Goal: Task Accomplishment & Management: Manage account settings

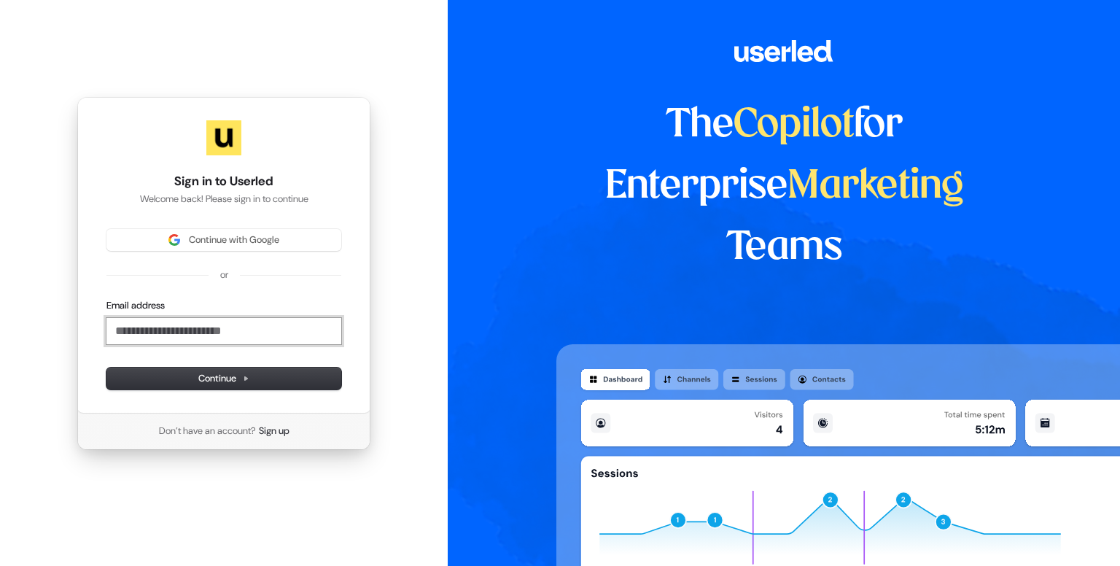
click at [251, 328] on input "Email address" at bounding box center [223, 331] width 235 height 26
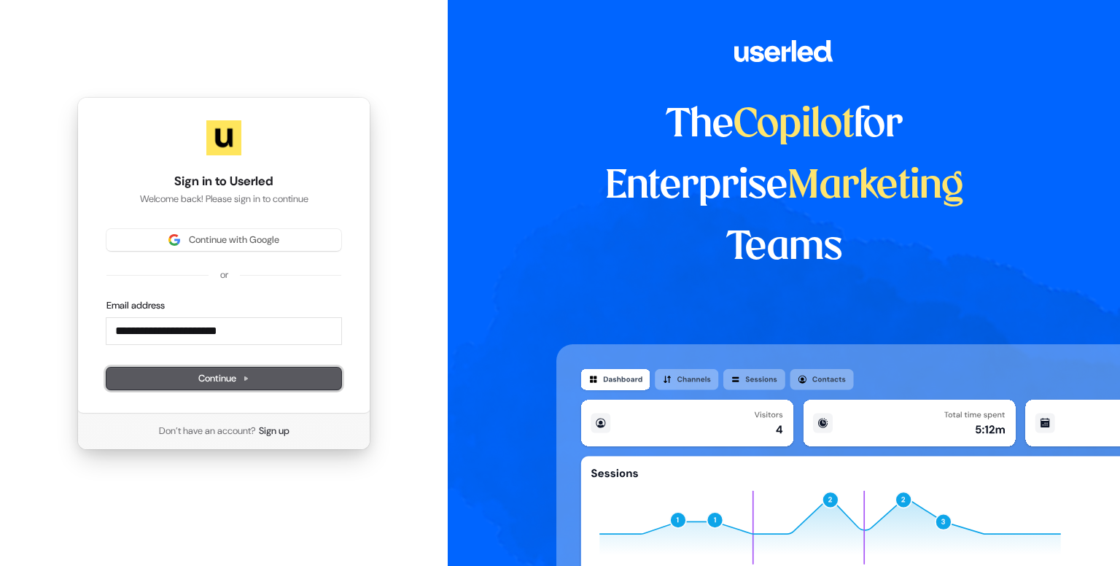
click at [252, 373] on button "Continue" at bounding box center [223, 378] width 235 height 22
type input "**********"
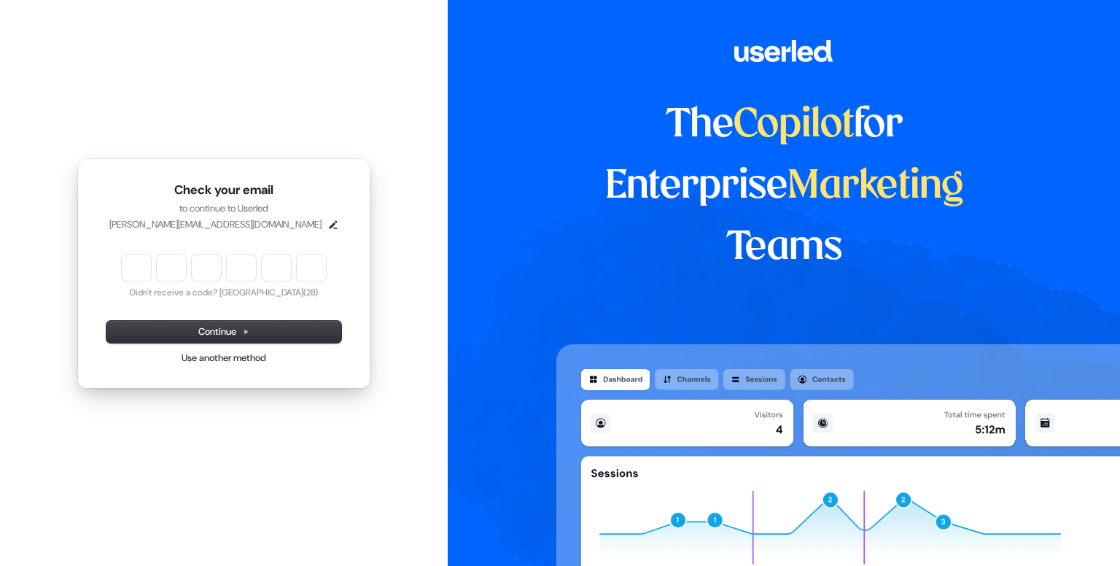
click at [143, 269] on input "Enter verification code" at bounding box center [224, 267] width 204 height 26
type input "******"
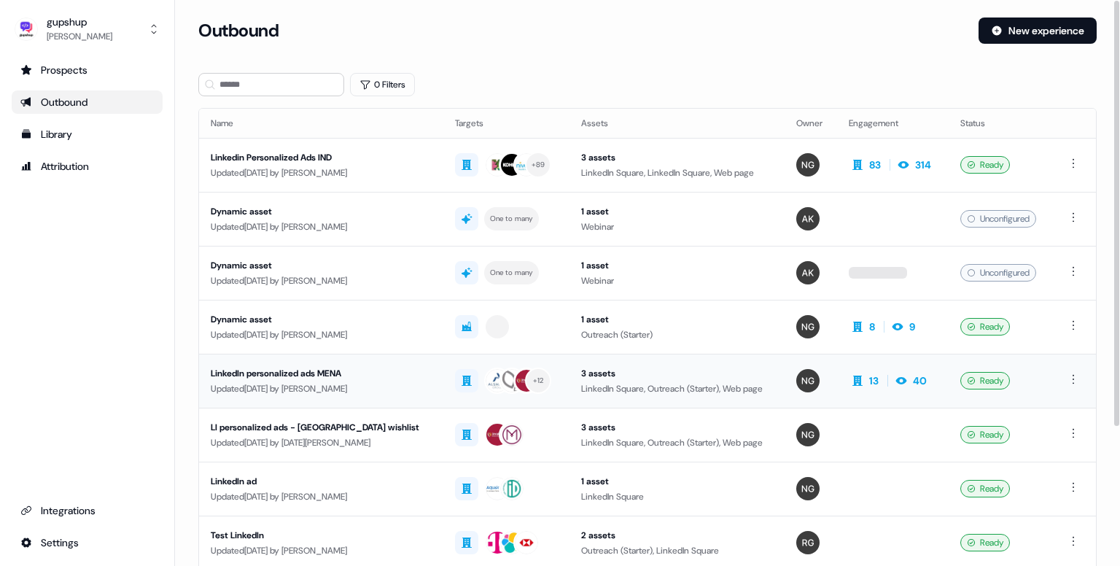
click at [303, 381] on div "Updated 1 month ago by Nikunj Gupta" at bounding box center [321, 388] width 221 height 15
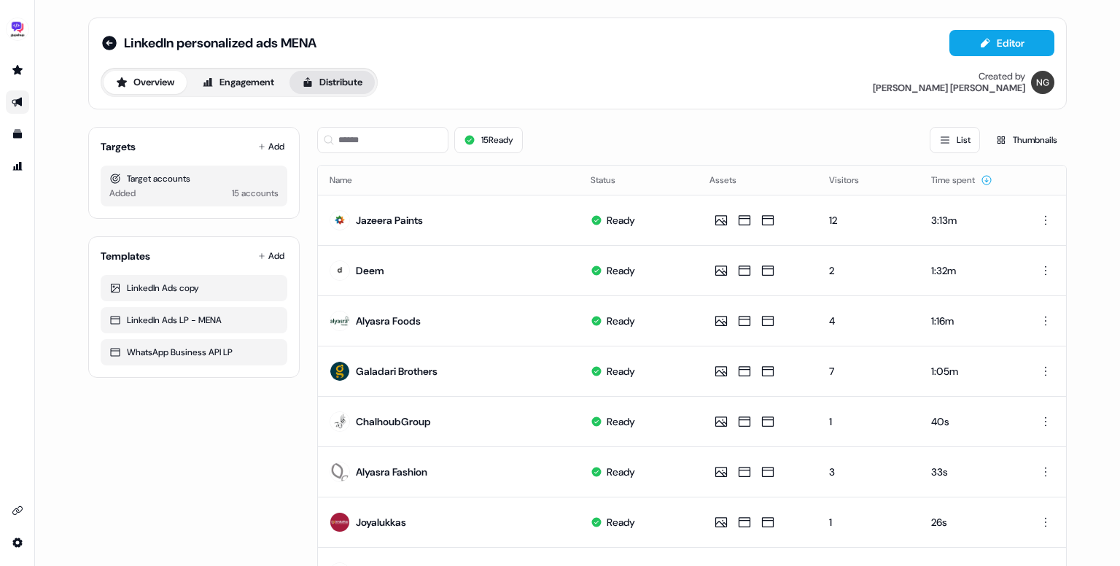
click at [322, 76] on button "Distribute" at bounding box center [331, 82] width 85 height 23
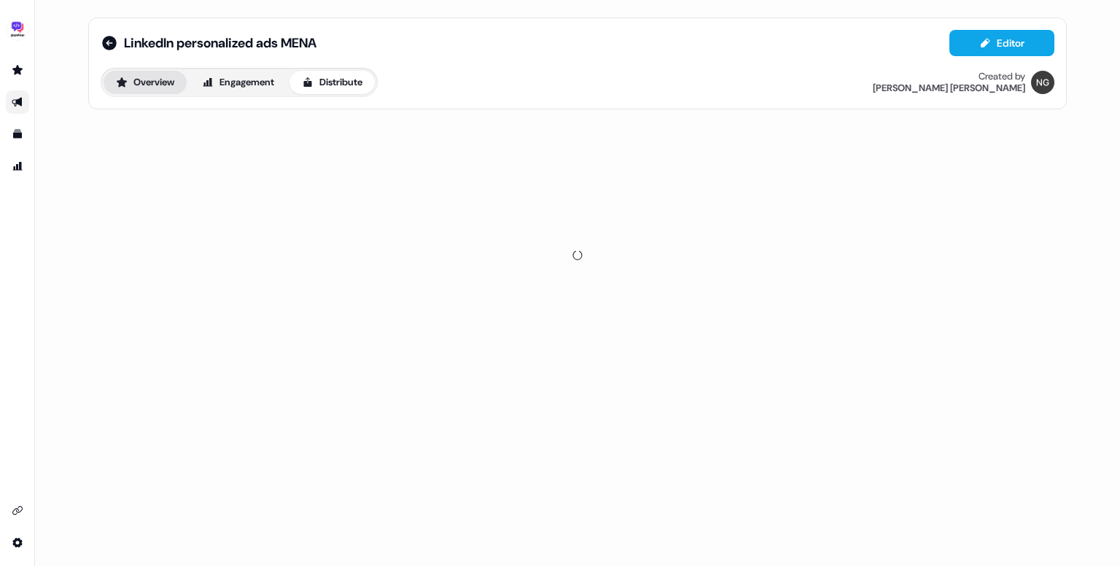
click at [145, 79] on button "Overview" at bounding box center [145, 82] width 83 height 23
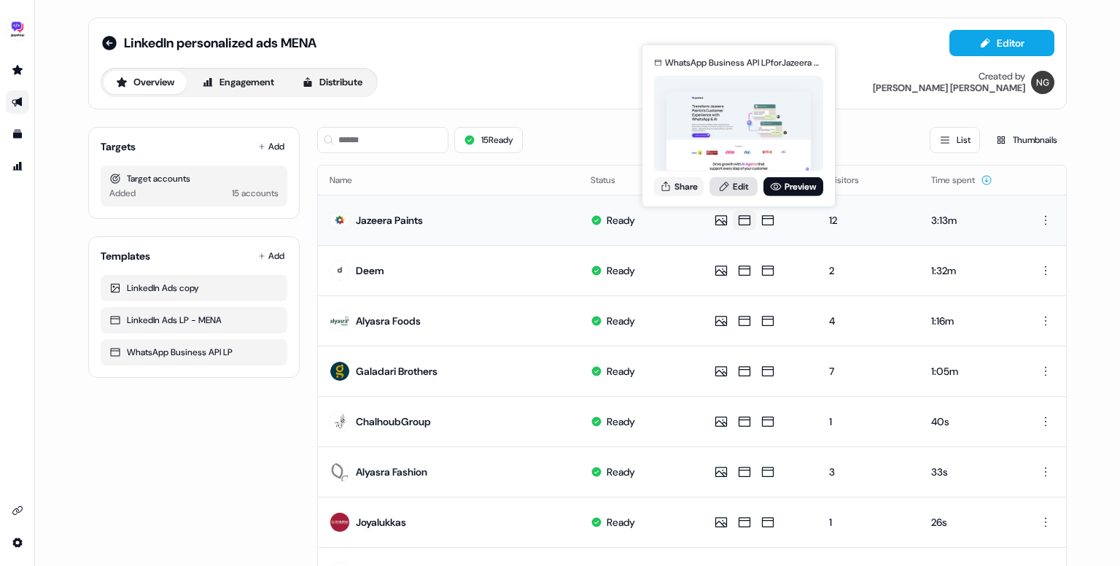
click at [749, 189] on link "Edit" at bounding box center [733, 185] width 48 height 19
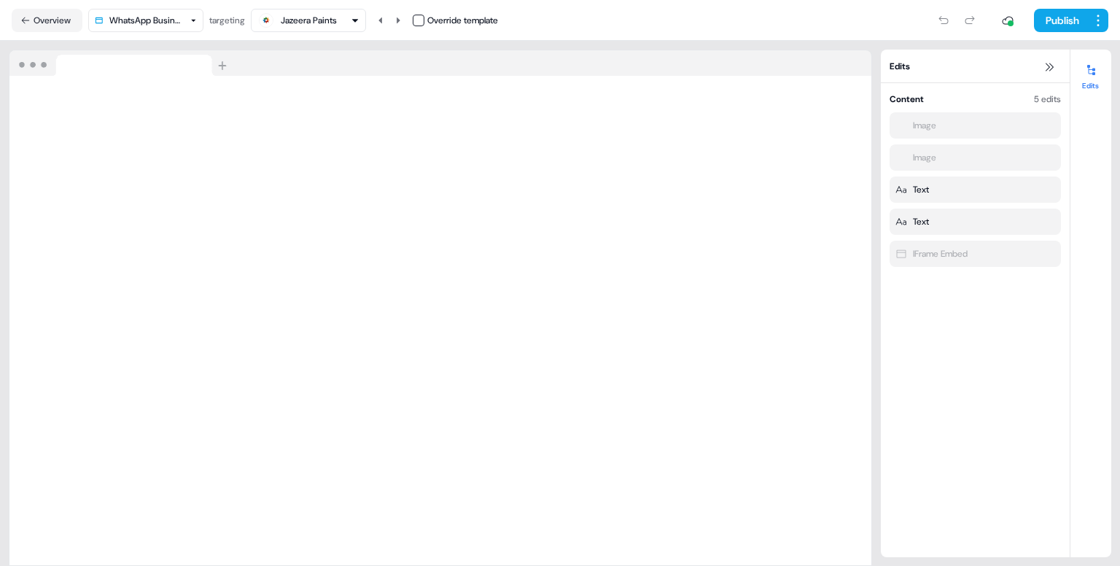
click at [1091, 438] on div "Edits" at bounding box center [1090, 303] width 41 height 507
click at [41, 30] on button "Overview" at bounding box center [47, 20] width 71 height 23
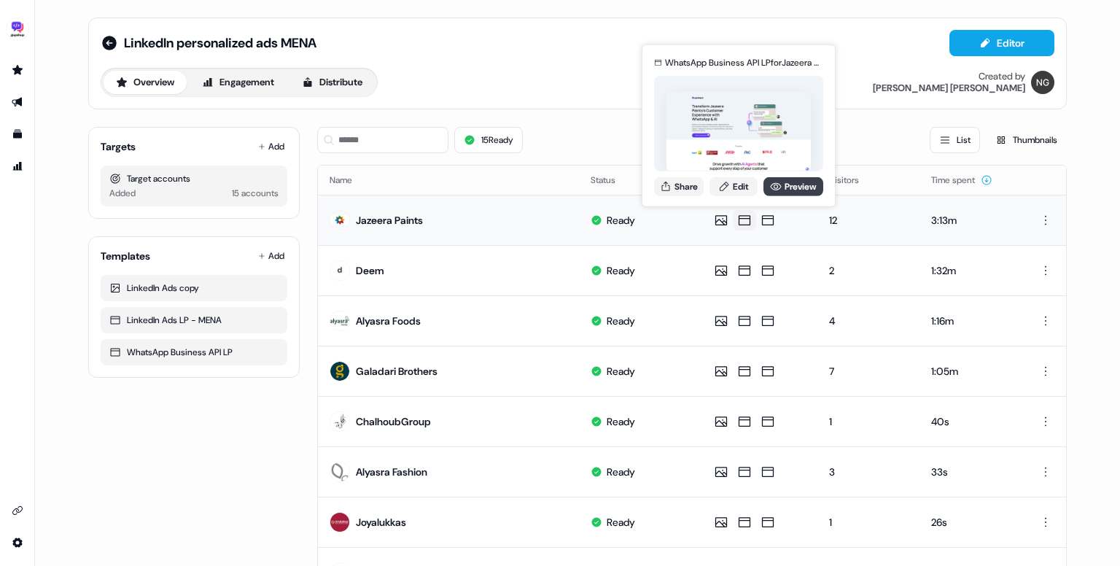
click at [777, 189] on icon at bounding box center [776, 186] width 12 height 12
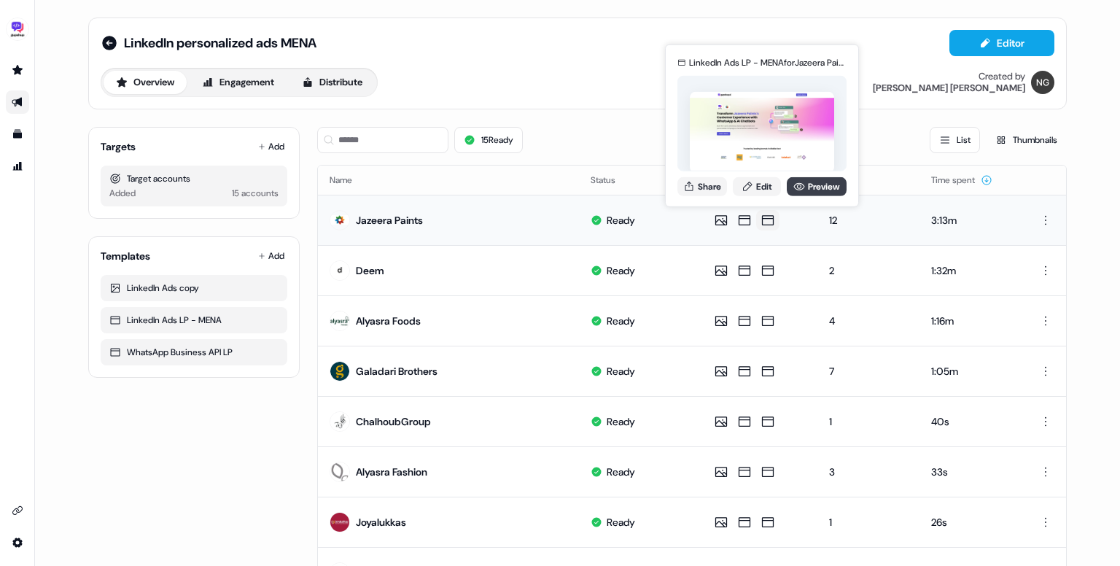
click at [808, 184] on link "Preview" at bounding box center [817, 185] width 60 height 19
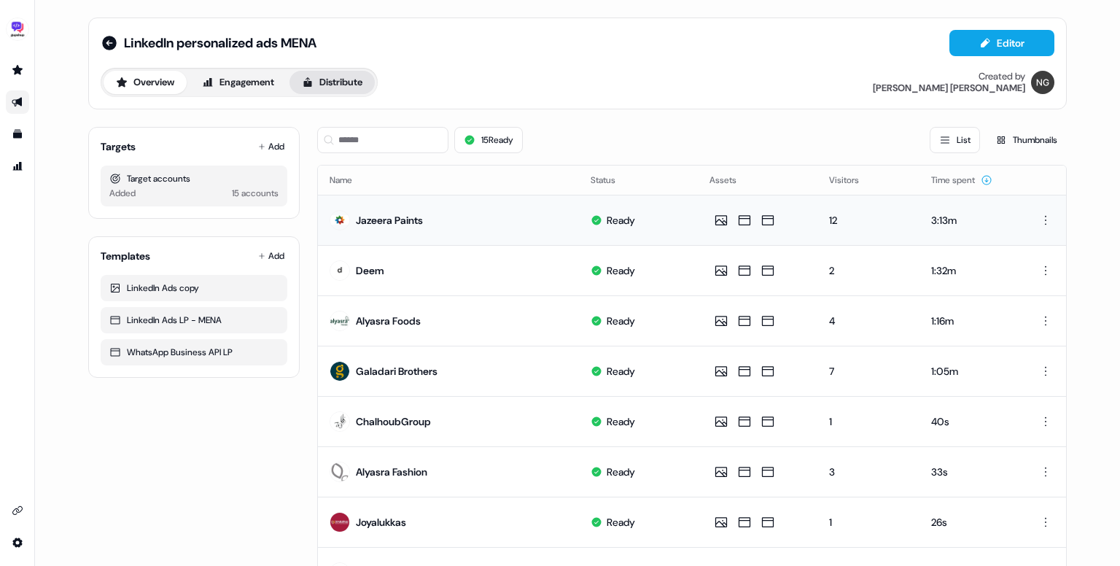
click at [313, 82] on icon at bounding box center [308, 83] width 12 height 12
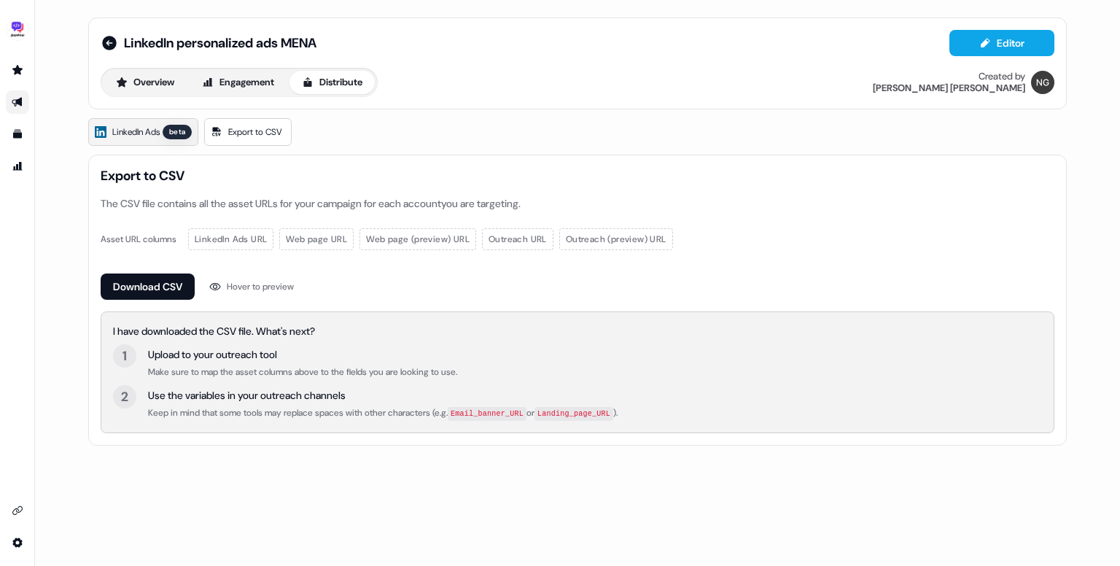
click at [156, 130] on span "LinkedIn Ads" at bounding box center [135, 132] width 47 height 15
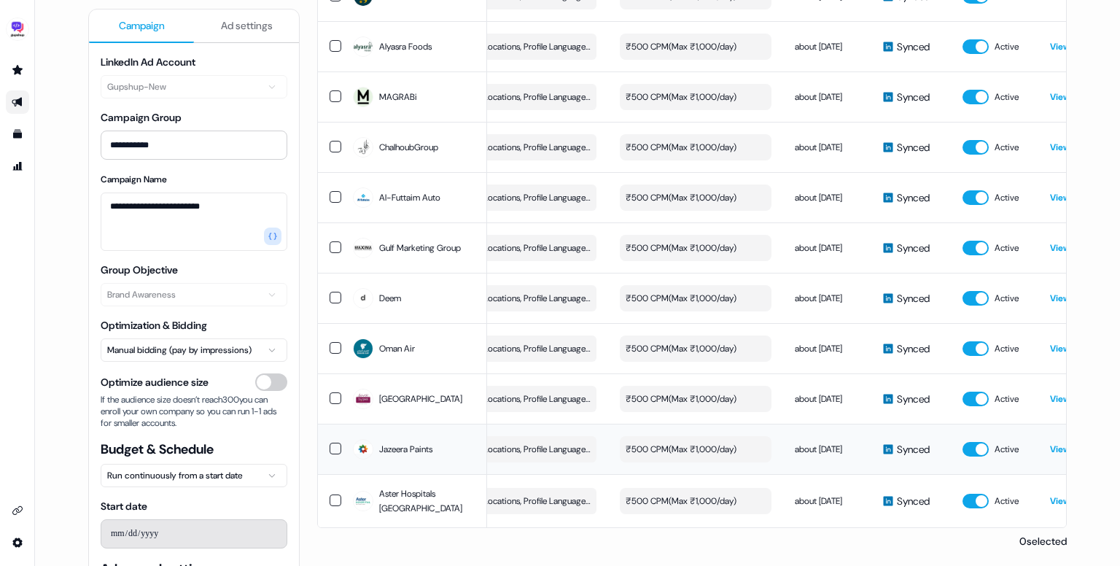
scroll to position [0, 355]
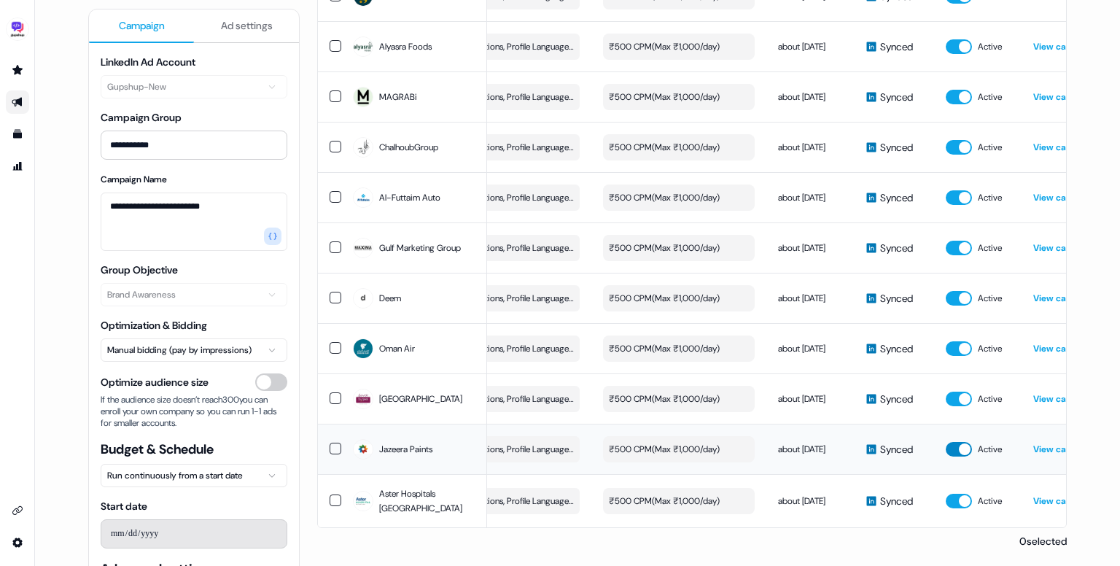
click at [961, 442] on button "button" at bounding box center [959, 449] width 26 height 15
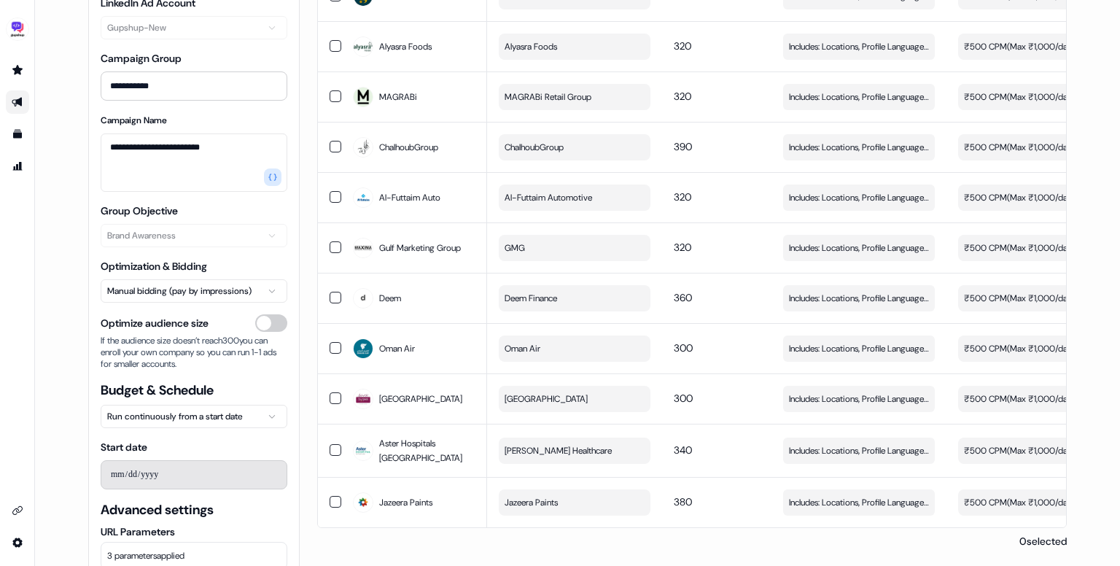
scroll to position [0, 0]
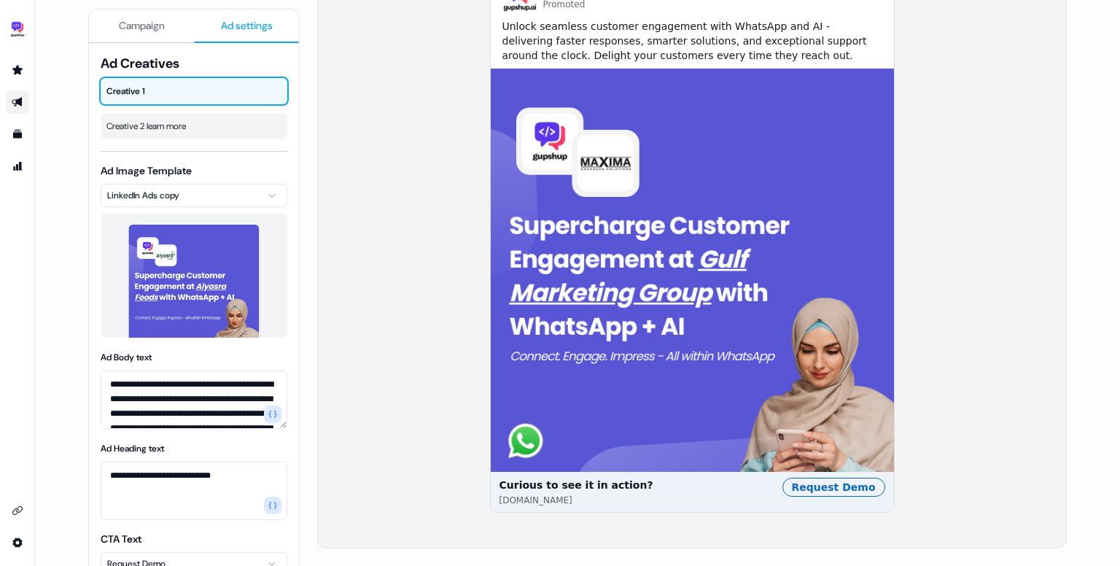
click at [241, 24] on span "Ad settings" at bounding box center [247, 25] width 52 height 15
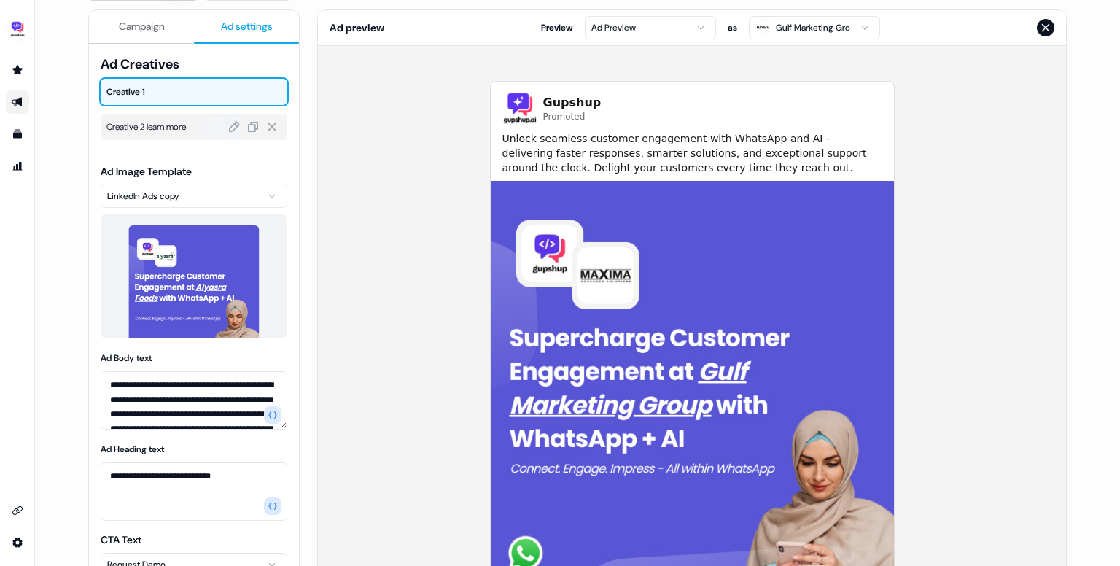
click at [181, 120] on span "Creative 2 learn more" at bounding box center [193, 127] width 175 height 15
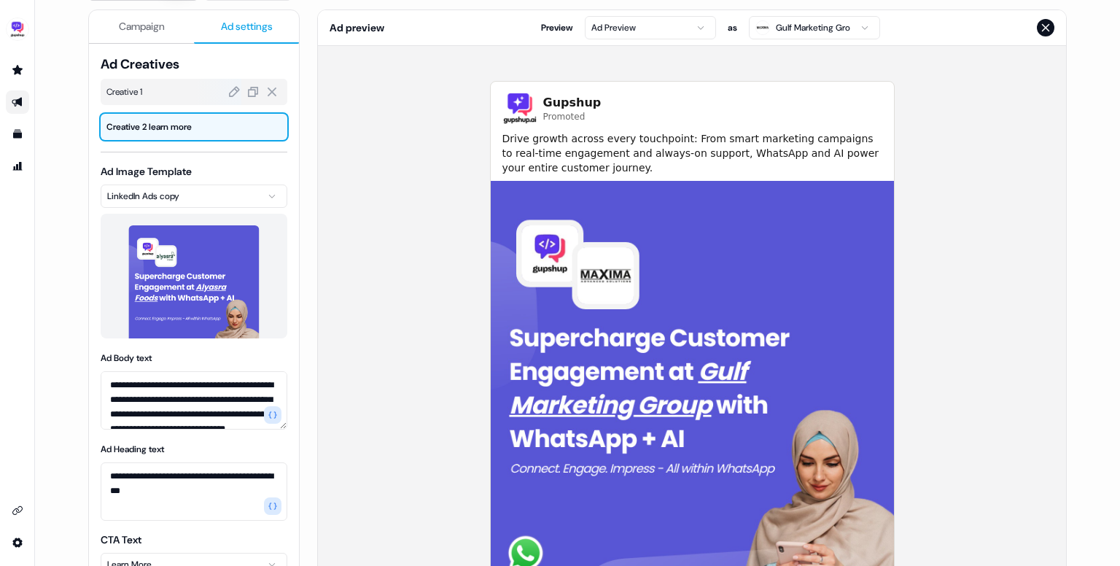
click at [178, 85] on span "Creative 1" at bounding box center [193, 92] width 175 height 15
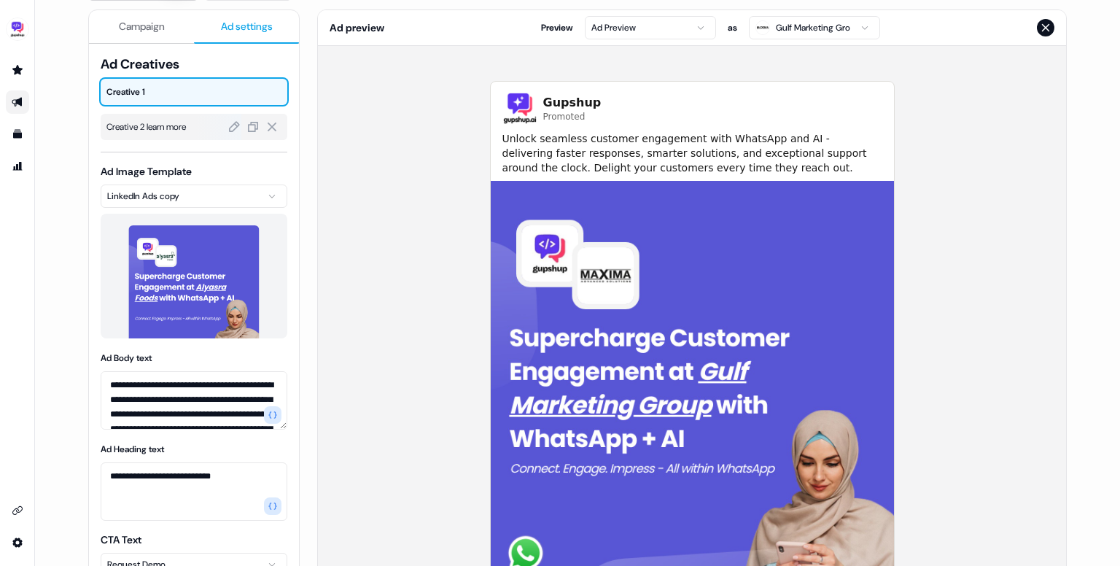
click at [176, 124] on span "Creative 2 learn more" at bounding box center [193, 127] width 175 height 15
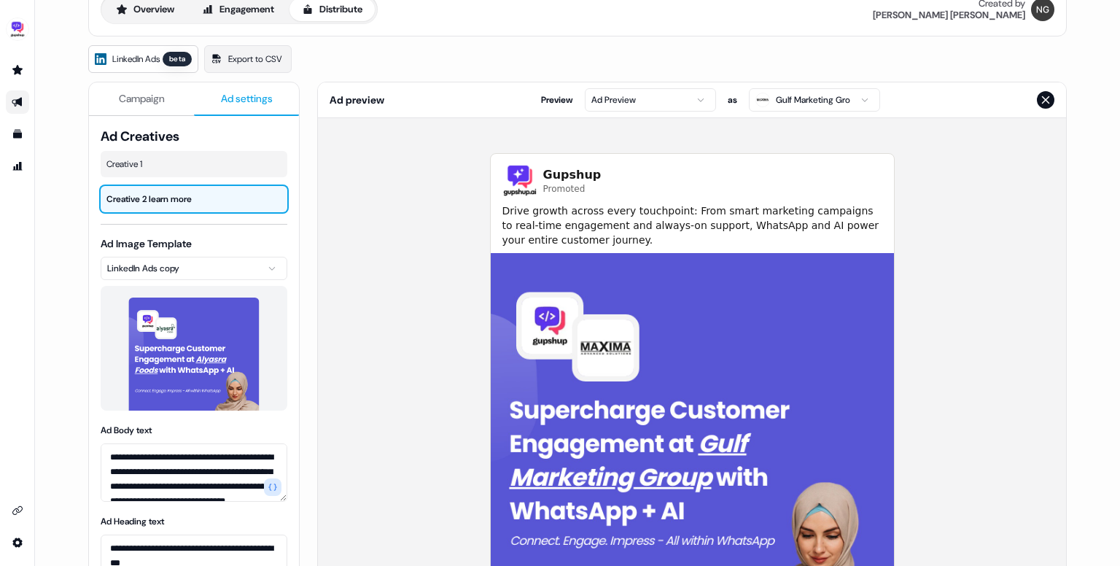
scroll to position [0, 0]
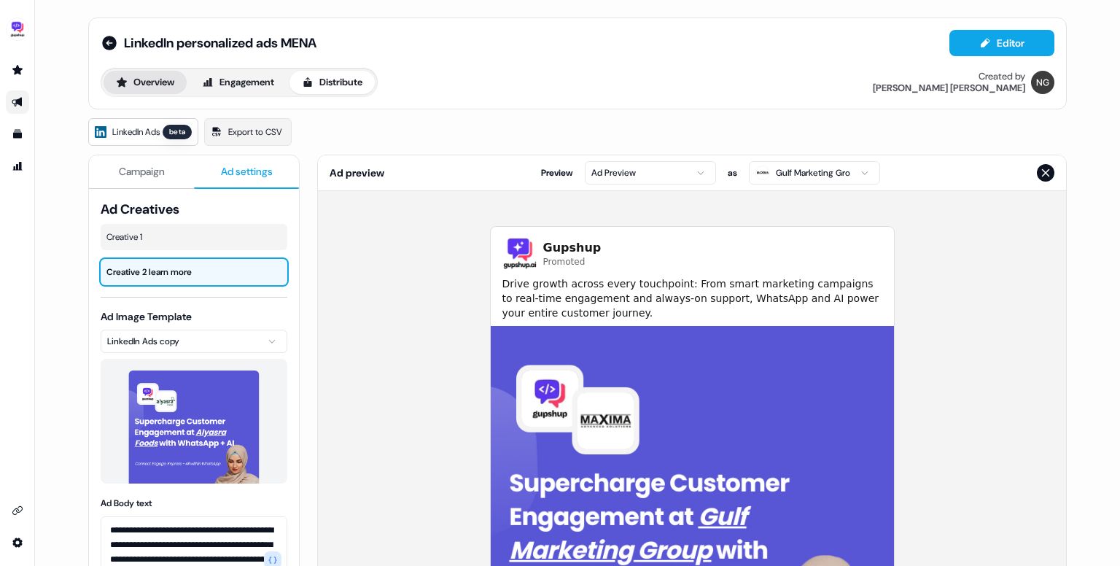
click at [165, 83] on button "Overview" at bounding box center [145, 82] width 83 height 23
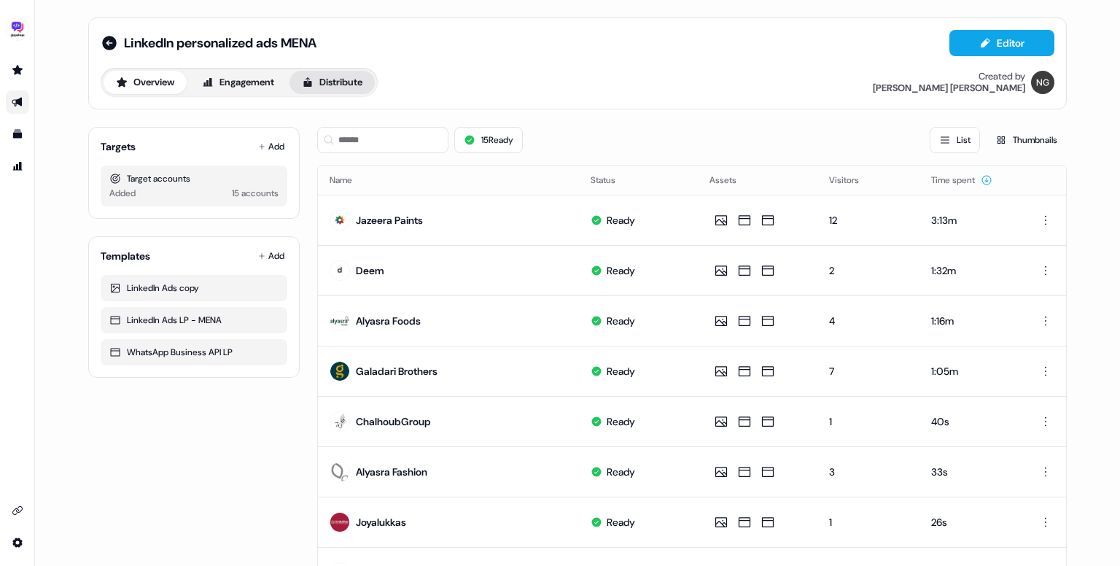
click at [338, 85] on button "Distribute" at bounding box center [331, 82] width 85 height 23
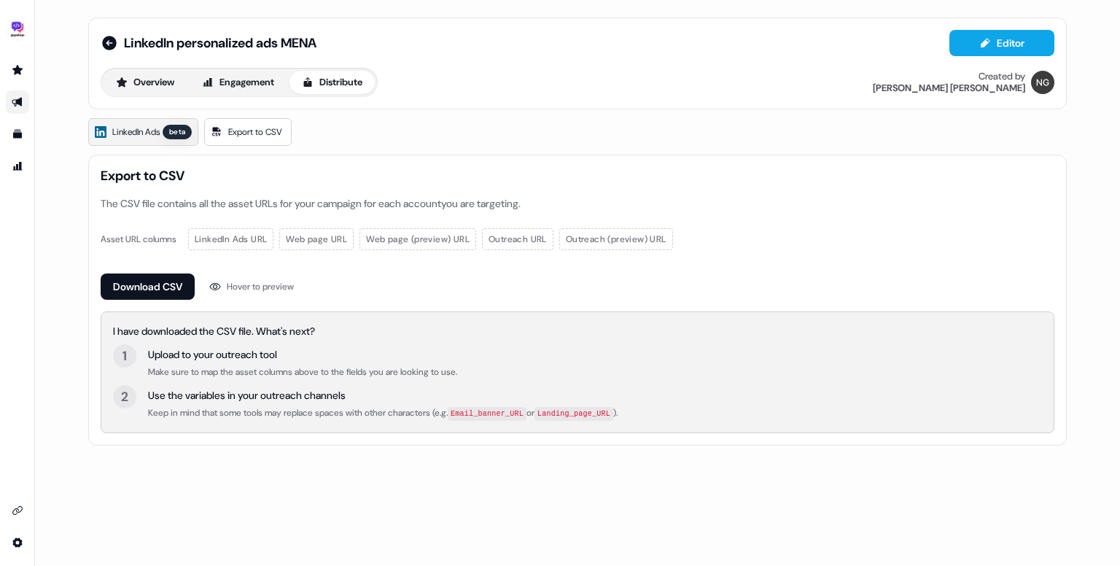
click at [136, 127] on span "LinkedIn Ads" at bounding box center [135, 132] width 47 height 15
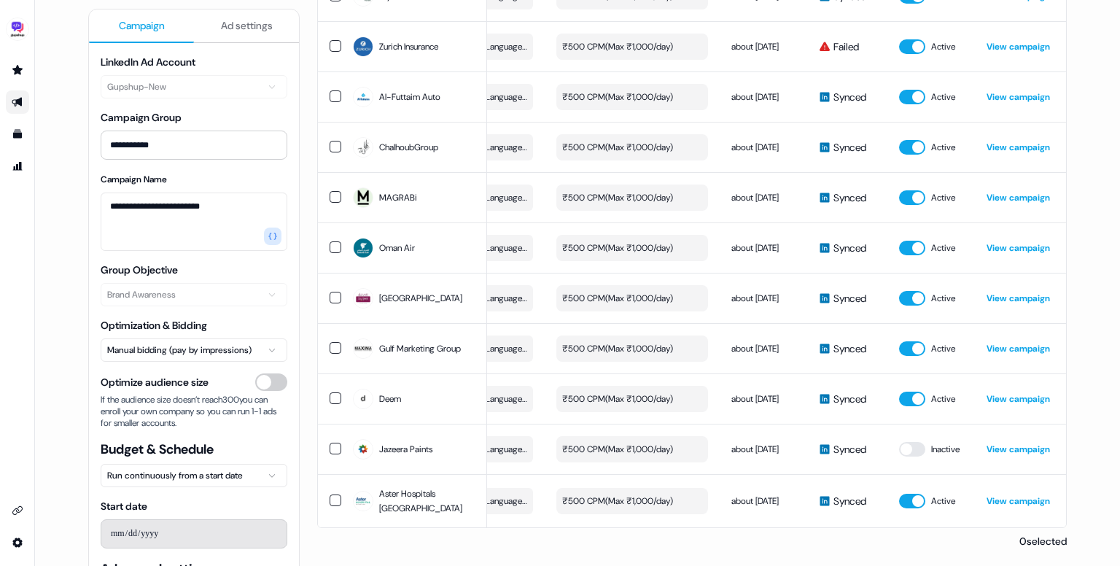
scroll to position [0, 412]
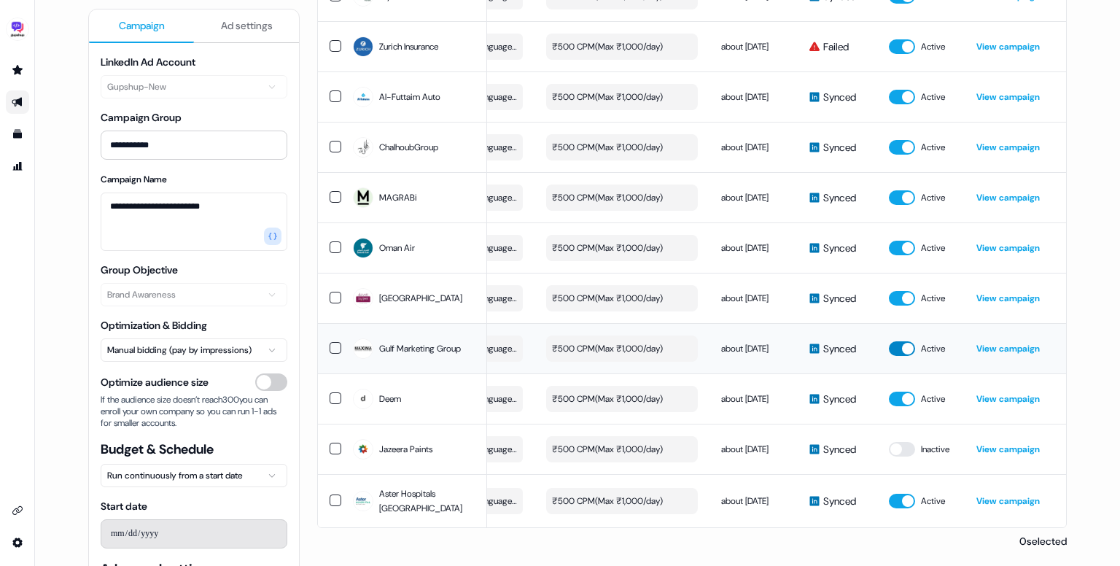
click at [909, 356] on button "button" at bounding box center [902, 348] width 26 height 15
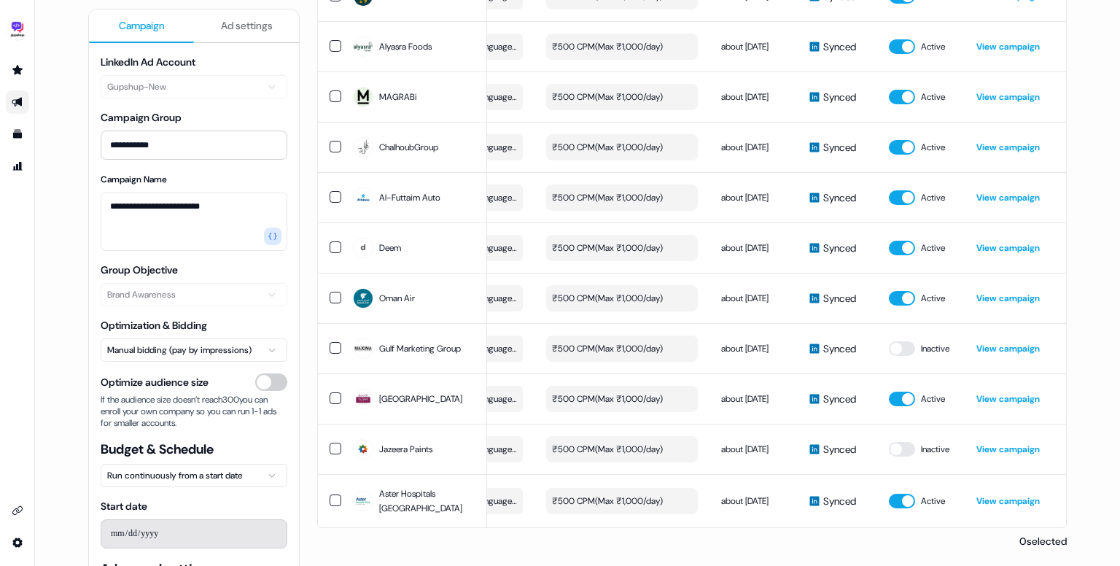
scroll to position [496, 0]
click at [898, 392] on button "button" at bounding box center [902, 398] width 26 height 15
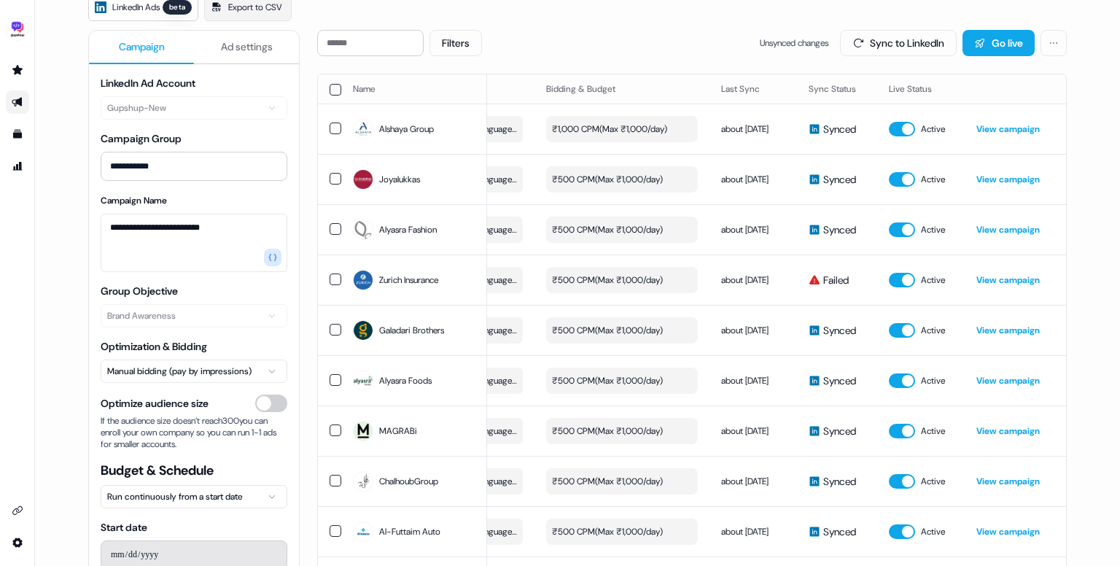
scroll to position [0, 0]
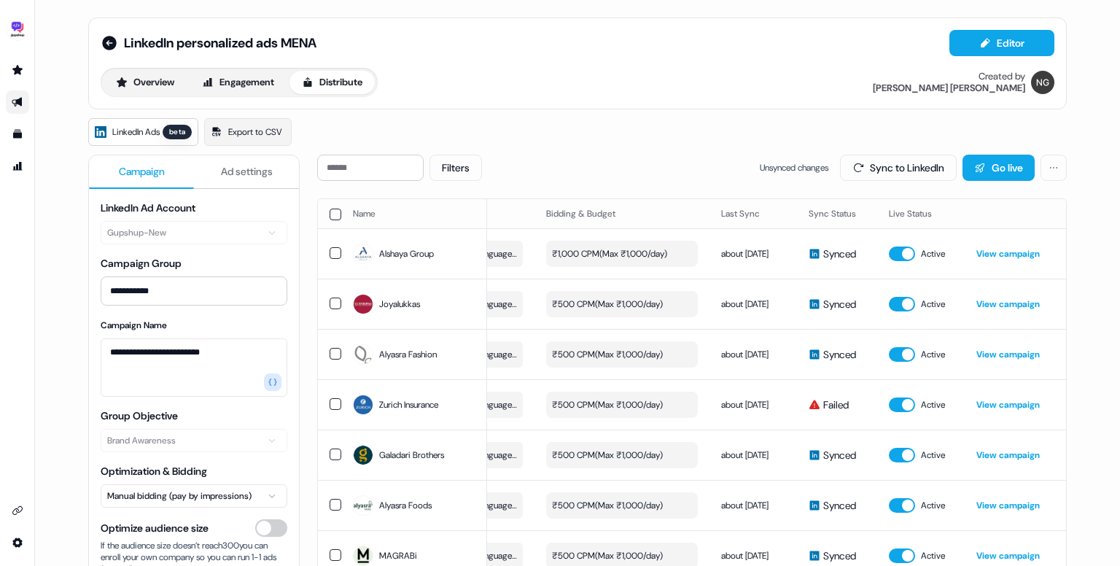
click at [155, 134] on span "LinkedIn Ads" at bounding box center [135, 132] width 47 height 15
click at [140, 74] on button "Overview" at bounding box center [145, 82] width 83 height 23
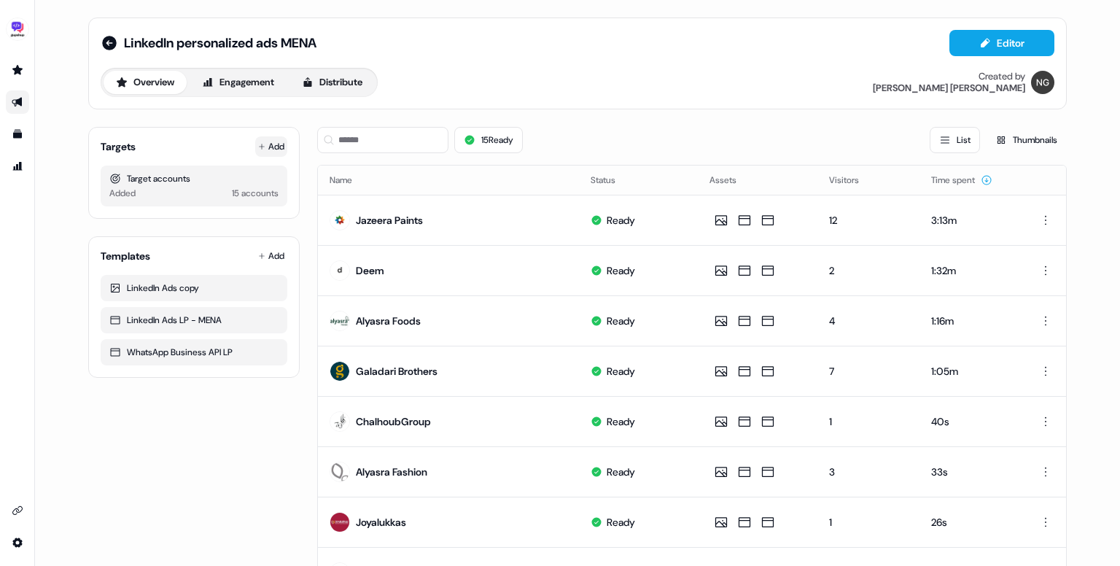
click at [260, 148] on icon at bounding box center [261, 146] width 7 height 7
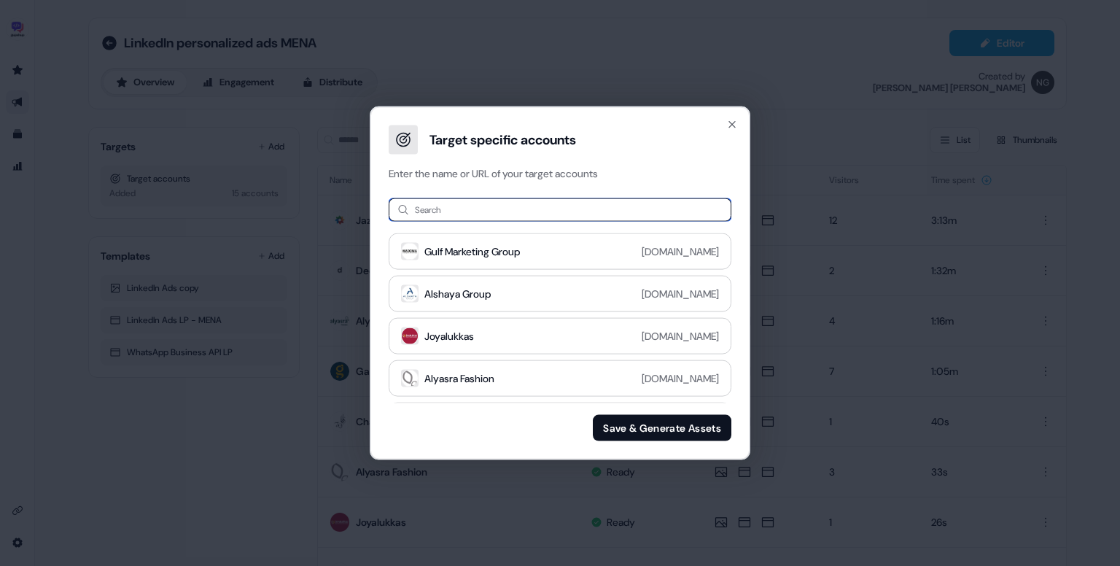
paste input "**********"
type input "**********"
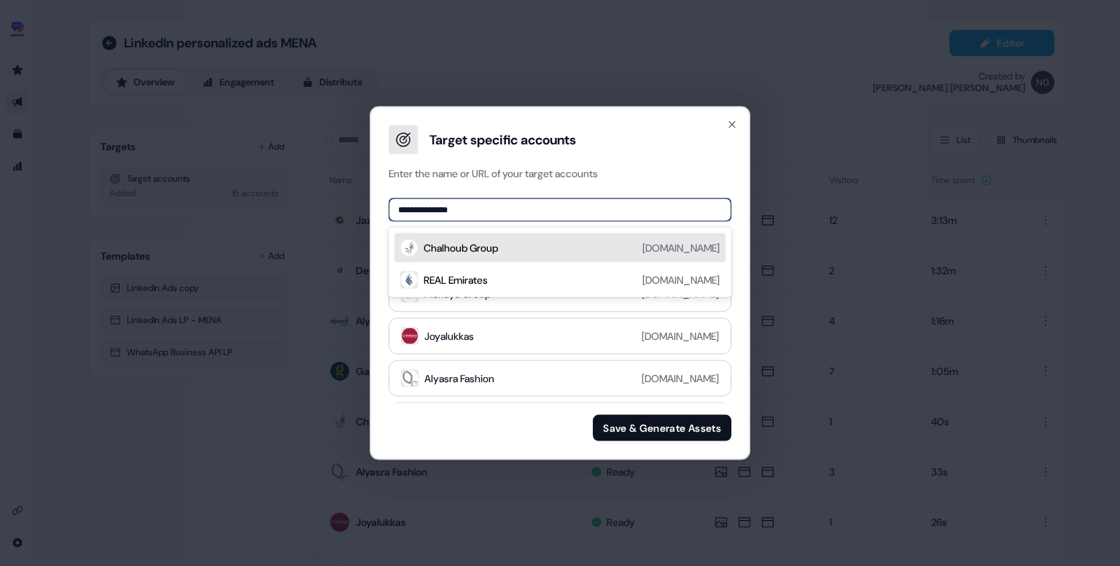
click at [539, 250] on div "Chalhoub Group chalhoubgroup.com" at bounding box center [572, 247] width 296 height 17
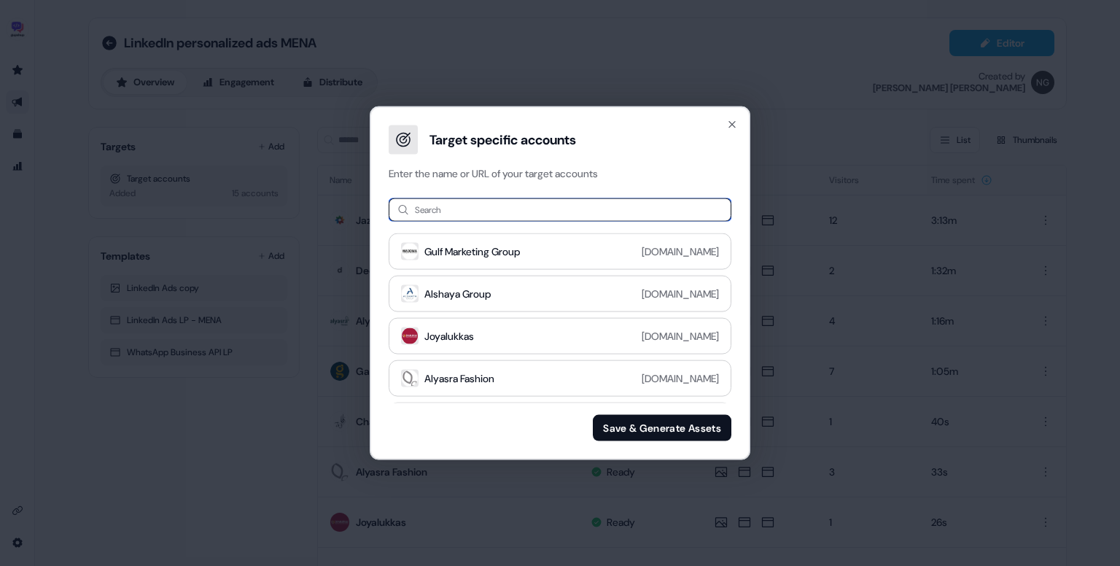
paste input "**********"
type input "**********"
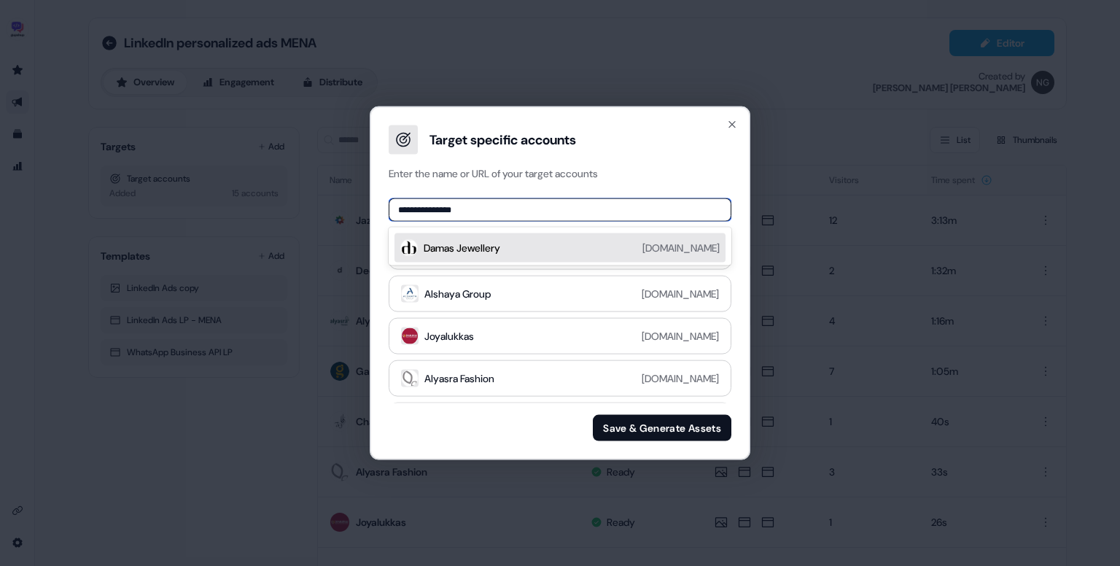
click at [539, 241] on div "Damas Jewellery damasjewellery.com" at bounding box center [572, 247] width 296 height 17
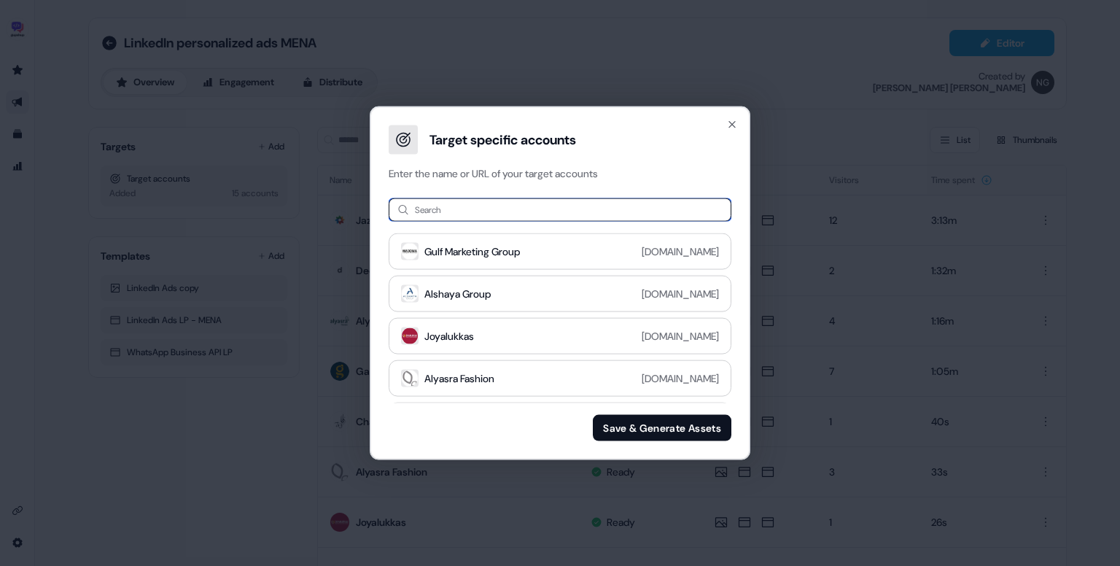
paste input "**********"
type input "**********"
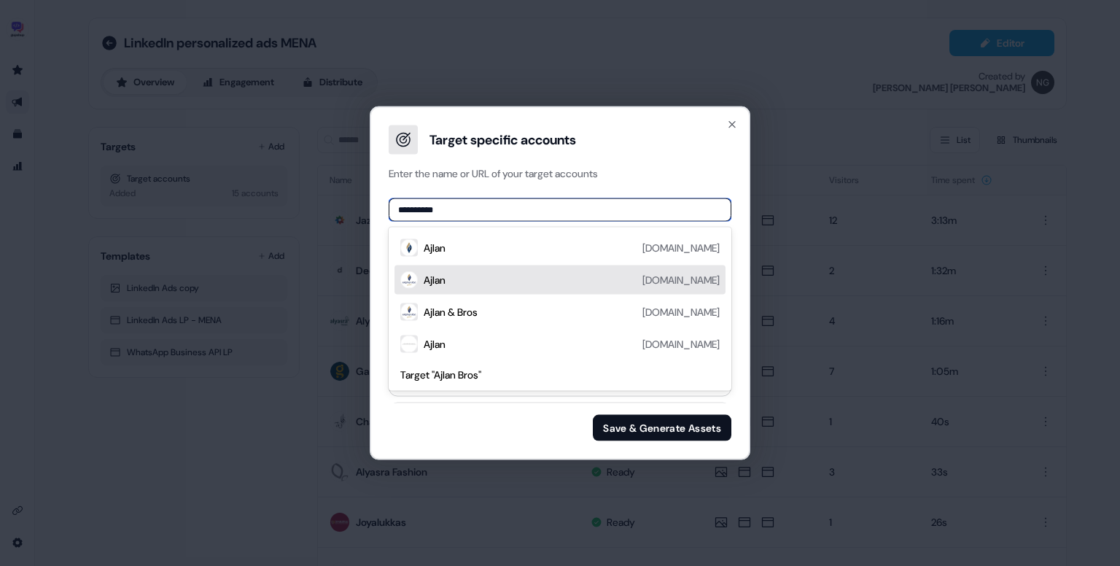
click at [504, 273] on div "Ajlan ajlanbros.com" at bounding box center [572, 279] width 296 height 17
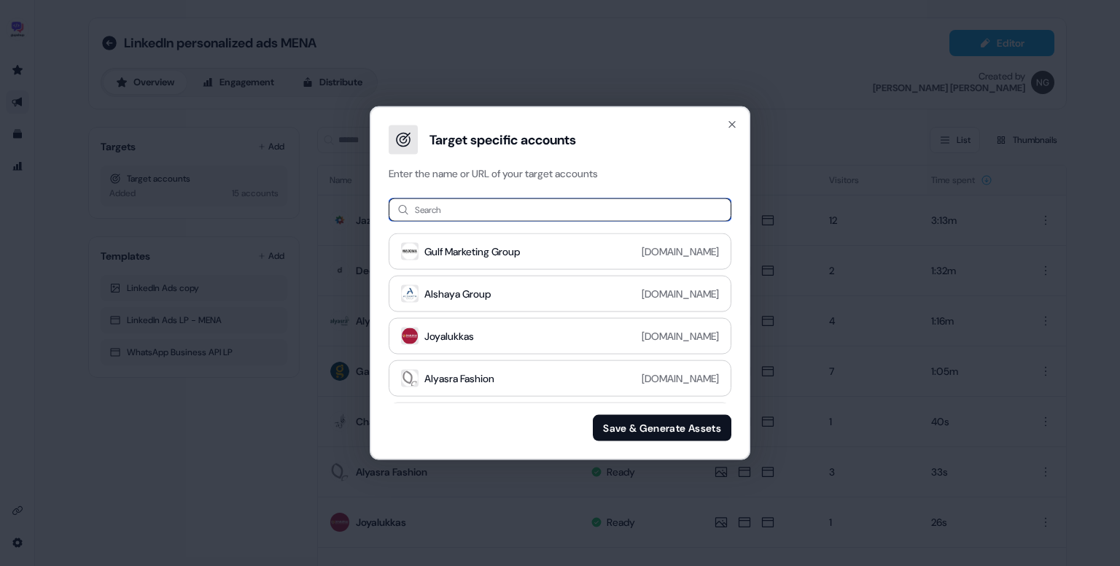
paste input "**********"
type input "**********"
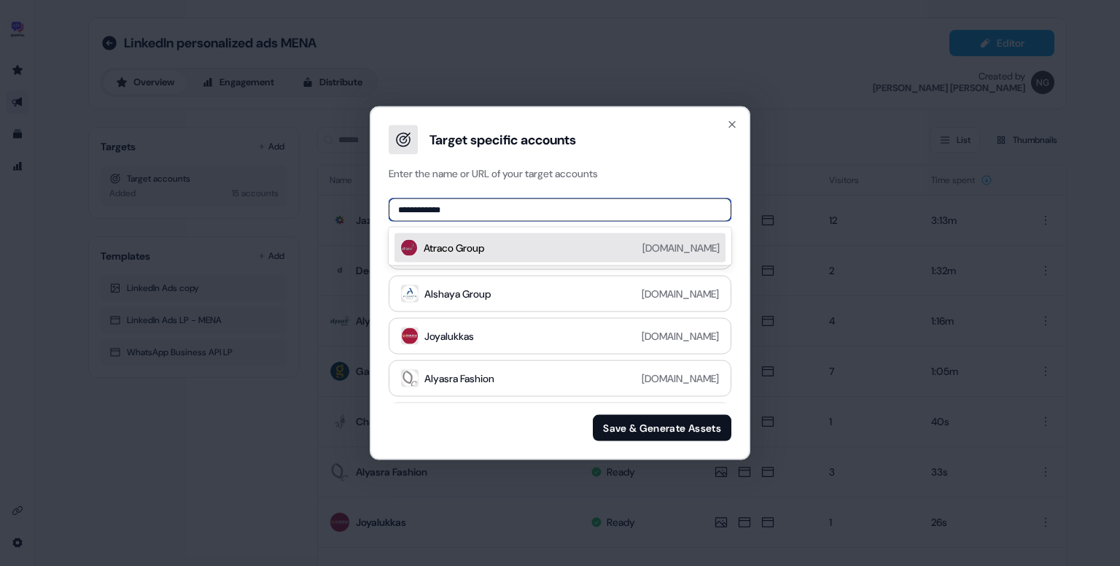
click at [484, 241] on div "Atraco Group" at bounding box center [454, 248] width 61 height 15
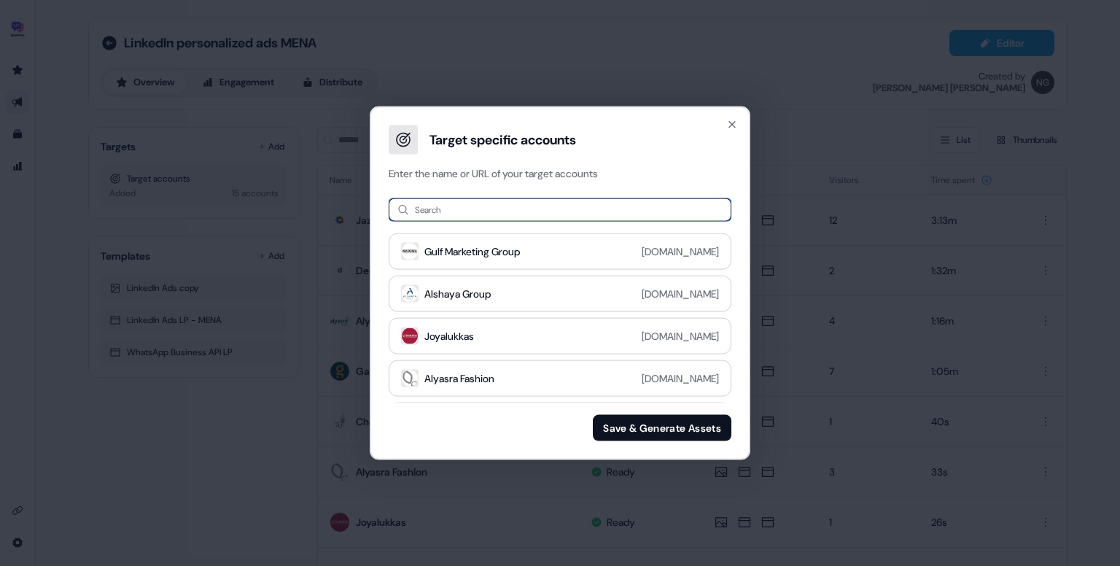
paste input "**********"
type input "**********"
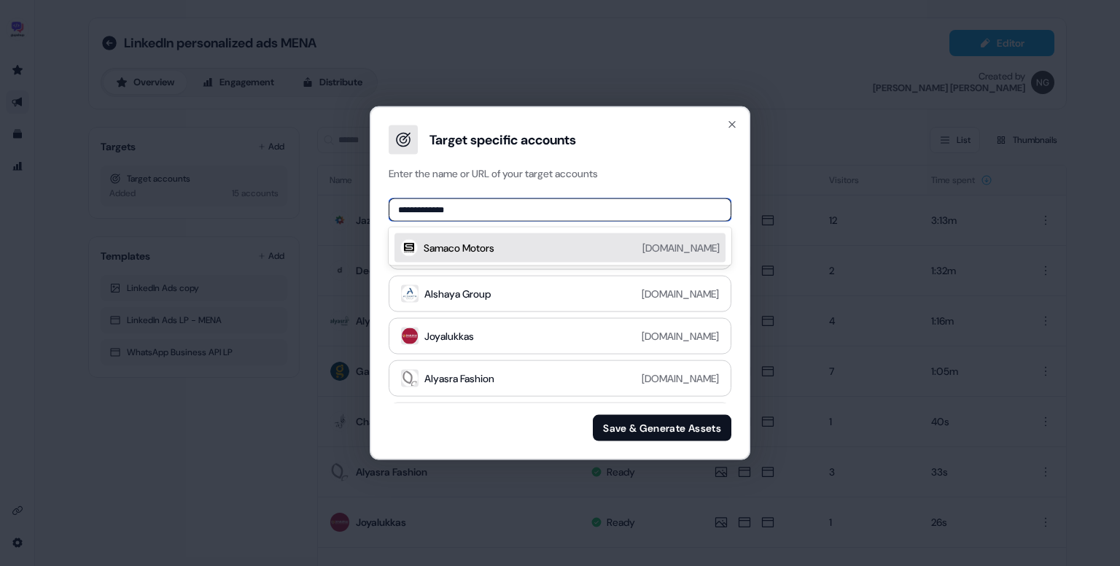
click at [519, 244] on div "Samaco Motors samaco.com.sa" at bounding box center [572, 247] width 296 height 17
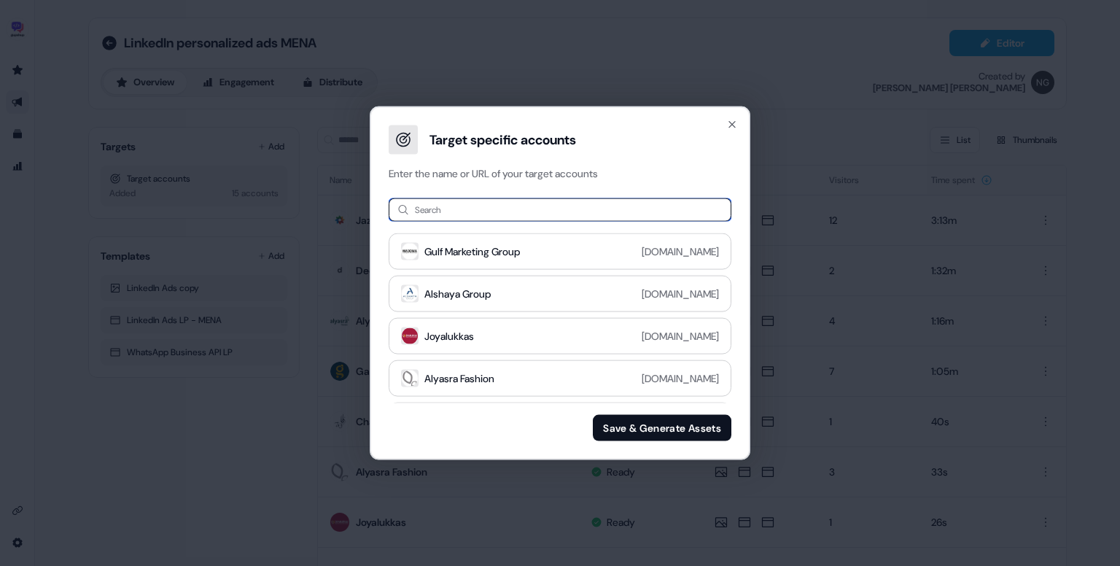
paste input "**********"
type input "**********"
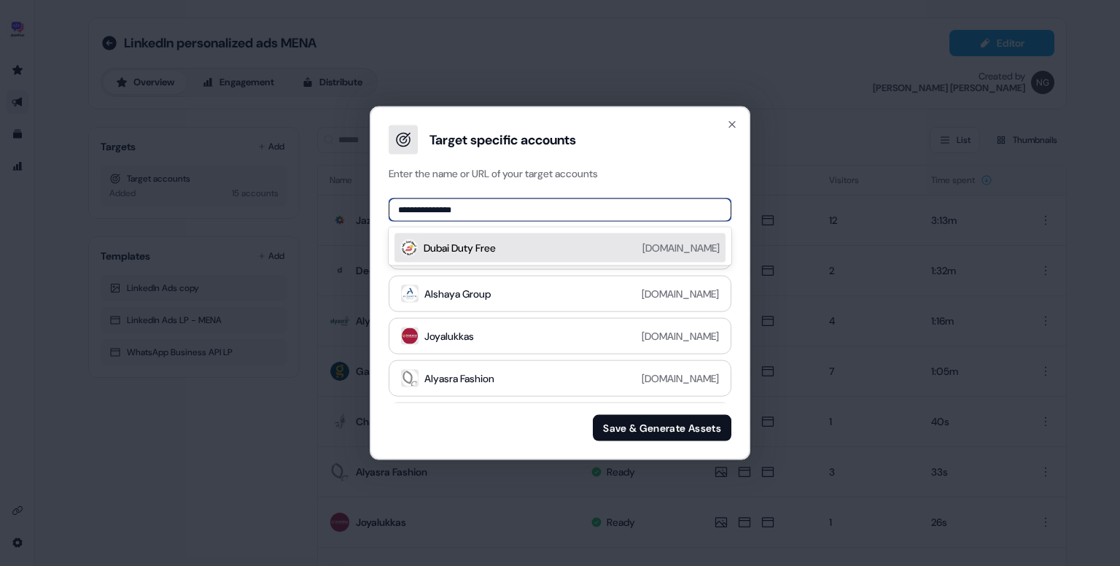
click at [559, 243] on div "Dubai Duty Free dubaidutyfree.com" at bounding box center [572, 247] width 296 height 17
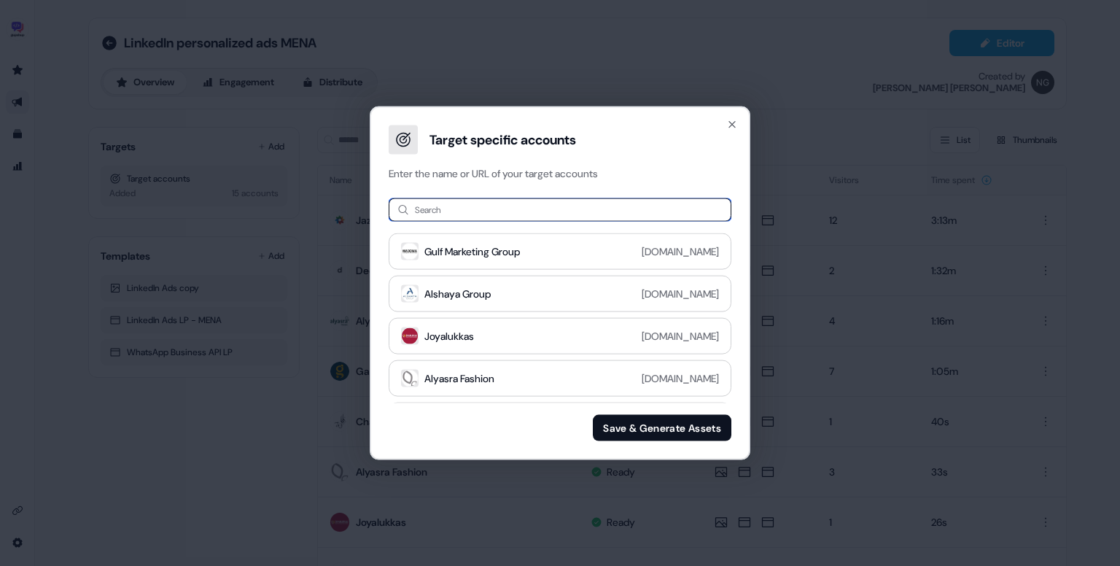
paste input "********"
paste input "**********"
paste input
type input "**********"
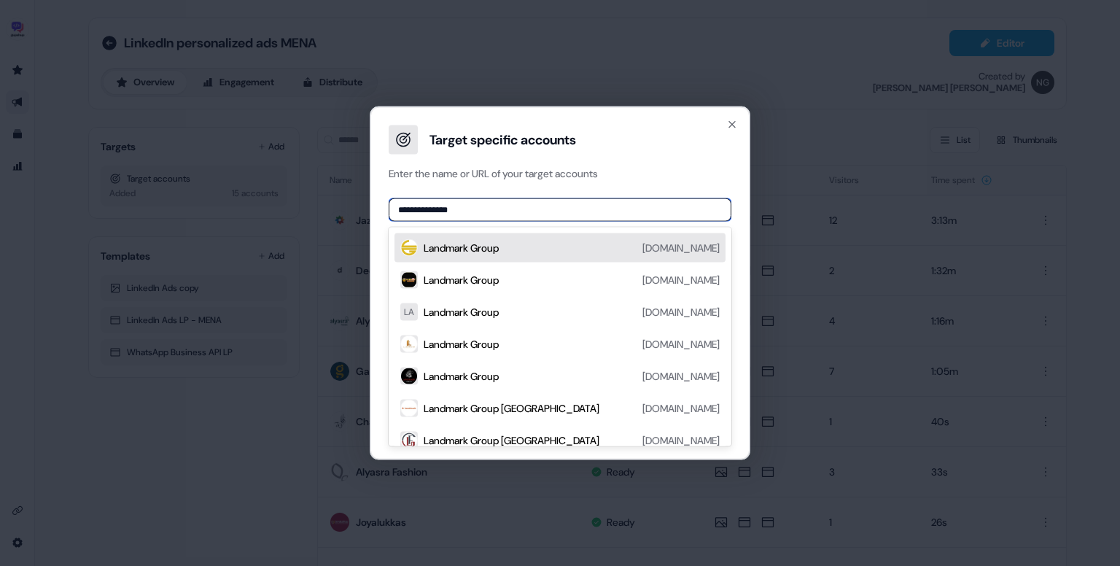
click at [574, 251] on div "Landmark Group landmarkgroup.com" at bounding box center [572, 247] width 296 height 17
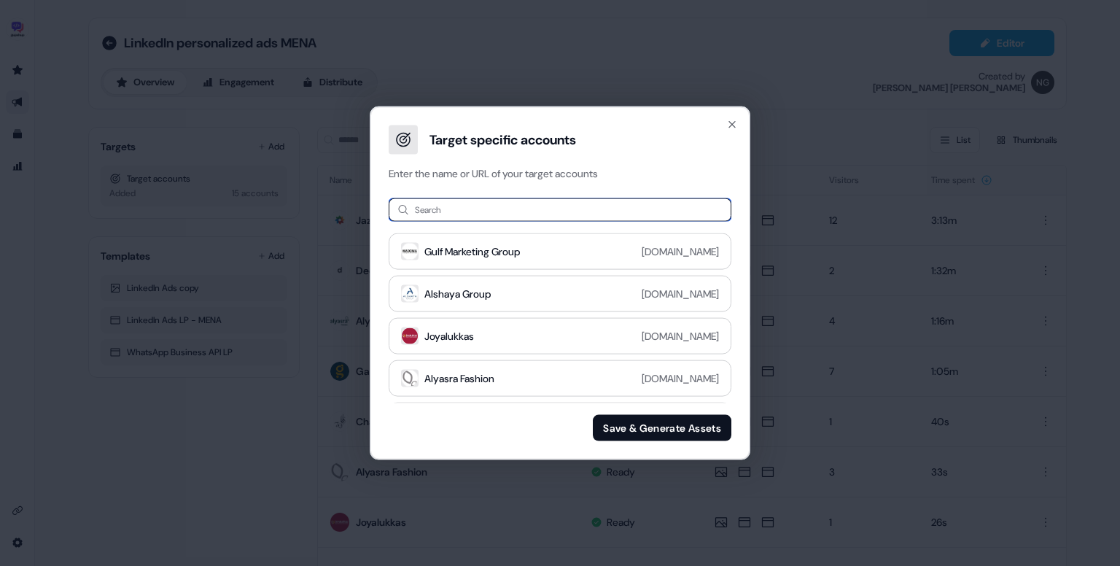
paste input "**********"
drag, startPoint x: 424, startPoint y: 206, endPoint x: 523, endPoint y: 207, distance: 99.1
click at [523, 207] on input "**********" at bounding box center [560, 209] width 343 height 23
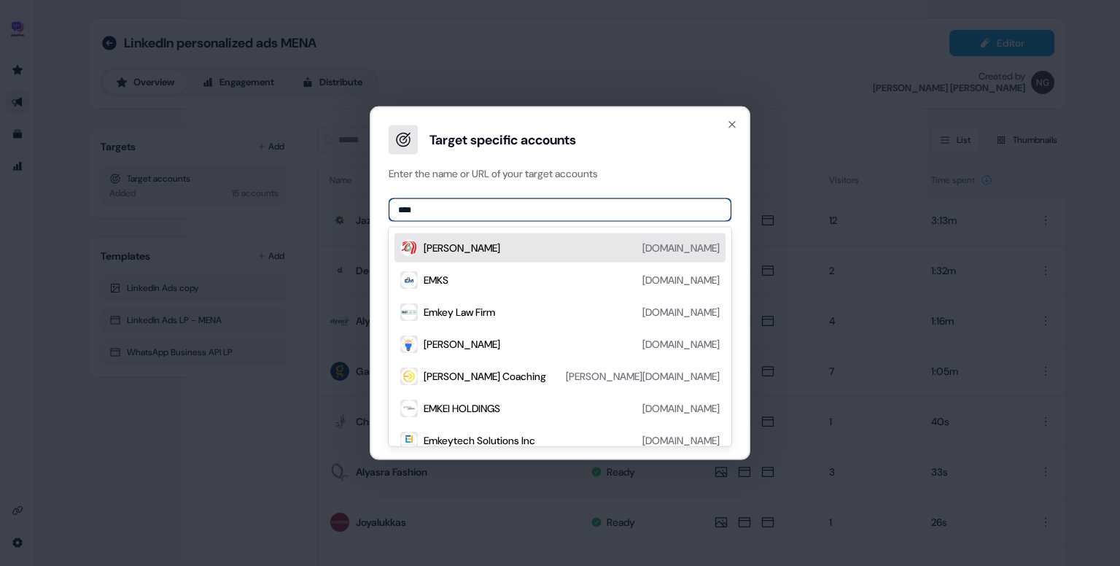
type input "****"
click at [592, 252] on div "EMKE luluhypermarket.com" at bounding box center [572, 247] width 296 height 17
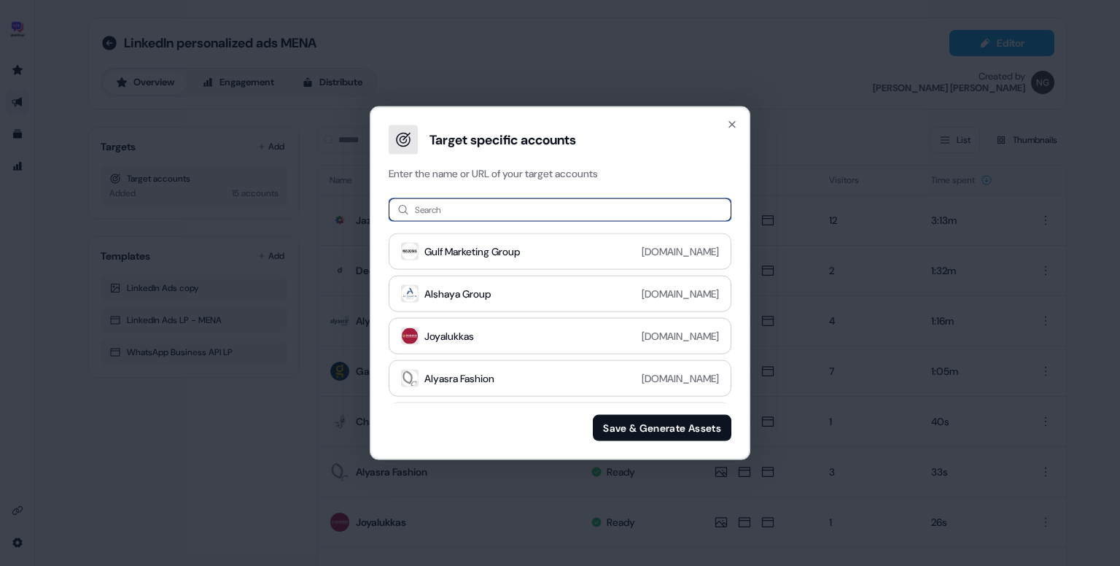
paste input "**********"
type input "**********"
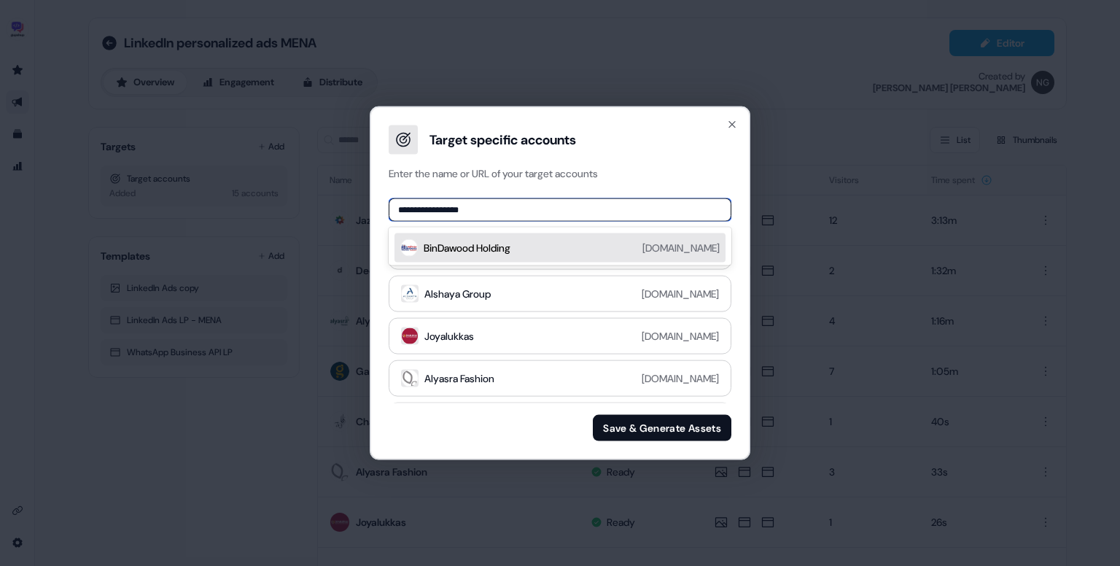
click at [508, 241] on div "BinDawood Holding" at bounding box center [467, 248] width 87 height 15
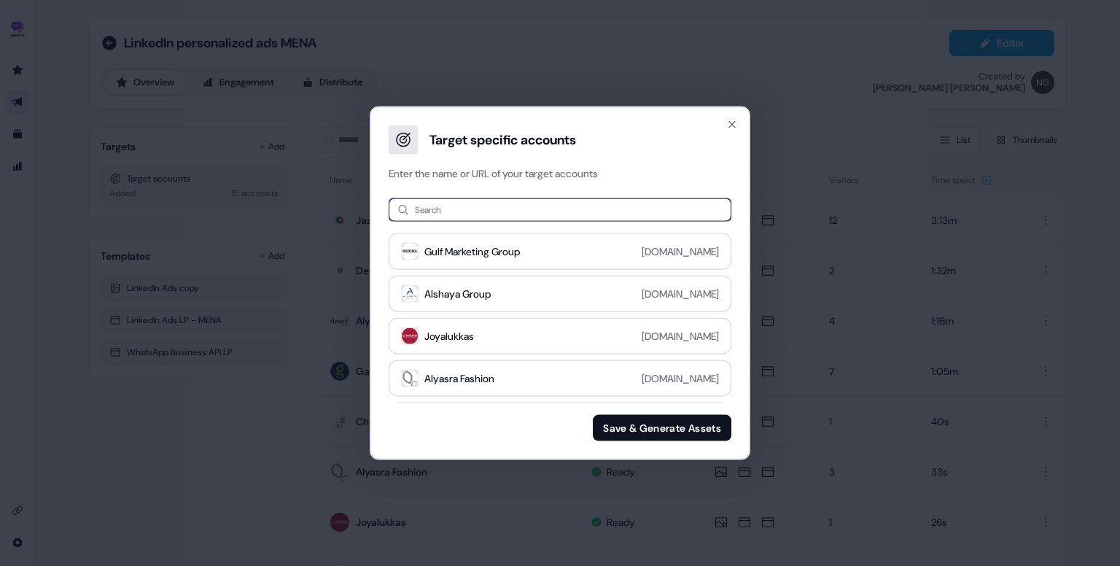
paste input "**********"
type input "**********"
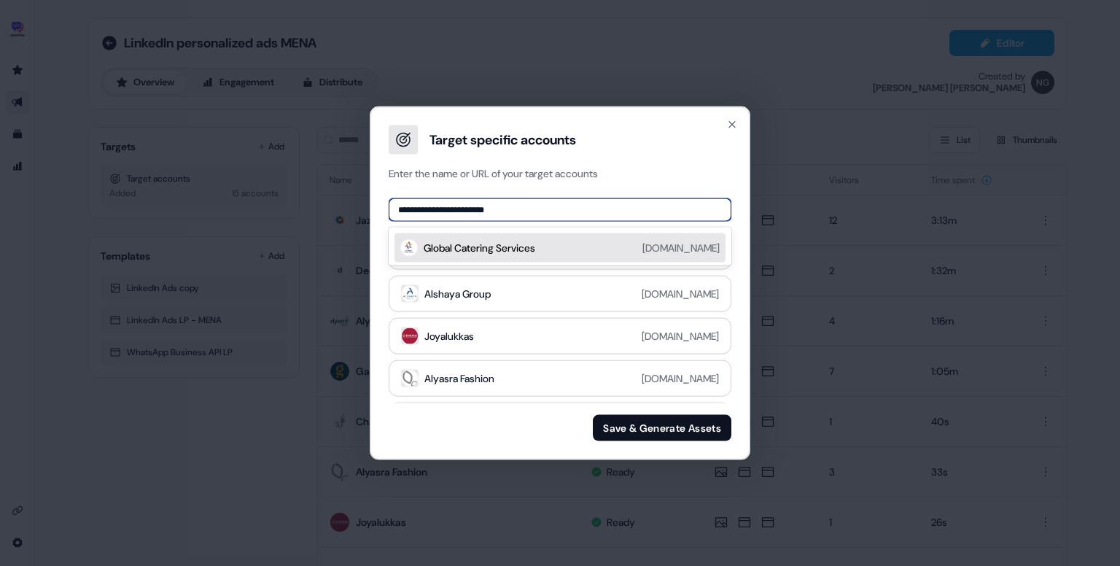
click at [580, 252] on div "Global Catering Services globalcatering.ae" at bounding box center [572, 247] width 296 height 17
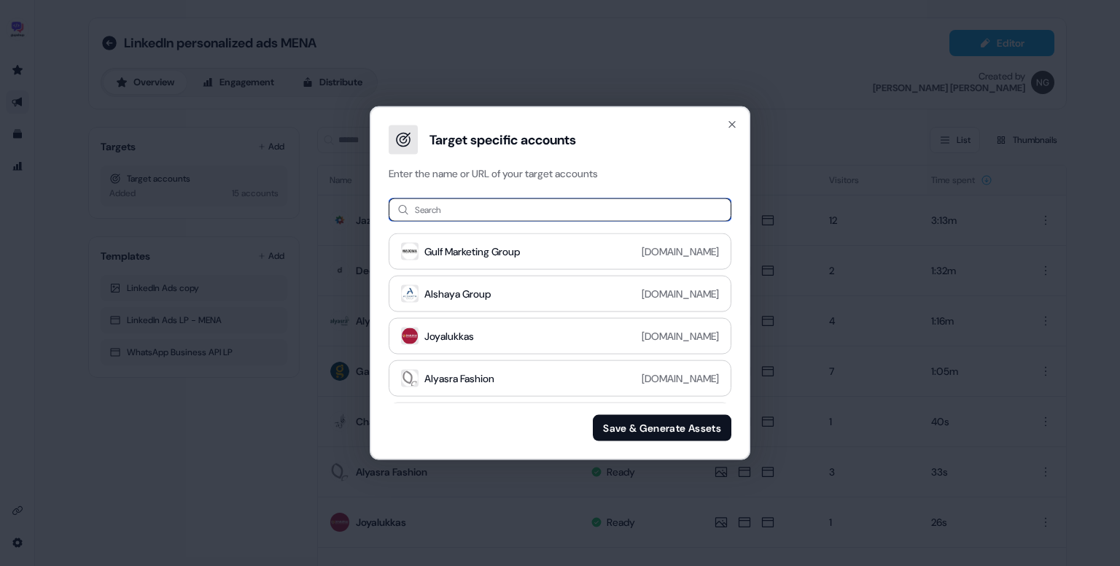
paste input "**********"
type input "**********"
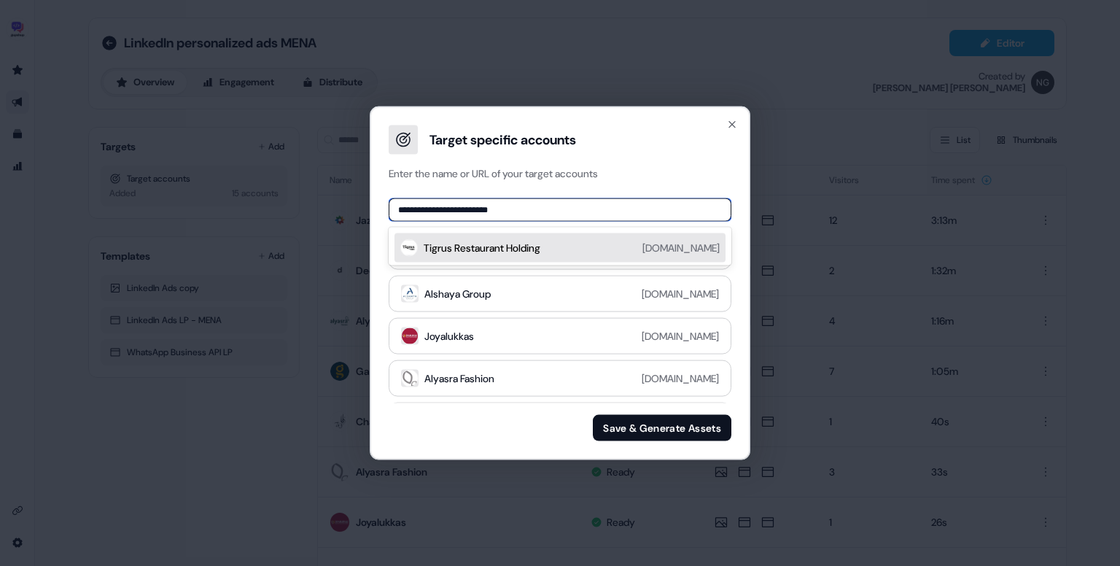
click at [548, 249] on div "Tigrus Restaurant Holding tigrus.com" at bounding box center [572, 247] width 296 height 17
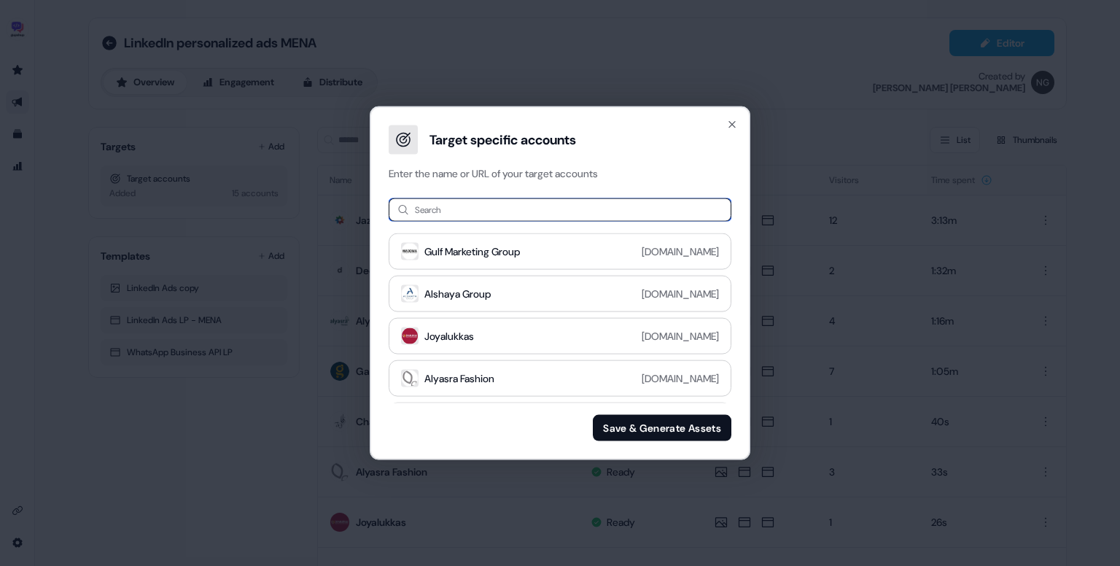
paste input "**********"
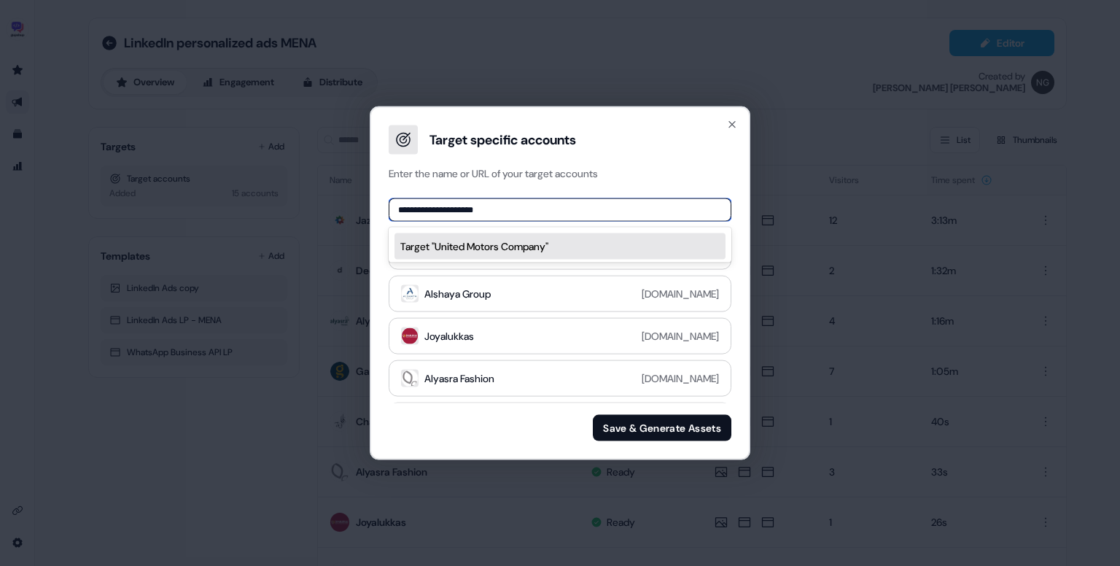
drag, startPoint x: 456, startPoint y: 211, endPoint x: 545, endPoint y: 208, distance: 89.0
click at [545, 208] on input "**********" at bounding box center [560, 209] width 343 height 23
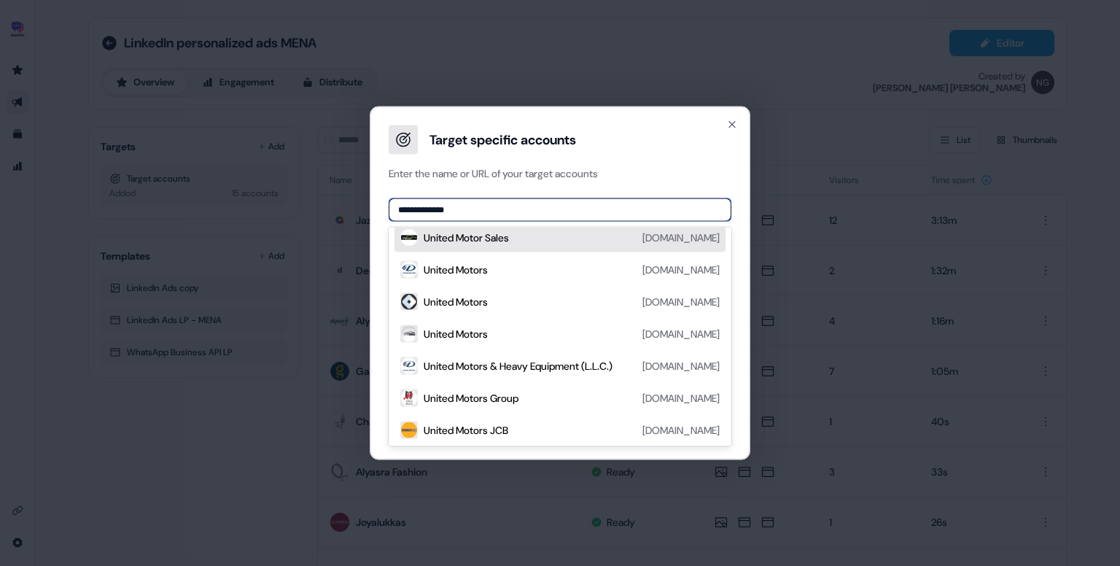
scroll to position [120, 0]
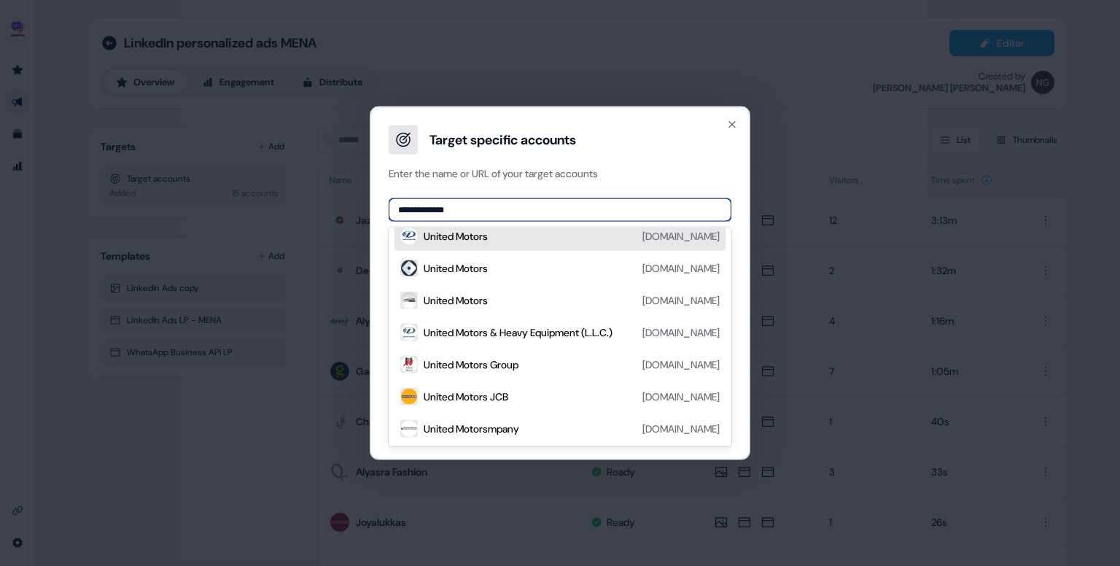
paste input "**********"
paste input
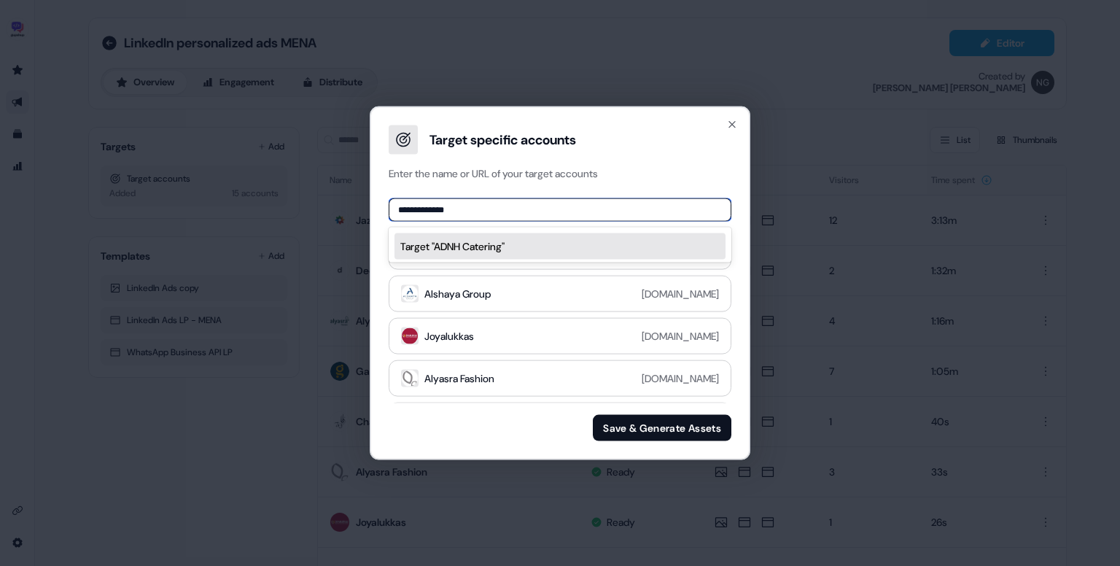
drag, startPoint x: 418, startPoint y: 208, endPoint x: 475, endPoint y: 213, distance: 57.8
click at [475, 213] on input "**********" at bounding box center [560, 209] width 343 height 23
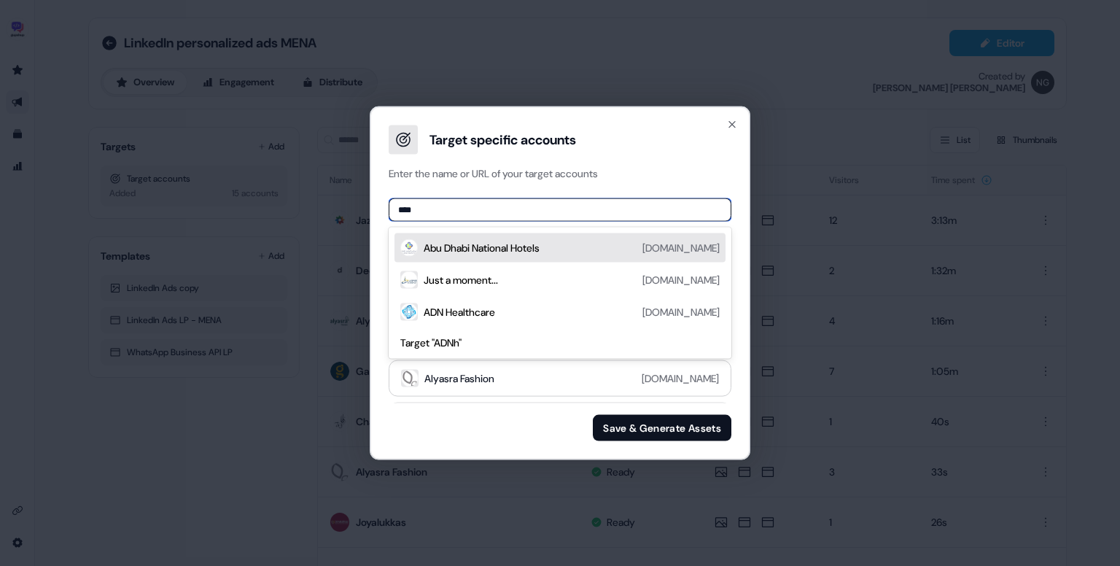
paste input "**********"
paste input
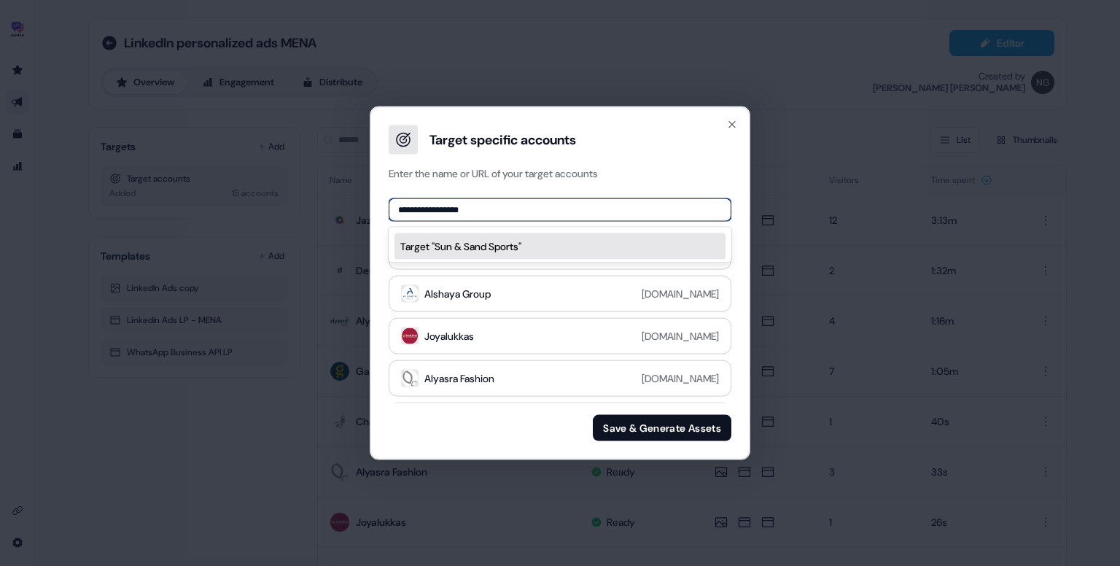
click at [423, 209] on input "**********" at bounding box center [560, 209] width 343 height 23
type input "**********"
click at [549, 245] on div "Sand Sports Help Center sunandsandsports.com" at bounding box center [572, 247] width 296 height 17
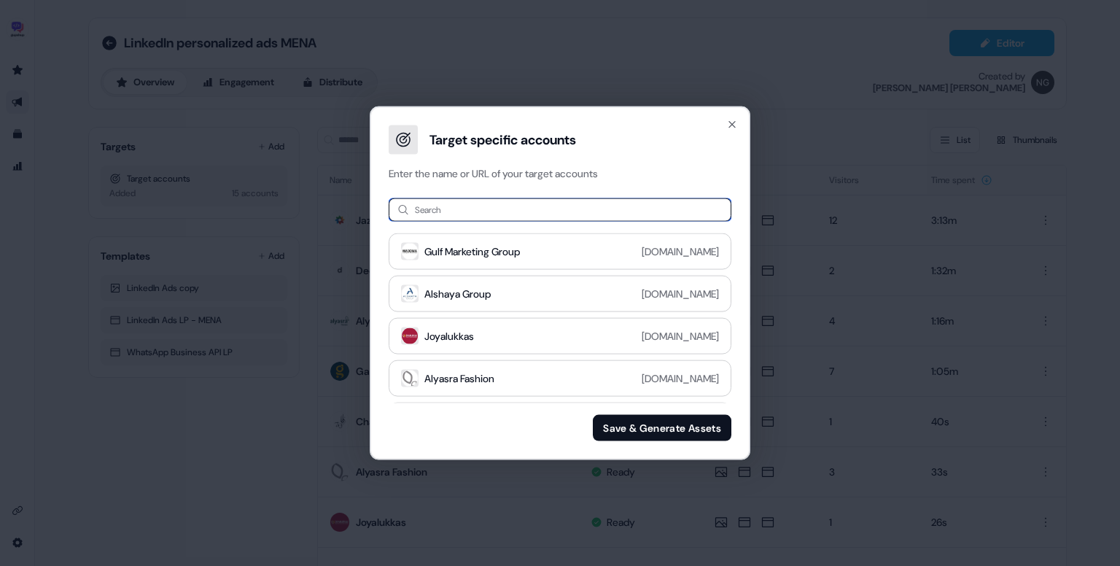
click at [491, 211] on input at bounding box center [560, 209] width 343 height 23
paste input "**********"
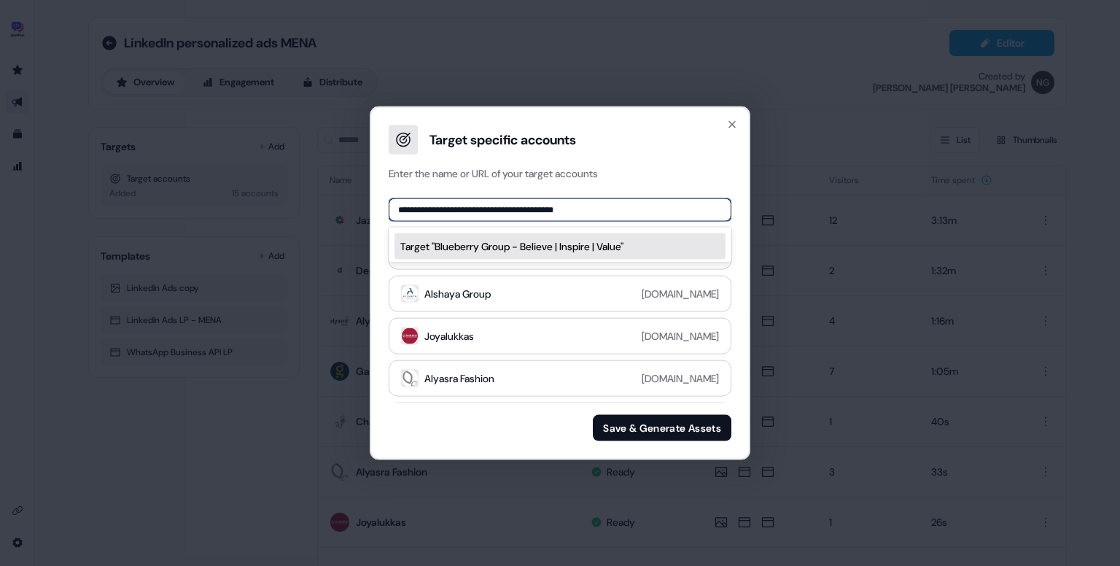
drag, startPoint x: 467, startPoint y: 208, endPoint x: 614, endPoint y: 203, distance: 147.3
click at [614, 203] on input "**********" at bounding box center [560, 209] width 343 height 23
type input "**********"
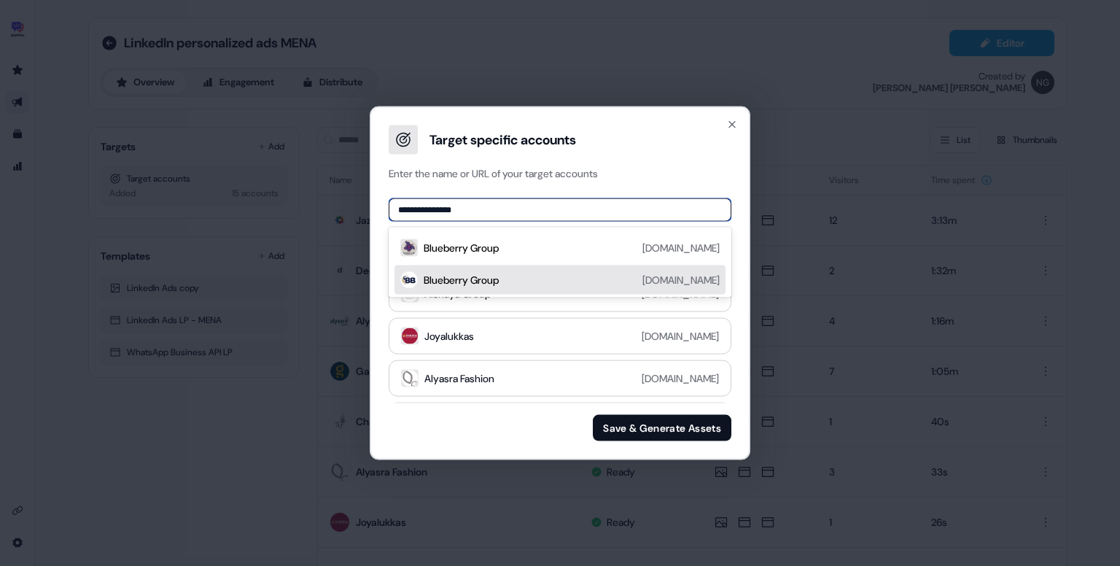
click at [551, 284] on div "Blueberry Group blueberrygroup.co" at bounding box center [572, 279] width 296 height 17
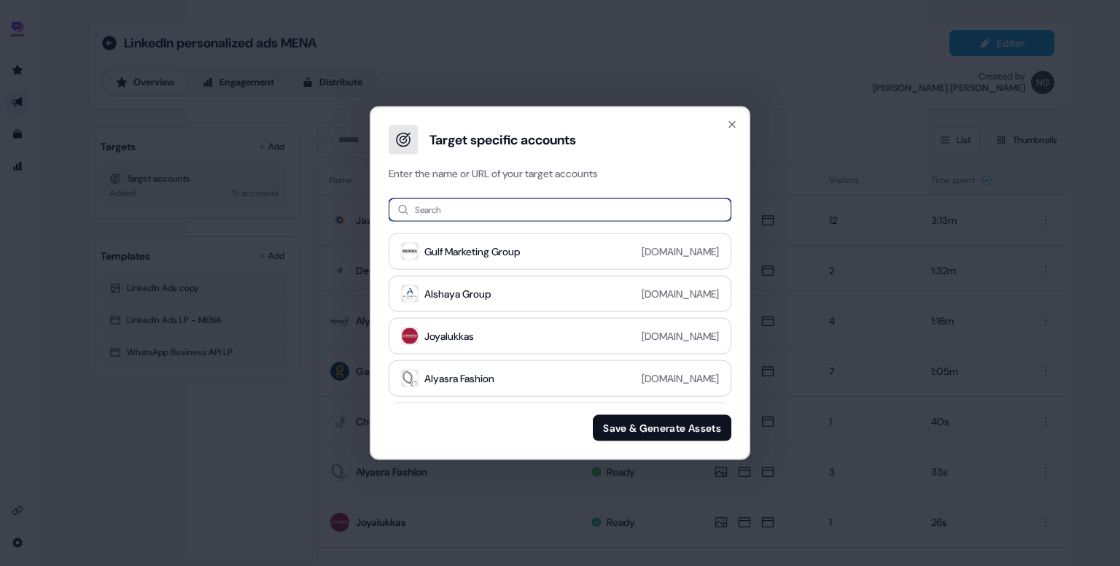
paste input "*********"
type input "*********"
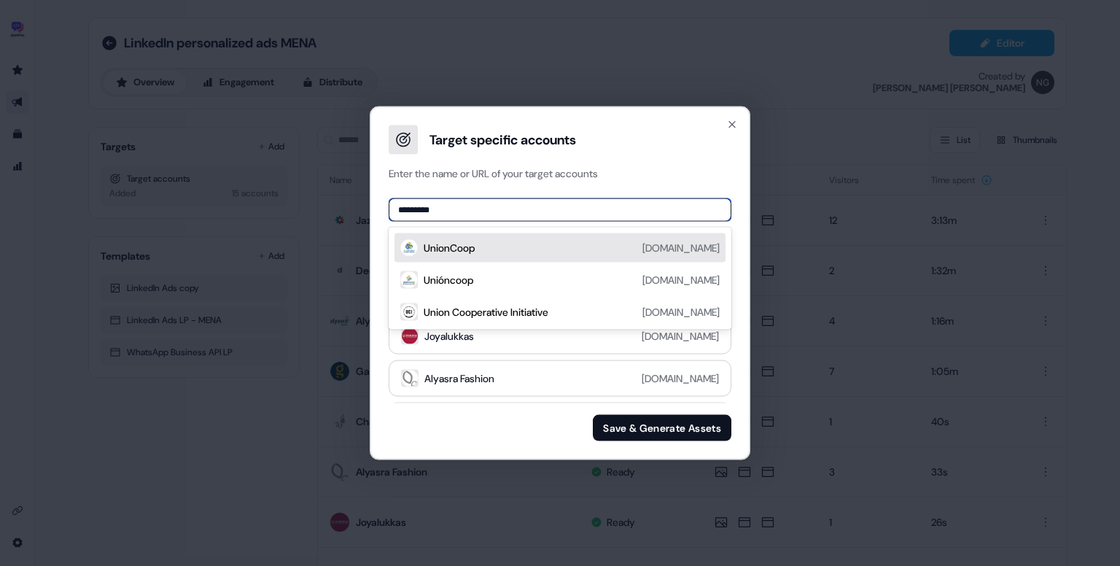
click at [531, 254] on div "UnionCoop unioncoop.ae" at bounding box center [572, 247] width 296 height 17
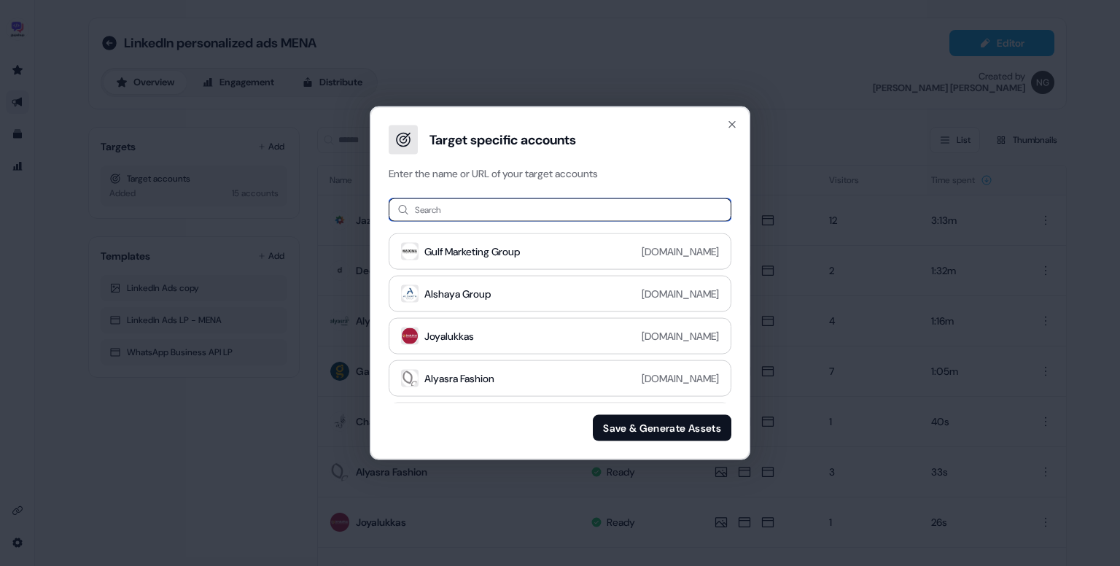
paste input "**********"
type input "**********"
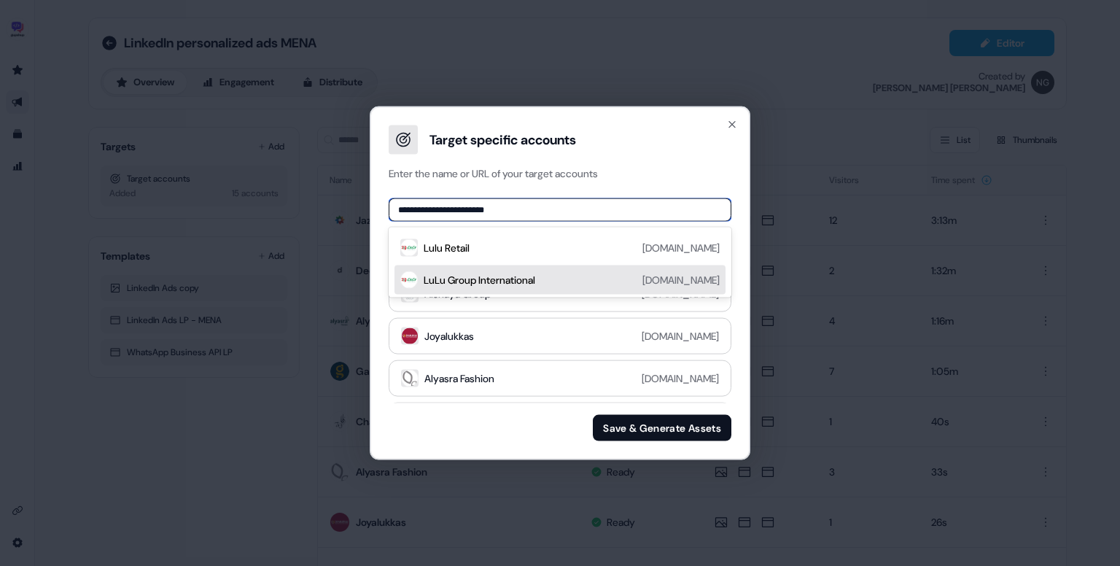
click at [499, 271] on div "LuLu Group International lulugroupinternational.com" at bounding box center [572, 279] width 296 height 17
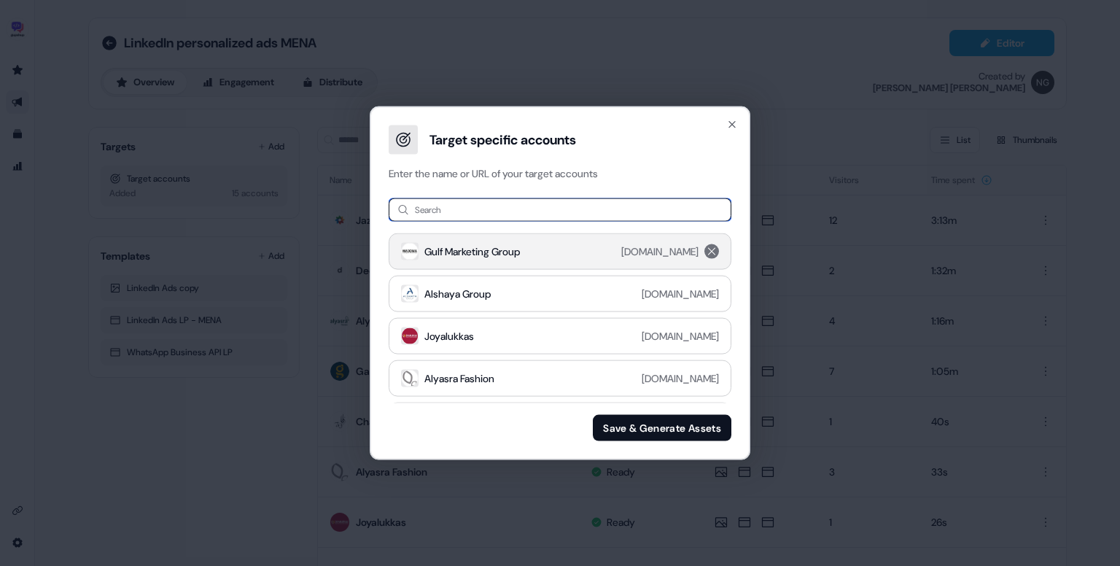
paste input "**********"
type input "**********"
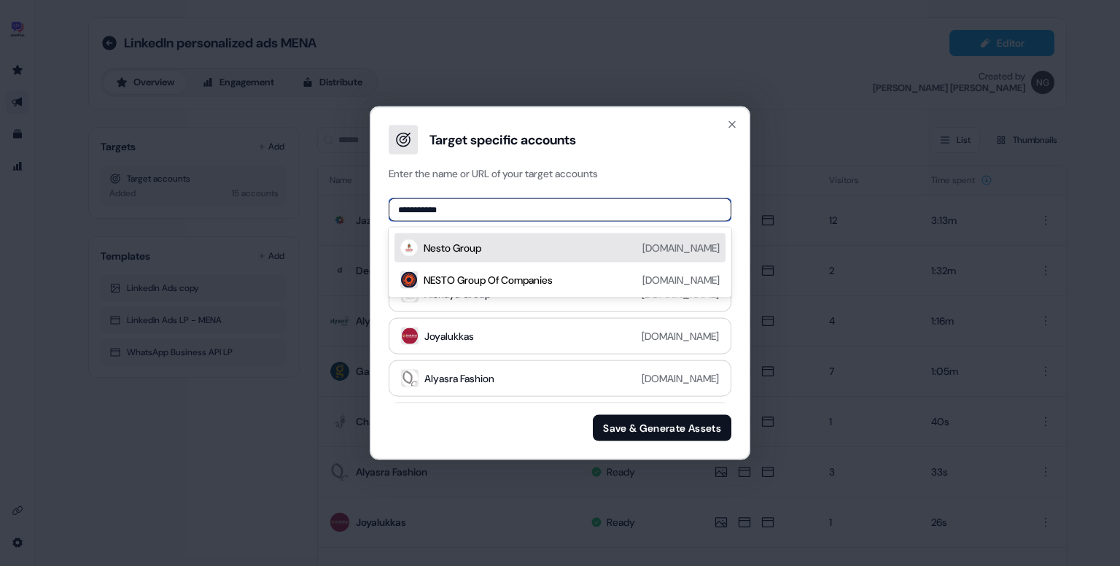
click at [512, 249] on div "Nesto Group nestogroup.com" at bounding box center [572, 247] width 296 height 17
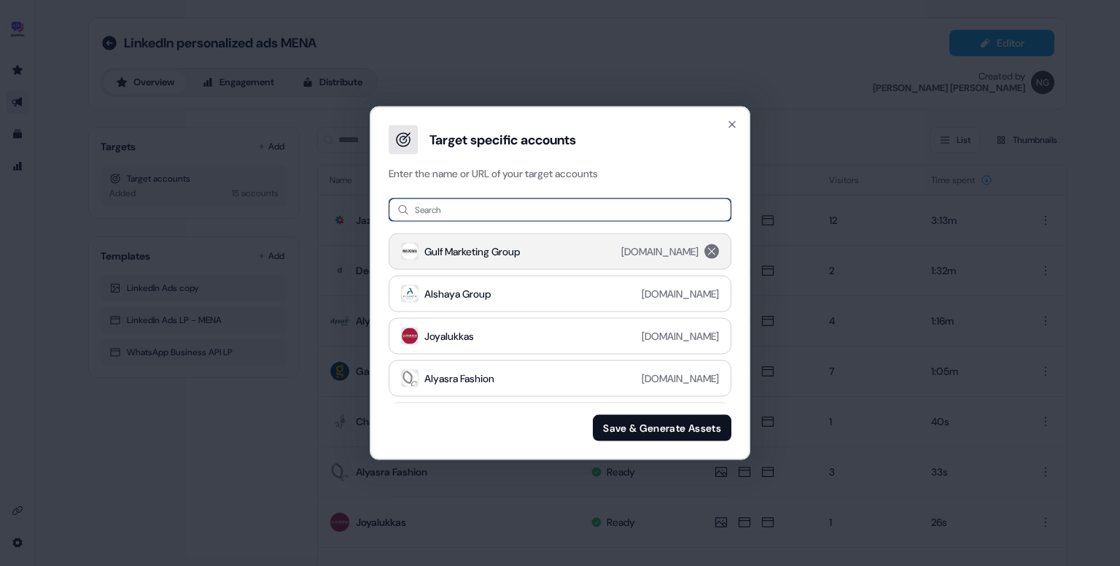
paste input "****"
type input "****"
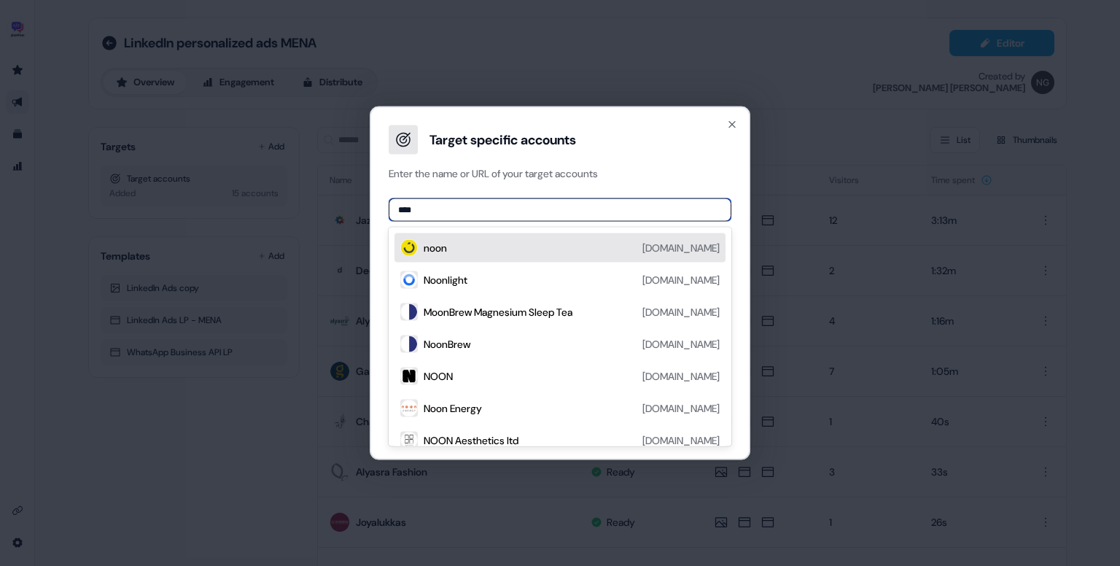
click at [550, 250] on div "noon noon.com" at bounding box center [572, 247] width 296 height 17
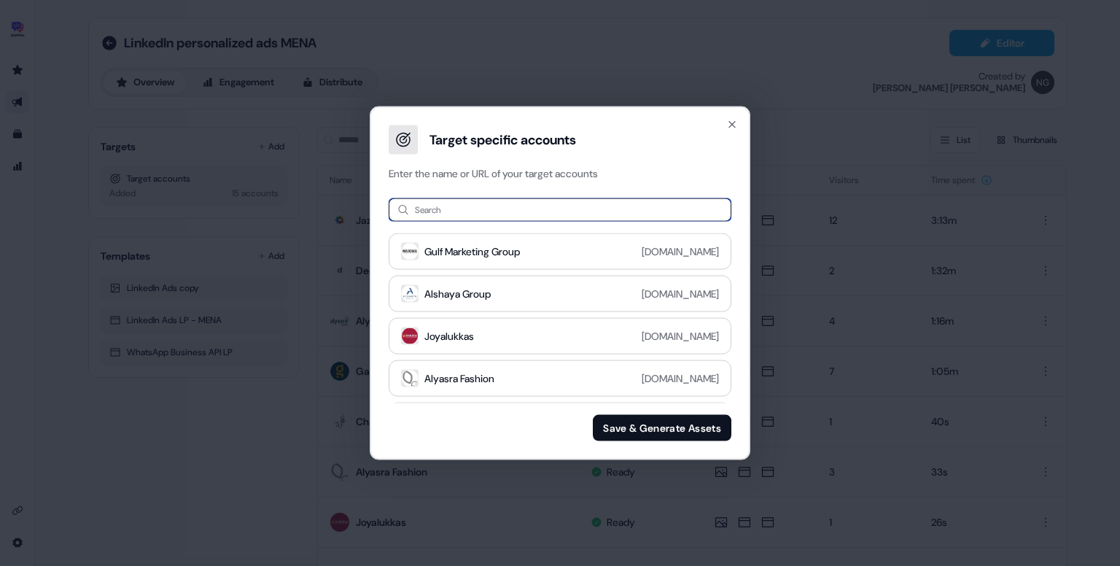
paste input "**********"
type input "**********"
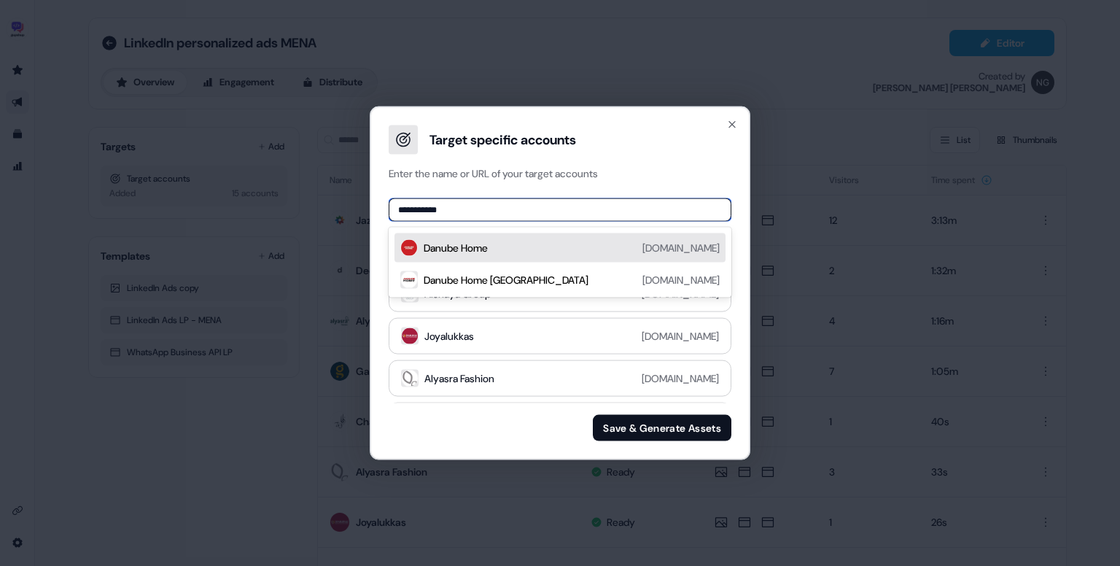
click at [545, 247] on div "Danube Home danubehome.com" at bounding box center [572, 247] width 296 height 17
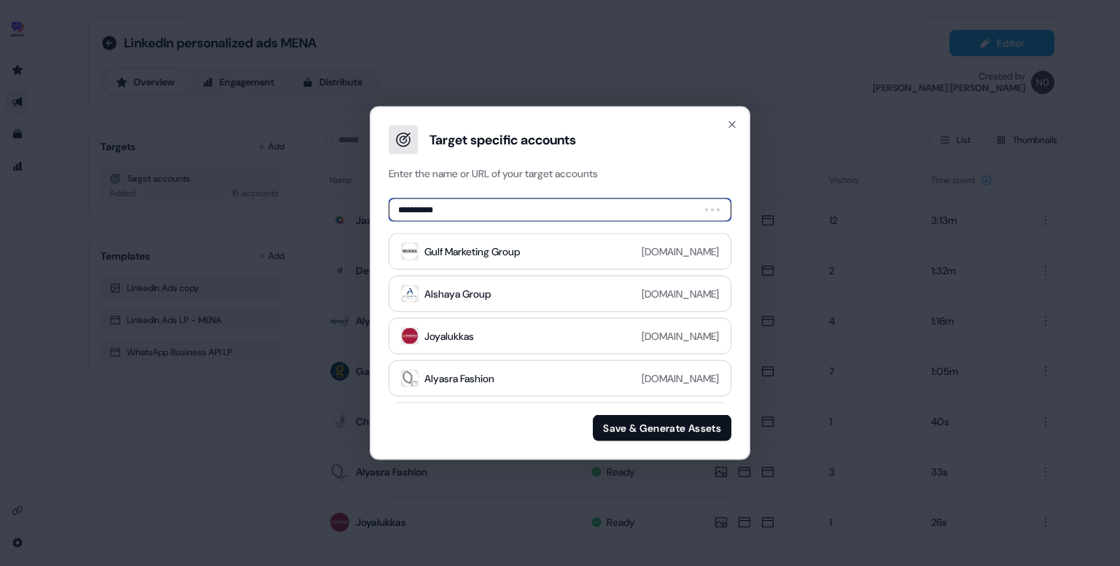
type input "**********"
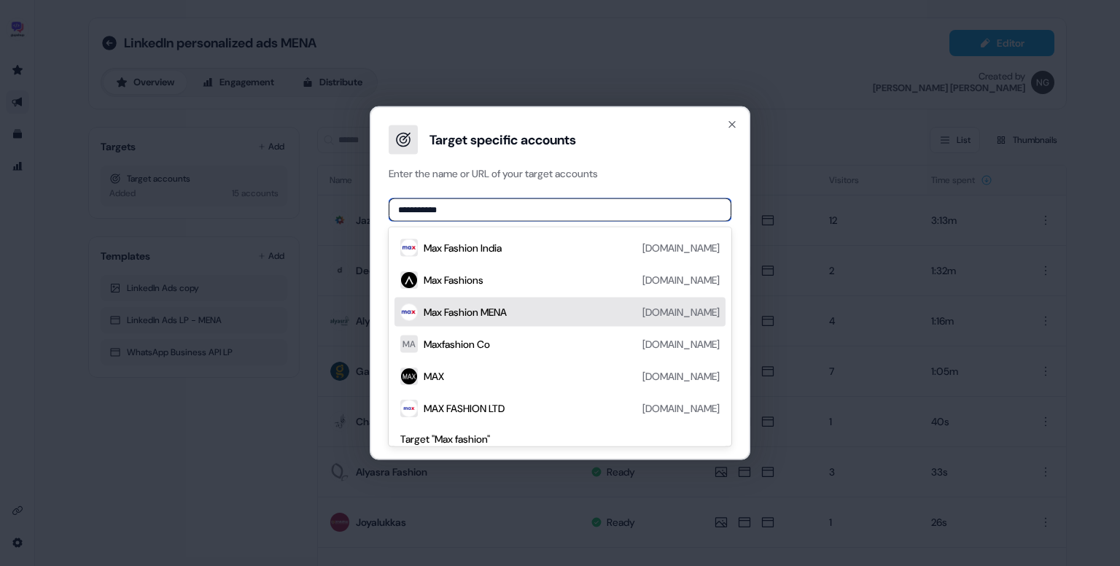
click at [523, 310] on div "Max Fashion MENA maxfashion.com" at bounding box center [572, 311] width 296 height 17
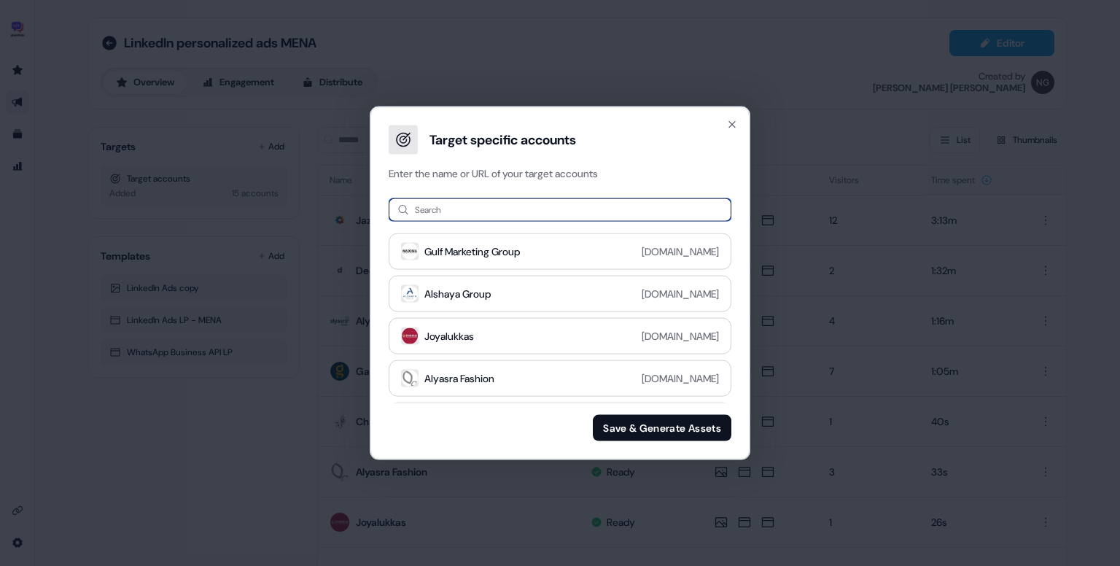
paste input "**********"
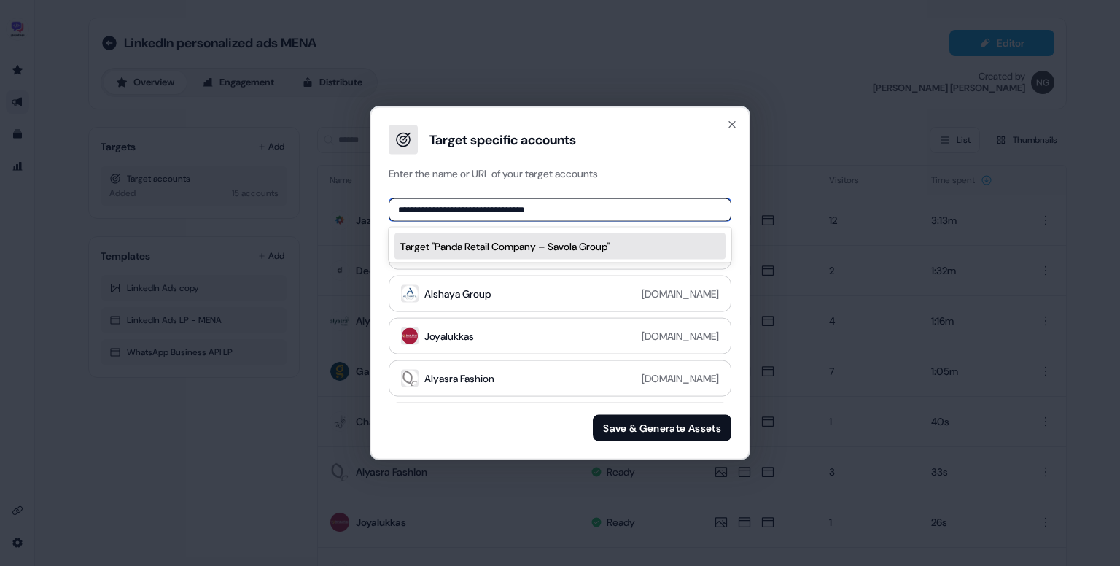
drag, startPoint x: 429, startPoint y: 214, endPoint x: 442, endPoint y: 214, distance: 13.1
click at [442, 214] on input "**********" at bounding box center [560, 209] width 343 height 23
drag, startPoint x: 451, startPoint y: 211, endPoint x: 593, endPoint y: 190, distance: 142.9
click at [593, 190] on div "**********" at bounding box center [560, 320] width 378 height 278
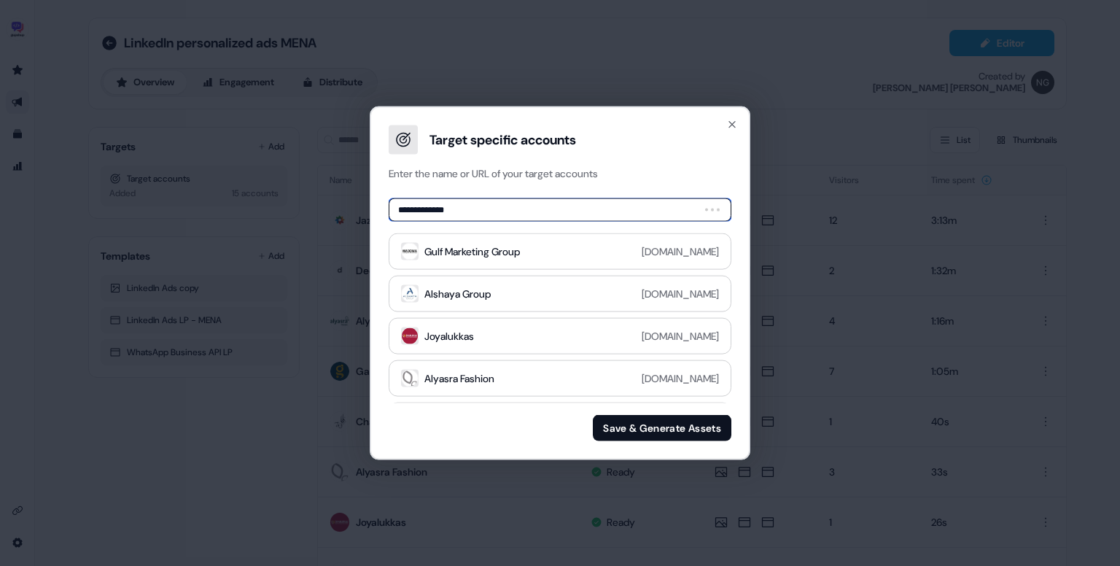
type input "**********"
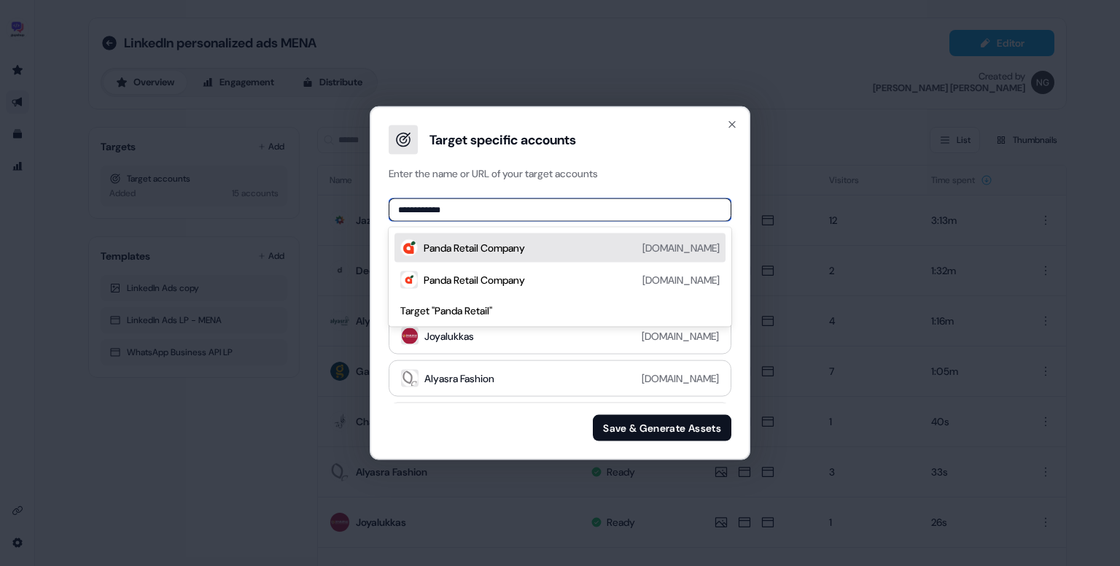
click at [586, 249] on div "Panda Retail Company panda.com.sa" at bounding box center [572, 247] width 296 height 17
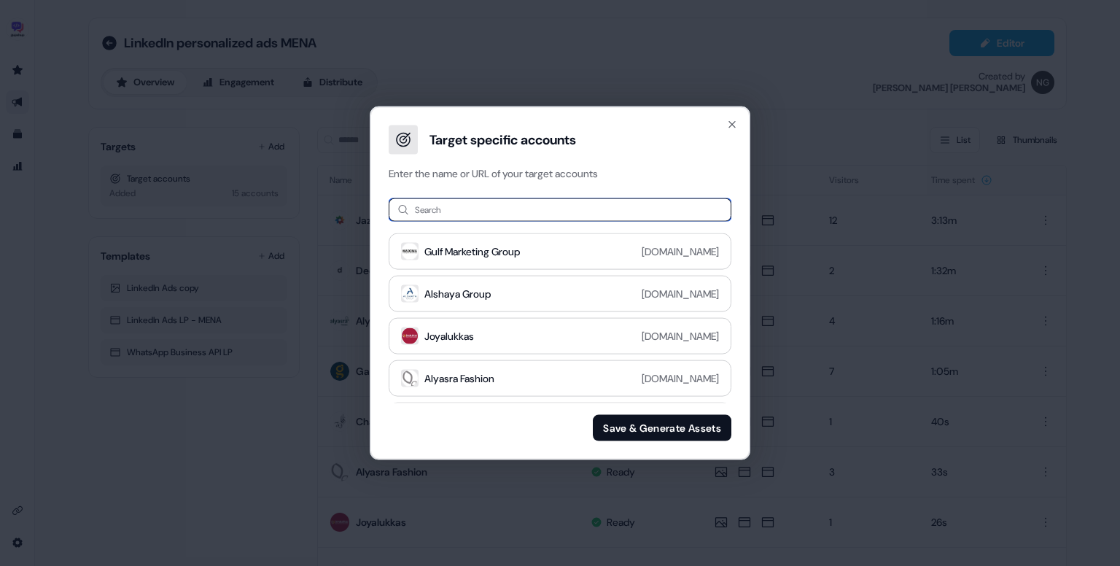
paste input "********"
type input "********"
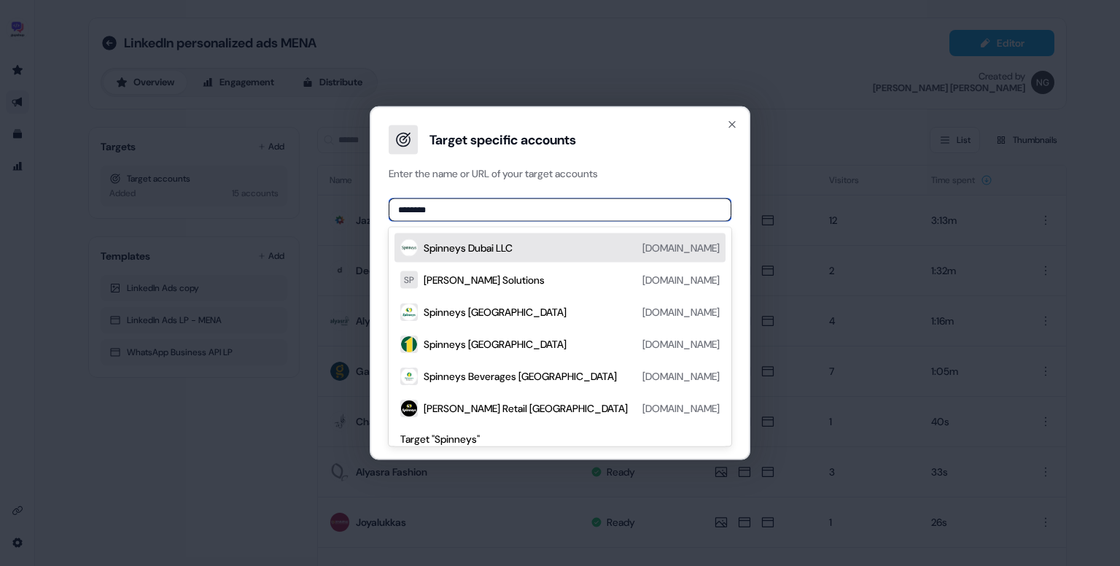
click at [596, 233] on div "Spinneys Dubai LLC spinneys.com" at bounding box center [559, 247] width 331 height 29
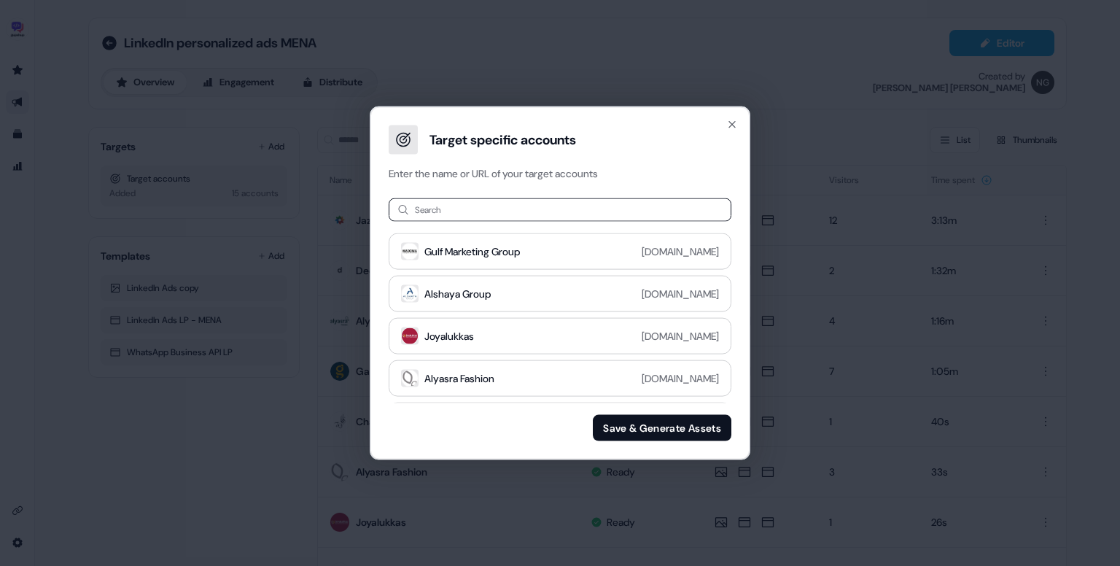
click at [641, 418] on button "Save & Generate Assets" at bounding box center [662, 427] width 139 height 26
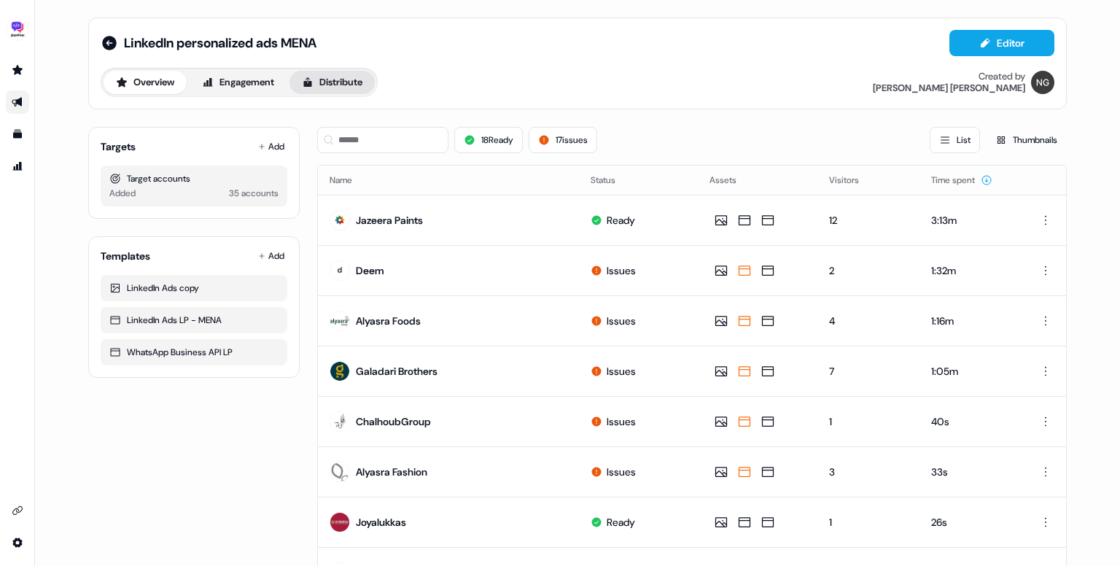
click at [321, 72] on button "Distribute" at bounding box center [331, 82] width 85 height 23
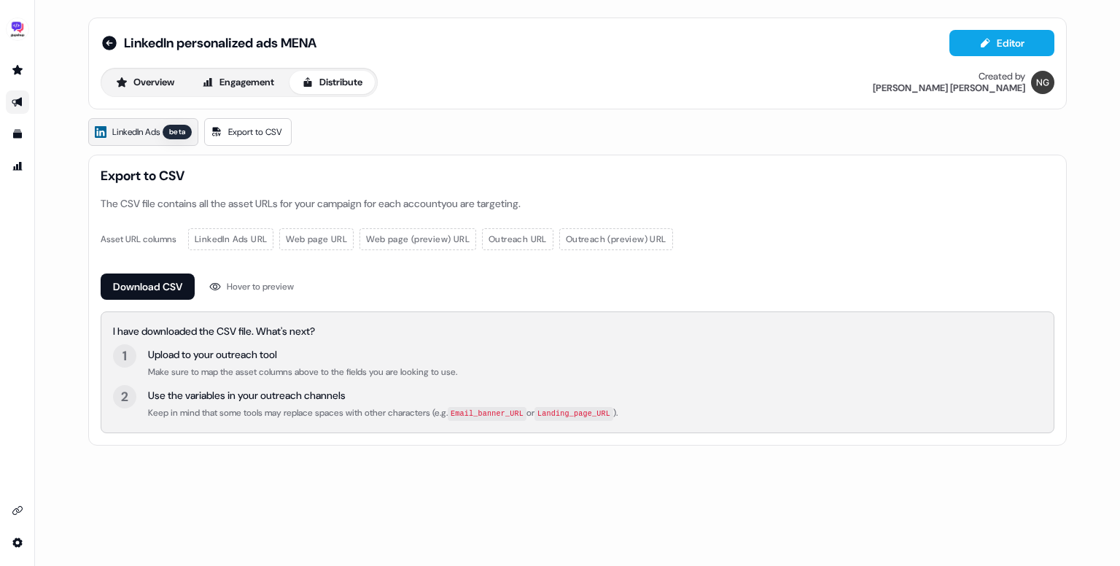
click at [152, 118] on link "LinkedIn Ads beta" at bounding box center [143, 132] width 110 height 28
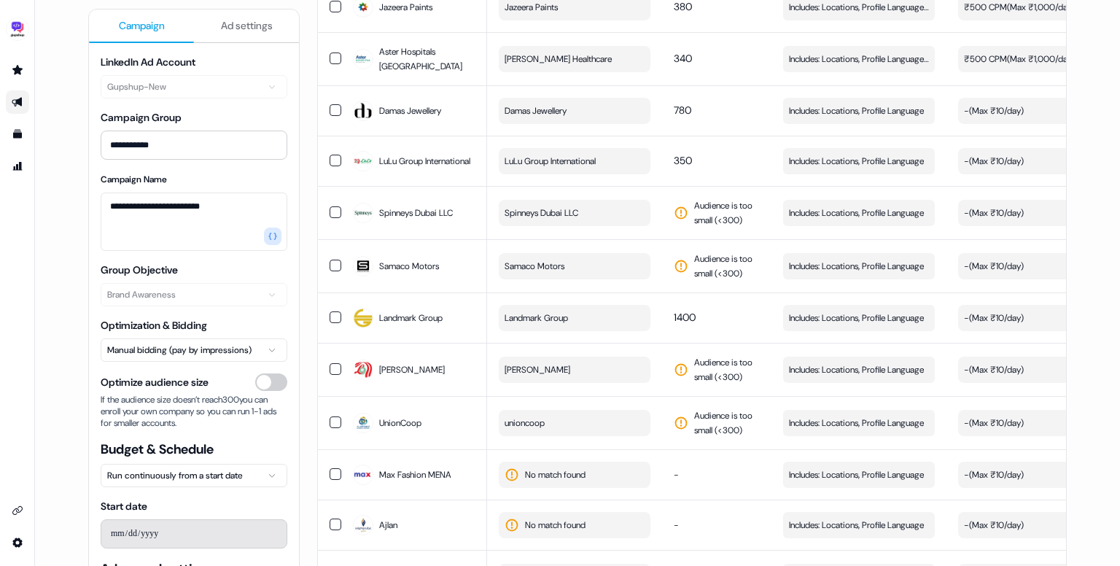
scroll to position [906, 0]
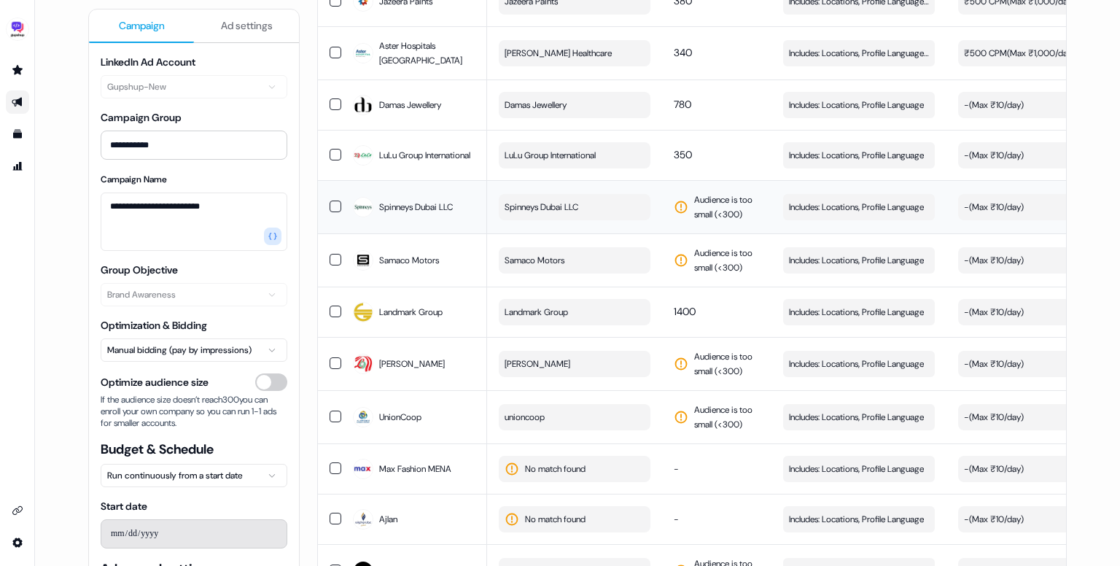
click at [621, 220] on button "Spinneys Dubai LLC" at bounding box center [575, 207] width 152 height 26
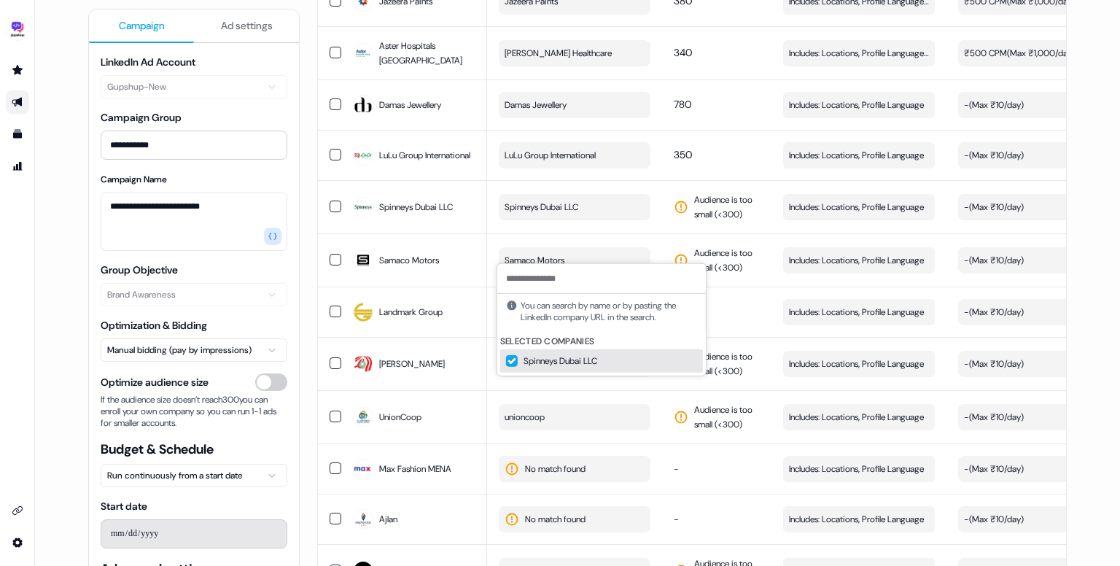
click at [607, 278] on input at bounding box center [601, 278] width 208 height 29
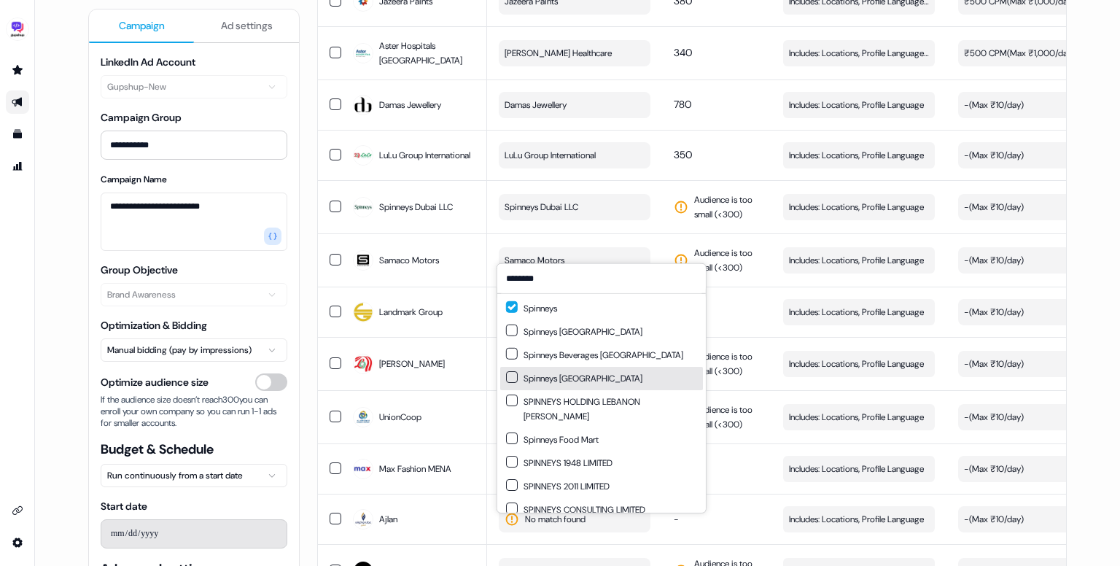
type input "********"
click at [512, 378] on button "Suggestions" at bounding box center [512, 377] width 12 height 12
click at [512, 333] on button "Suggestions" at bounding box center [512, 330] width 12 height 12
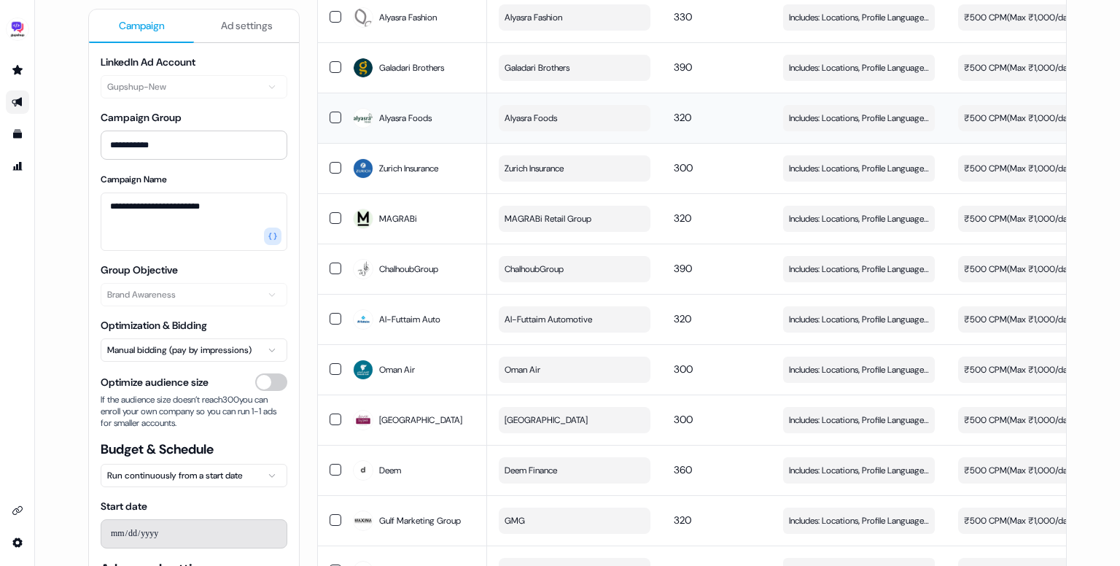
scroll to position [0, 0]
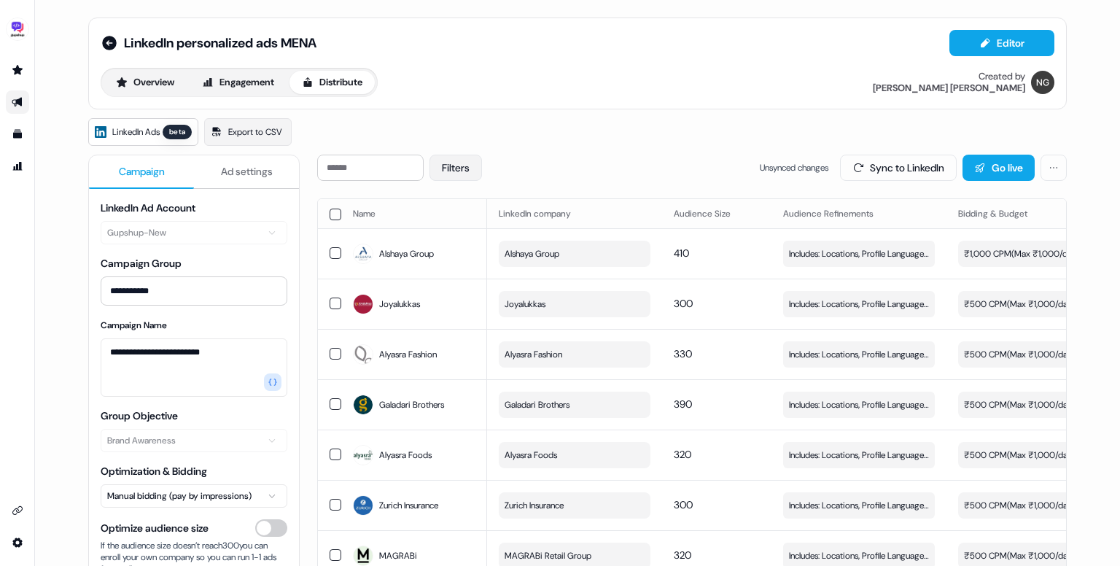
click at [462, 167] on button "Filters" at bounding box center [455, 168] width 52 height 26
click at [579, 159] on div "Filters Unsynced changes Sync to LinkedIn Go live" at bounding box center [691, 168] width 749 height 26
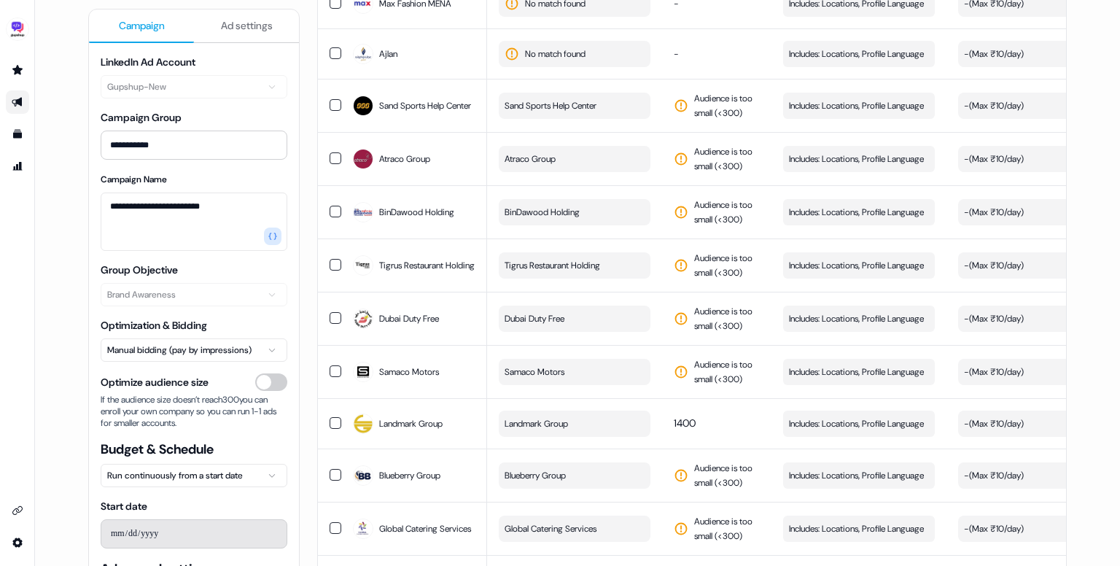
scroll to position [1559, 0]
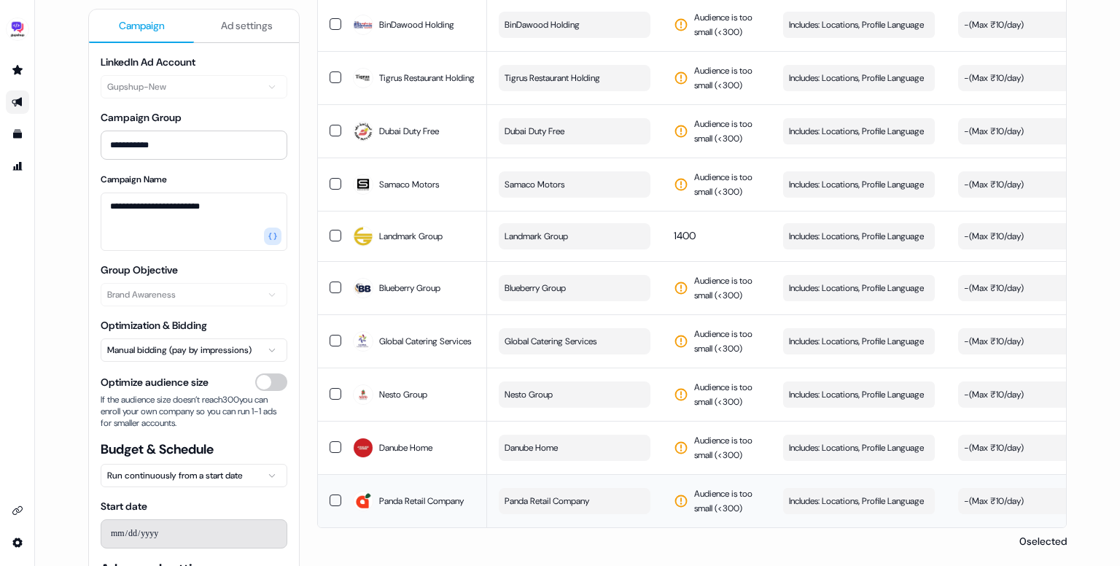
click at [335, 496] on button "button" at bounding box center [336, 500] width 12 height 12
click at [330, 450] on td at bounding box center [329, 447] width 23 height 53
click at [335, 388] on button "button" at bounding box center [336, 394] width 12 height 12
click at [334, 343] on td at bounding box center [329, 340] width 23 height 53
click at [335, 281] on button "button" at bounding box center [336, 287] width 12 height 12
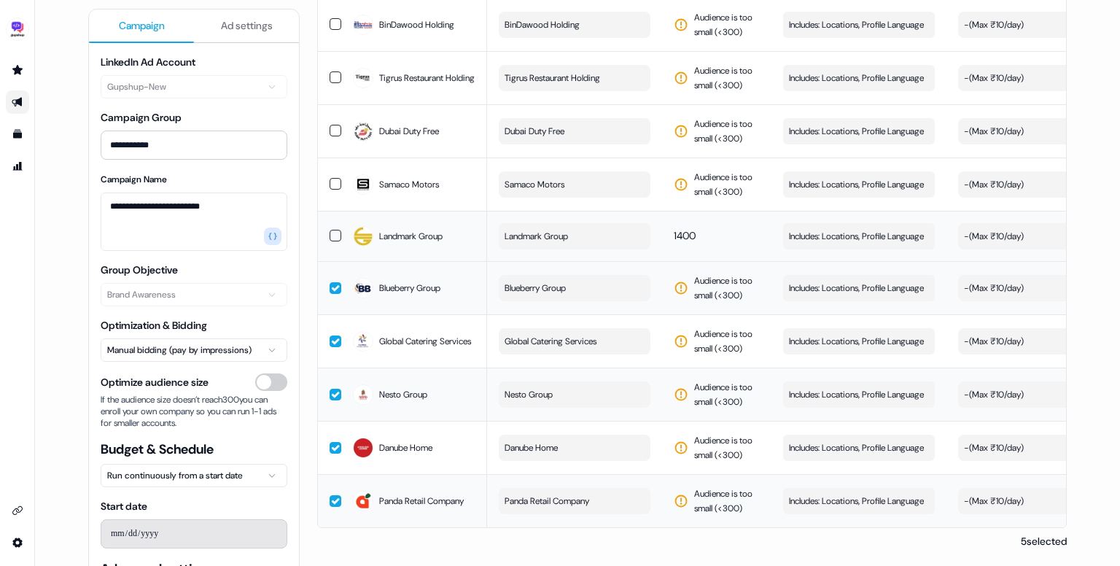
click at [330, 234] on button "button" at bounding box center [336, 236] width 12 height 12
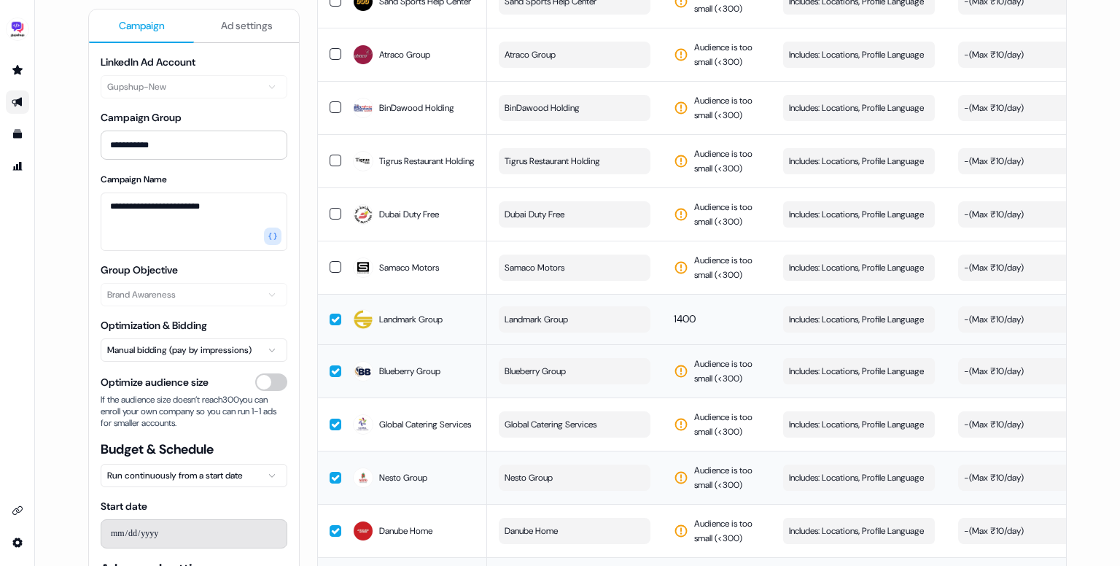
scroll to position [1432, 0]
click at [332, 275] on button "button" at bounding box center [336, 269] width 12 height 12
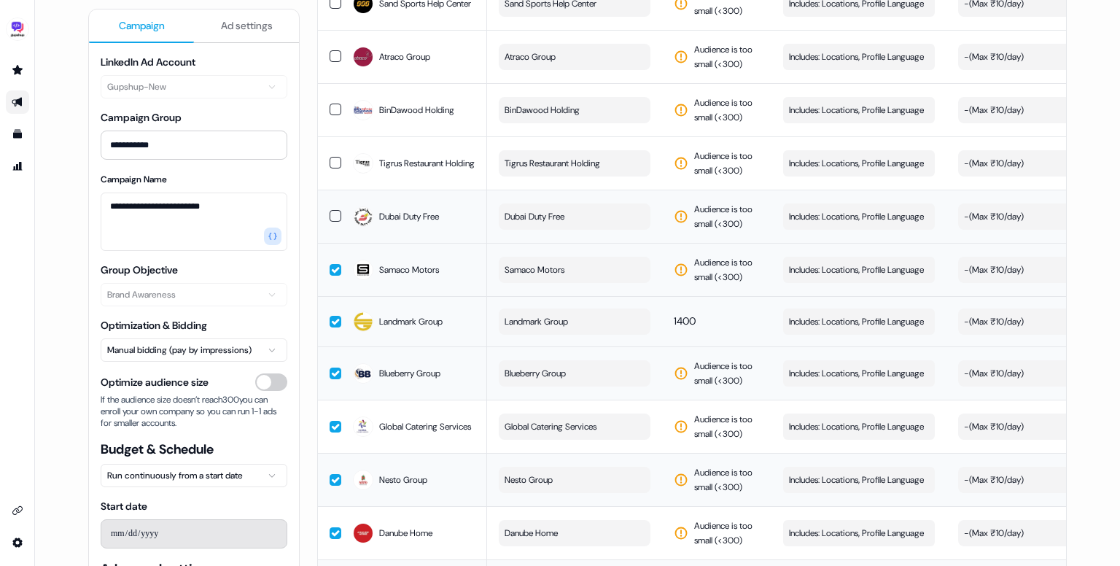
click at [334, 222] on button "button" at bounding box center [336, 216] width 12 height 12
click at [335, 168] on button "button" at bounding box center [336, 163] width 12 height 12
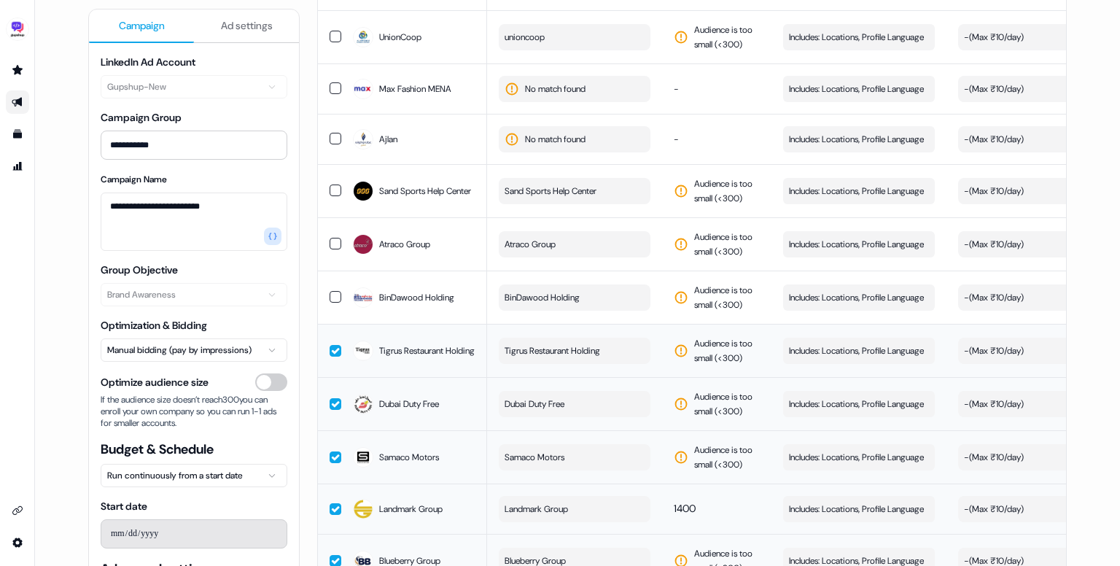
scroll to position [1244, 0]
click at [332, 197] on button "button" at bounding box center [336, 191] width 12 height 12
click at [330, 250] on button "button" at bounding box center [336, 244] width 12 height 12
click at [330, 324] on td at bounding box center [329, 297] width 23 height 53
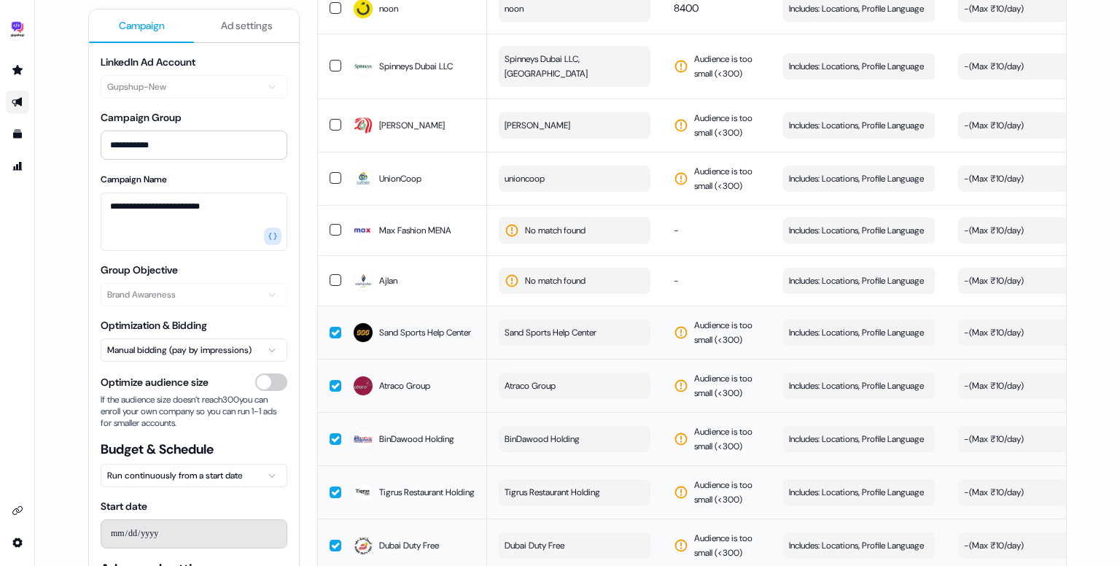
scroll to position [1102, 0]
click at [332, 236] on button "button" at bounding box center [336, 231] width 12 height 12
click at [332, 287] on button "button" at bounding box center [336, 281] width 12 height 12
click at [331, 184] on button "button" at bounding box center [336, 179] width 12 height 12
click at [332, 131] on button "button" at bounding box center [336, 126] width 12 height 12
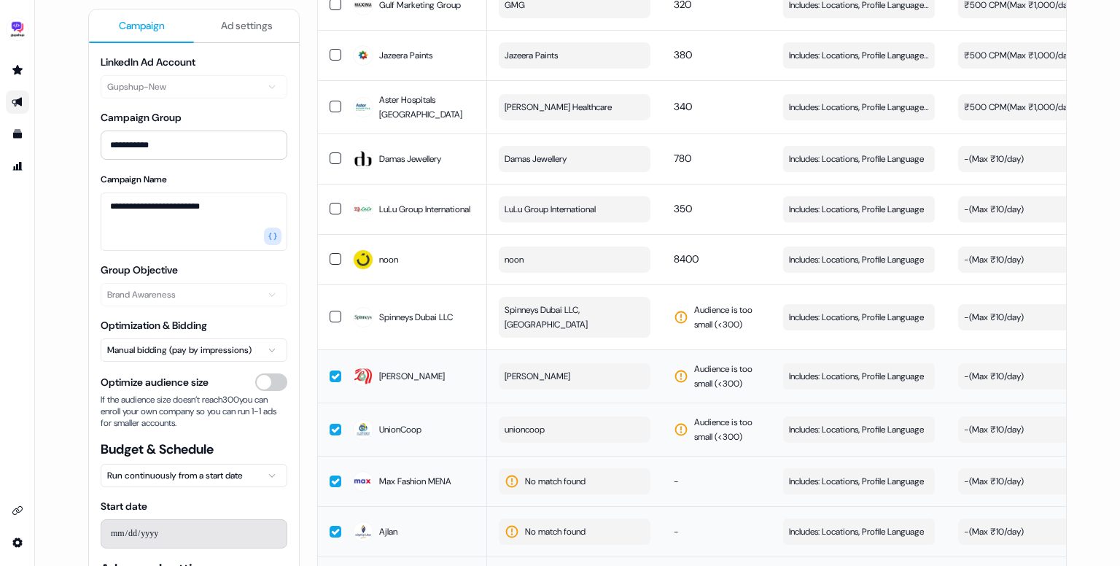
scroll to position [851, 0]
click at [332, 323] on button "button" at bounding box center [336, 317] width 12 height 12
click at [332, 265] on button "button" at bounding box center [336, 260] width 12 height 12
click at [332, 215] on button "button" at bounding box center [336, 209] width 12 height 12
click at [333, 165] on button "button" at bounding box center [336, 159] width 12 height 12
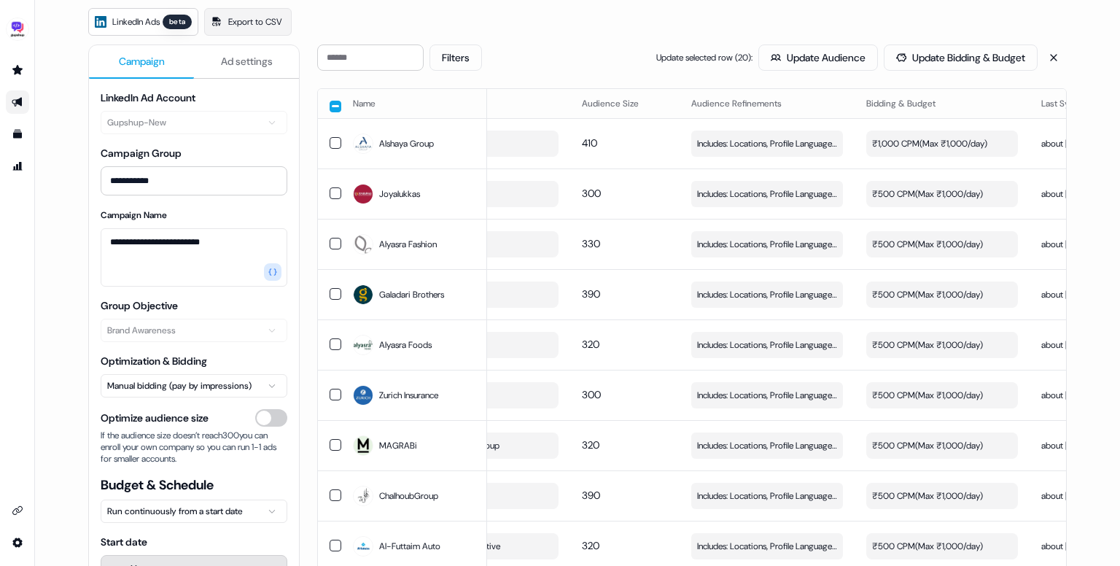
scroll to position [0, 0]
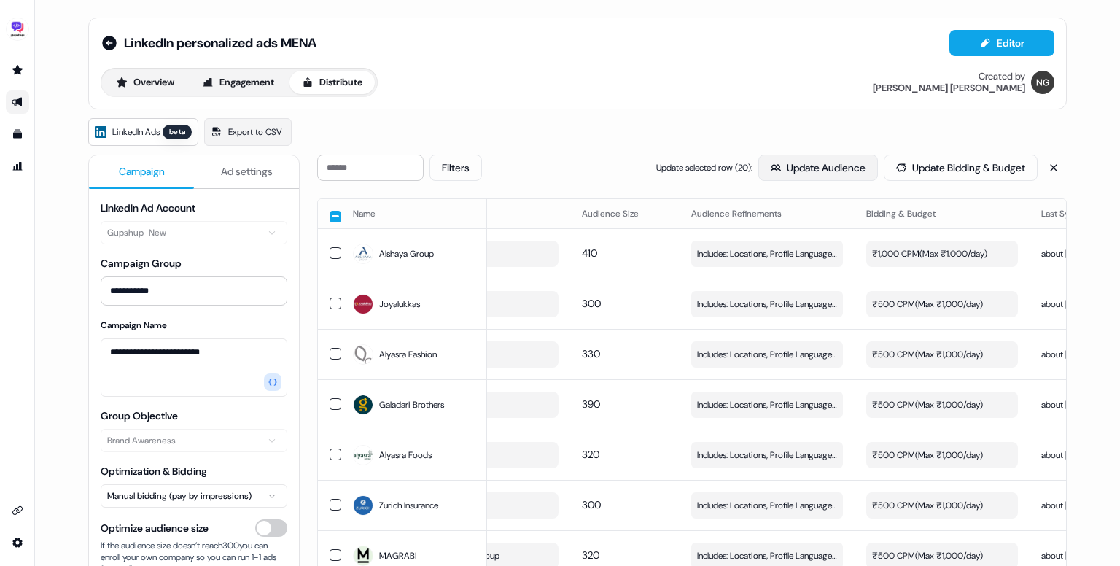
click at [825, 174] on button "Update Audience" at bounding box center [818, 168] width 120 height 26
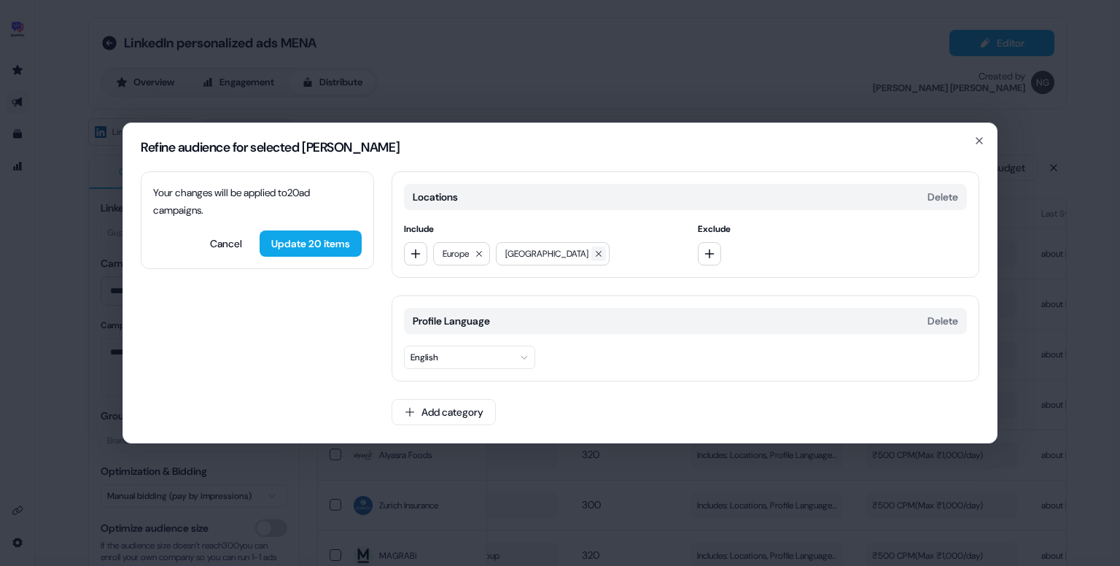
click at [591, 256] on button at bounding box center [598, 253] width 15 height 15
click at [490, 250] on div "Europe" at bounding box center [461, 253] width 57 height 23
click at [481, 252] on icon at bounding box center [479, 253] width 9 height 9
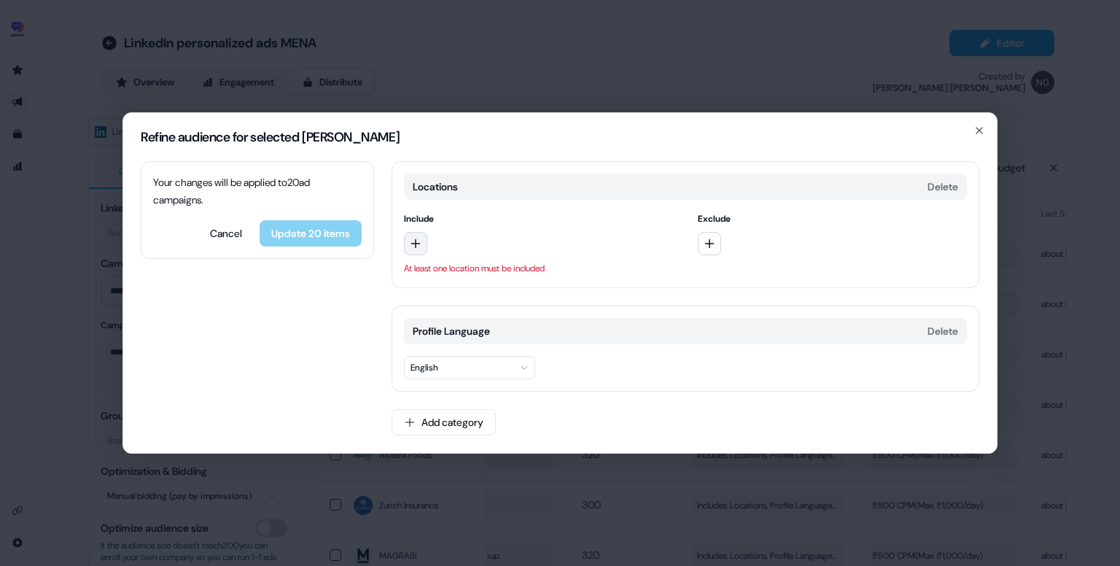
click at [420, 244] on icon "button" at bounding box center [416, 244] width 12 height 12
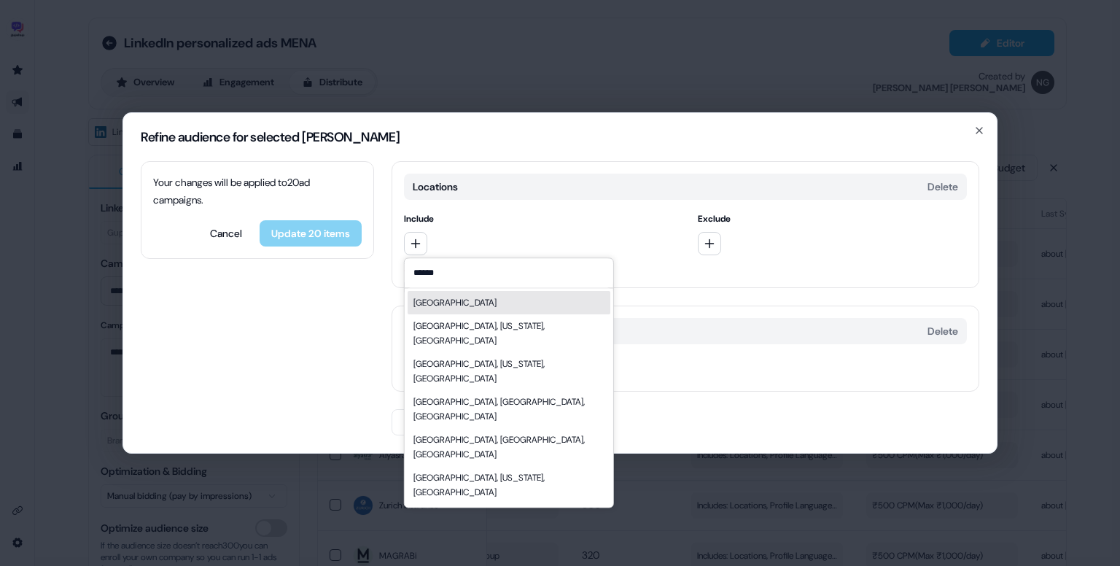
type input "******"
click at [487, 300] on div "Middle East" at bounding box center [509, 302] width 203 height 23
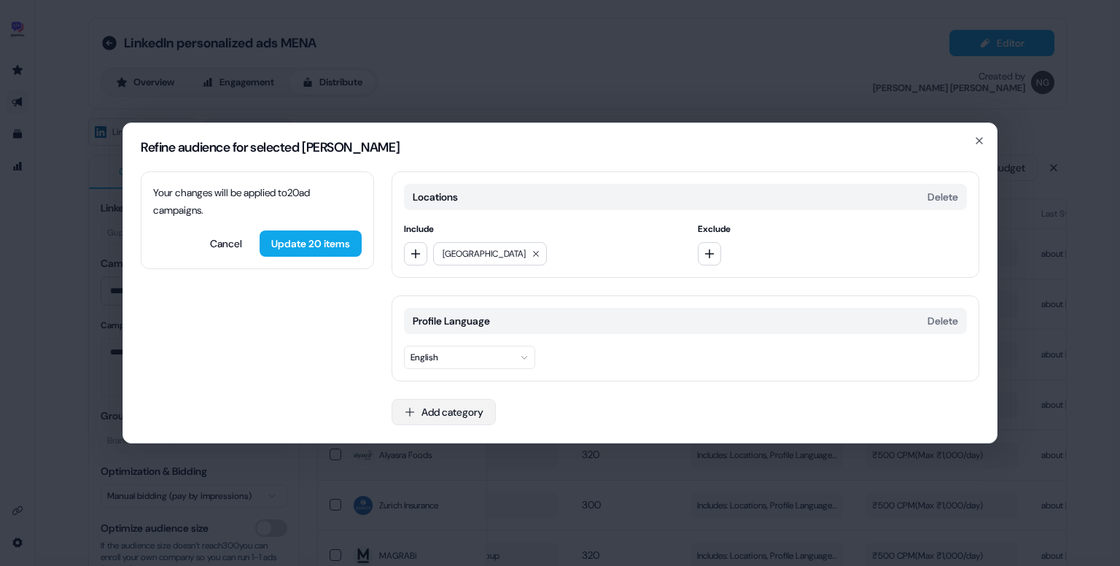
click at [464, 403] on button "Add category" at bounding box center [443, 412] width 104 height 26
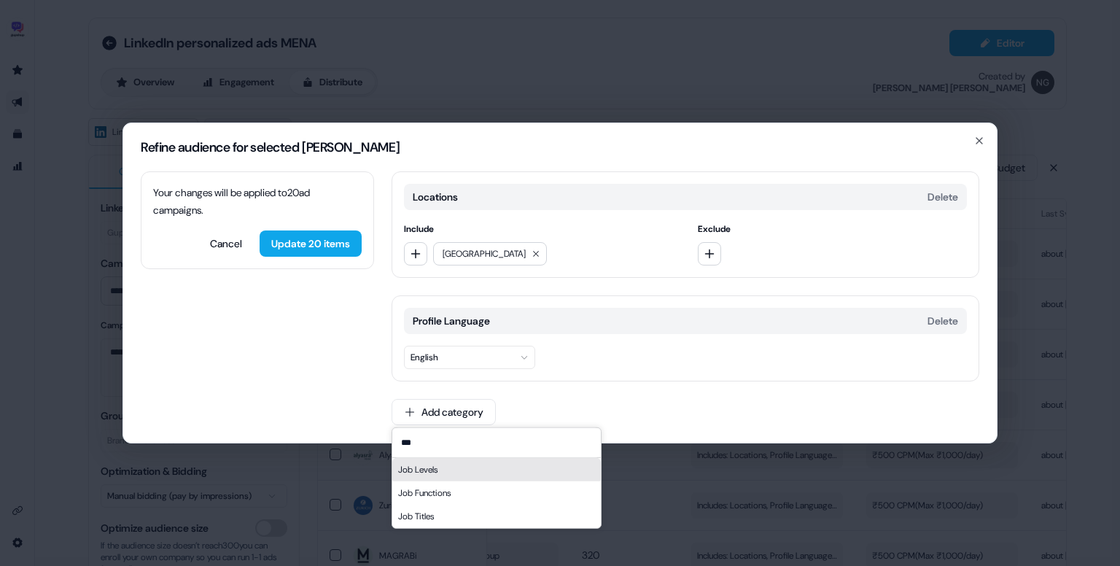
type input "***"
click at [456, 475] on div "Job Levels" at bounding box center [496, 469] width 208 height 23
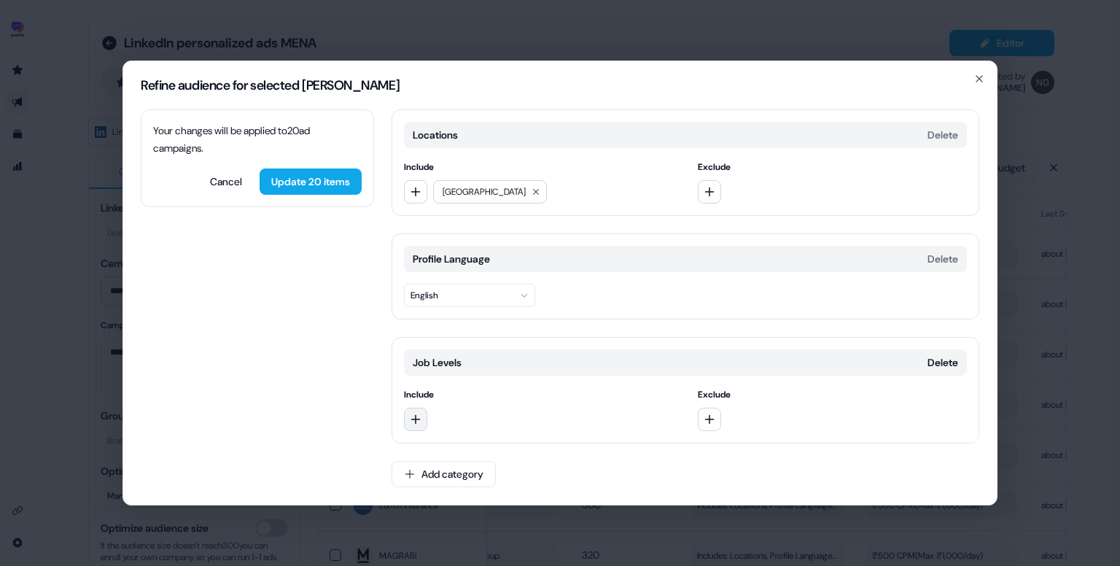
click at [419, 416] on icon "button" at bounding box center [416, 419] width 12 height 12
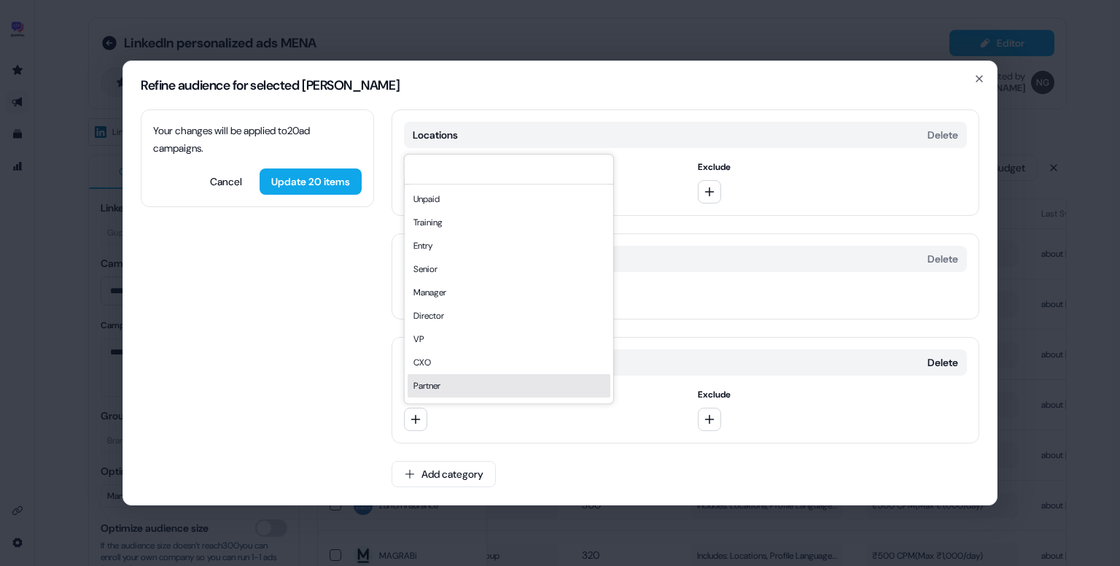
scroll to position [20, 0]
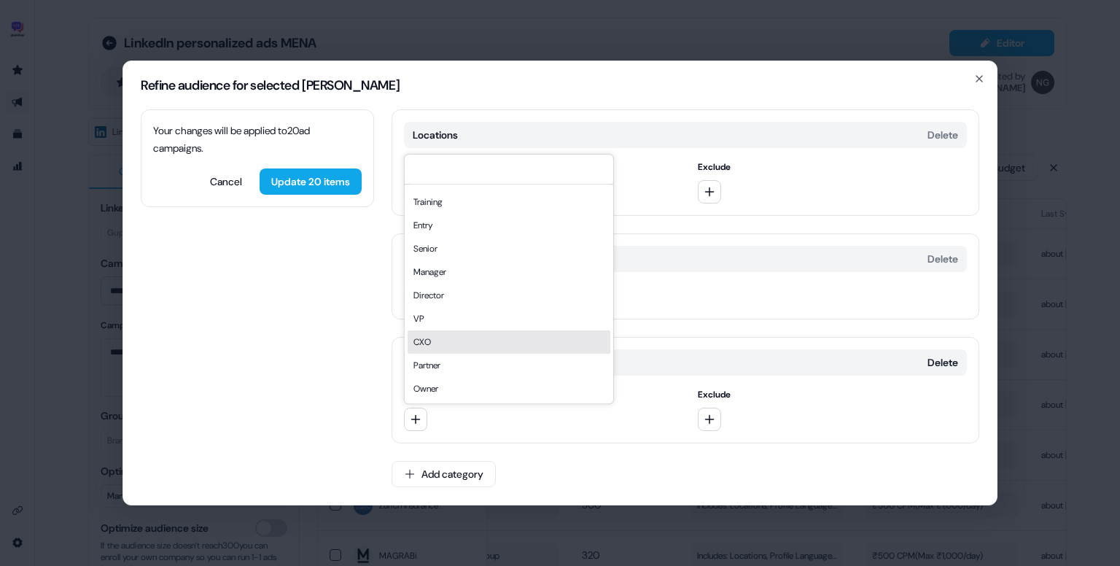
click at [464, 342] on div "CXO" at bounding box center [509, 341] width 203 height 23
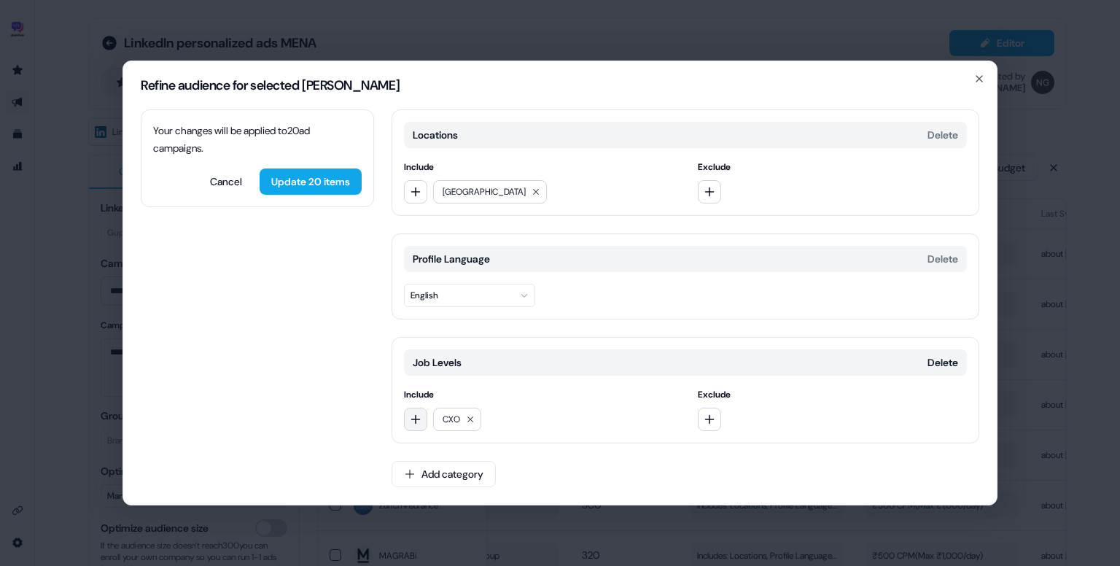
click at [417, 421] on icon "button" at bounding box center [416, 419] width 12 height 12
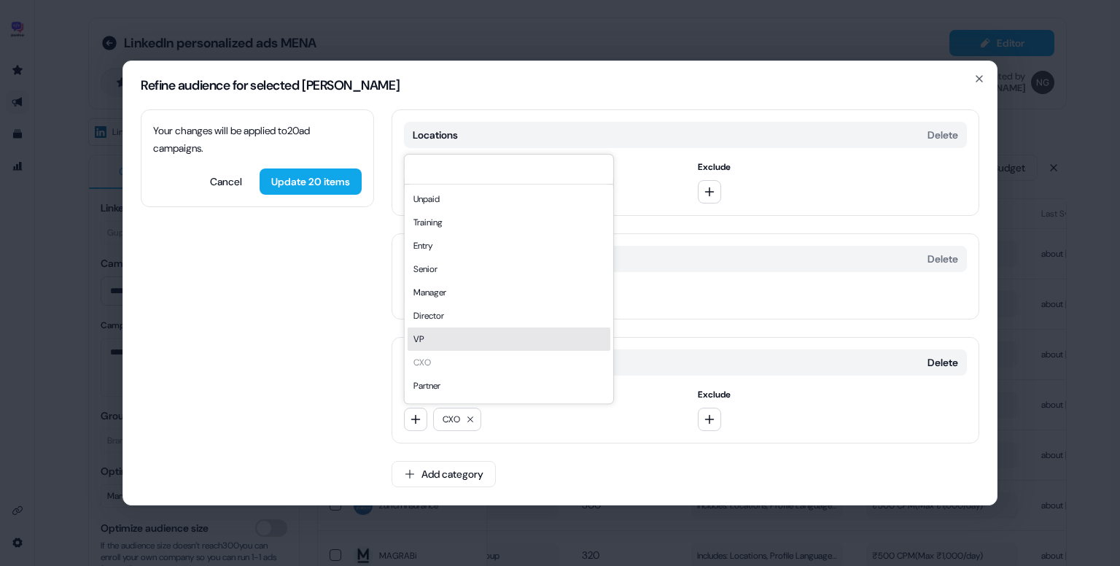
click at [449, 333] on div "VP" at bounding box center [509, 338] width 203 height 23
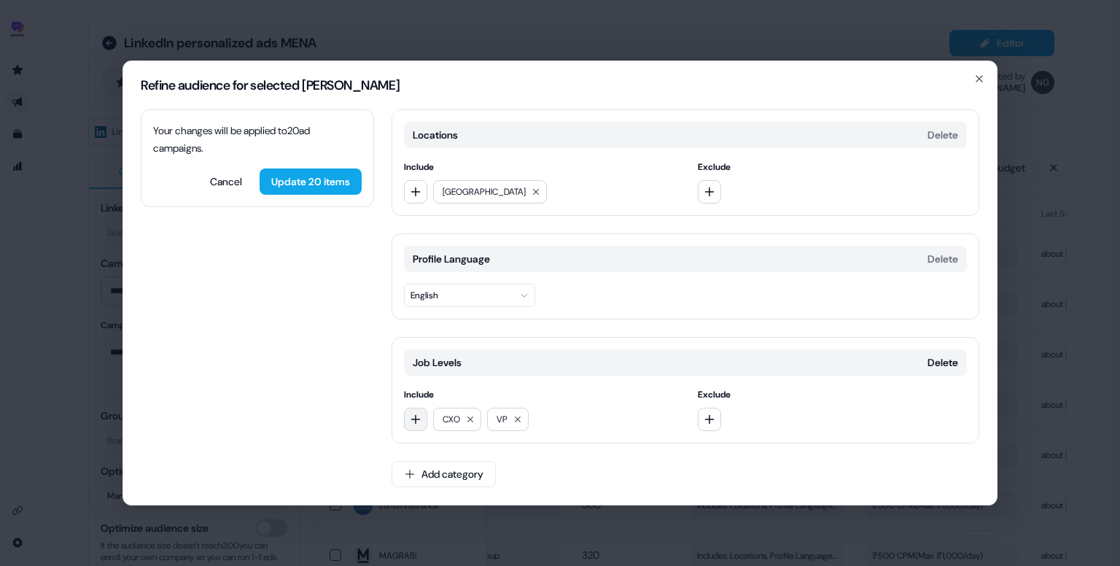
click at [419, 422] on icon "button" at bounding box center [416, 419] width 12 height 12
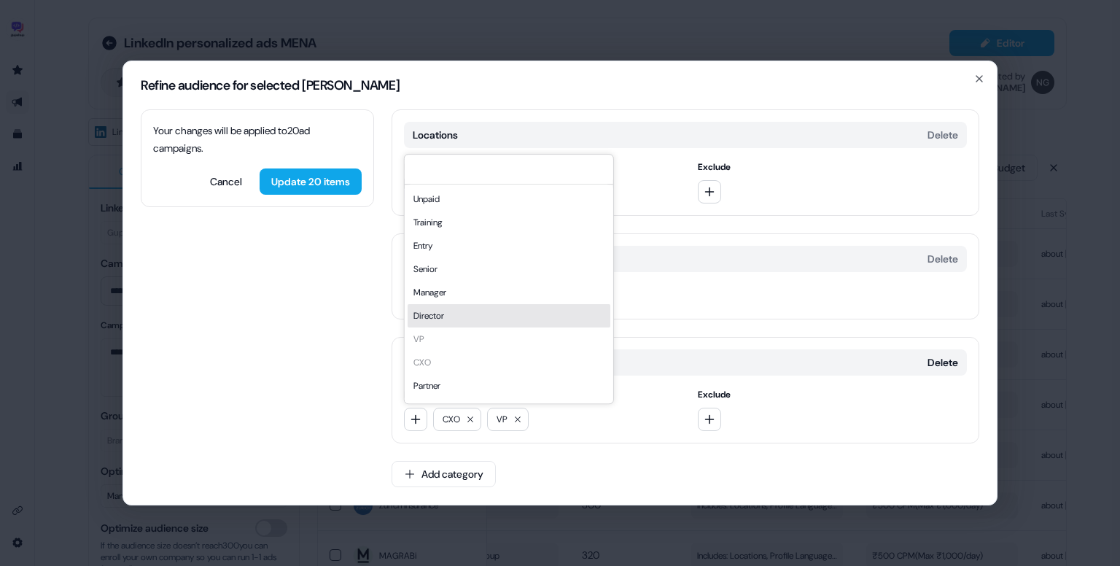
click at [443, 317] on div "Director" at bounding box center [509, 315] width 203 height 23
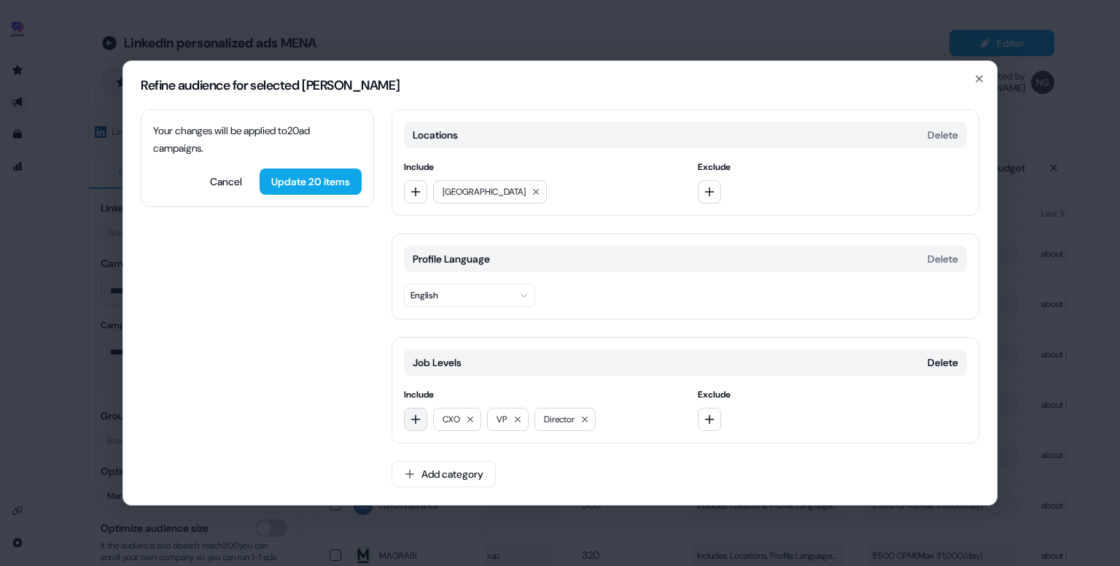
click at [417, 426] on button "button" at bounding box center [415, 419] width 23 height 23
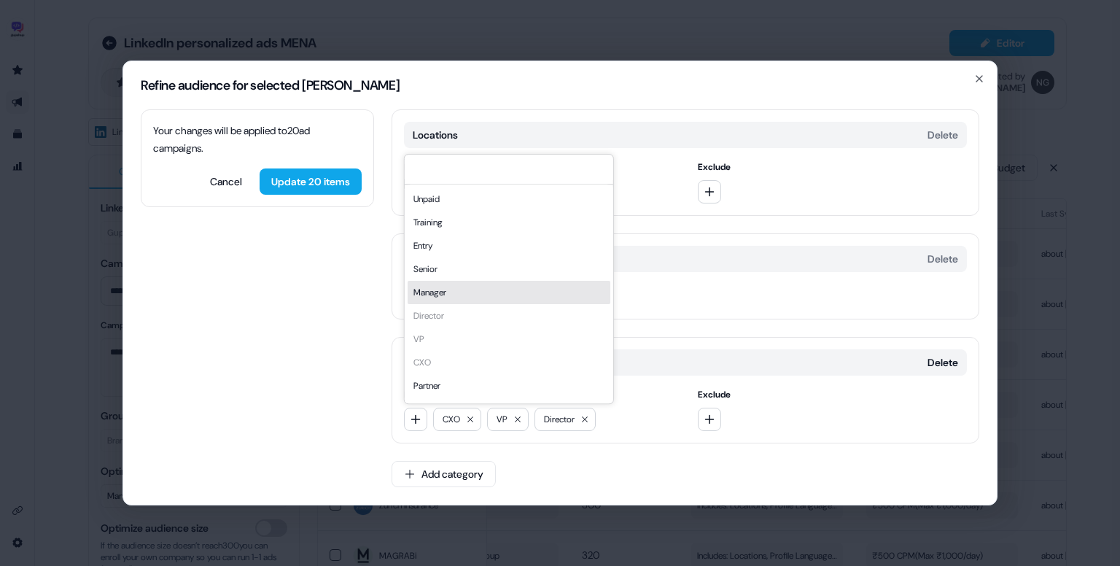
click at [452, 285] on div "Manager" at bounding box center [509, 292] width 203 height 23
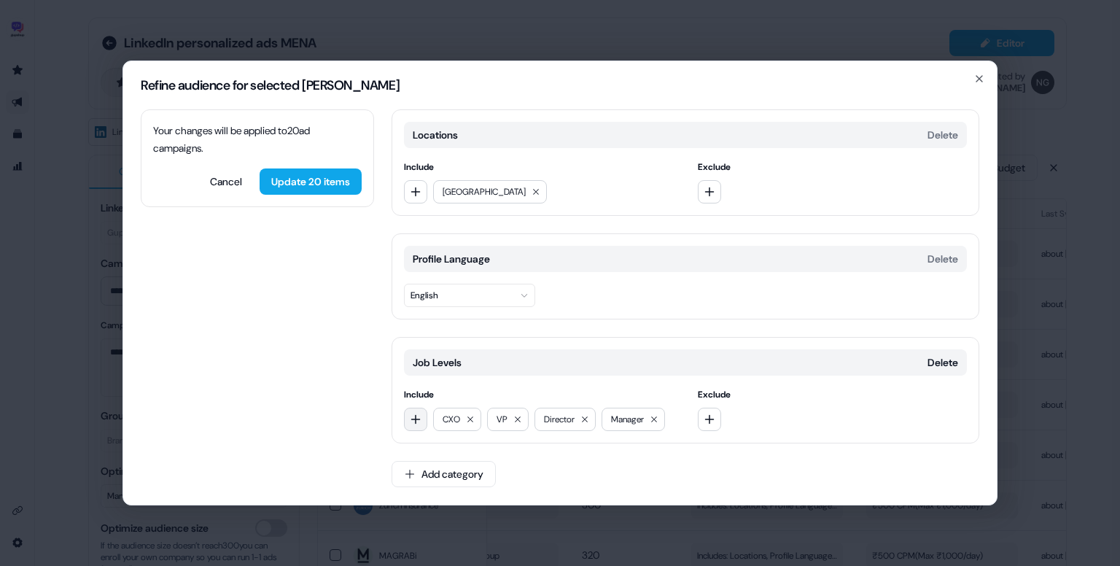
click at [419, 412] on button "button" at bounding box center [415, 419] width 23 height 23
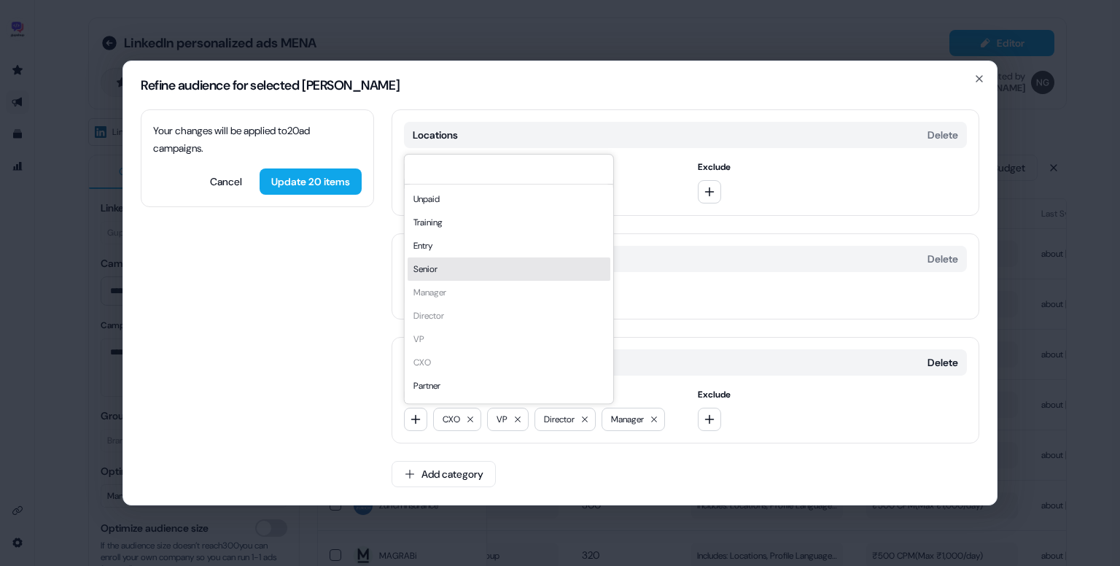
click at [449, 270] on div "Senior" at bounding box center [509, 268] width 203 height 23
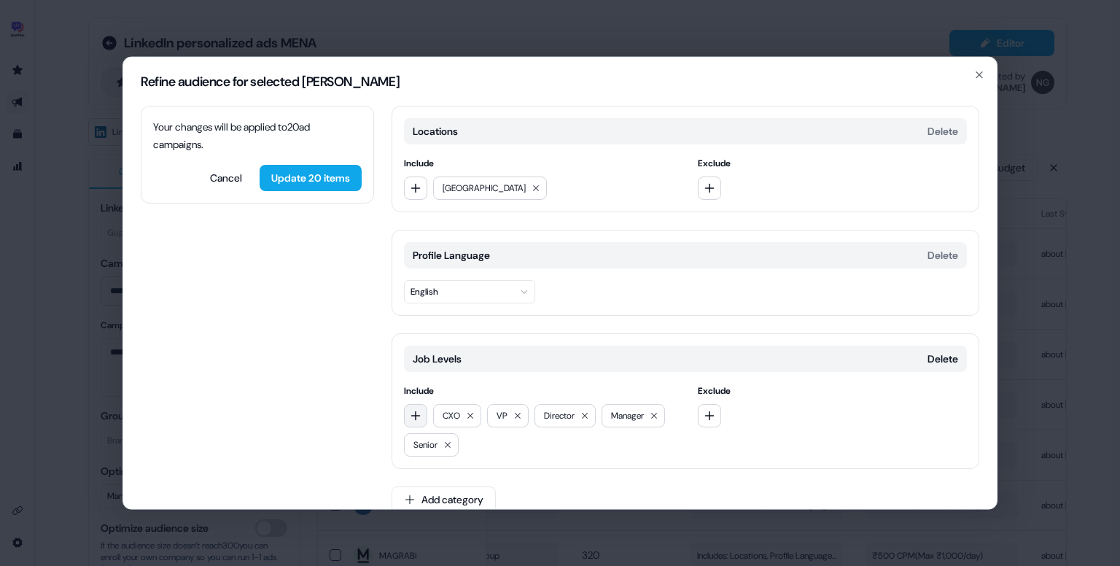
click at [415, 404] on button "button" at bounding box center [415, 415] width 23 height 23
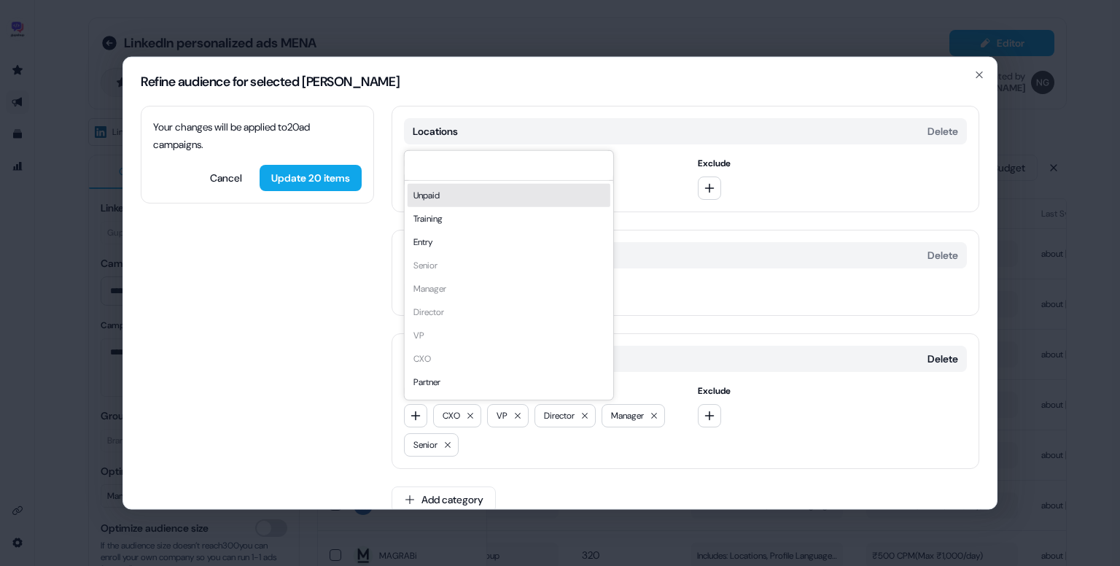
click at [591, 472] on div "Locations Delete Include Middle East Exclude Profile Language Delete English Jo…" at bounding box center [685, 318] width 588 height 424
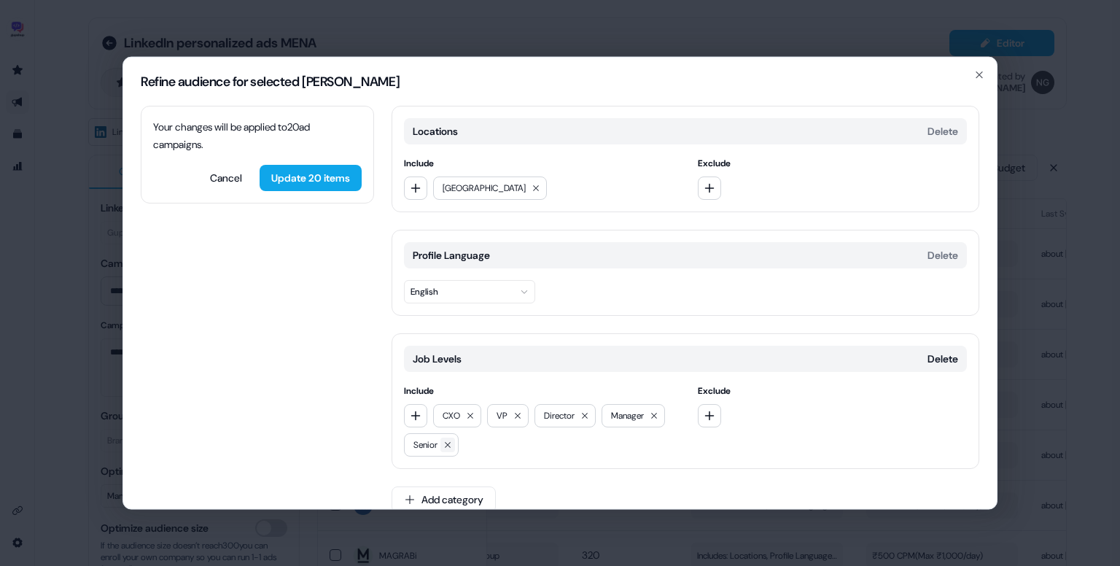
click at [455, 444] on button at bounding box center [447, 444] width 15 height 15
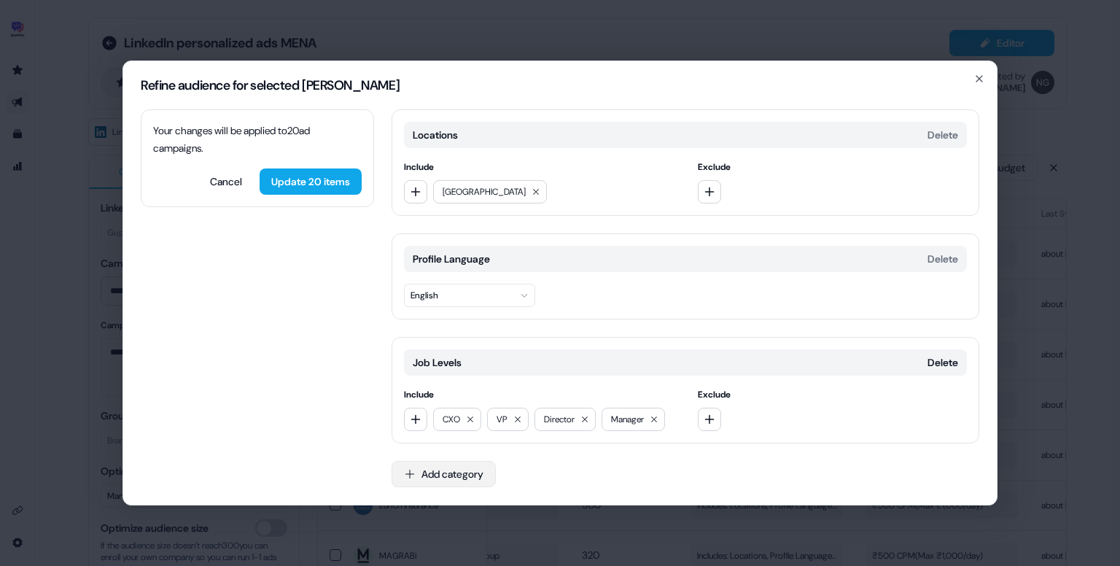
click at [449, 466] on button "Add category" at bounding box center [443, 474] width 104 height 26
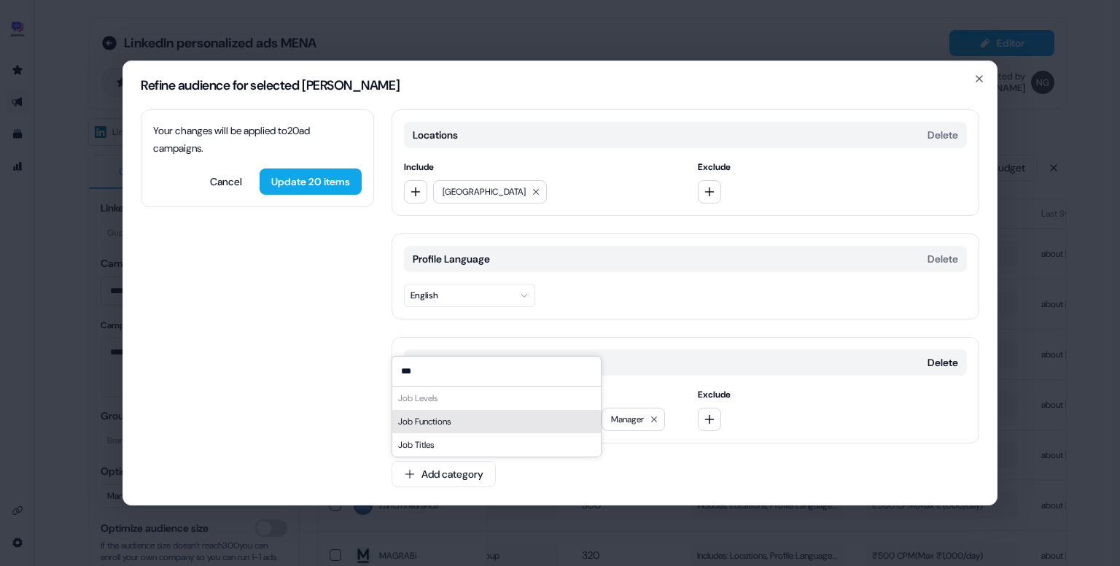
click at [464, 427] on div "Job Functions" at bounding box center [496, 421] width 208 height 23
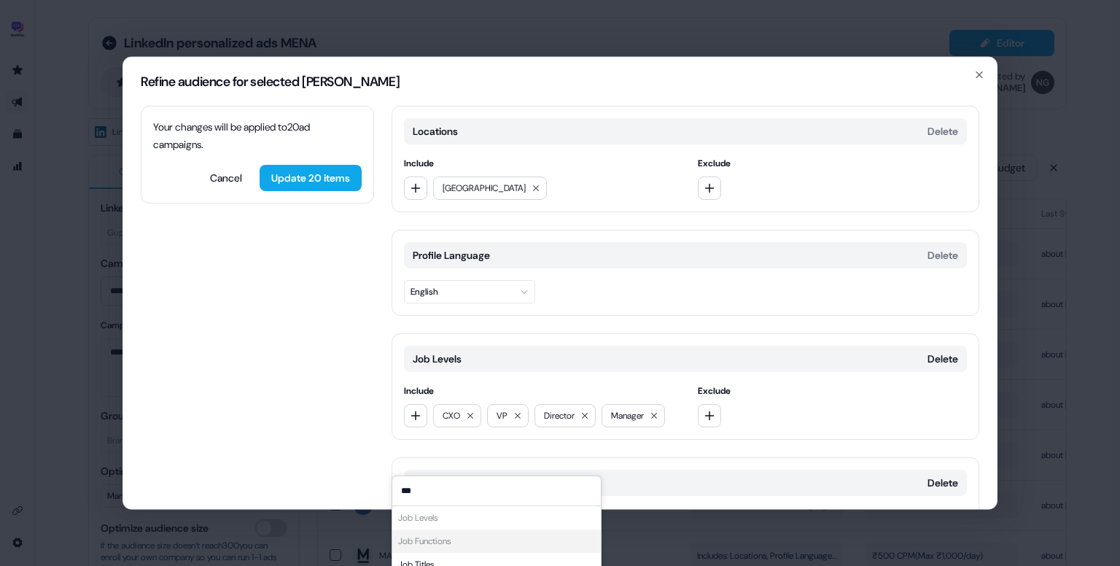
scroll to position [114, 0]
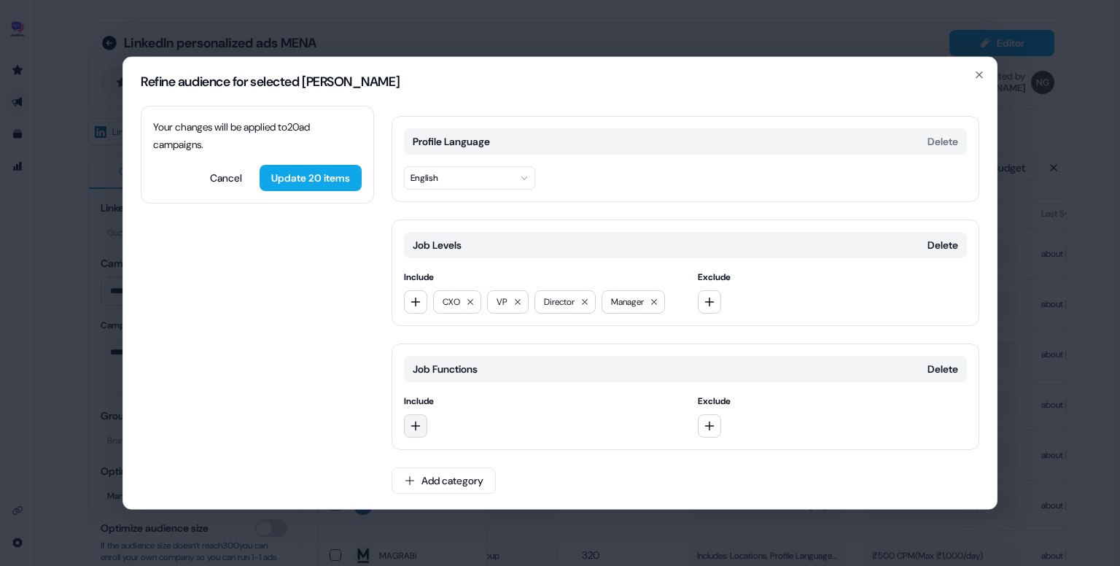
click at [414, 420] on icon "button" at bounding box center [416, 426] width 12 height 12
type input "***"
click at [464, 483] on div "Marketing" at bounding box center [509, 483] width 203 height 23
click at [426, 426] on div "Marketing" at bounding box center [539, 425] width 270 height 23
click at [418, 424] on icon "button" at bounding box center [415, 425] width 9 height 9
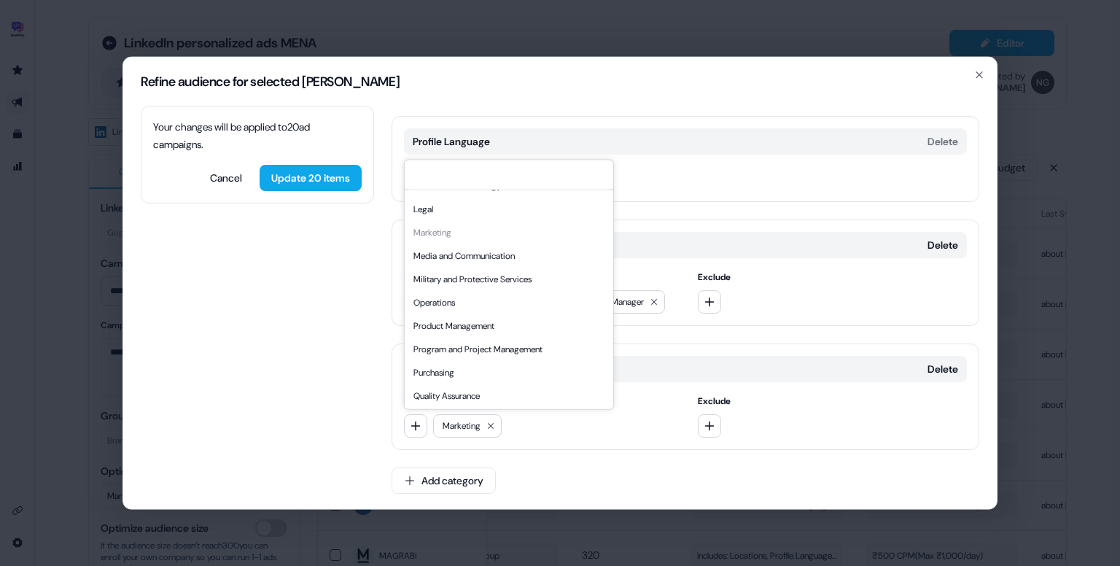
scroll to position [300, 0]
click at [519, 260] on div "Media and Communication" at bounding box center [509, 254] width 203 height 23
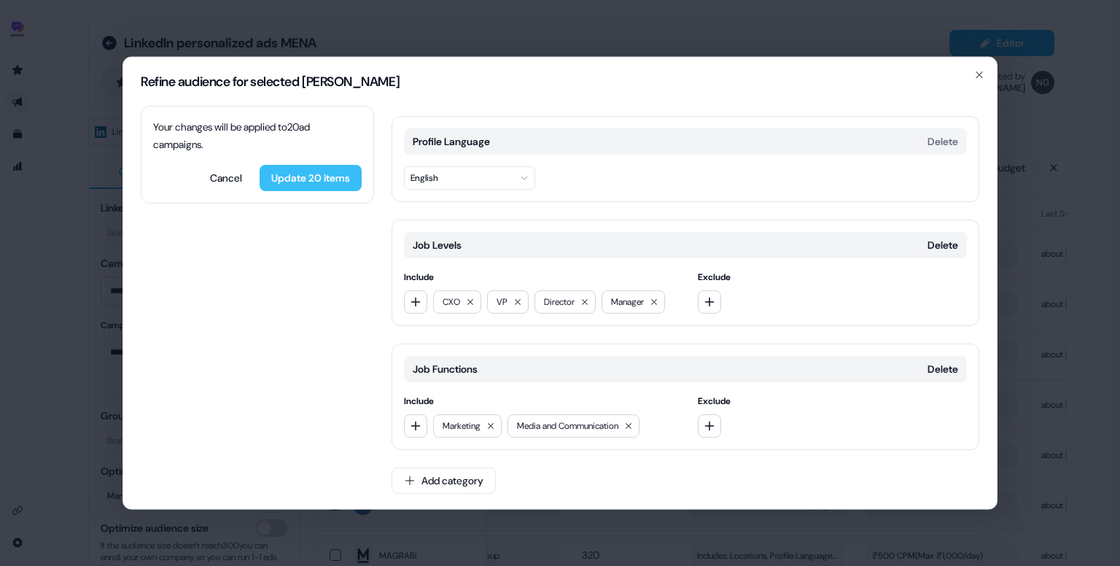
click at [319, 174] on button "Update 20 items" at bounding box center [311, 178] width 102 height 26
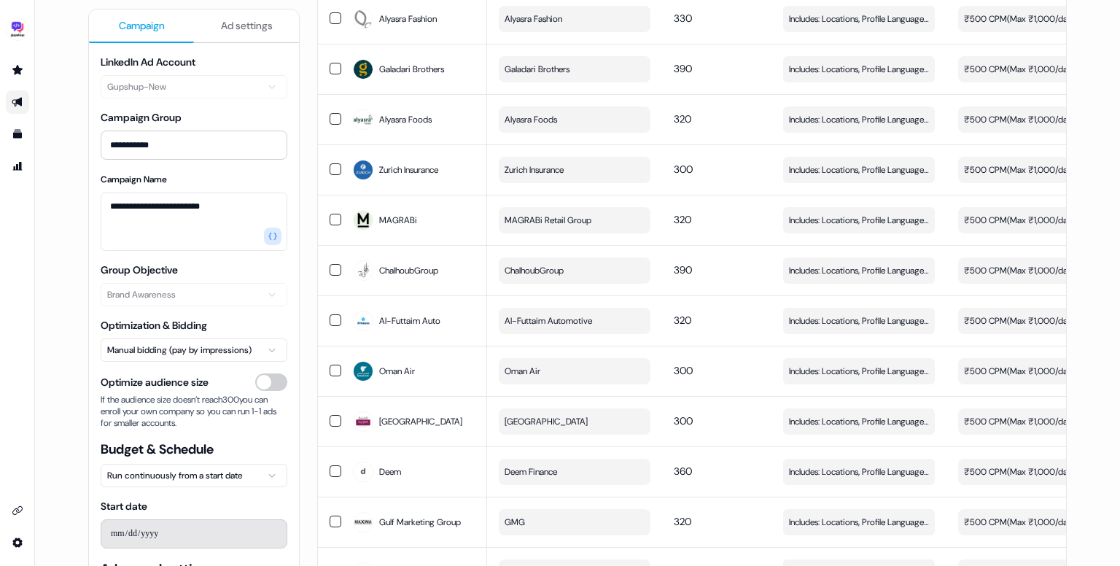
scroll to position [0, 0]
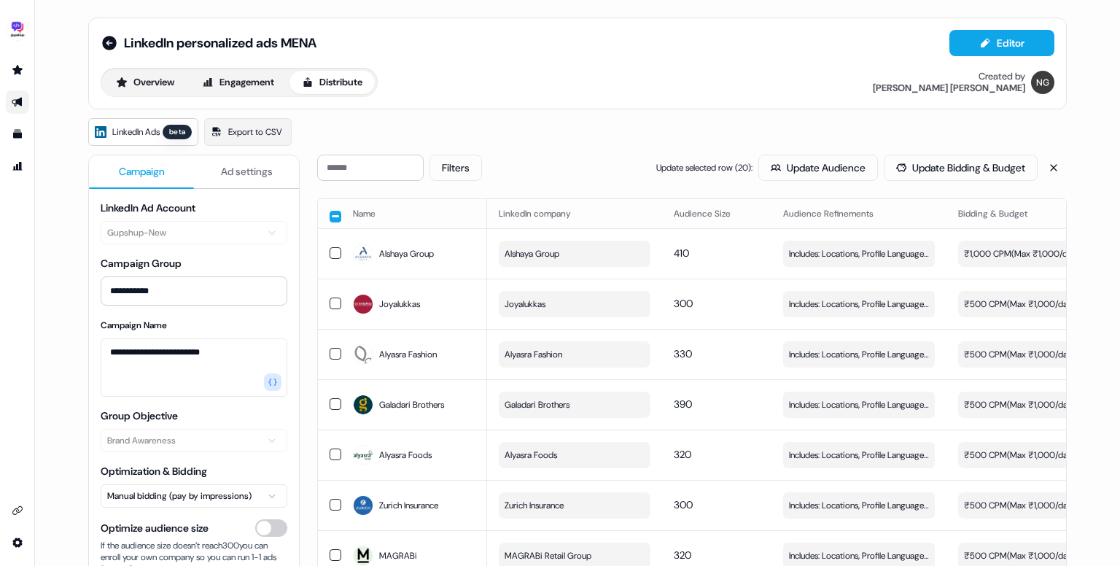
click at [335, 219] on button "button" at bounding box center [336, 217] width 12 height 12
click at [335, 219] on button "button" at bounding box center [336, 215] width 12 height 12
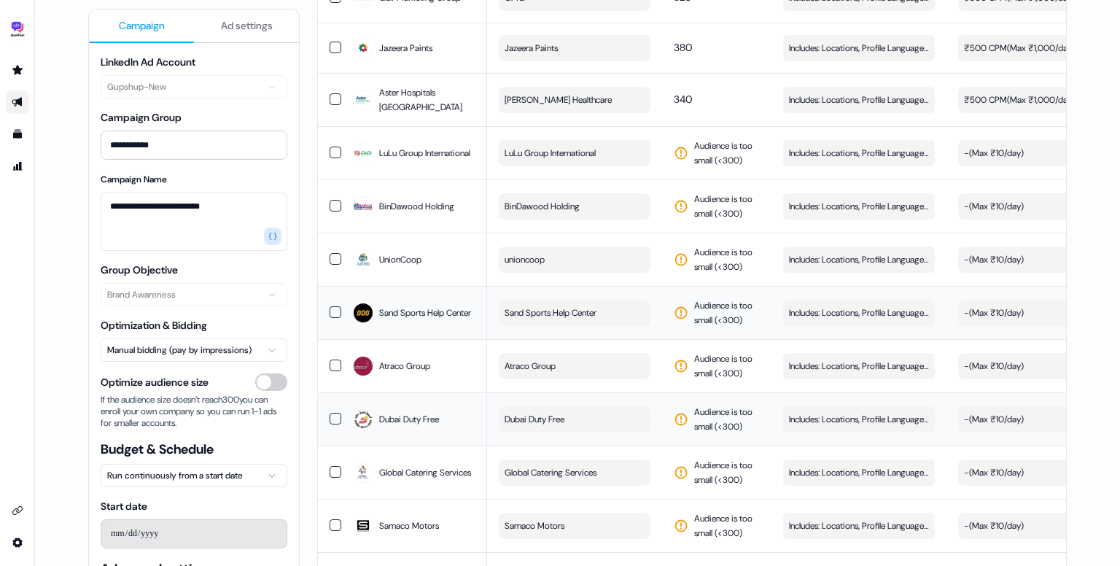
scroll to position [851, 0]
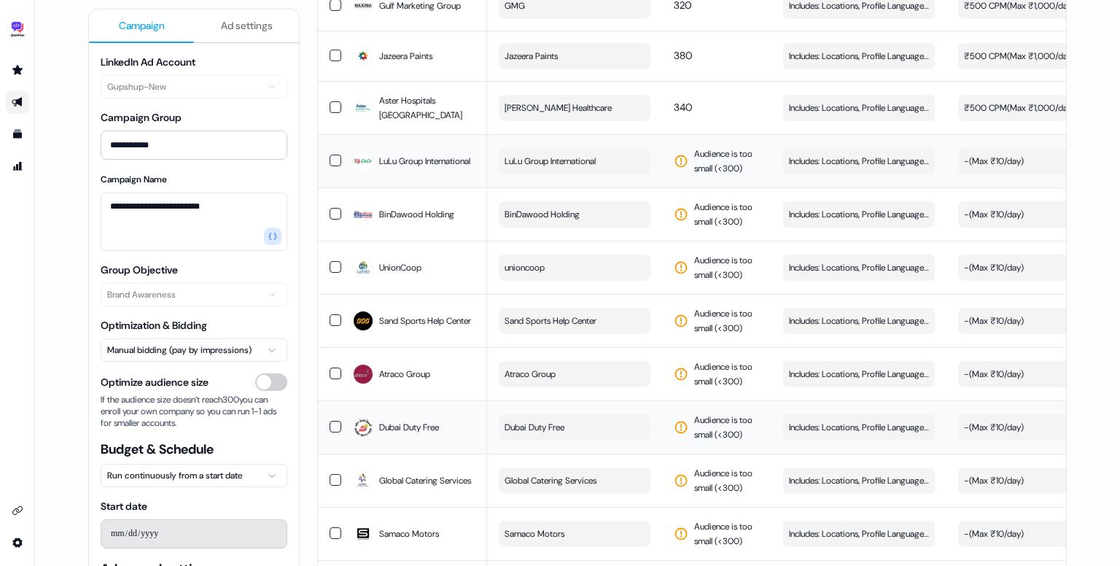
click at [590, 168] on span "LuLu Group International" at bounding box center [549, 161] width 91 height 15
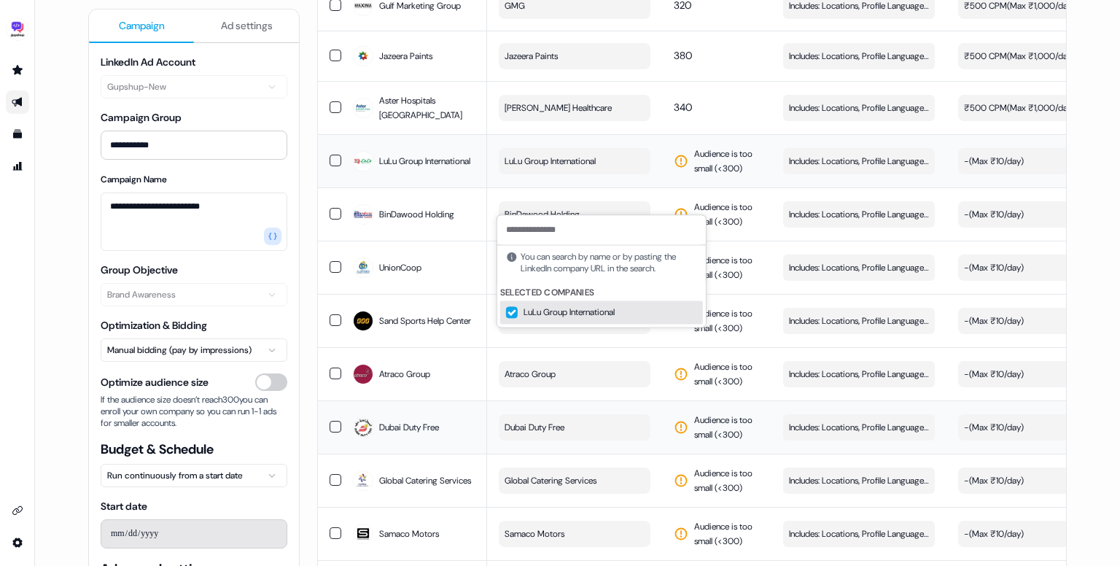
click at [589, 168] on span "LuLu Group International" at bounding box center [549, 161] width 91 height 15
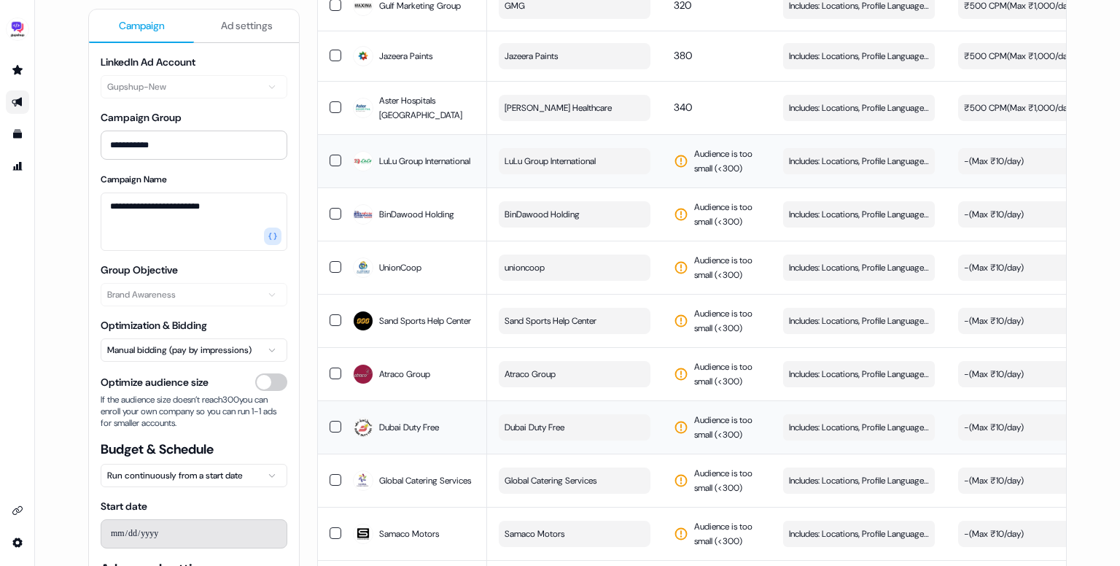
click at [414, 168] on span "LuLu Group International" at bounding box center [424, 161] width 91 height 15
click at [432, 168] on span "LuLu Group International" at bounding box center [424, 161] width 91 height 15
click at [555, 168] on span "LuLu Group International" at bounding box center [549, 161] width 91 height 15
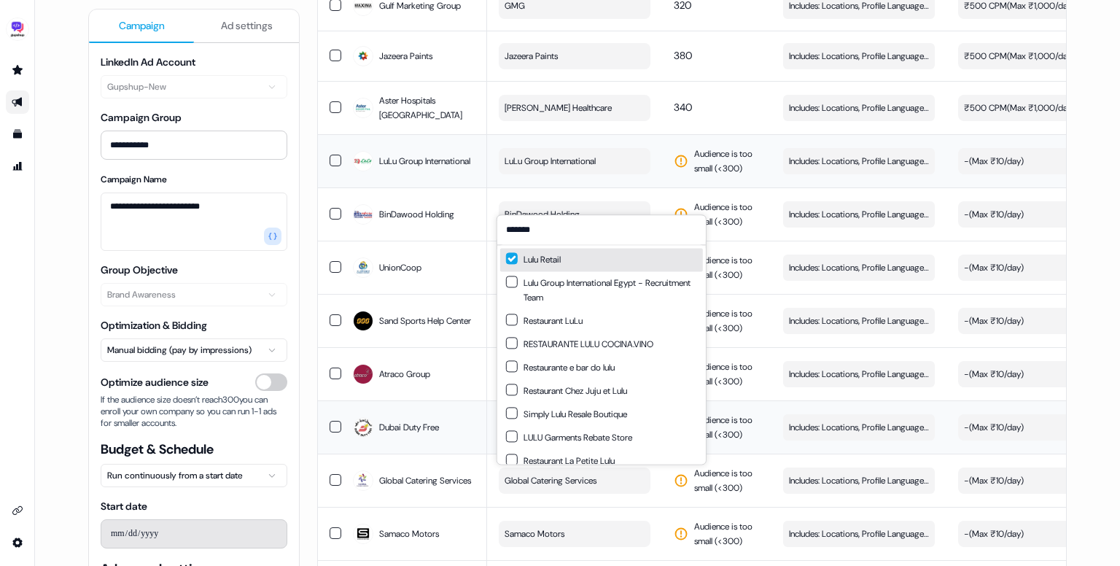
type input "*******"
click at [674, 168] on icon at bounding box center [681, 161] width 15 height 15
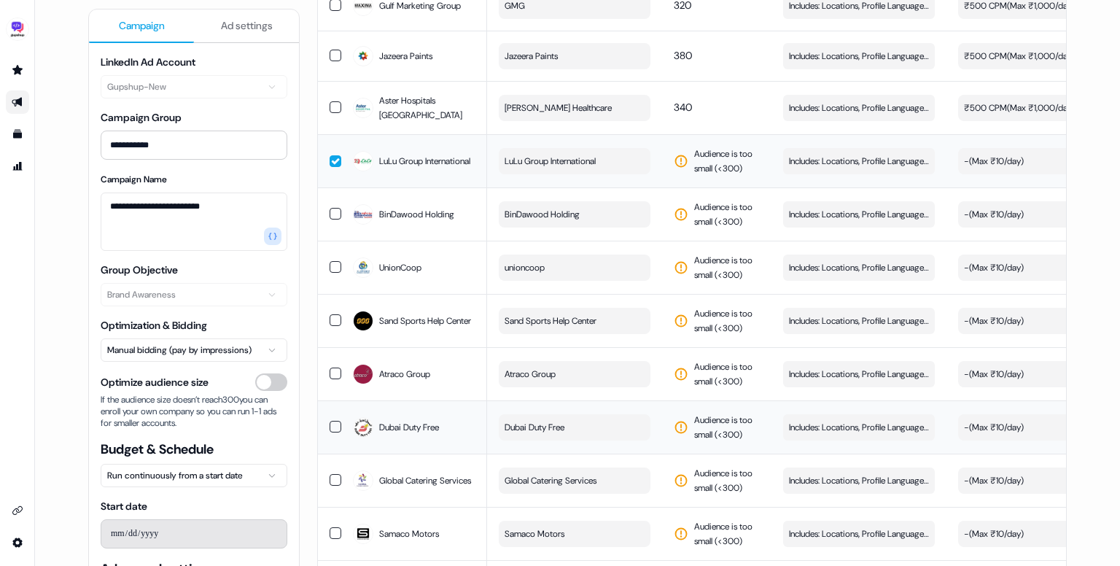
click at [595, 168] on span "LuLu Group International" at bounding box center [549, 161] width 91 height 15
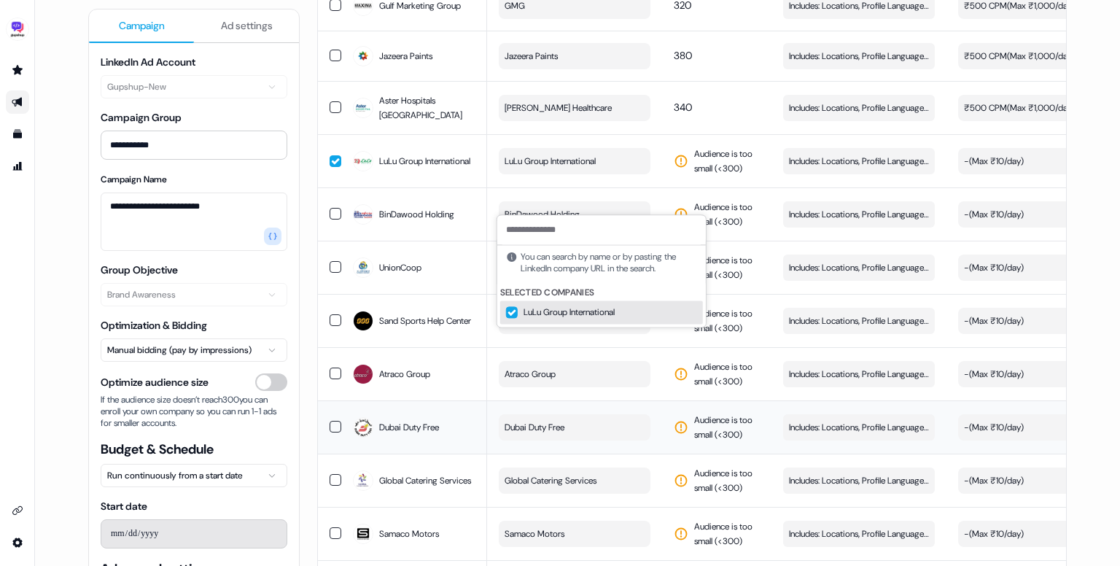
click at [330, 167] on button "button" at bounding box center [336, 161] width 12 height 12
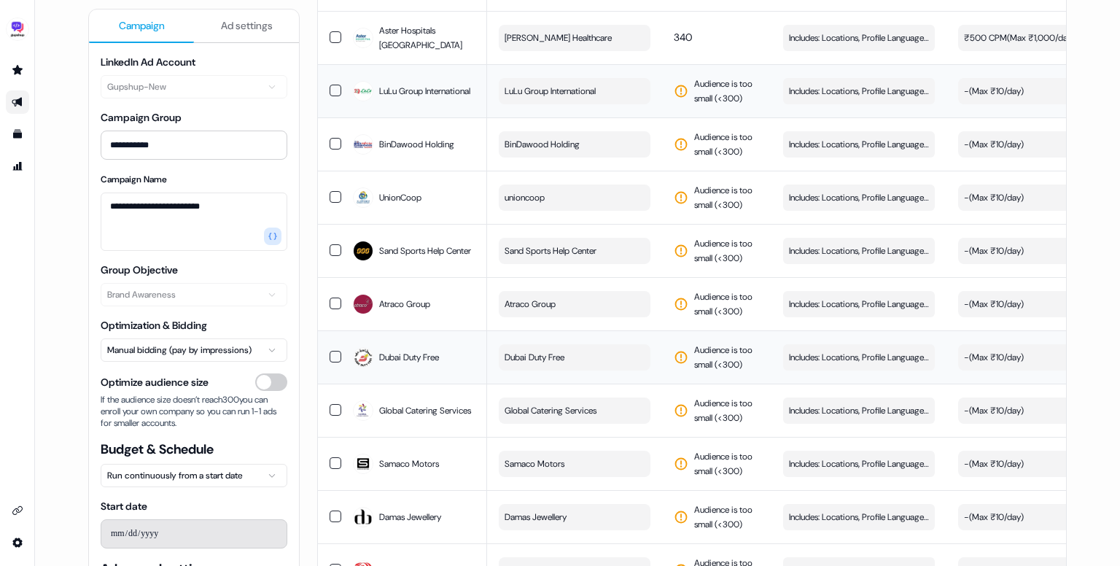
scroll to position [921, 0]
click at [564, 98] on span "LuLu Group International" at bounding box center [549, 91] width 91 height 15
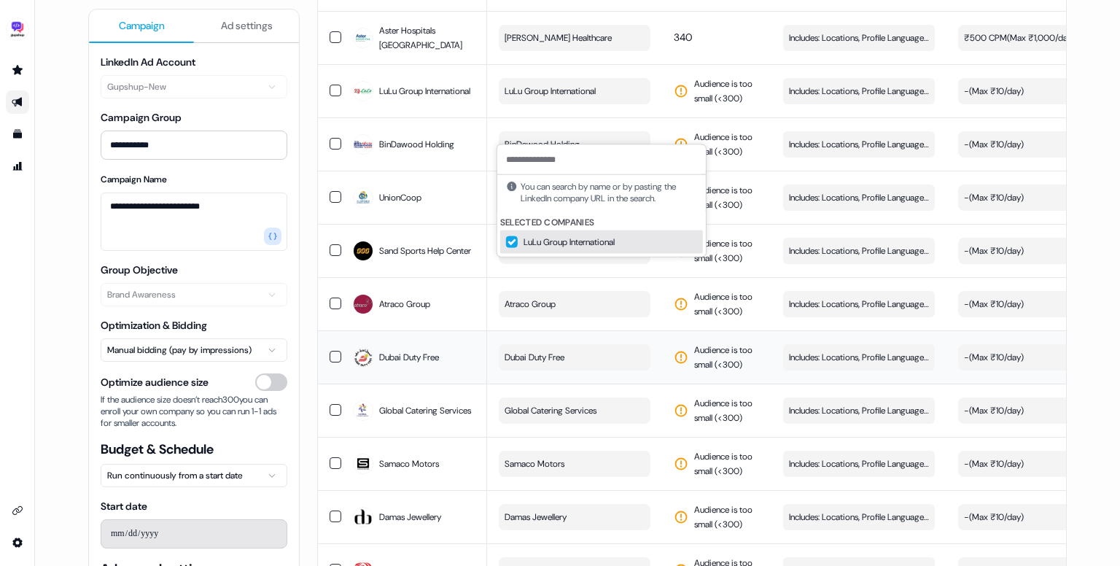
click at [512, 244] on button "Suggestions" at bounding box center [512, 242] width 12 height 12
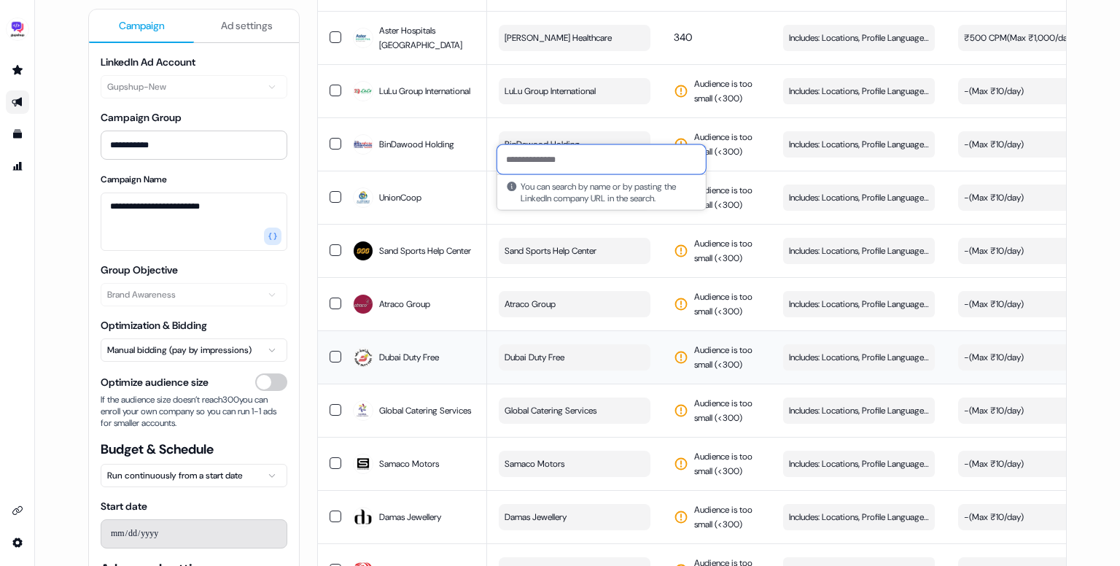
click at [556, 168] on input at bounding box center [601, 159] width 208 height 29
type input "**********"
click at [510, 189] on button "Suggestions" at bounding box center [512, 188] width 12 height 12
click at [646, 103] on td "LuLu Group International" at bounding box center [574, 90] width 175 height 53
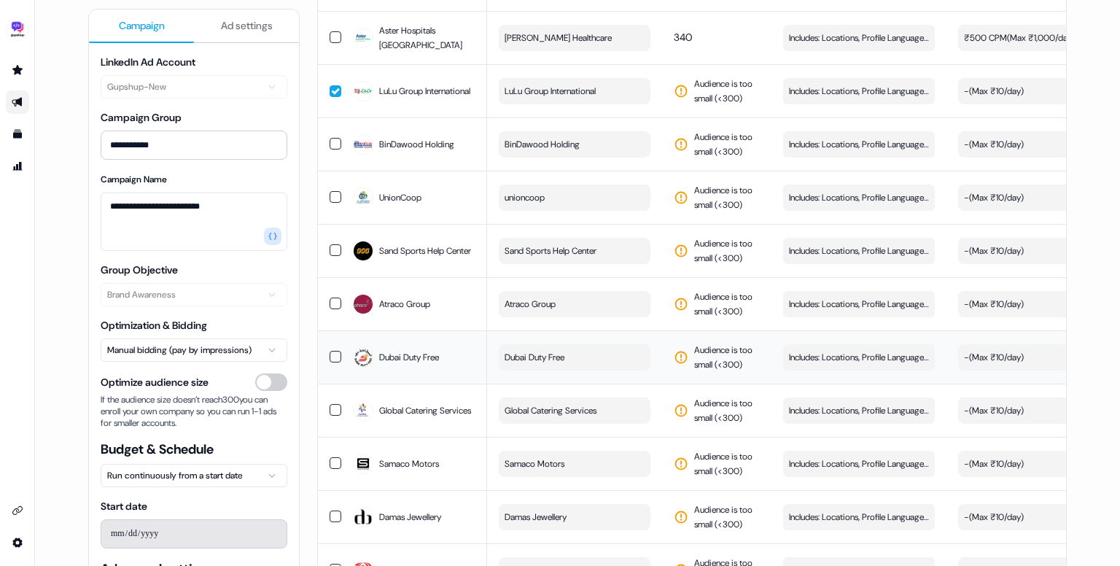
click at [332, 117] on td at bounding box center [329, 90] width 23 height 53
click at [331, 96] on button "button" at bounding box center [336, 91] width 12 height 12
click at [337, 97] on button "button" at bounding box center [336, 91] width 12 height 12
click at [535, 98] on span "LuLu Group International" at bounding box center [549, 91] width 91 height 15
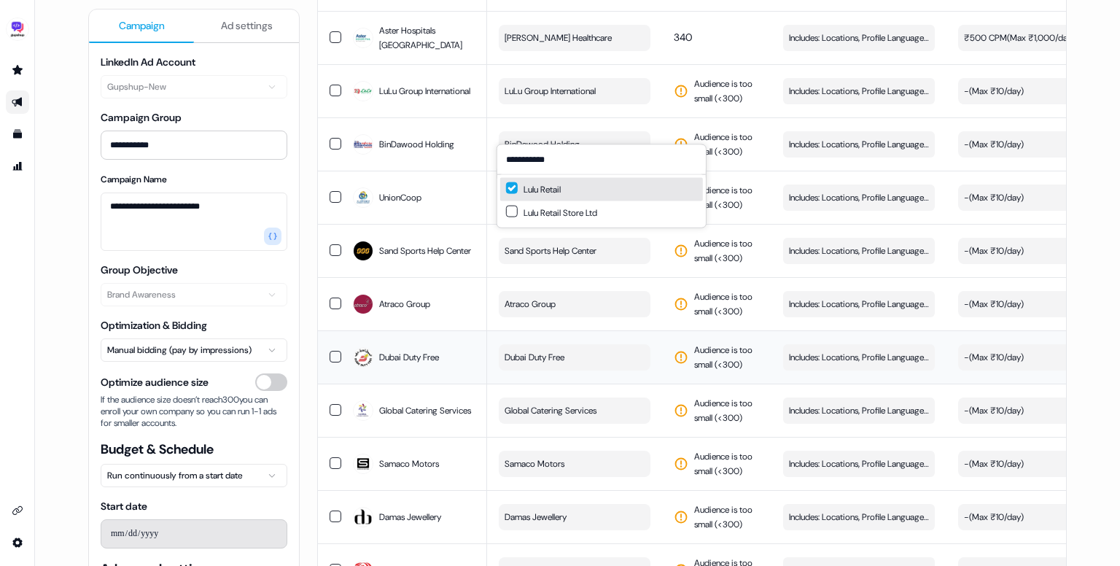
type input "**********"
click at [518, 190] on div "Lulu Retail" at bounding box center [533, 189] width 55 height 15
click at [513, 189] on button "Suggestions" at bounding box center [512, 188] width 12 height 12
click at [674, 98] on icon at bounding box center [681, 91] width 15 height 15
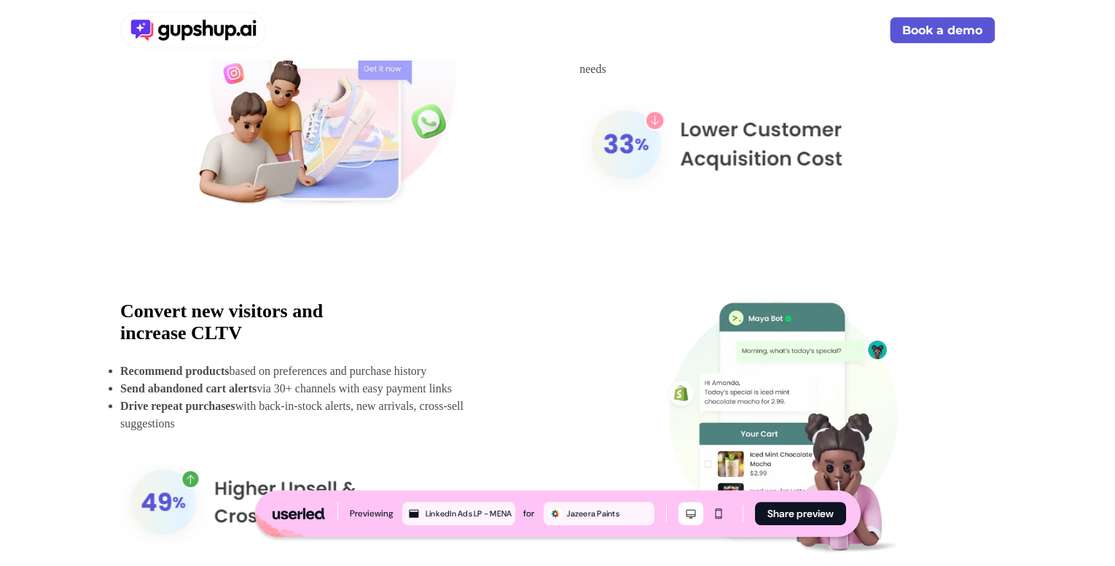
scroll to position [1032, 0]
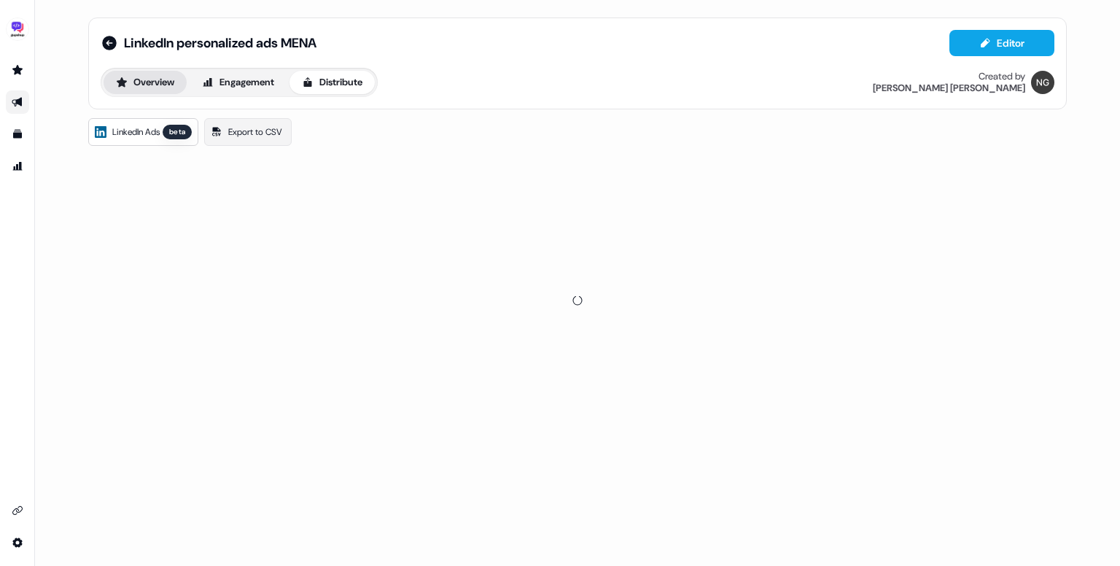
click at [172, 88] on button "Overview" at bounding box center [145, 82] width 83 height 23
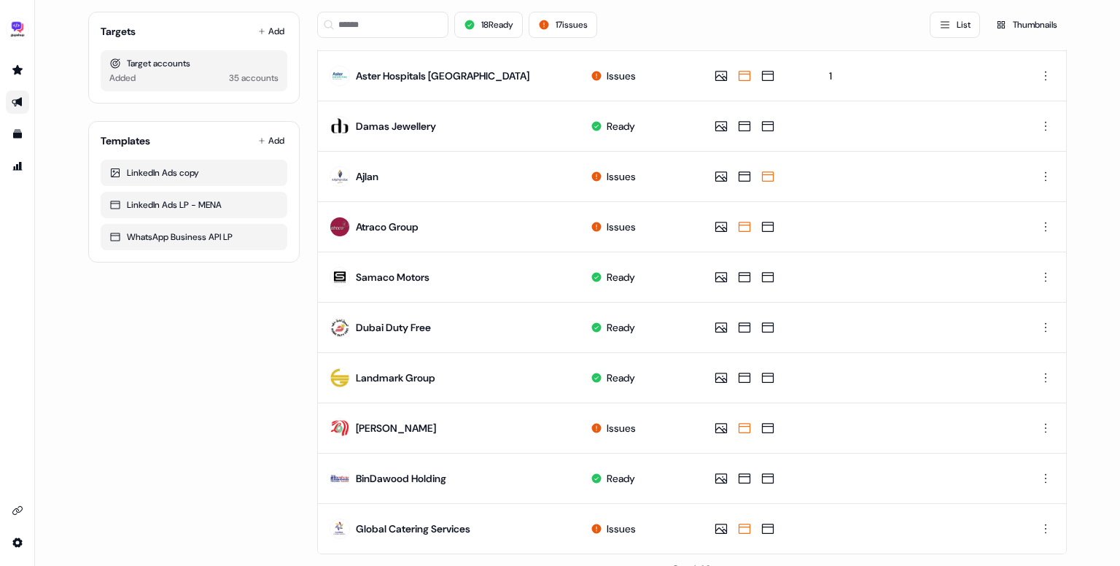
scroll to position [679, 0]
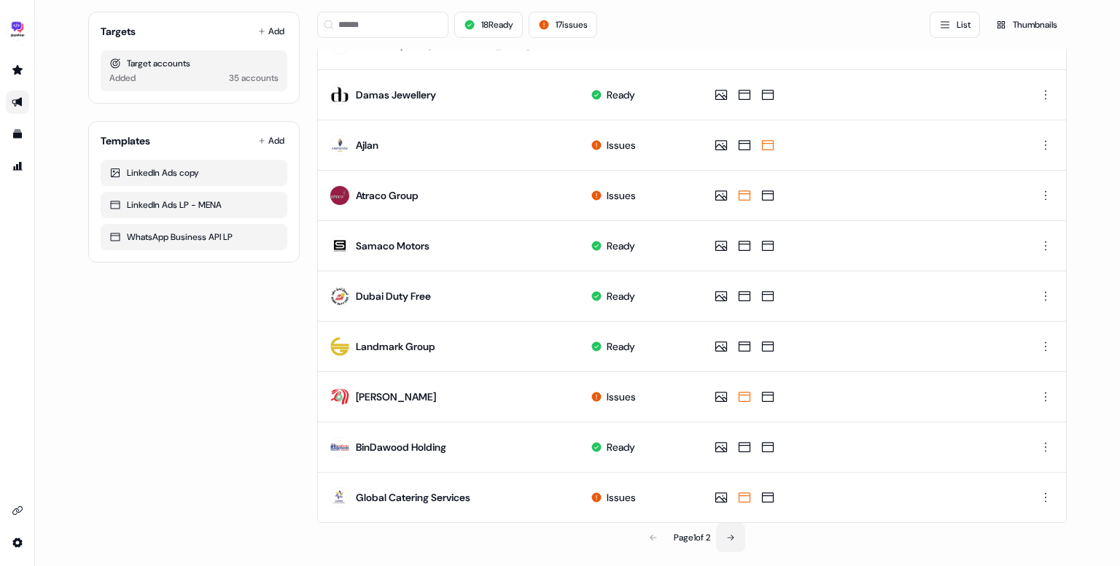
click at [733, 533] on icon at bounding box center [730, 537] width 9 height 9
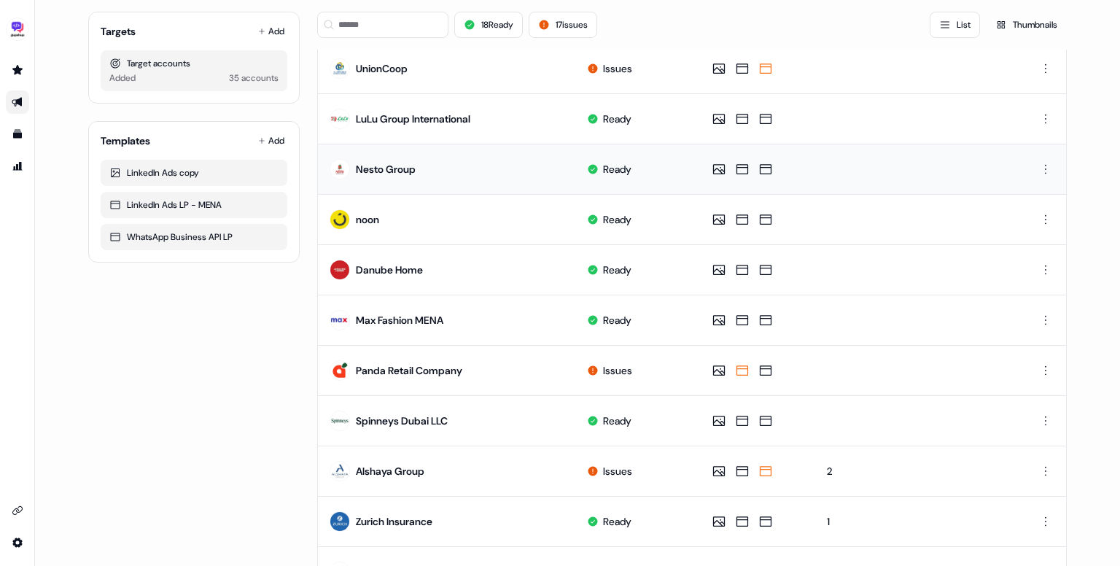
scroll to position [428, 0]
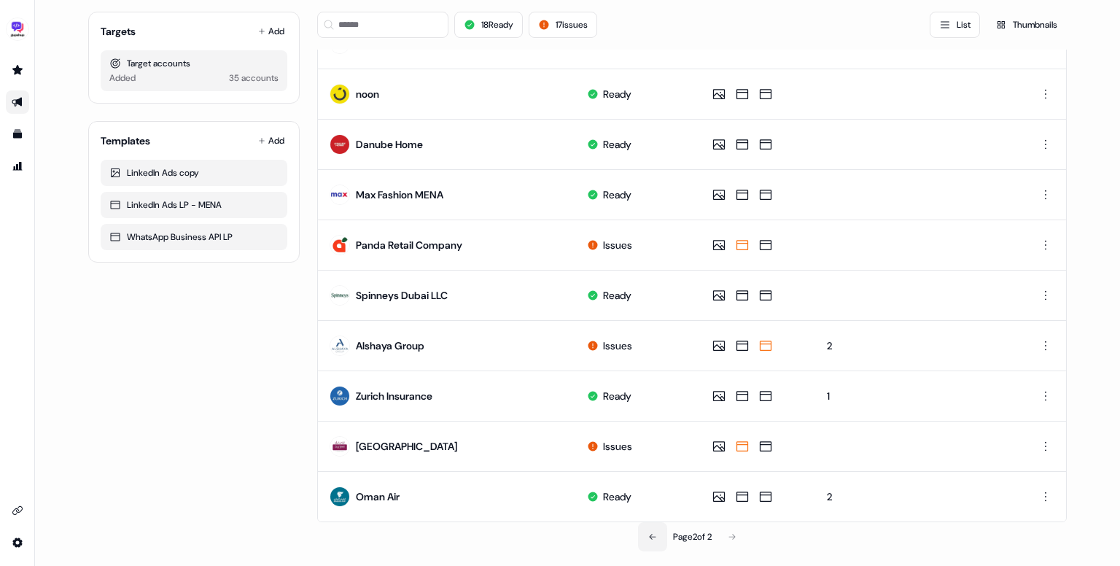
click at [653, 529] on button at bounding box center [652, 536] width 29 height 29
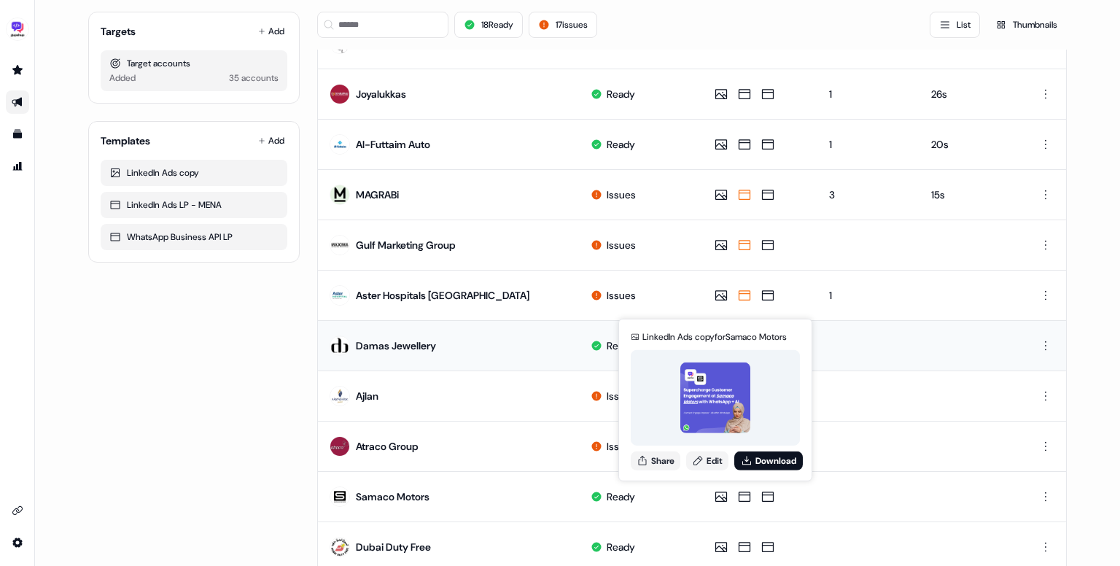
scroll to position [679, 0]
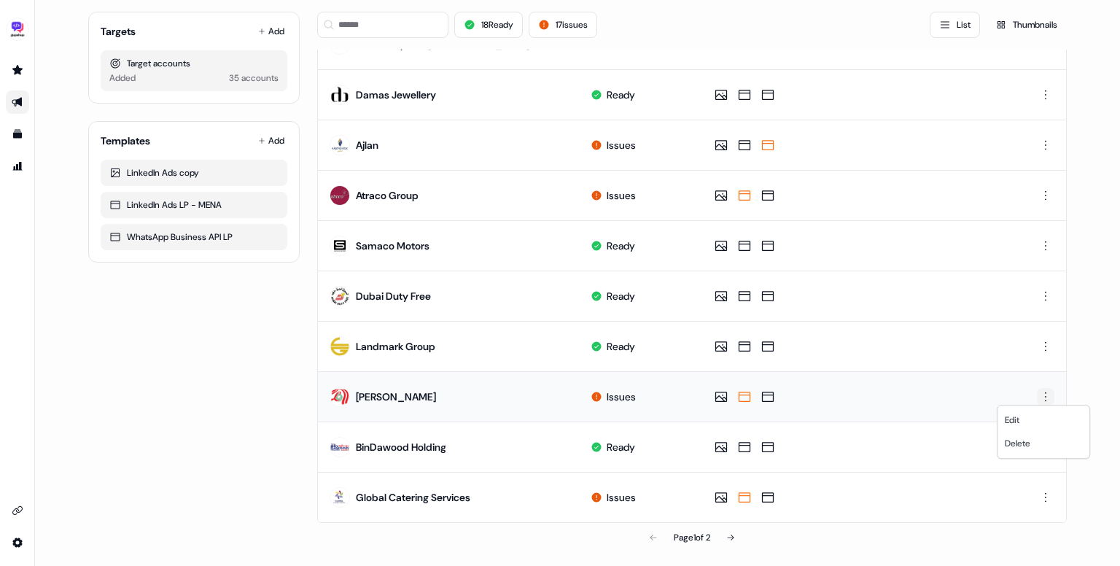
click at [1042, 395] on html "For the best experience switch devices to a bigger screen. Go to Userled.io Lin…" at bounding box center [560, 283] width 1120 height 566
click at [1014, 444] on span "Delete" at bounding box center [1018, 443] width 26 height 12
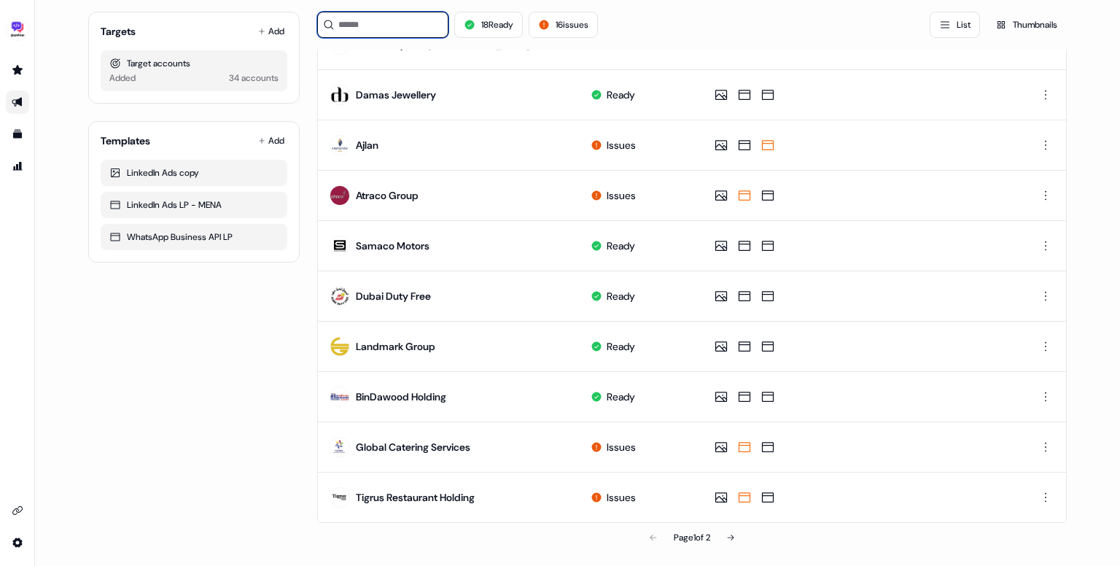
click at [375, 15] on input at bounding box center [382, 25] width 131 height 26
click at [277, 26] on button "Add" at bounding box center [271, 31] width 32 height 20
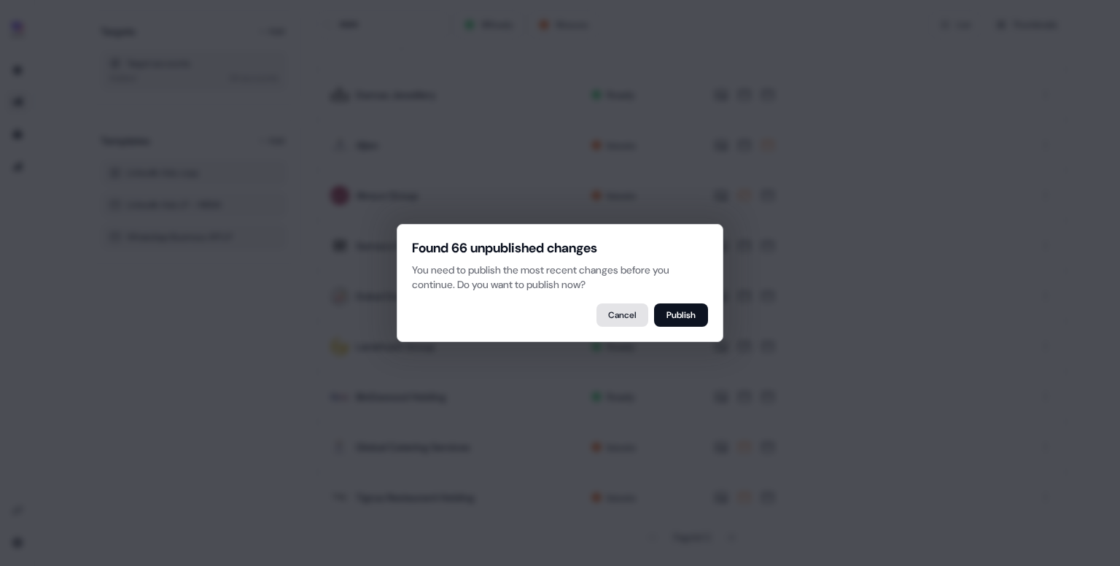
click at [624, 321] on button "Cancel" at bounding box center [622, 314] width 52 height 23
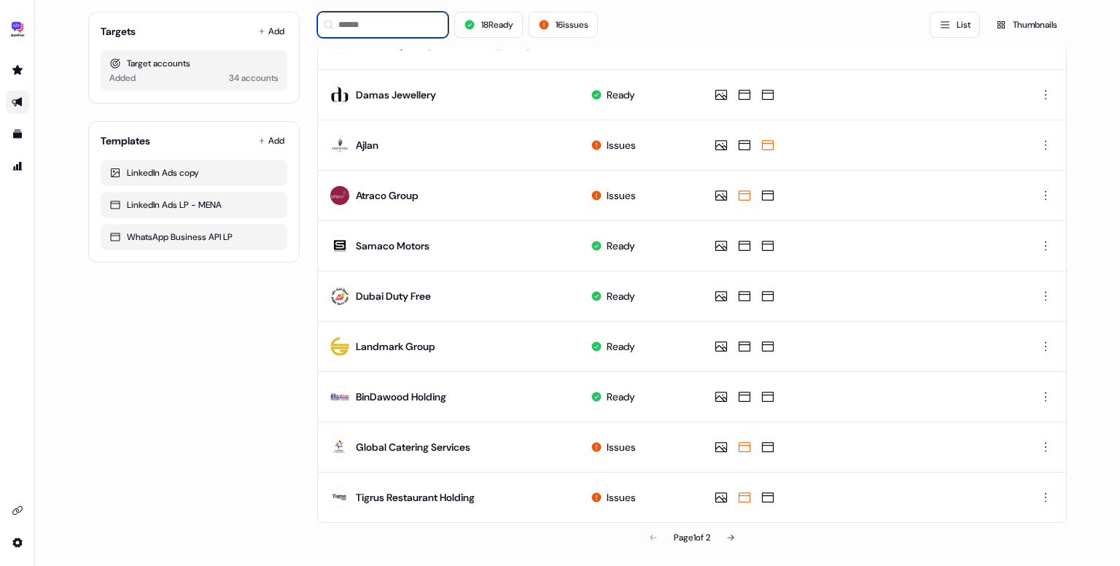
click at [365, 30] on input at bounding box center [382, 25] width 131 height 26
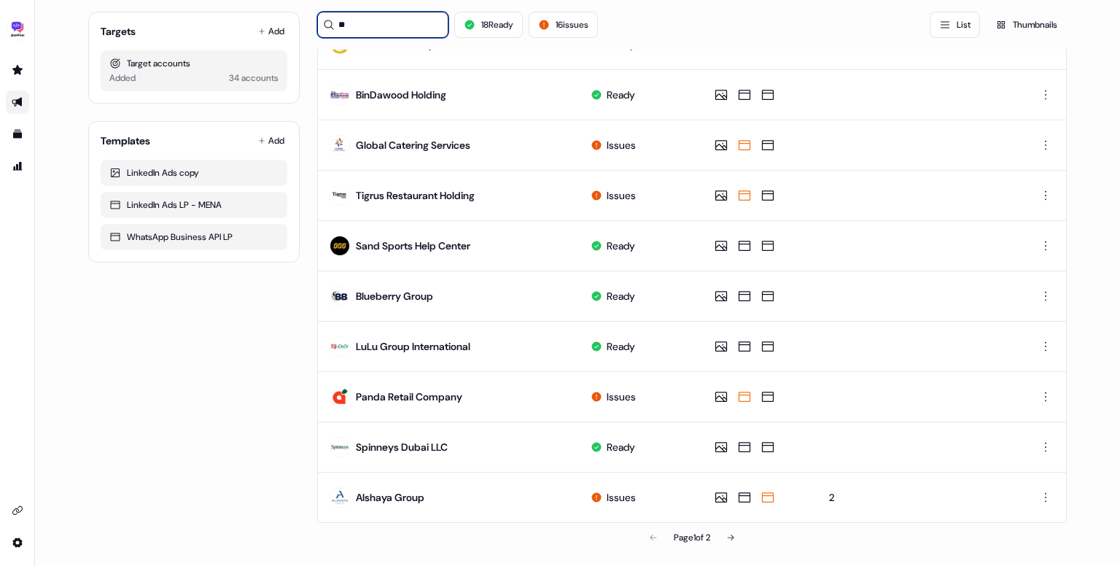
scroll to position [0, 0]
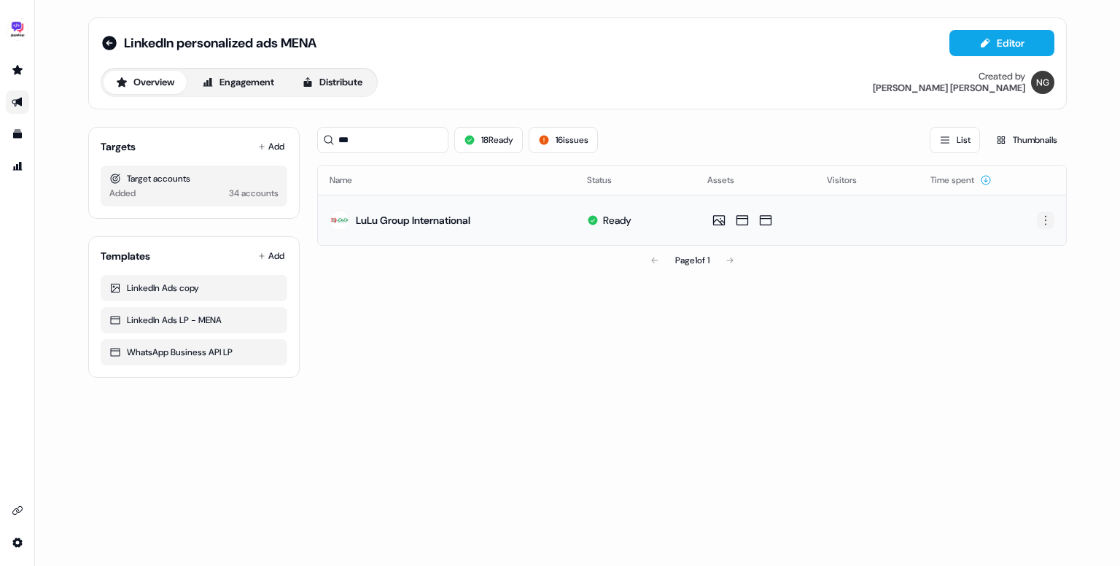
click at [1042, 222] on html "For the best experience switch devices to a bigger screen. Go to Userled.io Lin…" at bounding box center [560, 283] width 1120 height 566
click at [1023, 266] on span "Delete" at bounding box center [1020, 270] width 26 height 12
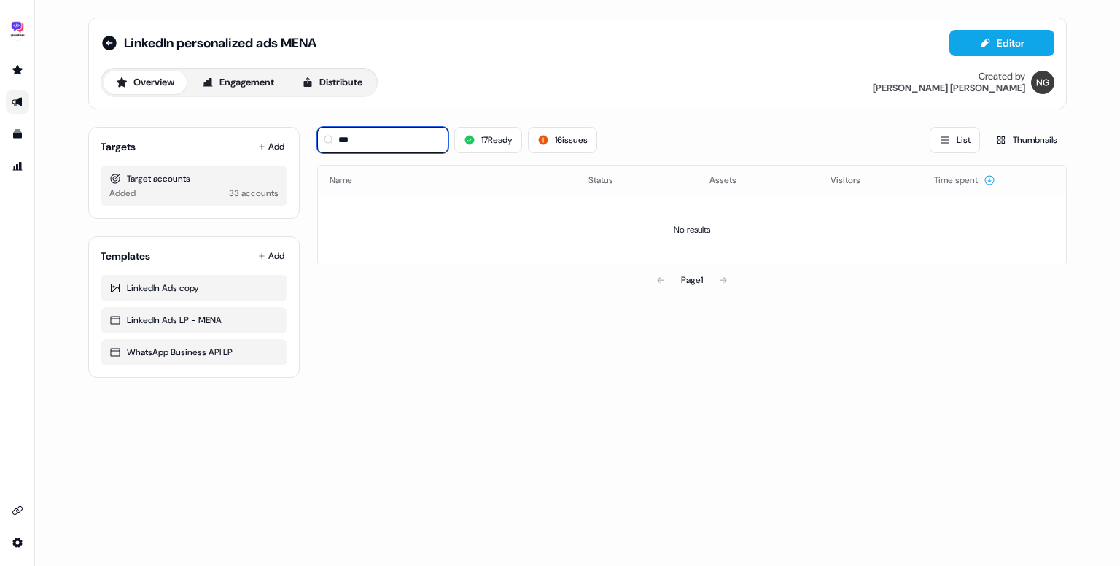
click at [410, 145] on input "***" at bounding box center [382, 140] width 131 height 26
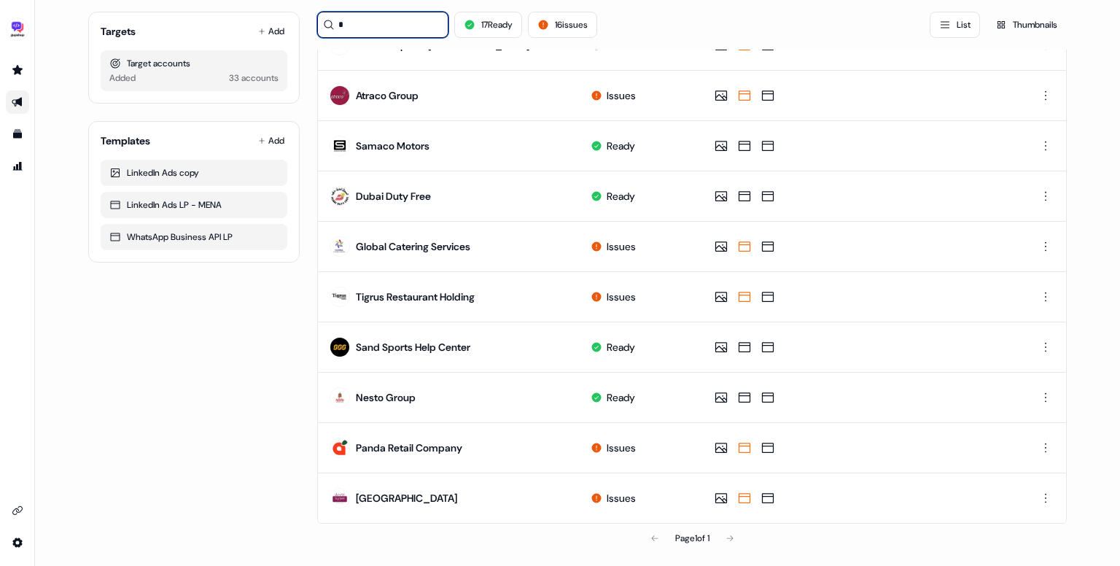
scroll to position [378, 0]
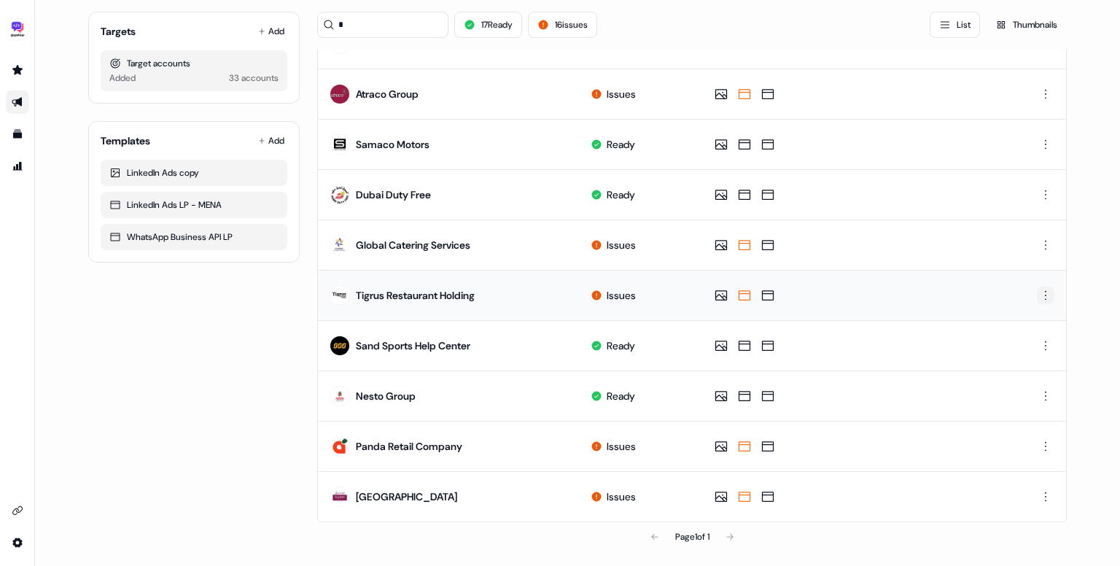
click at [1042, 294] on html "For the best experience switch devices to a bigger screen. Go to Userled.io Lin…" at bounding box center [560, 283] width 1120 height 566
click at [1029, 340] on span "Delete" at bounding box center [1018, 344] width 26 height 12
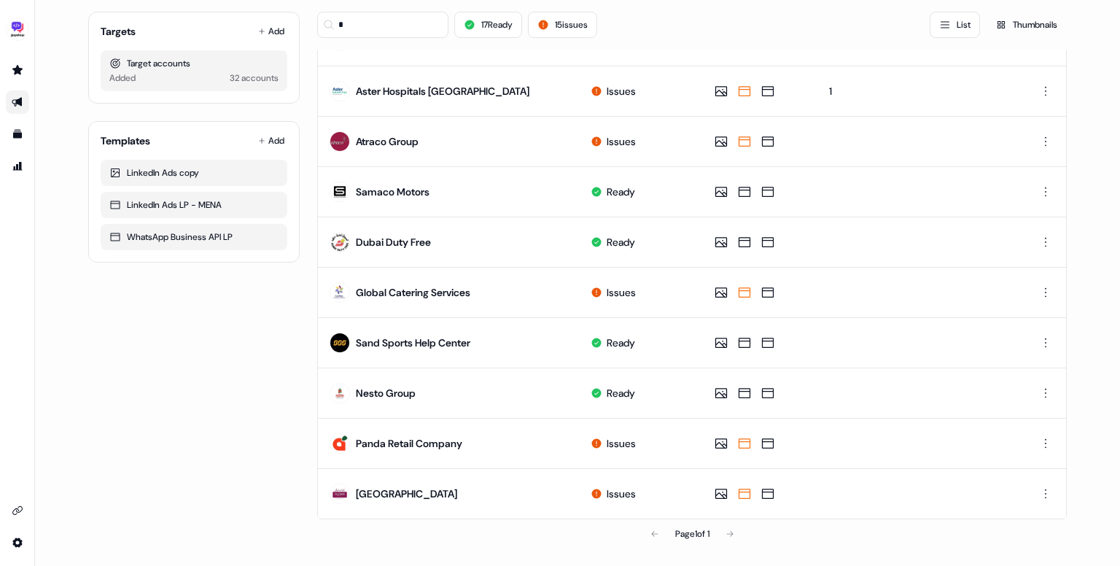
scroll to position [327, 0]
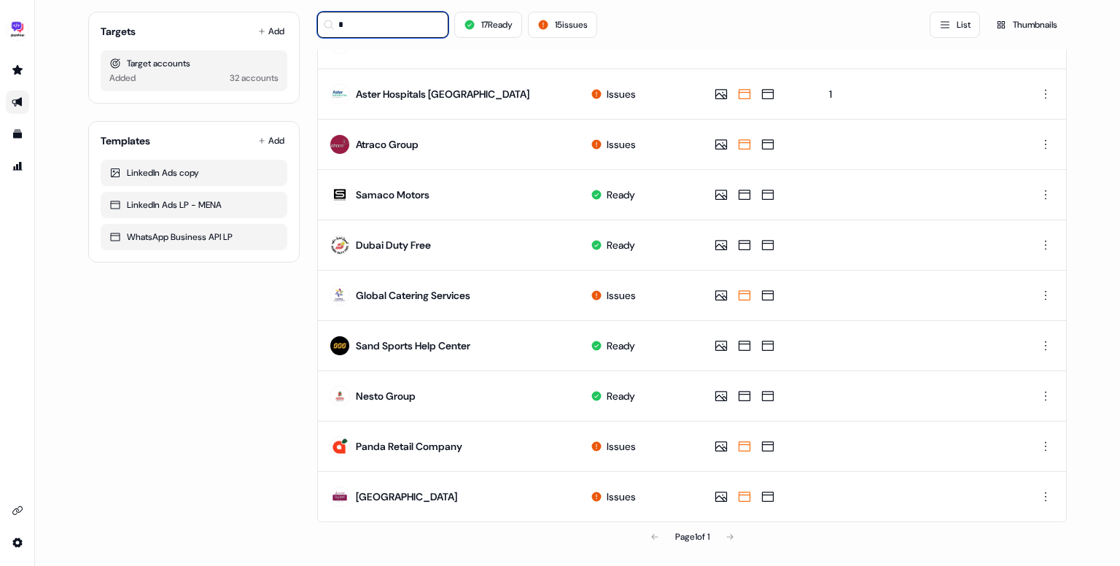
click at [370, 33] on input "*" at bounding box center [382, 25] width 131 height 26
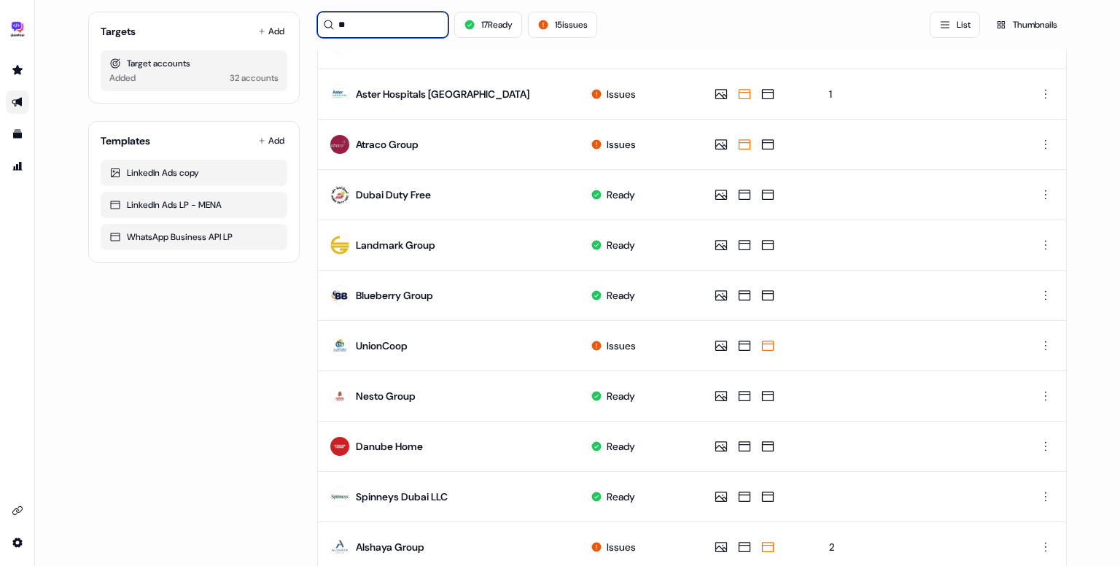
scroll to position [0, 0]
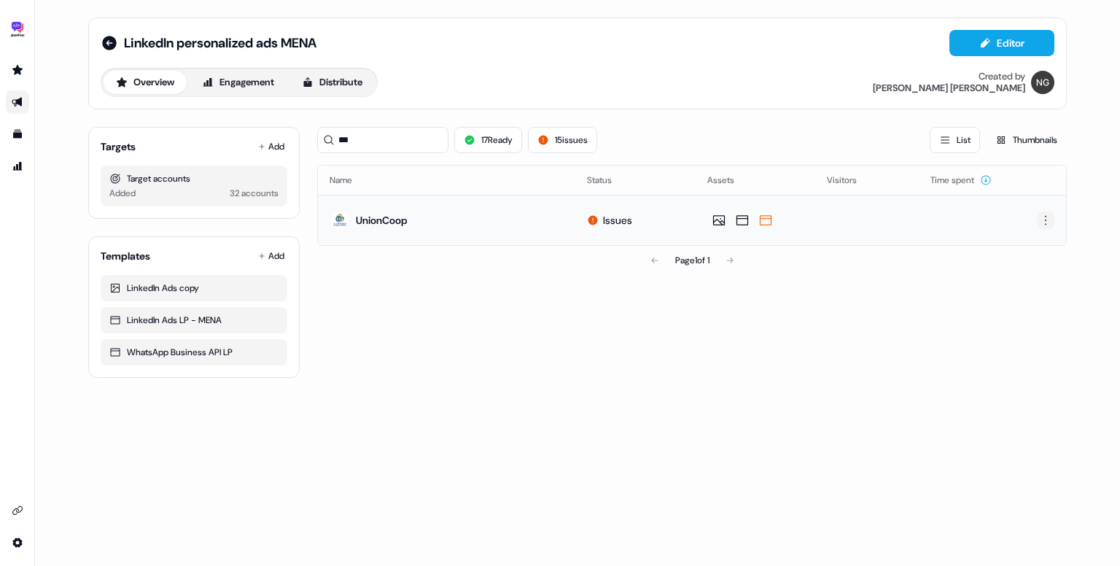
click at [1048, 224] on html "For the best experience switch devices to a bigger screen. Go to Userled.io Lin…" at bounding box center [560, 283] width 1120 height 566
click at [1022, 270] on span "Delete" at bounding box center [1020, 270] width 26 height 12
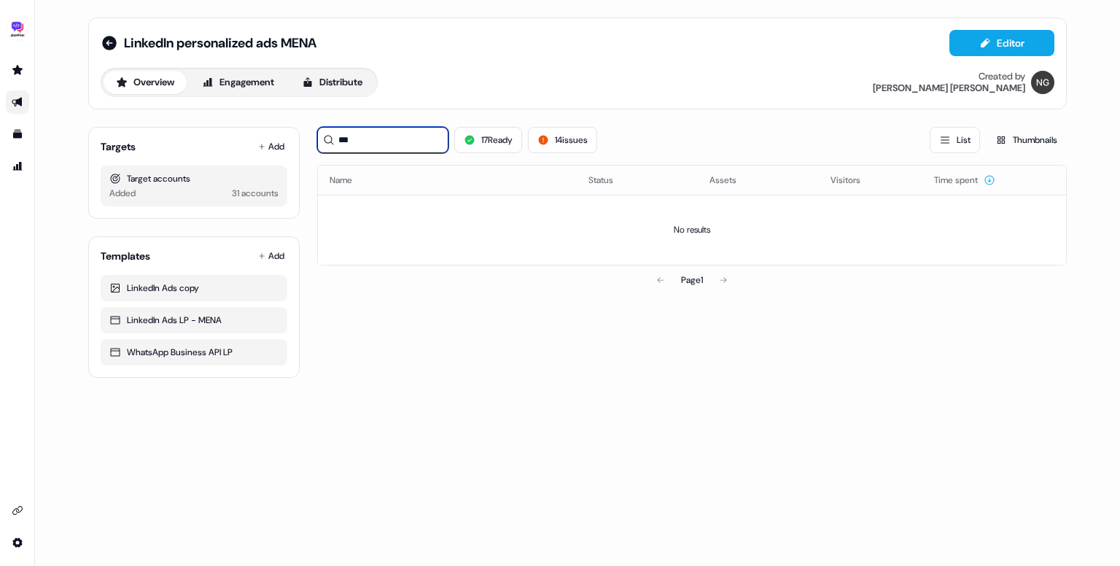
click at [375, 141] on input "***" at bounding box center [382, 140] width 131 height 26
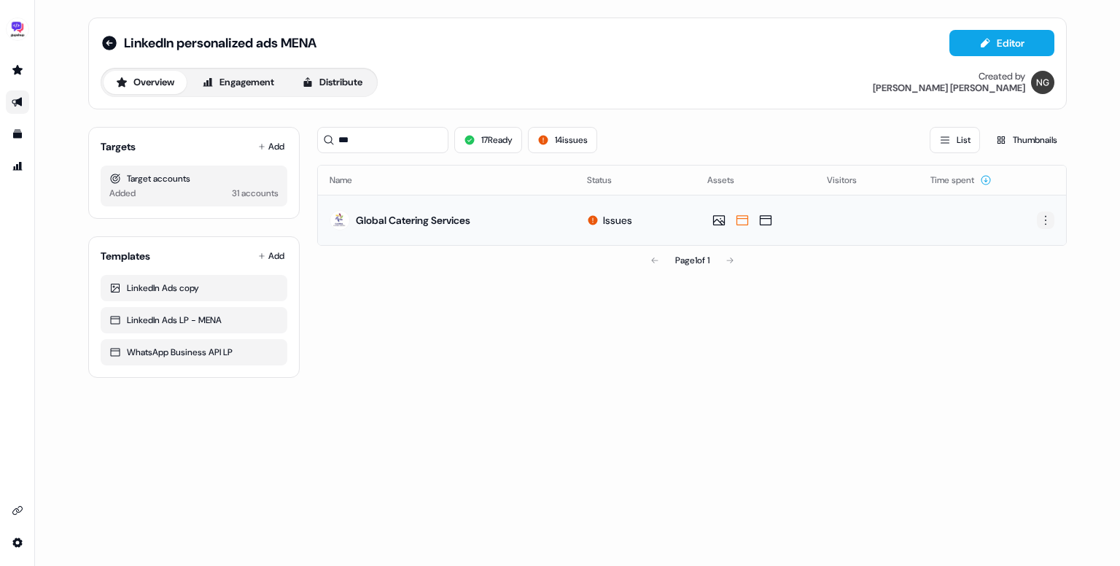
click at [1041, 219] on html "For the best experience switch devices to a bigger screen. Go to Userled.io Lin…" at bounding box center [560, 283] width 1120 height 566
click at [1021, 268] on span "Delete" at bounding box center [1020, 270] width 26 height 12
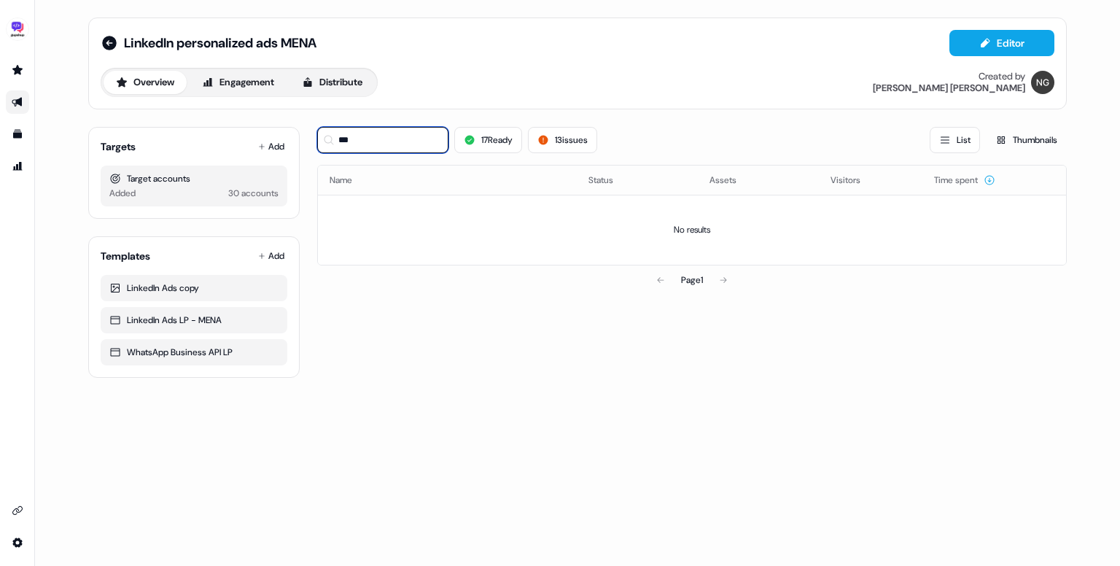
click at [373, 144] on input "***" at bounding box center [382, 140] width 131 height 26
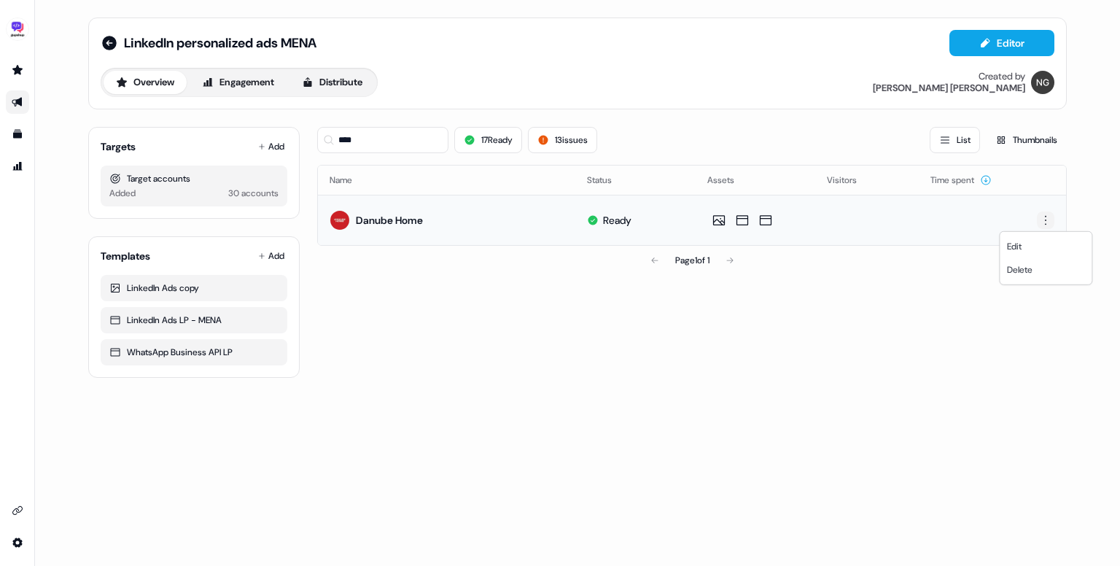
click at [1047, 219] on html "For the best experience switch devices to a bigger screen. Go to Userled.io Lin…" at bounding box center [560, 283] width 1120 height 566
click at [1027, 278] on div "Delete" at bounding box center [1045, 269] width 86 height 23
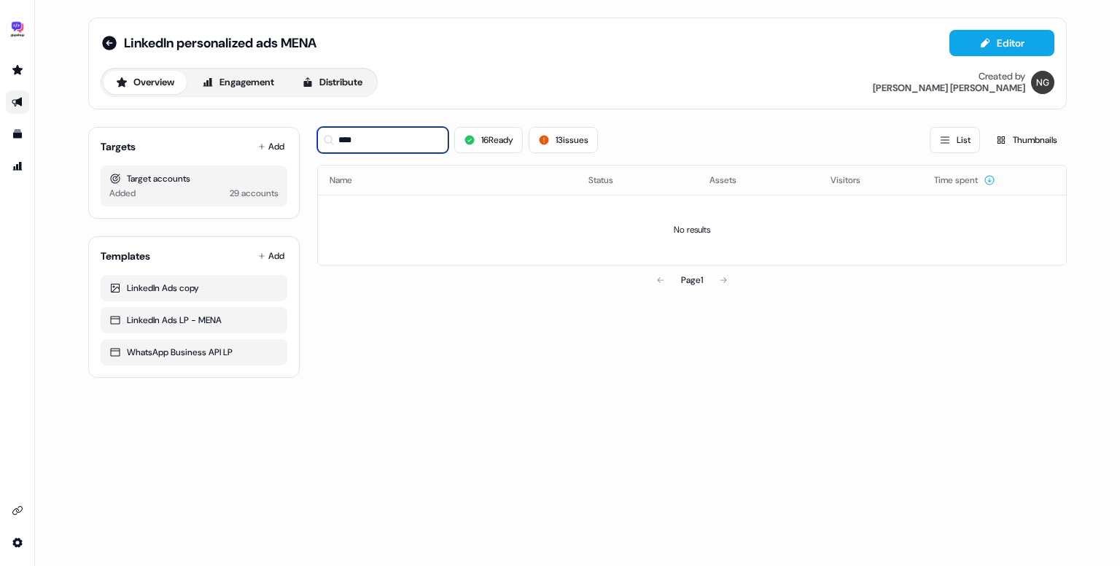
click at [386, 134] on input "****" at bounding box center [382, 140] width 131 height 26
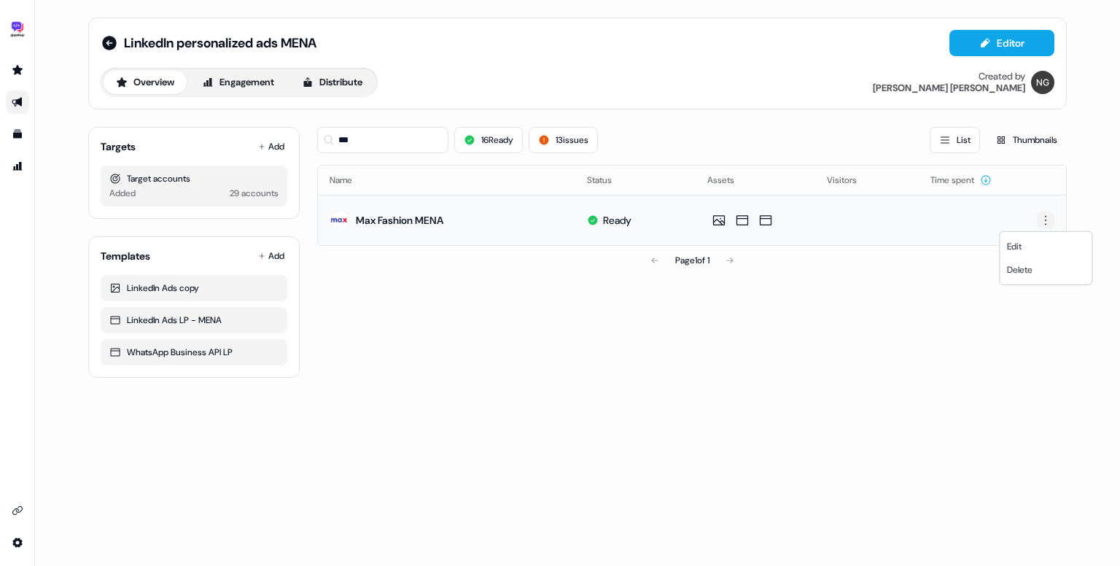
click at [1040, 223] on html "For the best experience switch devices to a bigger screen. Go to Userled.io Lin…" at bounding box center [560, 283] width 1120 height 566
click at [1026, 267] on span "Delete" at bounding box center [1020, 270] width 26 height 12
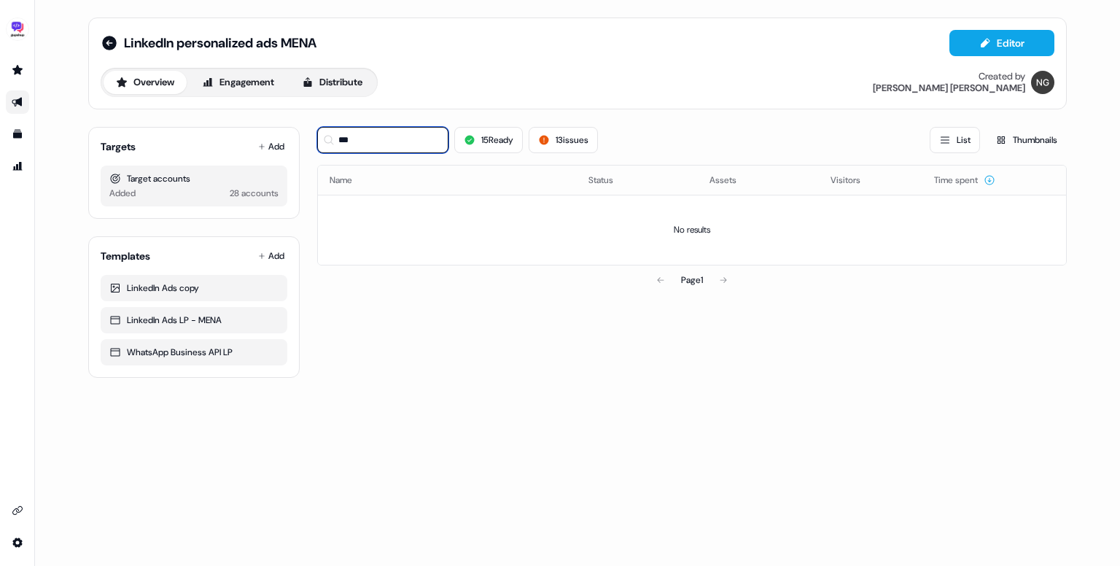
click at [366, 143] on input "***" at bounding box center [382, 140] width 131 height 26
paste input "**********"
drag, startPoint x: 346, startPoint y: 136, endPoint x: 564, endPoint y: 138, distance: 217.3
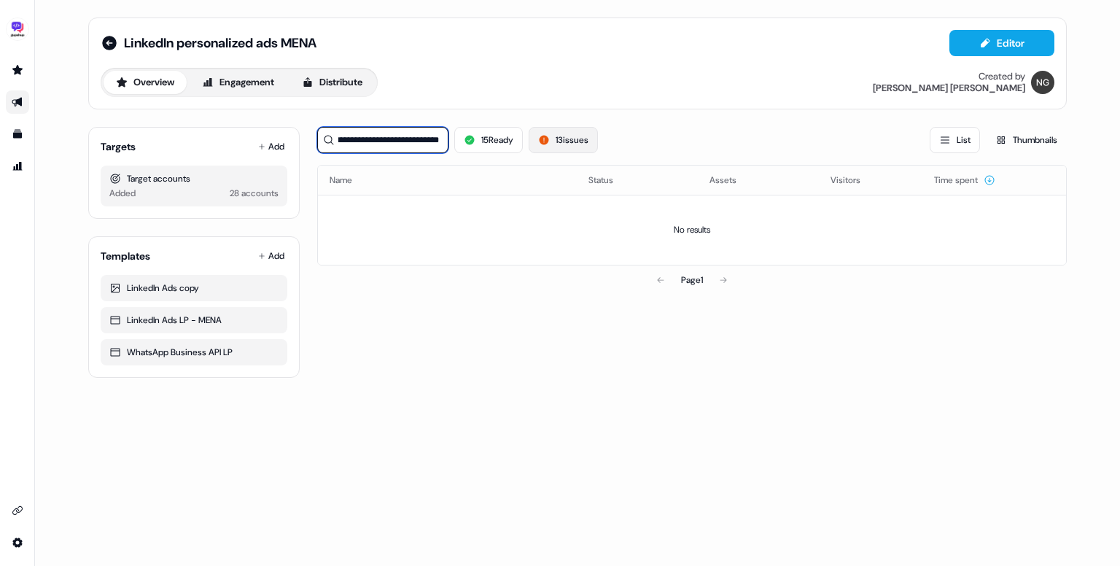
click at [564, 138] on div "**********" at bounding box center [457, 140] width 281 height 26
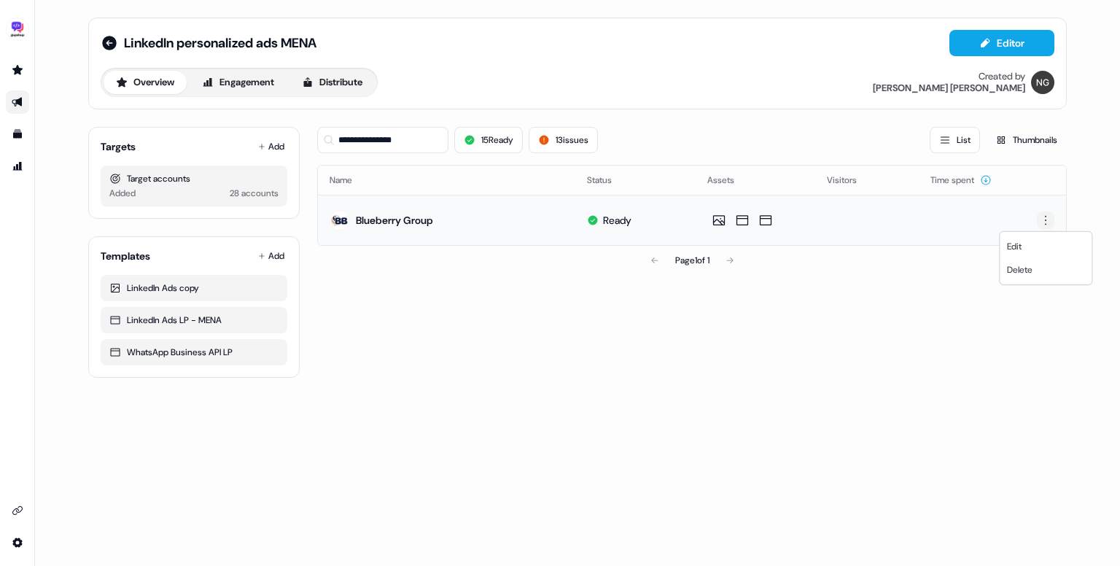
click at [1041, 219] on html "**********" at bounding box center [560, 283] width 1120 height 566
click at [1017, 273] on span "Delete" at bounding box center [1020, 270] width 26 height 12
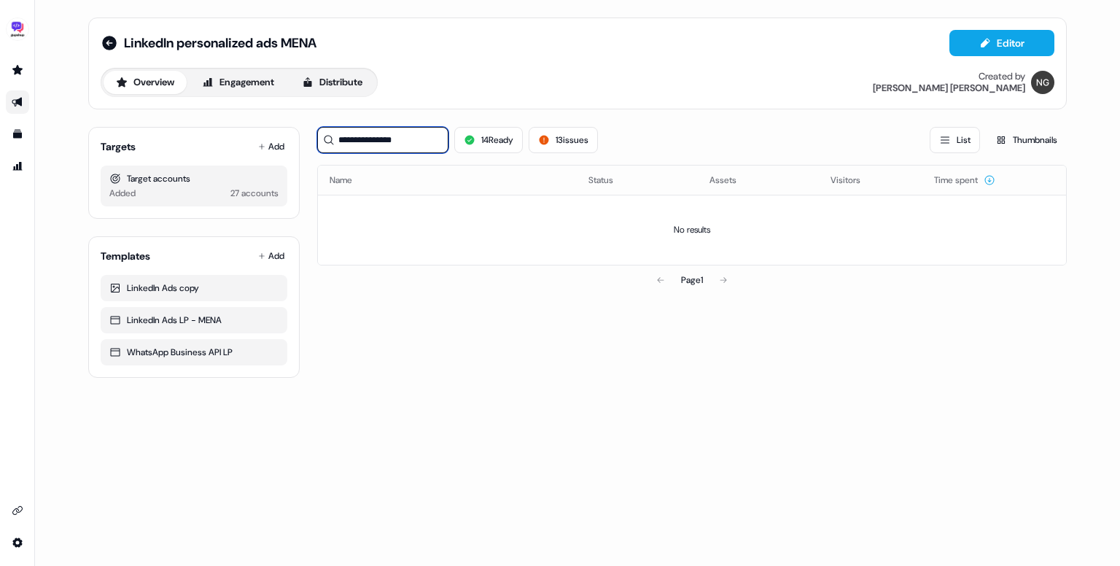
click at [395, 141] on input "**********" at bounding box center [382, 140] width 131 height 26
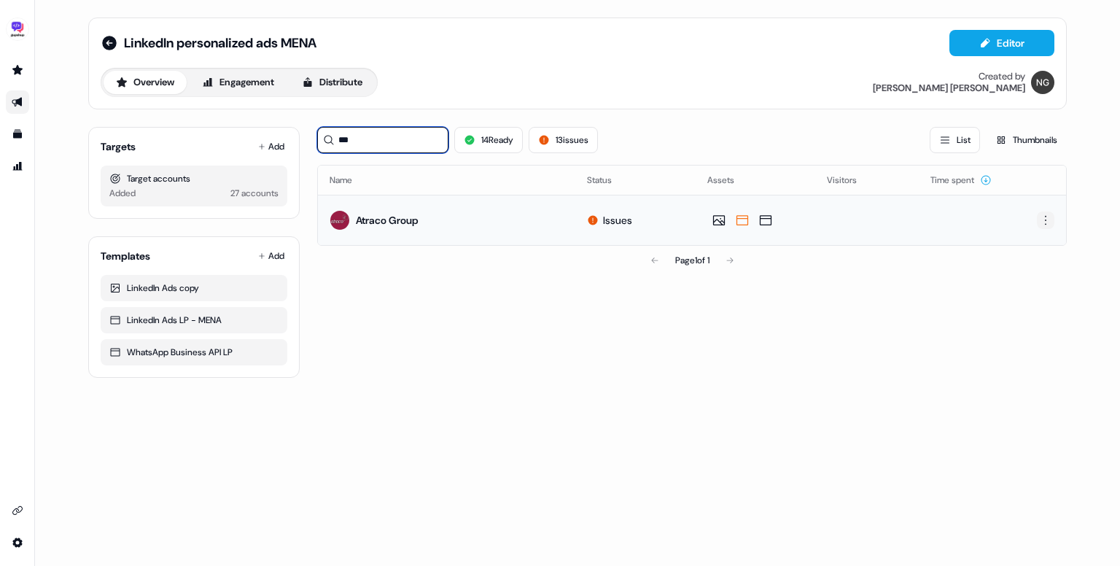
type input "***"
click at [1042, 223] on html "For the best experience switch devices to a bigger screen. Go to Userled.io Lin…" at bounding box center [560, 283] width 1120 height 566
click at [1026, 266] on span "Delete" at bounding box center [1020, 270] width 26 height 12
click at [398, 141] on input "***" at bounding box center [382, 140] width 131 height 26
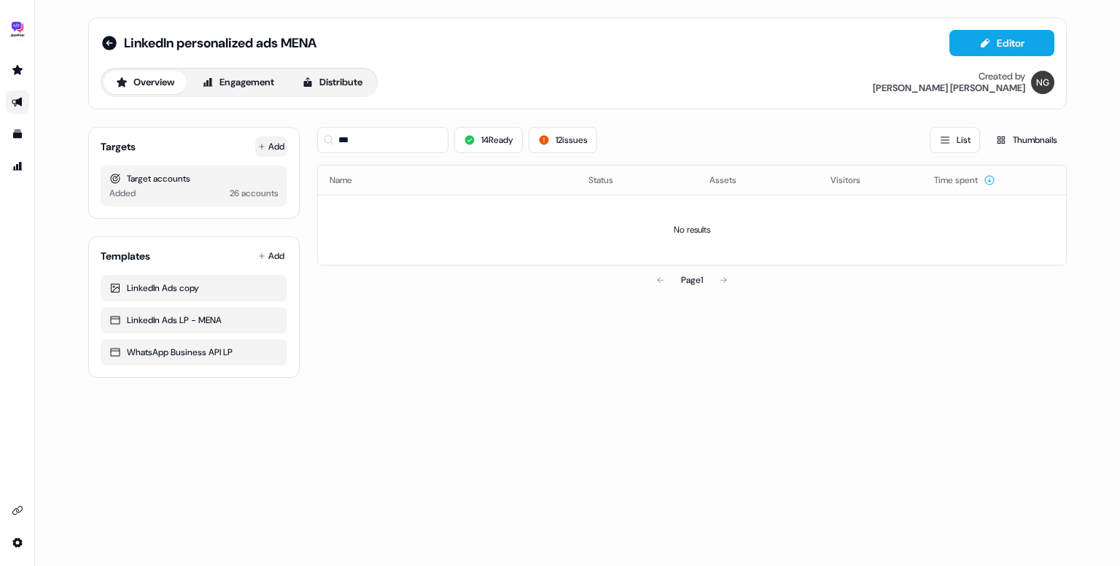
click at [265, 149] on button "Add" at bounding box center [271, 146] width 32 height 20
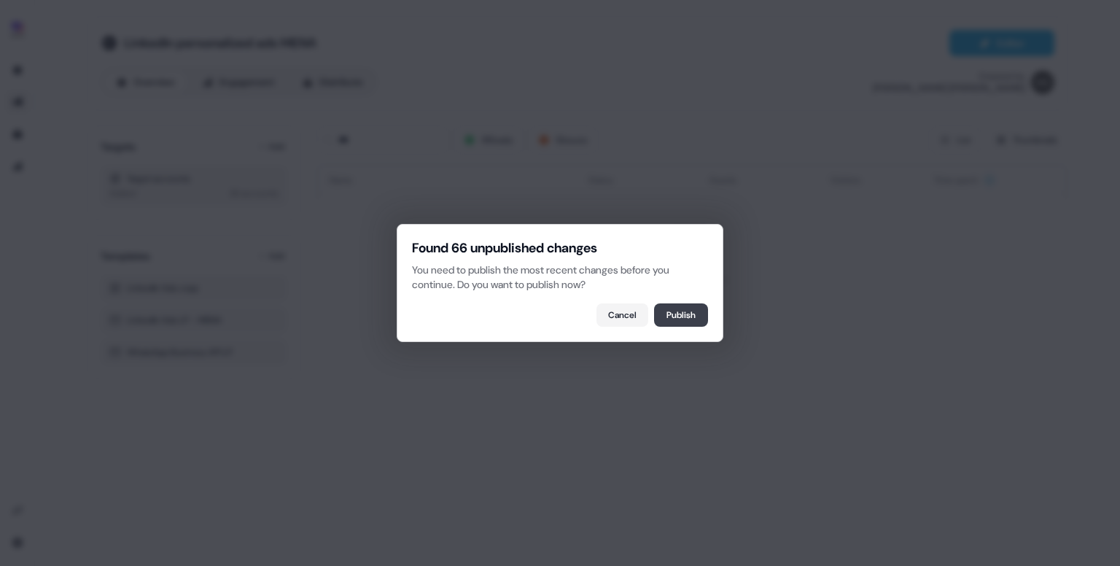
click at [669, 313] on button "Publish" at bounding box center [681, 314] width 54 height 23
click at [672, 308] on button "Refresh" at bounding box center [679, 314] width 55 height 23
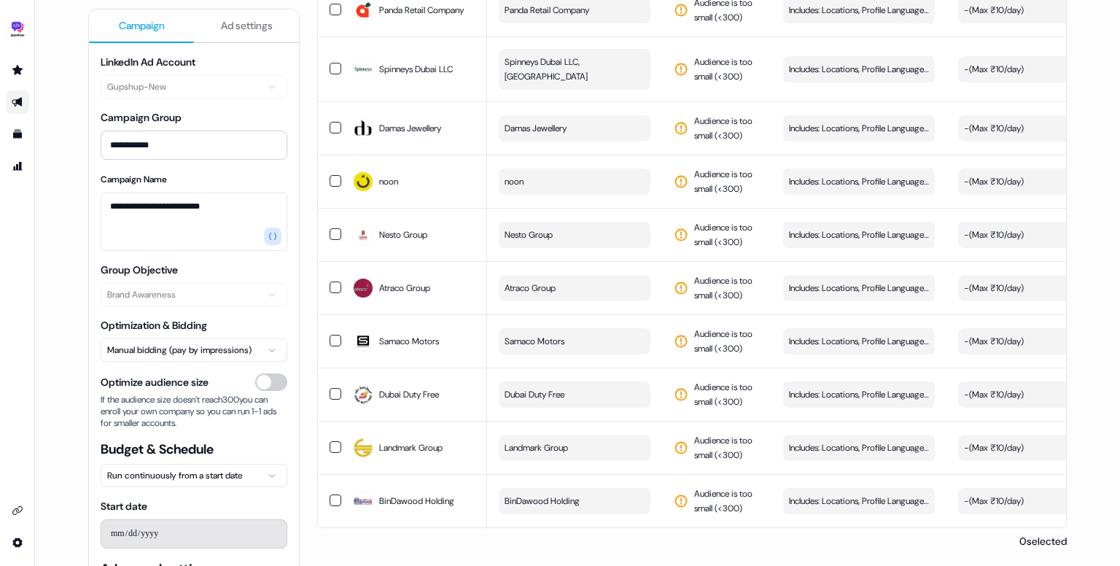
scroll to position [1025, 0]
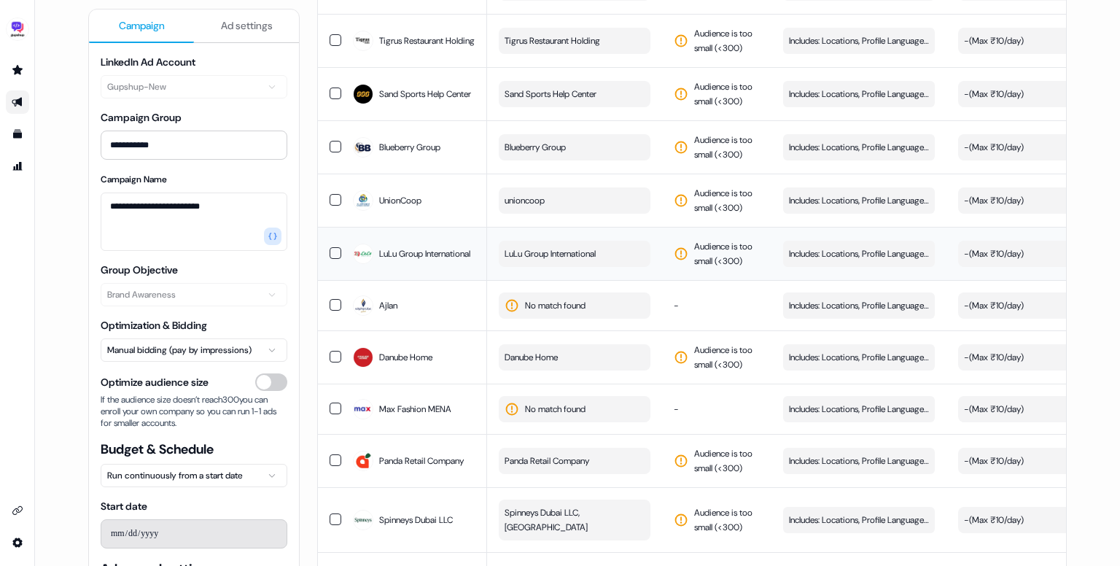
click at [595, 261] on span "LuLu Group International" at bounding box center [549, 253] width 91 height 15
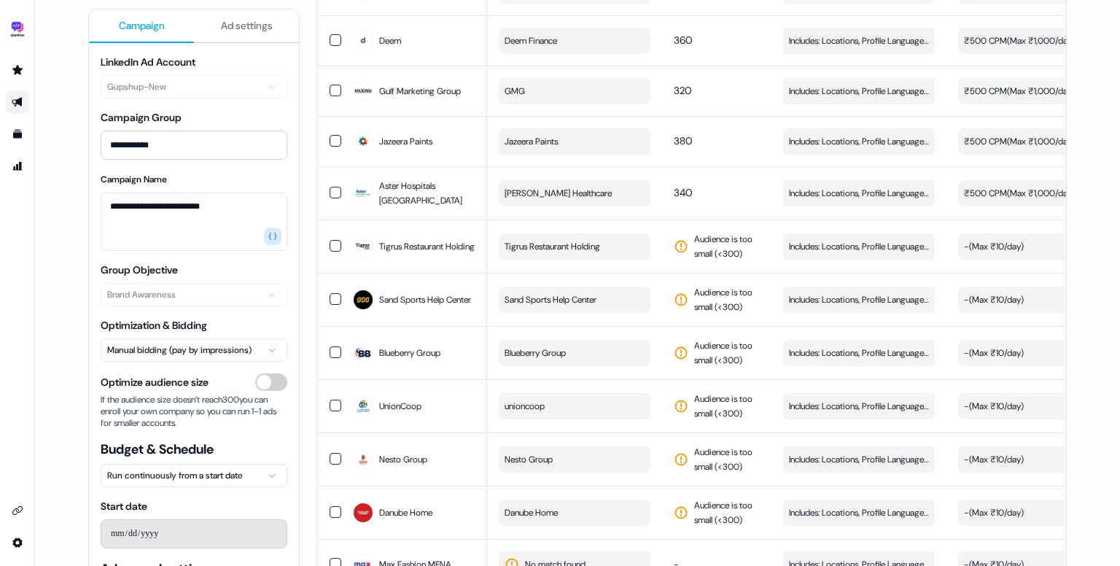
scroll to position [802, 0]
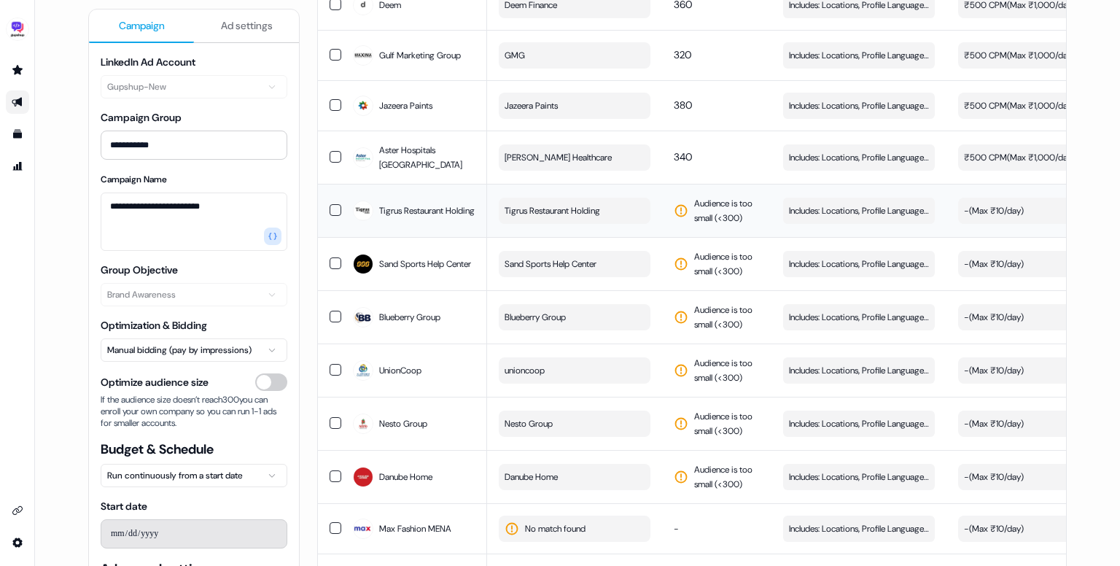
click at [549, 218] on span "Tigrus Restaurant Holding" at bounding box center [552, 210] width 96 height 15
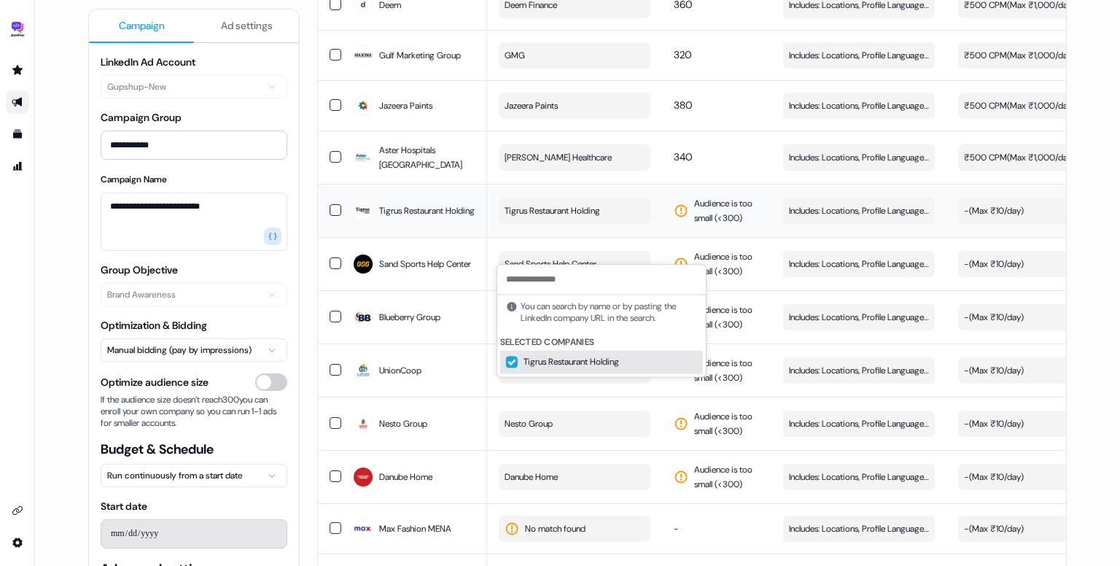
click at [723, 225] on span "Audience is too small (< 300 )" at bounding box center [727, 210] width 66 height 29
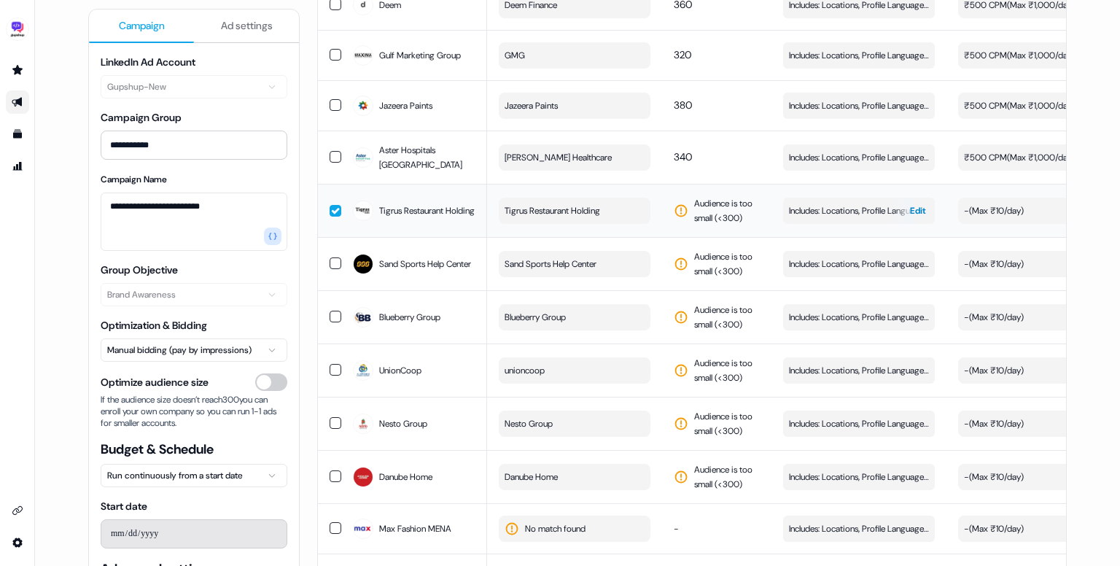
click at [819, 218] on span "Includes: Locations, Profile Language, Job Levels, Job Functions" at bounding box center [859, 210] width 140 height 15
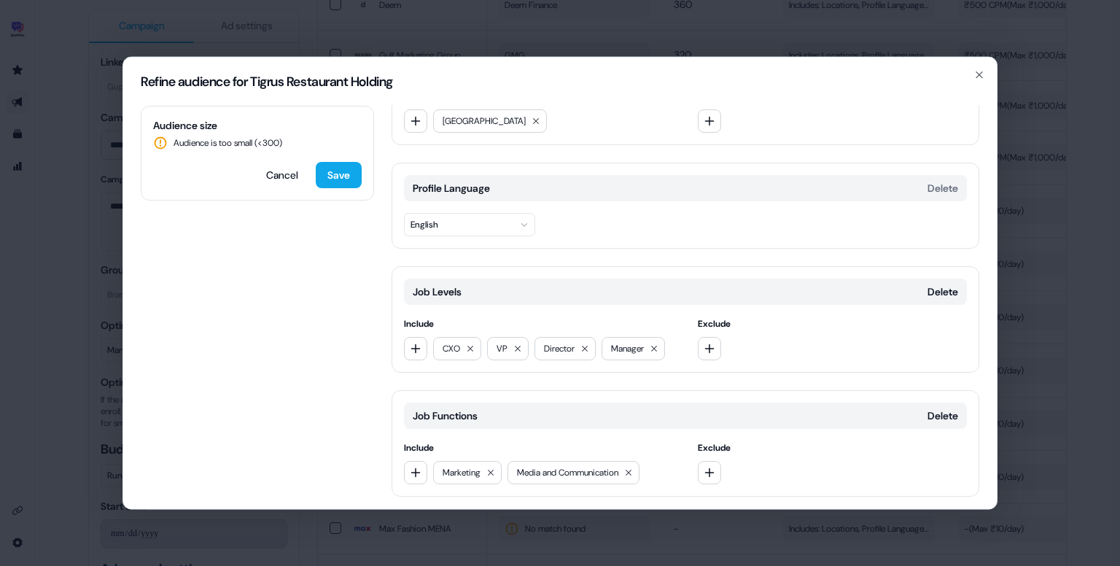
scroll to position [114, 0]
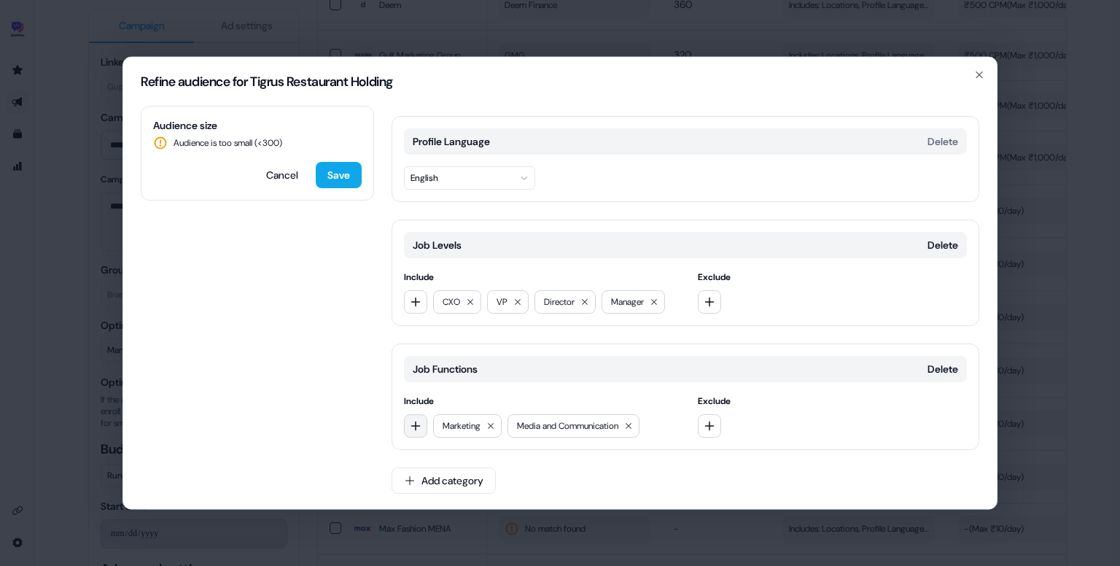
click at [414, 421] on icon "button" at bounding box center [416, 426] width 12 height 12
type input "*****"
click at [452, 488] on div "Sales" at bounding box center [509, 483] width 203 height 23
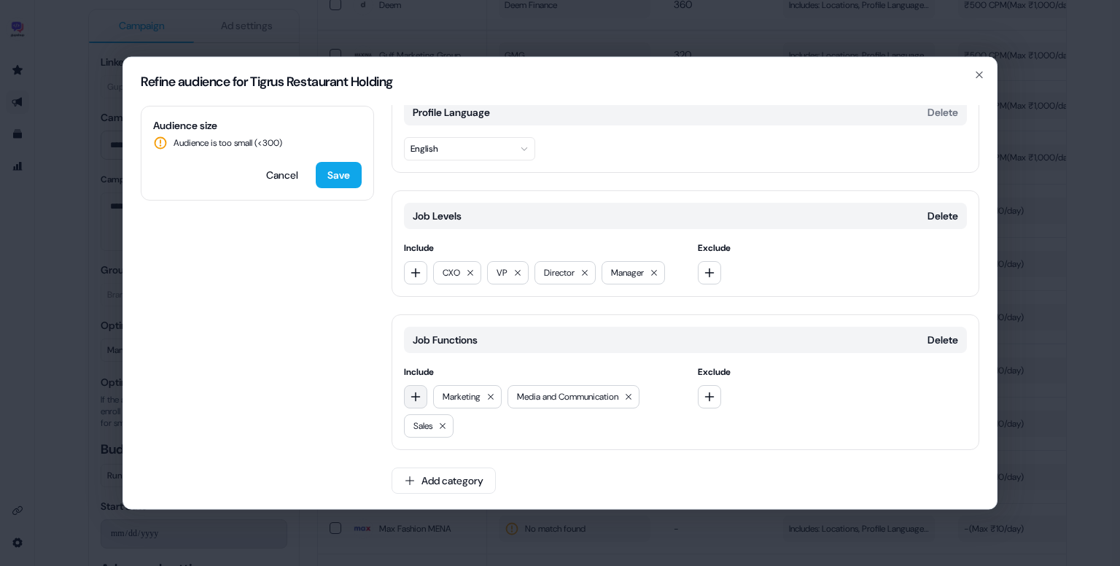
click at [409, 386] on button "button" at bounding box center [415, 396] width 23 height 23
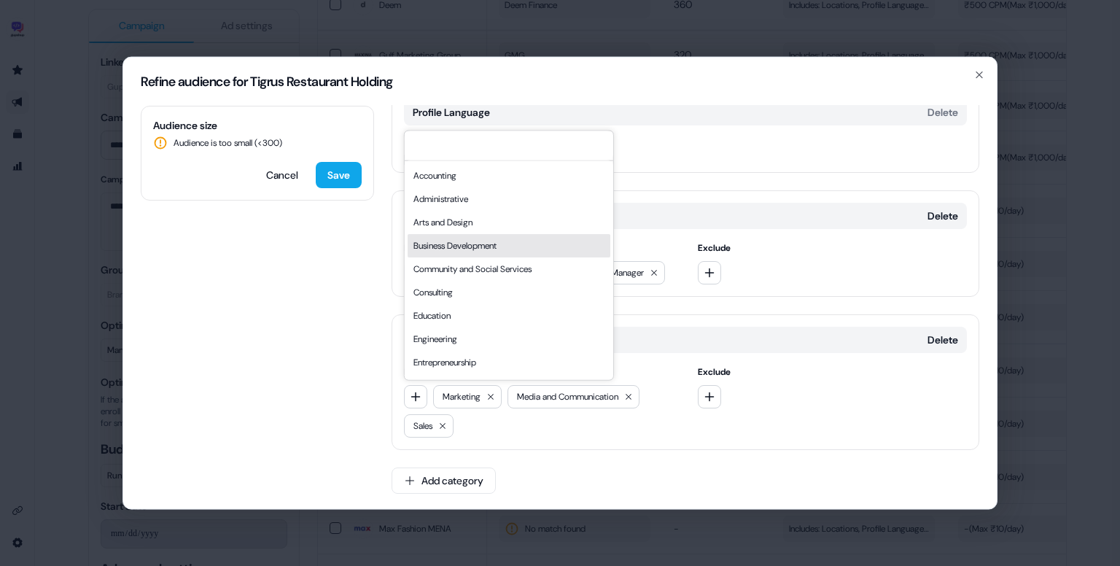
click at [469, 243] on div "Business Development" at bounding box center [509, 245] width 203 height 23
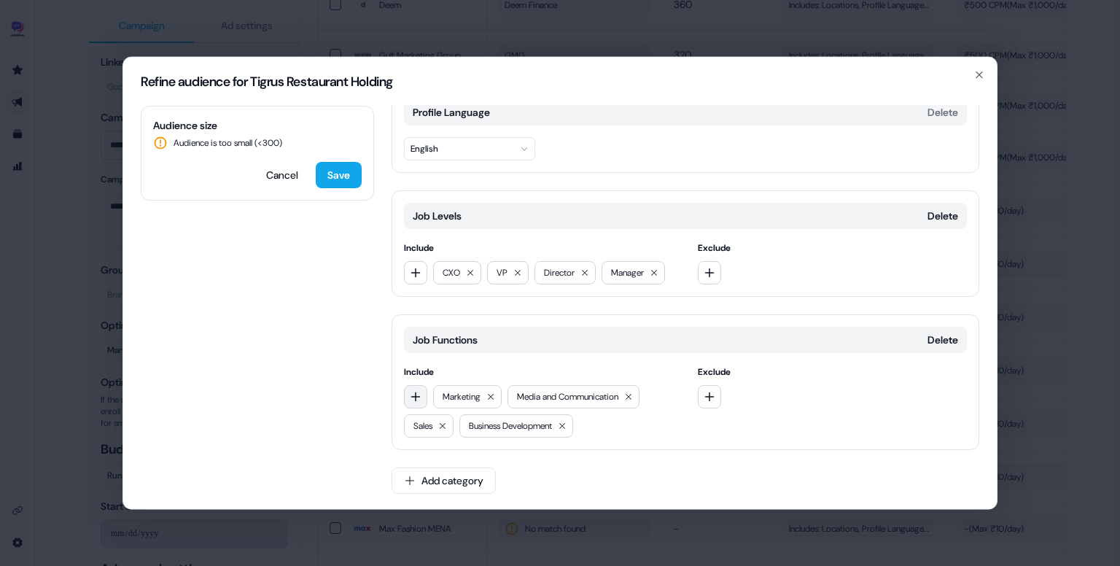
click at [412, 391] on icon "button" at bounding box center [416, 397] width 12 height 12
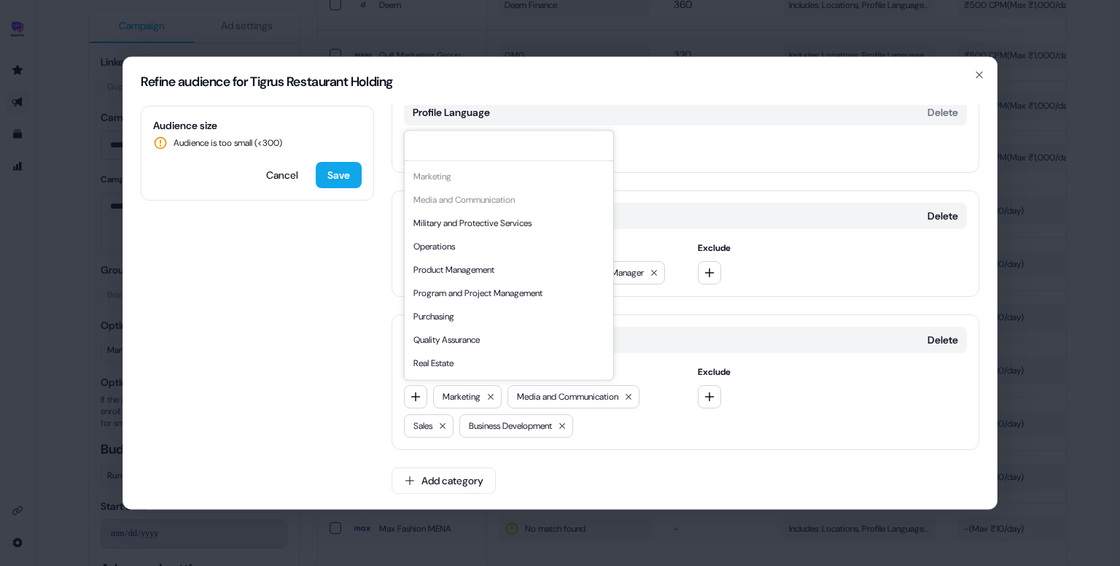
scroll to position [331, 0]
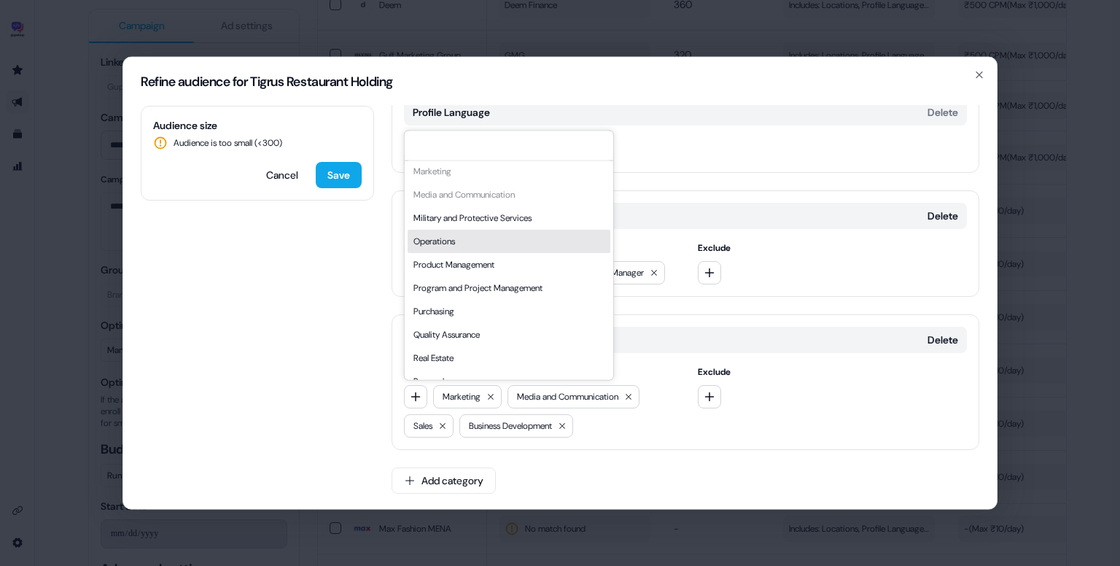
click at [504, 241] on div "Operations" at bounding box center [509, 241] width 203 height 23
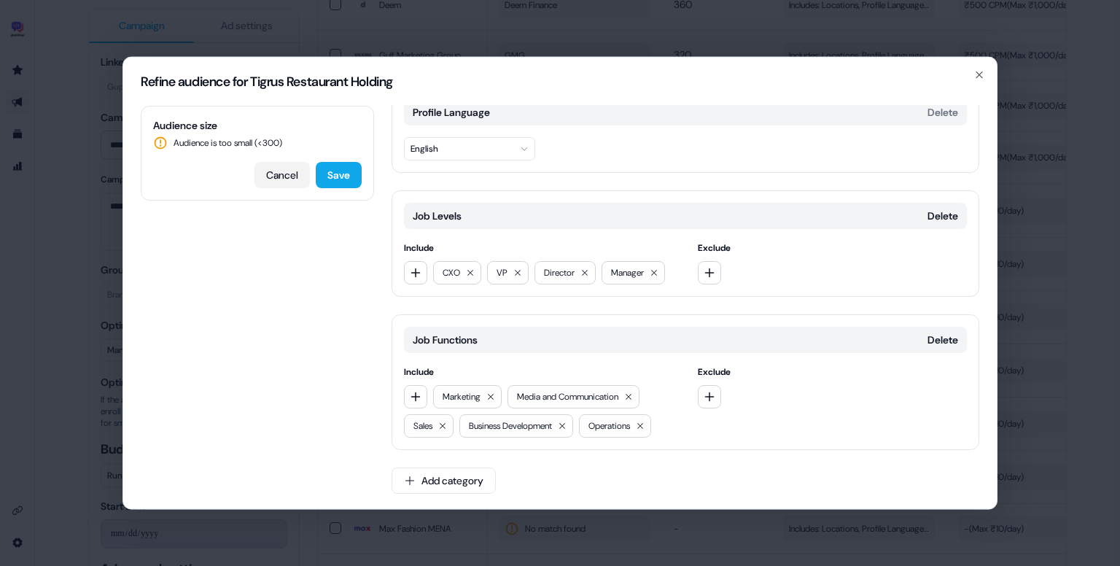
click at [278, 182] on button "Cancel" at bounding box center [281, 175] width 55 height 26
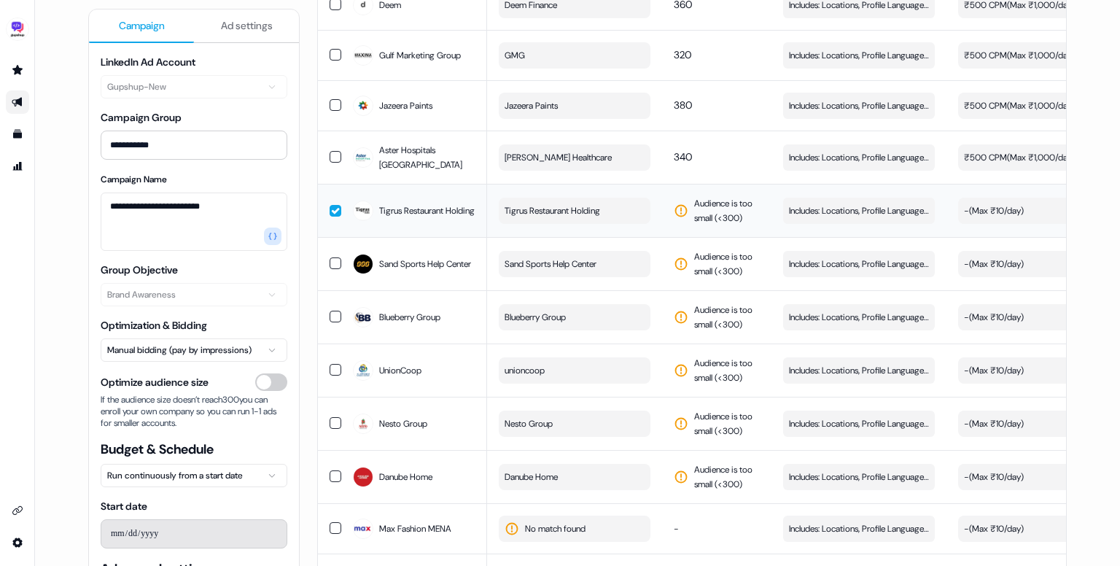
click at [330, 217] on button "button" at bounding box center [336, 211] width 12 height 12
click at [617, 277] on button "Sand Sports Help Center" at bounding box center [575, 264] width 152 height 26
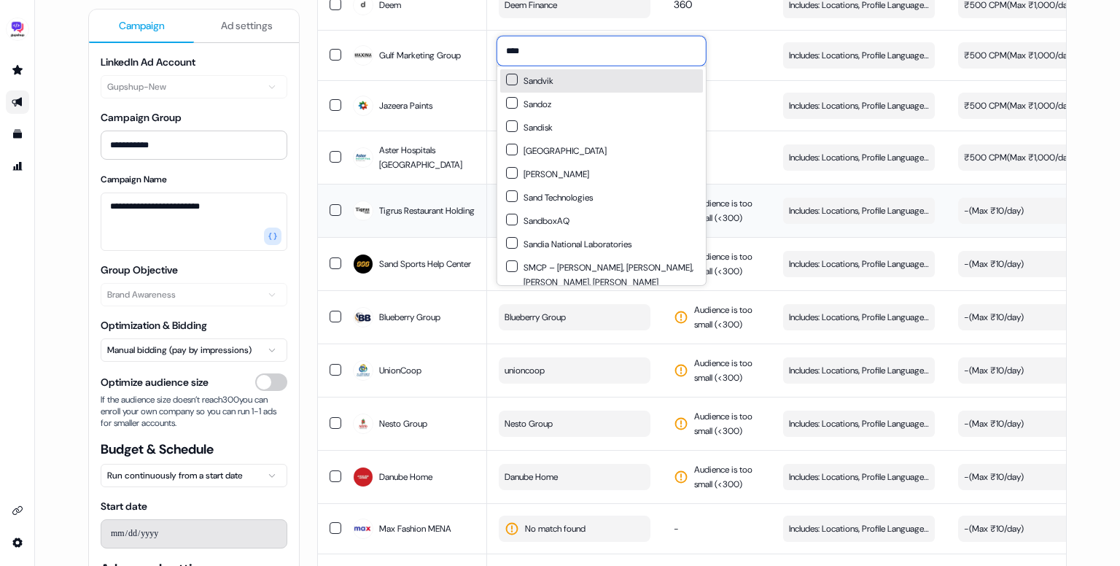
paste input "**********"
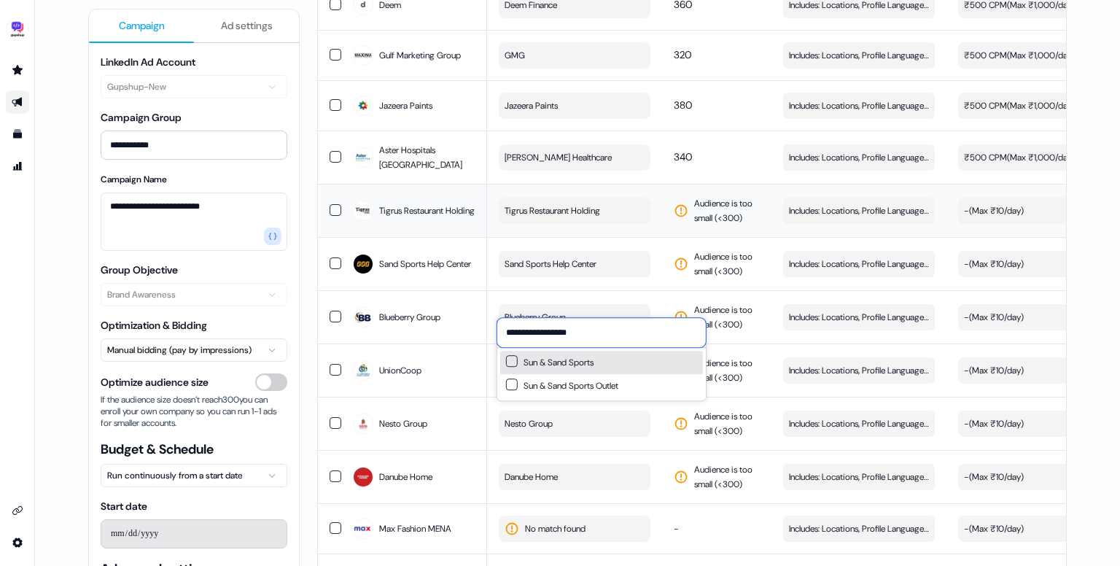
type input "**********"
click at [512, 365] on button "Suggestions" at bounding box center [512, 361] width 12 height 12
click at [601, 359] on div "Sun & Sand Sports" at bounding box center [601, 362] width 203 height 23
click at [582, 359] on div "Sun & Sand Sports" at bounding box center [549, 362] width 87 height 15
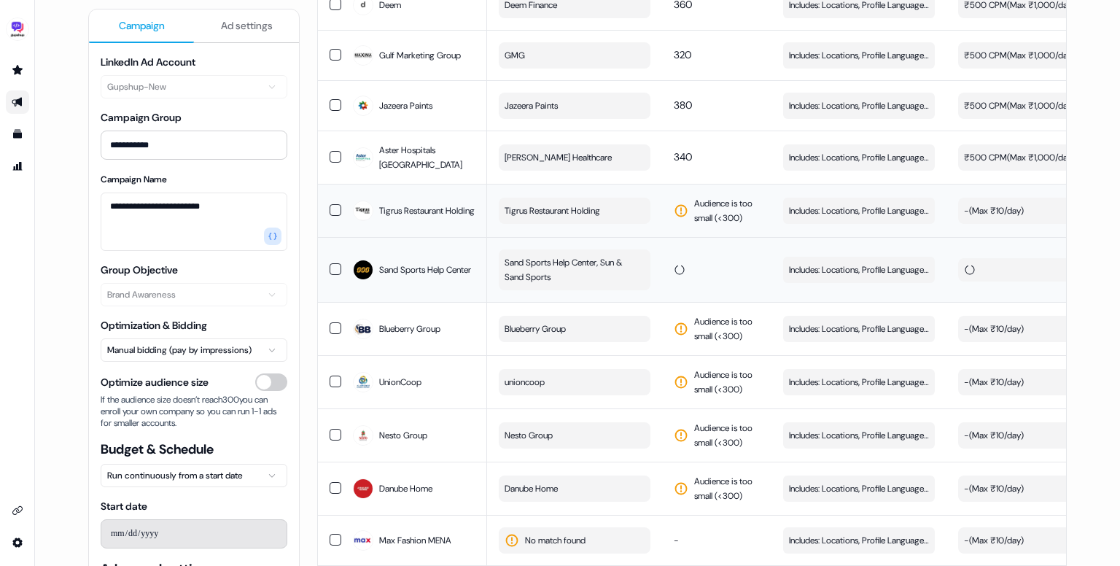
click at [662, 297] on td at bounding box center [716, 269] width 109 height 65
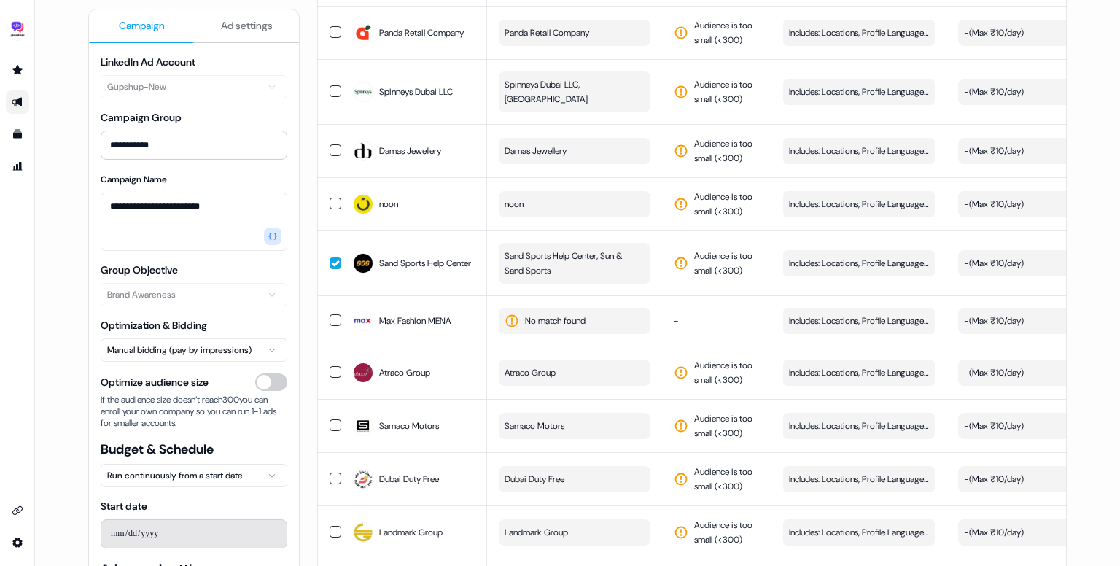
scroll to position [1473, 0]
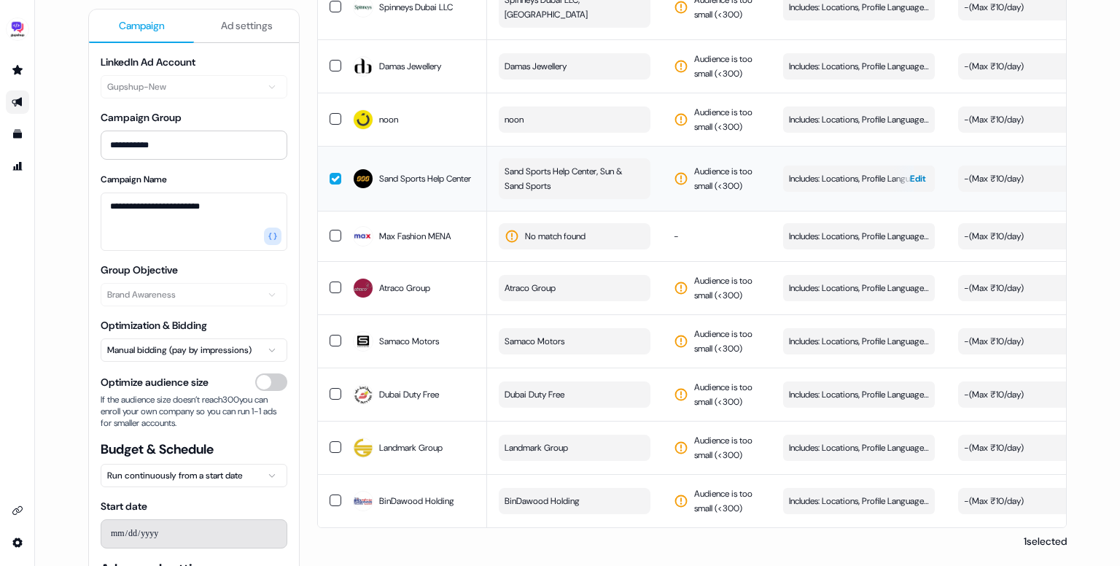
click at [828, 173] on span "Includes: Locations, Profile Language, Job Levels, Job Functions" at bounding box center [859, 178] width 140 height 15
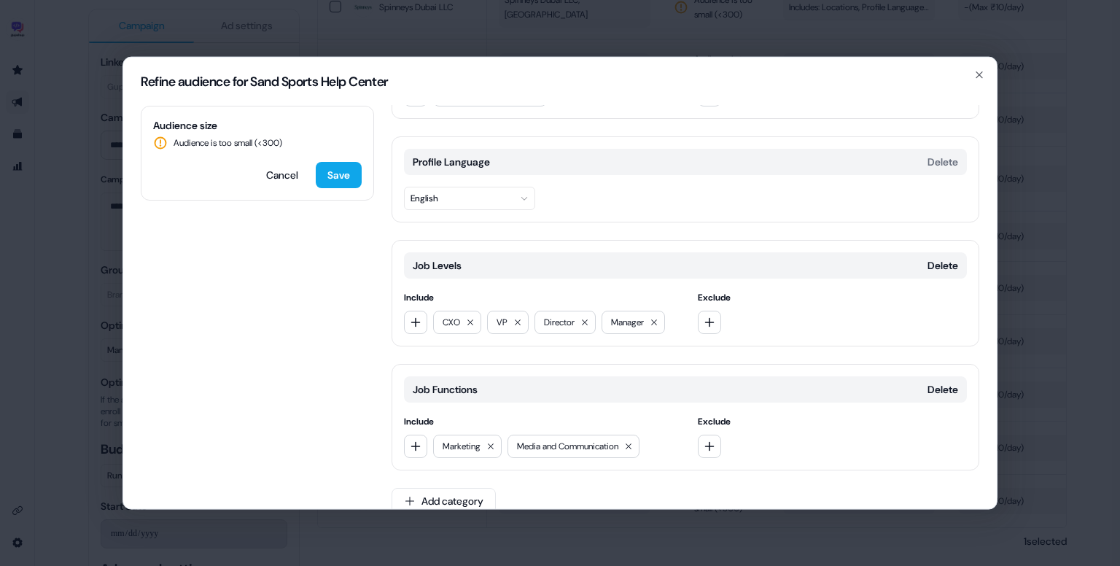
scroll to position [114, 0]
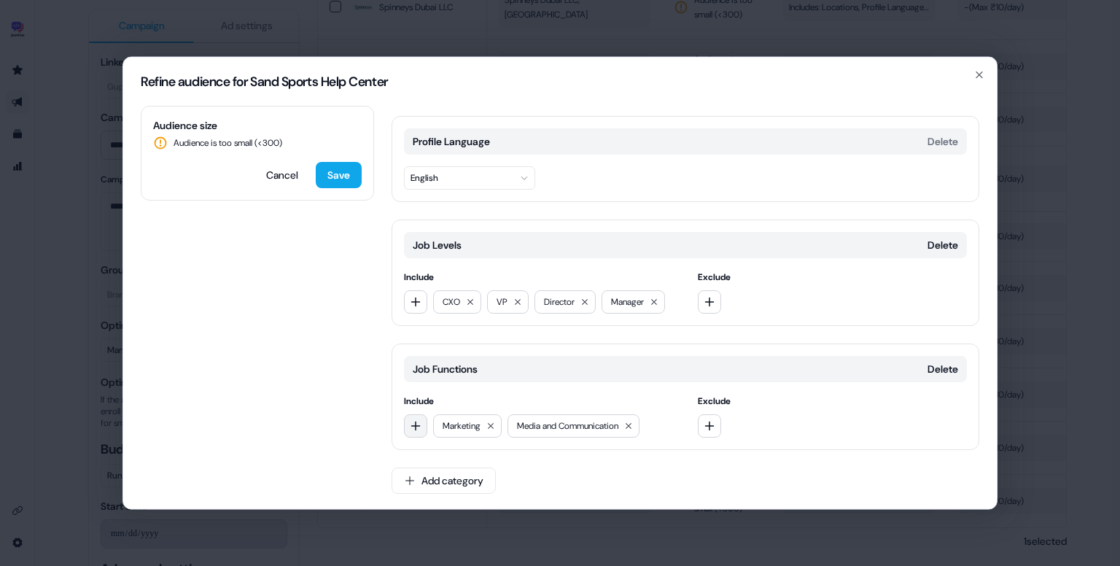
click at [414, 420] on icon "button" at bounding box center [416, 426] width 12 height 12
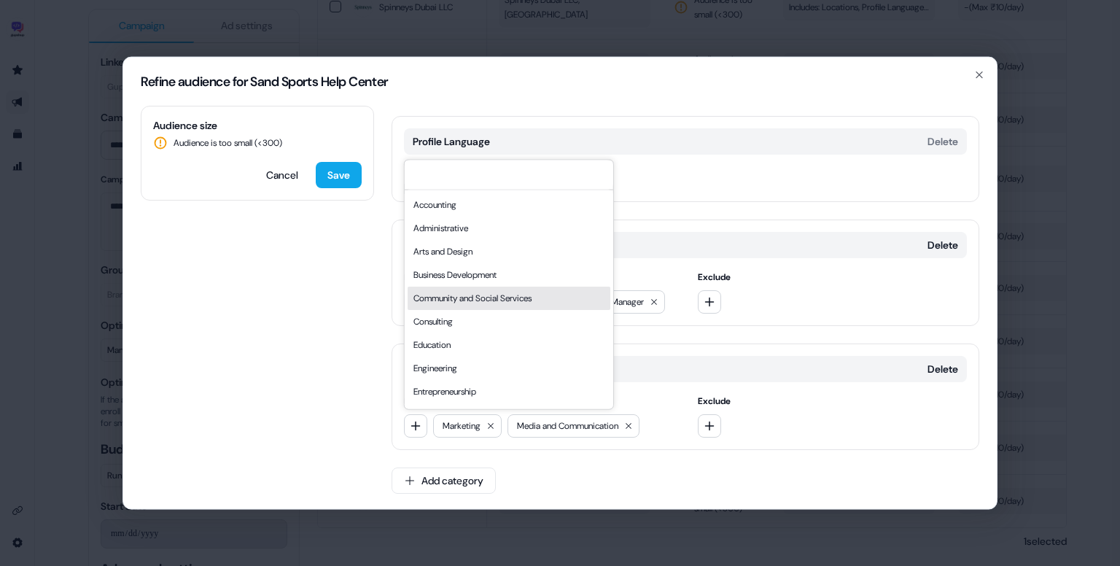
click at [484, 281] on div "Business Development" at bounding box center [509, 274] width 203 height 23
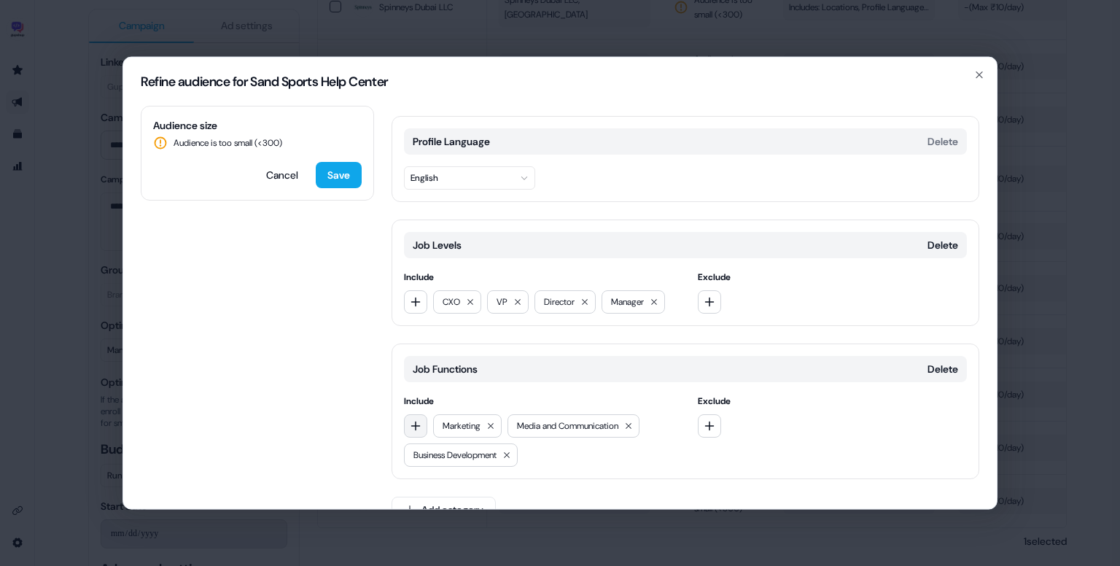
click at [416, 424] on icon "button" at bounding box center [415, 425] width 9 height 9
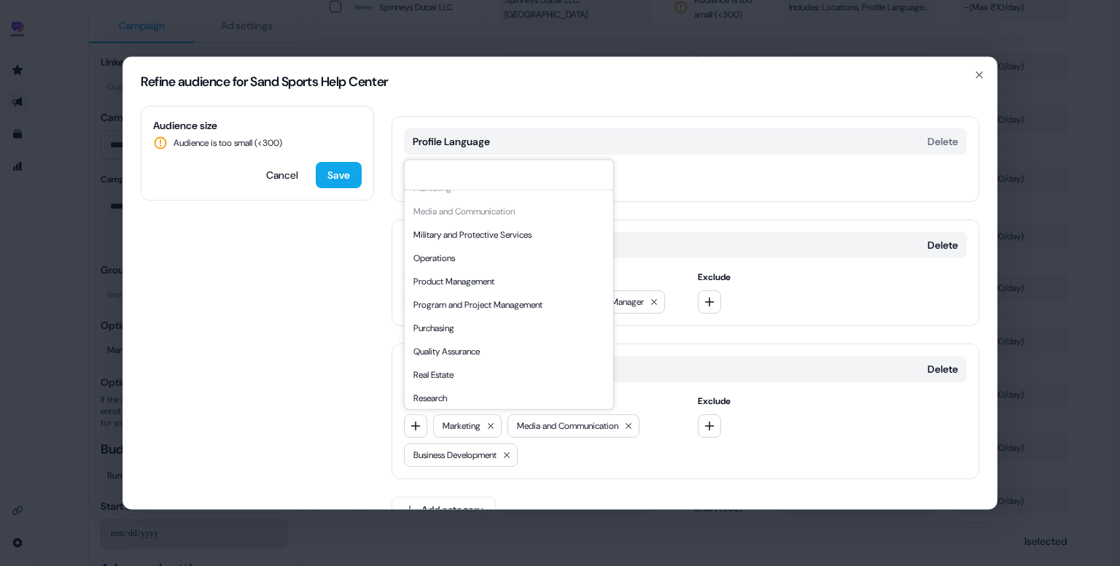
scroll to position [346, 0]
click at [502, 267] on div "Product Management" at bounding box center [509, 278] width 203 height 23
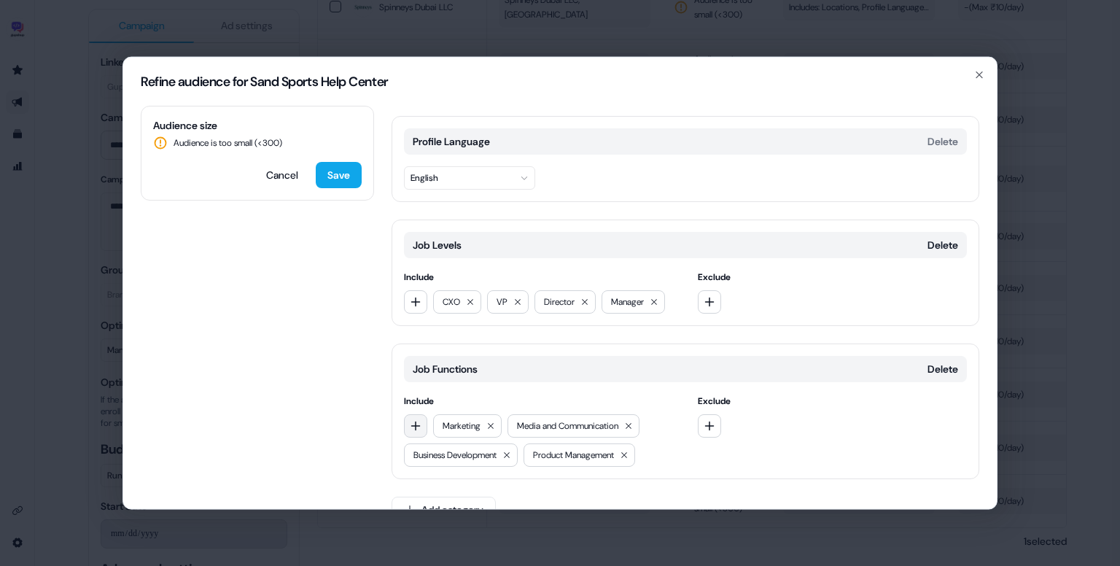
click at [414, 429] on icon "button" at bounding box center [416, 426] width 12 height 12
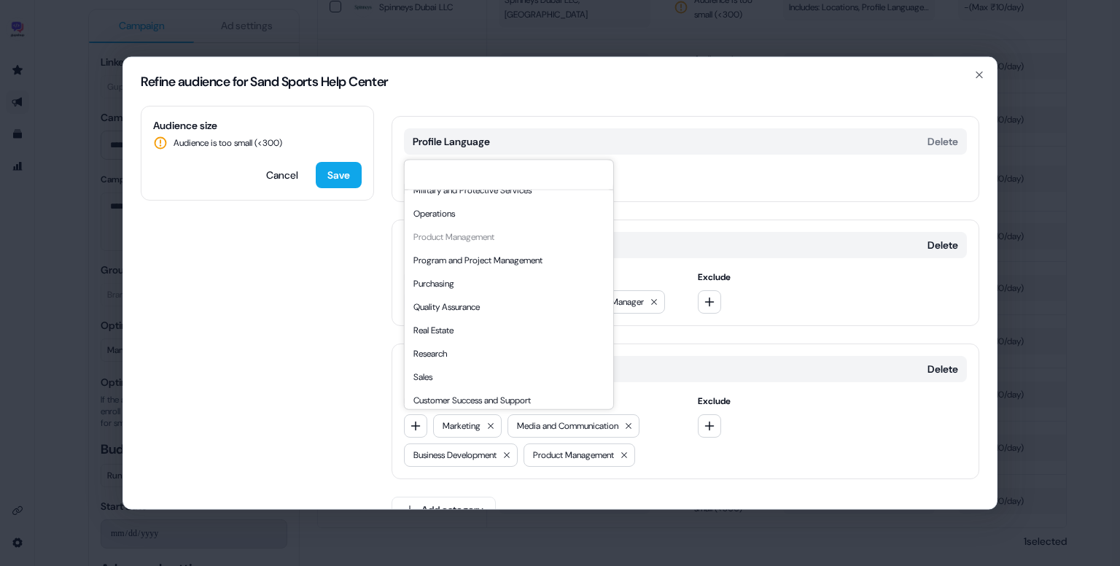
scroll to position [394, 0]
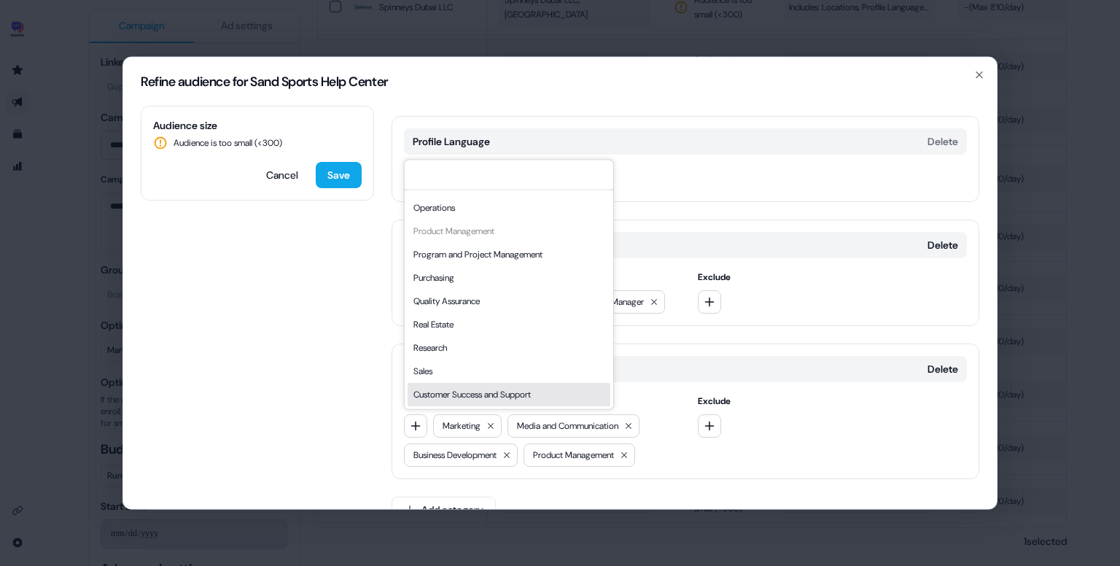
click at [481, 386] on div "Customer Success and Support" at bounding box center [509, 394] width 203 height 23
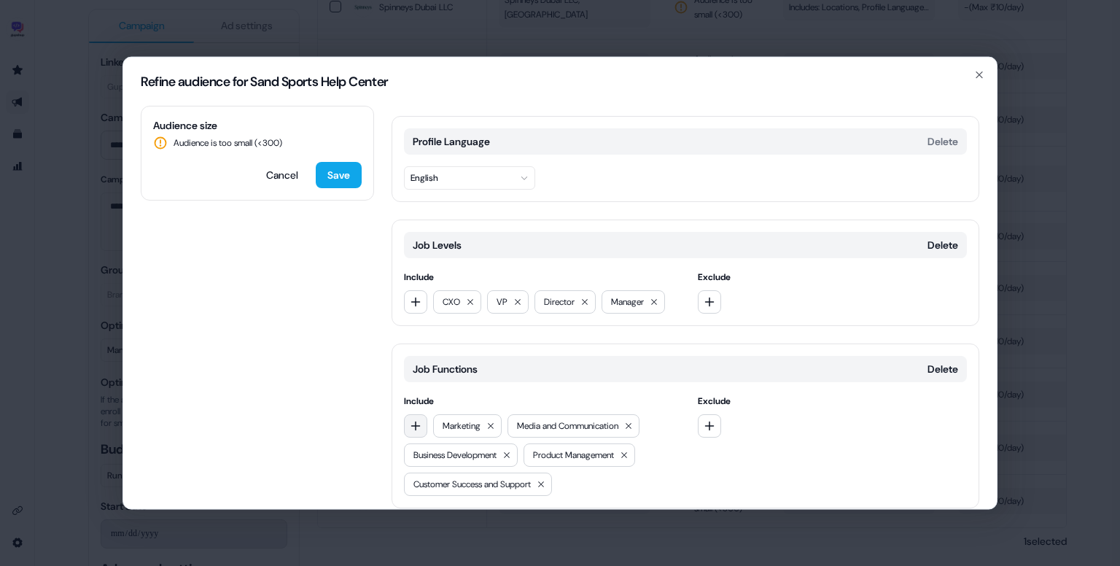
click at [418, 426] on icon "button" at bounding box center [416, 426] width 12 height 12
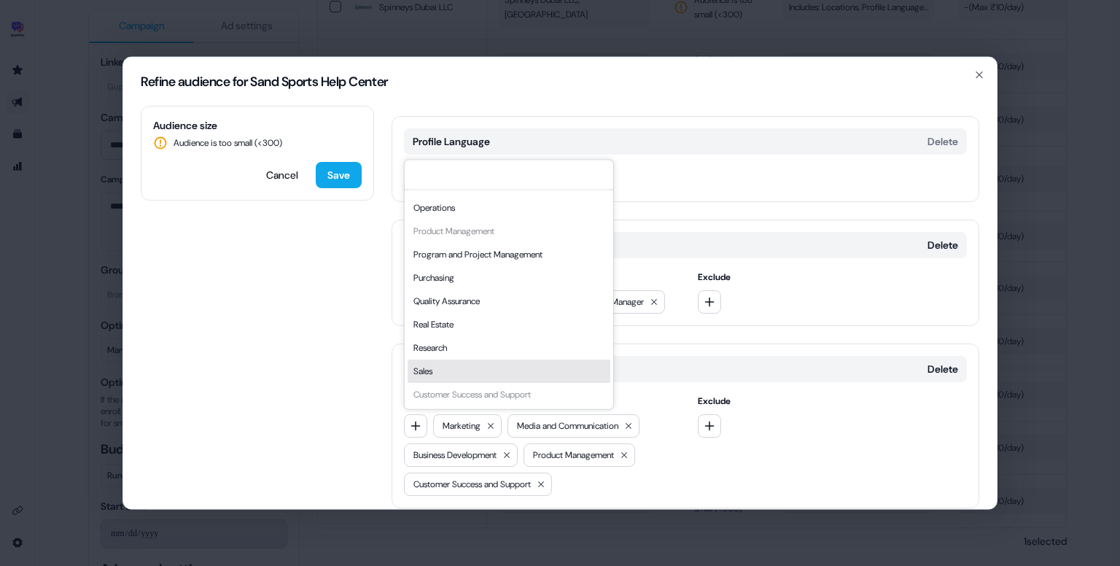
click at [467, 362] on div "Sales" at bounding box center [509, 370] width 203 height 23
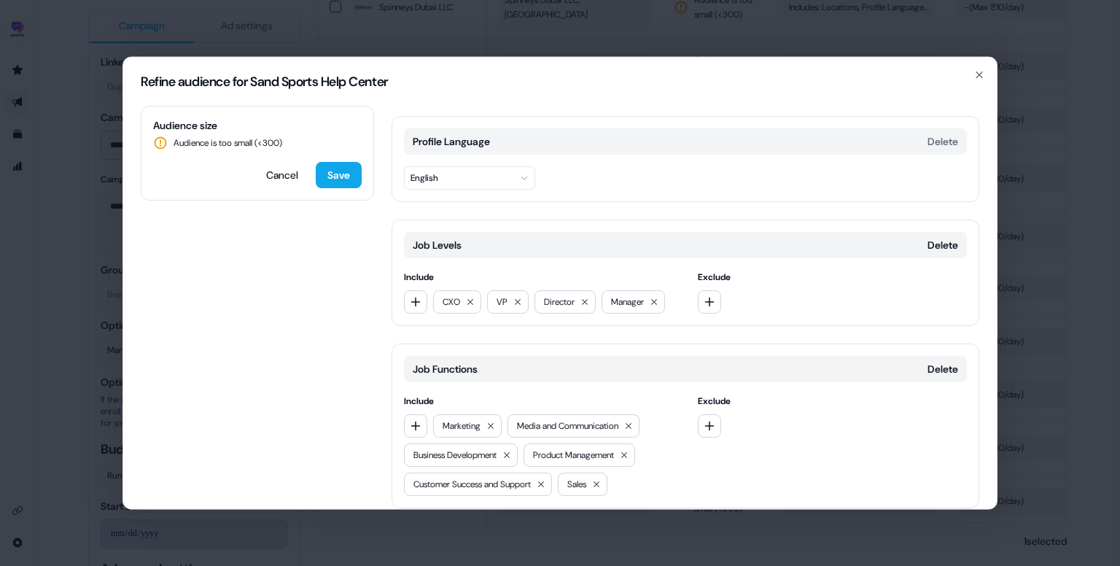
scroll to position [172, 0]
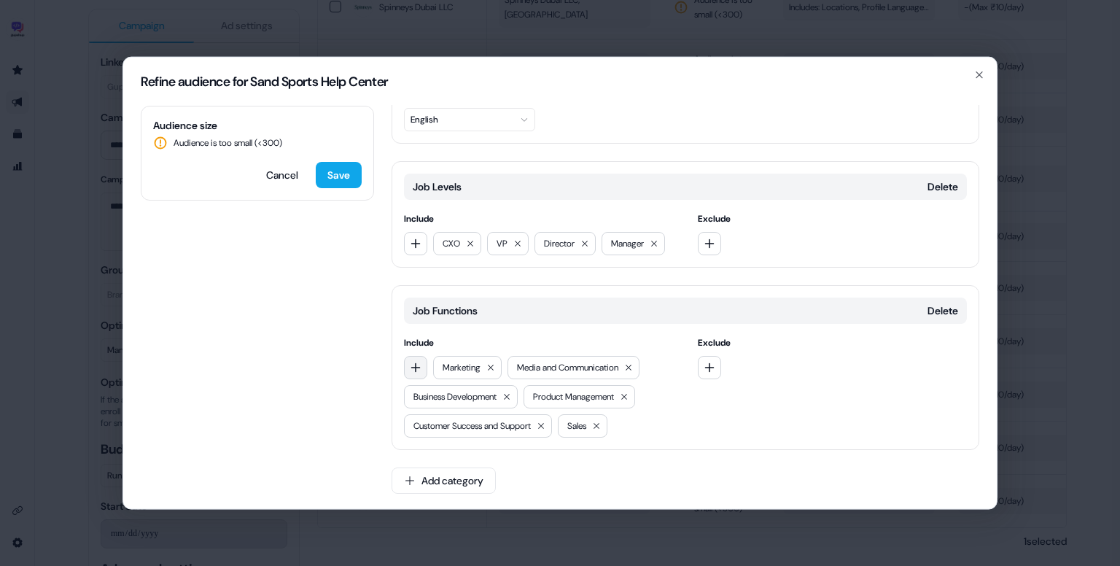
click at [425, 365] on button "button" at bounding box center [415, 367] width 23 height 23
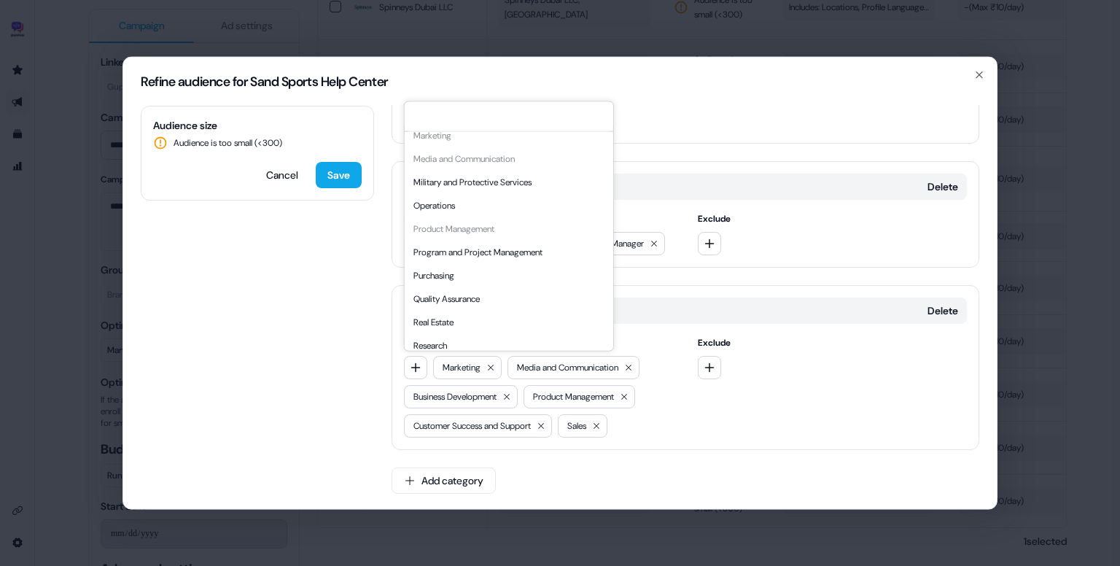
scroll to position [338, 0]
click at [507, 250] on div "Program and Project Management" at bounding box center [509, 251] width 203 height 23
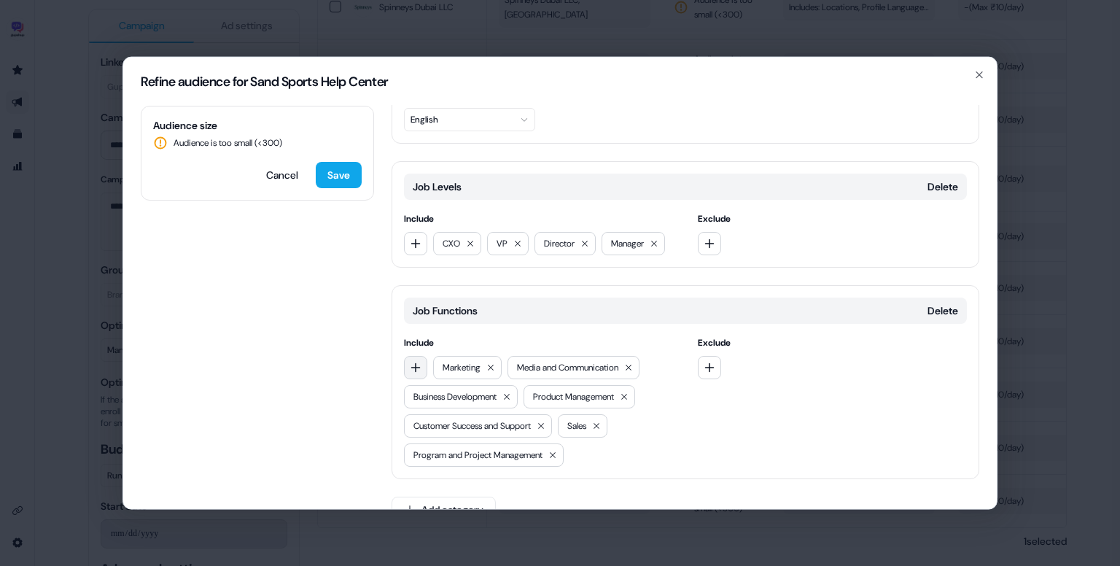
click at [415, 362] on icon "button" at bounding box center [415, 366] width 9 height 9
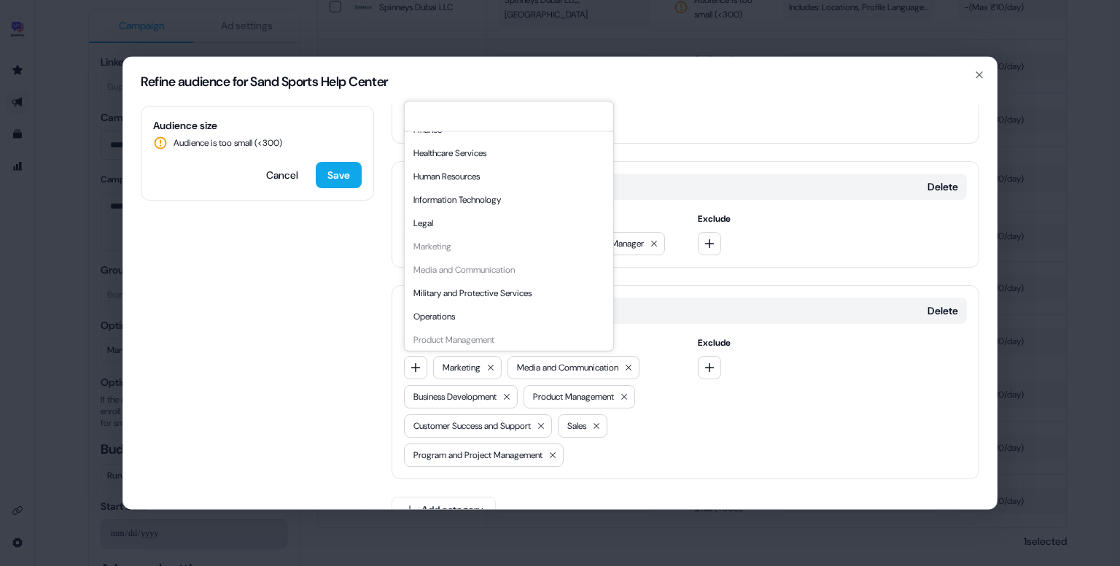
scroll to position [236, 0]
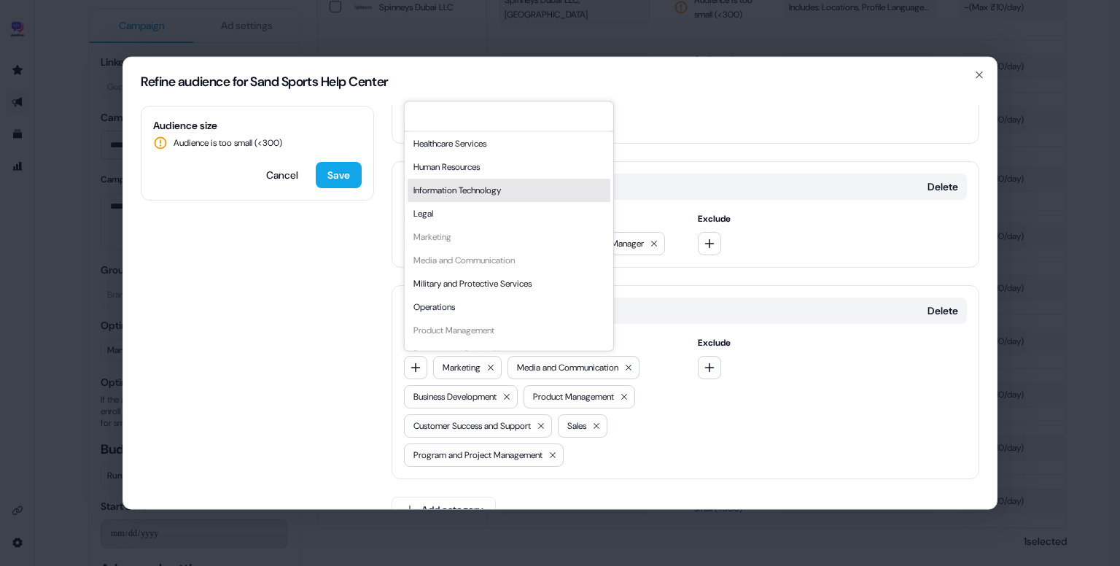
click at [523, 183] on div "Information Technology" at bounding box center [509, 190] width 203 height 23
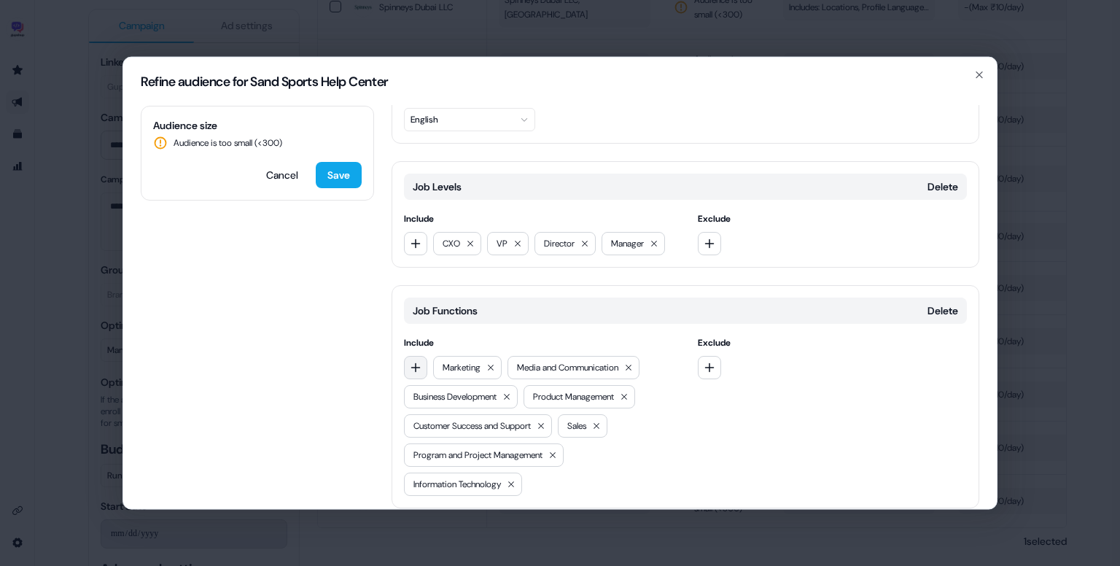
click at [413, 362] on icon "button" at bounding box center [416, 368] width 12 height 12
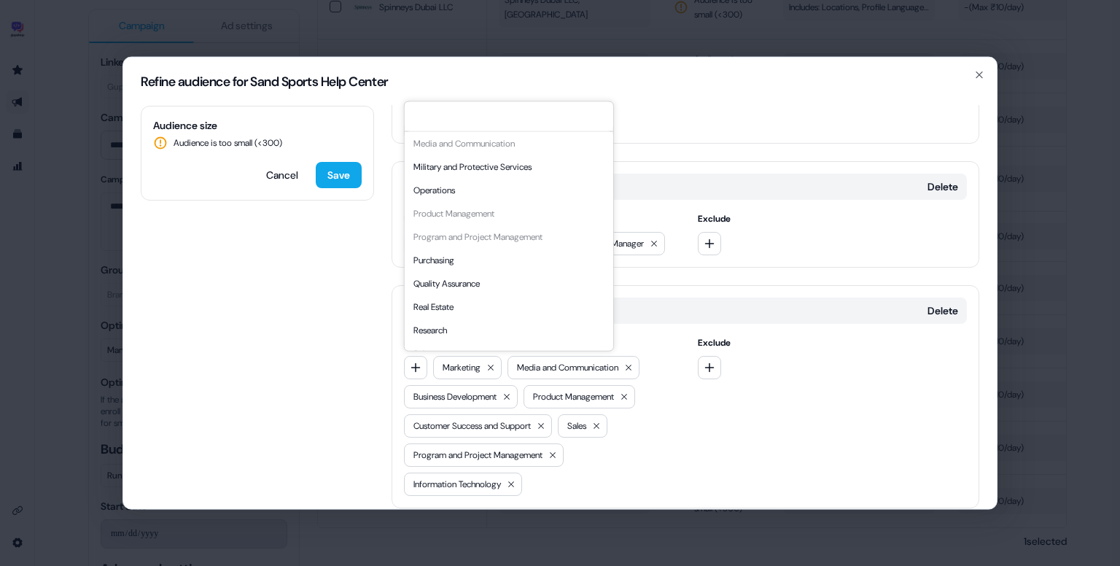
scroll to position [394, 0]
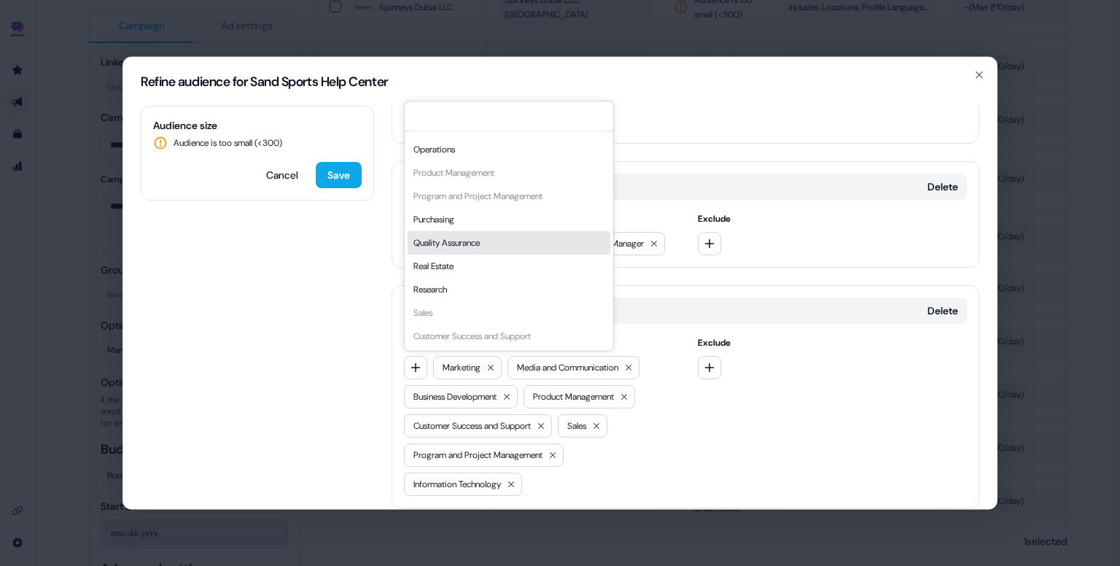
click at [514, 248] on div "Quality Assurance" at bounding box center [509, 242] width 203 height 23
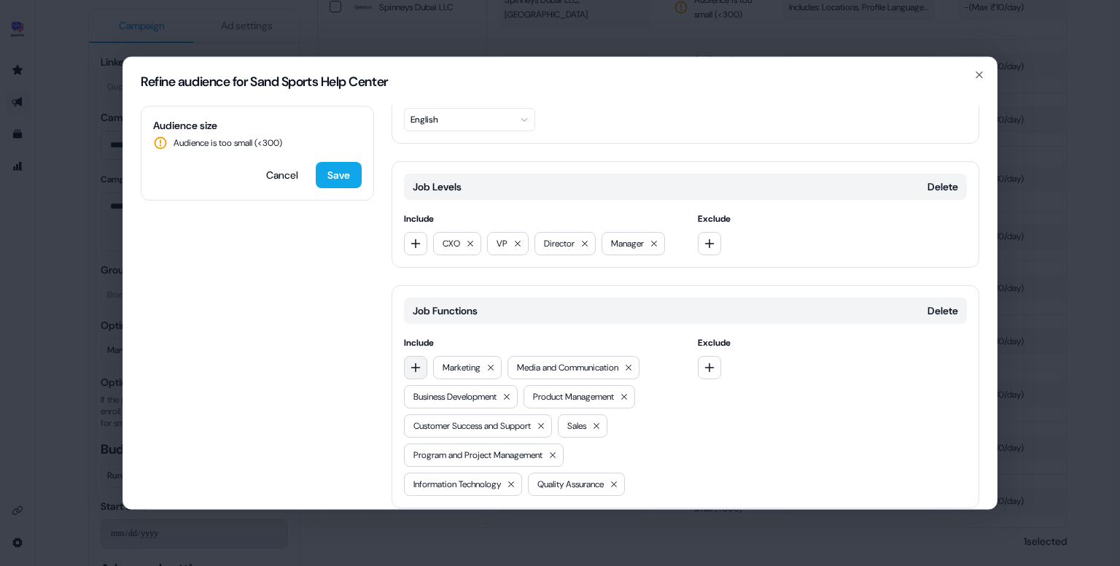
click at [411, 371] on button "button" at bounding box center [415, 367] width 23 height 23
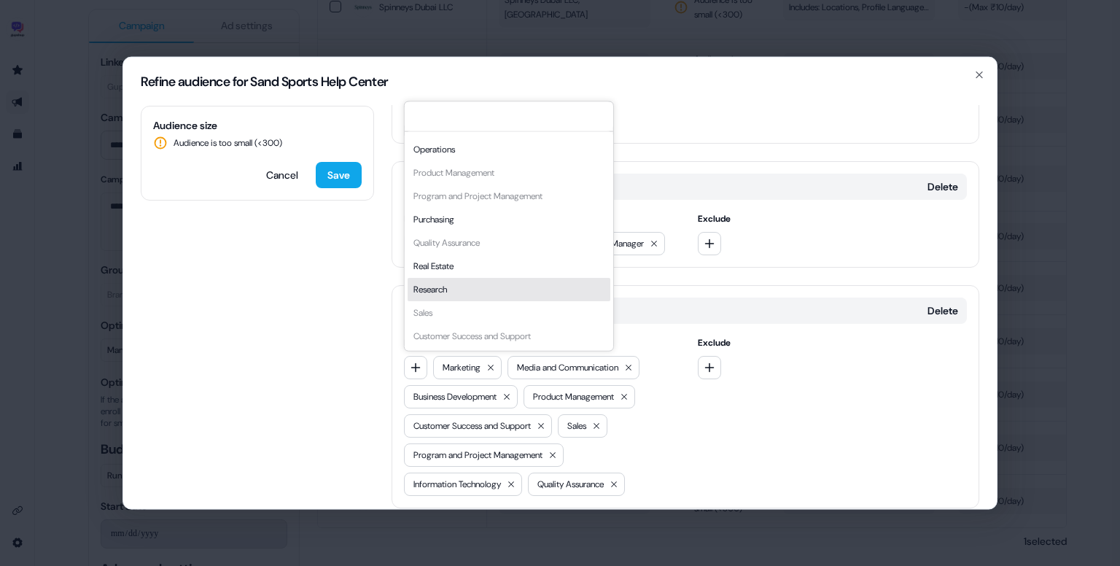
click at [671, 405] on div "Include Accounting Administrative Arts and Design Business Development Communit…" at bounding box center [685, 415] width 563 height 160
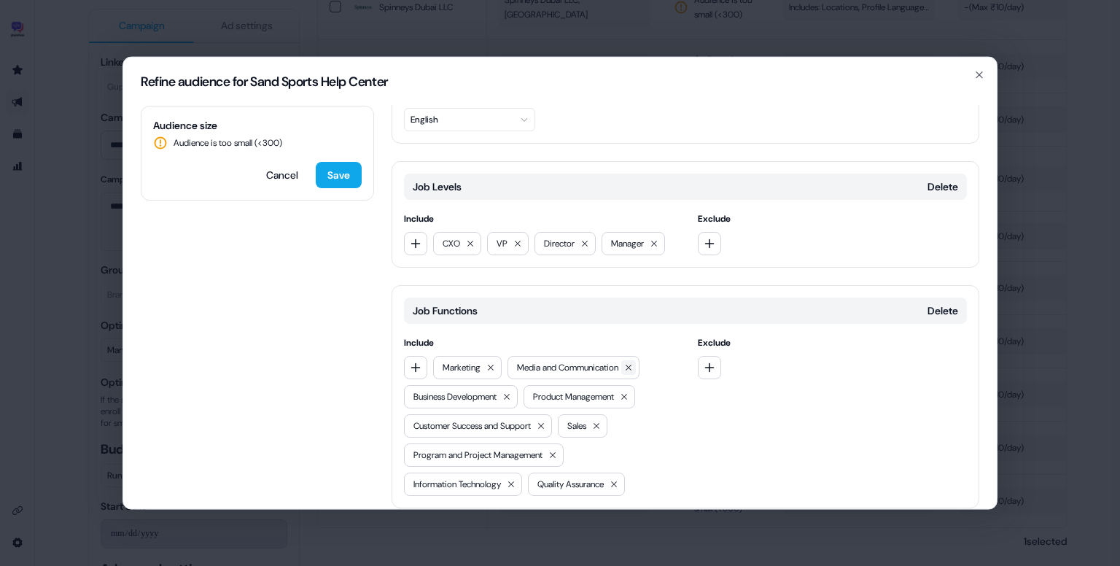
click at [633, 365] on icon at bounding box center [628, 367] width 9 height 9
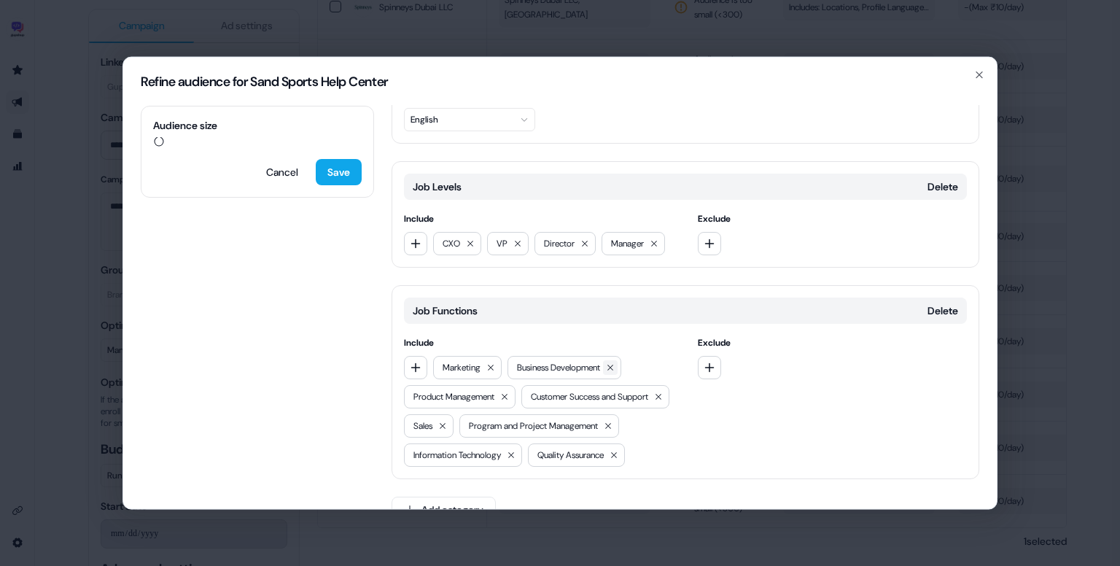
click at [615, 365] on icon at bounding box center [610, 367] width 9 height 9
click at [495, 367] on icon at bounding box center [490, 367] width 9 height 9
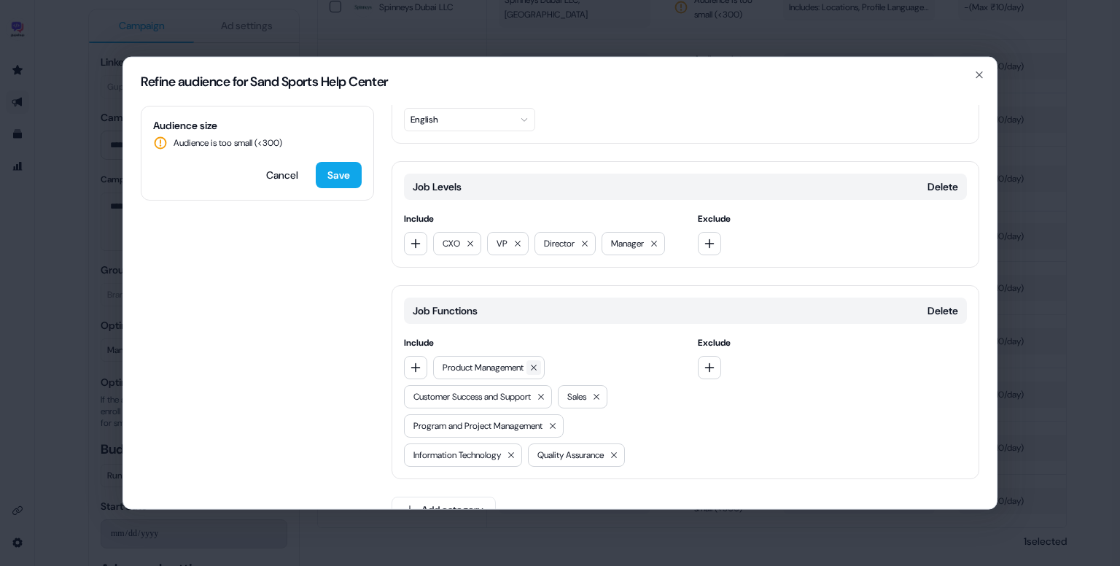
click at [538, 368] on icon at bounding box center [533, 367] width 9 height 9
click at [574, 368] on icon at bounding box center [570, 367] width 9 height 9
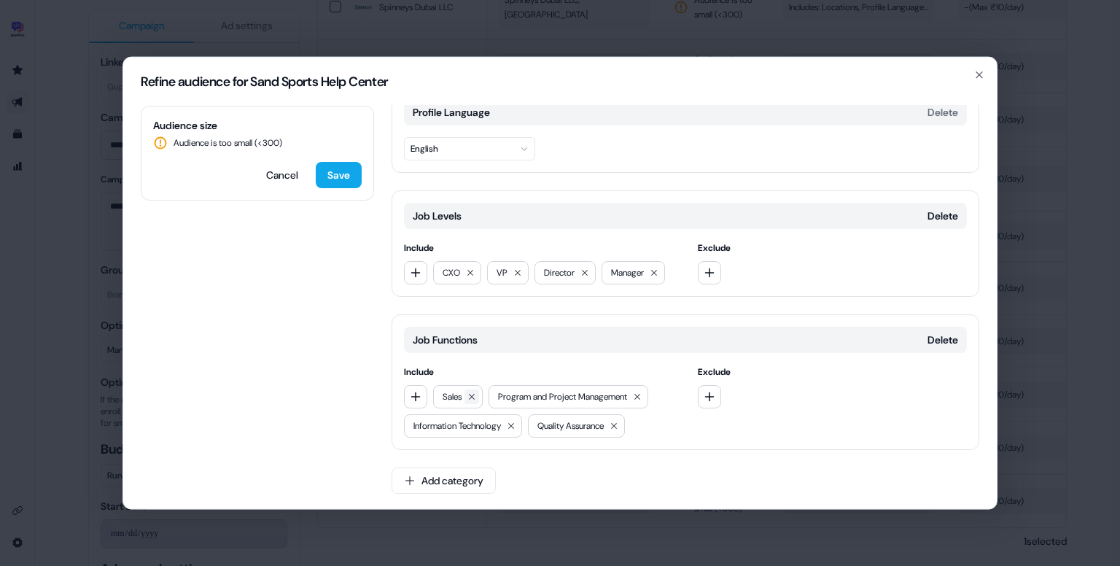
click at [475, 392] on icon at bounding box center [471, 396] width 9 height 9
click at [586, 394] on icon at bounding box center [581, 396] width 9 height 9
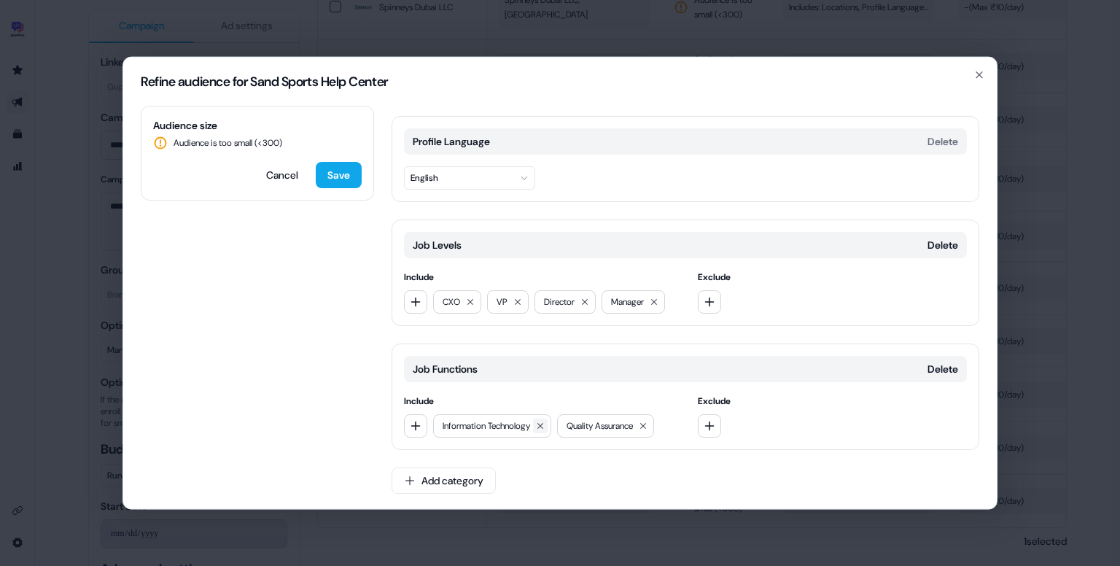
click at [547, 418] on button at bounding box center [540, 425] width 15 height 15
click at [523, 424] on icon at bounding box center [519, 425] width 9 height 9
click at [348, 170] on button "Save" at bounding box center [339, 175] width 46 height 26
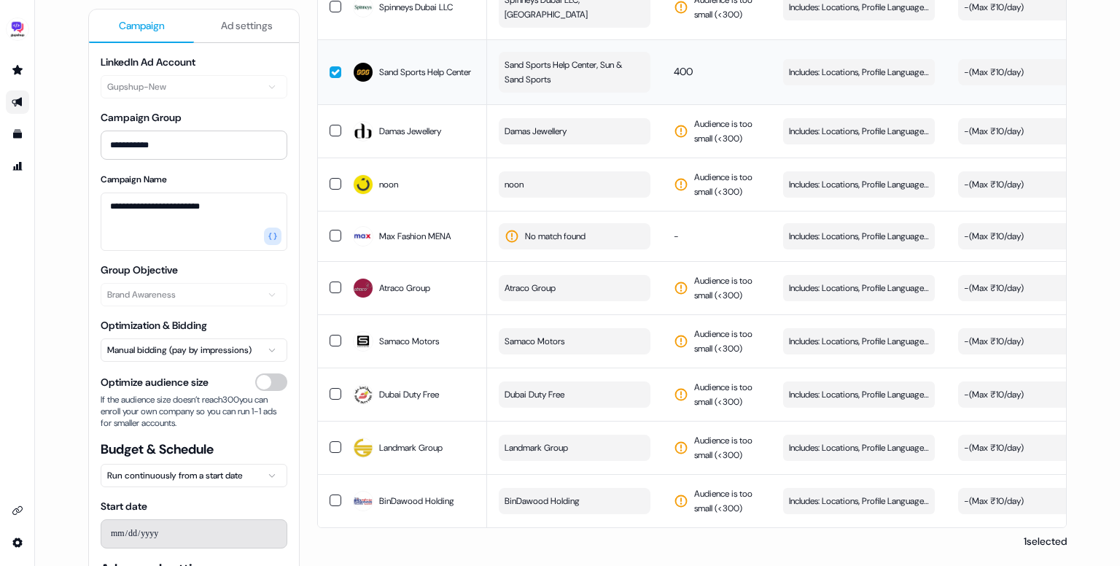
click at [332, 69] on button "button" at bounding box center [336, 72] width 12 height 12
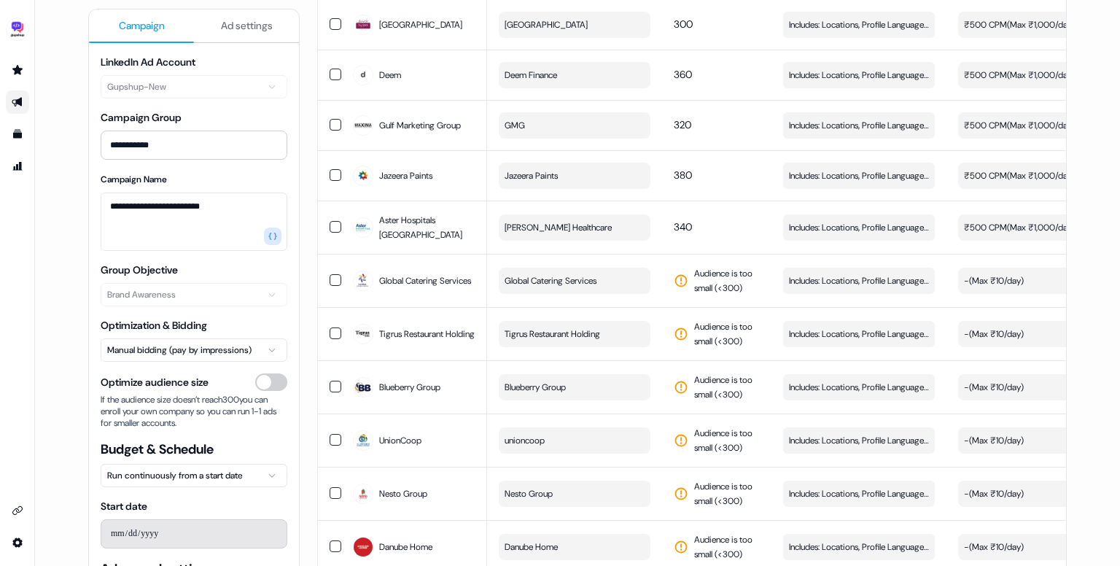
scroll to position [706, 0]
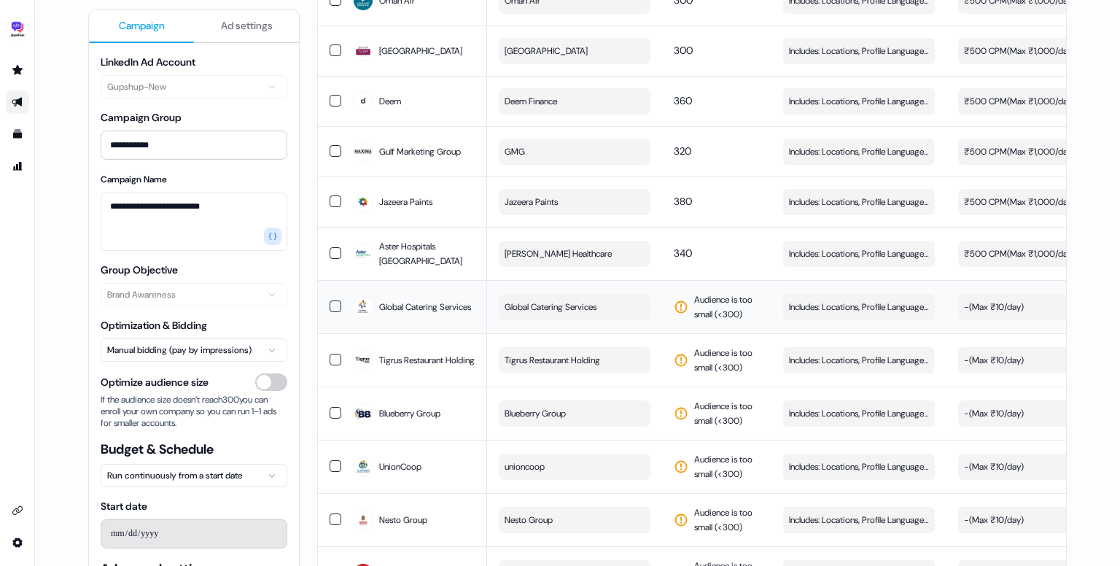
click at [566, 314] on span "Global Catering Services" at bounding box center [550, 307] width 92 height 15
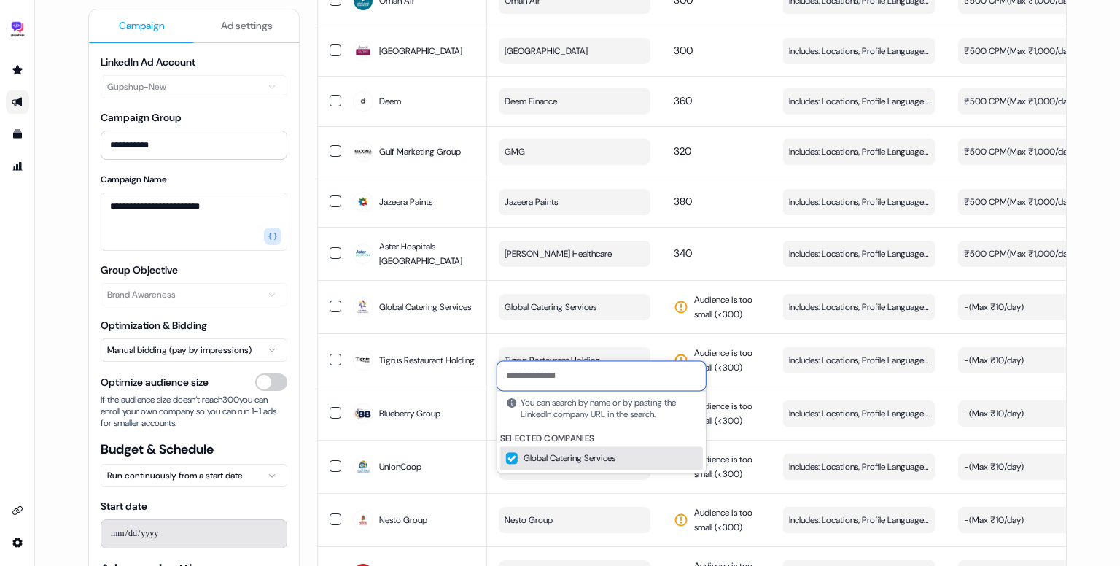
paste input "**********"
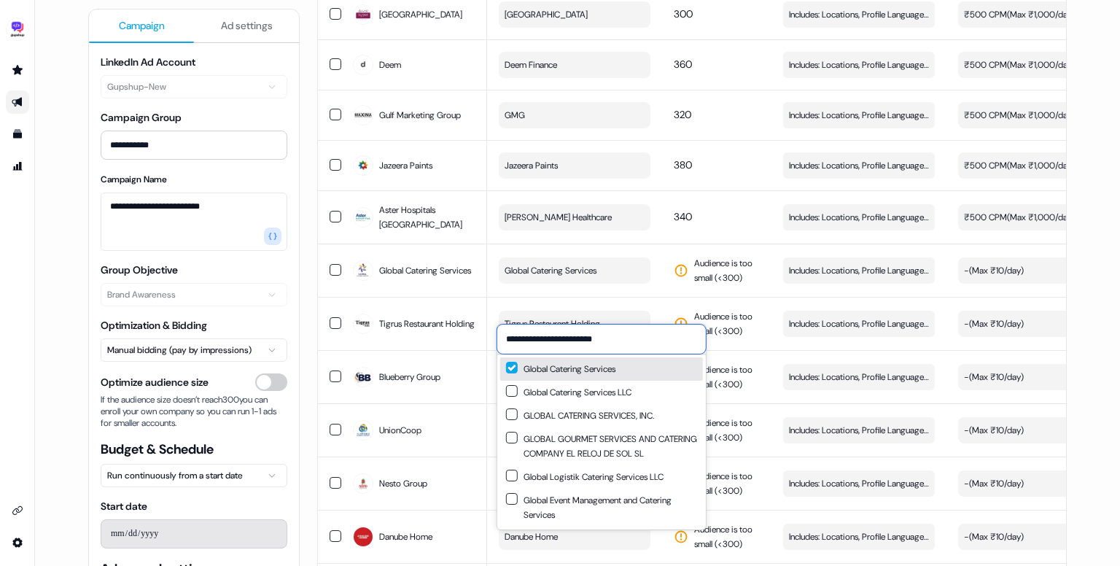
scroll to position [742, 0]
type input "**********"
click at [816, 284] on button "Includes: Locations, Profile Language, Job Levels, Job Functions Edit" at bounding box center [859, 270] width 152 height 26
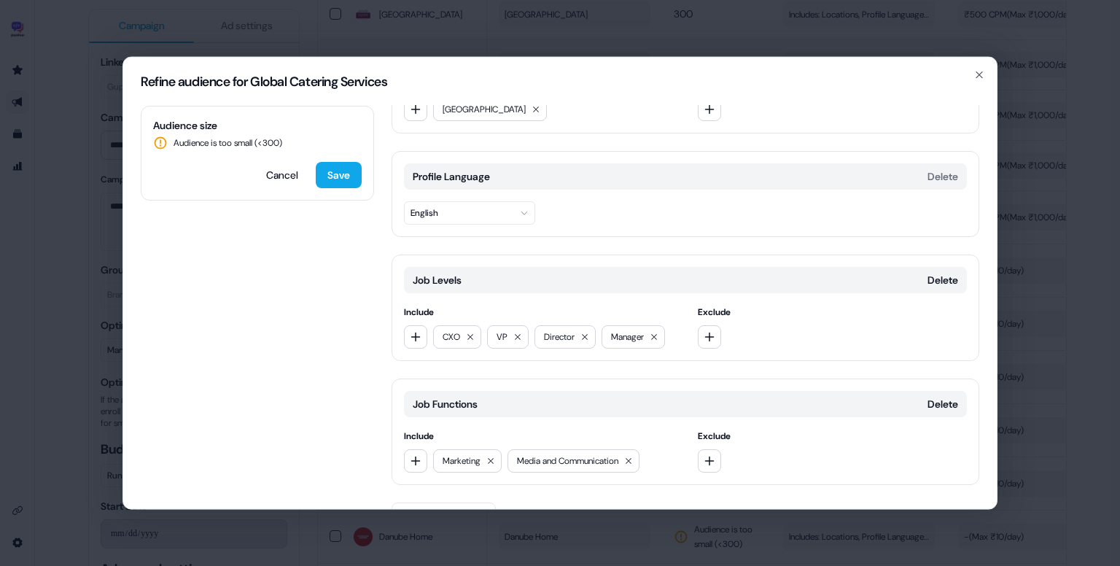
scroll to position [114, 0]
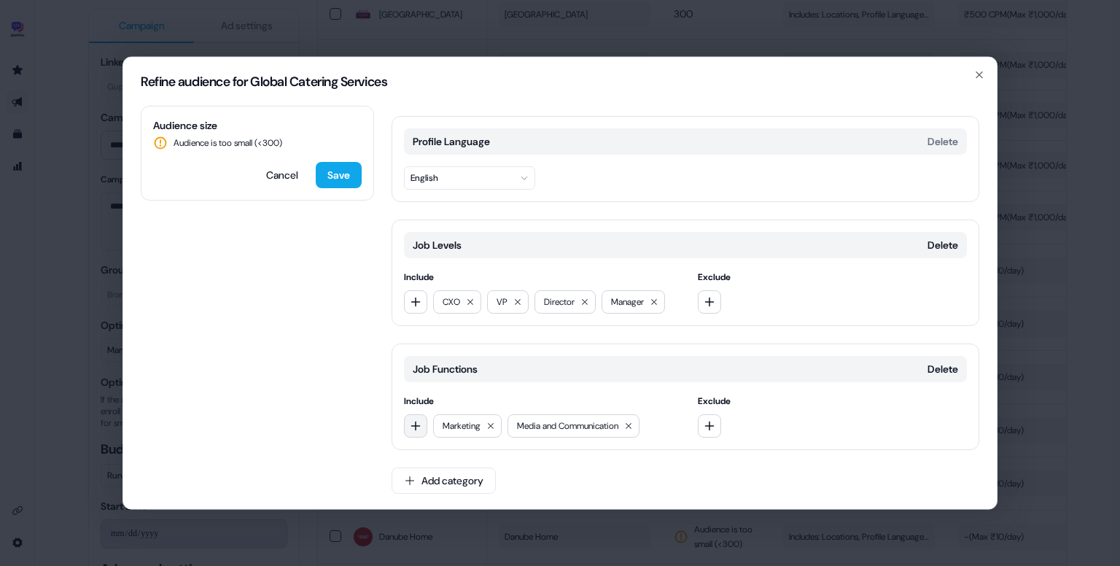
click at [424, 417] on button "button" at bounding box center [415, 425] width 23 height 23
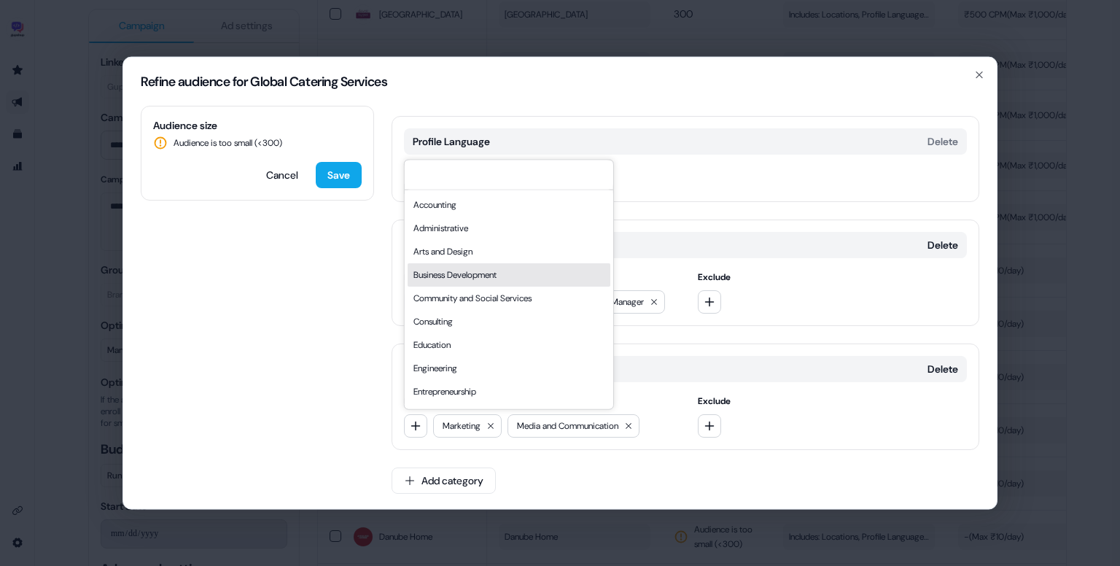
click at [472, 275] on div "Business Development" at bounding box center [509, 274] width 203 height 23
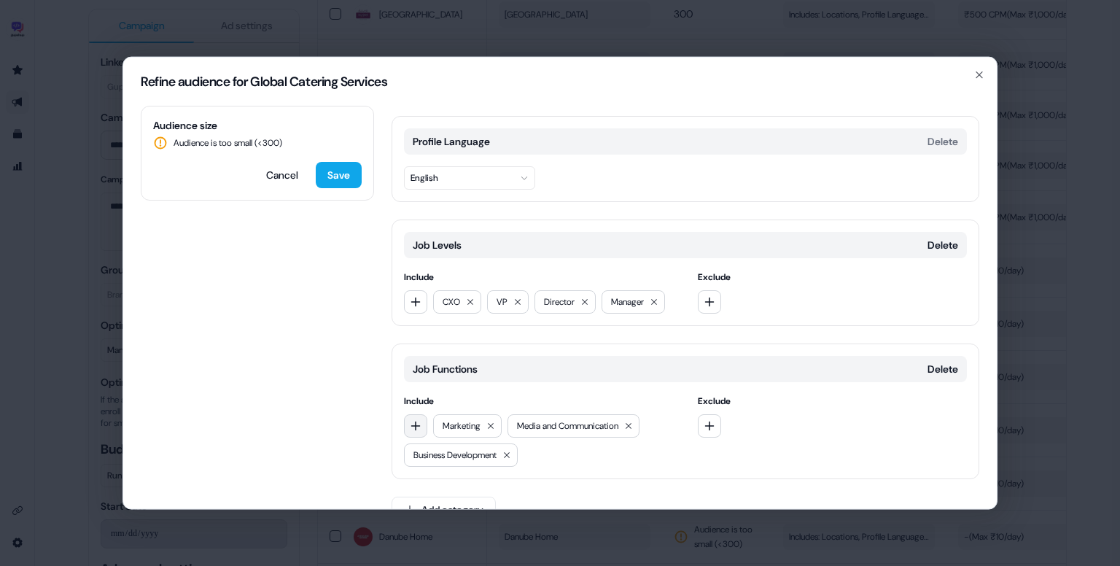
click at [417, 420] on icon "button" at bounding box center [416, 426] width 12 height 12
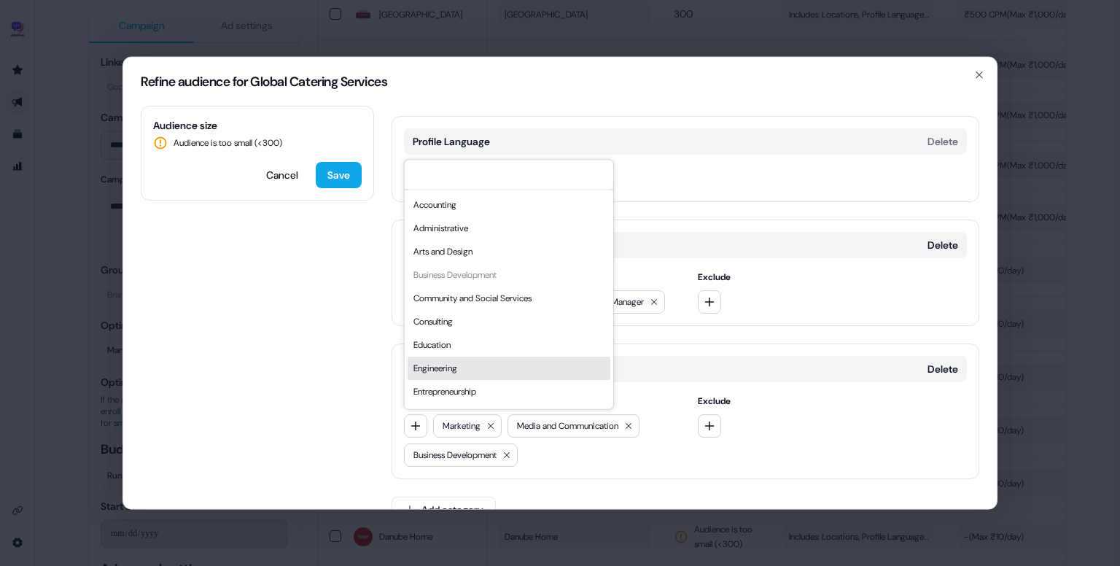
scroll to position [394, 0]
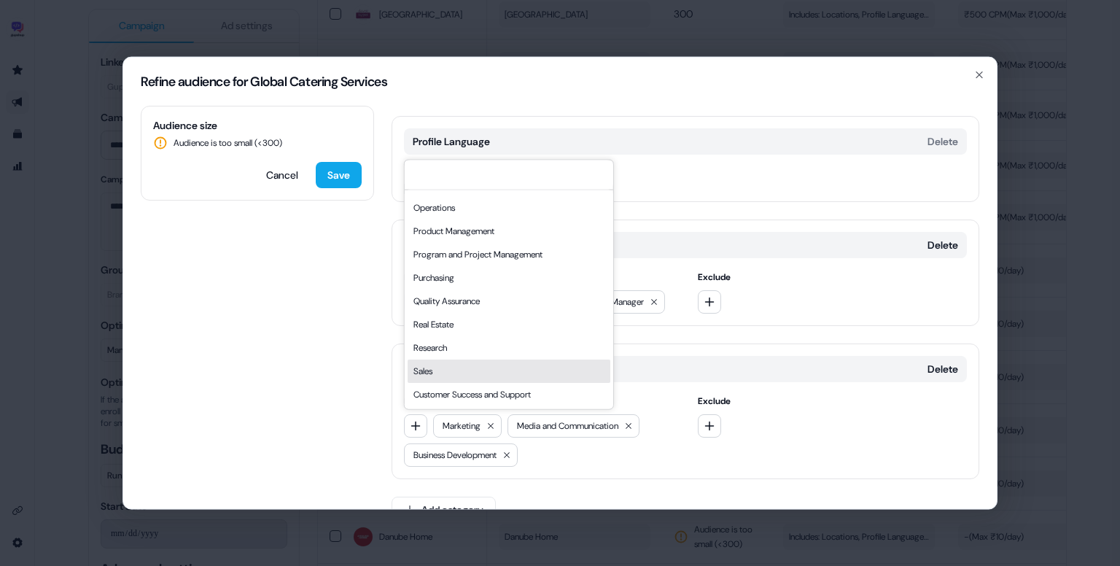
click at [461, 366] on div "Sales" at bounding box center [509, 370] width 203 height 23
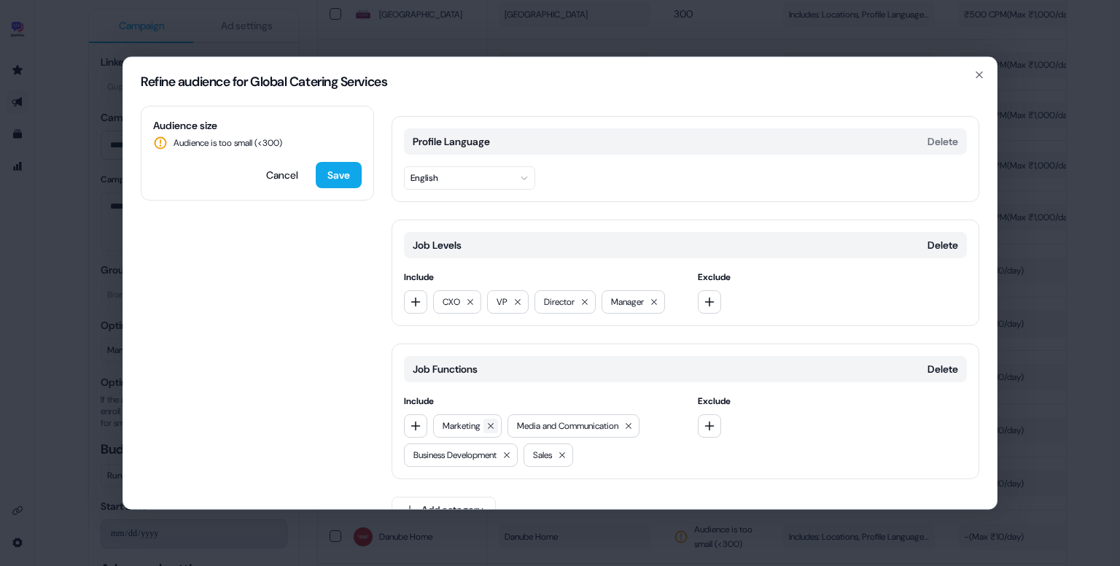
click at [488, 426] on icon at bounding box center [490, 425] width 9 height 9
click at [557, 422] on icon at bounding box center [554, 425] width 9 height 9
click at [541, 429] on button at bounding box center [536, 425] width 15 height 15
click at [478, 428] on button at bounding box center [471, 425] width 15 height 15
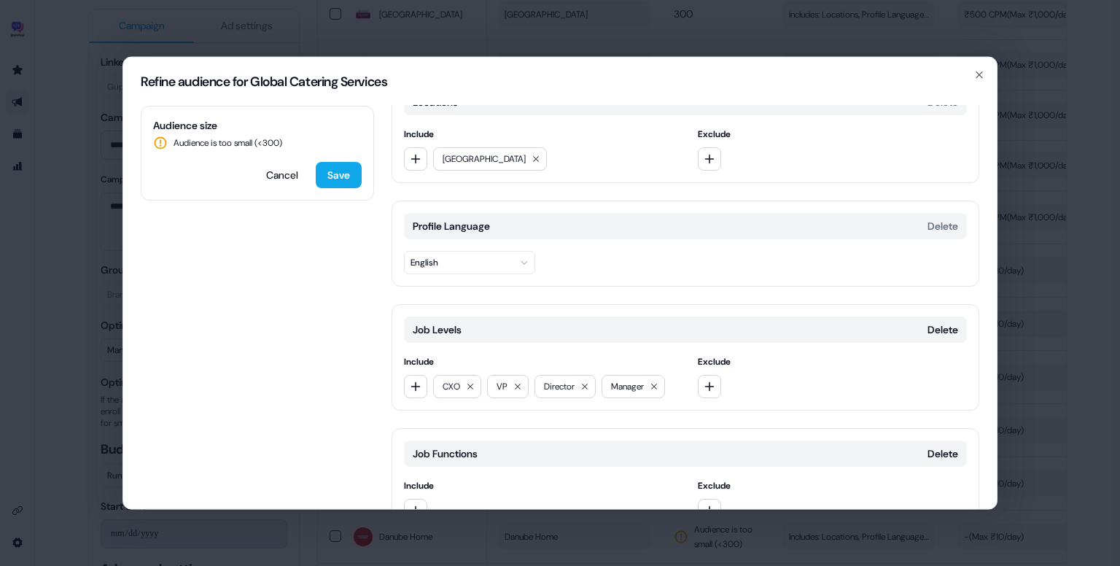
scroll to position [0, 0]
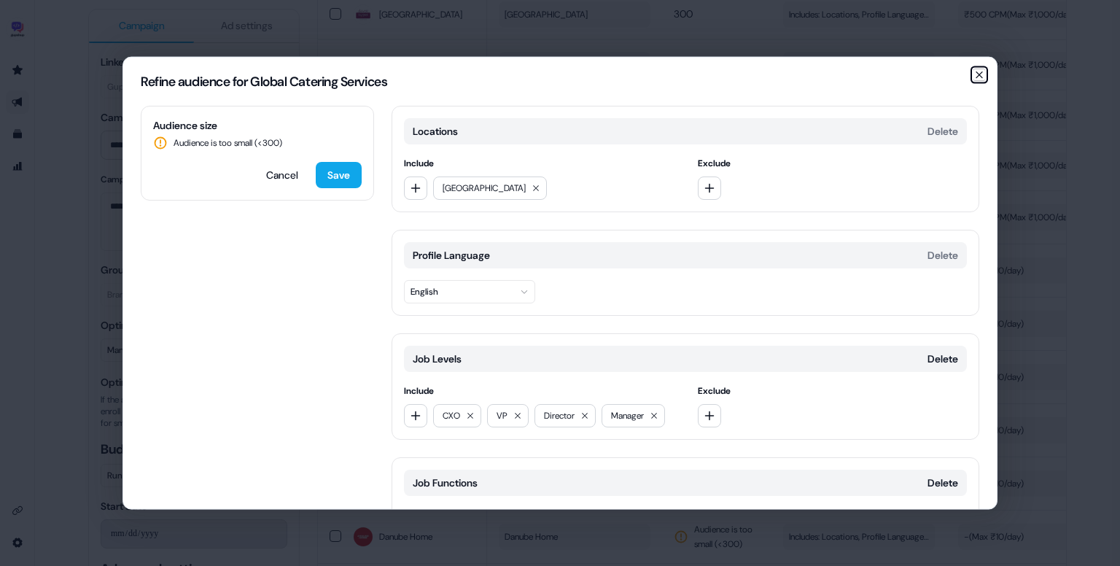
click at [974, 71] on icon "button" at bounding box center [979, 75] width 12 height 12
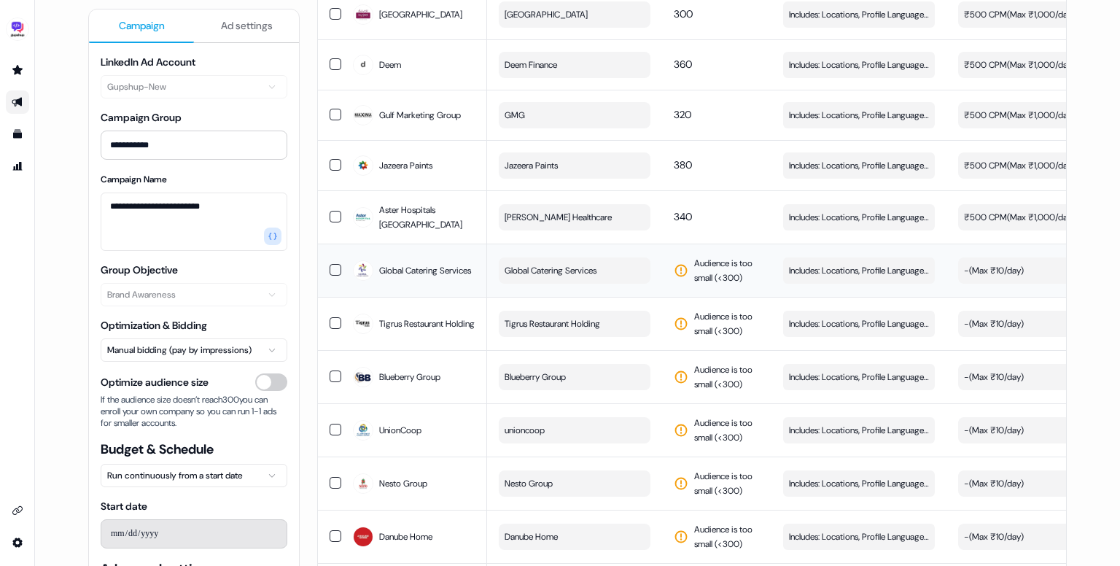
click at [577, 278] on span "Global Catering Services" at bounding box center [550, 270] width 92 height 15
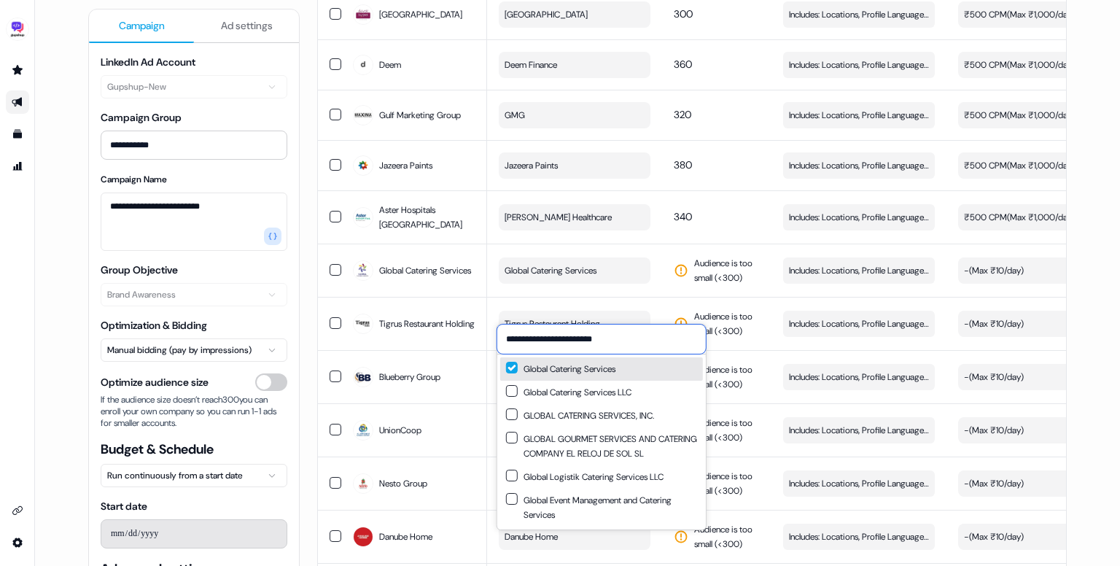
paste input "**********"
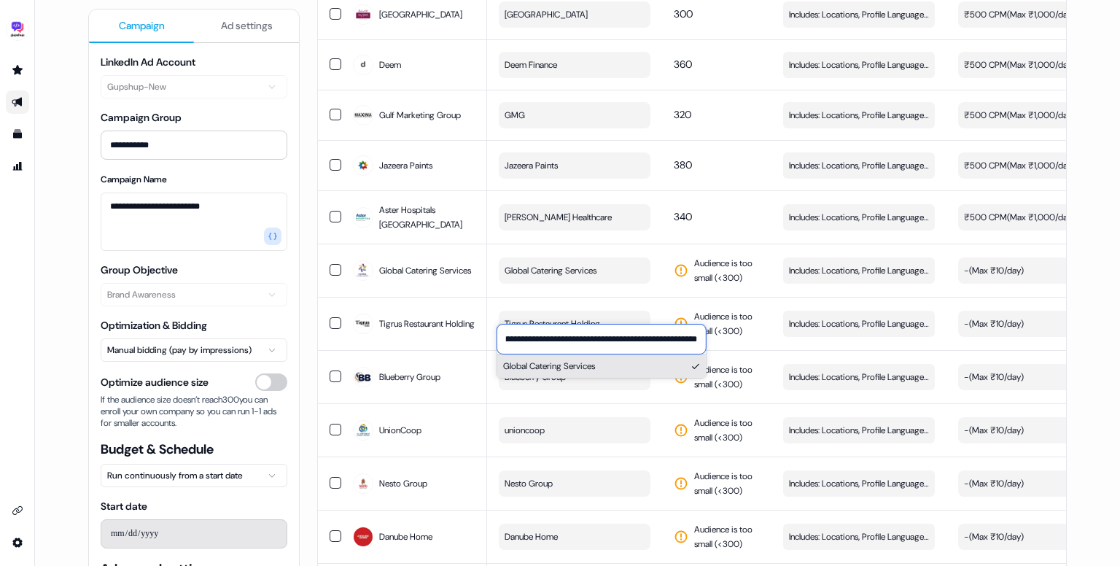
type input "**********"
click at [588, 364] on button "Global Catering Services" at bounding box center [601, 365] width 208 height 23
click at [645, 284] on button "Global Catering Services" at bounding box center [575, 270] width 152 height 26
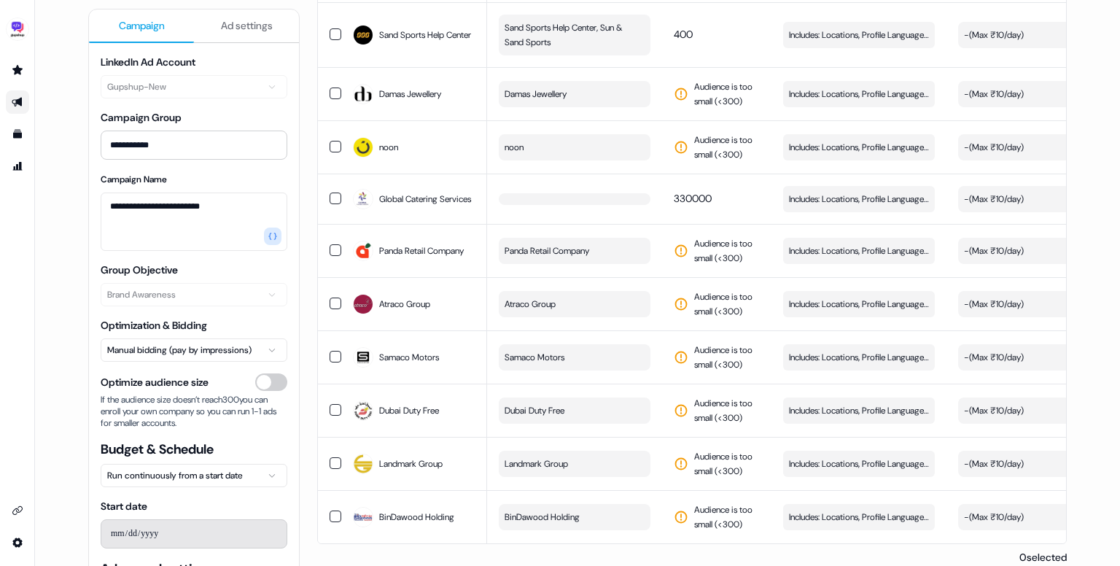
scroll to position [1413, 0]
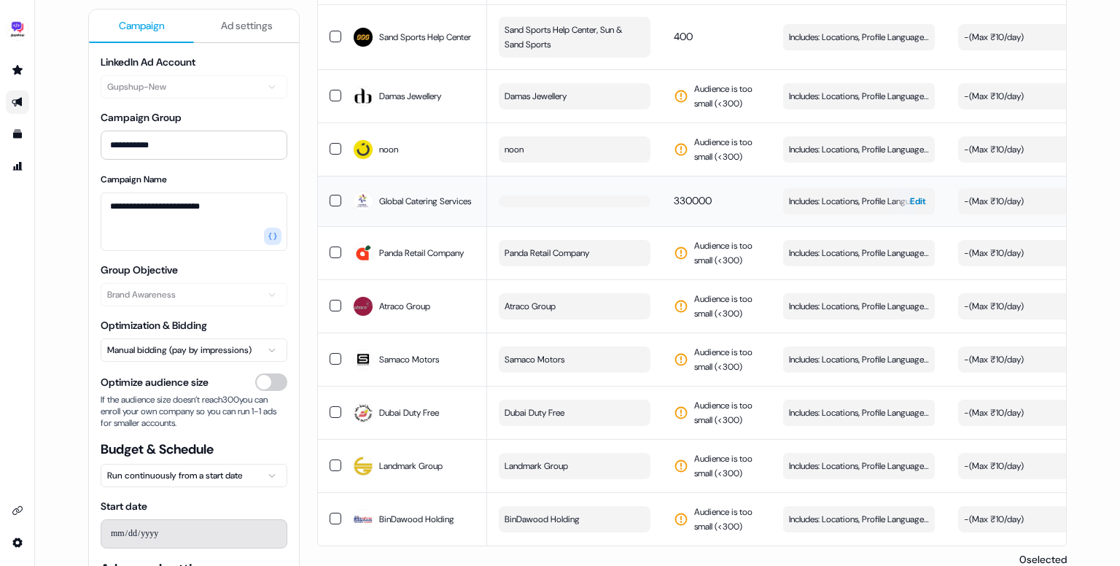
click at [847, 208] on span "Includes: Locations, Profile Language, Job Levels, Job Functions" at bounding box center [859, 201] width 140 height 15
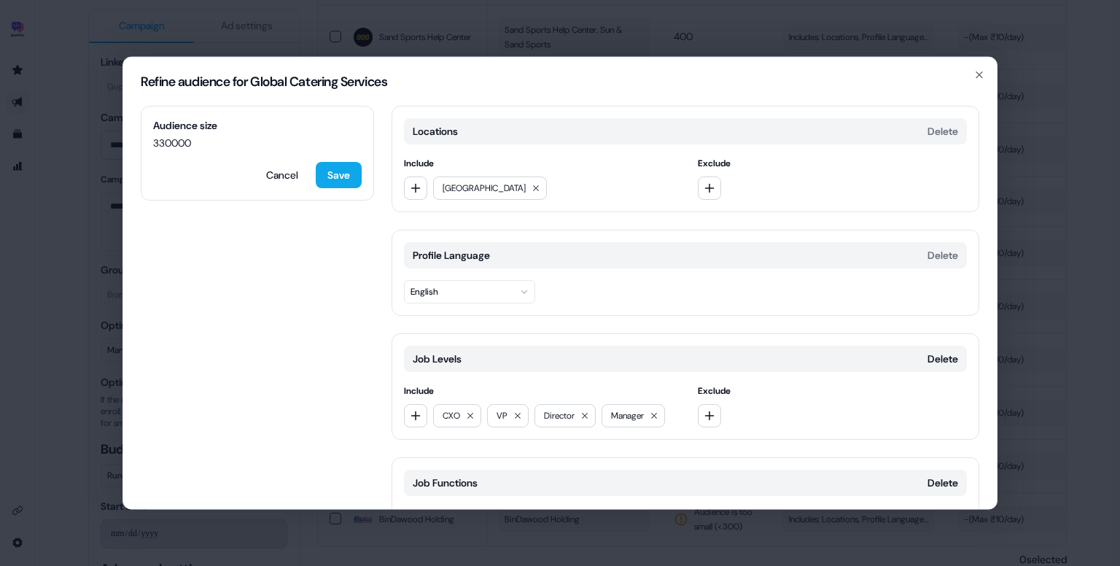
scroll to position [114, 0]
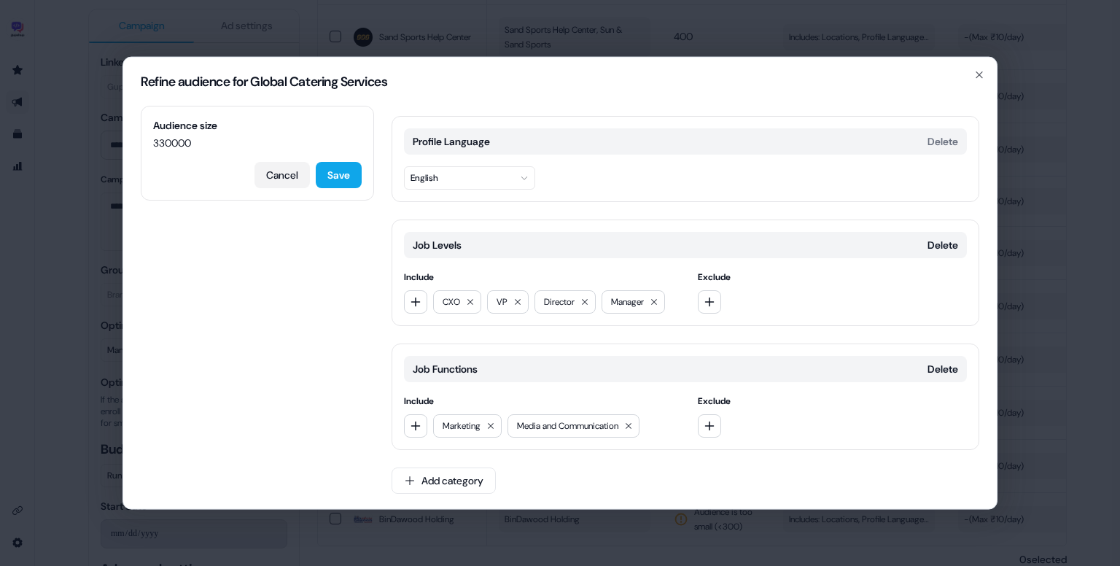
click at [280, 176] on button "Cancel" at bounding box center [281, 175] width 55 height 26
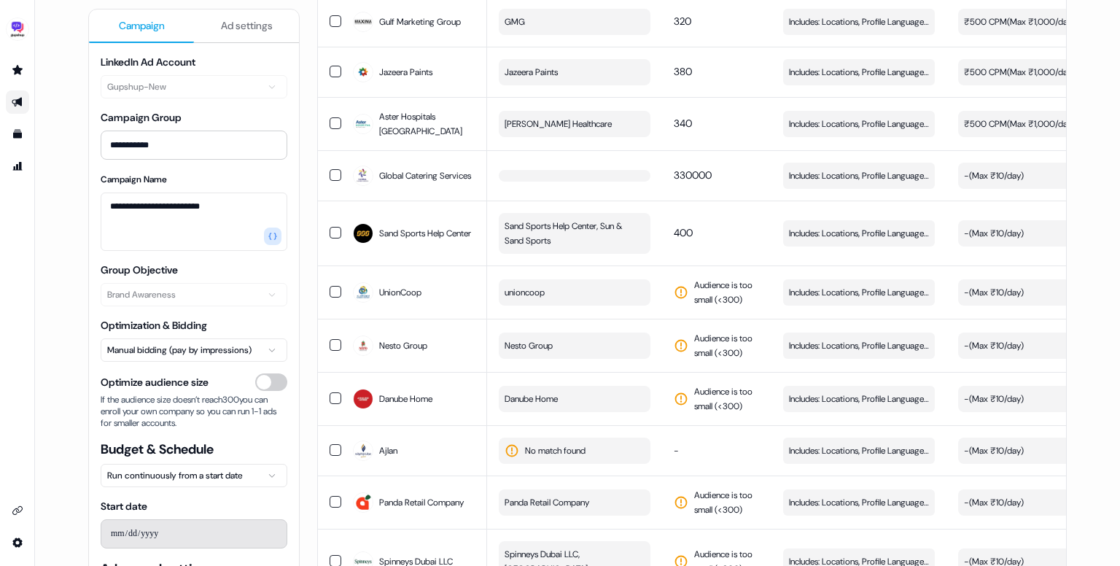
scroll to position [836, 0]
click at [606, 181] on button "button" at bounding box center [575, 175] width 152 height 12
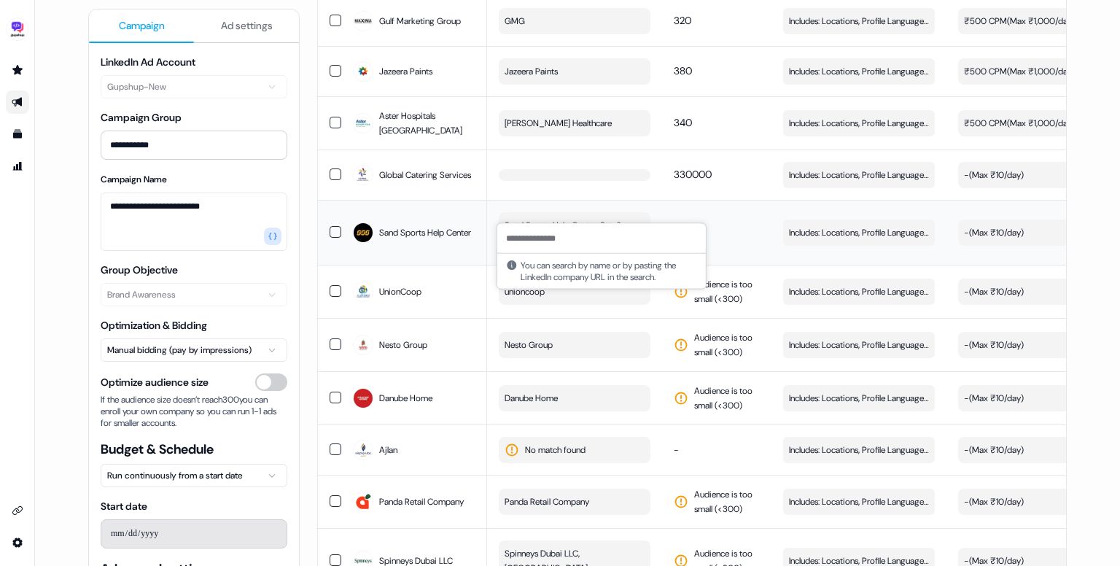
click at [736, 241] on td "400" at bounding box center [716, 232] width 109 height 65
click at [330, 238] on button "button" at bounding box center [336, 233] width 12 height 12
click at [580, 305] on button "unioncoop" at bounding box center [575, 291] width 152 height 26
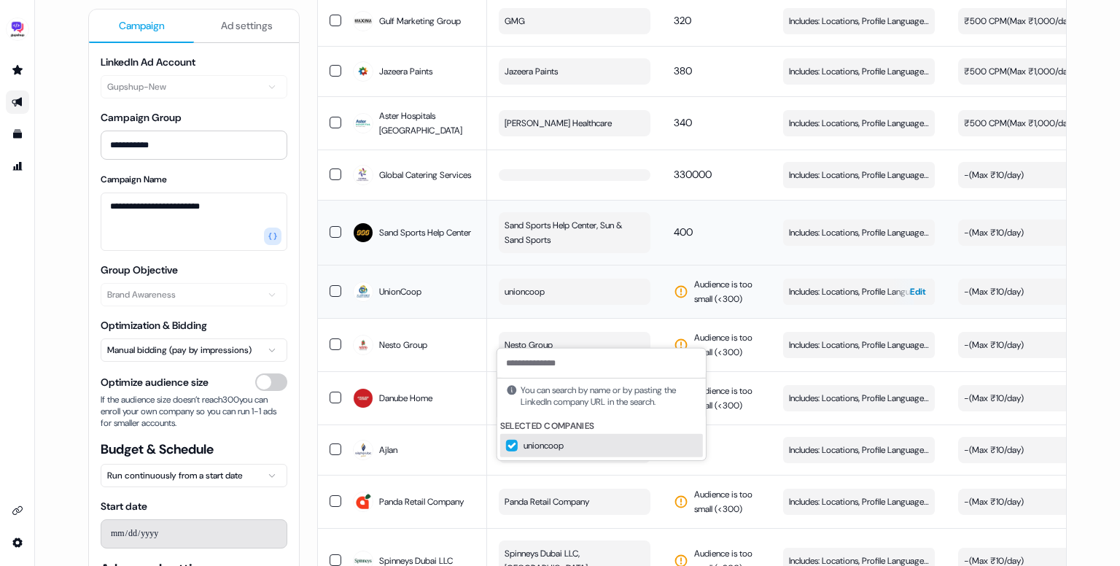
click at [872, 299] on span "Includes: Locations, Profile Language, Job Levels, Job Functions" at bounding box center [859, 291] width 140 height 15
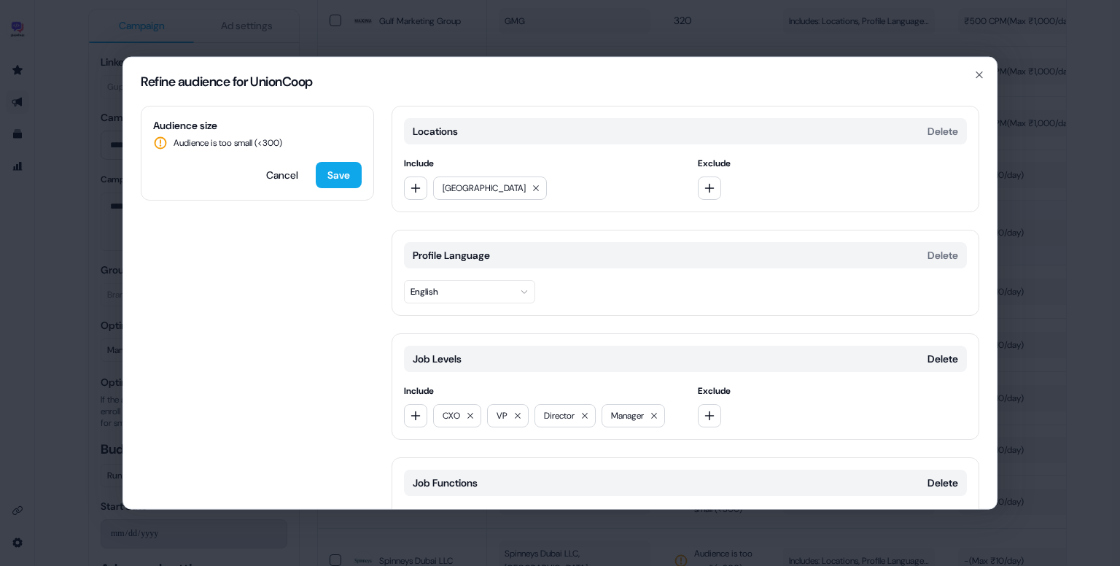
scroll to position [114, 0]
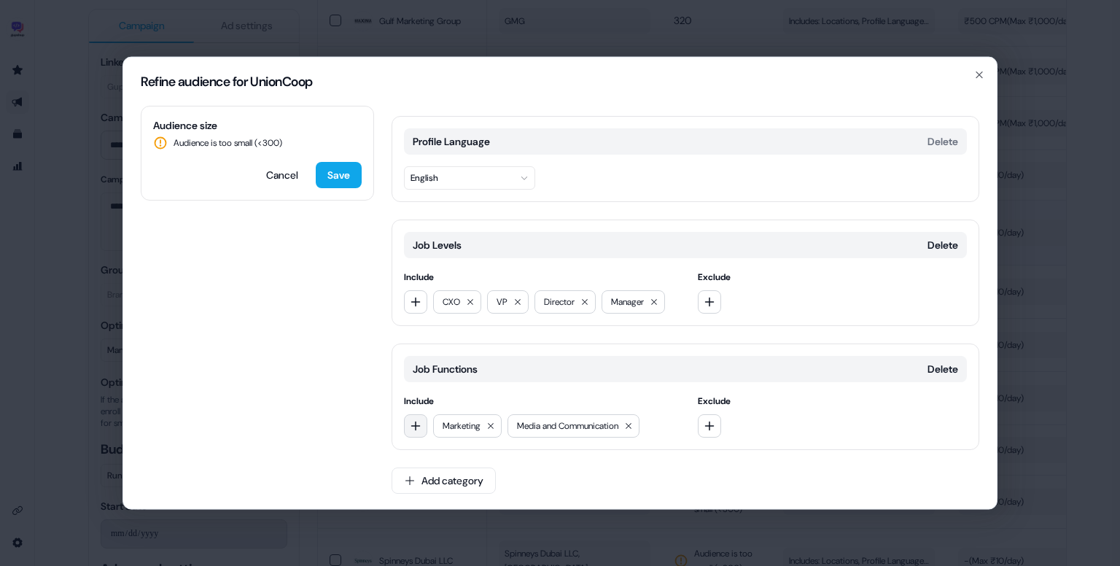
click at [411, 424] on icon "button" at bounding box center [416, 426] width 12 height 12
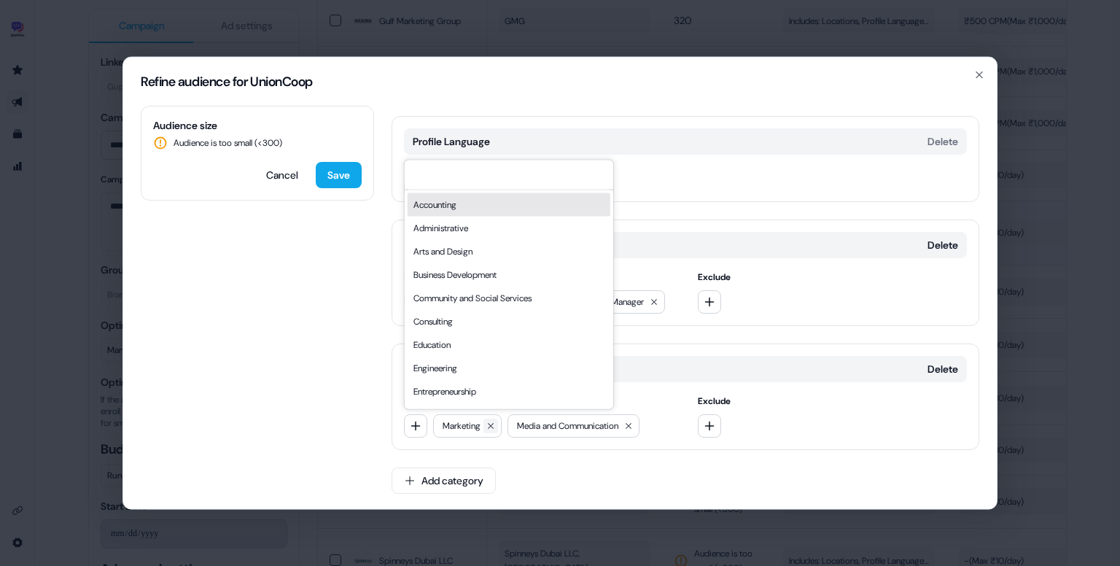
click at [495, 424] on icon at bounding box center [490, 425] width 9 height 9
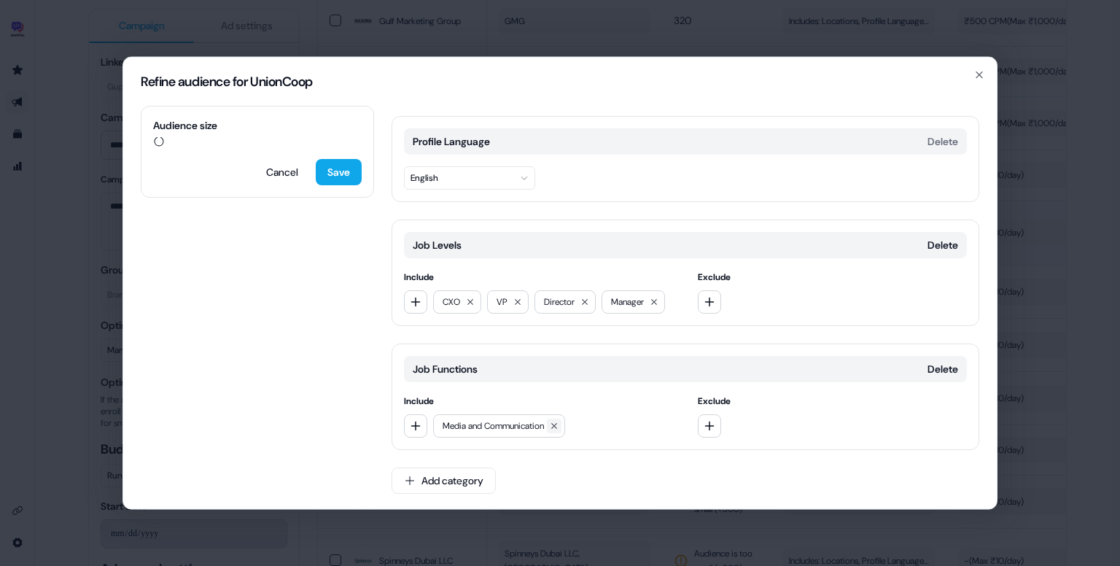
click at [558, 424] on icon at bounding box center [554, 425] width 9 height 9
click at [415, 297] on icon "button" at bounding box center [415, 301] width 9 height 9
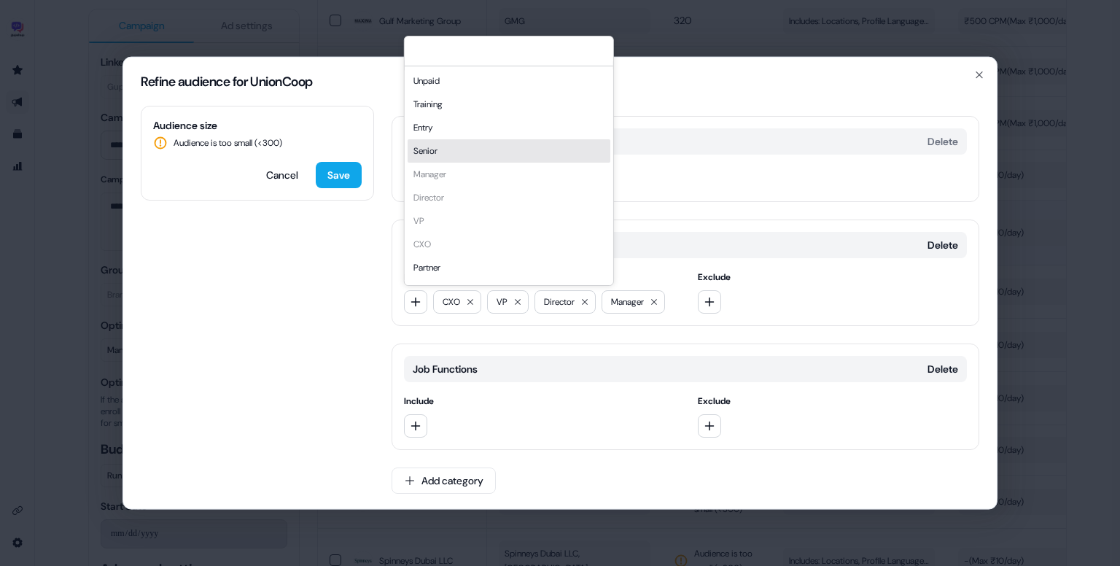
click at [478, 148] on div "Senior" at bounding box center [509, 150] width 203 height 23
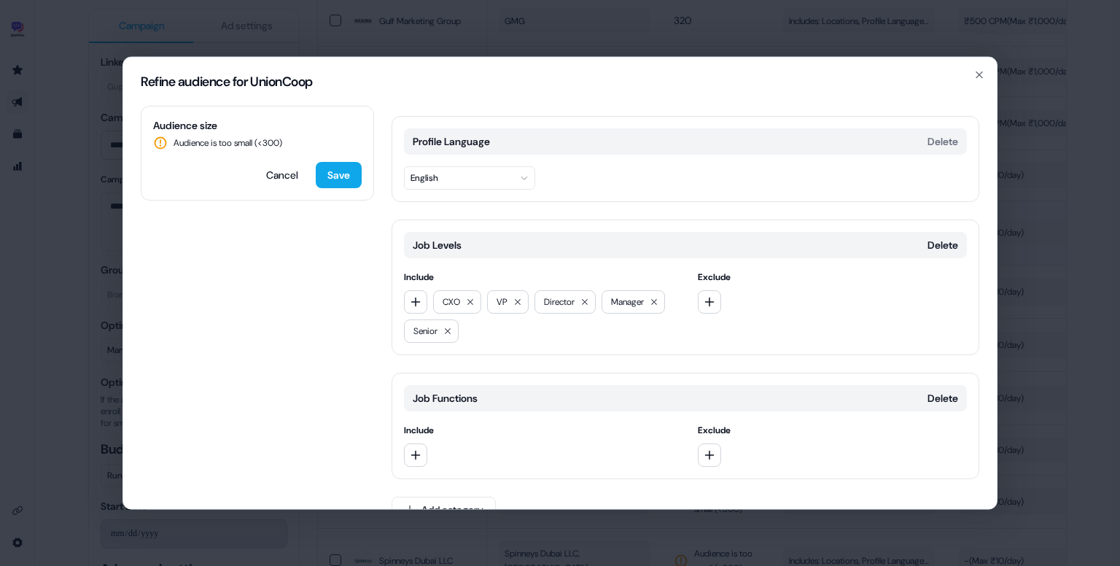
scroll to position [0, 0]
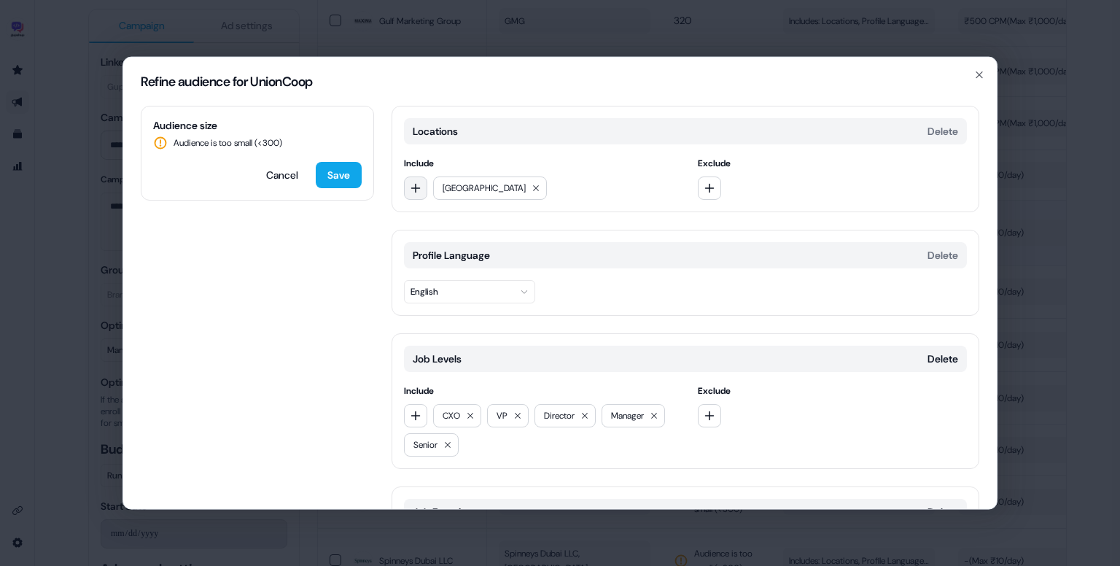
click at [422, 187] on button "button" at bounding box center [415, 187] width 23 height 23
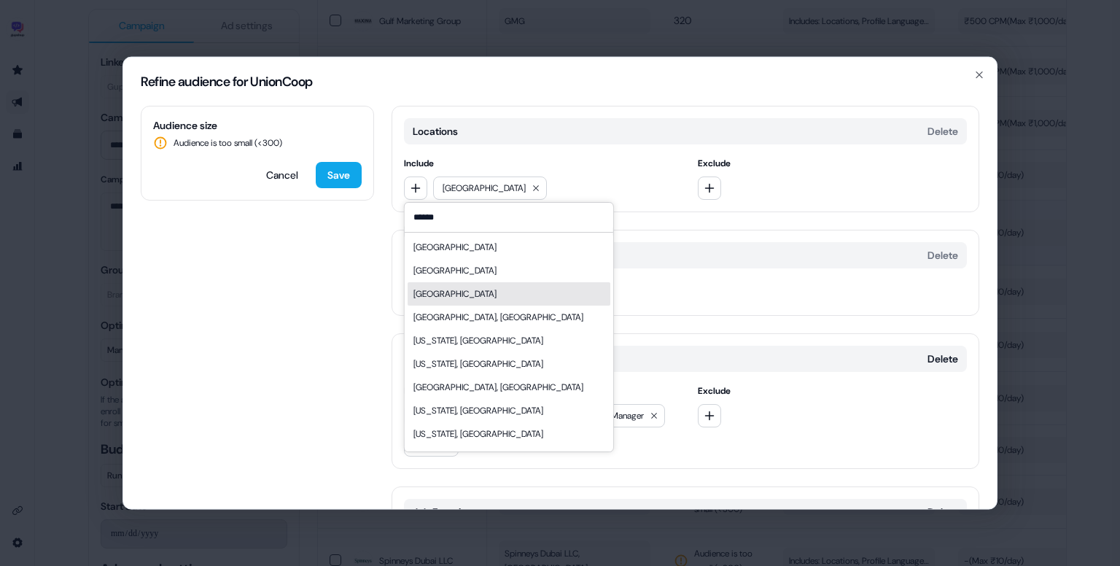
type input "******"
drag, startPoint x: 485, startPoint y: 308, endPoint x: 490, endPoint y: 298, distance: 10.8
click at [490, 298] on div "[GEOGRAPHIC_DATA] [GEOGRAPHIC_DATA] [GEOGRAPHIC_DATA] [GEOGRAPHIC_DATA], [GEOGR…" at bounding box center [509, 359] width 203 height 248
click at [490, 298] on div "[GEOGRAPHIC_DATA]" at bounding box center [454, 294] width 83 height 15
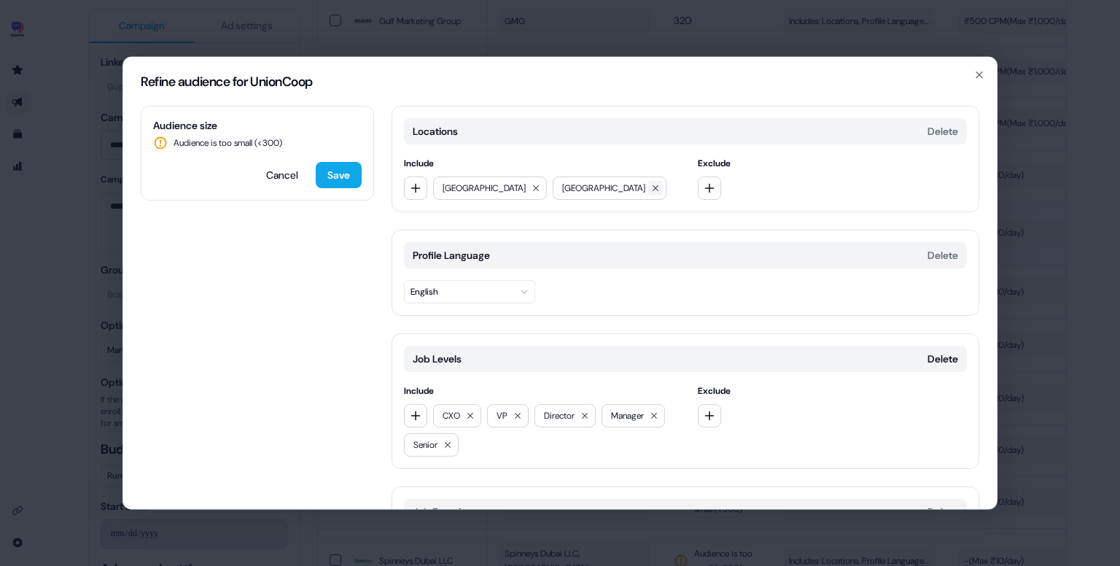
click at [651, 190] on icon at bounding box center [655, 188] width 9 height 9
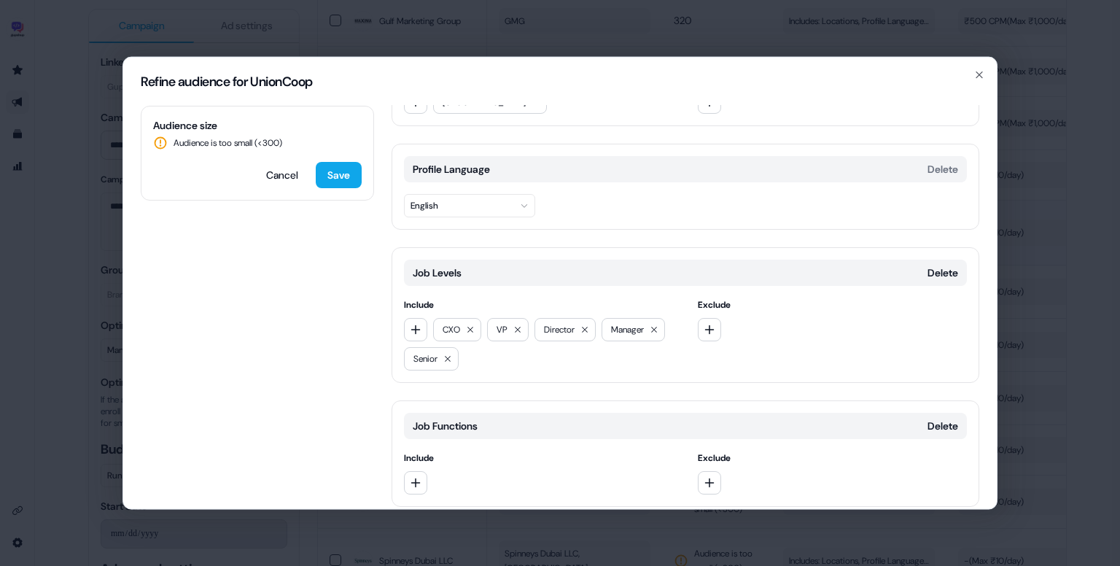
scroll to position [89, 0]
click at [411, 326] on icon "button" at bounding box center [416, 327] width 12 height 12
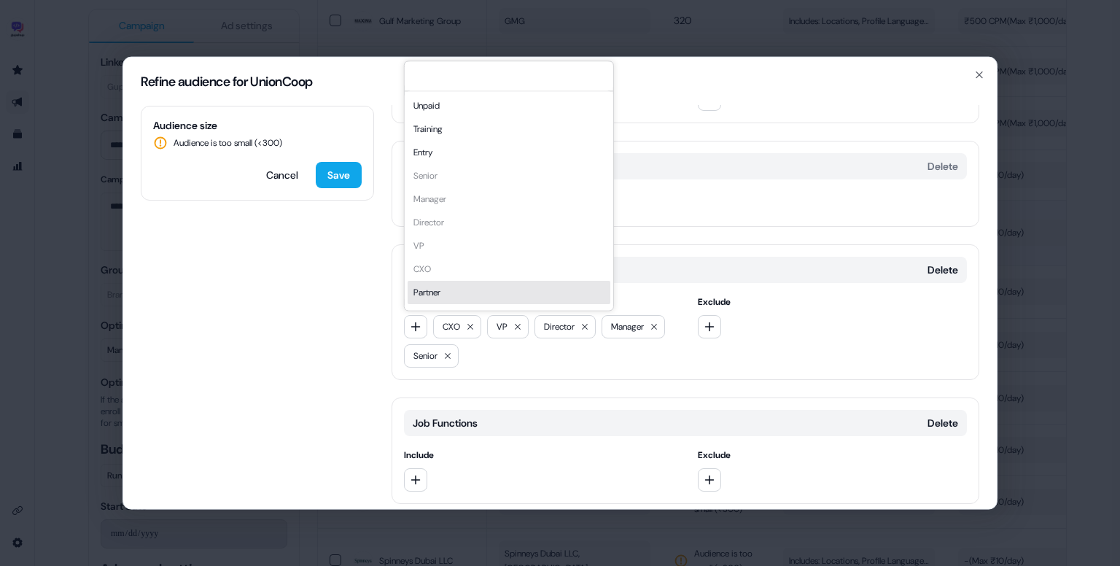
scroll to position [20, 0]
click at [449, 301] on div "Owner" at bounding box center [509, 295] width 203 height 23
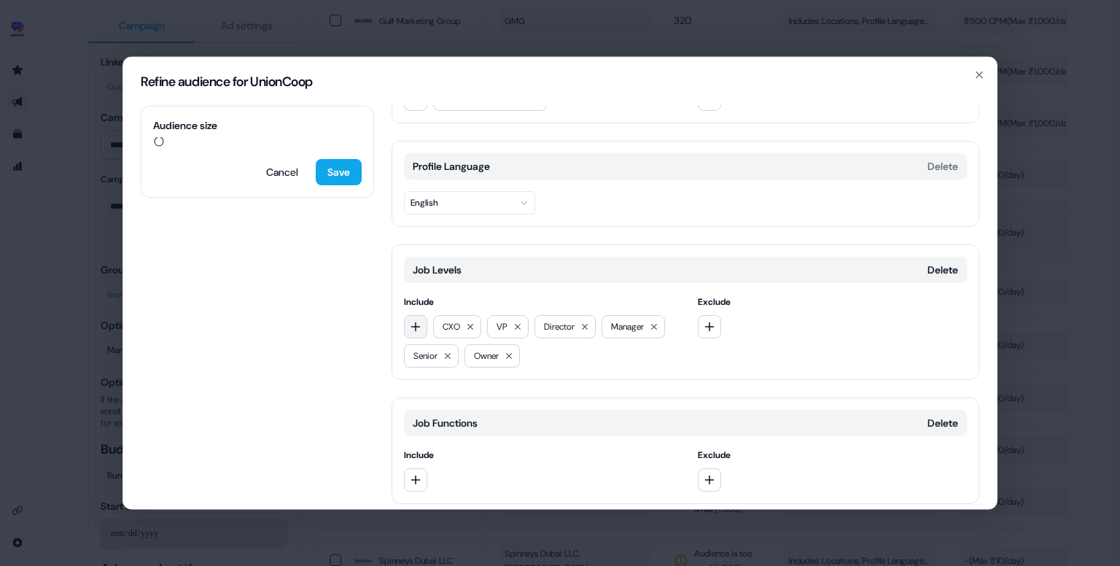
click at [420, 329] on icon "button" at bounding box center [416, 327] width 12 height 12
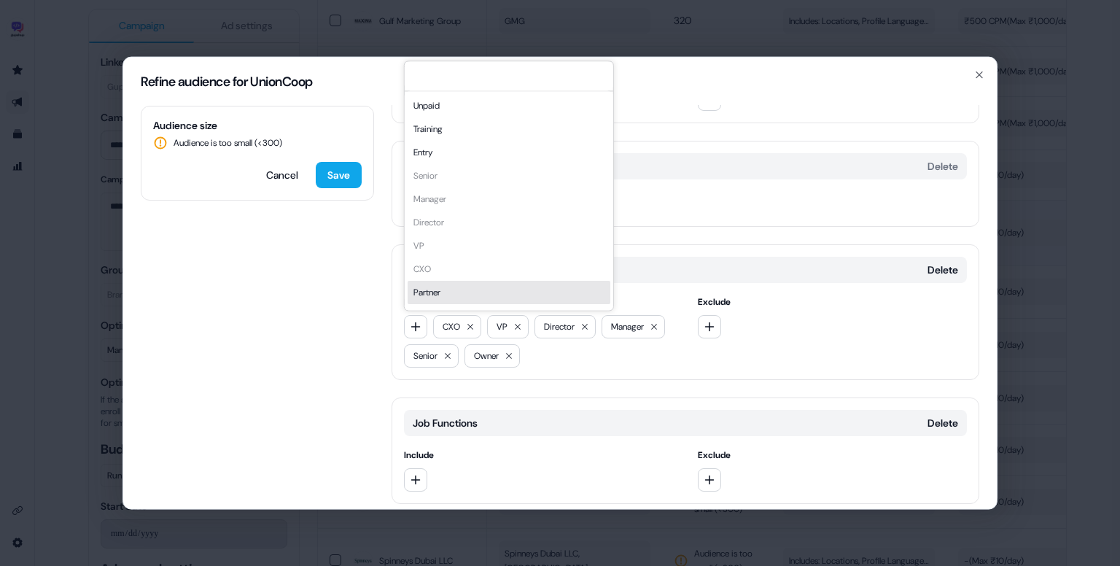
click at [448, 295] on div "Partner" at bounding box center [509, 292] width 203 height 23
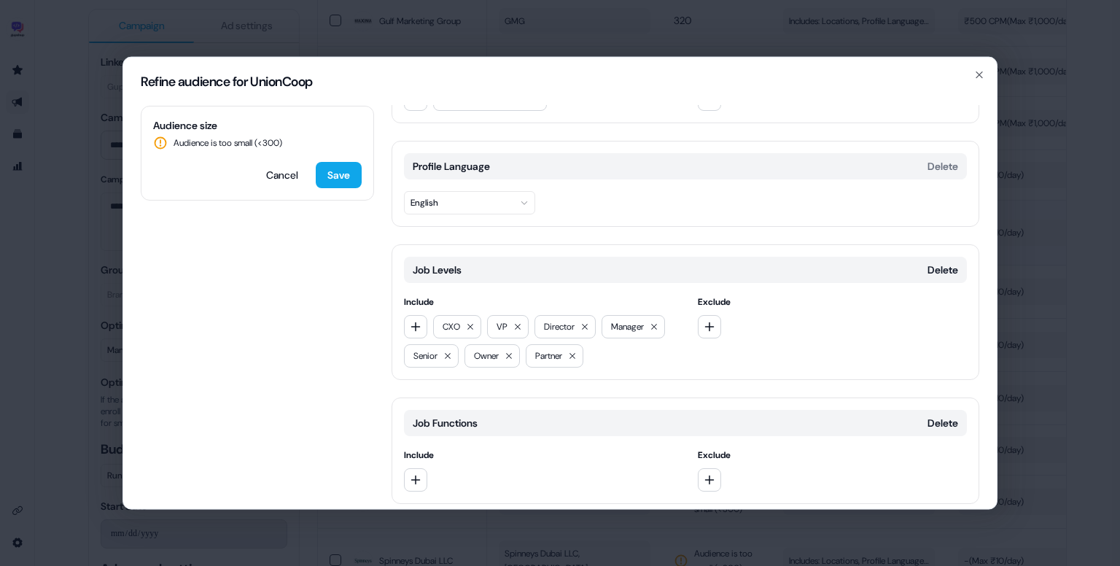
scroll to position [143, 0]
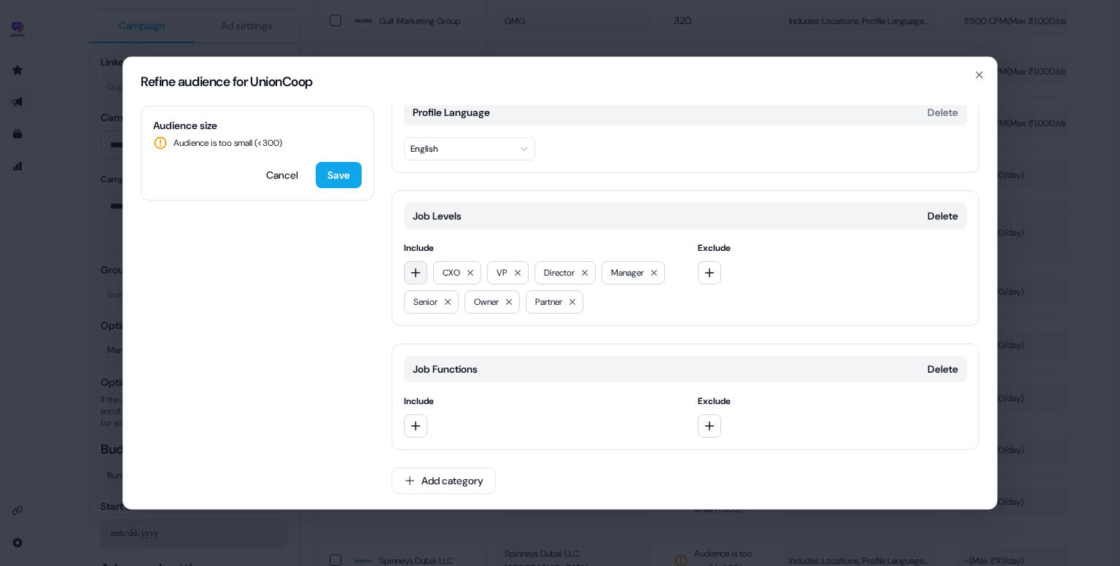
click at [414, 272] on icon "button" at bounding box center [416, 273] width 12 height 12
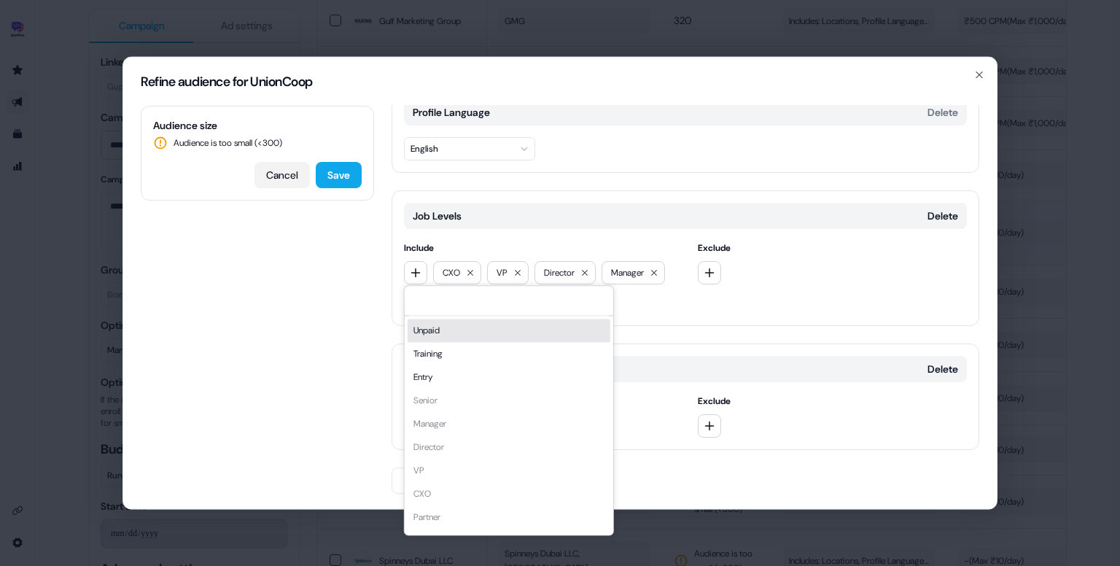
click at [284, 179] on button "Cancel" at bounding box center [281, 175] width 55 height 26
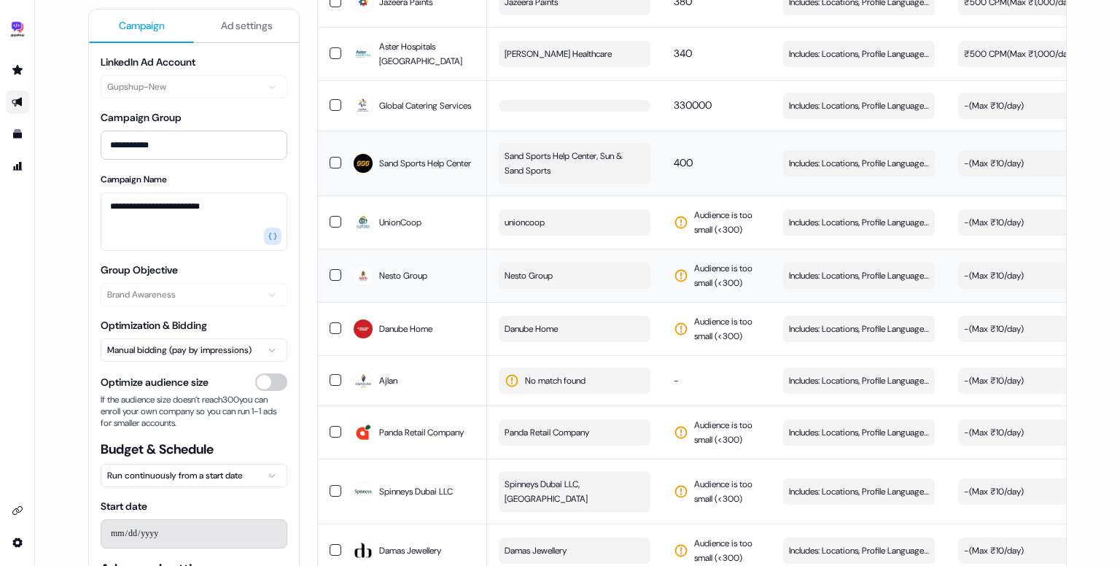
scroll to position [906, 0]
click at [599, 288] on button "Nesto Group" at bounding box center [575, 275] width 152 height 26
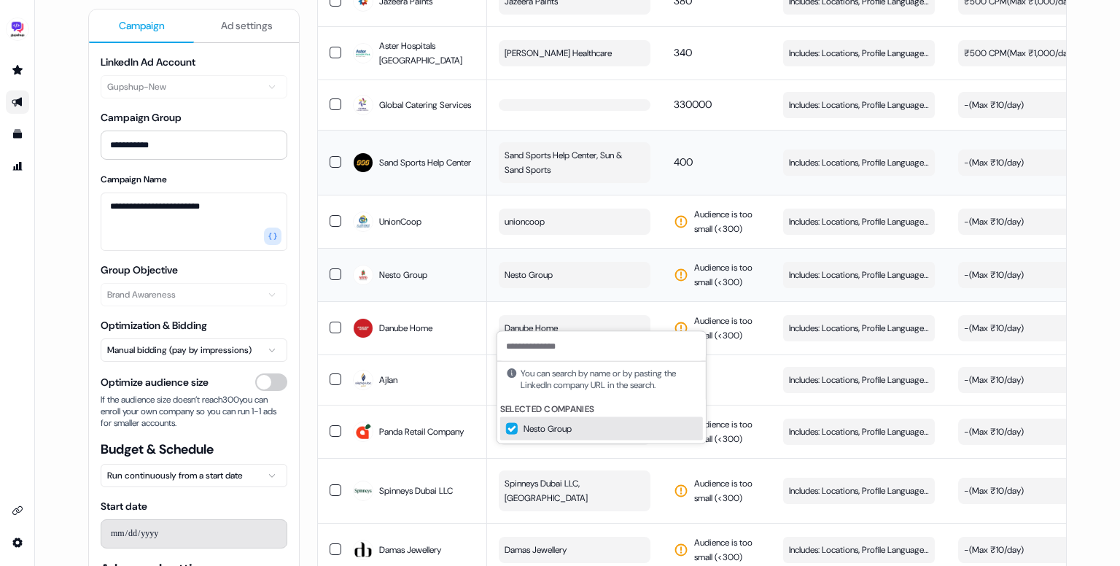
click at [608, 288] on button "Nesto Group" at bounding box center [575, 275] width 152 height 26
click at [587, 288] on button "Nesto Group" at bounding box center [575, 275] width 152 height 26
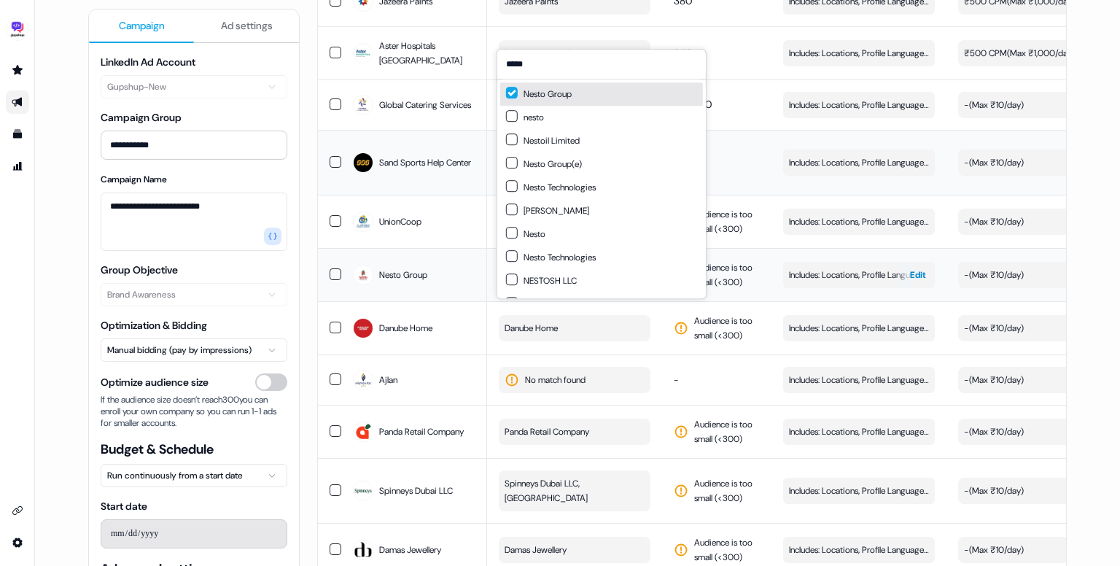
type input "*****"
click at [826, 282] on span "Includes: Locations, Profile Language, Job Levels, Job Functions" at bounding box center [859, 275] width 140 height 15
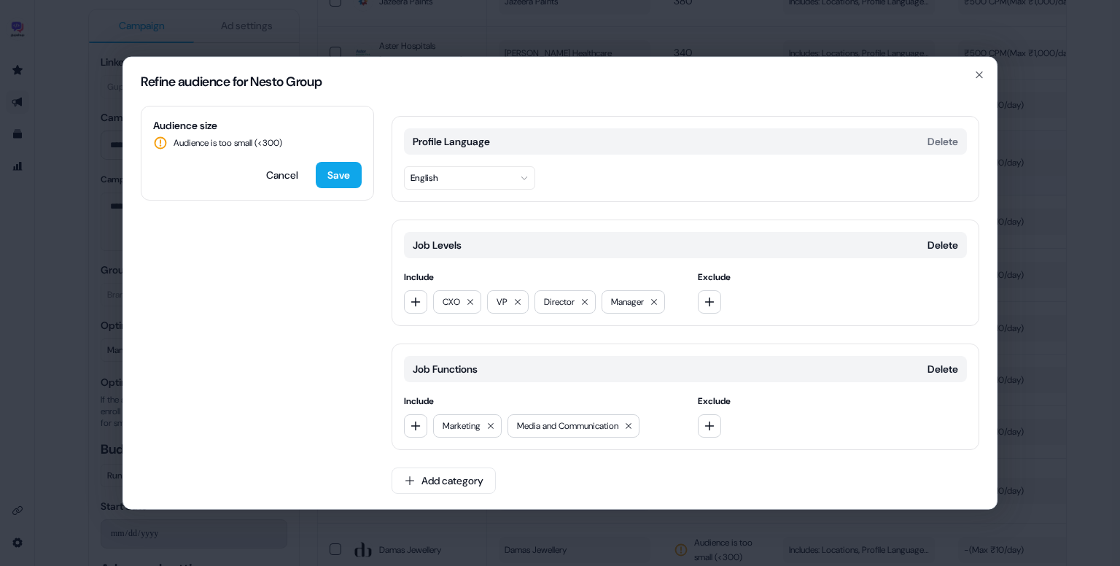
scroll to position [108, 0]
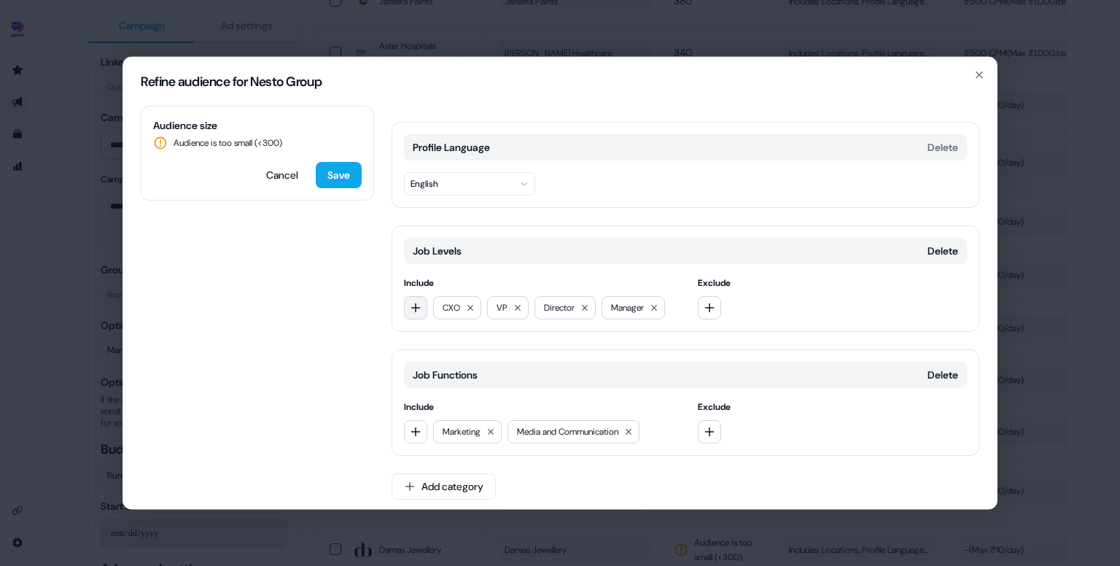
click at [410, 307] on icon "button" at bounding box center [416, 308] width 12 height 12
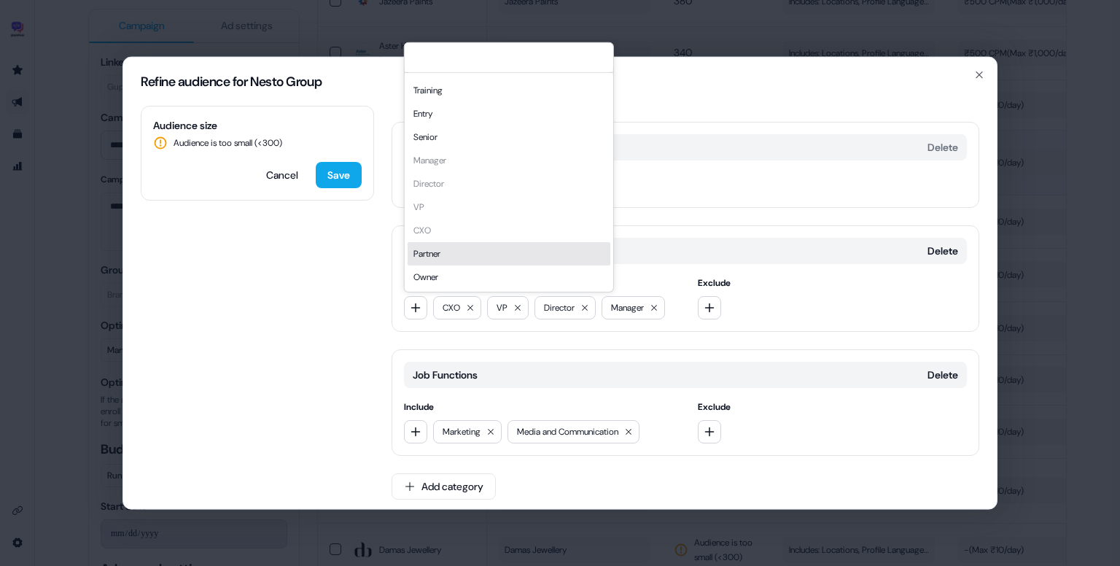
scroll to position [15, 0]
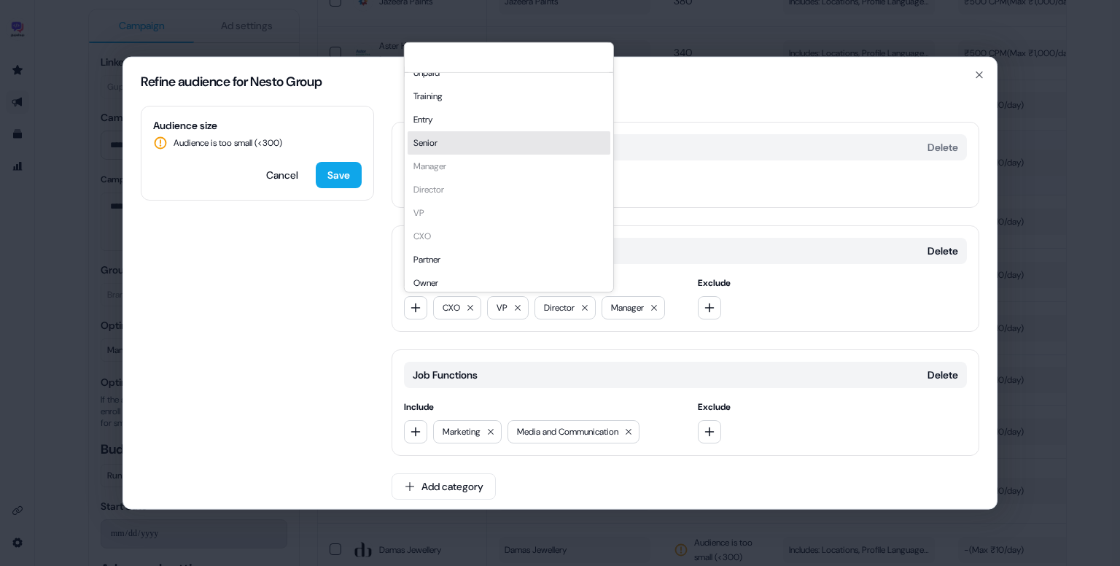
click at [437, 144] on div "Senior" at bounding box center [509, 142] width 203 height 23
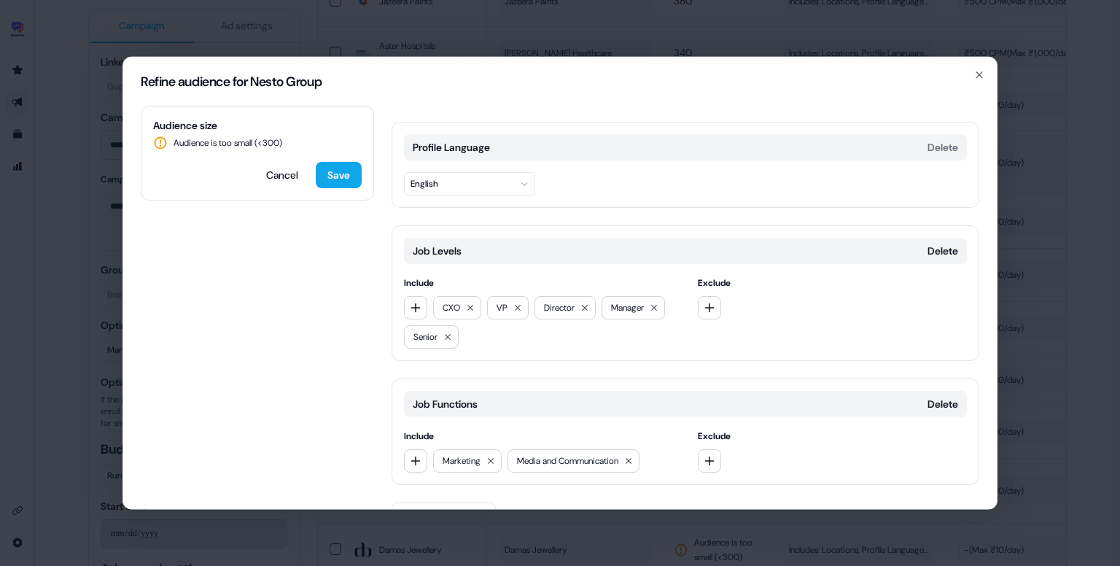
scroll to position [143, 0]
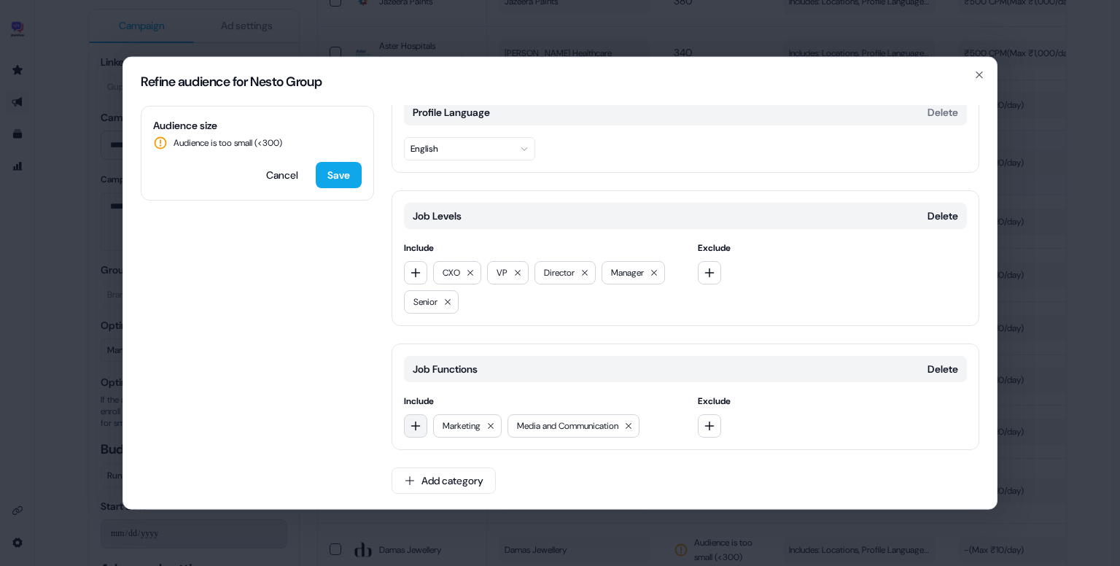
click at [422, 421] on button "button" at bounding box center [415, 425] width 23 height 23
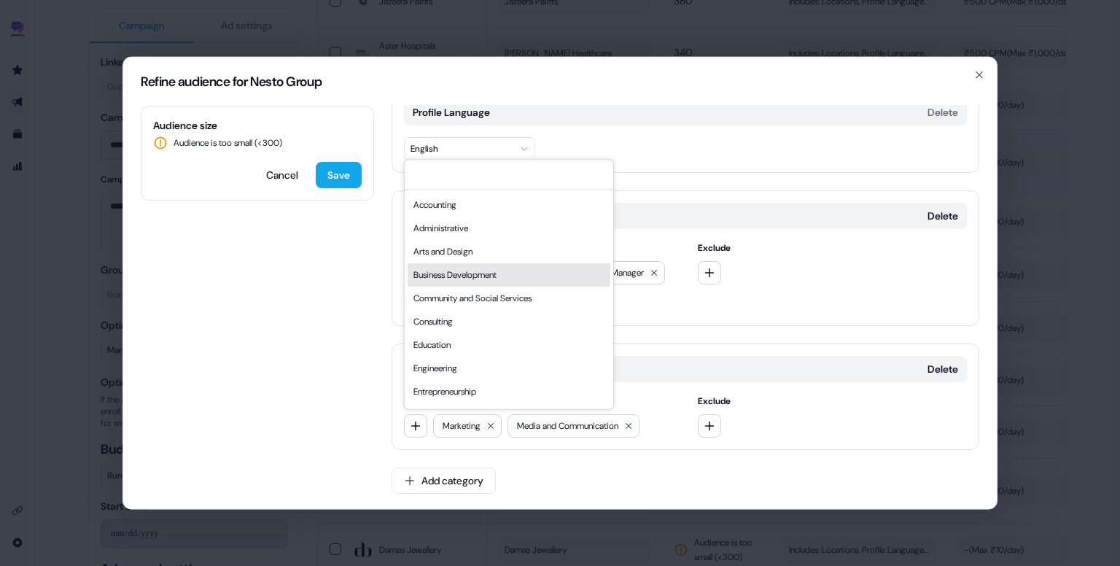
click at [472, 270] on div "Business Development" at bounding box center [509, 274] width 203 height 23
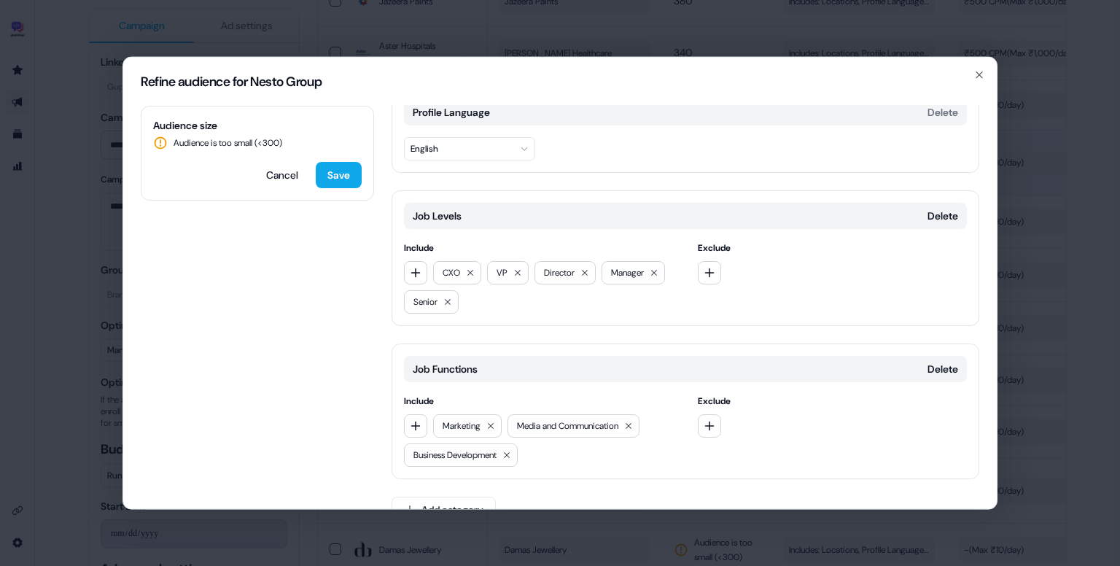
scroll to position [172, 0]
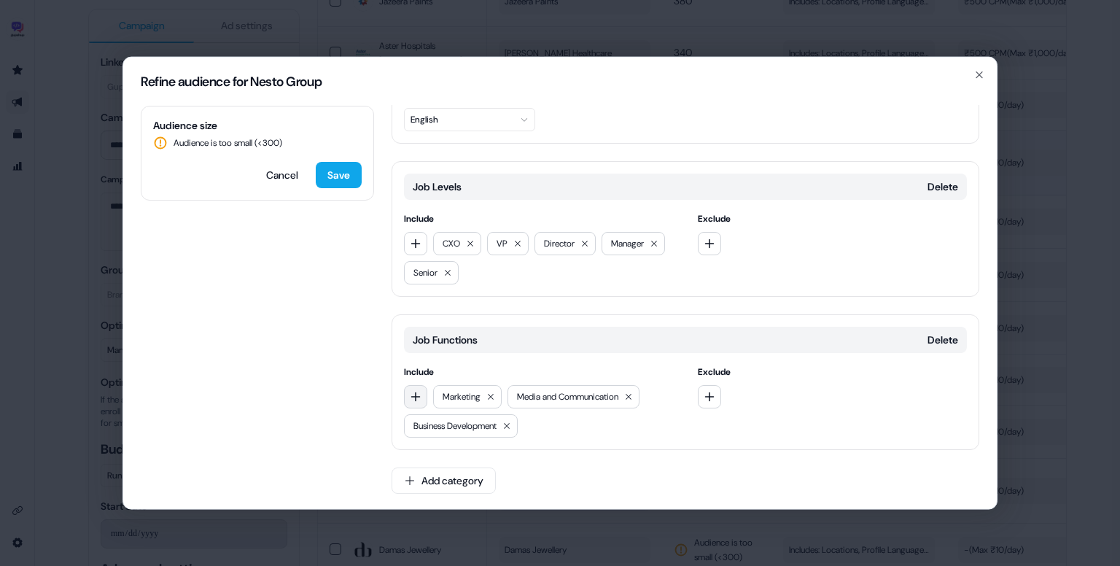
click at [420, 391] on icon "button" at bounding box center [416, 397] width 12 height 12
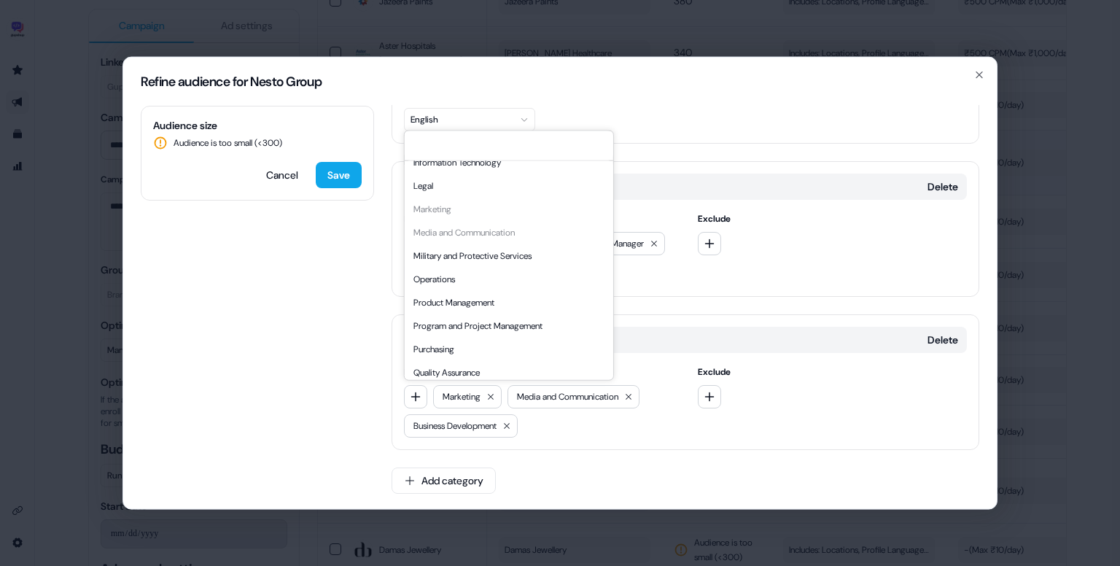
scroll to position [394, 0]
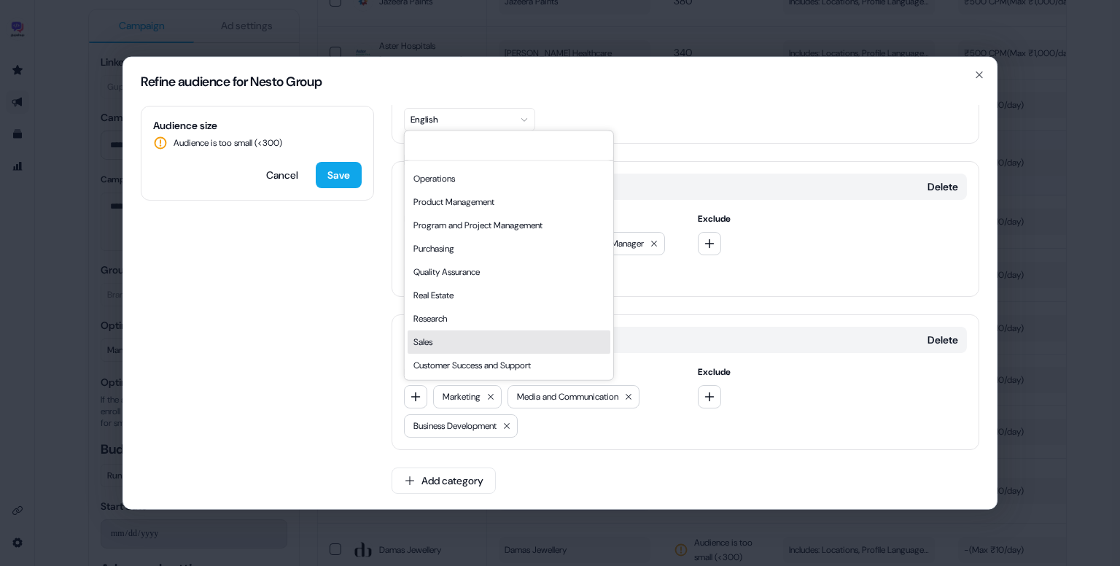
click at [480, 342] on div "Sales" at bounding box center [509, 341] width 203 height 23
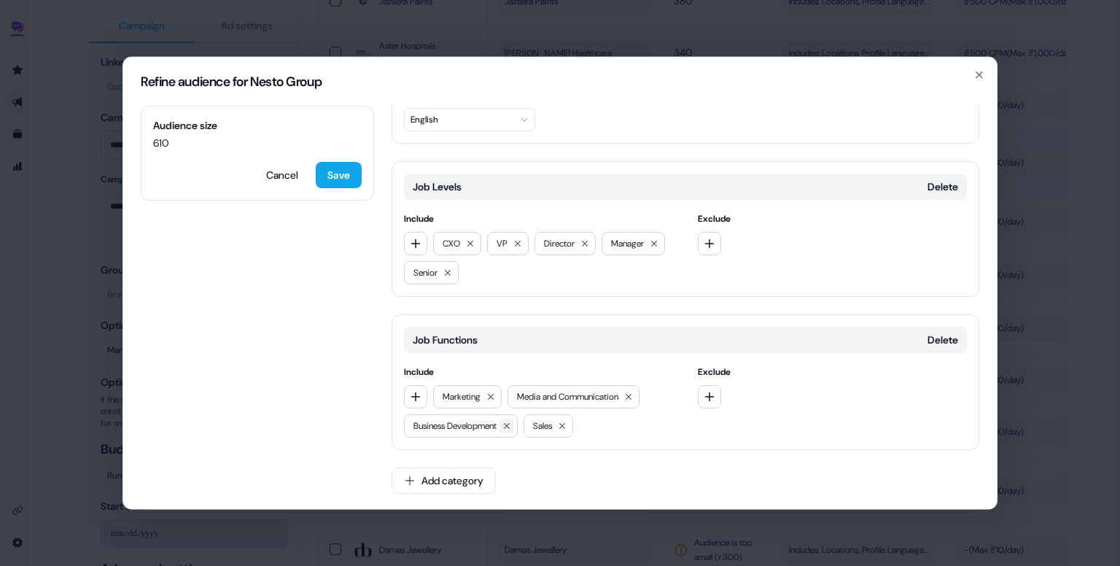
click at [511, 427] on icon at bounding box center [506, 425] width 9 height 9
click at [332, 169] on button "Save" at bounding box center [339, 175] width 46 height 26
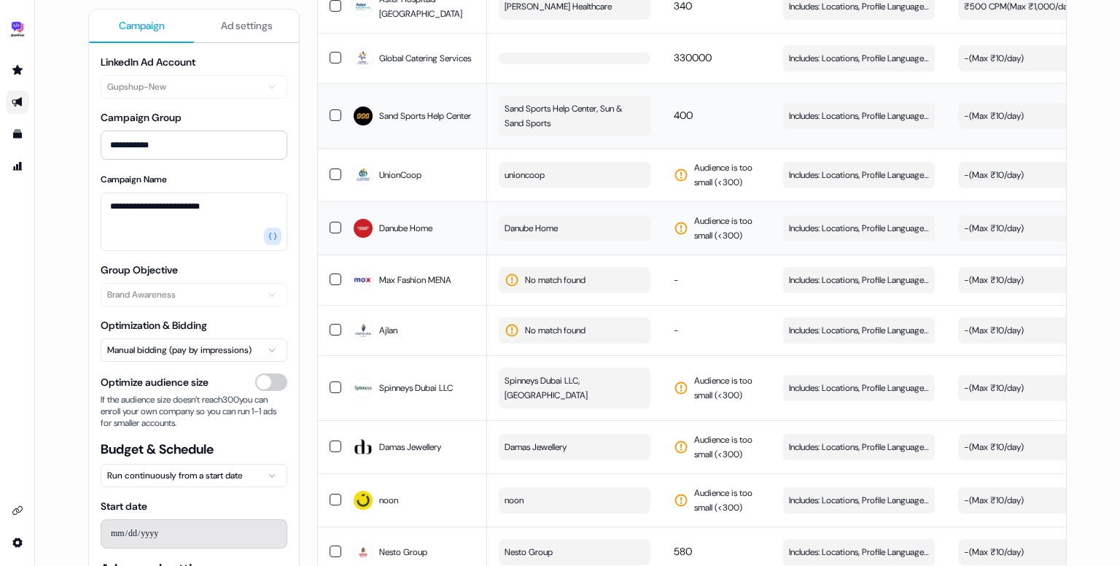
scroll to position [962, 0]
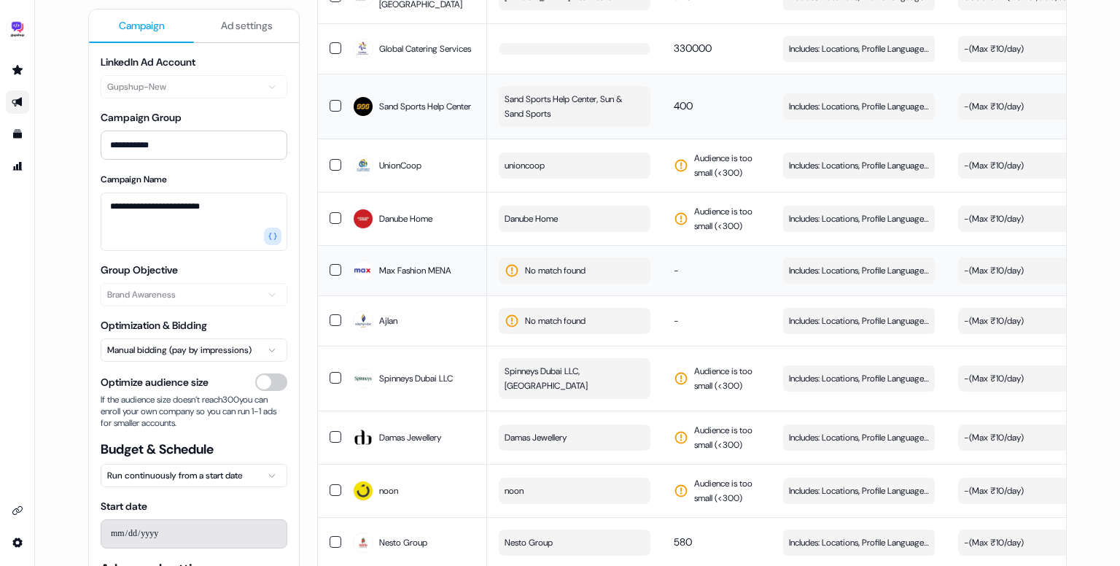
click at [612, 284] on button "No match found" at bounding box center [575, 270] width 152 height 26
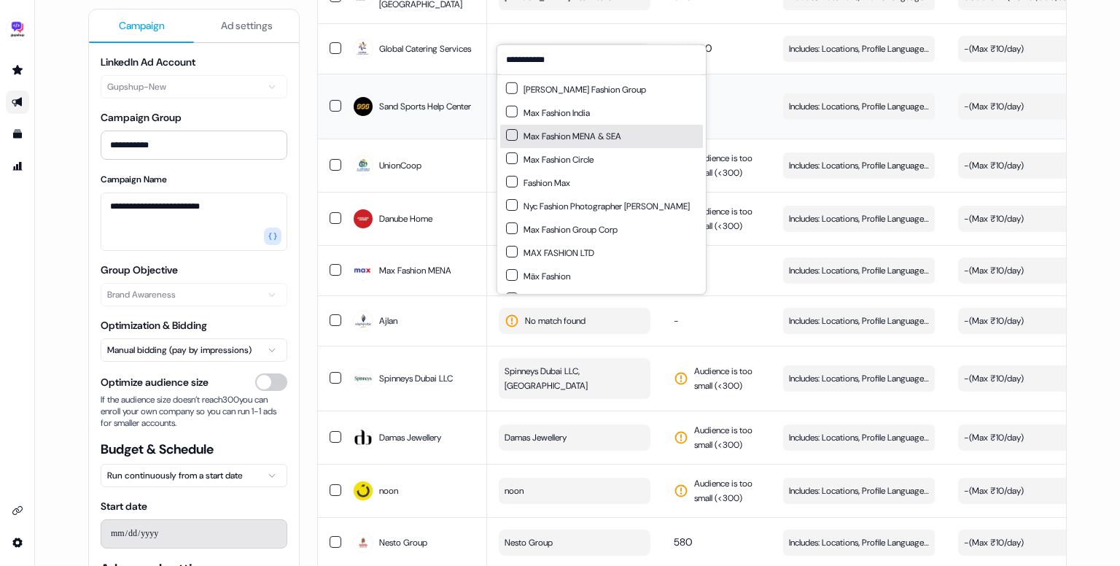
type input "**********"
click at [510, 134] on button "Suggestions" at bounding box center [512, 135] width 12 height 12
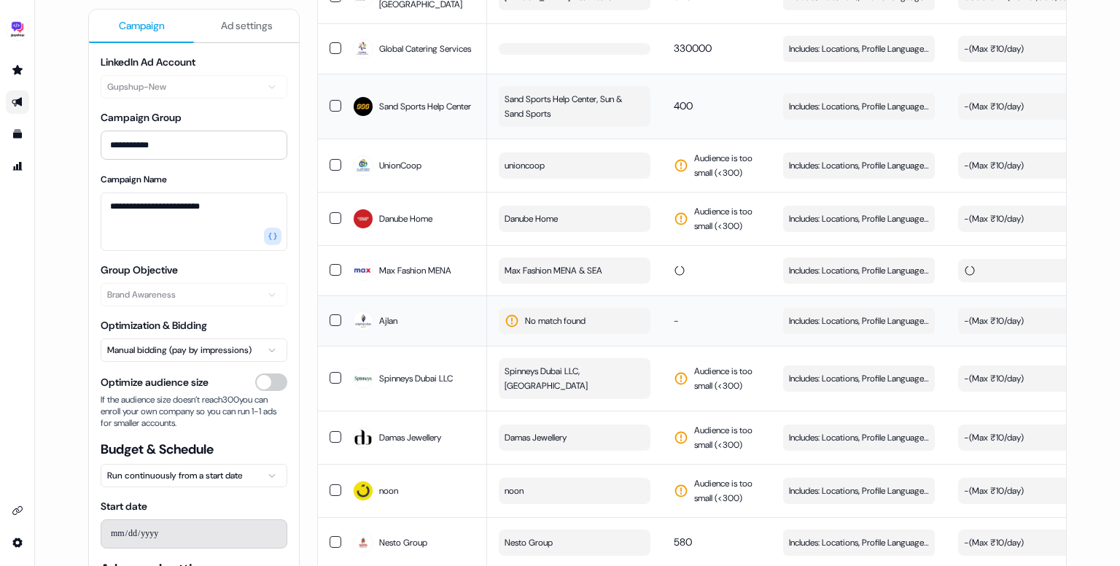
click at [706, 346] on td "-" at bounding box center [716, 320] width 109 height 50
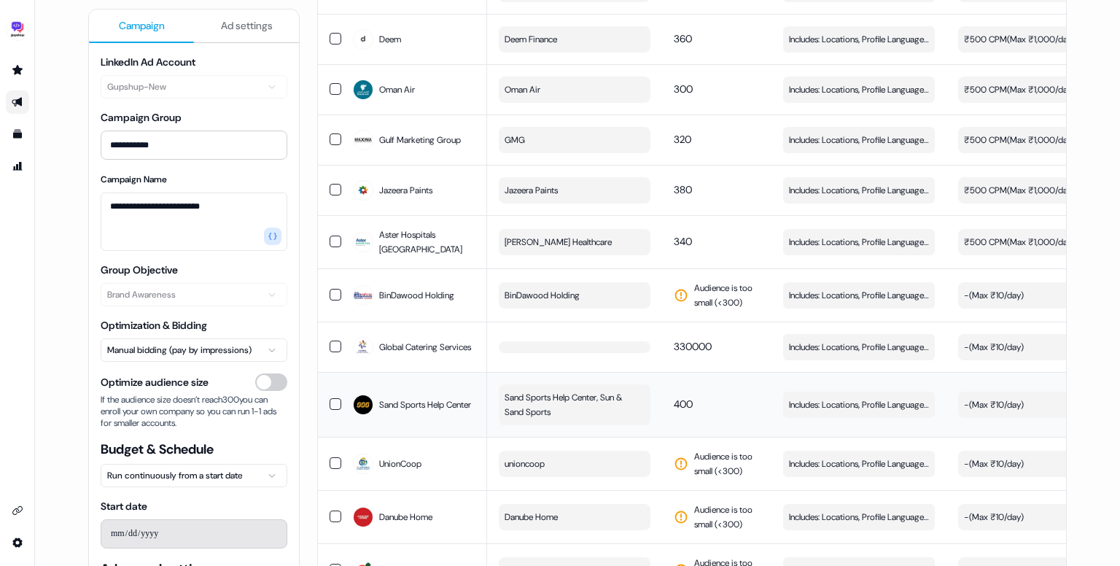
scroll to position [717, 0]
click at [588, 308] on button "BinDawood Holding" at bounding box center [575, 295] width 152 height 26
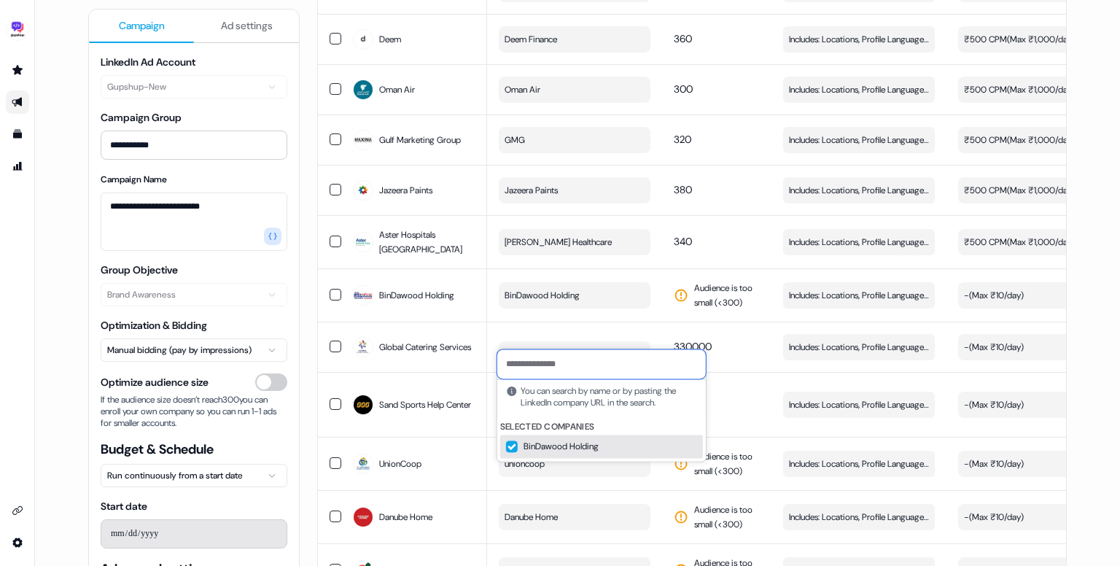
paste input "**********"
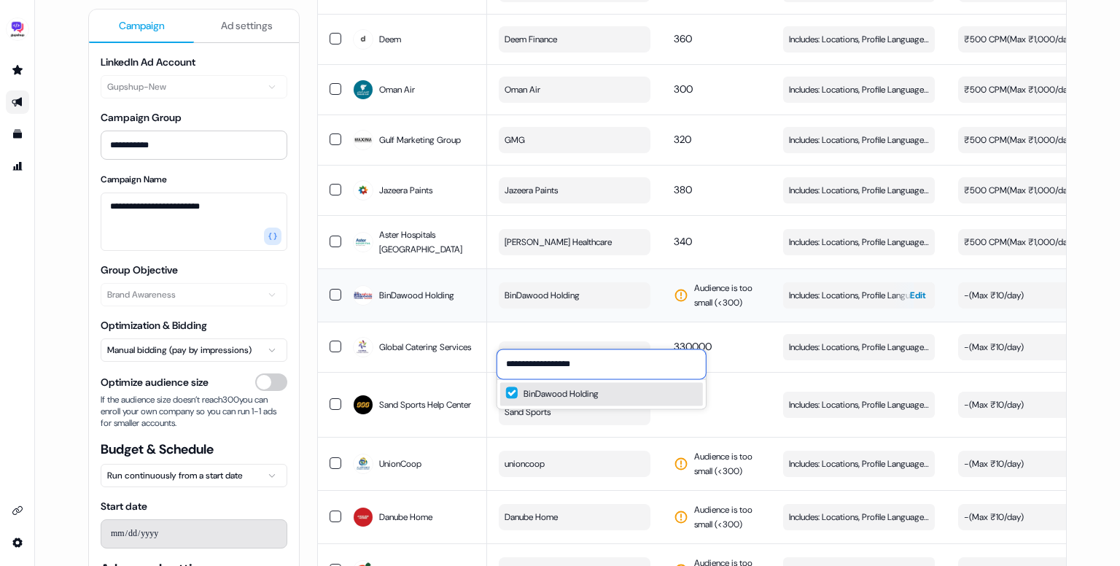
type input "**********"
click at [810, 303] on span "Includes: Locations, Profile Language, Job Levels, Job Functions" at bounding box center [859, 295] width 140 height 15
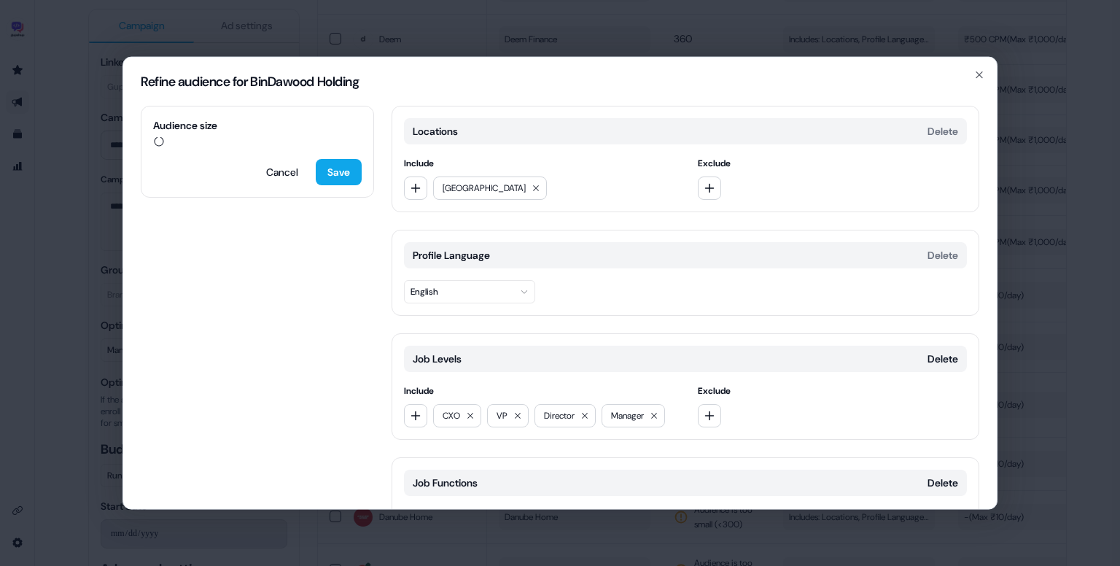
scroll to position [114, 0]
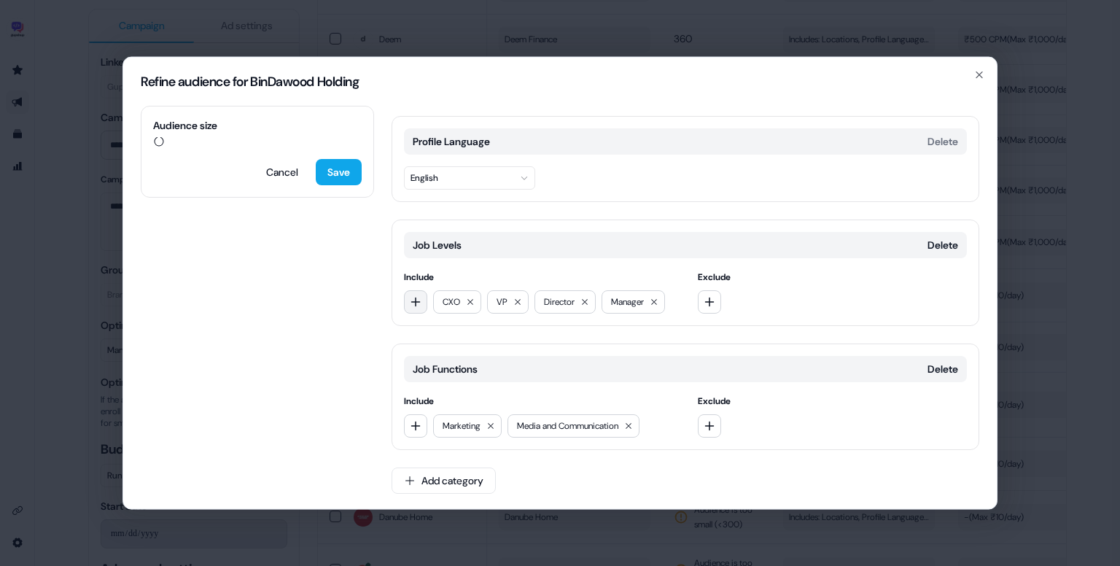
click at [408, 305] on button "button" at bounding box center [415, 301] width 23 height 23
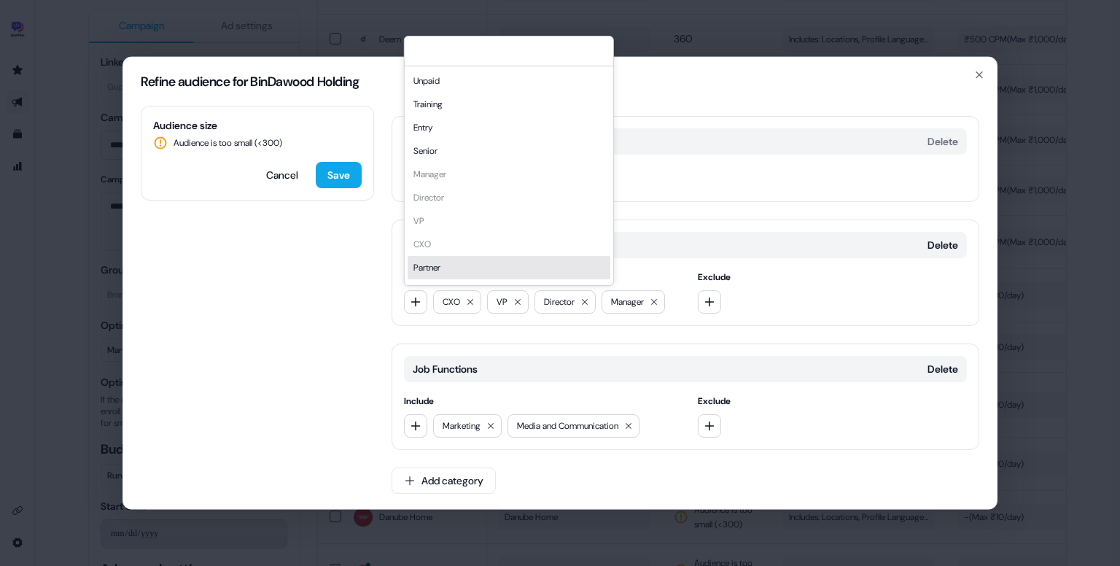
drag, startPoint x: 446, startPoint y: 253, endPoint x: 444, endPoint y: 268, distance: 15.5
click at [444, 268] on div "Unpaid Training Entry Senior Manager Director VP CXO Partner Owner" at bounding box center [509, 185] width 203 height 233
click at [427, 273] on div "Partner" at bounding box center [509, 267] width 203 height 23
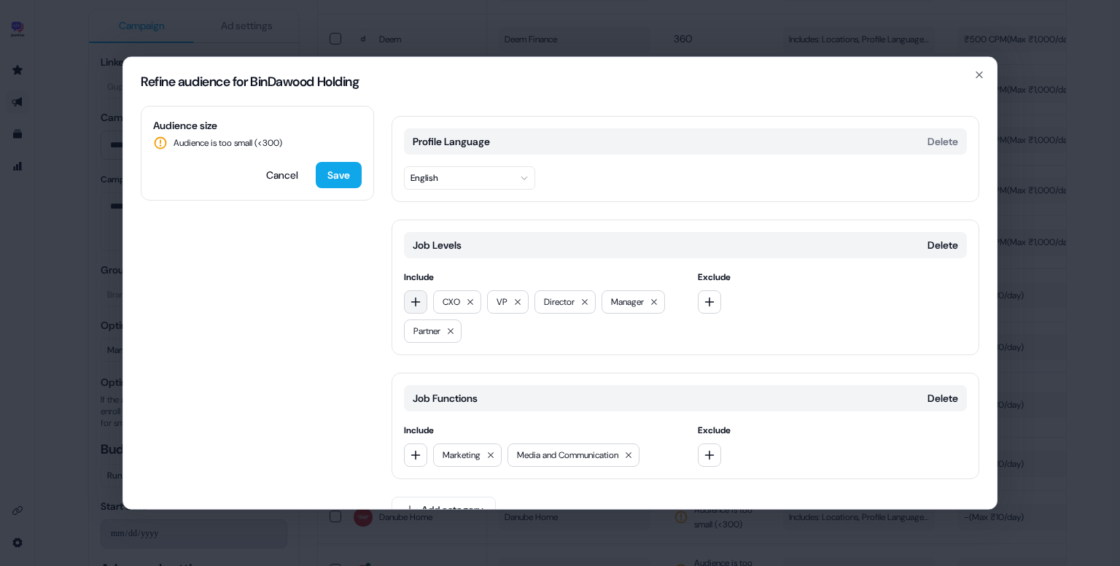
click at [416, 301] on icon "button" at bounding box center [416, 302] width 12 height 12
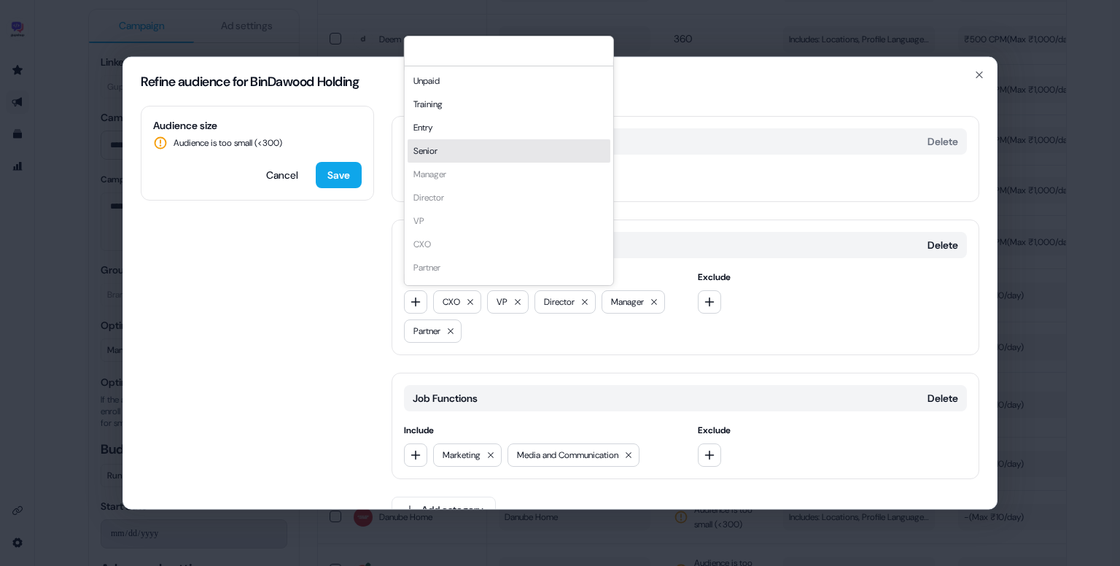
click at [443, 149] on div "Senior" at bounding box center [509, 150] width 203 height 23
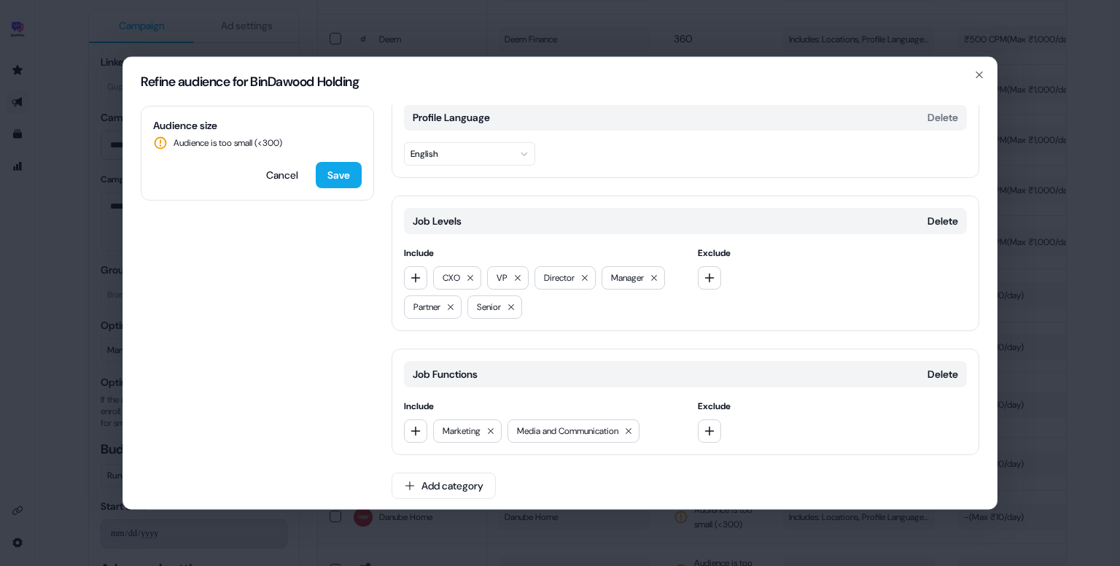
scroll to position [139, 0]
click at [420, 437] on button "button" at bounding box center [415, 429] width 23 height 23
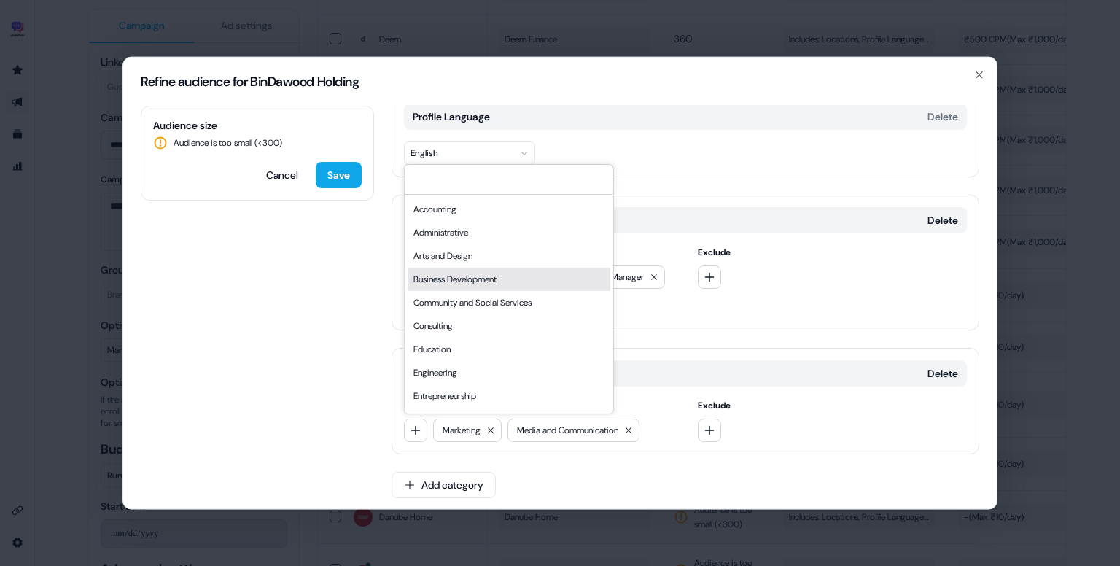
click at [449, 273] on div "Business Development" at bounding box center [509, 279] width 203 height 23
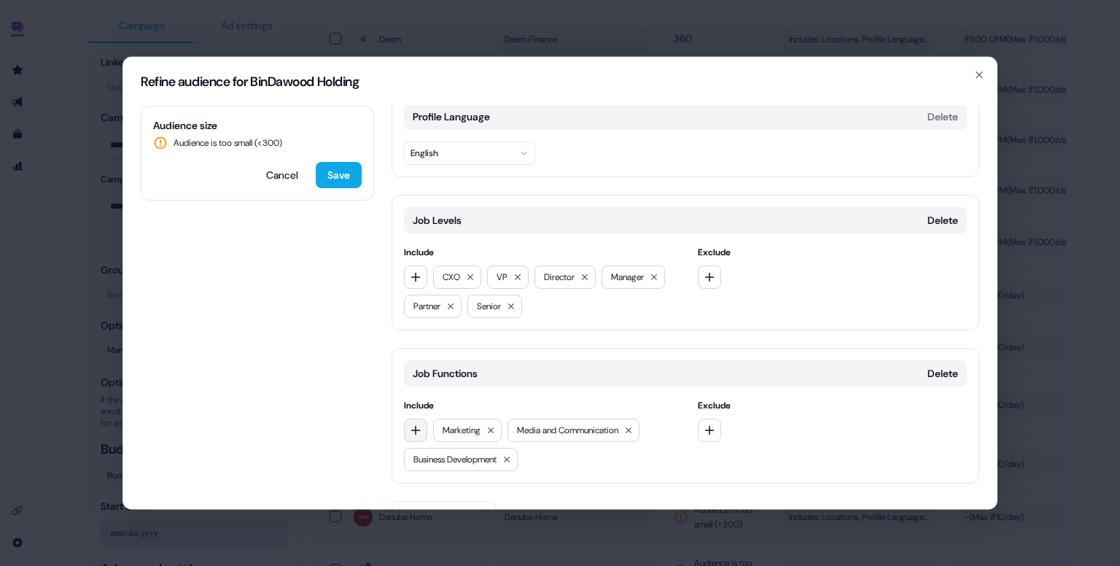
click at [414, 434] on icon "button" at bounding box center [416, 430] width 12 height 12
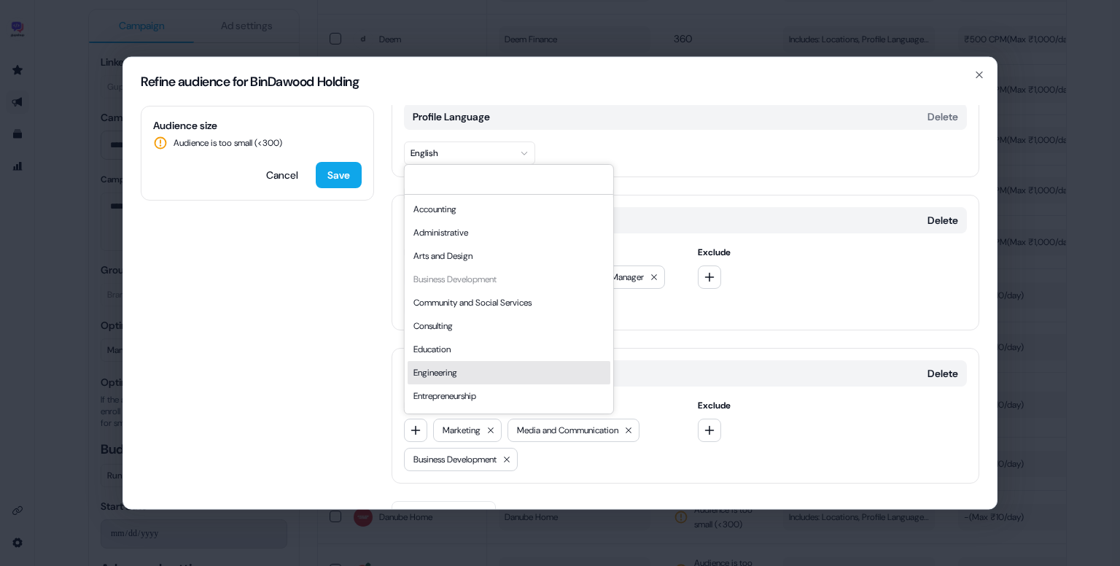
scroll to position [394, 0]
click at [449, 371] on div "Sales" at bounding box center [509, 375] width 203 height 23
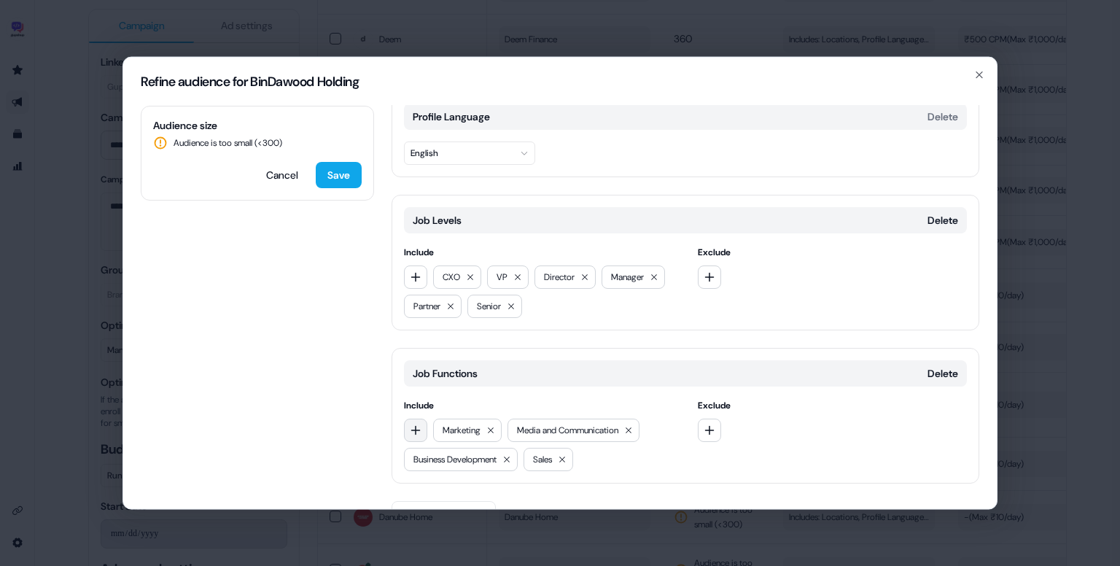
click at [412, 426] on icon "button" at bounding box center [416, 430] width 12 height 12
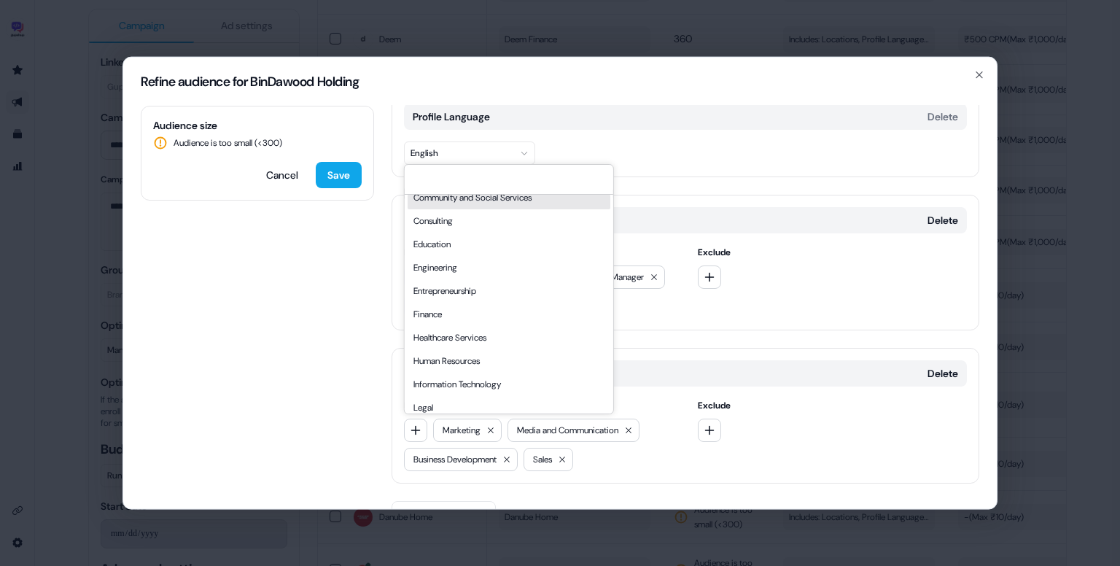
scroll to position [105, 0]
click at [693, 184] on div "Locations Delete Include Middle East Exclude Profile Language Delete English Jo…" at bounding box center [685, 255] width 588 height 577
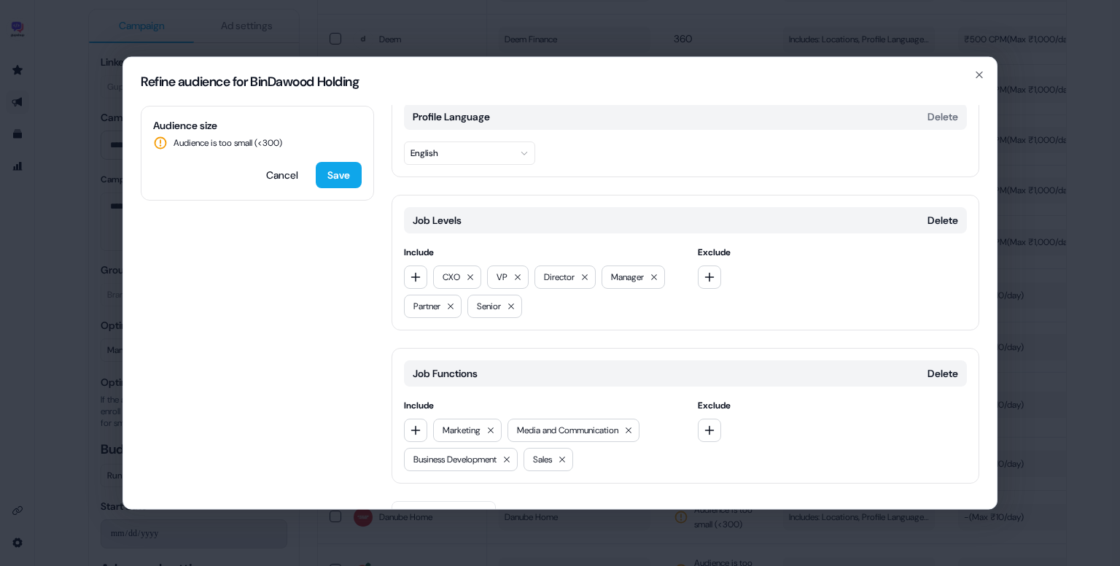
scroll to position [0, 0]
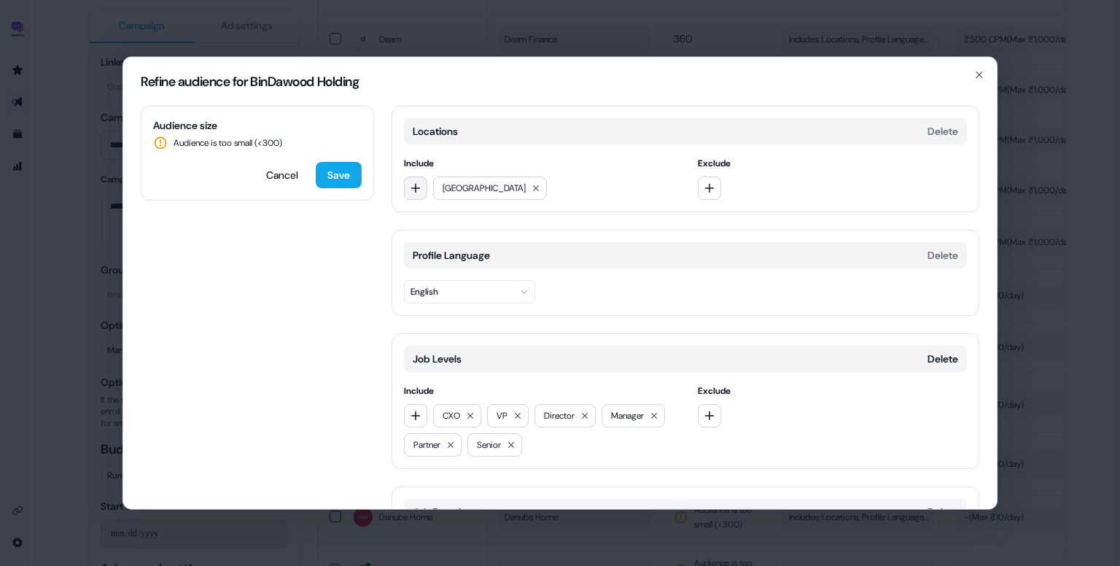
click at [418, 187] on icon "button" at bounding box center [415, 187] width 9 height 9
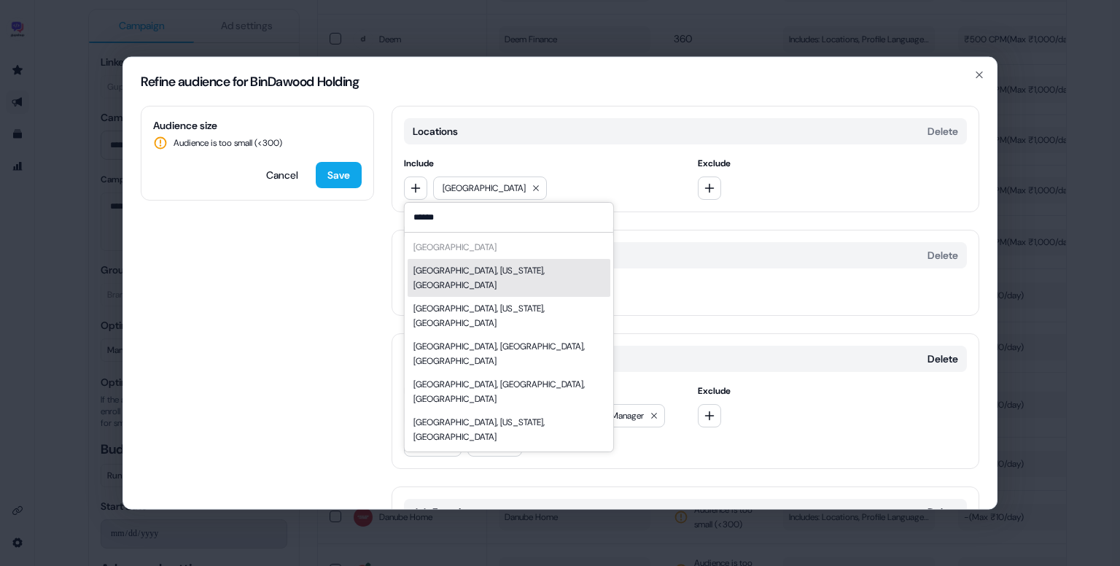
type input "******"
click at [708, 255] on div "Profile Language Delete" at bounding box center [685, 255] width 563 height 26
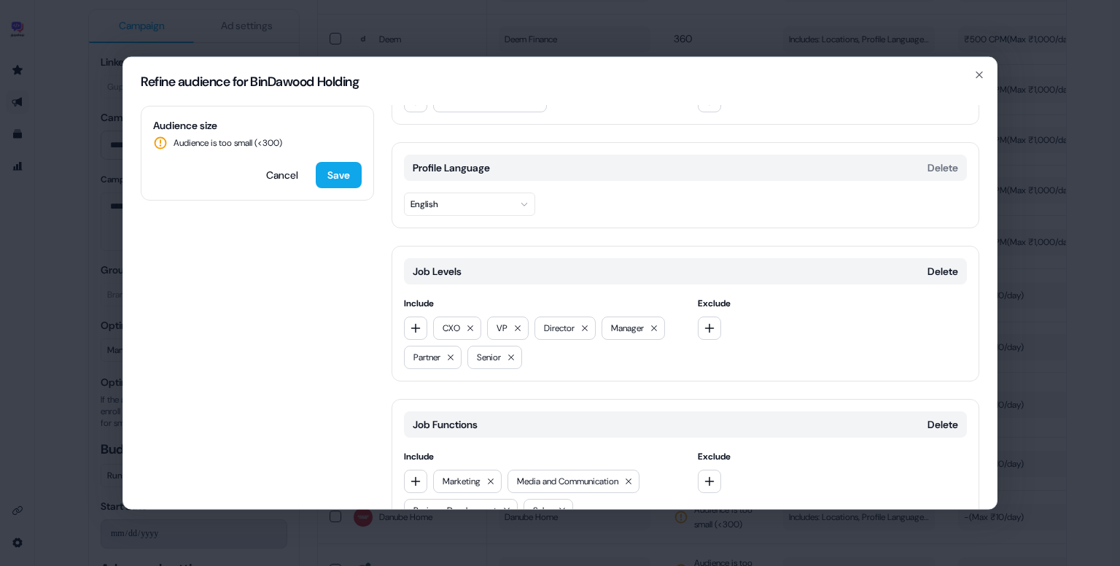
scroll to position [93, 0]
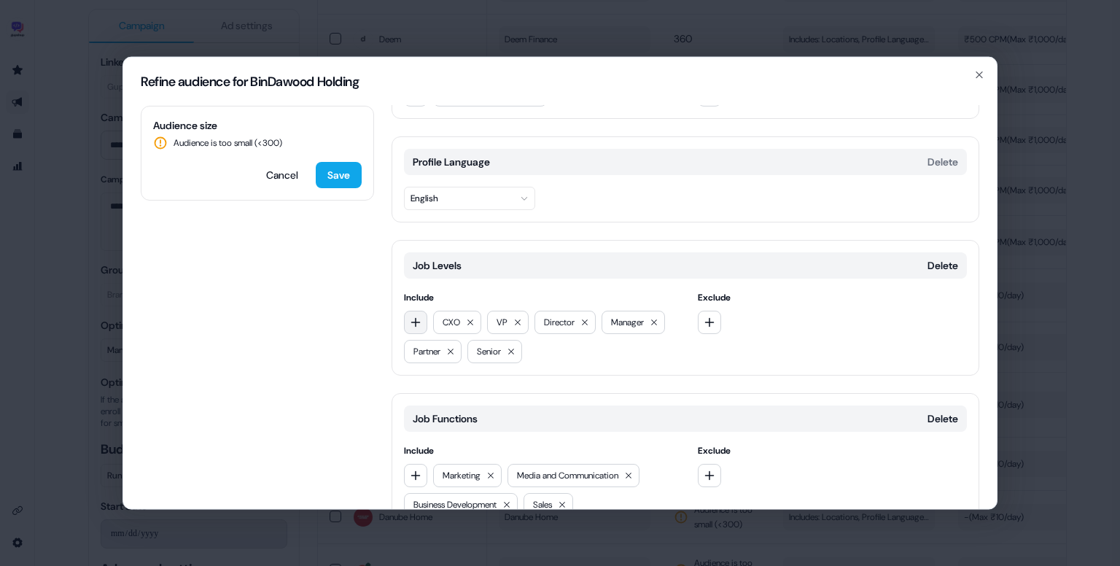
click at [411, 325] on icon "button" at bounding box center [416, 322] width 12 height 12
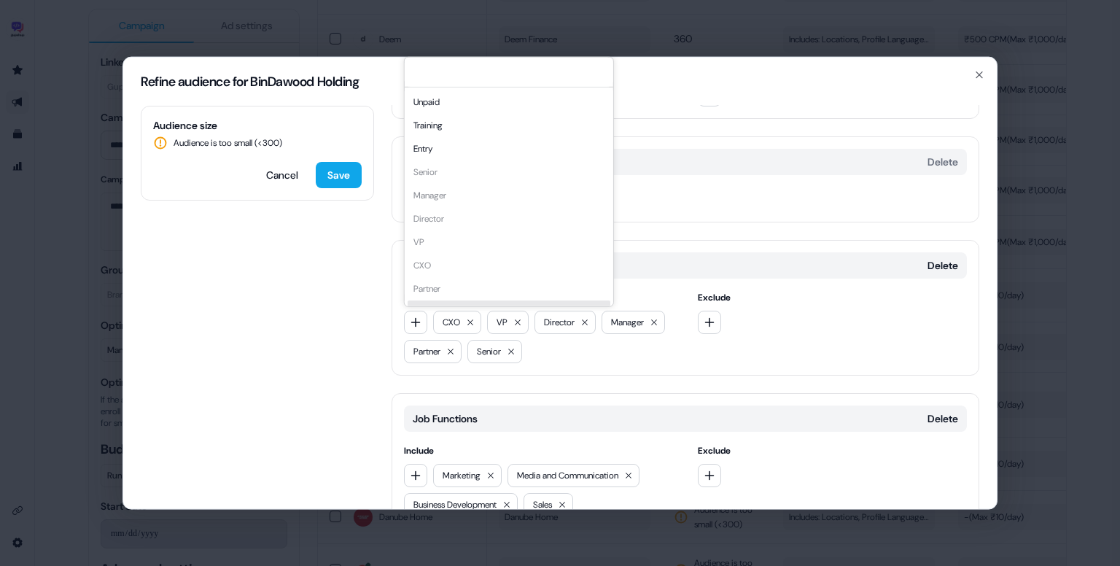
click at [665, 233] on div "Locations Delete Include Middle East Exclude Profile Language Delete English Jo…" at bounding box center [685, 300] width 588 height 577
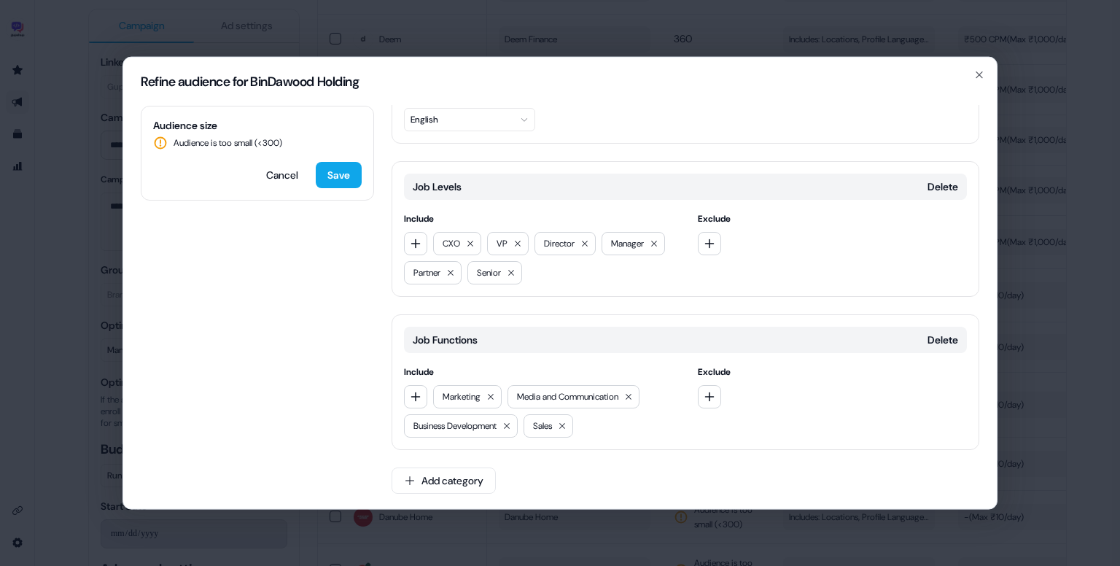
scroll to position [172, 0]
click at [411, 391] on icon "button" at bounding box center [416, 397] width 12 height 12
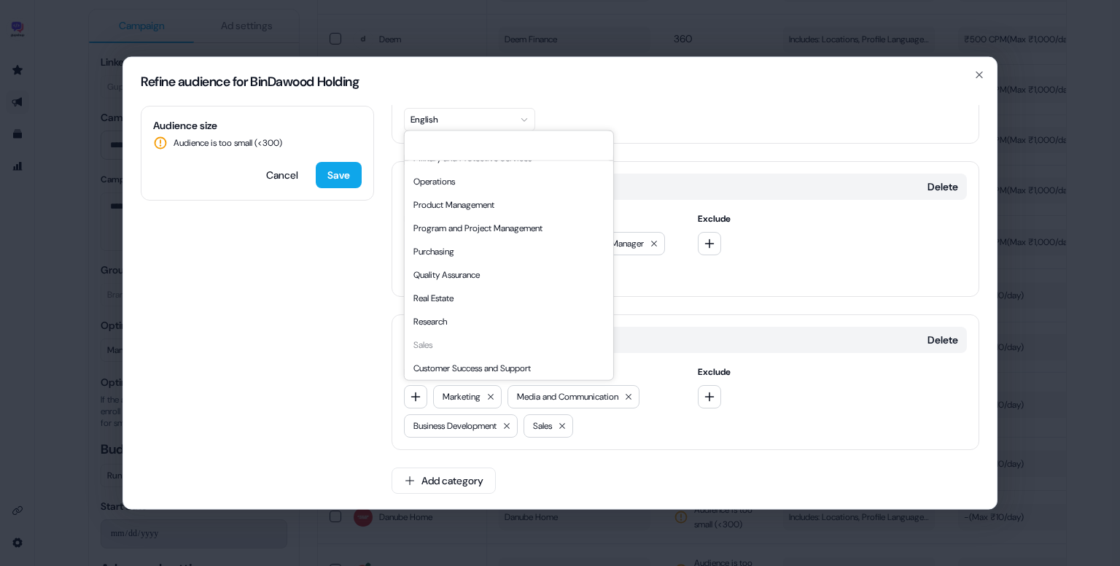
scroll to position [394, 0]
click at [496, 203] on div "Product Management" at bounding box center [509, 201] width 203 height 23
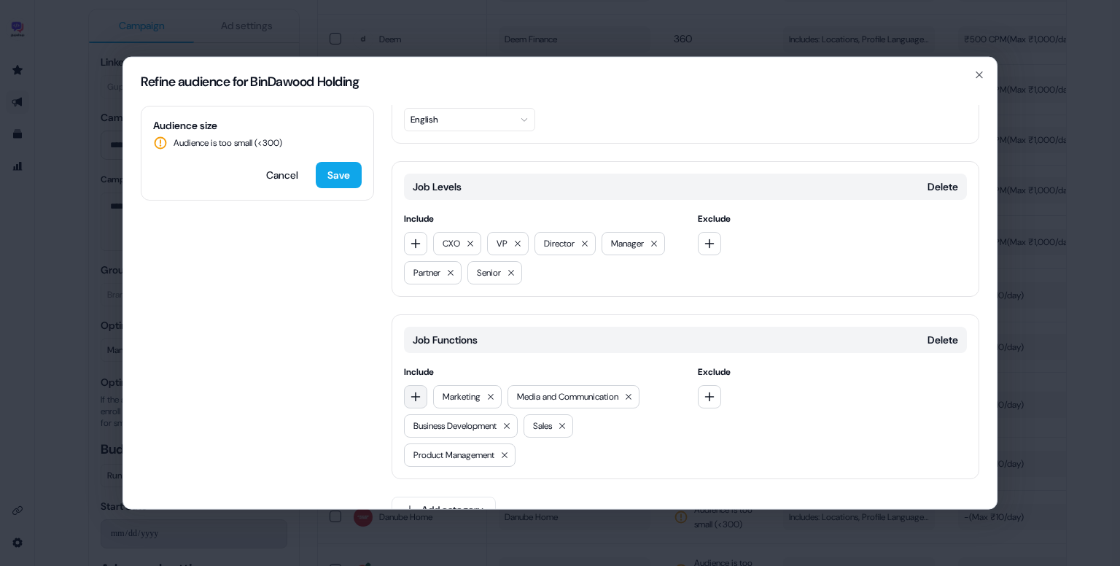
click at [415, 391] on icon "button" at bounding box center [415, 395] width 9 height 9
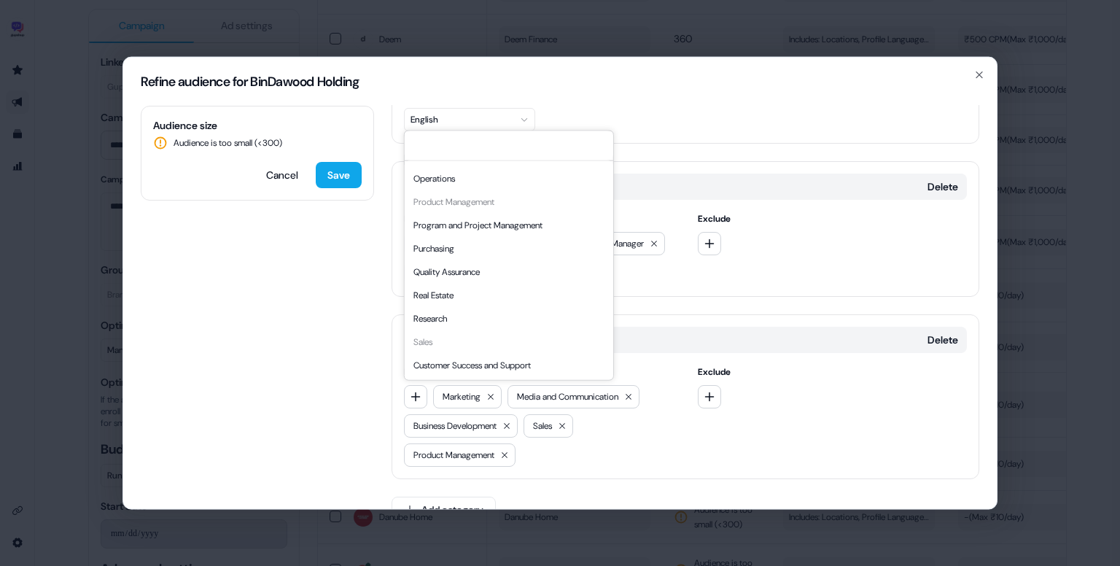
click at [516, 362] on div "Customer Success and Support" at bounding box center [509, 365] width 203 height 23
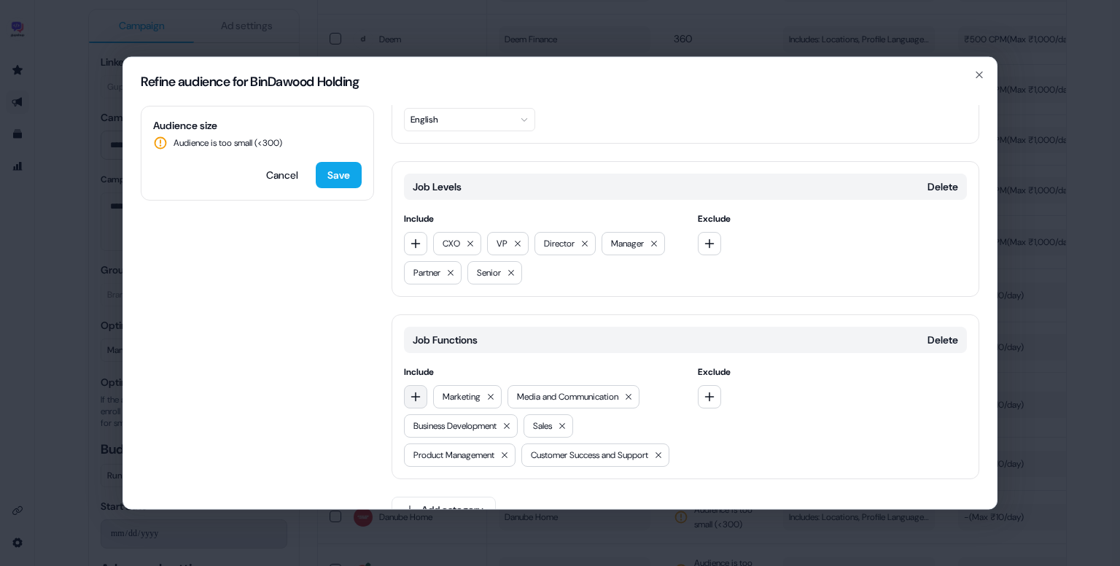
click at [420, 391] on icon "button" at bounding box center [416, 397] width 12 height 12
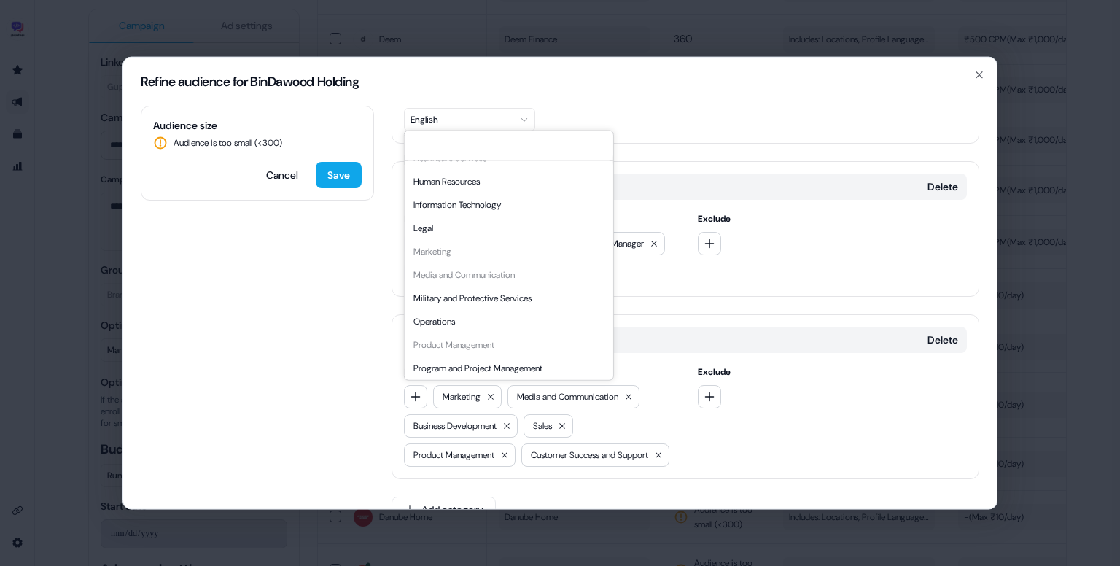
scroll to position [232, 0]
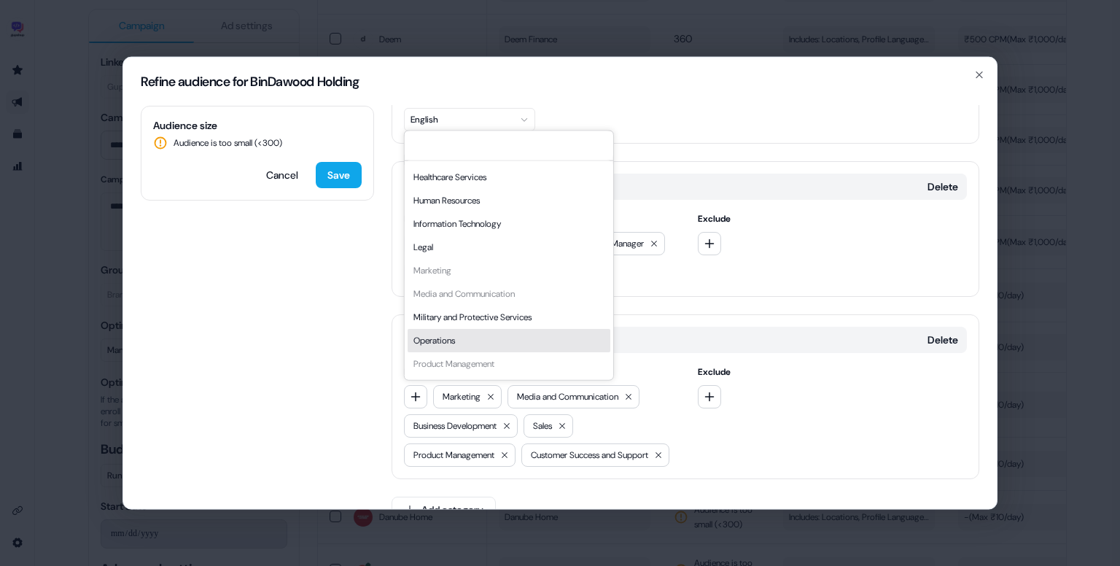
click at [485, 333] on div "Operations" at bounding box center [509, 340] width 203 height 23
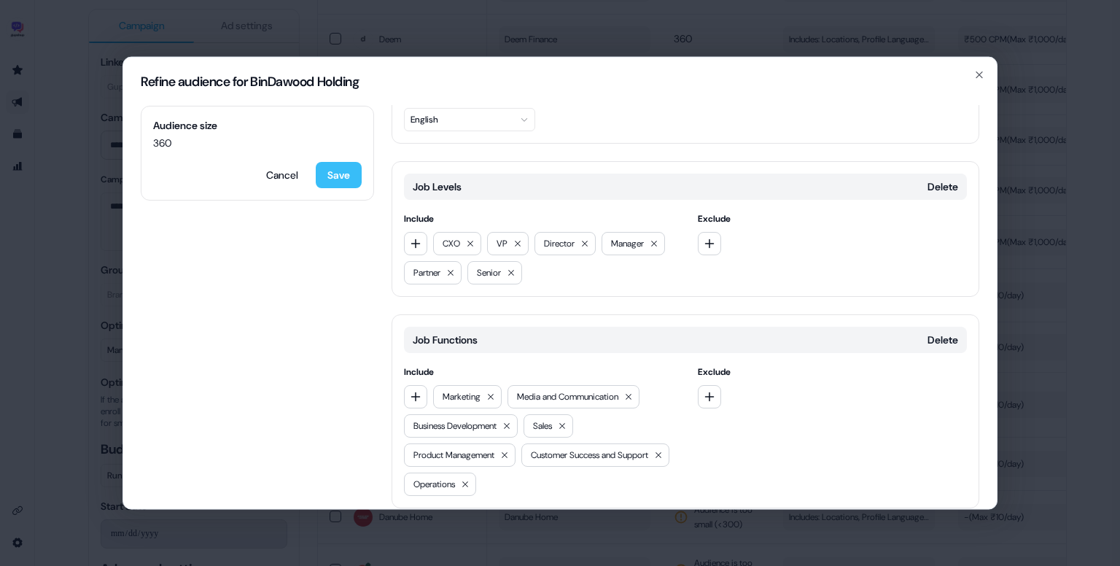
click at [341, 163] on button "Save" at bounding box center [339, 175] width 46 height 26
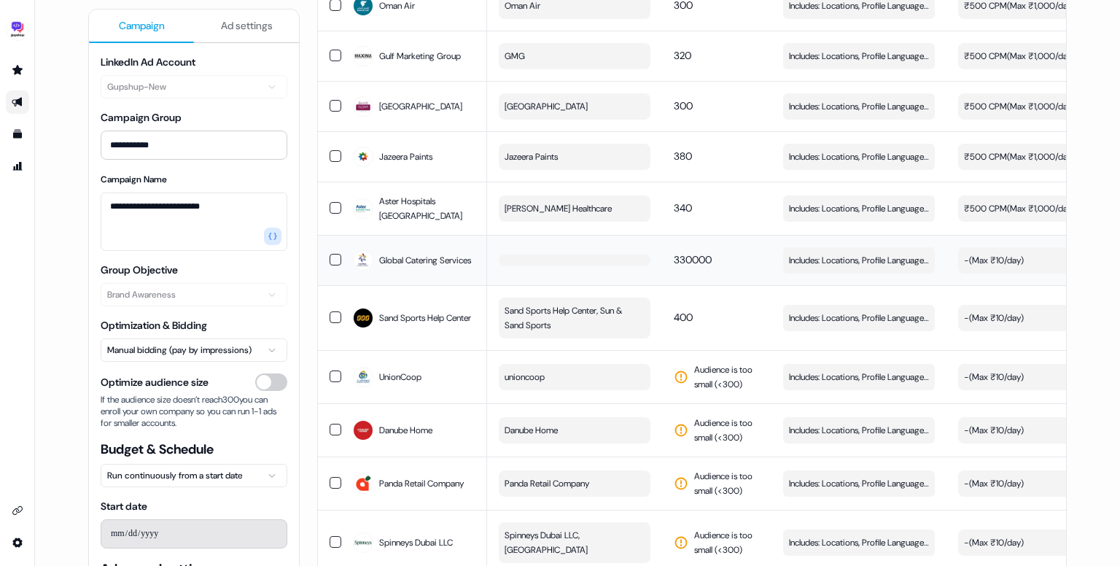
scroll to position [752, 0]
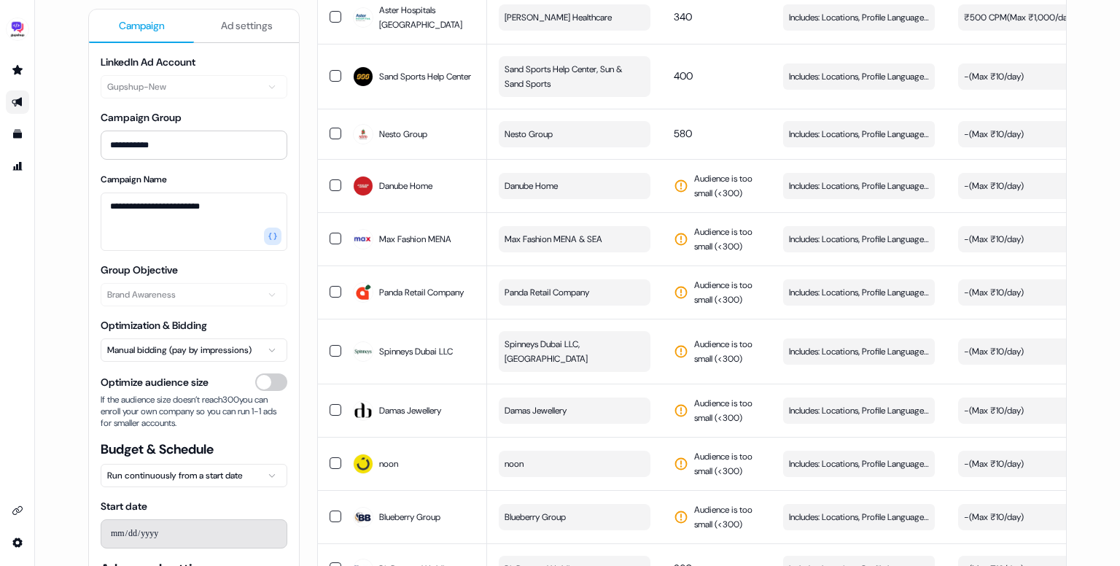
scroll to position [945, 0]
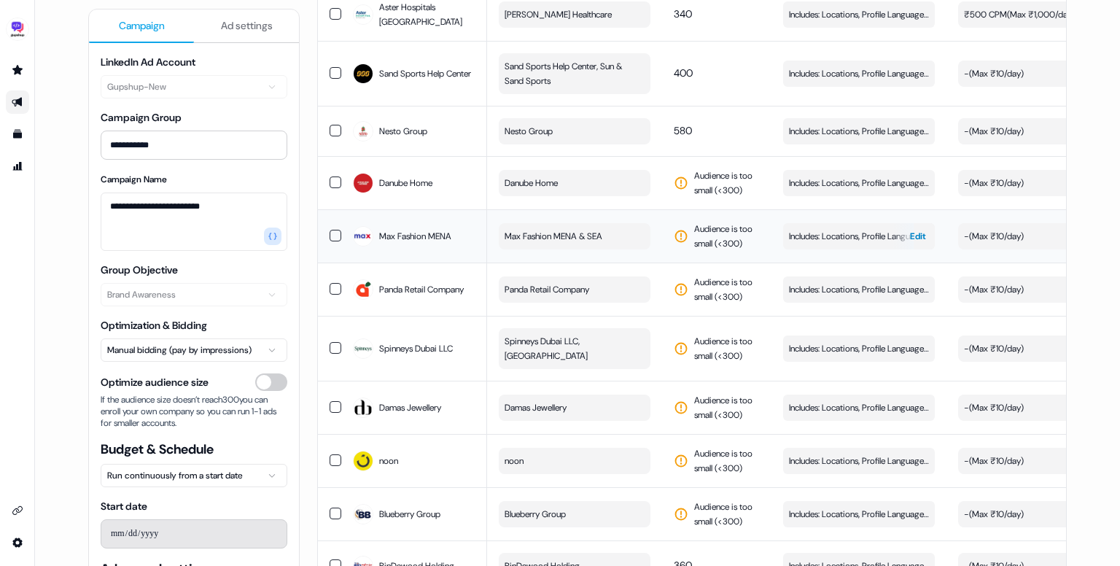
click at [800, 243] on span "Includes: Locations, Profile Language, Job Levels, Job Functions" at bounding box center [859, 236] width 140 height 15
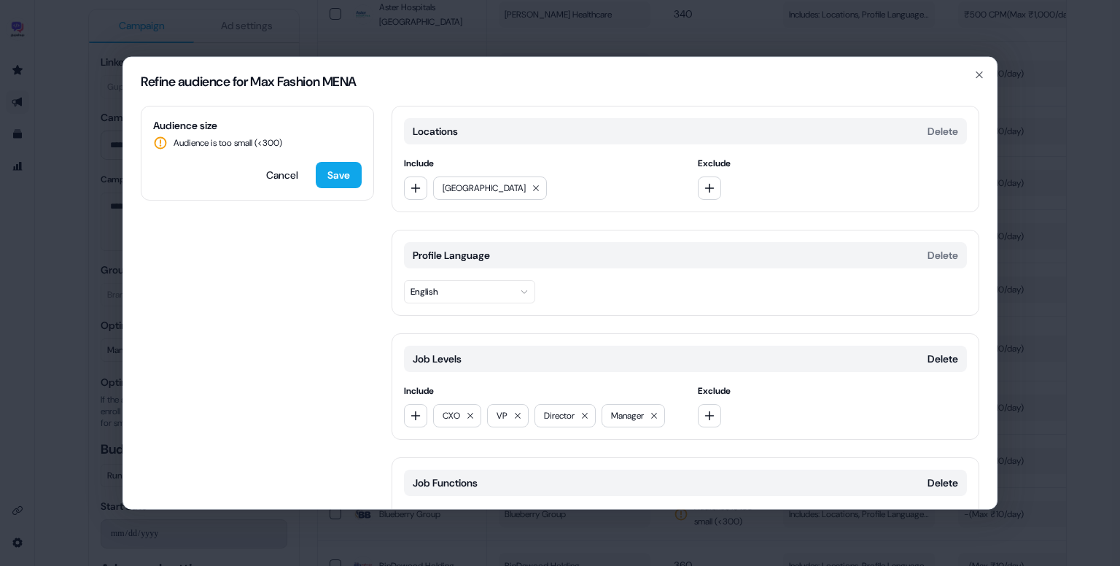
scroll to position [114, 0]
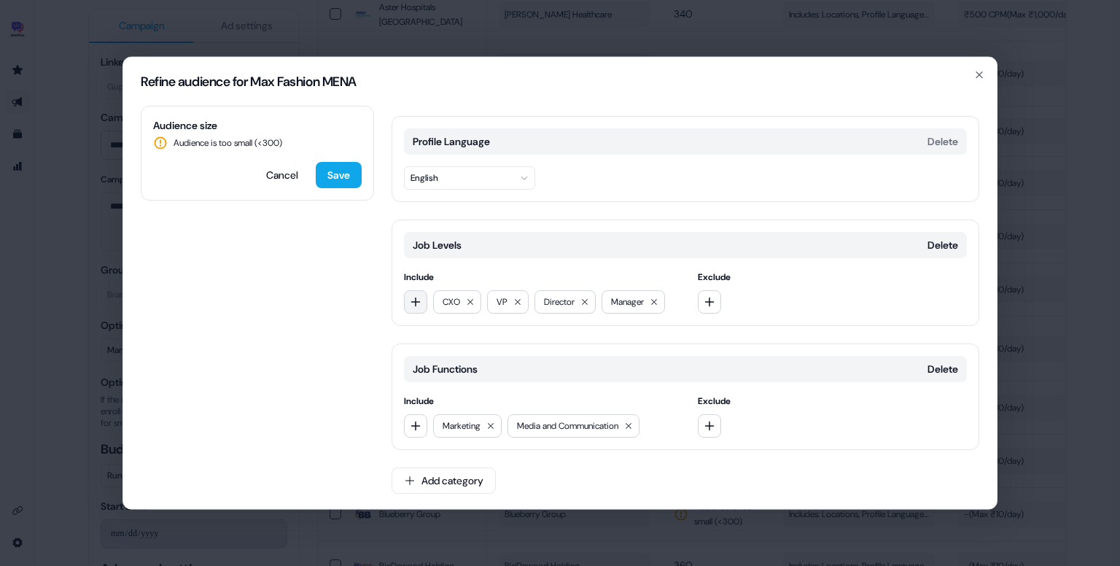
click at [417, 307] on button "button" at bounding box center [415, 301] width 23 height 23
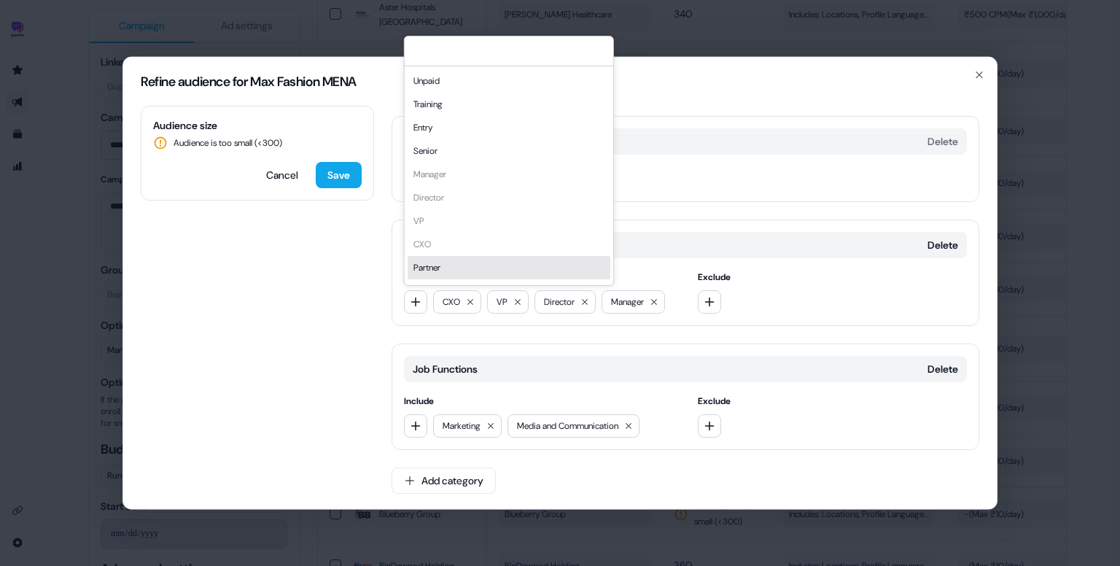
click at [493, 272] on div "Partner" at bounding box center [509, 267] width 203 height 23
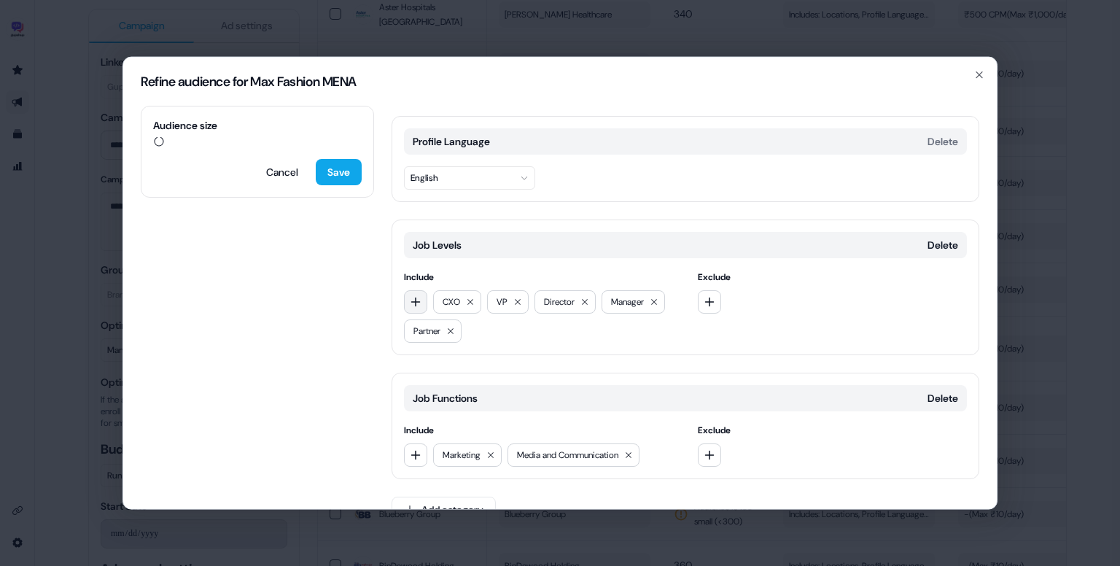
click at [414, 297] on icon "button" at bounding box center [416, 302] width 12 height 12
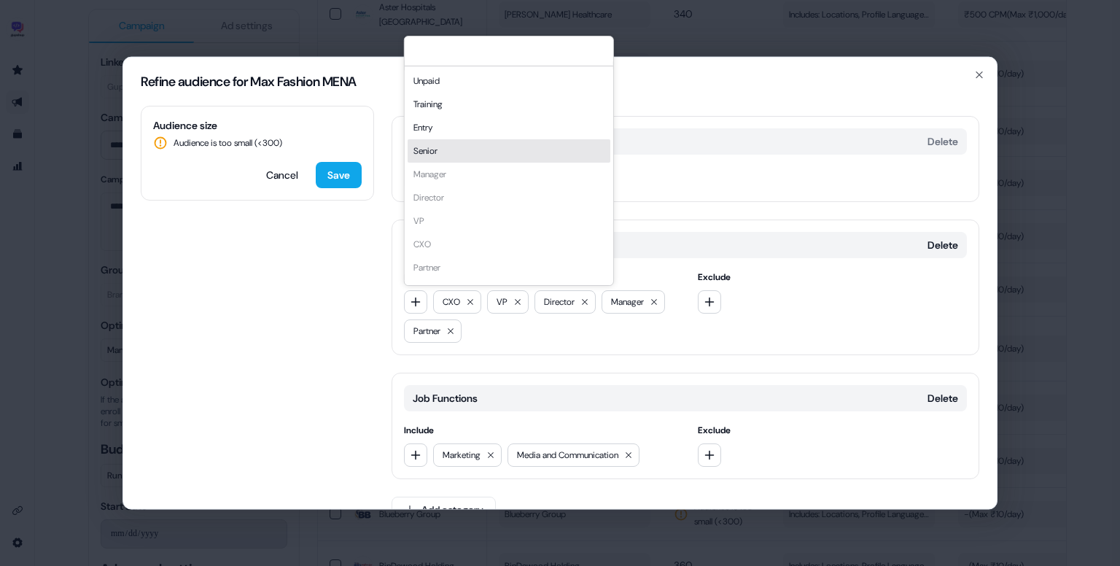
click at [439, 152] on div "Senior" at bounding box center [509, 150] width 203 height 23
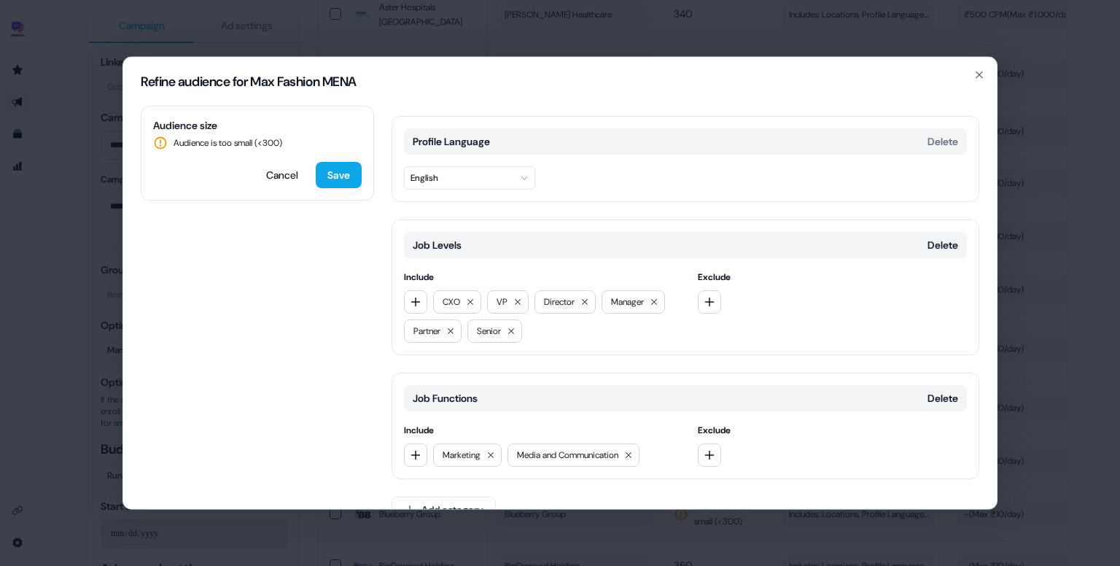
scroll to position [143, 0]
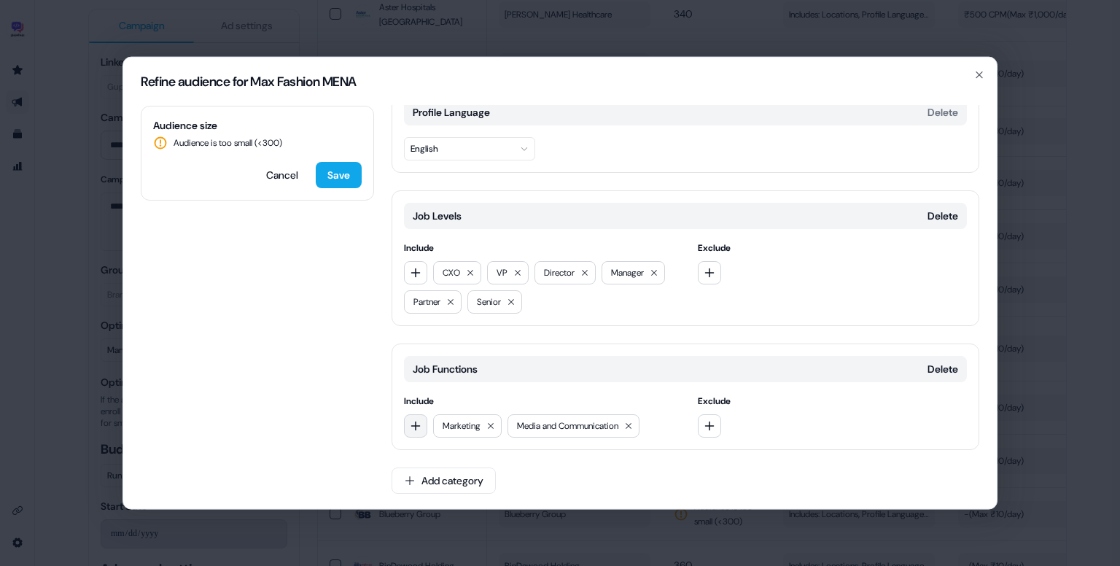
click at [421, 418] on button "button" at bounding box center [415, 425] width 23 height 23
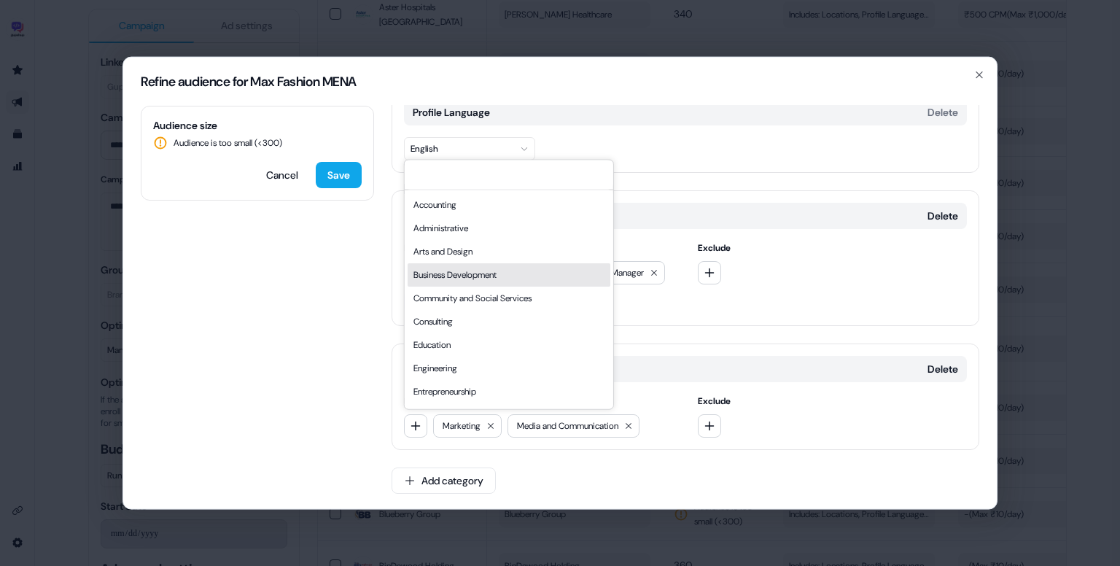
click at [474, 272] on div "Business Development" at bounding box center [509, 274] width 203 height 23
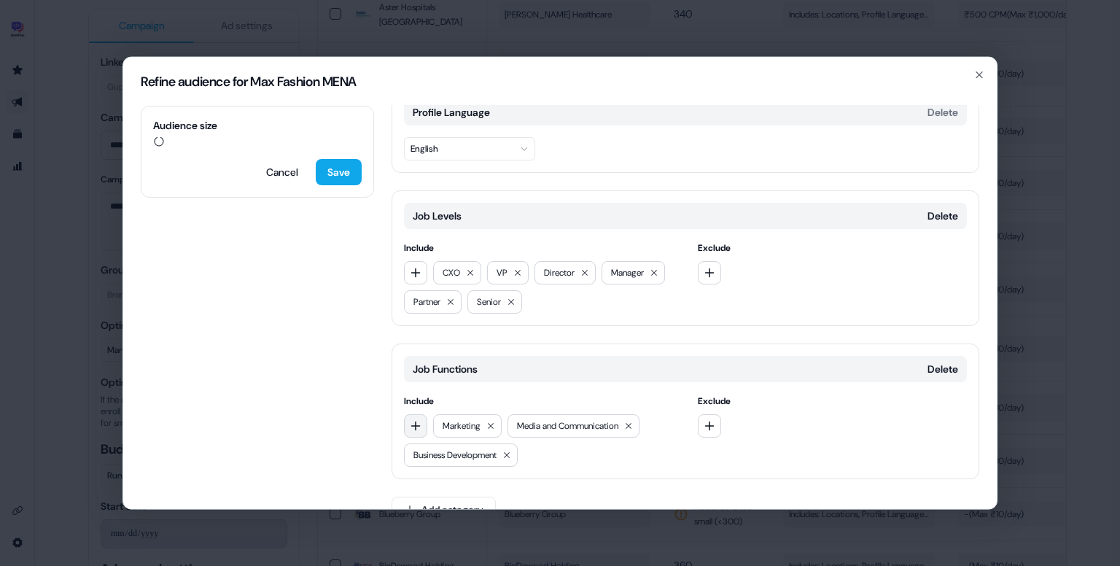
click at [407, 426] on button "button" at bounding box center [415, 425] width 23 height 23
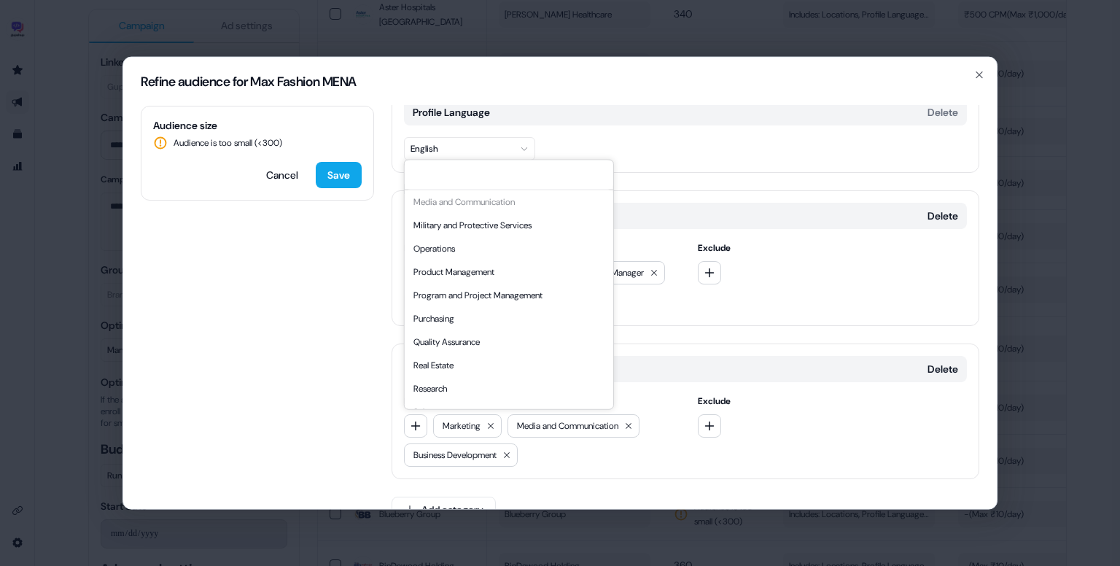
scroll to position [394, 0]
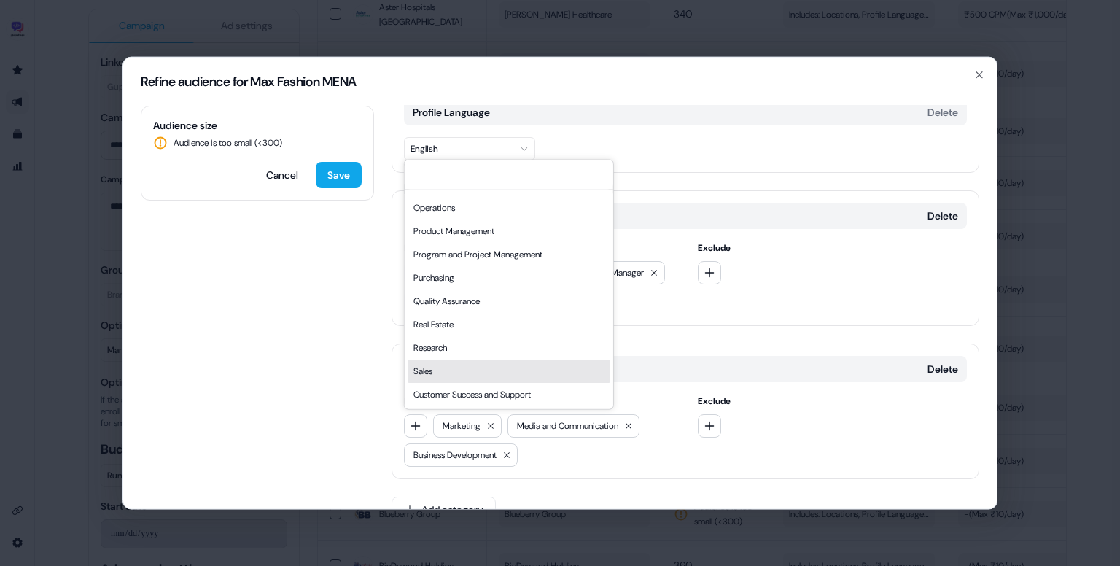
click at [461, 364] on div "Sales" at bounding box center [509, 370] width 203 height 23
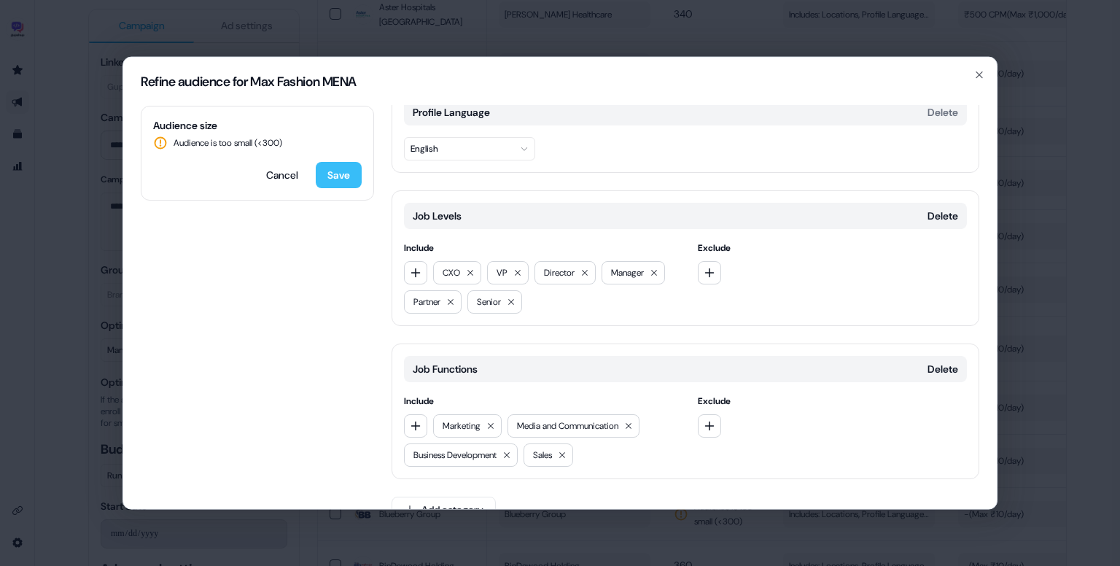
click at [330, 179] on button "Save" at bounding box center [339, 175] width 46 height 26
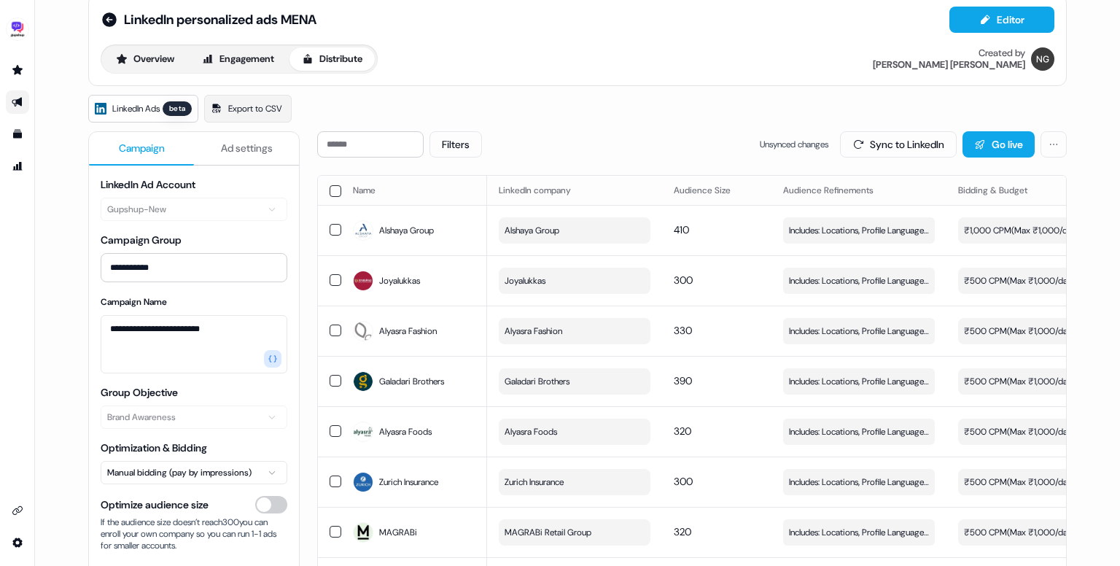
scroll to position [1158, 0]
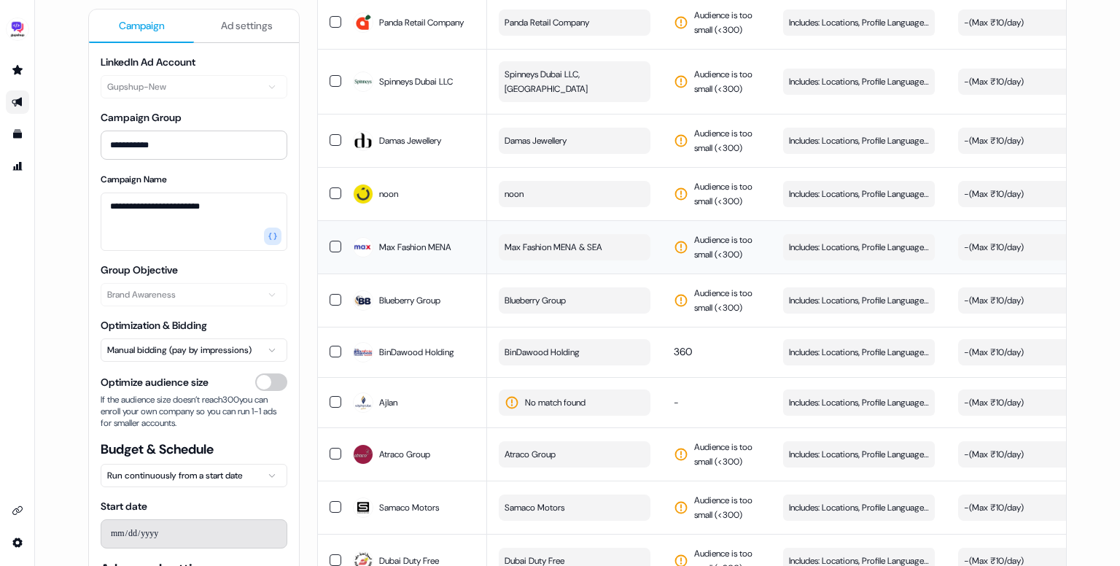
click at [580, 254] on span "Max Fashion MENA & SEA" at bounding box center [553, 247] width 98 height 15
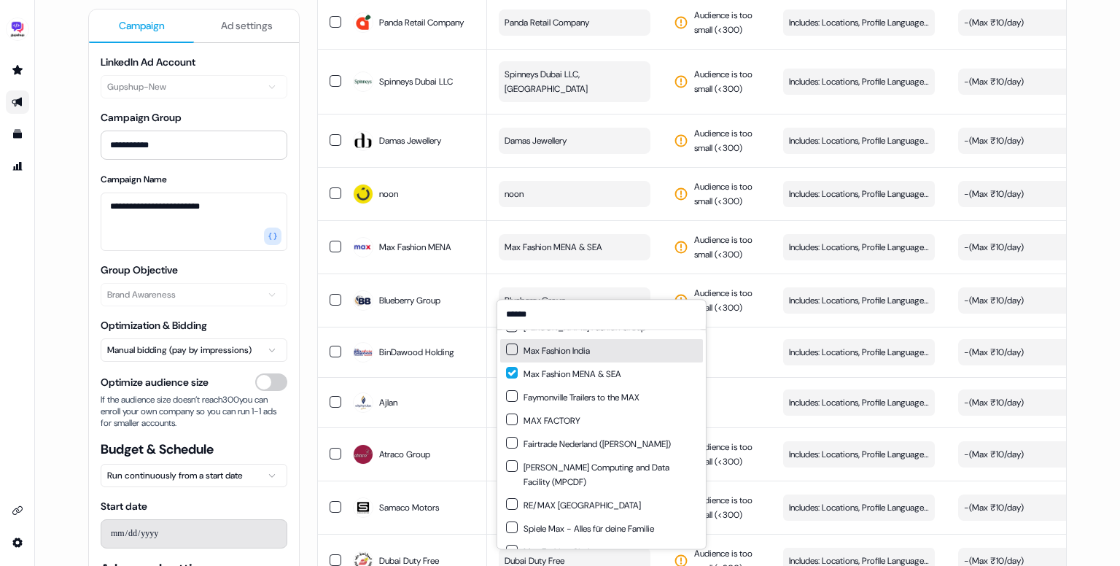
scroll to position [0, 0]
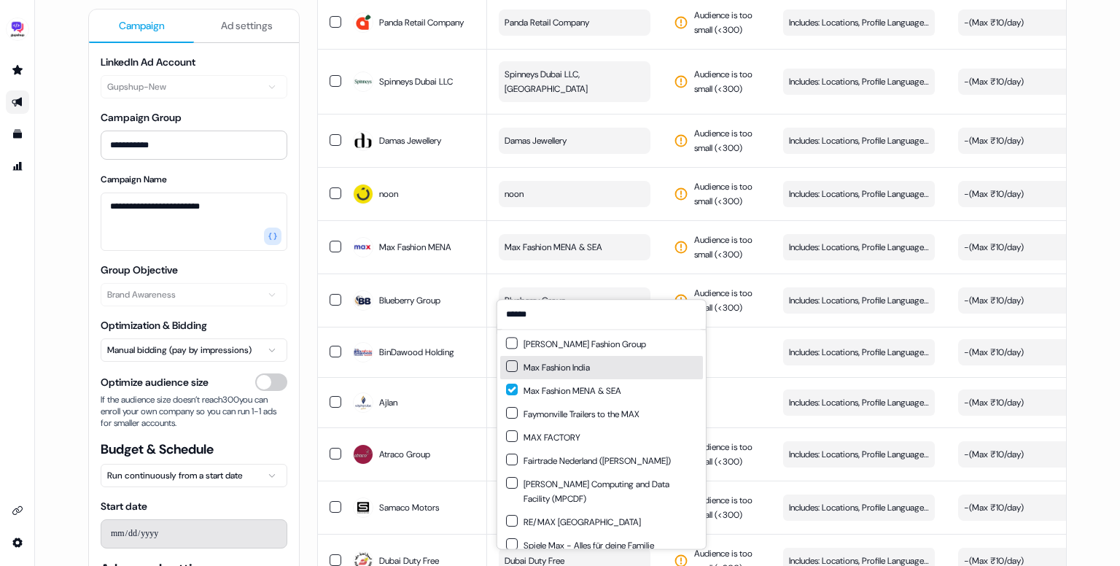
type input "******"
click at [510, 370] on button "Suggestions" at bounding box center [512, 366] width 12 height 12
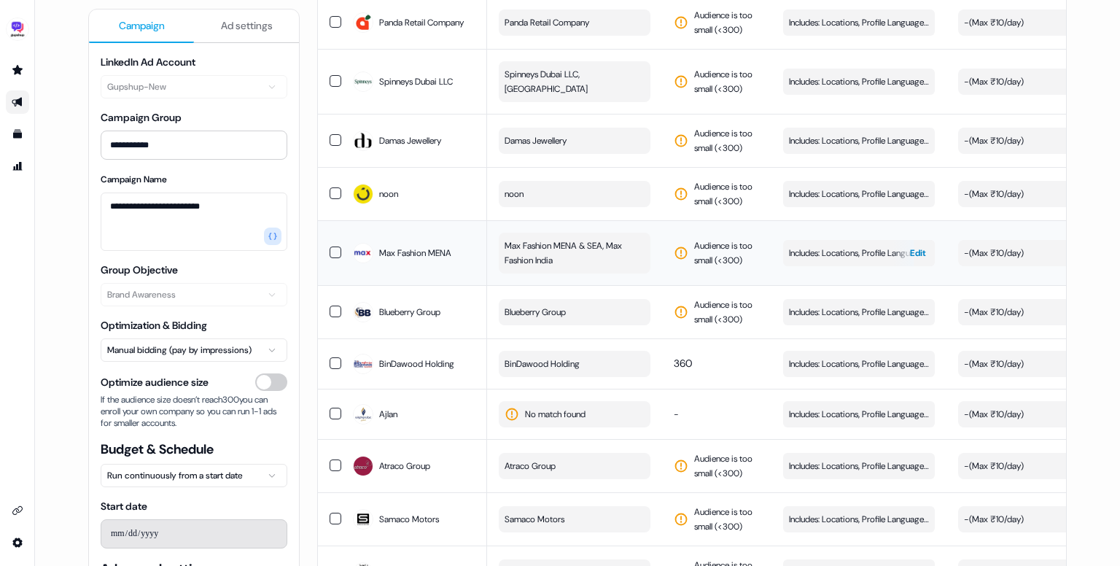
click at [821, 260] on span "Includes: Locations, Profile Language, Job Levels, Job Functions" at bounding box center [859, 253] width 140 height 15
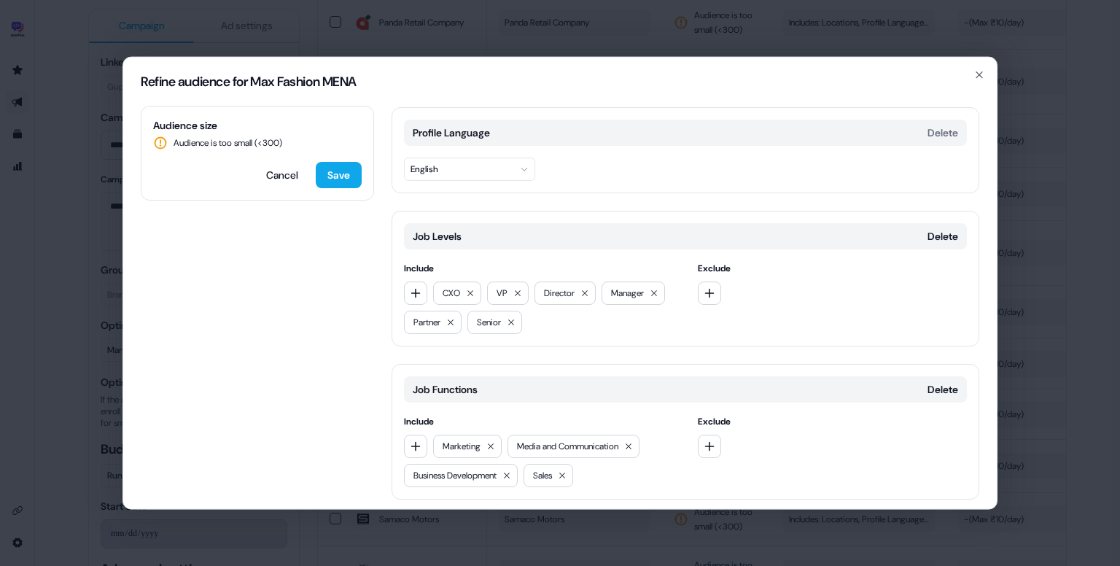
scroll to position [172, 0]
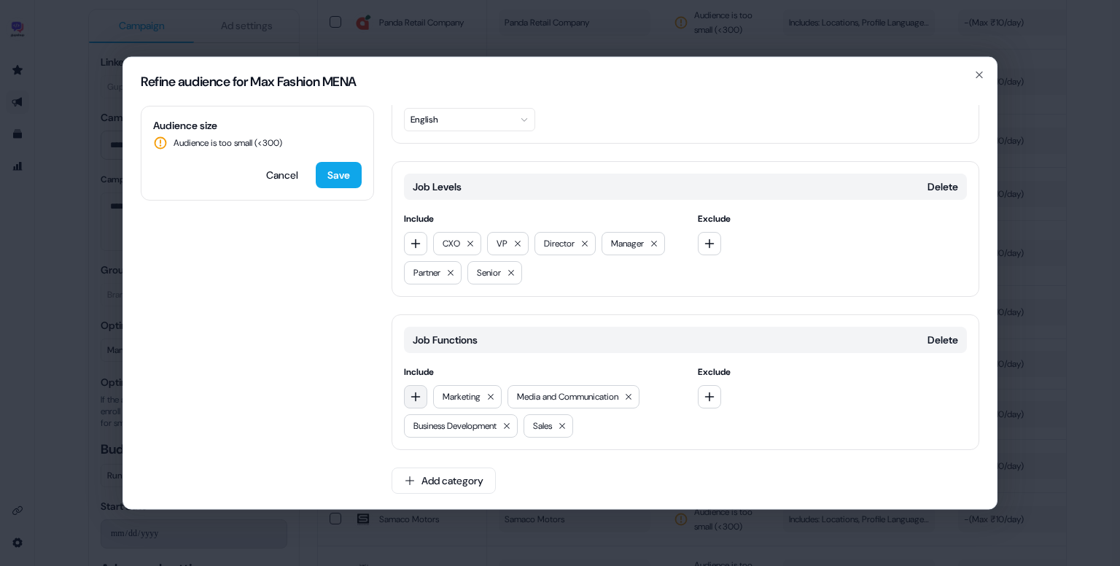
click at [415, 396] on icon "button" at bounding box center [415, 395] width 9 height 9
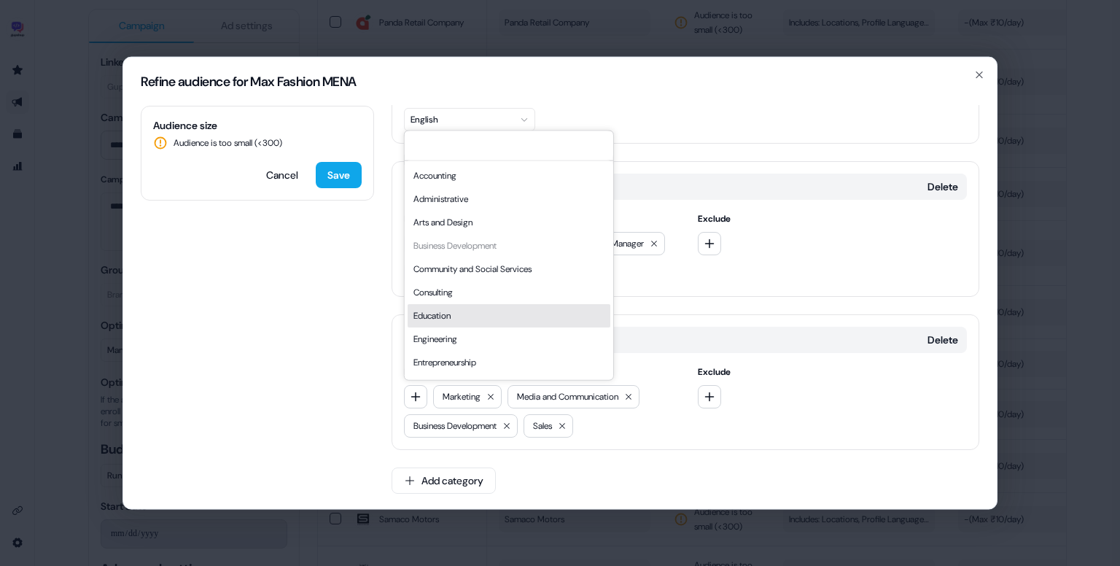
scroll to position [394, 0]
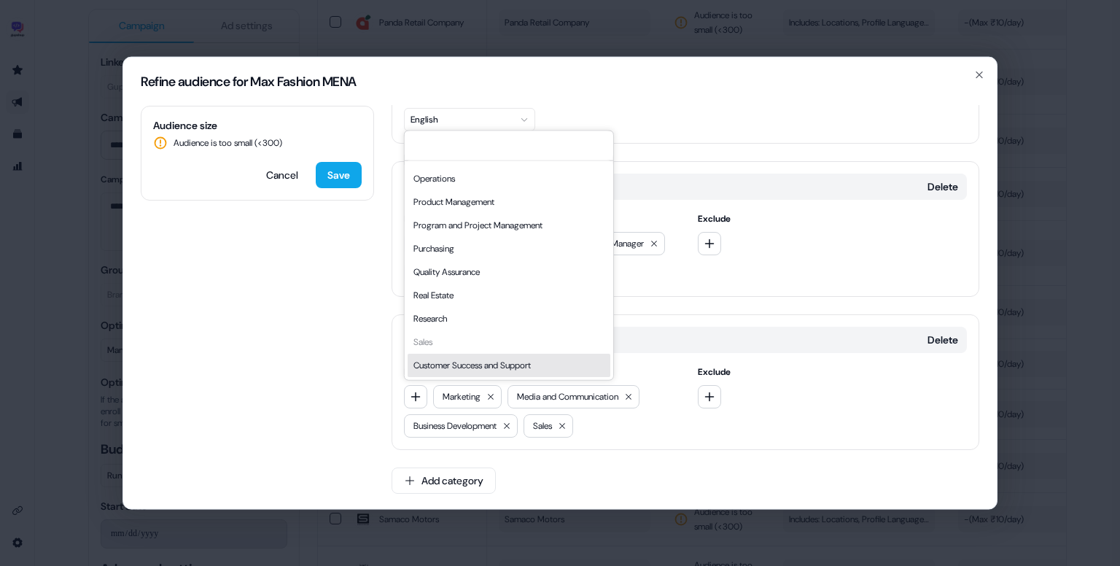
click at [472, 367] on div "Customer Success and Support" at bounding box center [509, 365] width 203 height 23
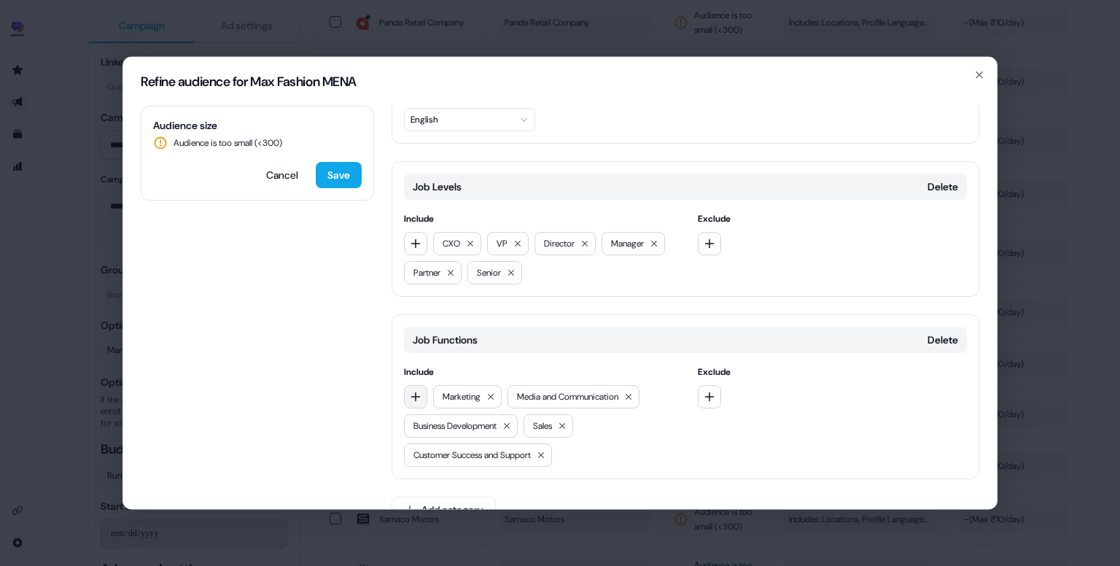
click at [417, 396] on icon "button" at bounding box center [416, 397] width 12 height 12
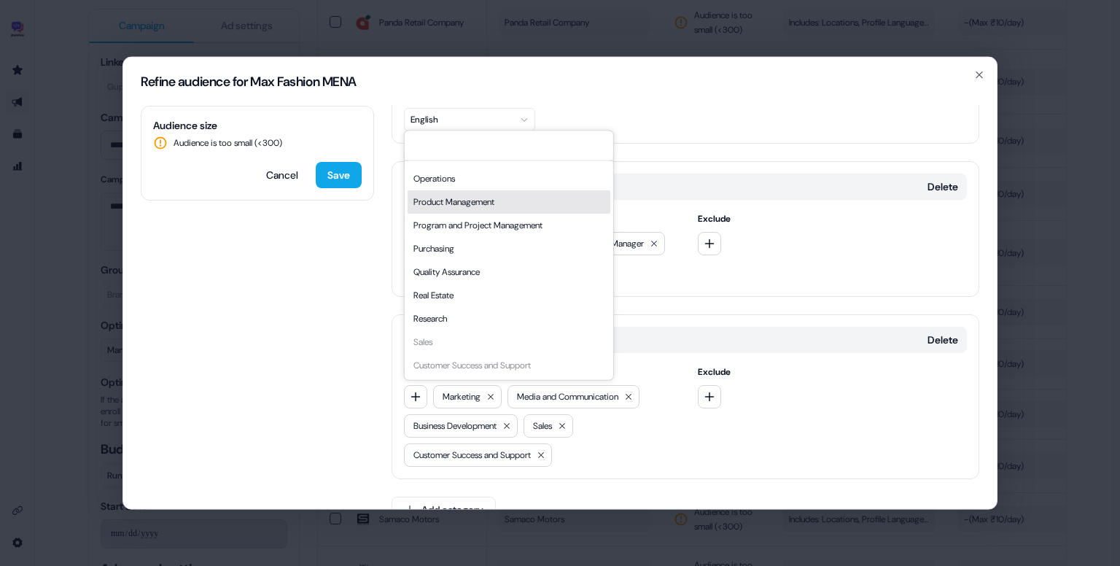
click at [482, 203] on div "Product Management" at bounding box center [509, 201] width 203 height 23
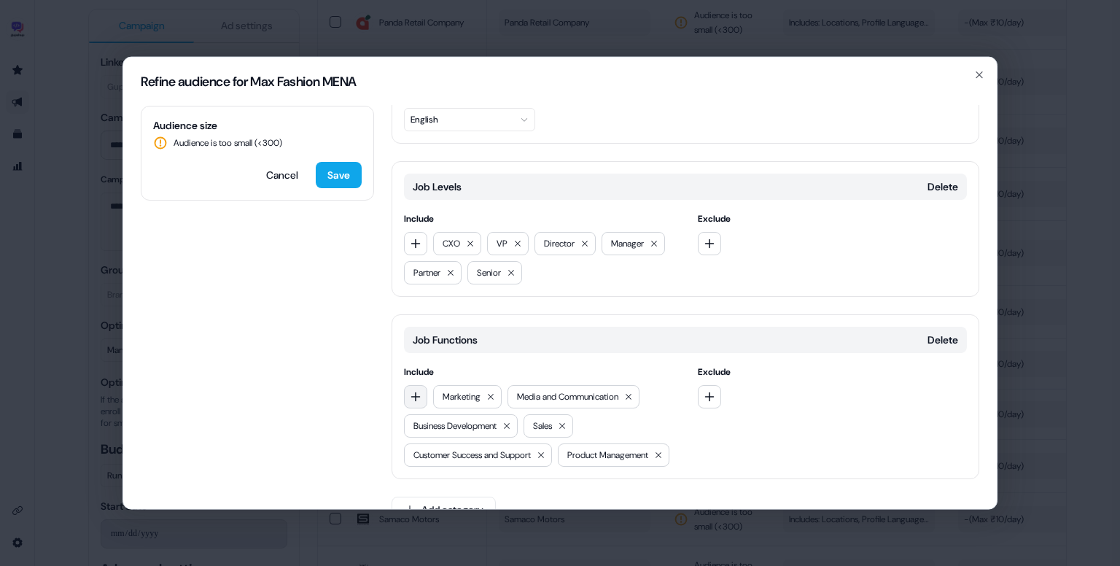
click at [413, 395] on icon "button" at bounding box center [416, 397] width 12 height 12
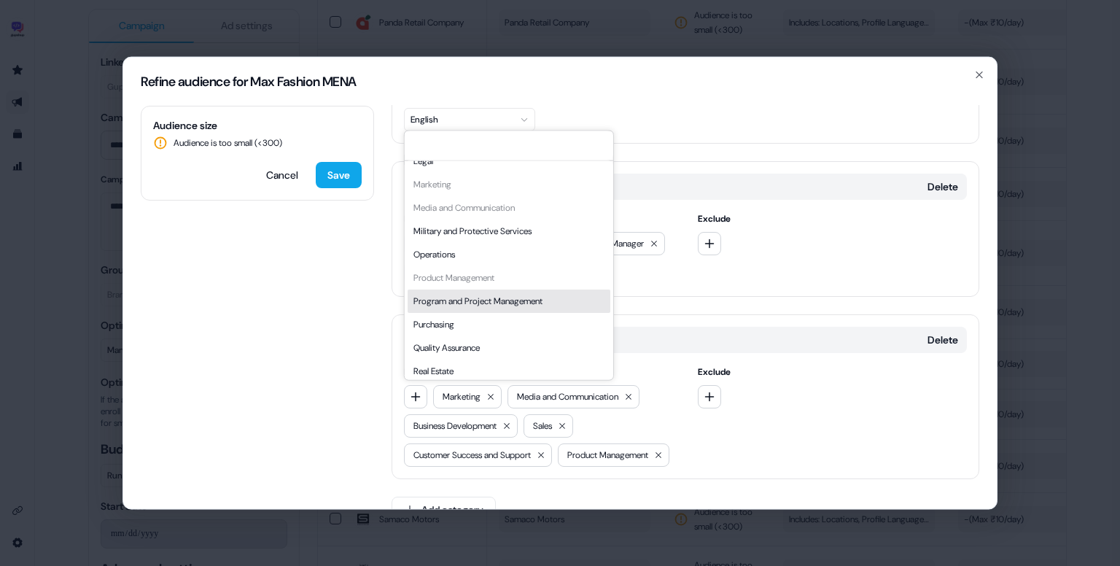
scroll to position [306, 0]
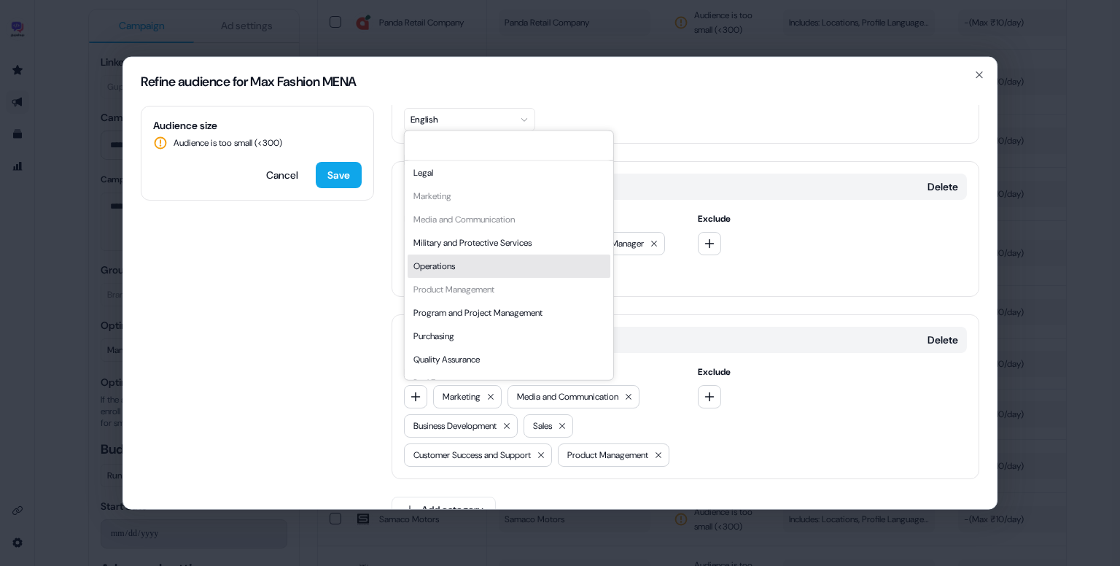
click at [458, 277] on div "Accounting Administrative Arts and Design Business Development Community and So…" at bounding box center [509, 161] width 203 height 607
click at [458, 273] on div "Operations" at bounding box center [509, 265] width 203 height 23
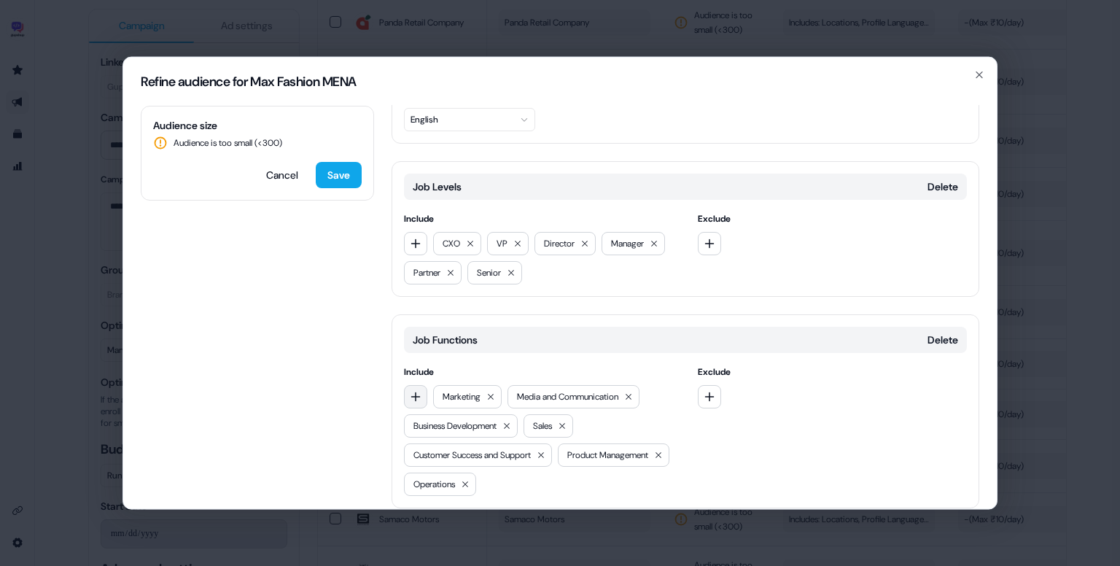
click at [405, 393] on button "button" at bounding box center [415, 396] width 23 height 23
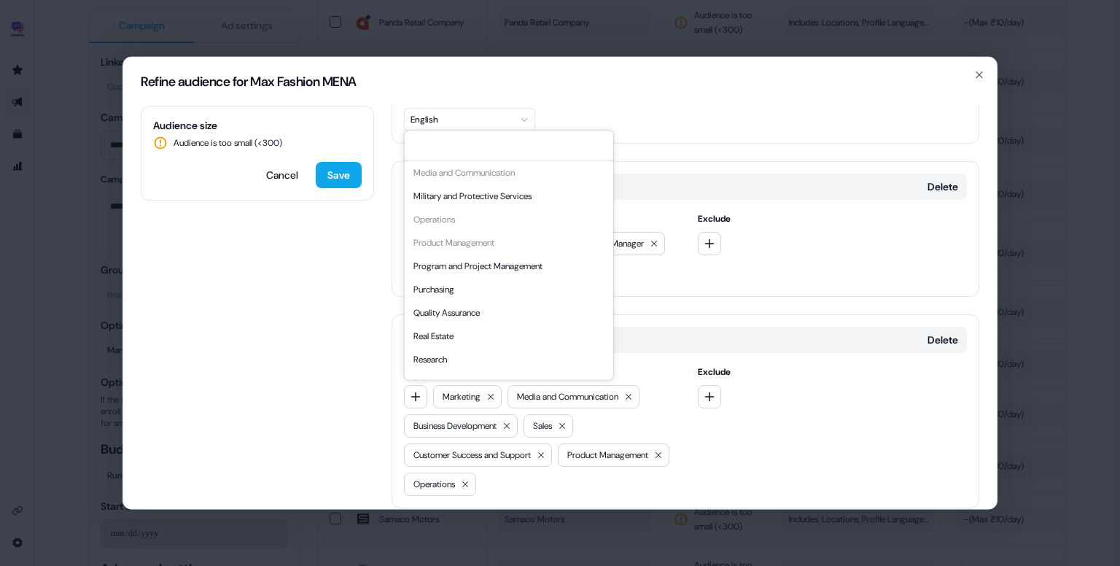
scroll to position [354, 0]
click at [509, 270] on div "Program and Project Management" at bounding box center [509, 264] width 203 height 23
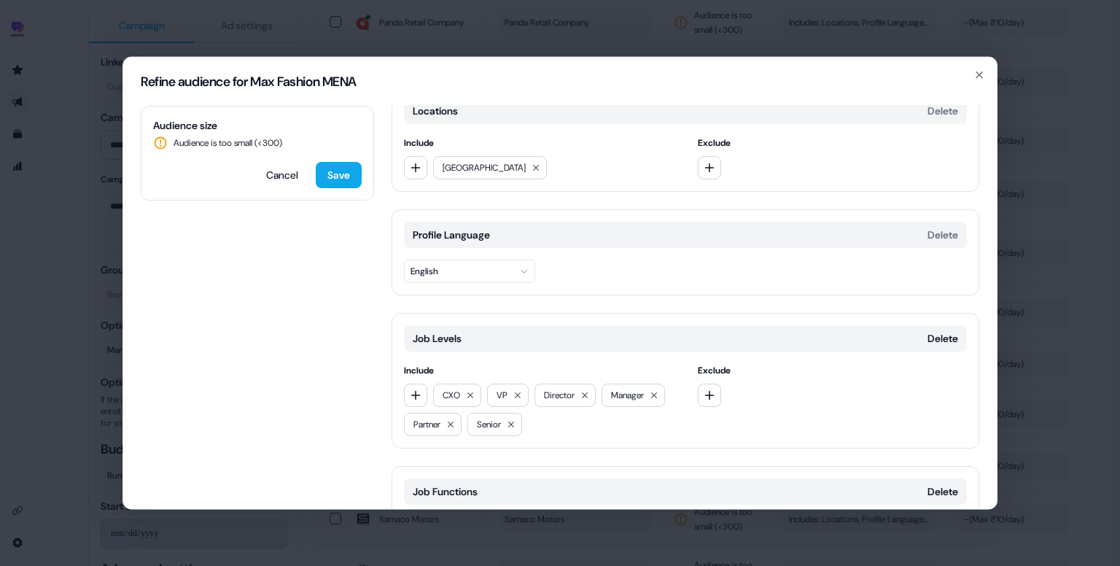
scroll to position [18, 0]
click at [417, 174] on icon "button" at bounding box center [416, 170] width 12 height 12
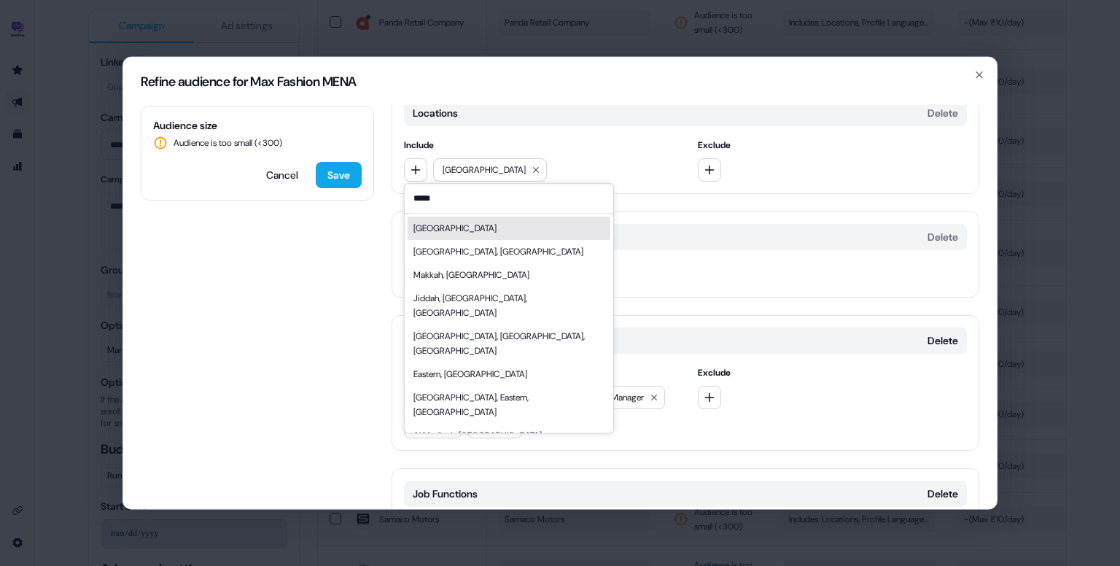
type input "*****"
click at [515, 233] on div "[GEOGRAPHIC_DATA]" at bounding box center [509, 228] width 203 height 23
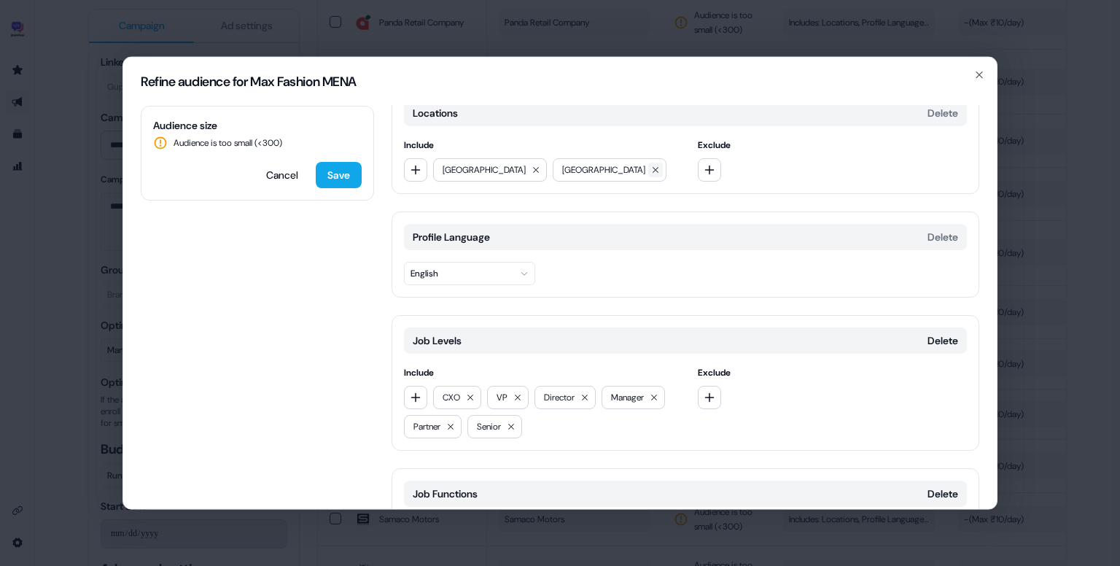
click at [651, 168] on icon at bounding box center [655, 169] width 9 height 9
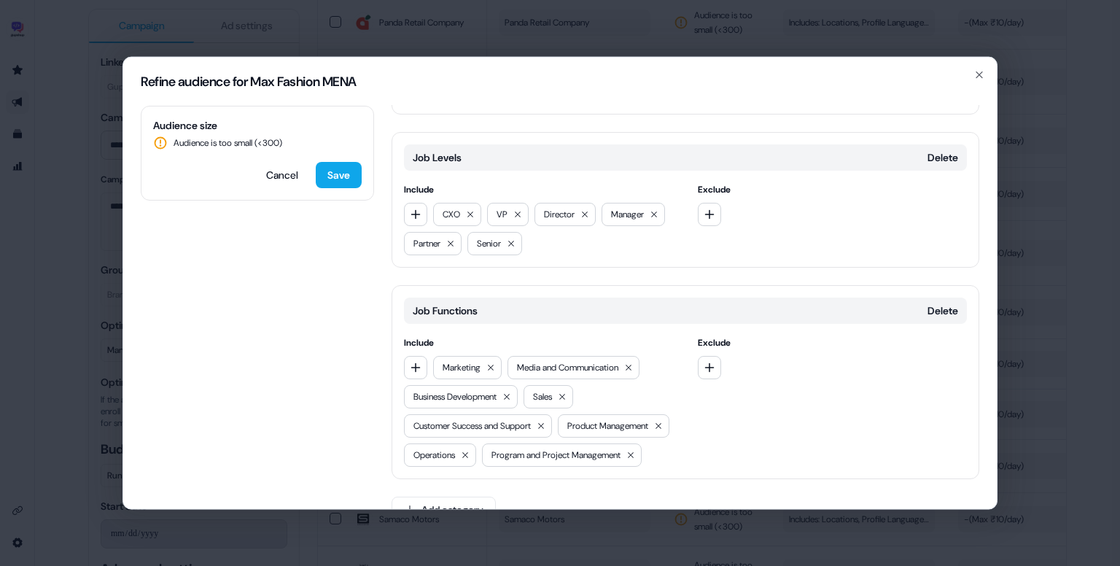
scroll to position [260, 0]
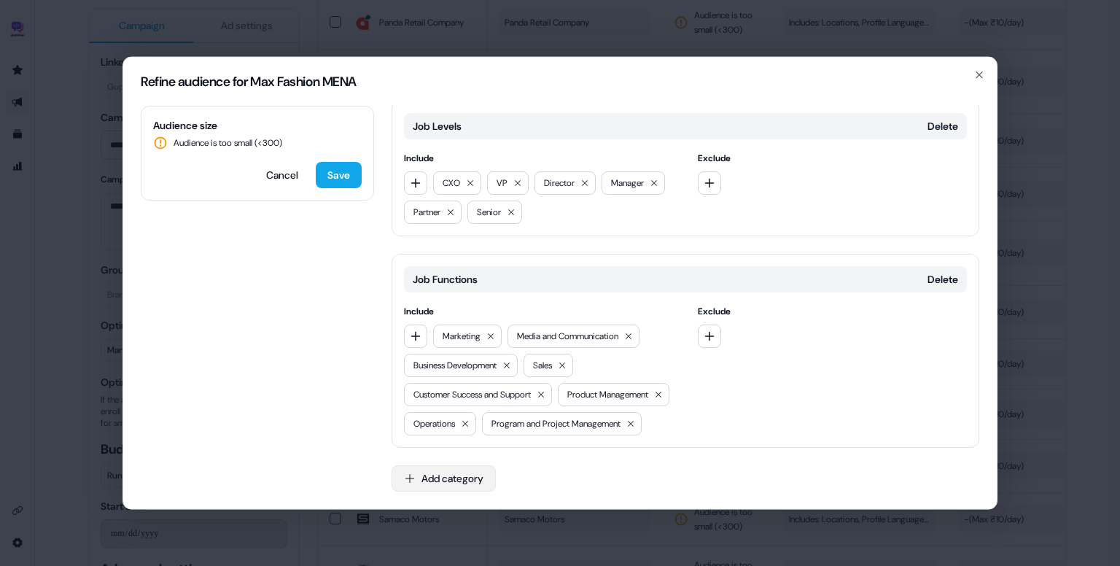
click at [454, 482] on button "Add category" at bounding box center [443, 478] width 104 height 26
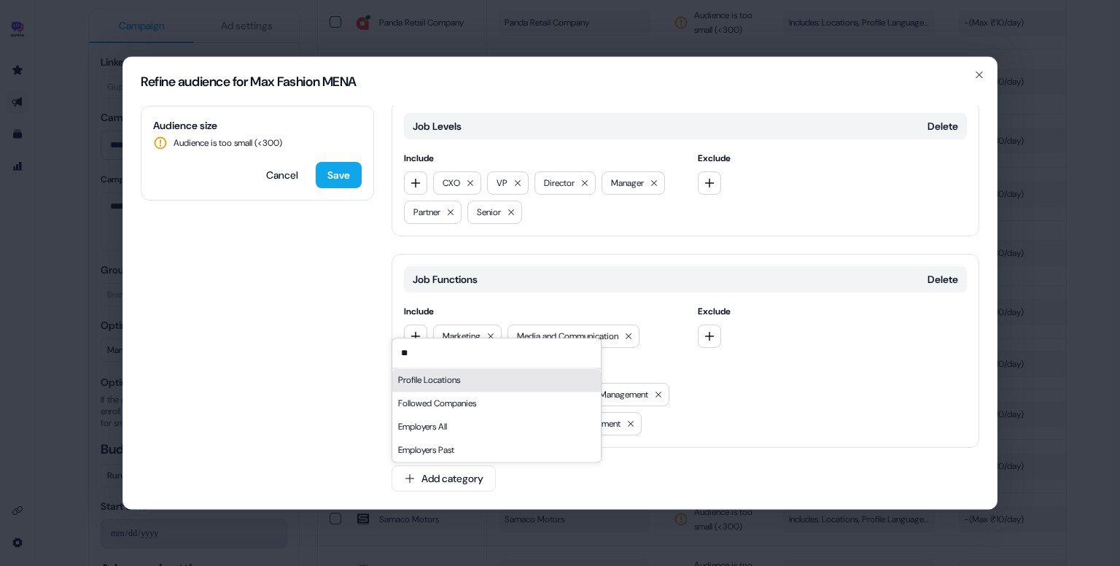
type input "**"
click at [460, 380] on div "Profile Locations" at bounding box center [496, 379] width 208 height 23
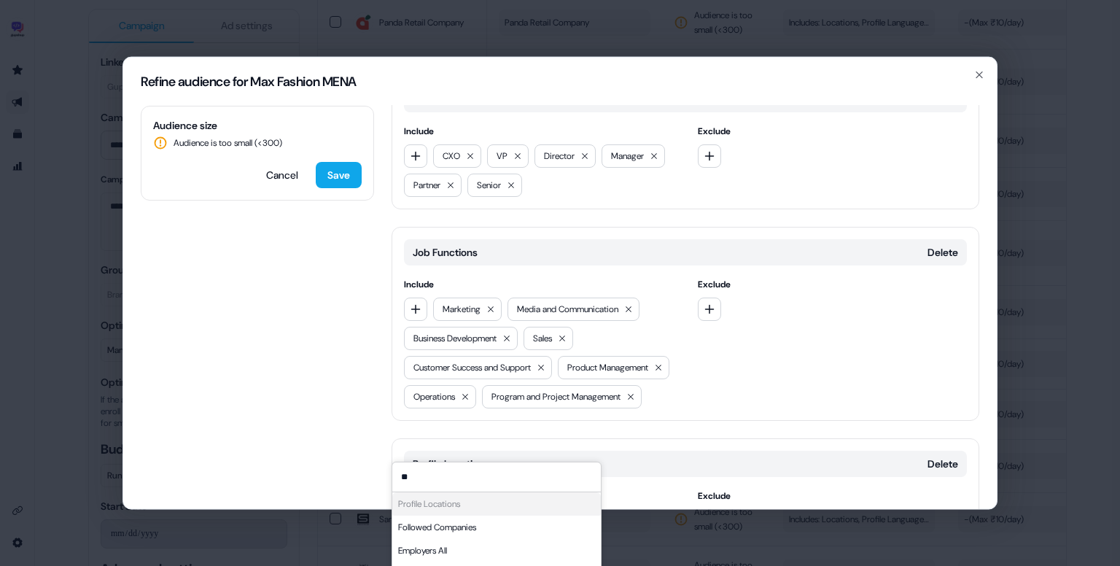
scroll to position [383, 0]
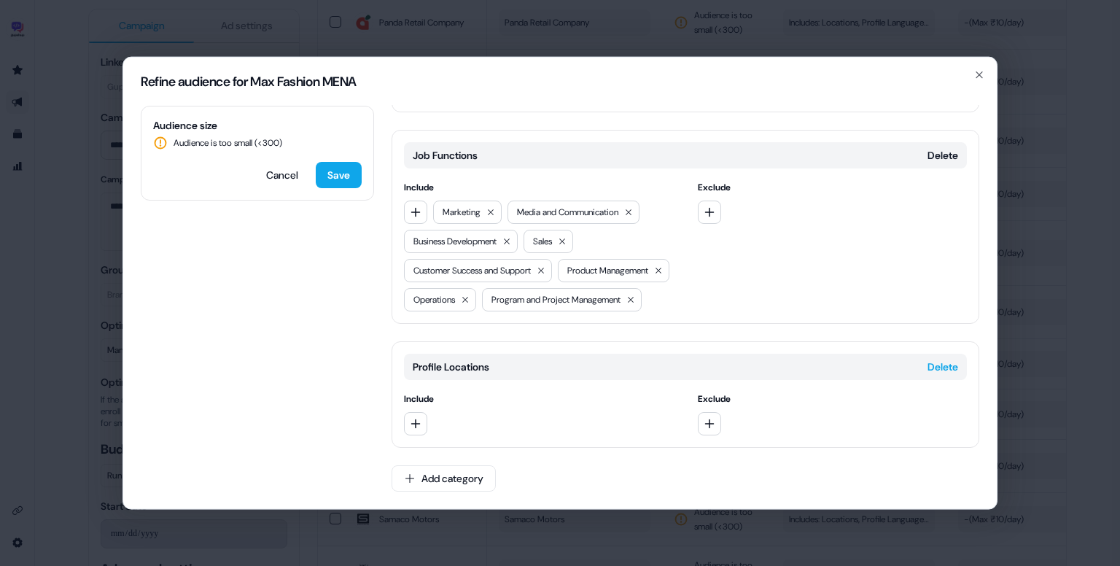
click at [929, 363] on button "Delete" at bounding box center [942, 366] width 31 height 15
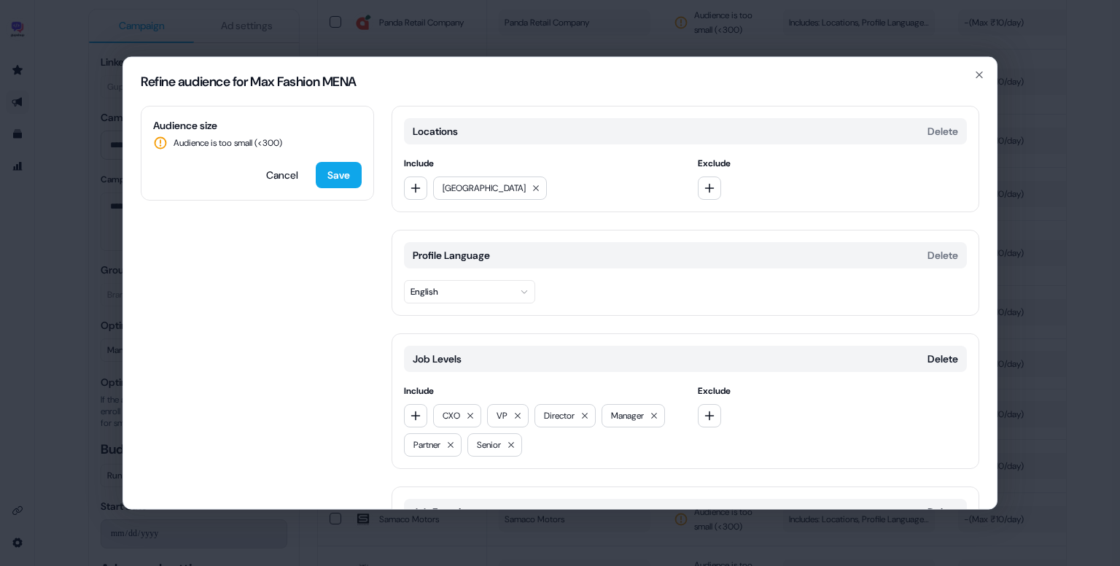
scroll to position [260, 0]
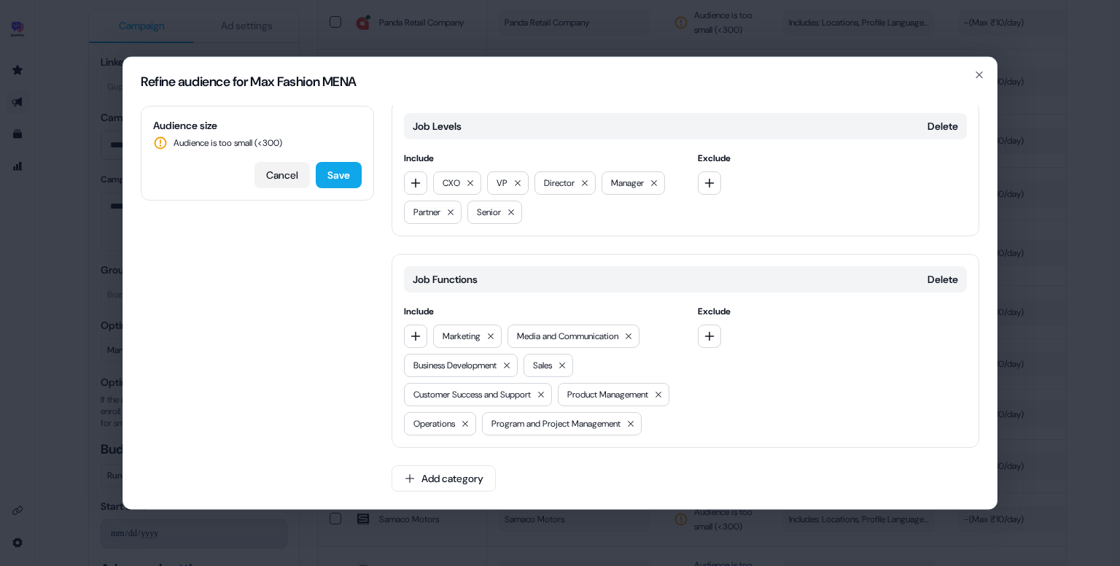
click at [288, 168] on button "Cancel" at bounding box center [281, 175] width 55 height 26
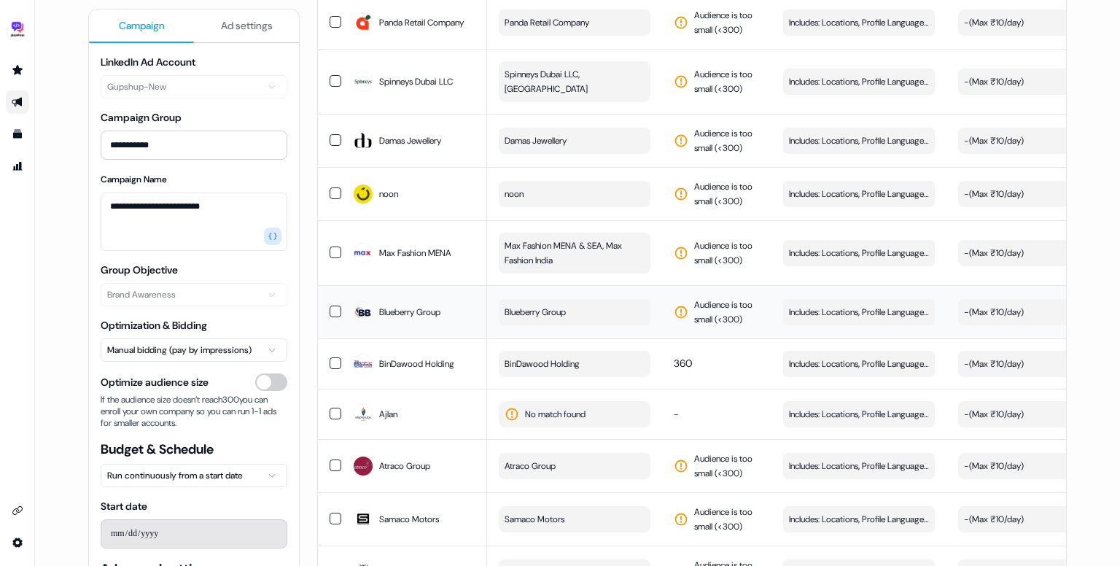
click at [583, 325] on button "Blueberry Group" at bounding box center [575, 312] width 152 height 26
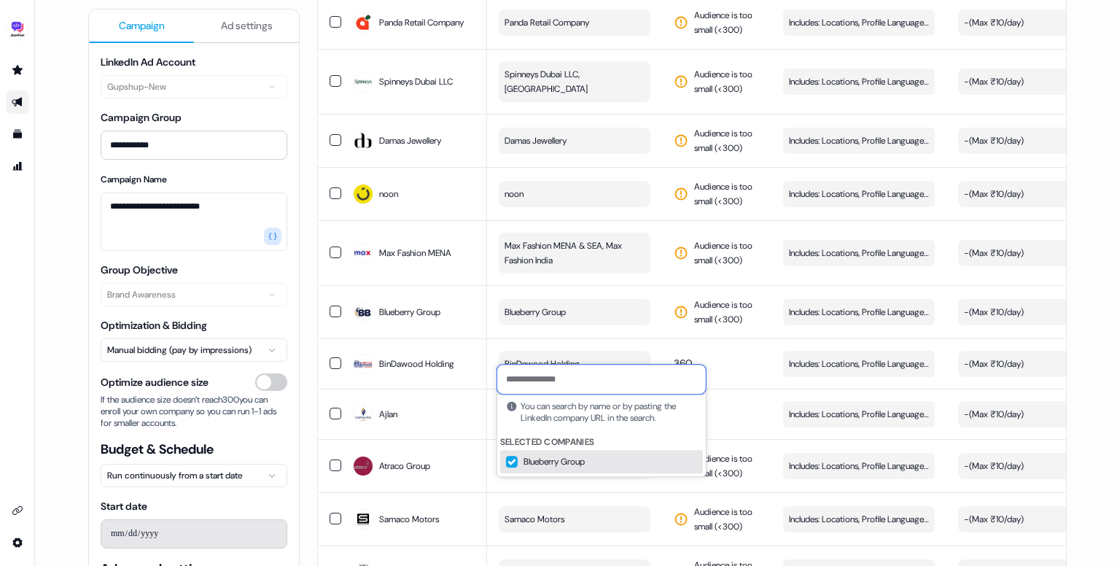
paste input "**********"
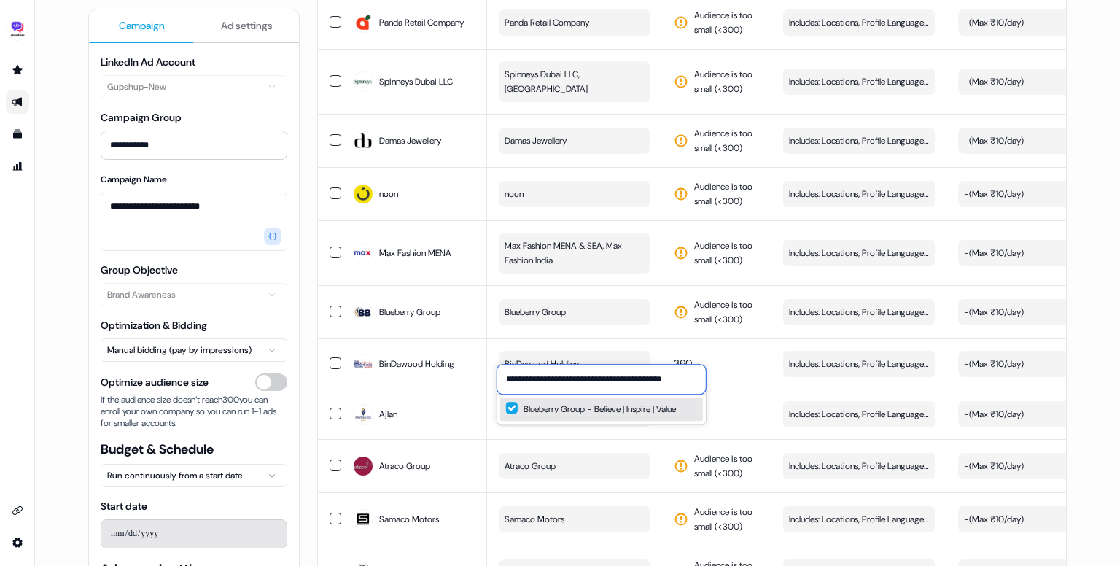
type input "**********"
click at [512, 405] on button "Suggestions" at bounding box center [512, 408] width 12 height 12
click at [604, 410] on div "Blueberry Group - Believe | Inspire | Value" at bounding box center [591, 409] width 170 height 15
click at [676, 406] on div "Blueberry Group - Believe | Inspire | Value" at bounding box center [591, 409] width 170 height 15
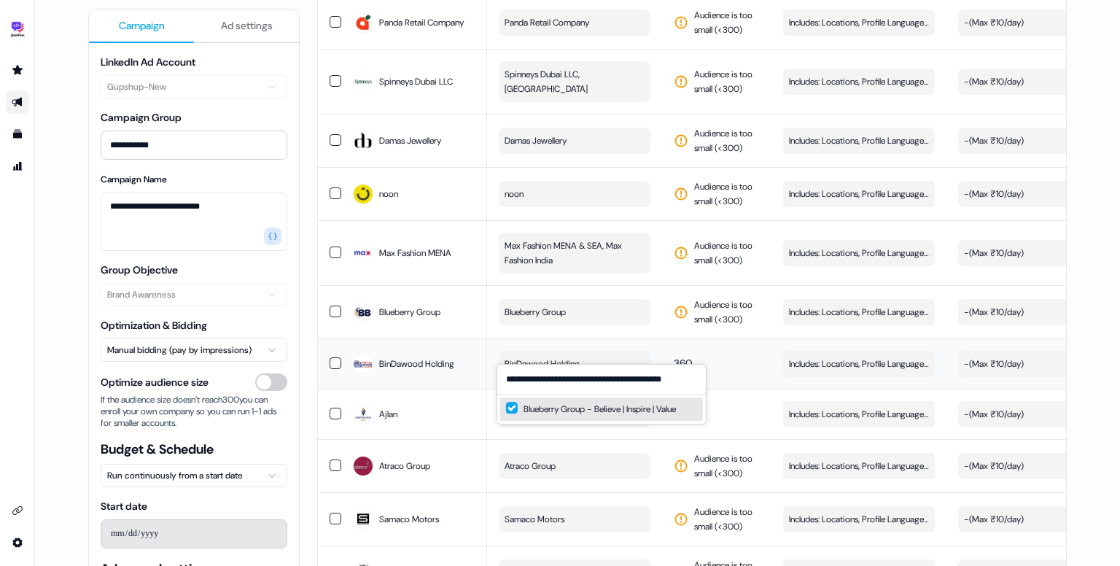
click at [725, 389] on td "360" at bounding box center [716, 363] width 109 height 50
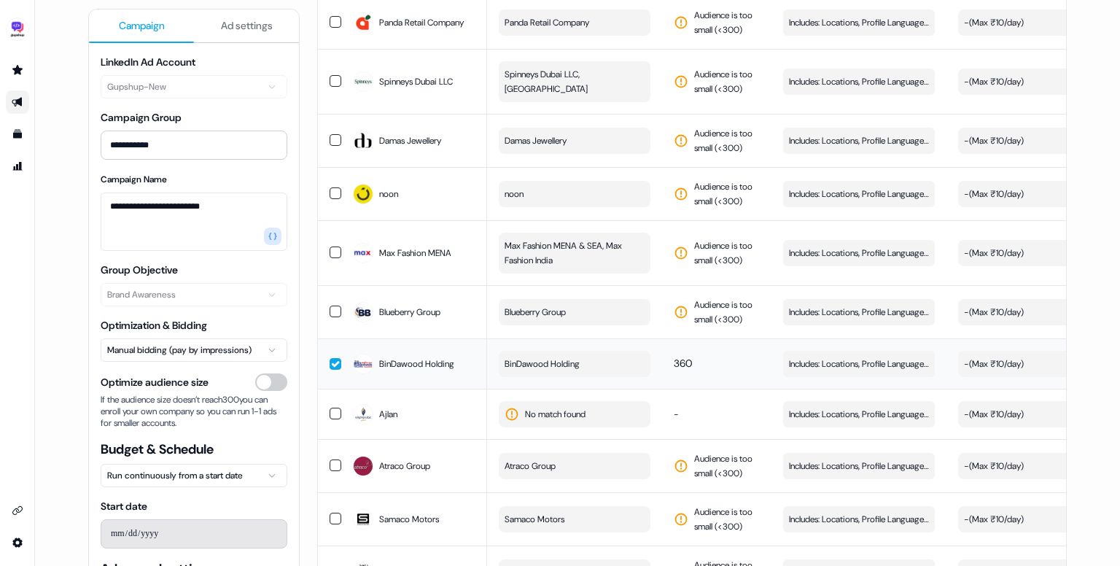
click at [330, 370] on button "button" at bounding box center [336, 364] width 12 height 12
click at [574, 325] on button "Blueberry Group" at bounding box center [575, 312] width 152 height 26
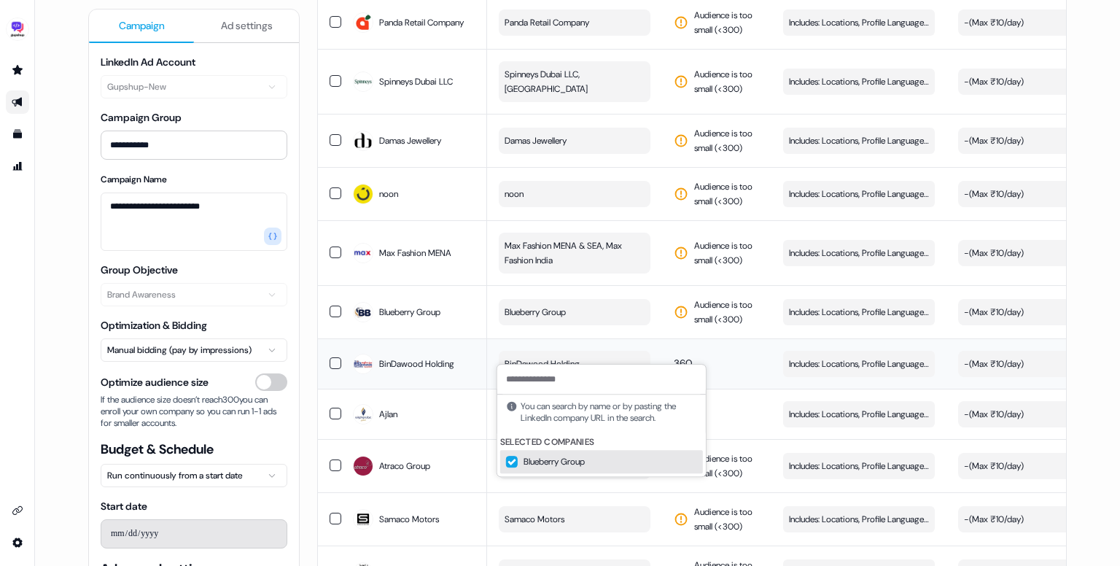
click at [516, 459] on button "Suggestions" at bounding box center [512, 462] width 12 height 12
click at [771, 389] on td "Includes: Locations, Profile Language, Job Levels, Job Functions Edit" at bounding box center [858, 363] width 175 height 50
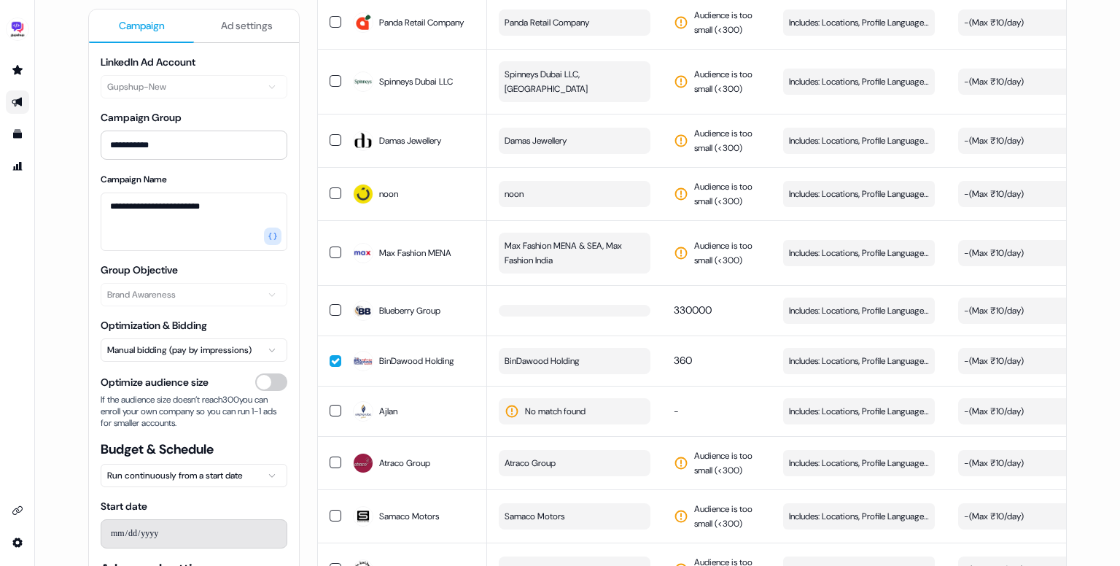
click at [334, 367] on button "button" at bounding box center [336, 361] width 12 height 12
click at [332, 316] on button "button" at bounding box center [336, 310] width 12 height 12
click at [550, 316] on button "button" at bounding box center [575, 311] width 152 height 12
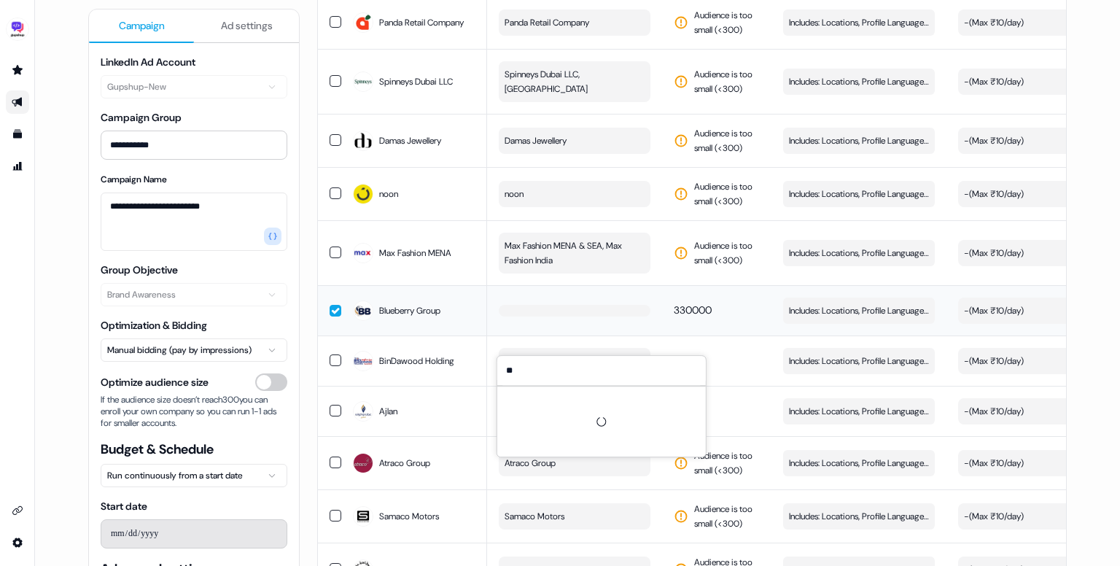
type input "*"
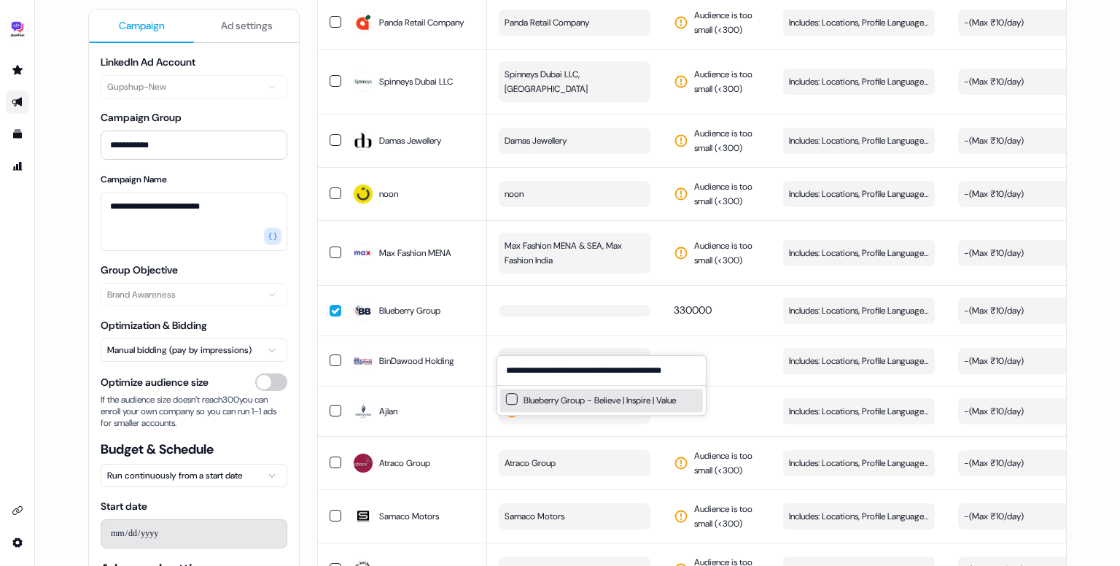
type input "**********"
click at [510, 397] on button "Suggestions" at bounding box center [512, 399] width 12 height 12
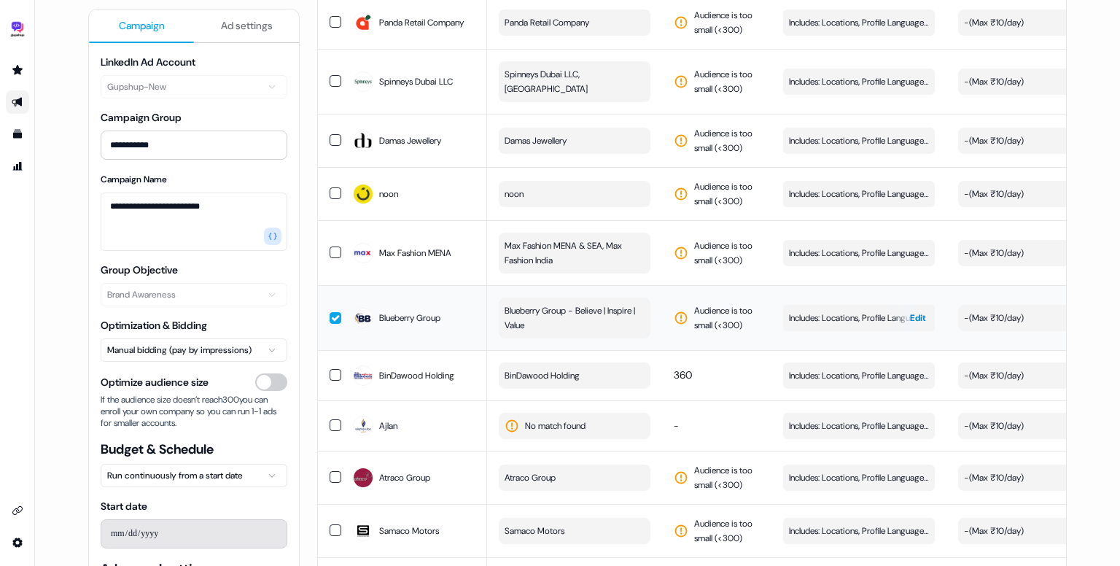
click at [844, 331] on button "Includes: Locations, Profile Language, Job Levels, Job Functions Edit" at bounding box center [859, 318] width 152 height 26
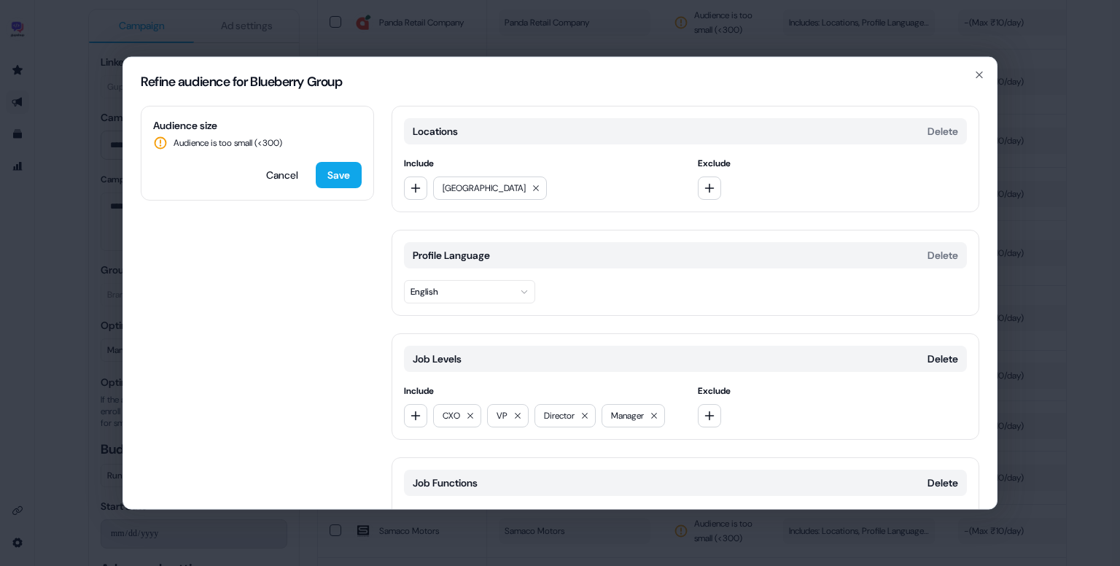
scroll to position [114, 0]
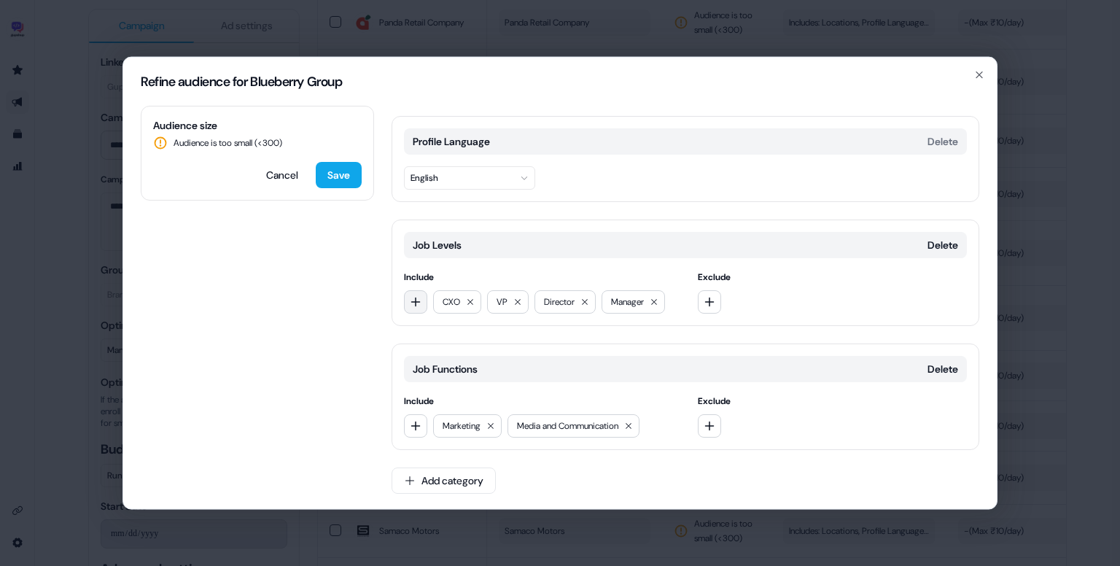
click at [412, 299] on icon "button" at bounding box center [416, 302] width 12 height 12
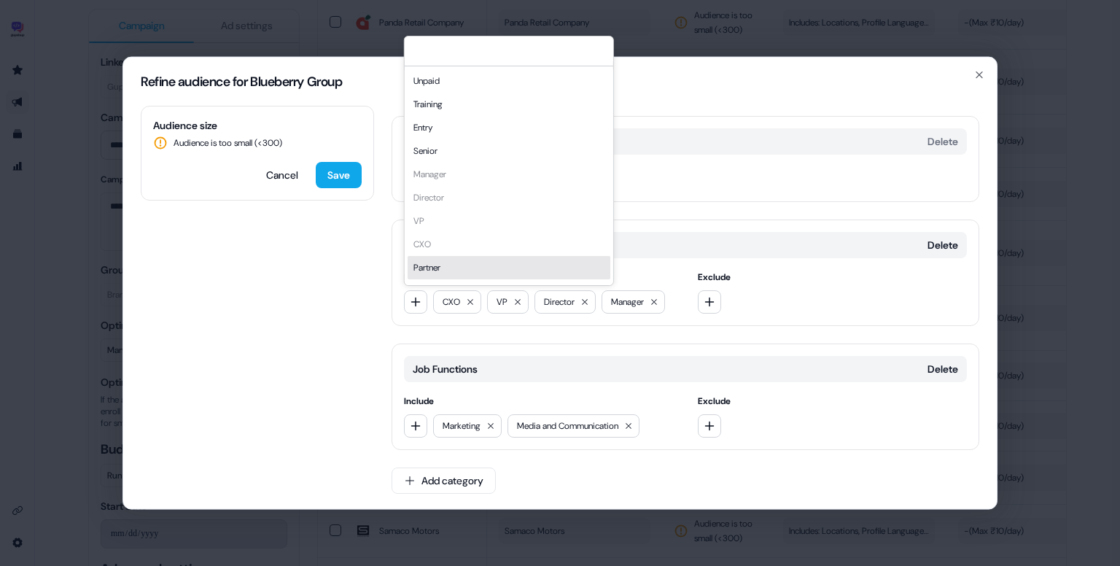
scroll to position [20, 0]
click at [414, 415] on button "button" at bounding box center [415, 425] width 23 height 23
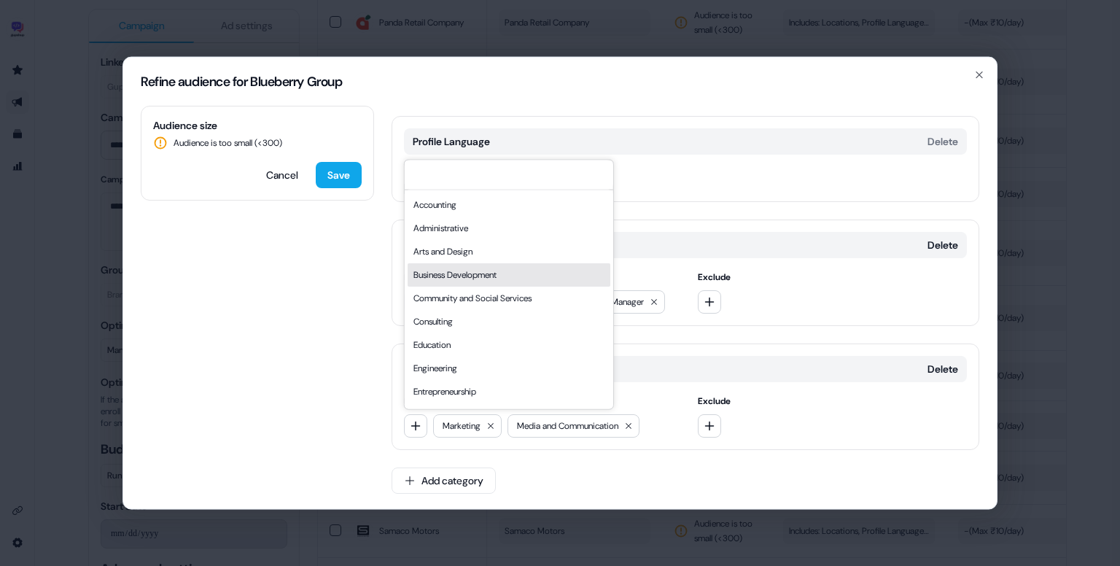
click at [464, 270] on div "Business Development" at bounding box center [509, 274] width 203 height 23
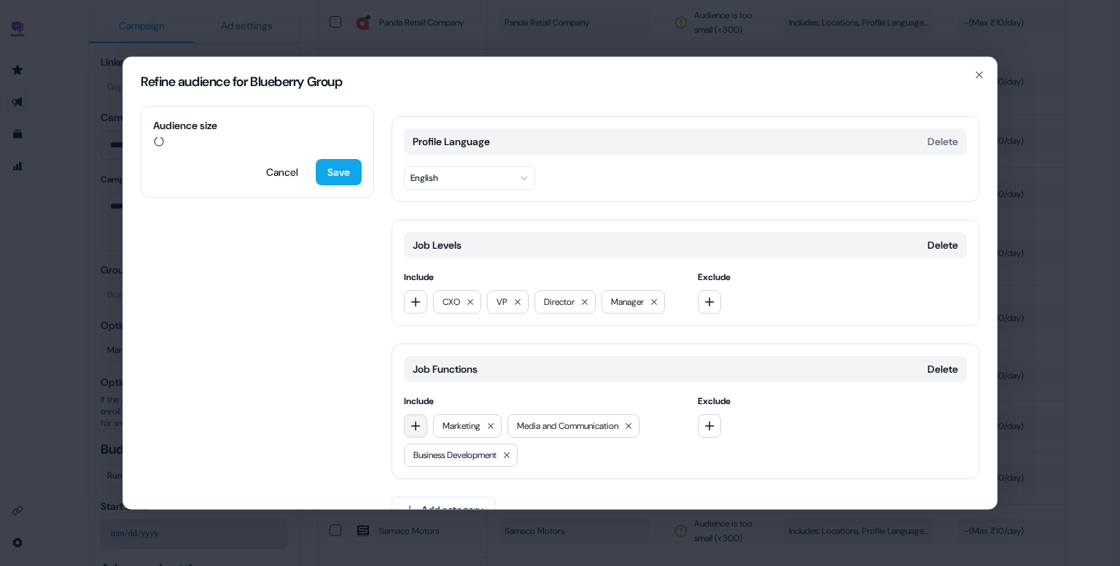
click at [417, 423] on icon "button" at bounding box center [416, 426] width 12 height 12
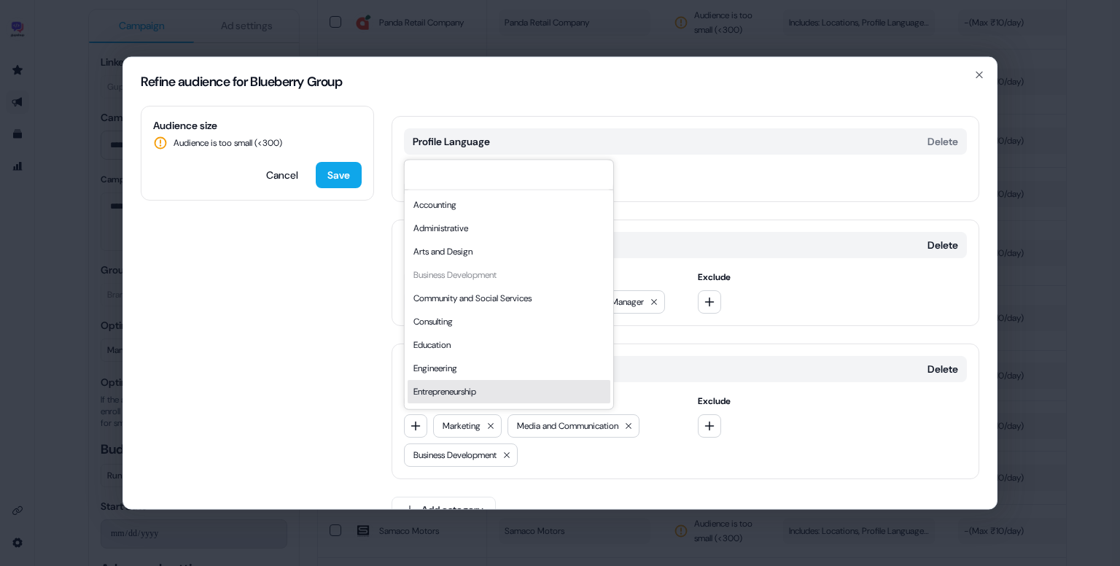
click at [606, 469] on div "Job Functions Delete Include Accounting Administrative Arts and Design Business…" at bounding box center [685, 411] width 588 height 136
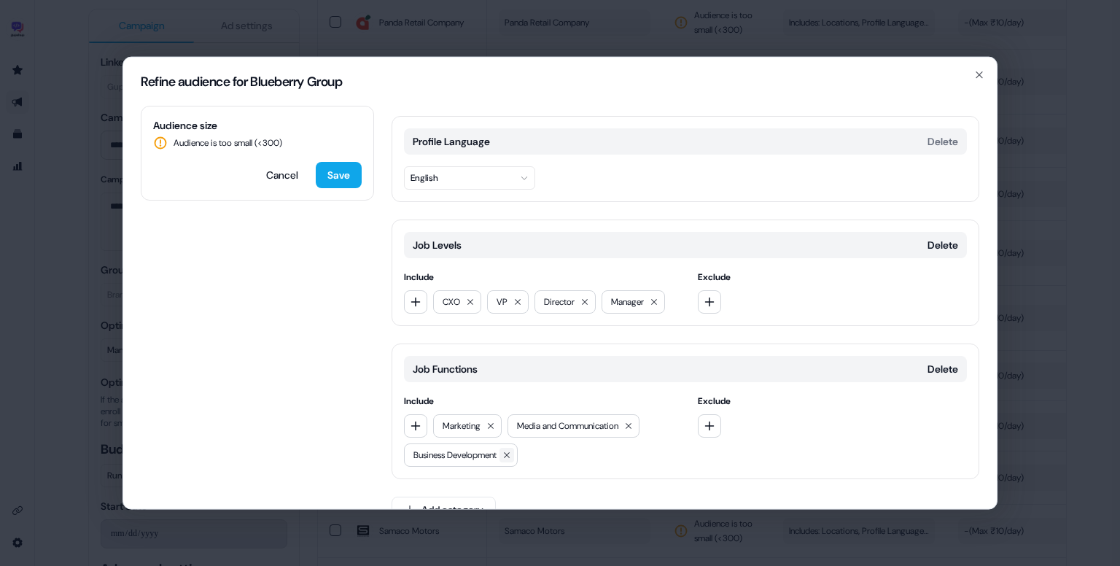
click at [514, 458] on button at bounding box center [506, 455] width 15 height 15
click at [495, 426] on icon at bounding box center [490, 425] width 9 height 9
click at [558, 421] on icon at bounding box center [554, 425] width 9 height 9
click at [410, 296] on icon "button" at bounding box center [416, 302] width 12 height 12
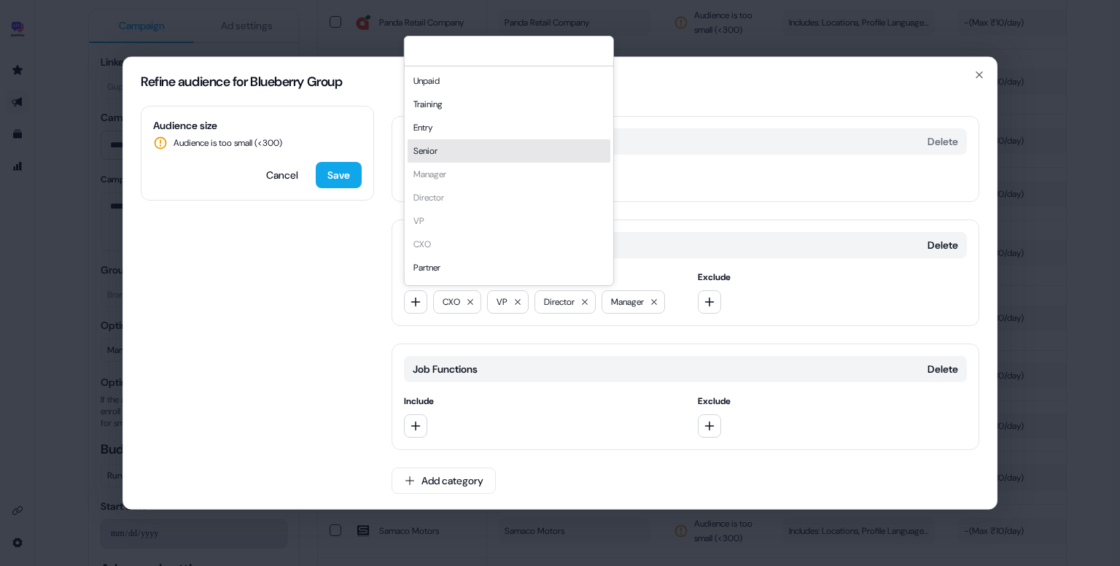
click at [467, 150] on div "Senior" at bounding box center [509, 150] width 203 height 23
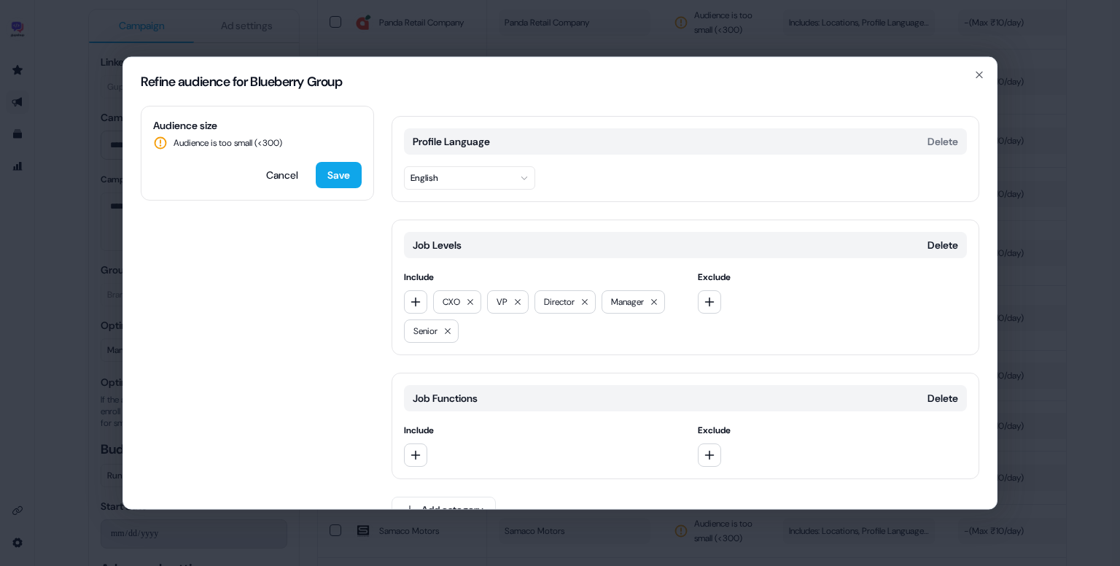
scroll to position [0, 0]
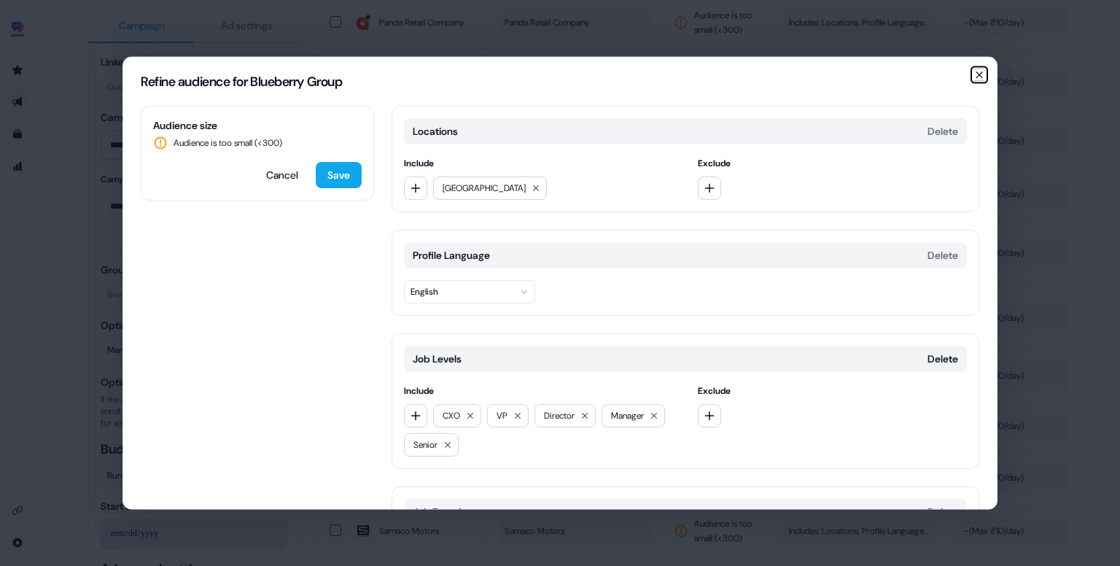
click at [976, 77] on icon "button" at bounding box center [979, 75] width 12 height 12
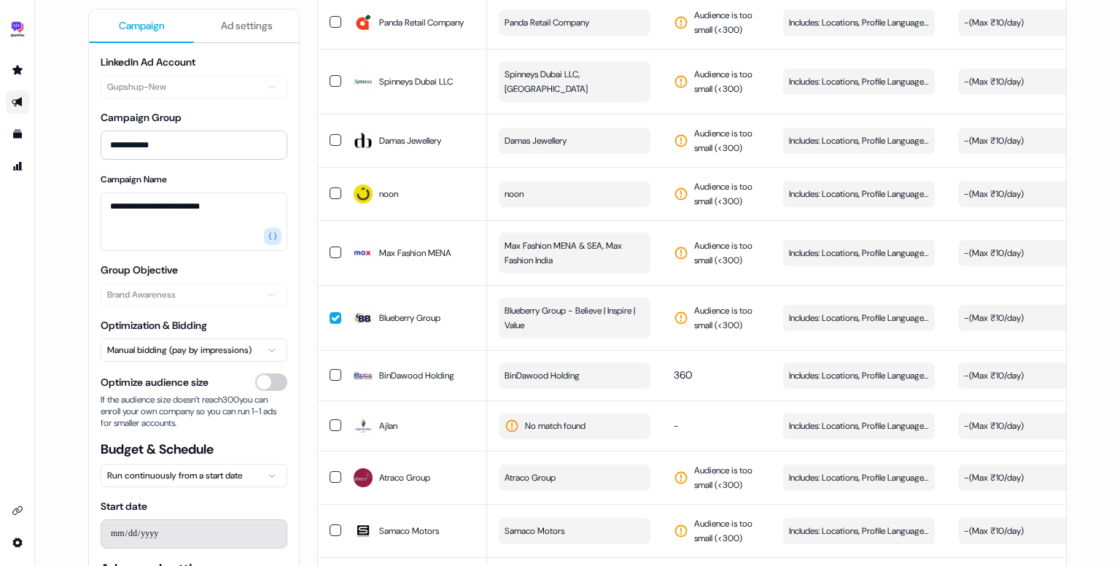
click at [334, 324] on button "button" at bounding box center [336, 318] width 12 height 12
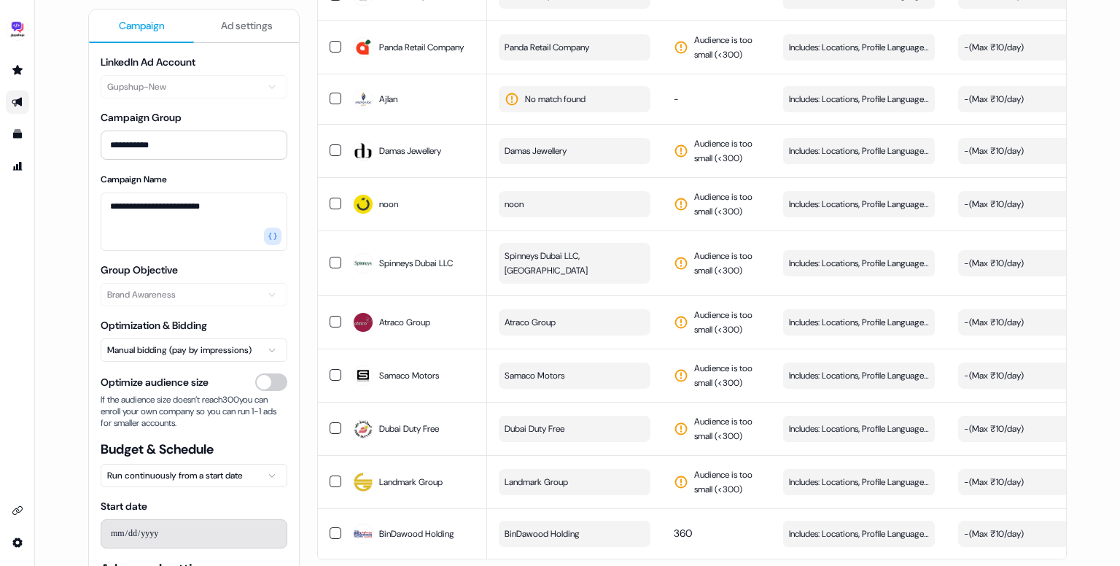
scroll to position [1152, 0]
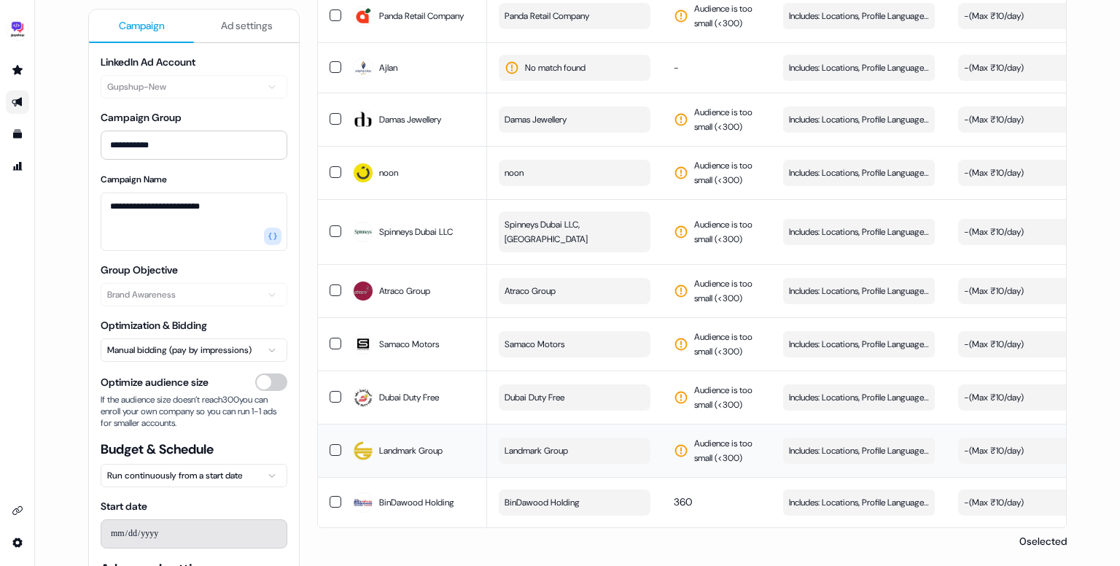
click at [576, 448] on button "Landmark Group" at bounding box center [575, 450] width 152 height 26
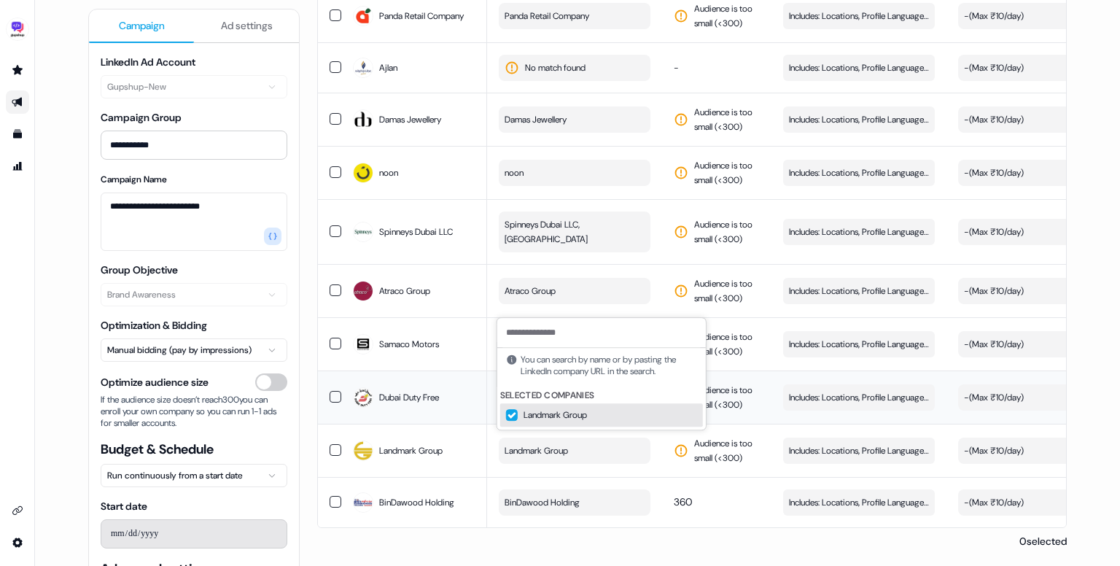
click at [456, 410] on td "Dubai Duty Free" at bounding box center [414, 396] width 146 height 53
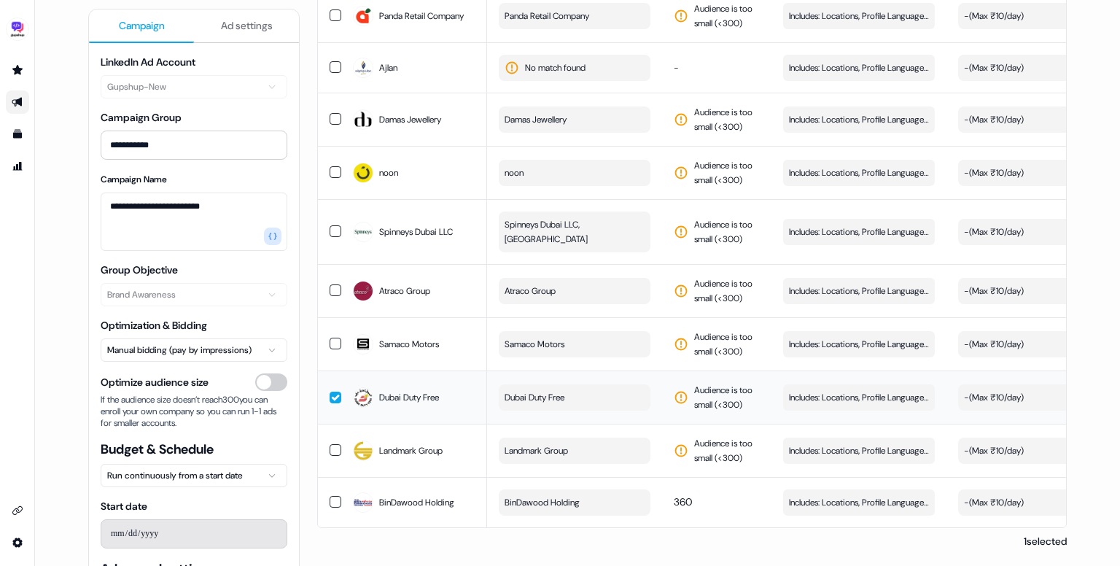
click at [569, 388] on button "Dubai Duty Free" at bounding box center [575, 397] width 152 height 26
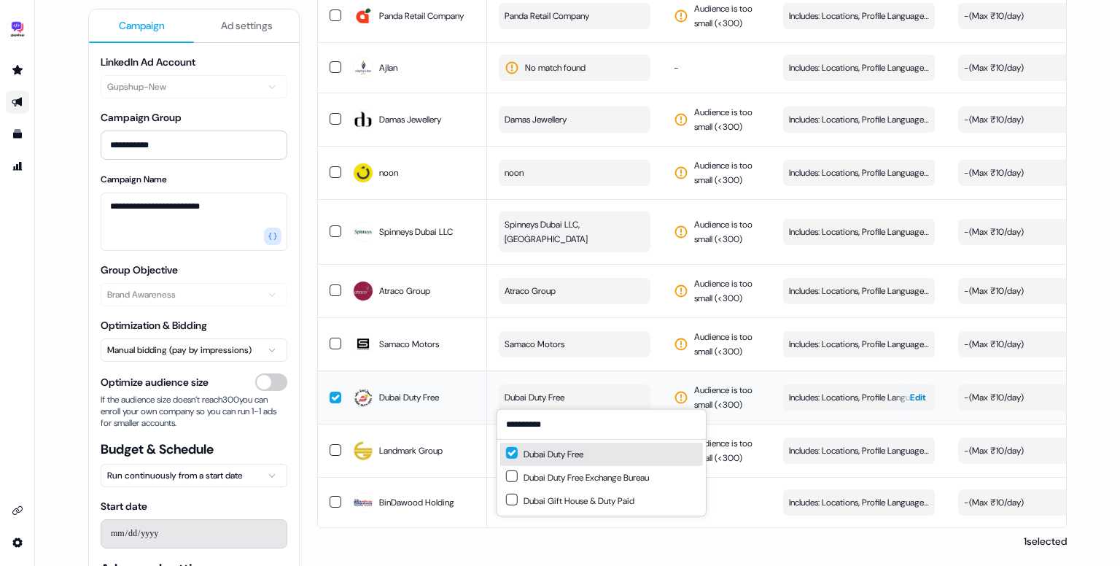
type input "**********"
click at [870, 384] on button "Includes: Locations, Profile Language, Job Levels, Job Functions Edit" at bounding box center [859, 397] width 152 height 26
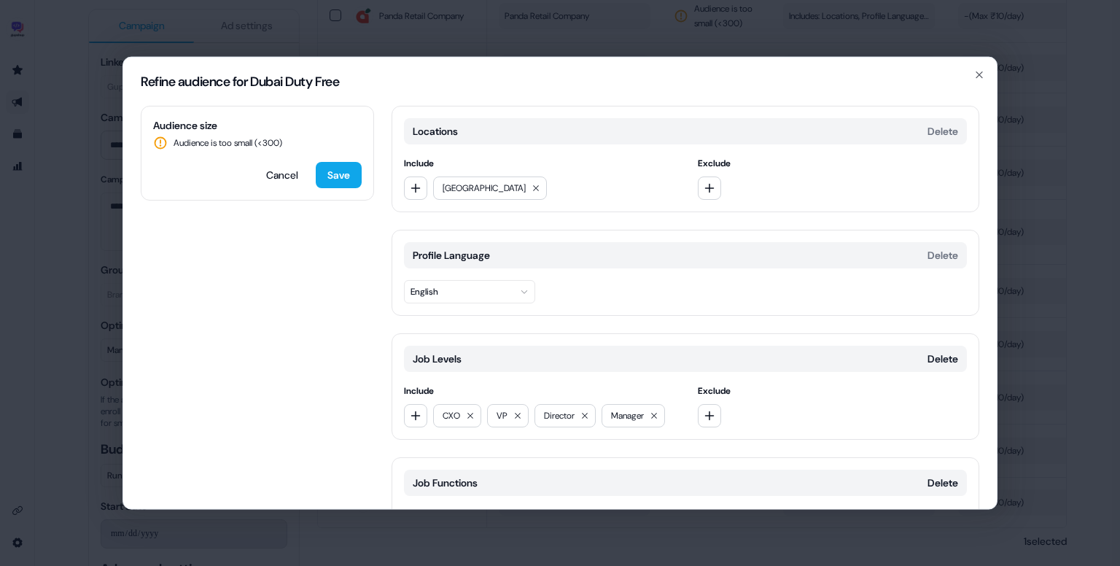
scroll to position [114, 0]
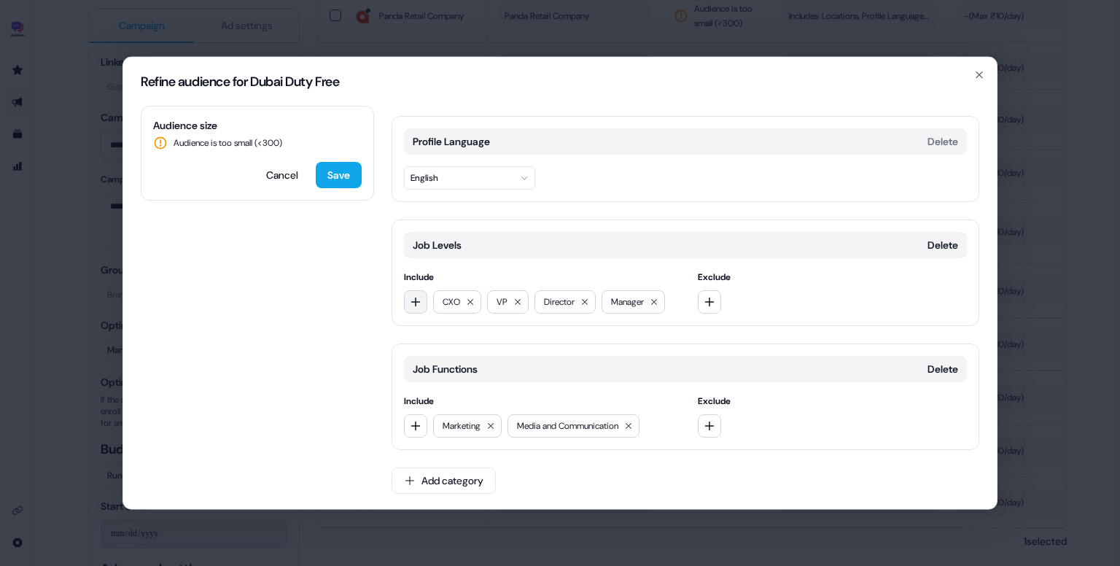
click at [413, 301] on icon "button" at bounding box center [416, 302] width 12 height 12
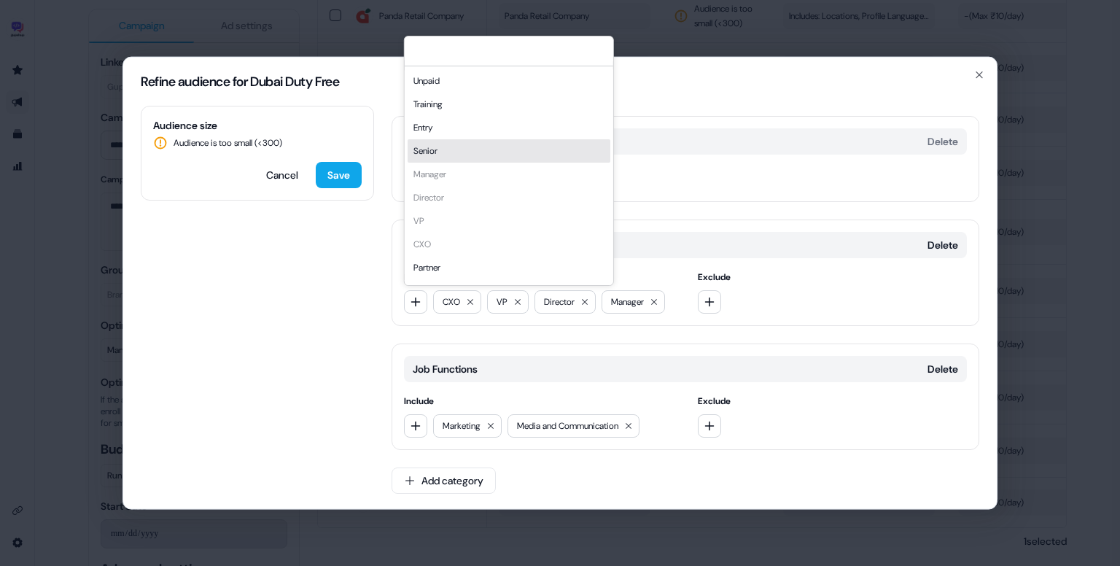
click at [466, 148] on div "Senior" at bounding box center [509, 150] width 203 height 23
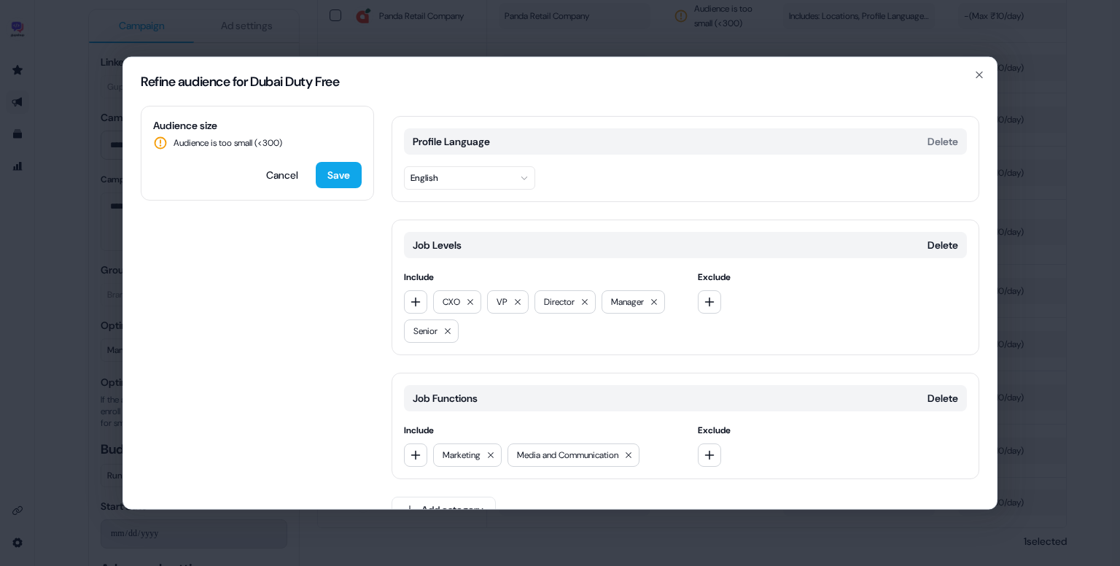
scroll to position [143, 0]
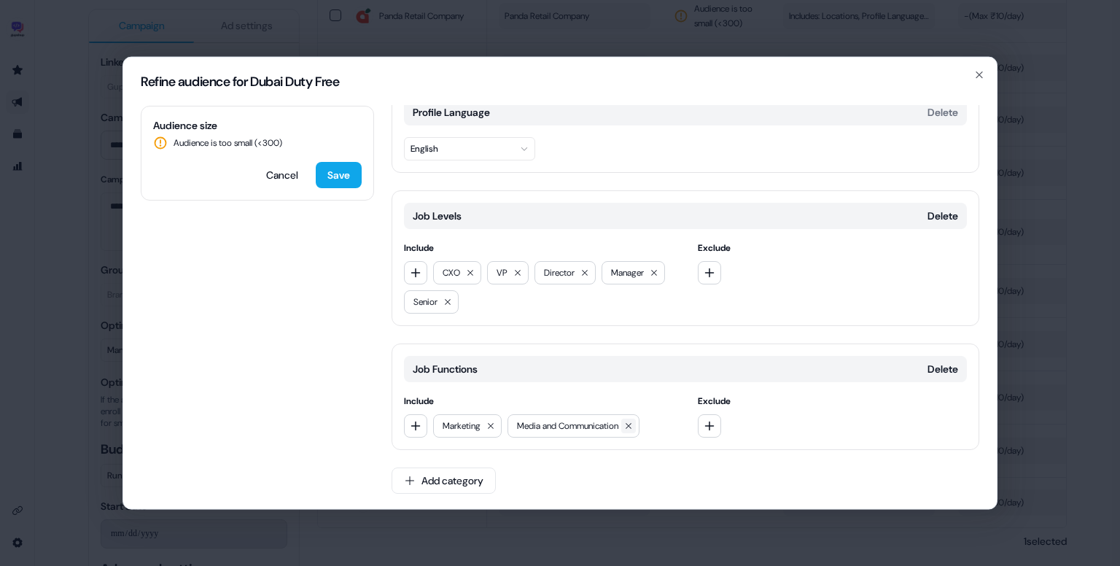
click at [631, 426] on icon at bounding box center [628, 426] width 6 height 6
click at [494, 418] on button at bounding box center [490, 425] width 15 height 15
click at [421, 424] on button "button" at bounding box center [415, 425] width 23 height 23
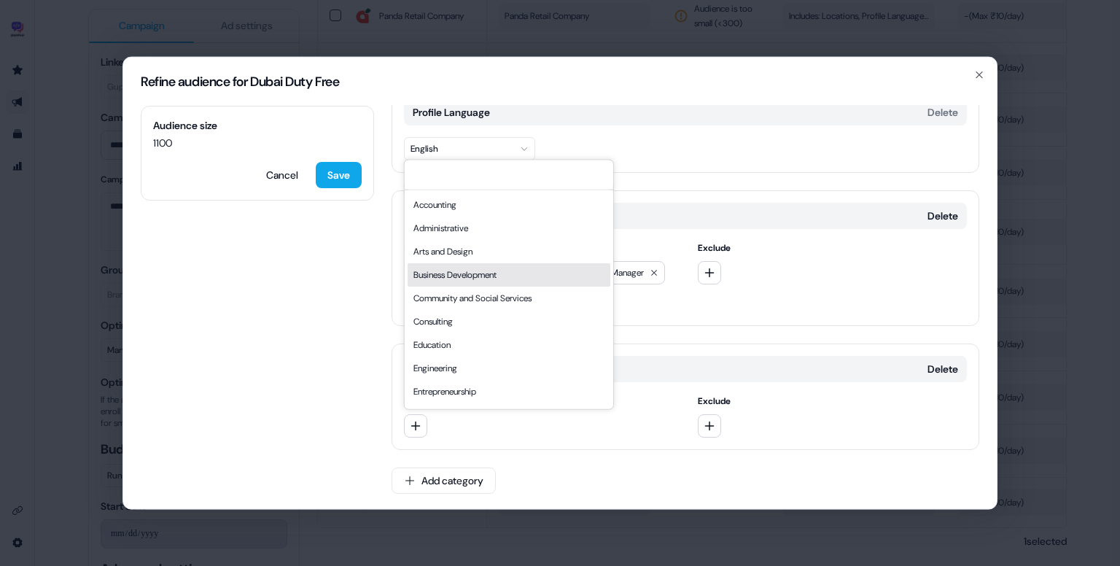
click at [480, 276] on div "Business Development" at bounding box center [509, 274] width 203 height 23
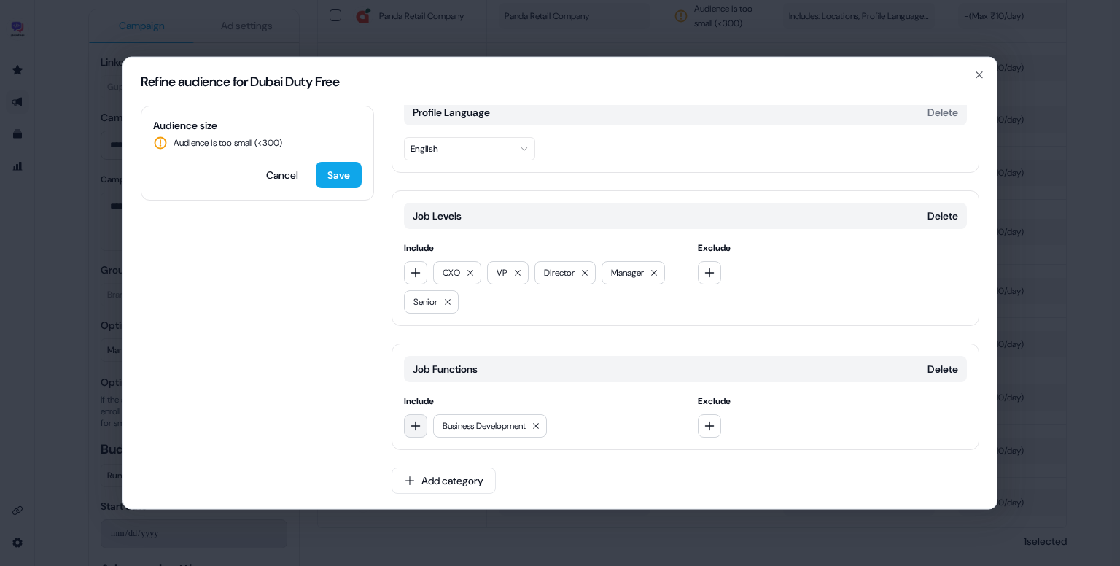
click at [411, 429] on icon "button" at bounding box center [416, 426] width 12 height 12
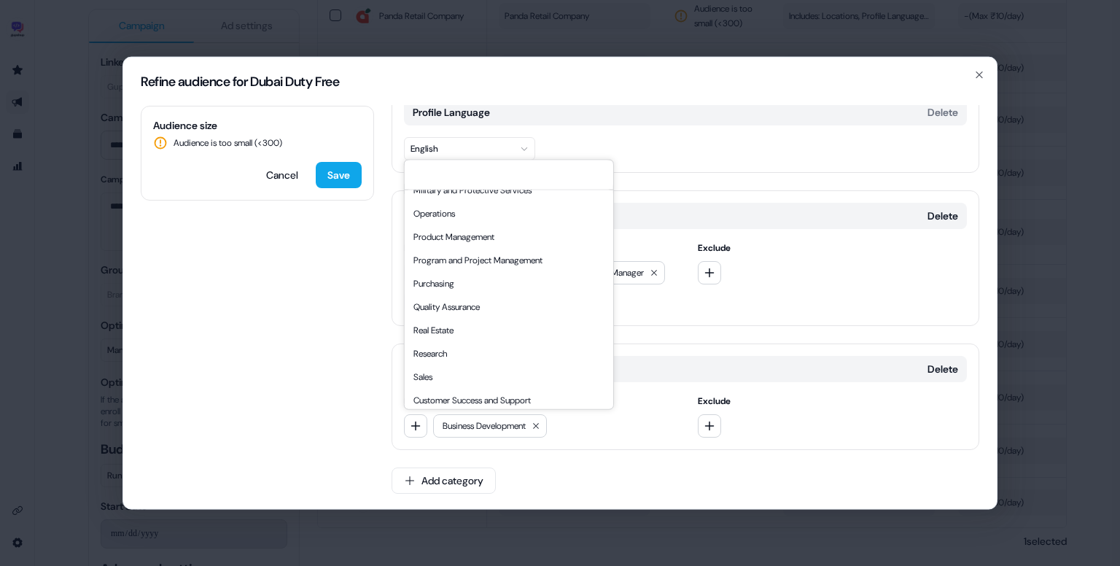
scroll to position [394, 0]
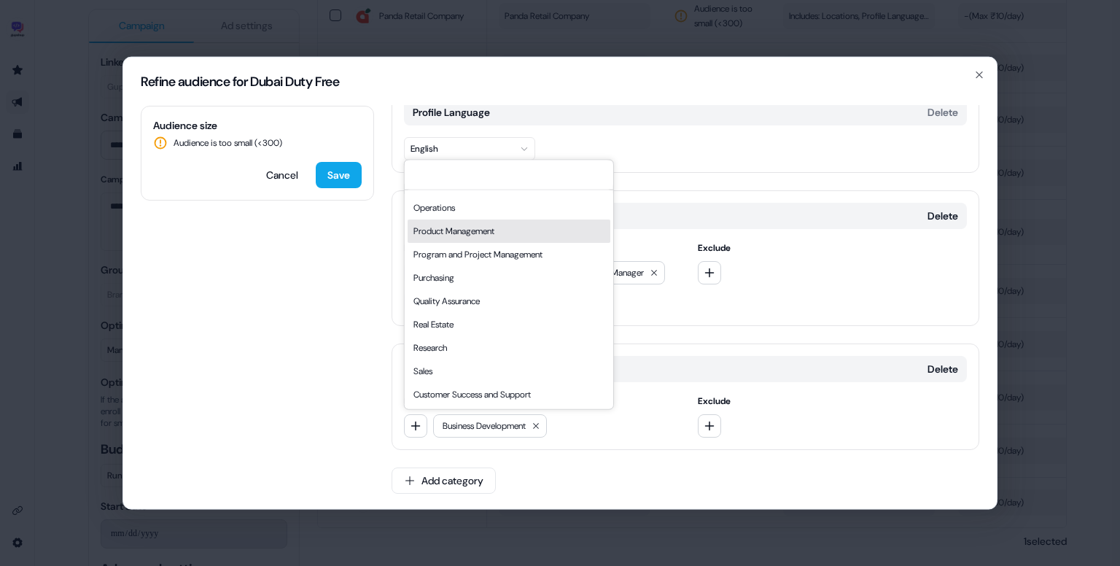
click at [478, 231] on div "Product Management" at bounding box center [509, 230] width 203 height 23
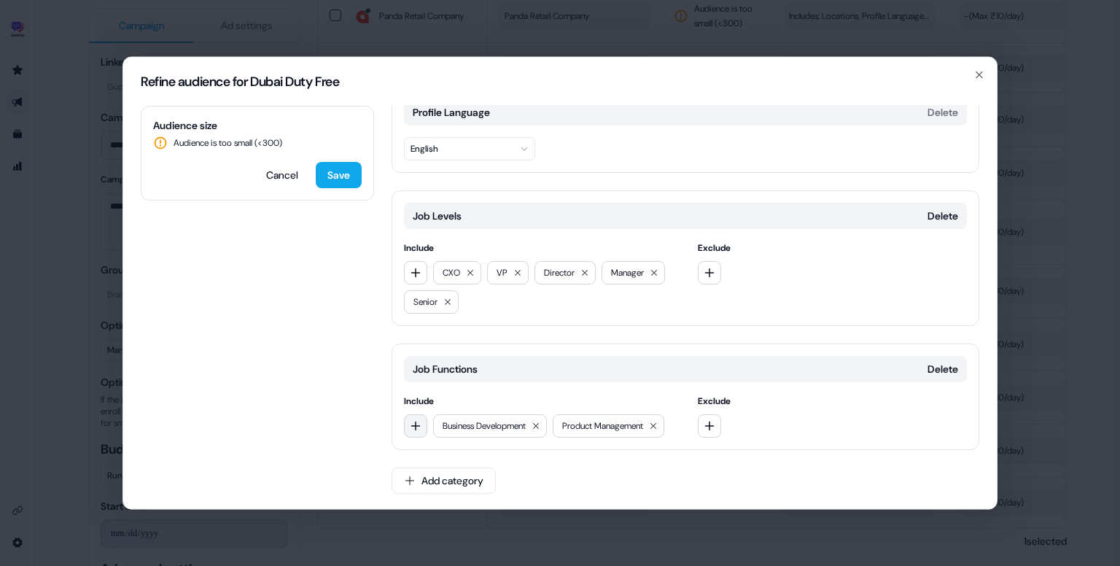
click at [418, 424] on icon "button" at bounding box center [415, 425] width 9 height 9
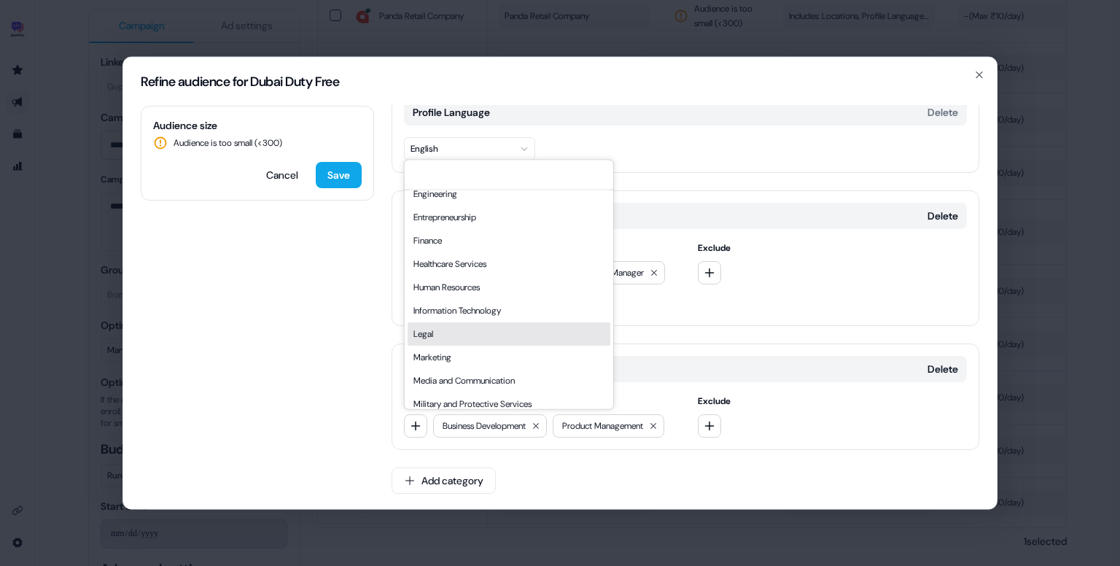
scroll to position [206, 0]
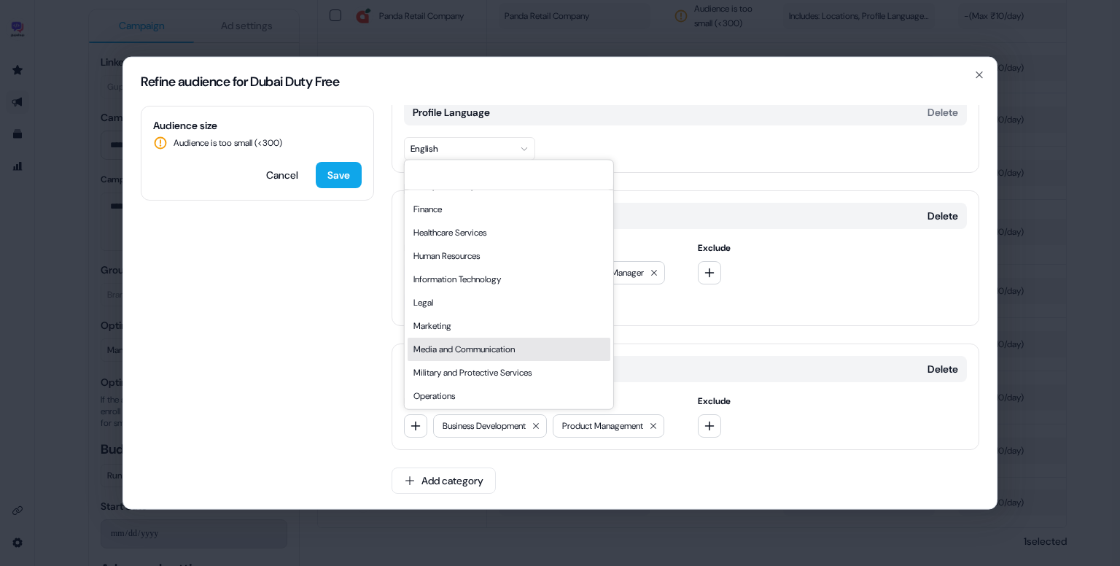
click at [471, 342] on div "Media and Communication" at bounding box center [509, 349] width 203 height 23
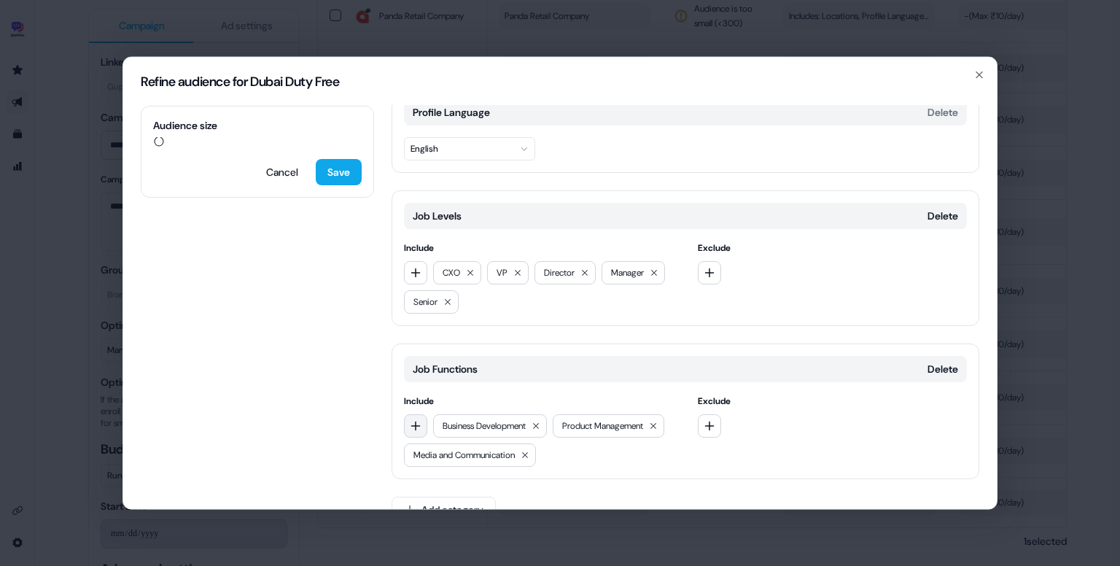
click at [418, 417] on button "button" at bounding box center [415, 425] width 23 height 23
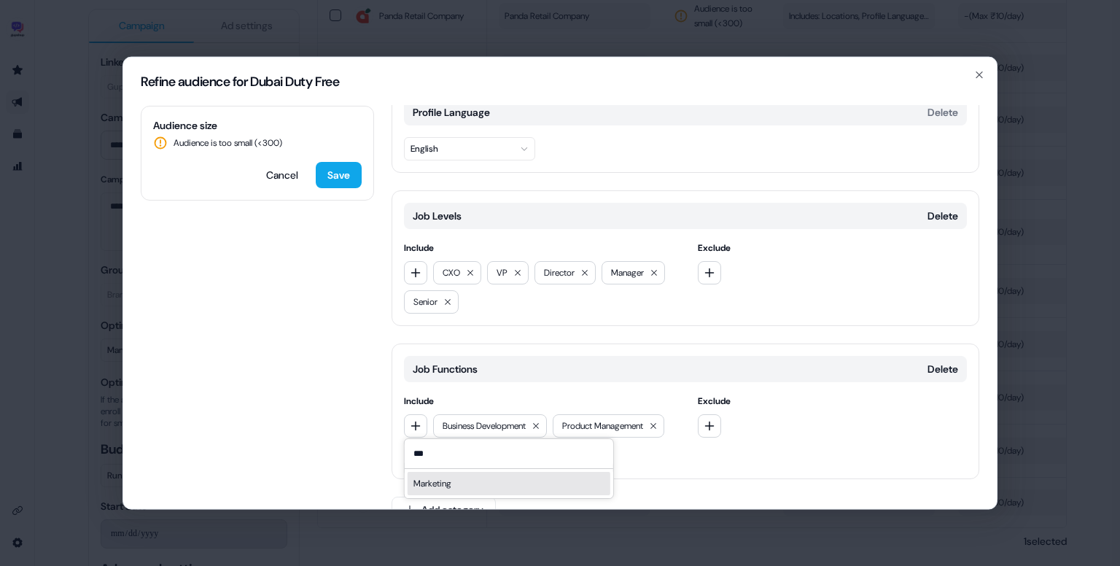
type input "***"
click at [461, 472] on div "Marketing" at bounding box center [509, 483] width 203 height 23
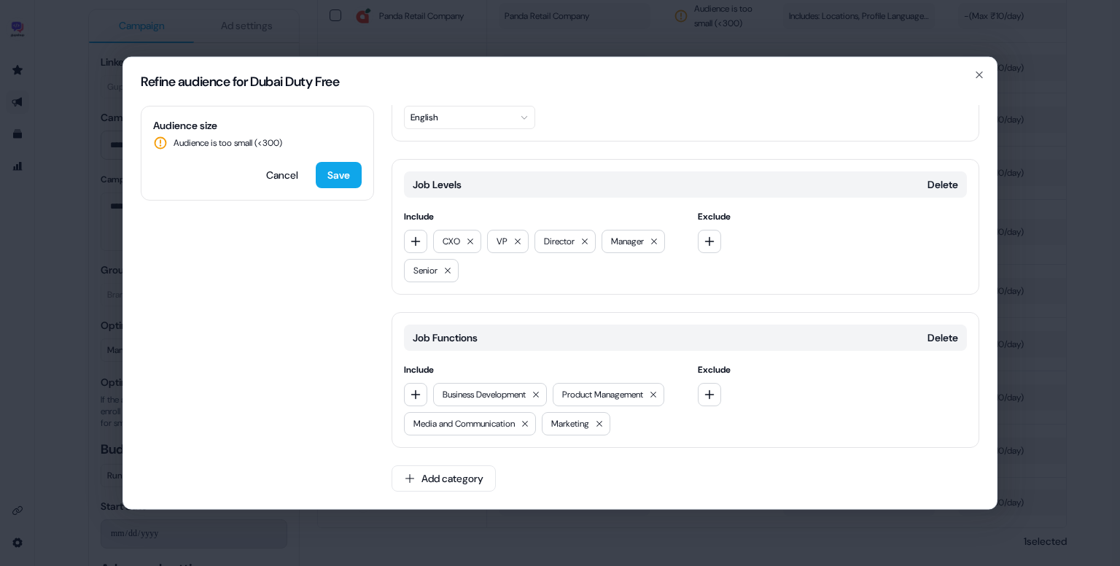
scroll to position [201, 0]
click at [423, 383] on button "button" at bounding box center [415, 394] width 23 height 23
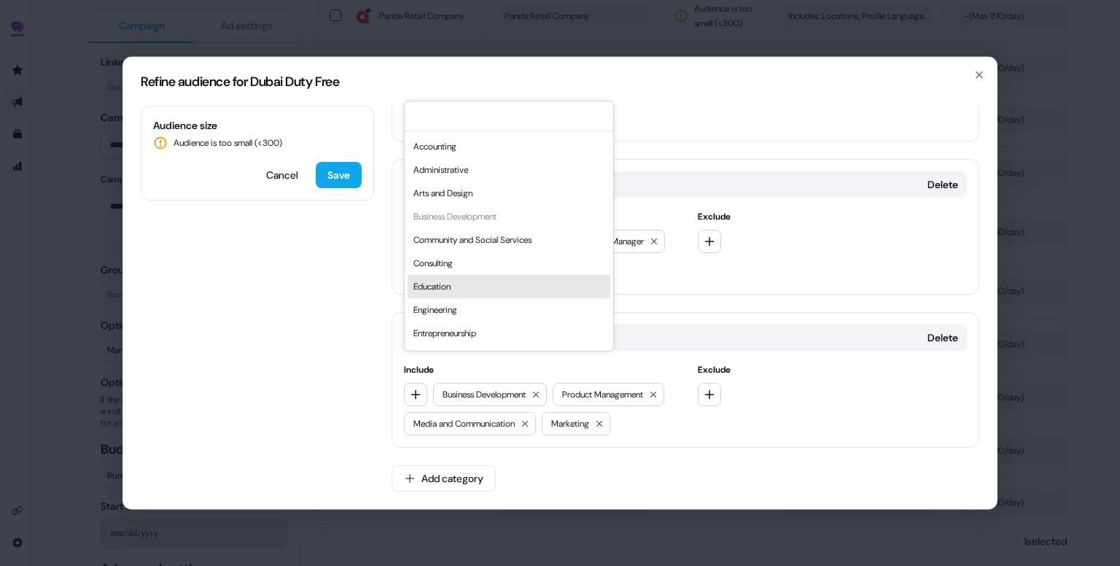
scroll to position [394, 0]
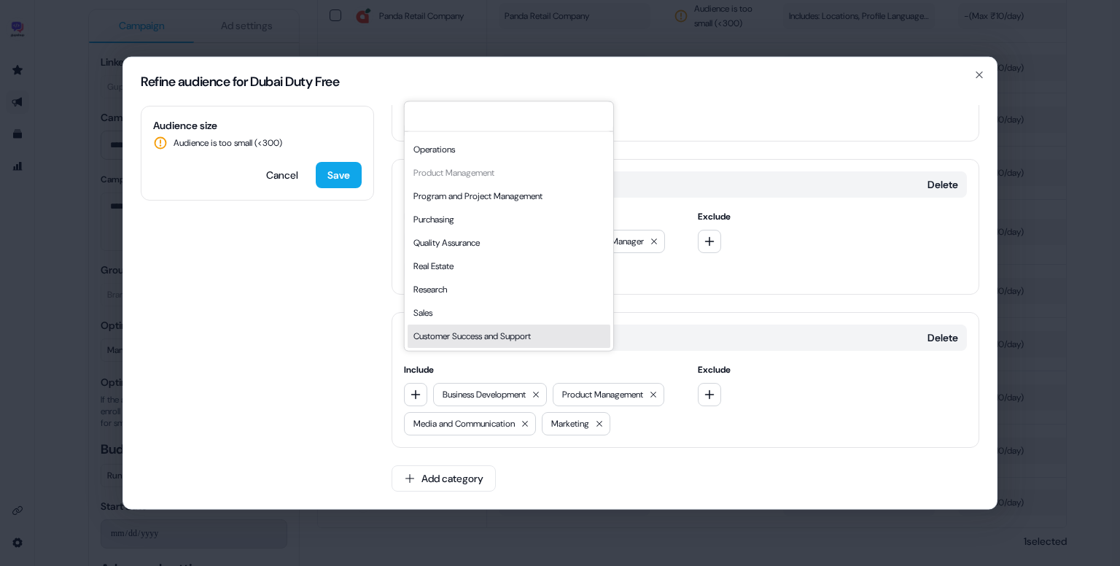
click at [526, 328] on div "Customer Success and Support" at bounding box center [509, 335] width 203 height 23
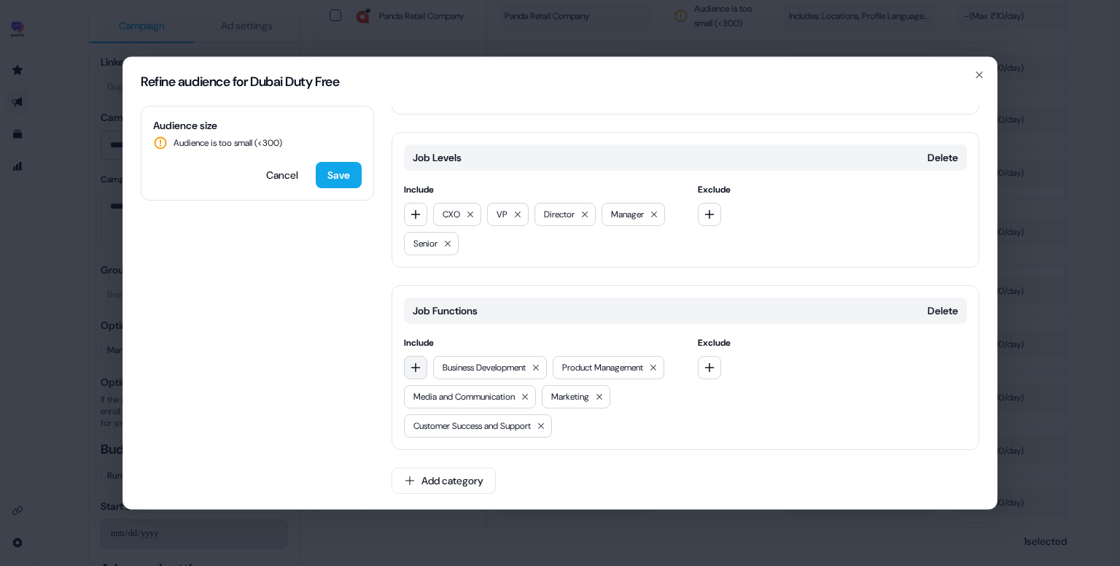
click at [416, 370] on icon "button" at bounding box center [416, 368] width 12 height 12
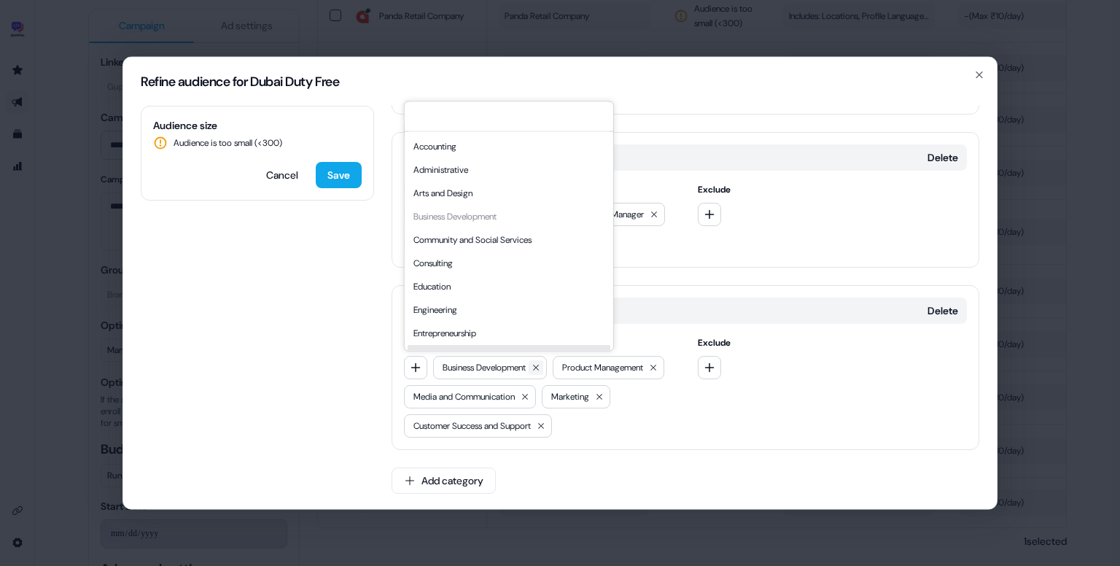
click at [539, 363] on icon at bounding box center [535, 367] width 9 height 9
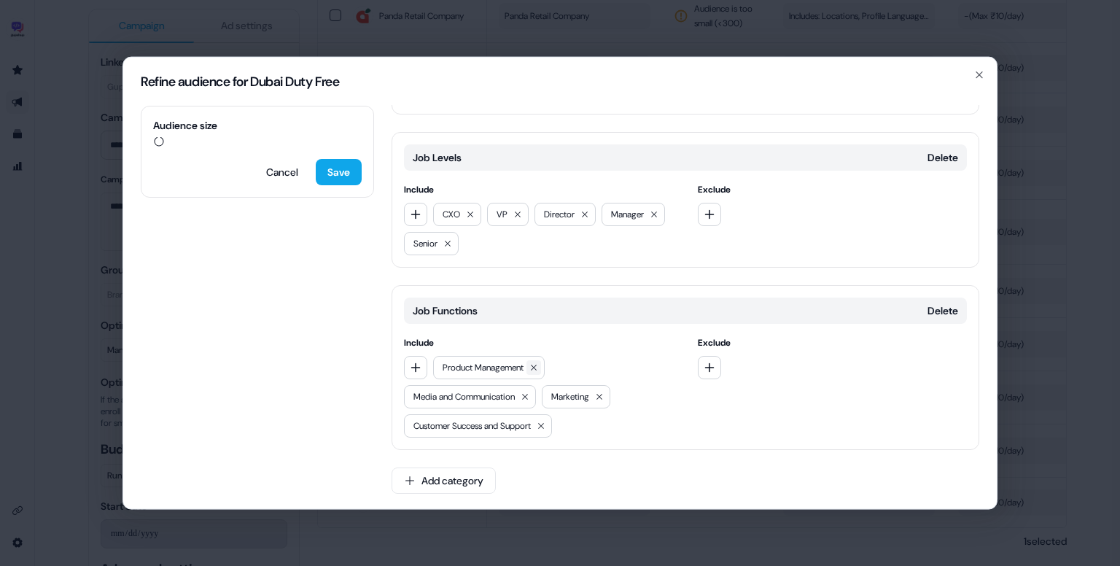
click at [538, 364] on icon at bounding box center [533, 367] width 9 height 9
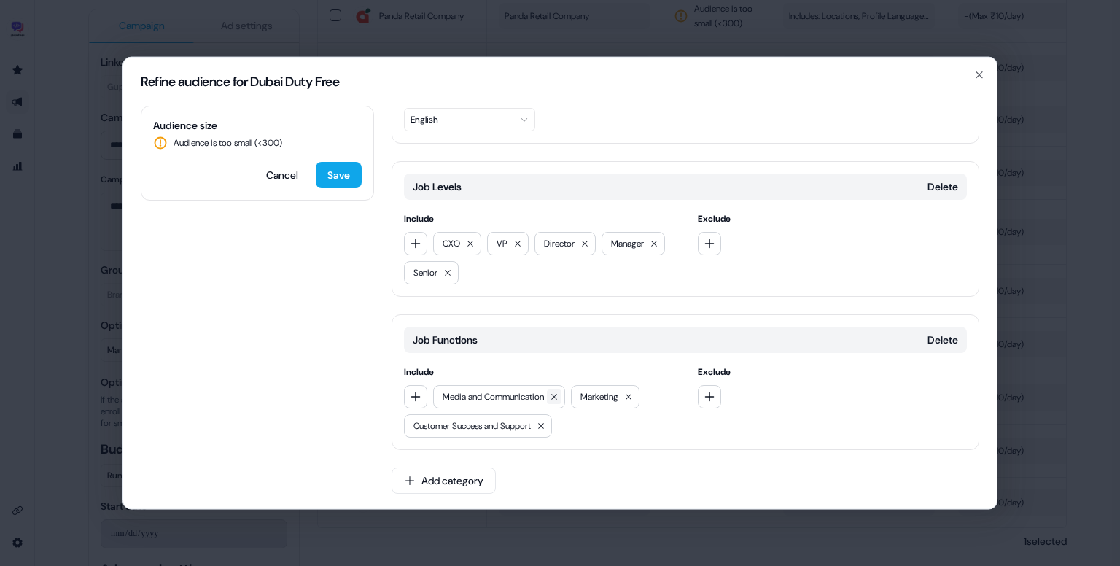
click at [558, 392] on icon at bounding box center [554, 396] width 9 height 9
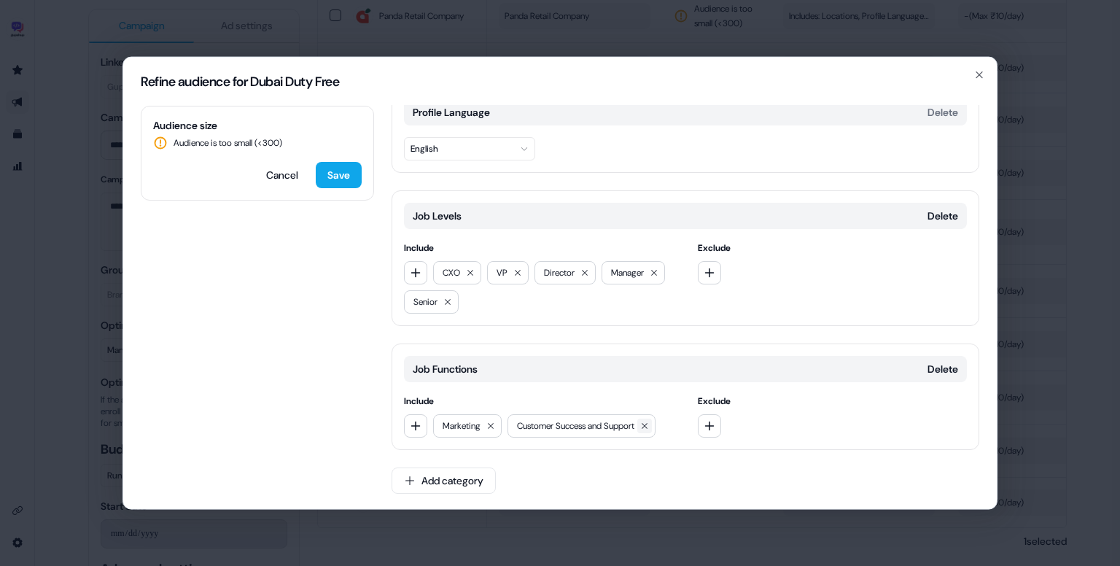
click at [649, 424] on icon at bounding box center [644, 425] width 9 height 9
click at [499, 425] on div "Marketing" at bounding box center [467, 425] width 69 height 23
click at [498, 425] on button at bounding box center [490, 425] width 15 height 15
click at [706, 424] on icon "button" at bounding box center [708, 425] width 9 height 9
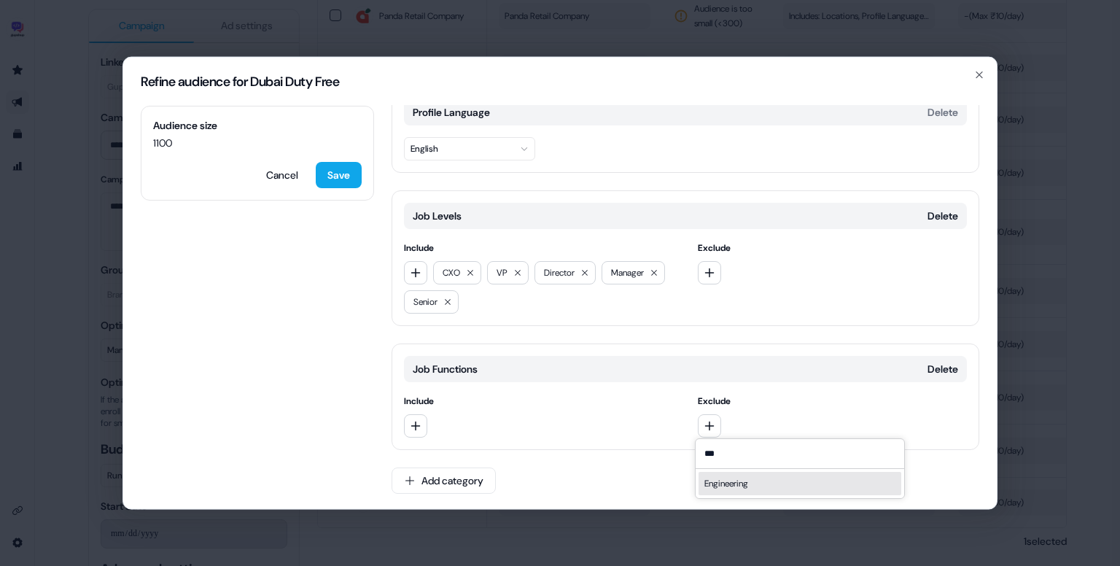
type input "***"
click at [747, 491] on div "Engineering" at bounding box center [799, 483] width 203 height 23
click at [711, 426] on icon "button" at bounding box center [710, 426] width 12 height 12
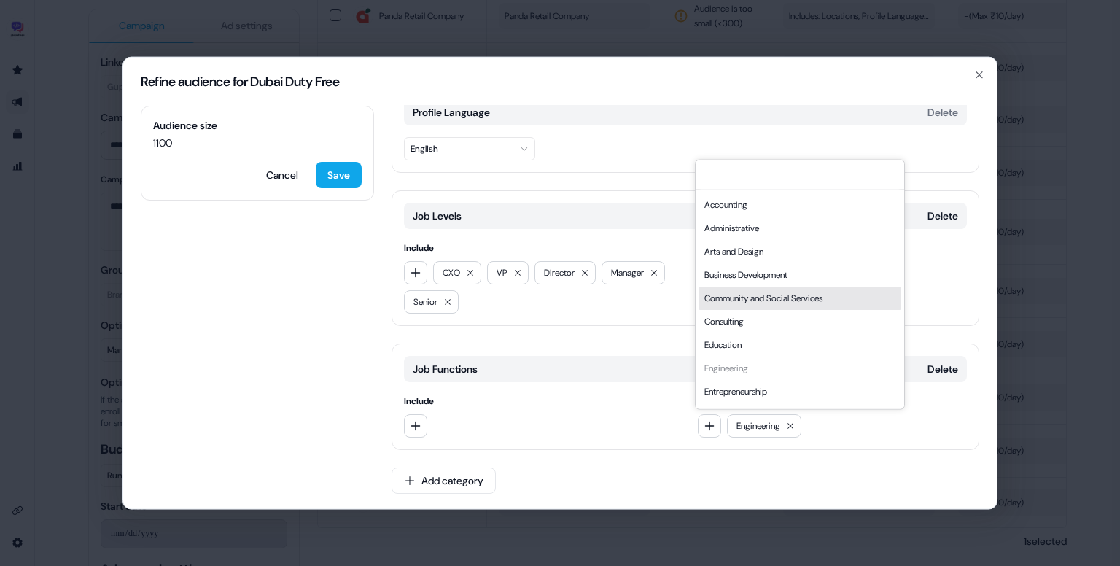
scroll to position [394, 0]
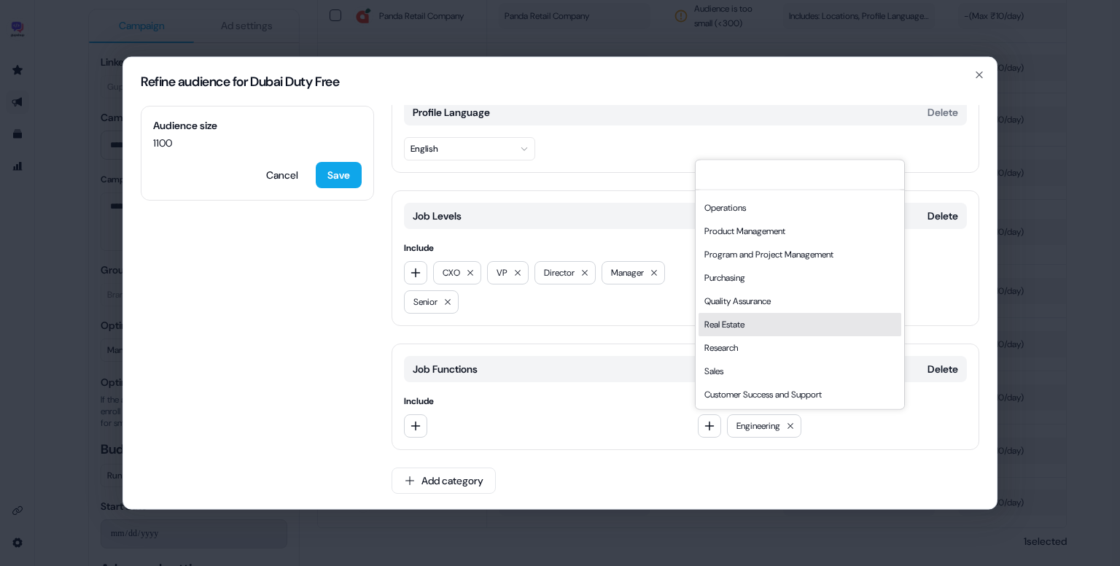
click at [779, 321] on div "Real Estate" at bounding box center [799, 324] width 203 height 23
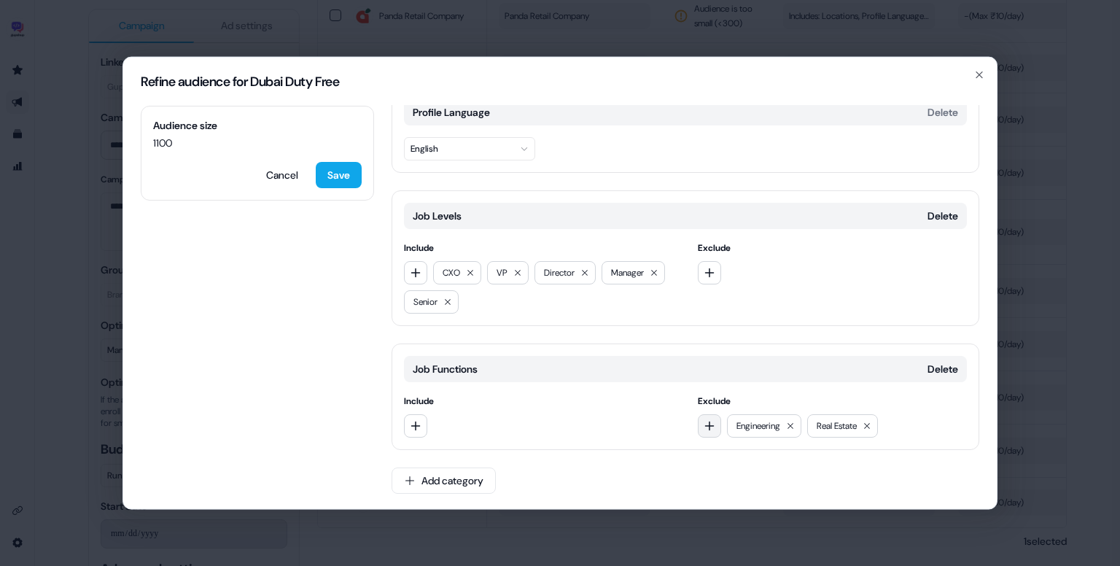
click at [706, 429] on icon "button" at bounding box center [710, 426] width 12 height 12
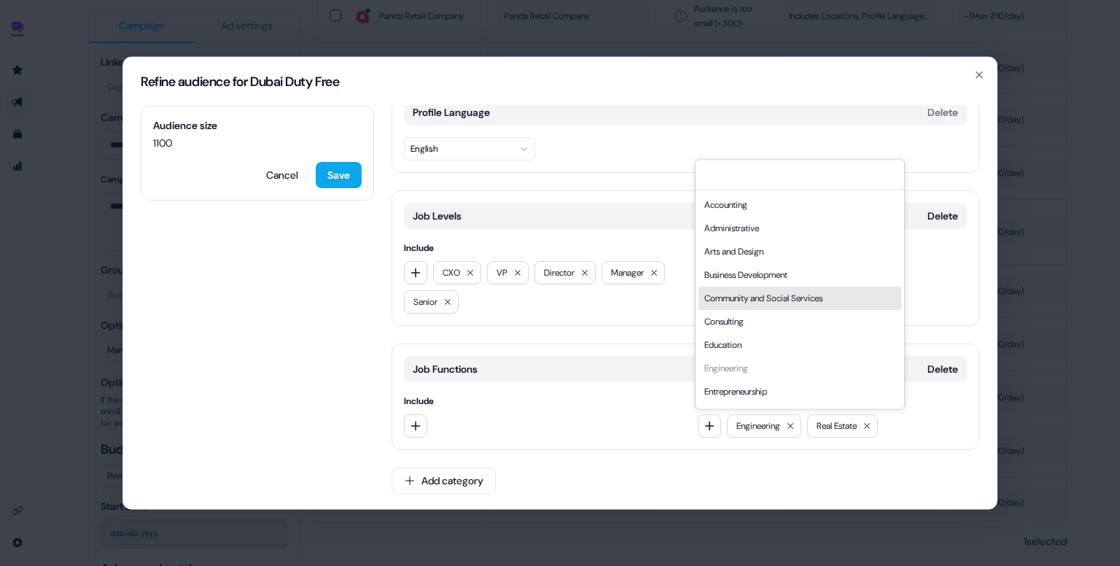
click at [807, 298] on div "Community and Social Services" at bounding box center [799, 298] width 203 height 23
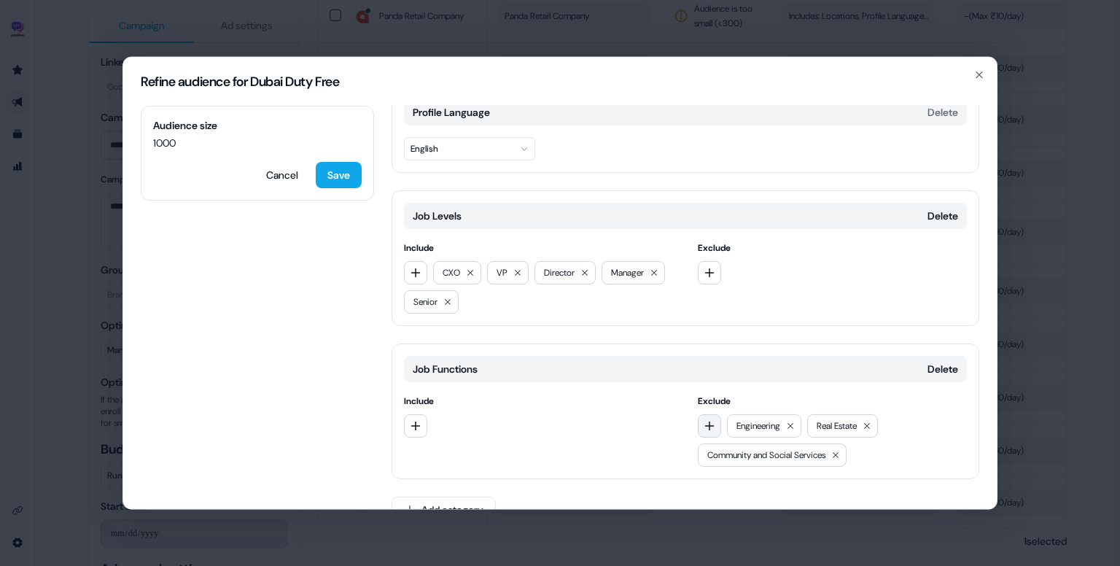
click at [706, 421] on icon "button" at bounding box center [708, 425] width 9 height 9
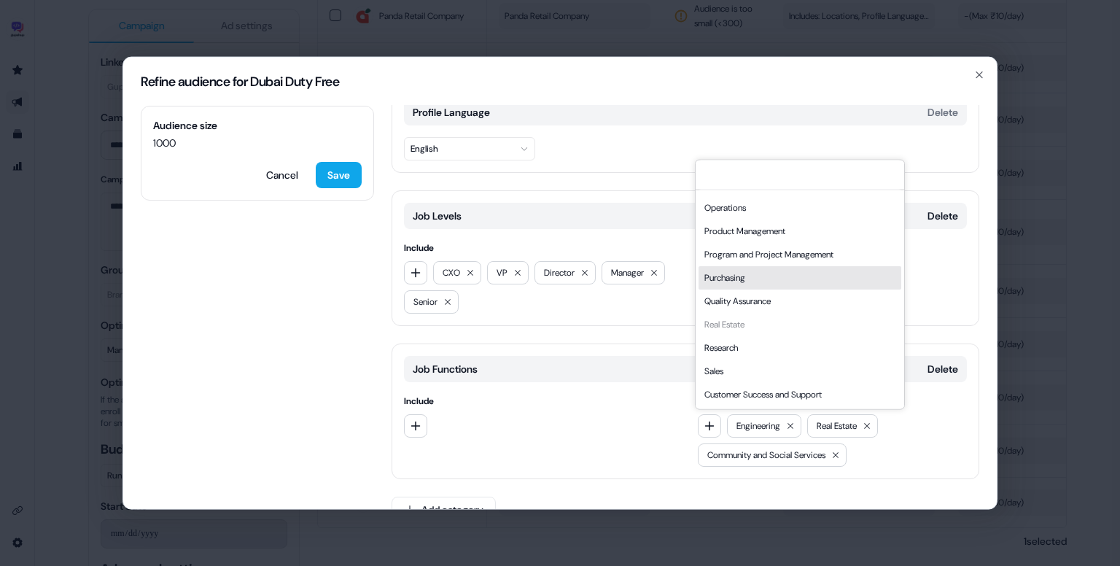
click at [757, 287] on div "Purchasing" at bounding box center [799, 277] width 203 height 23
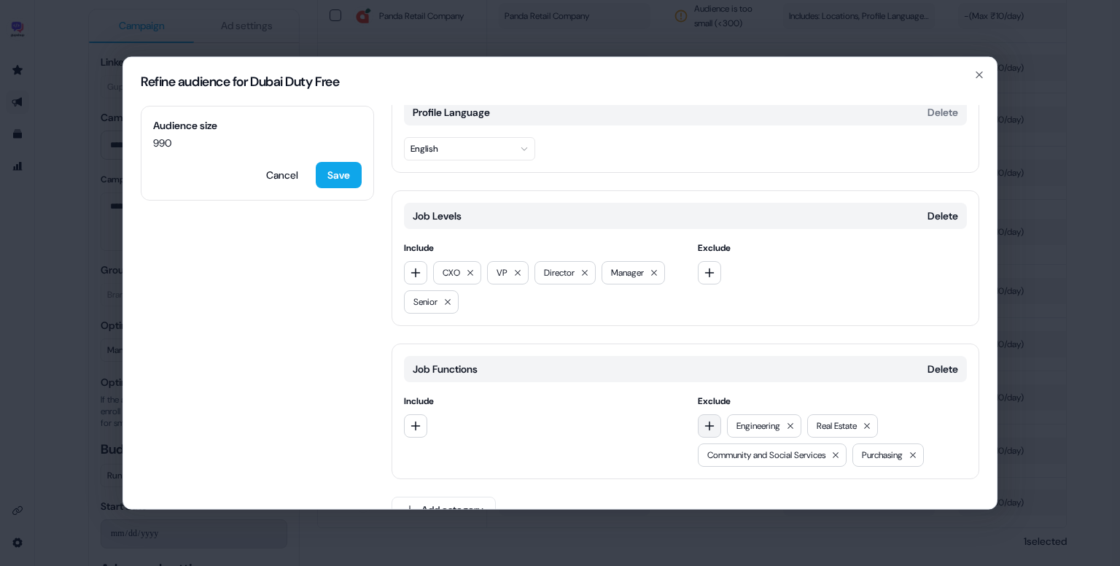
click at [713, 424] on button "button" at bounding box center [709, 425] width 23 height 23
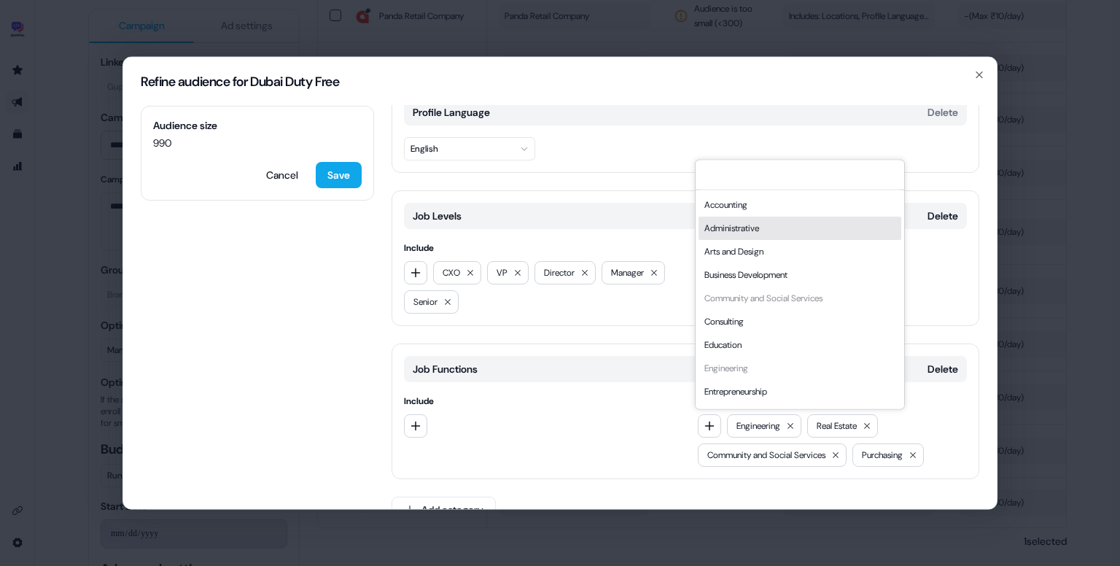
click at [760, 225] on div "Administrative" at bounding box center [799, 228] width 203 height 23
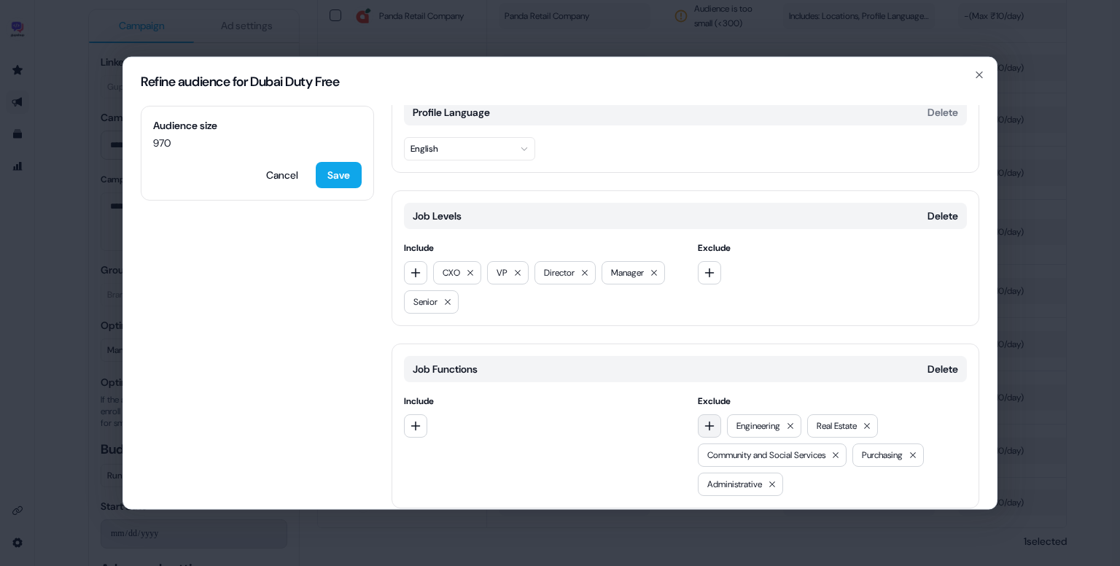
click at [704, 420] on icon "button" at bounding box center [710, 426] width 12 height 12
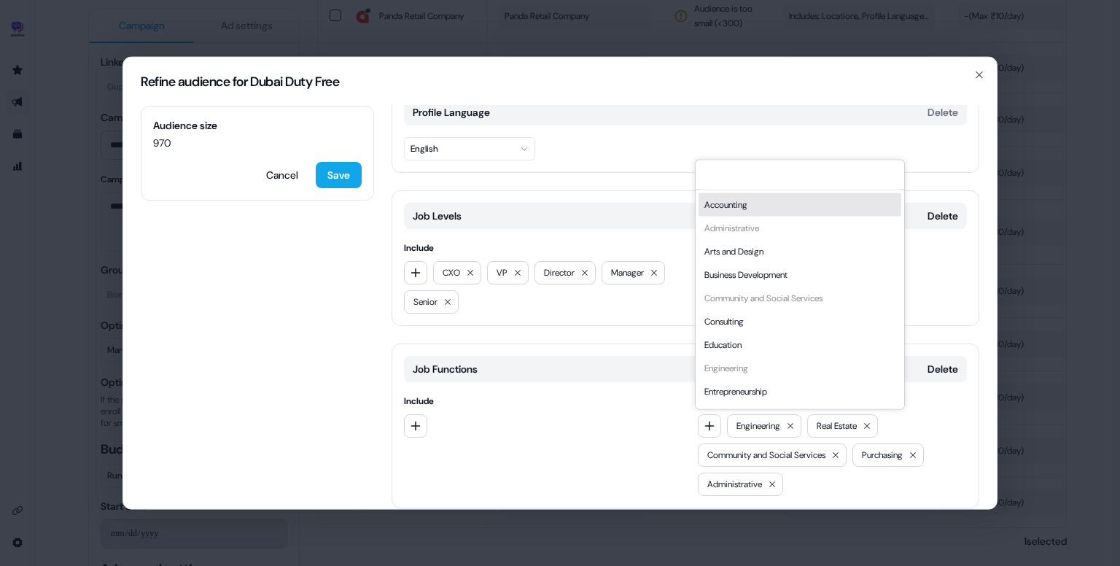
click at [739, 206] on div "Accounting" at bounding box center [799, 204] width 203 height 23
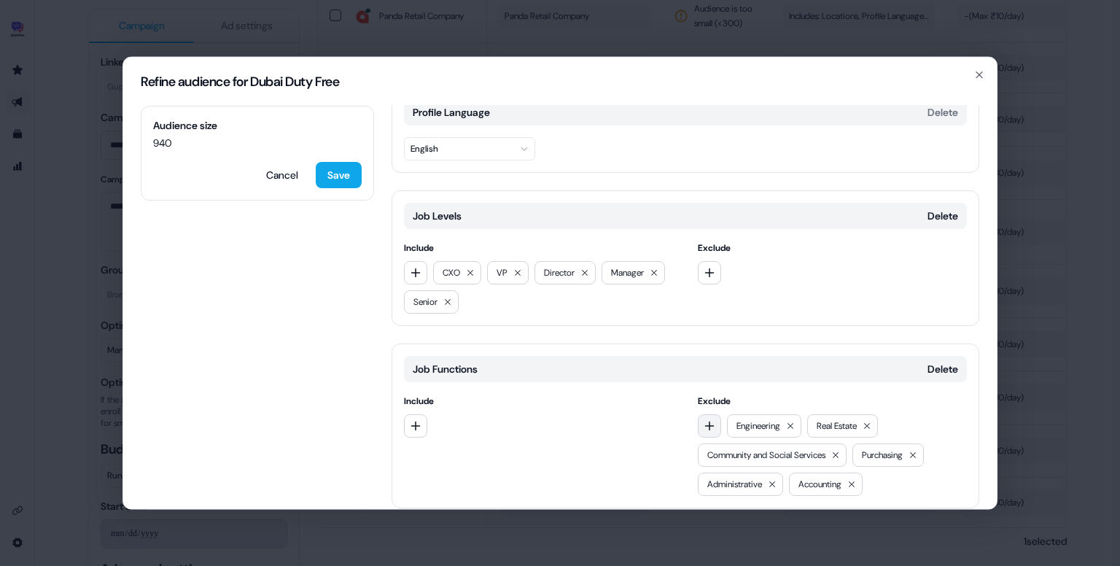
click at [709, 426] on icon "button" at bounding box center [710, 426] width 12 height 12
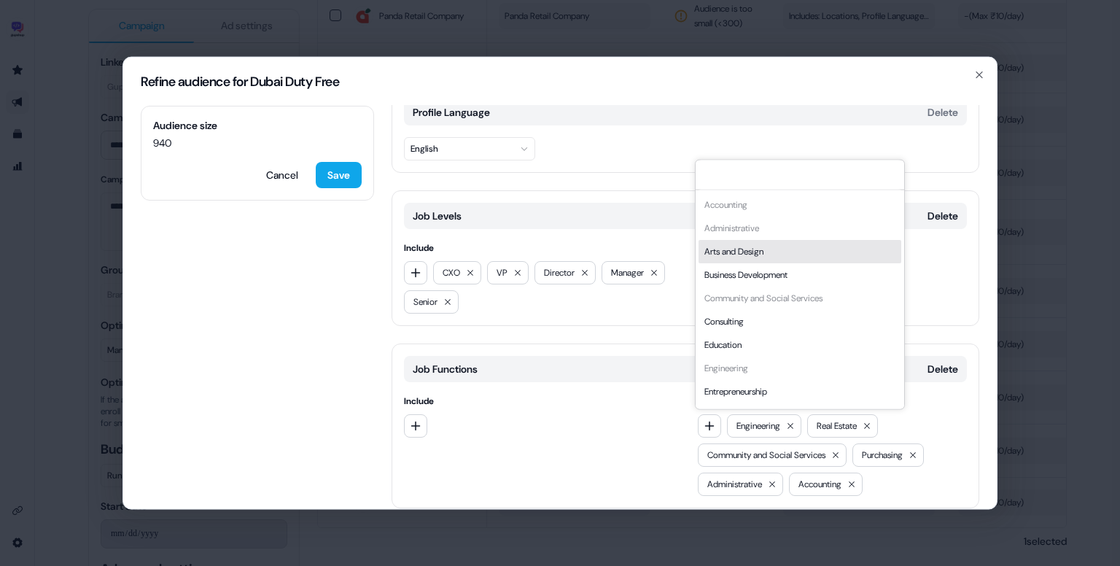
type input "*"
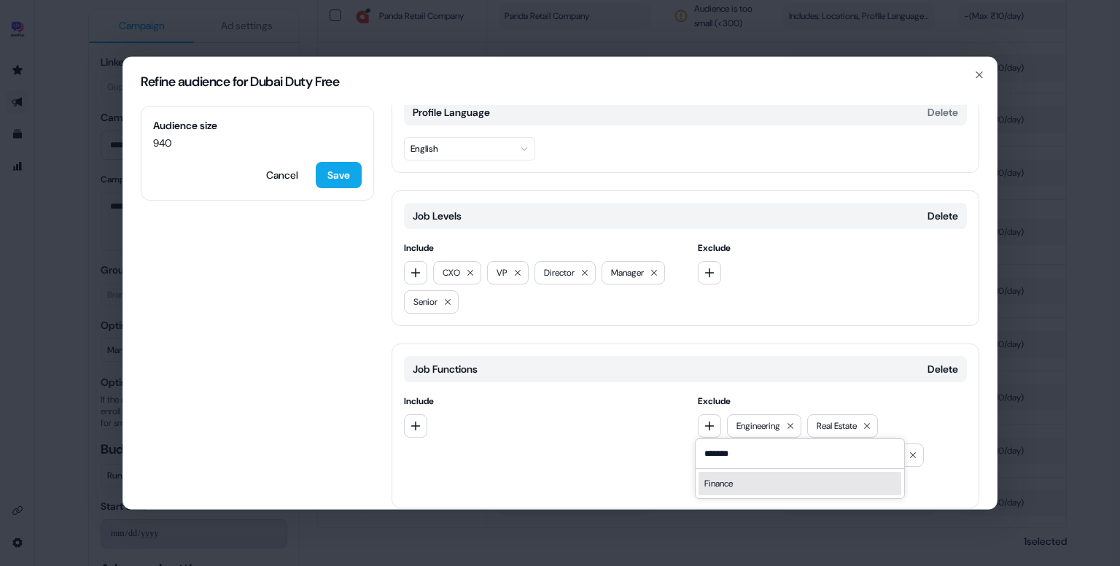
type input "*******"
click at [727, 486] on div "Finance" at bounding box center [799, 483] width 203 height 23
click at [706, 430] on button "button" at bounding box center [709, 425] width 23 height 23
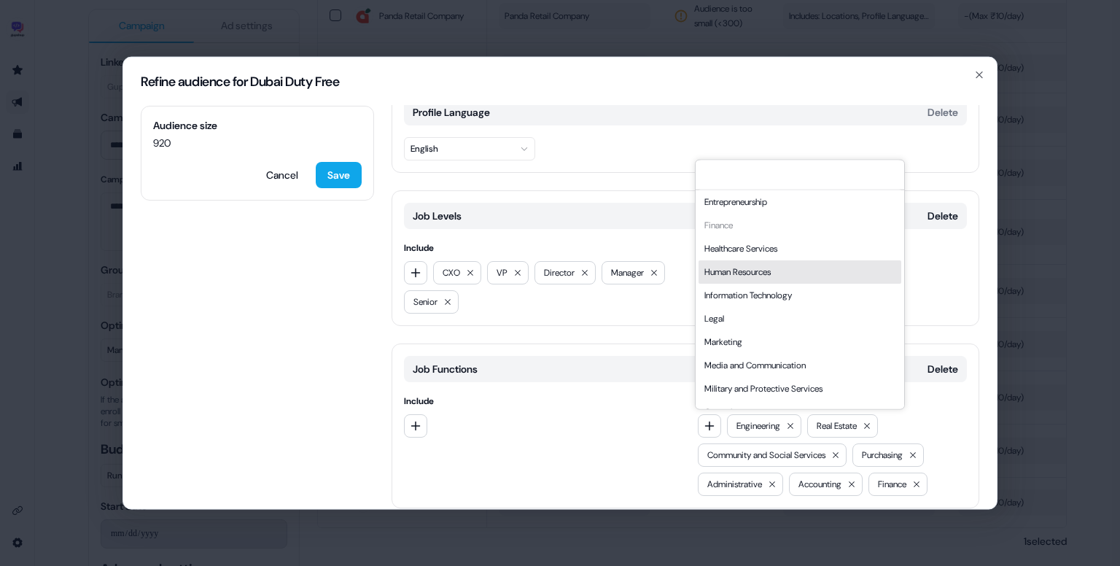
scroll to position [190, 0]
click at [767, 268] on div "Human Resources" at bounding box center [799, 271] width 203 height 23
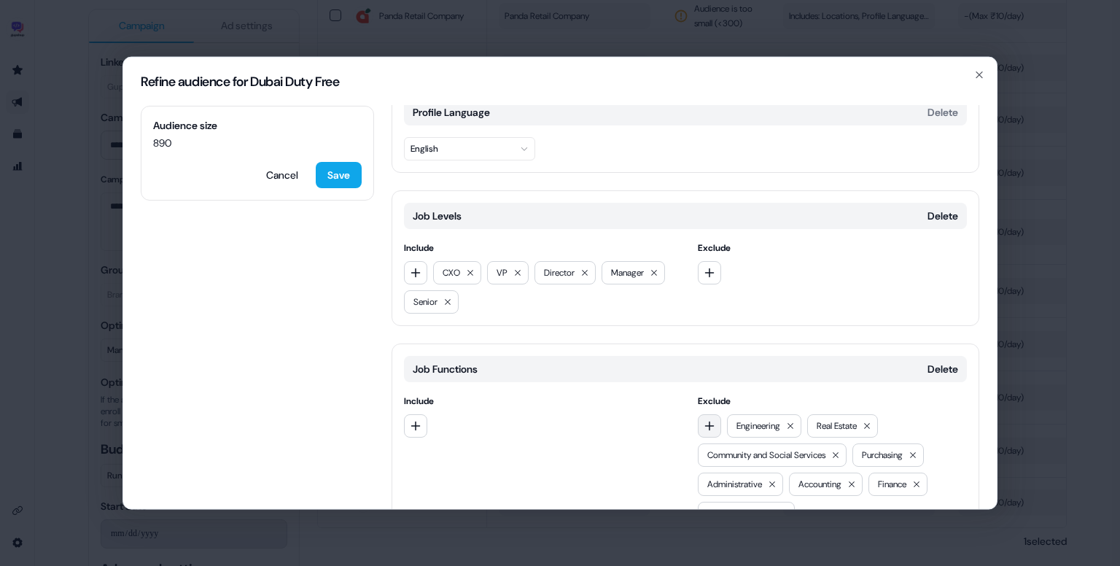
click at [706, 417] on button "button" at bounding box center [709, 425] width 23 height 23
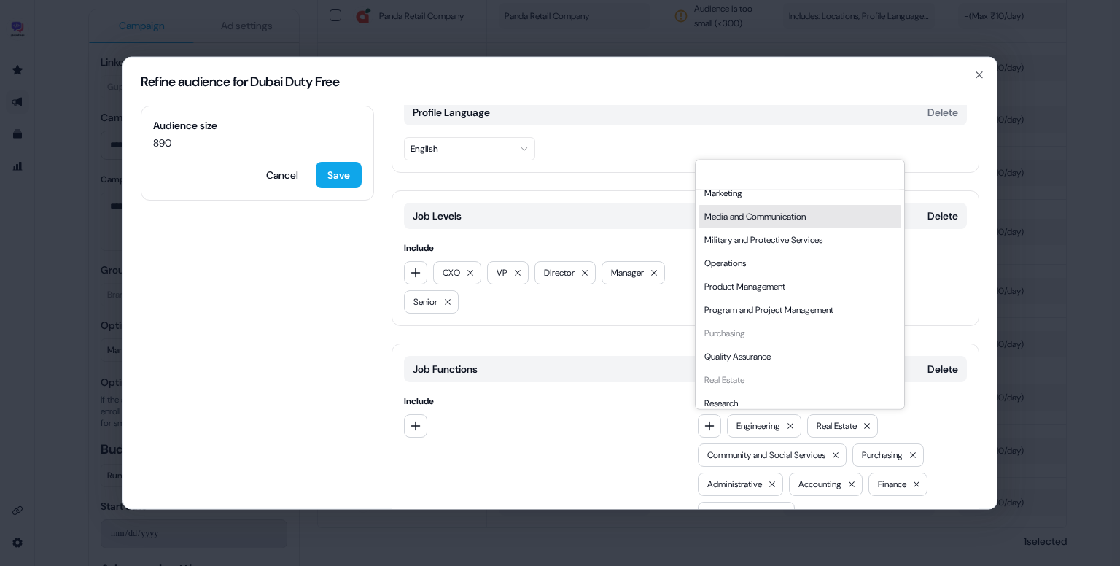
scroll to position [394, 0]
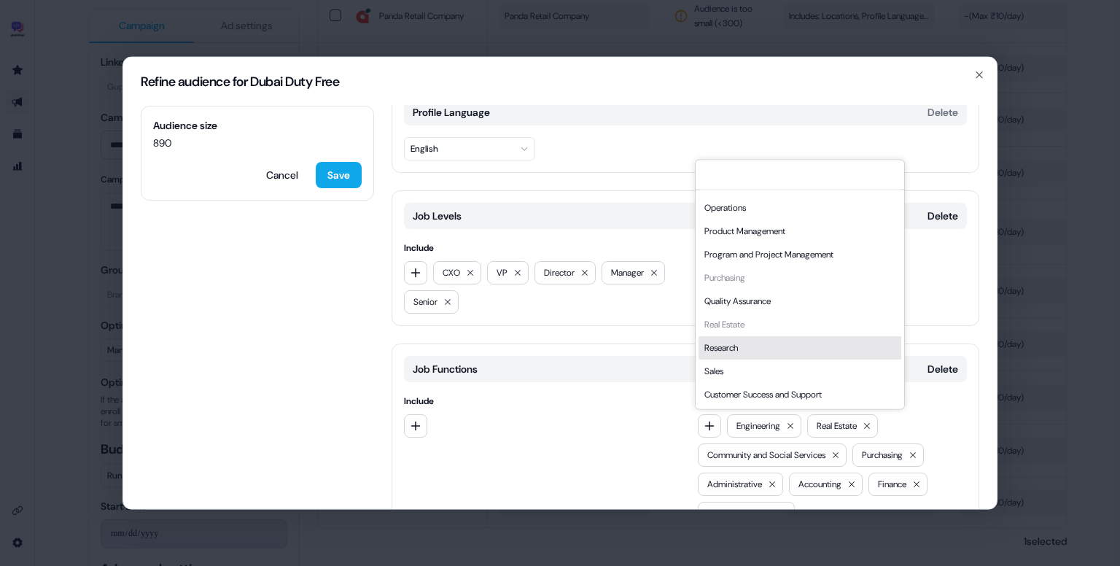
click at [750, 350] on div "Research" at bounding box center [799, 347] width 203 height 23
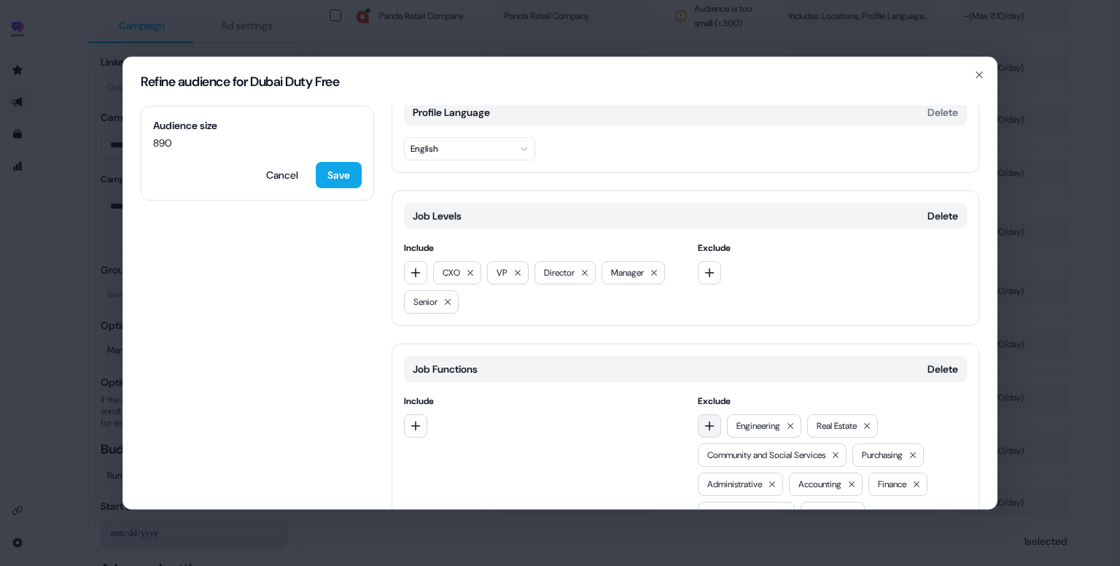
click at [711, 421] on icon "button" at bounding box center [710, 426] width 12 height 12
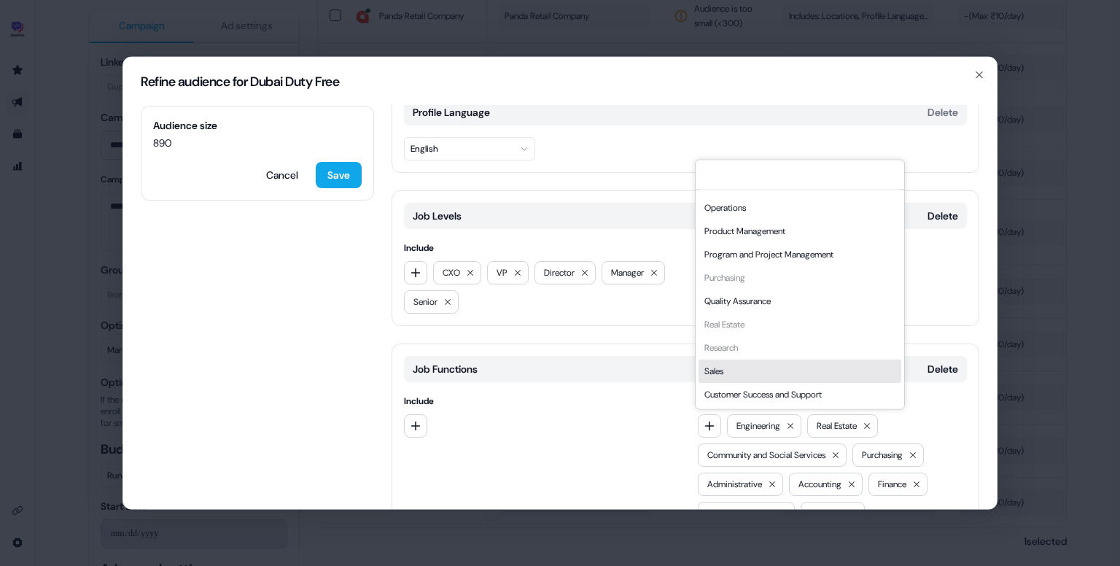
click at [731, 372] on div "Sales" at bounding box center [799, 370] width 203 height 23
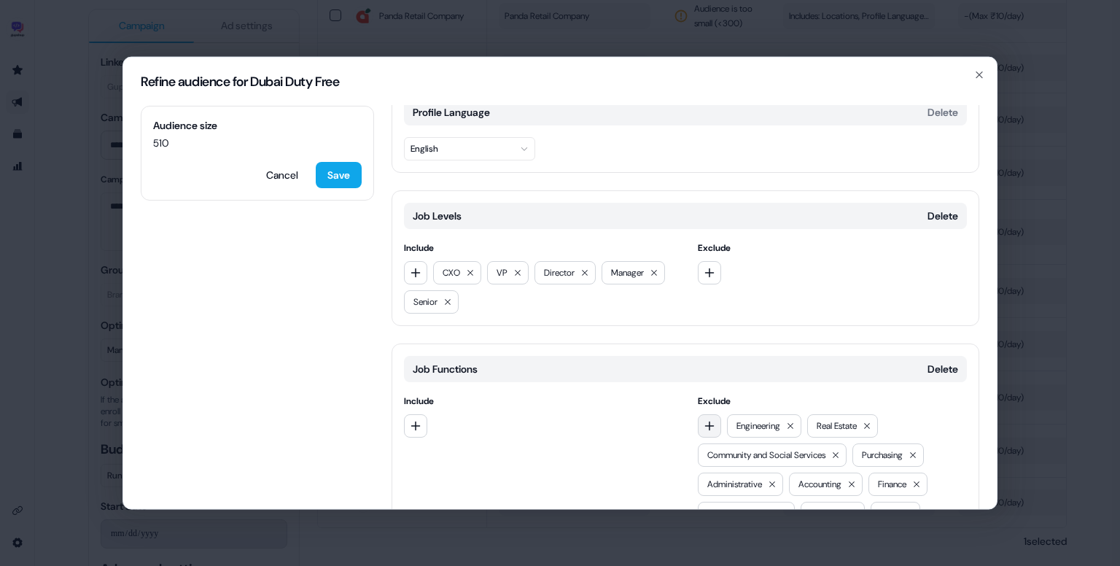
click at [712, 420] on icon "button" at bounding box center [710, 426] width 12 height 12
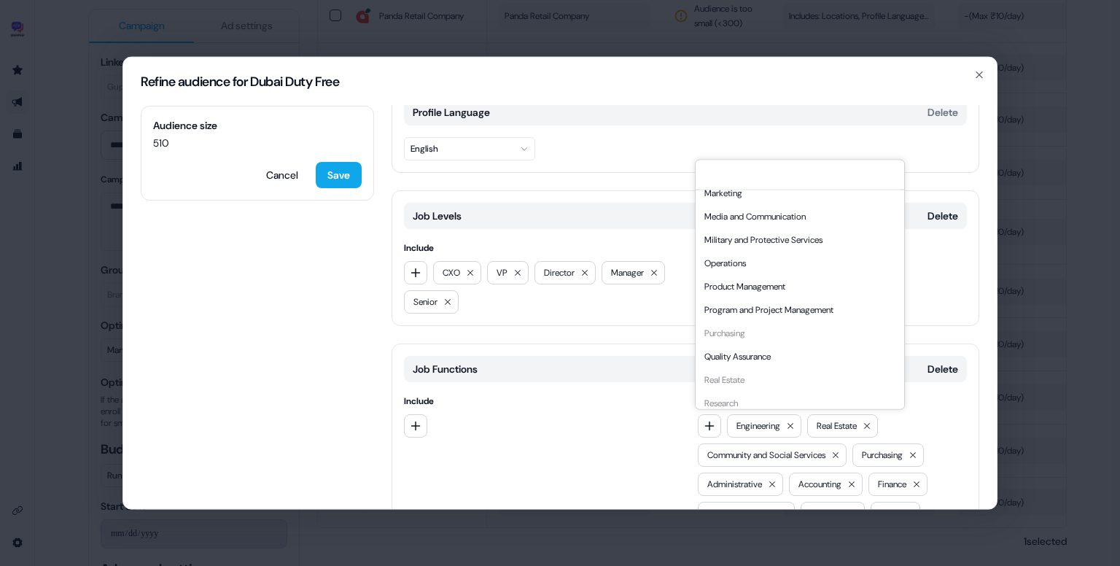
scroll to position [332, 0]
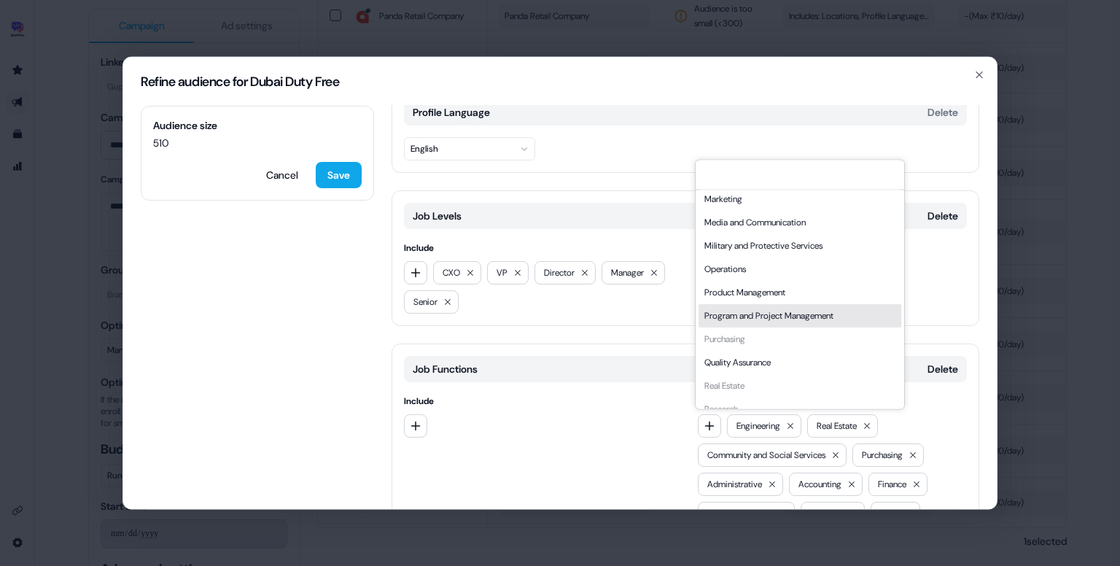
click at [771, 319] on div "Program and Project Management" at bounding box center [799, 315] width 203 height 23
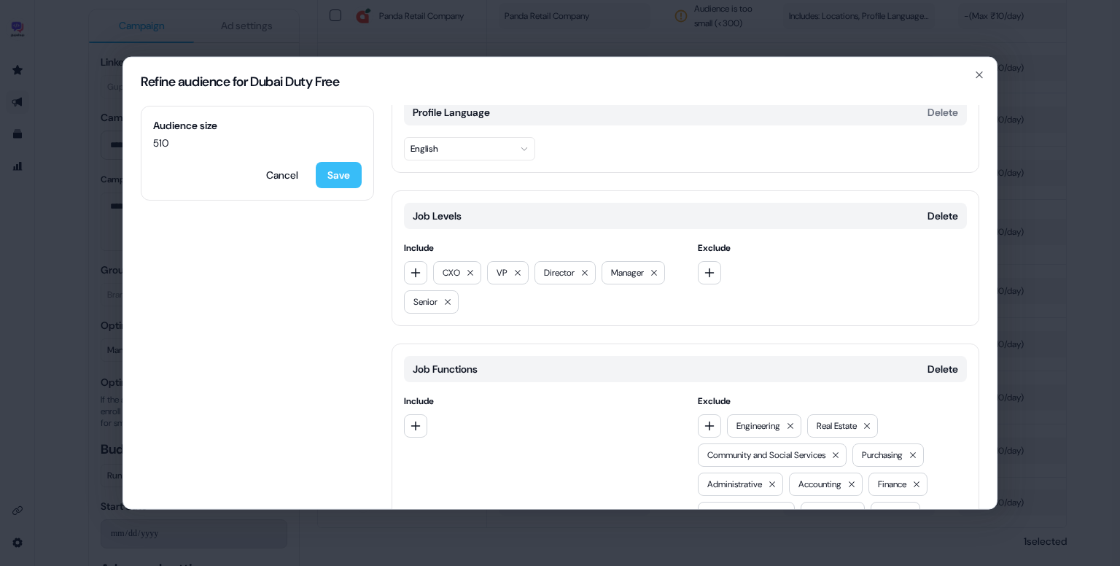
click at [327, 163] on button "Save" at bounding box center [339, 175] width 46 height 26
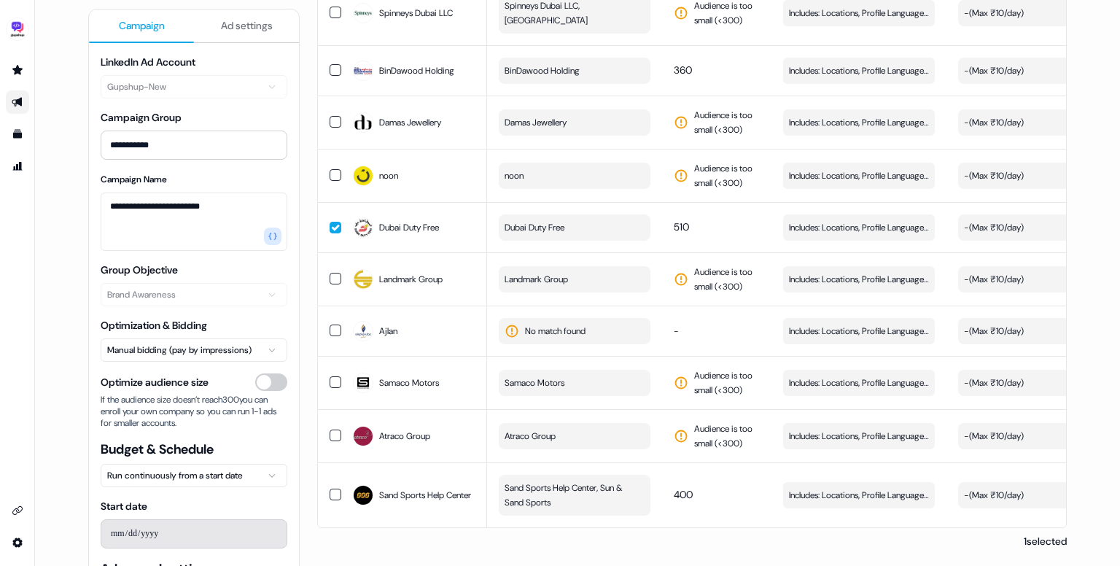
scroll to position [1149, 0]
click at [591, 430] on button "Atraco Group" at bounding box center [575, 436] width 152 height 26
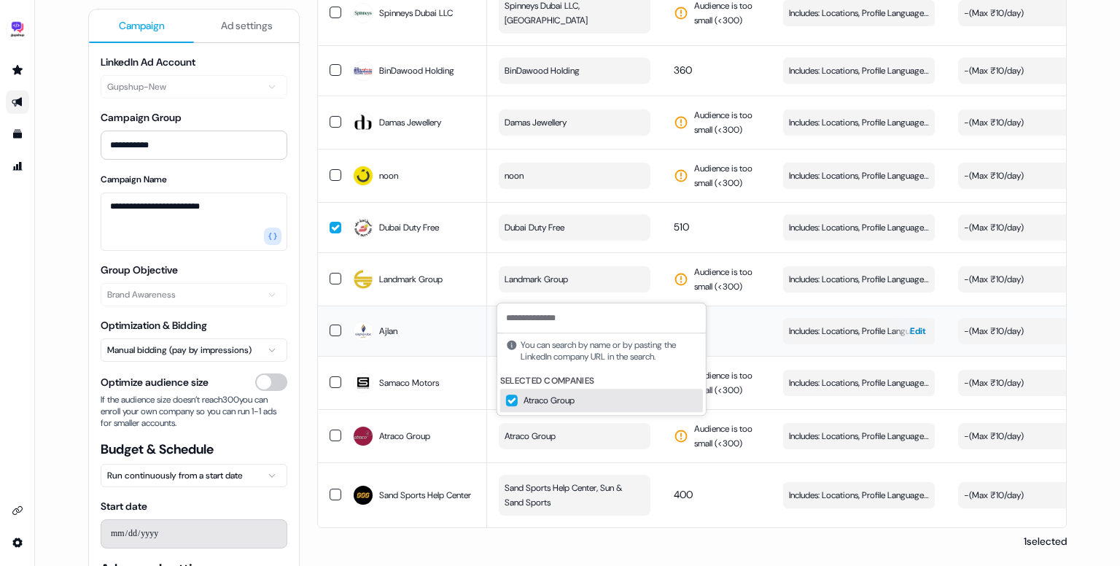
click at [800, 331] on span "Includes: Locations, Profile Language, Job Levels, Job Functions" at bounding box center [859, 331] width 140 height 15
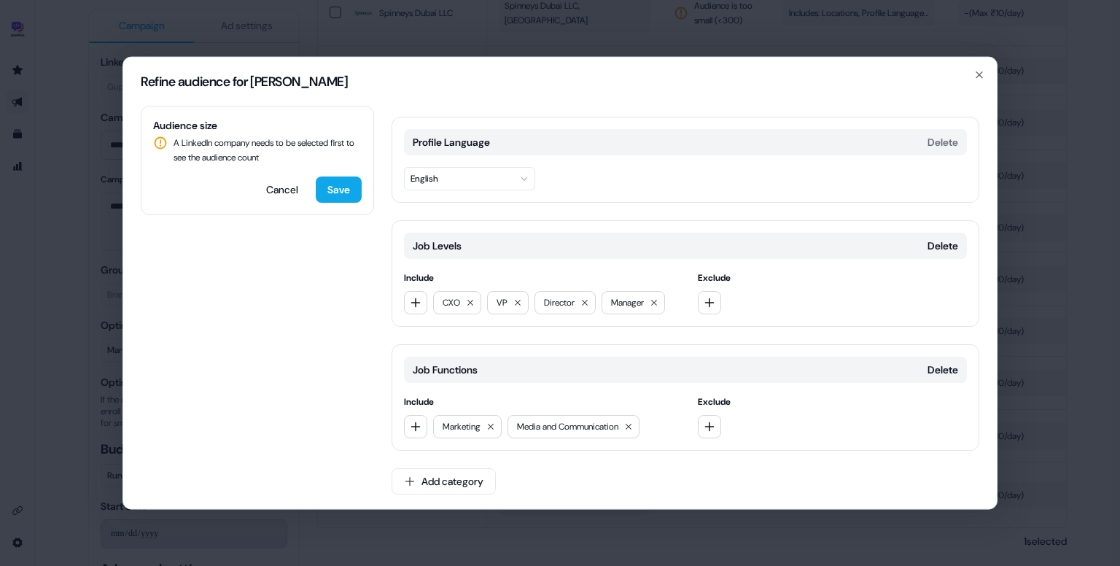
scroll to position [114, 0]
click at [345, 197] on button "Save" at bounding box center [339, 189] width 46 height 26
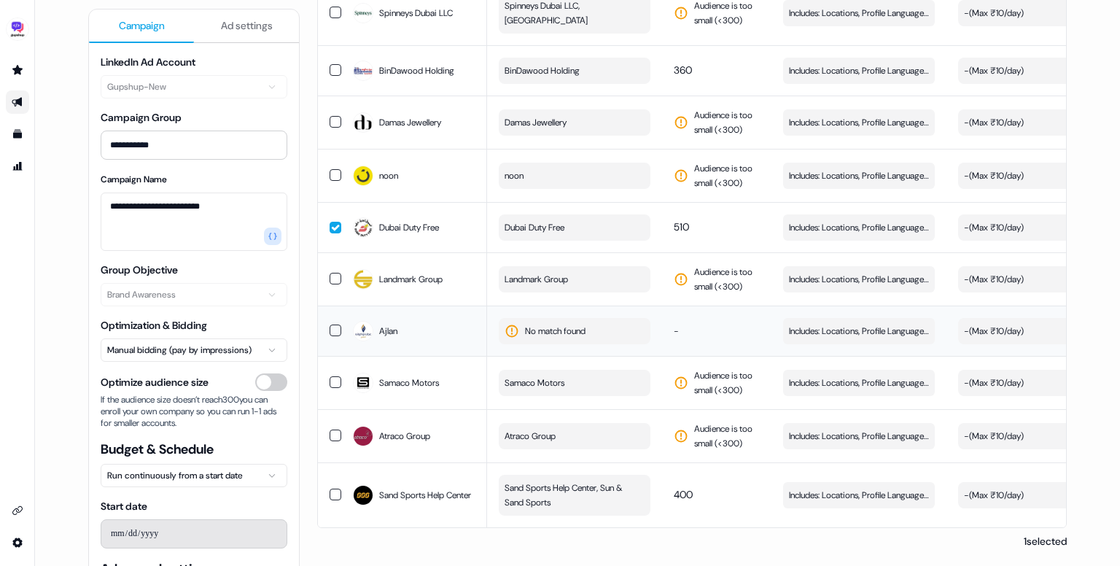
click at [585, 324] on span "No match found" at bounding box center [555, 331] width 61 height 15
paste input "**********"
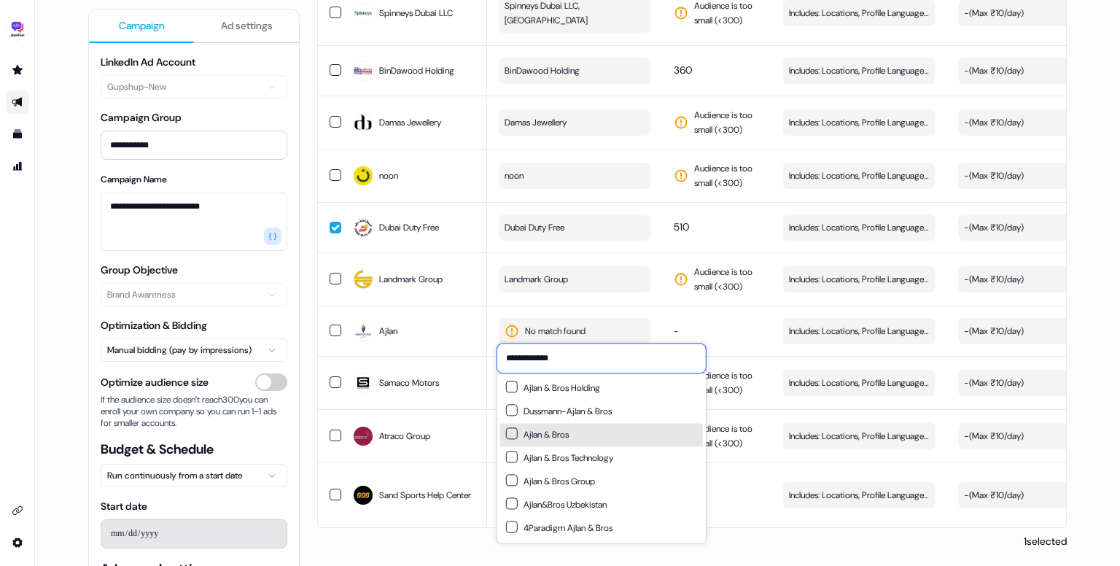
type input "**********"
click at [610, 432] on div "Ajlan & Bros" at bounding box center [601, 434] width 203 height 23
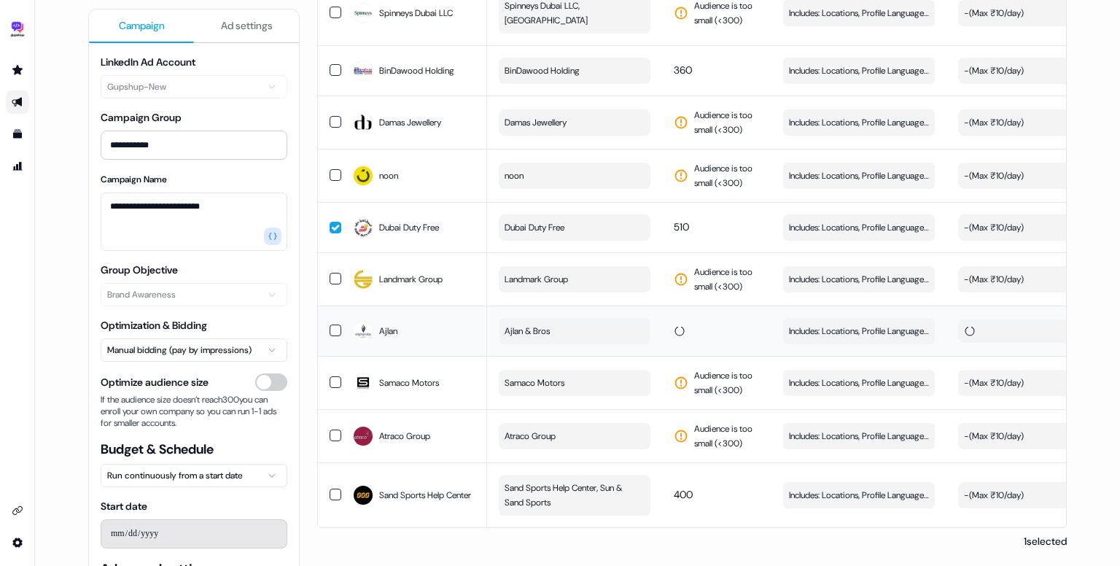
click at [723, 330] on td at bounding box center [716, 330] width 109 height 50
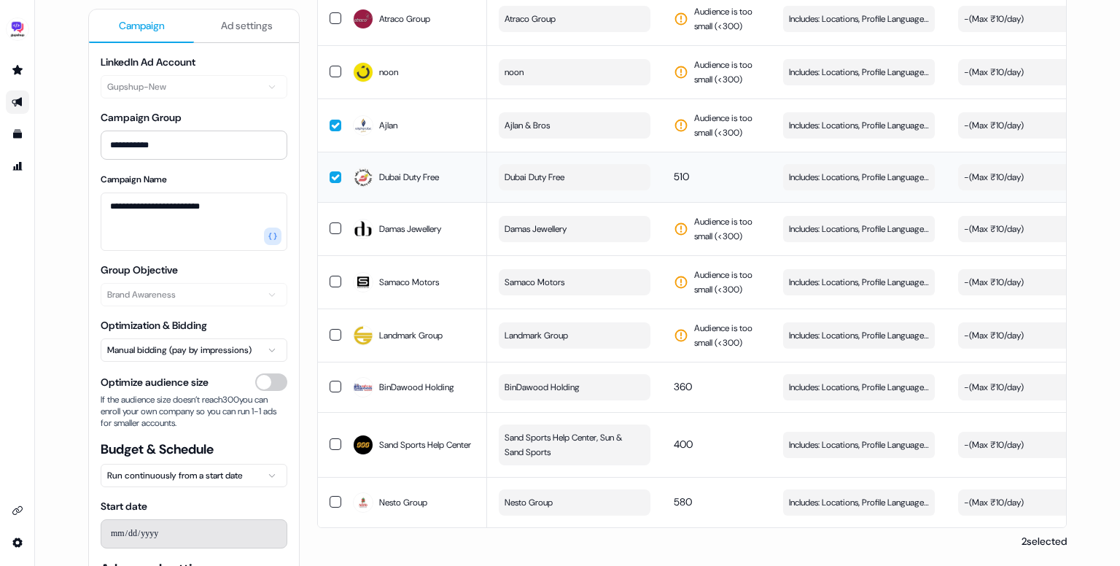
click at [334, 179] on button "button" at bounding box center [336, 177] width 12 height 12
click at [333, 125] on button "button" at bounding box center [336, 126] width 12 height 12
click at [845, 118] on span "Includes: Locations, Profile Language, Job Levels, Job Functions" at bounding box center [859, 125] width 140 height 15
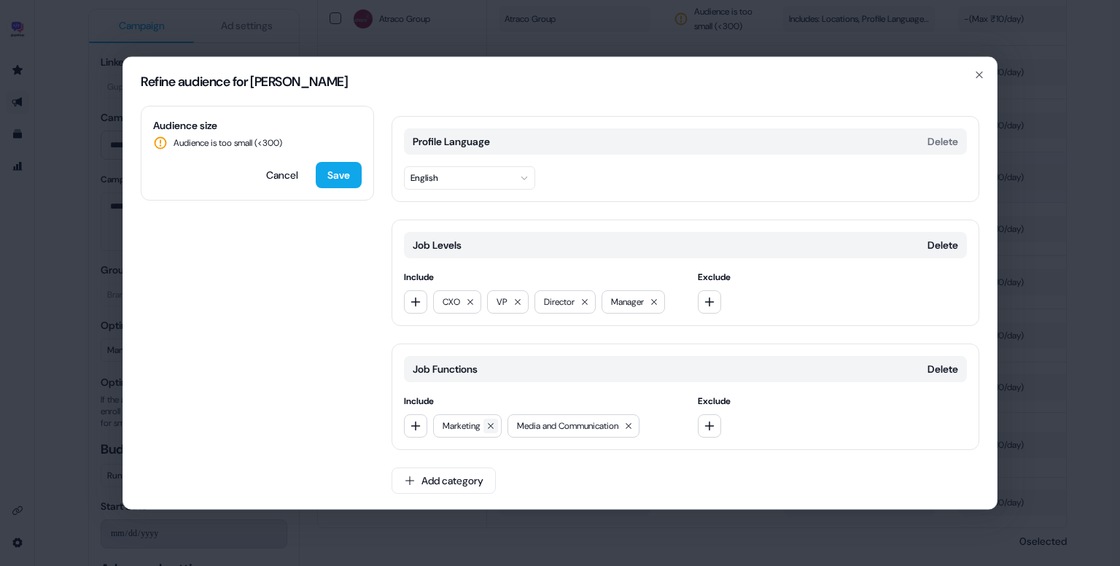
click at [490, 429] on button at bounding box center [490, 425] width 15 height 15
click at [556, 426] on button at bounding box center [554, 425] width 15 height 15
click at [417, 308] on button "button" at bounding box center [415, 301] width 23 height 23
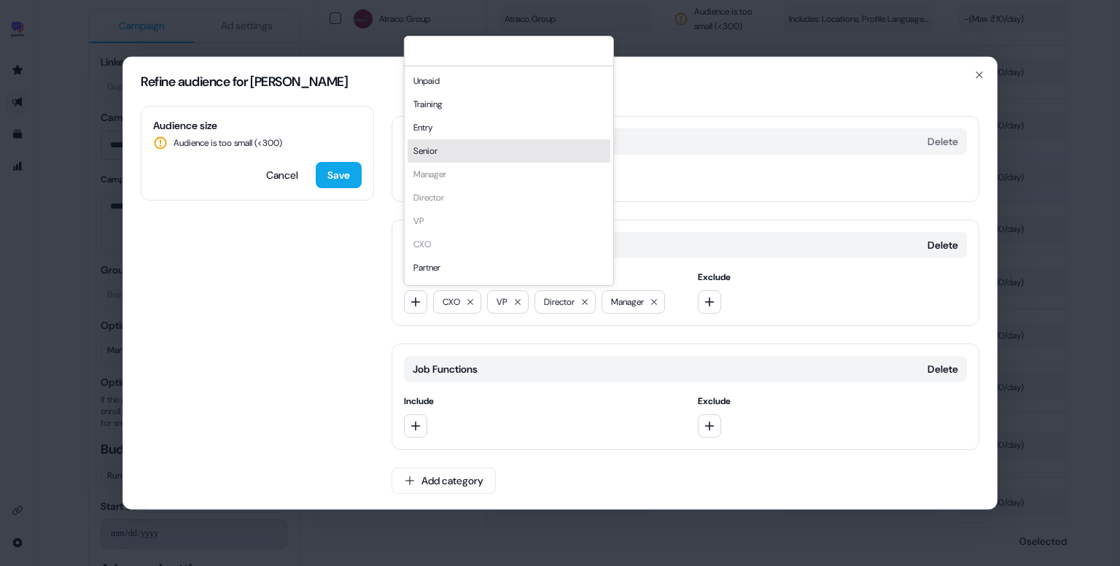
click at [454, 158] on div "Senior" at bounding box center [509, 150] width 203 height 23
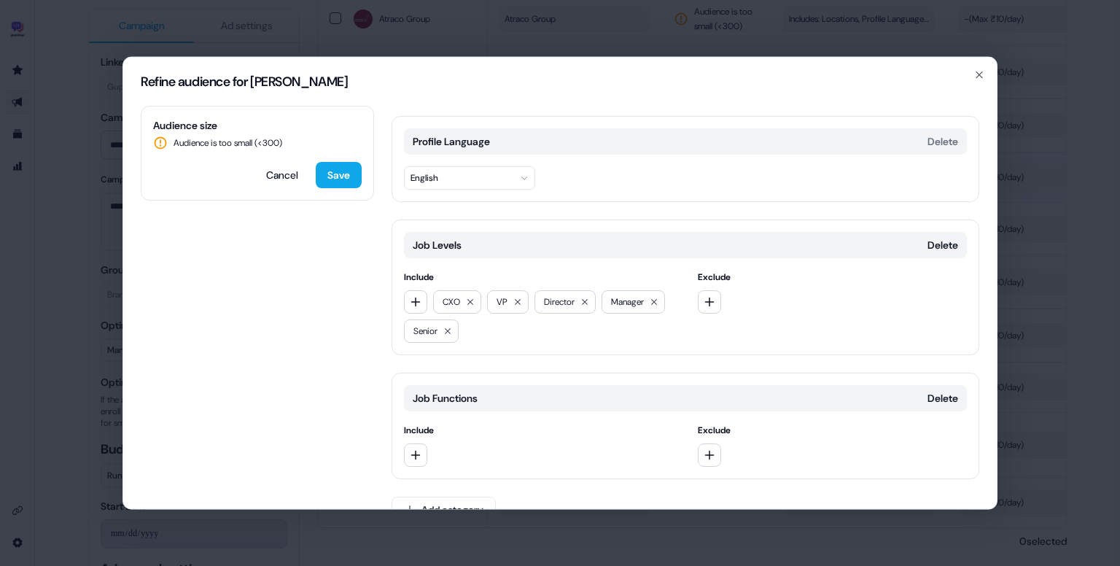
scroll to position [0, 0]
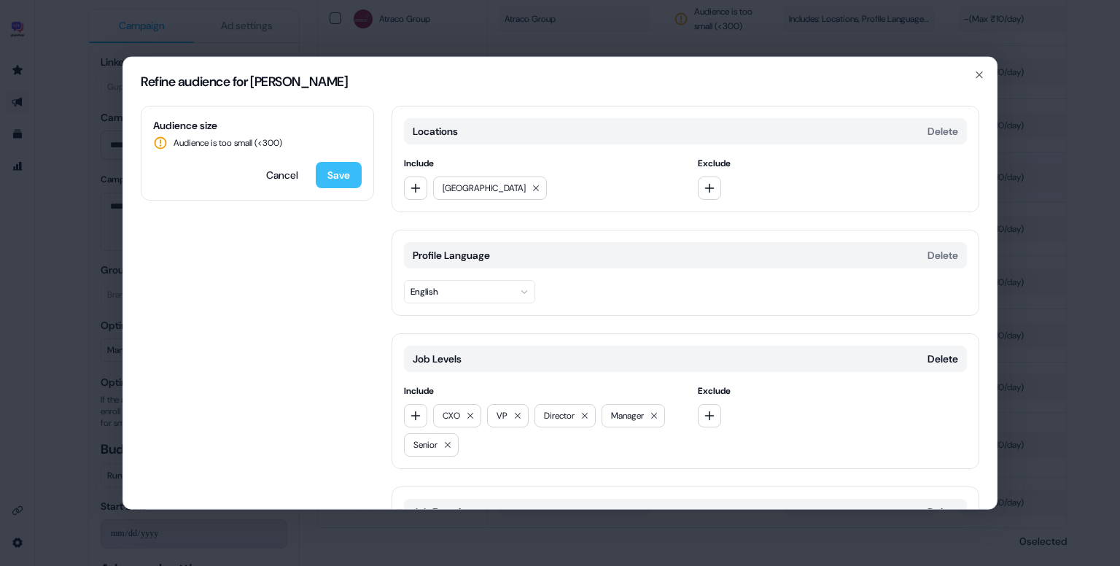
click at [349, 180] on button "Save" at bounding box center [339, 175] width 46 height 26
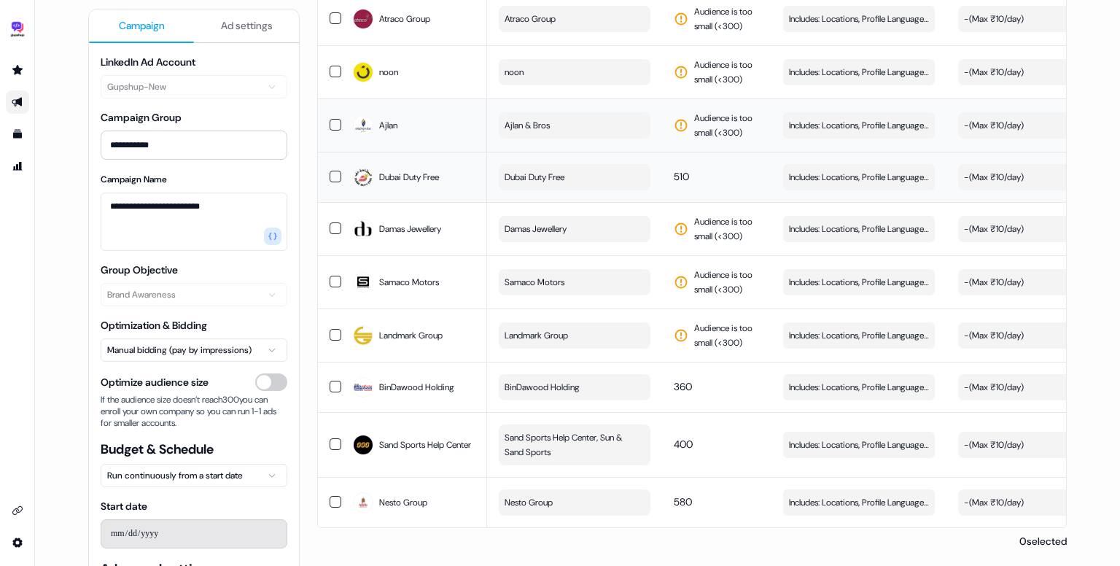
click at [619, 127] on button "Ajlan & Bros" at bounding box center [575, 125] width 152 height 26
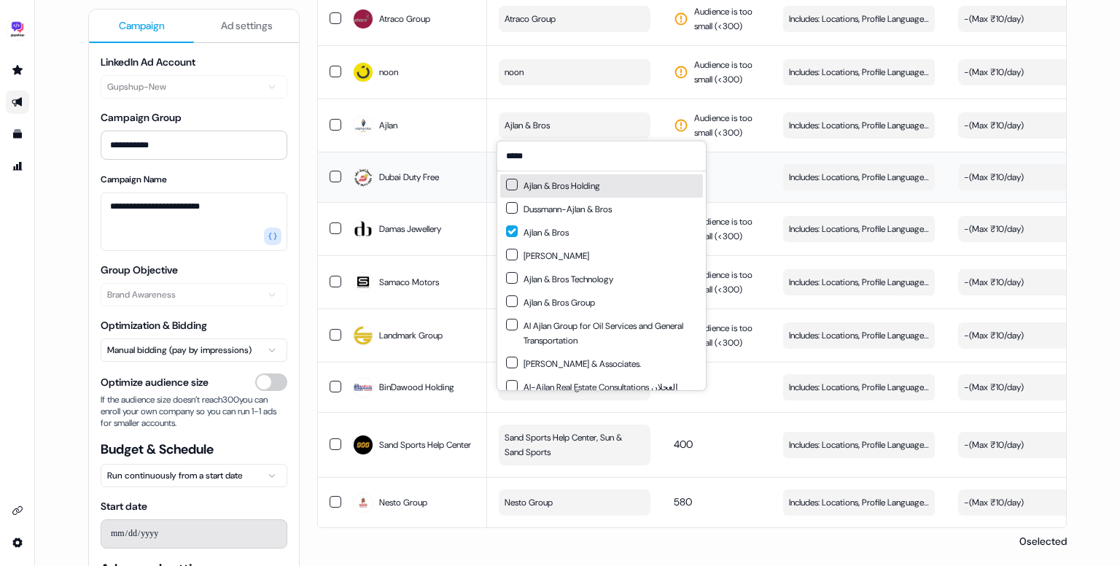
type input "*****"
click at [512, 184] on button "Suggestions" at bounding box center [512, 185] width 12 height 12
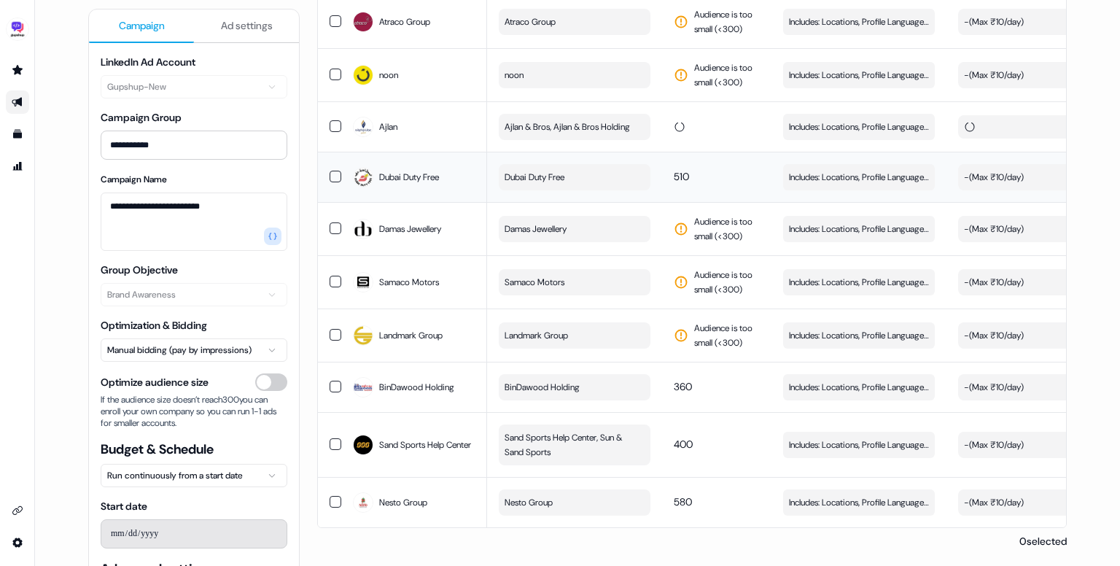
click at [743, 182] on td "510" at bounding box center [716, 177] width 109 height 50
click at [335, 171] on button "button" at bounding box center [336, 177] width 12 height 12
click at [784, 218] on button "Includes: Locations, Profile Language, Job Levels, Job Functions Edit" at bounding box center [859, 229] width 152 height 26
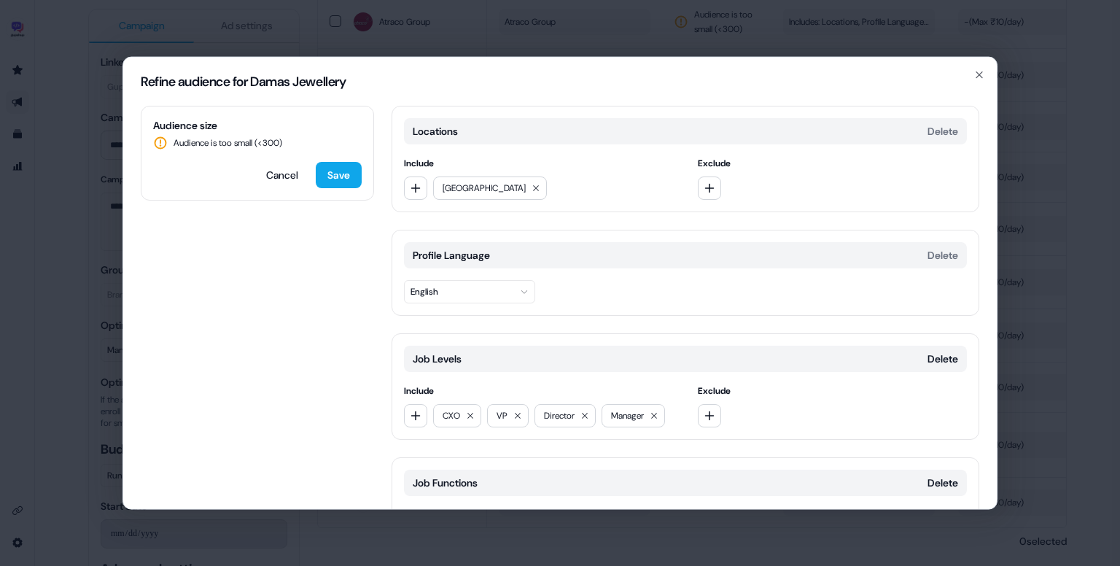
scroll to position [114, 0]
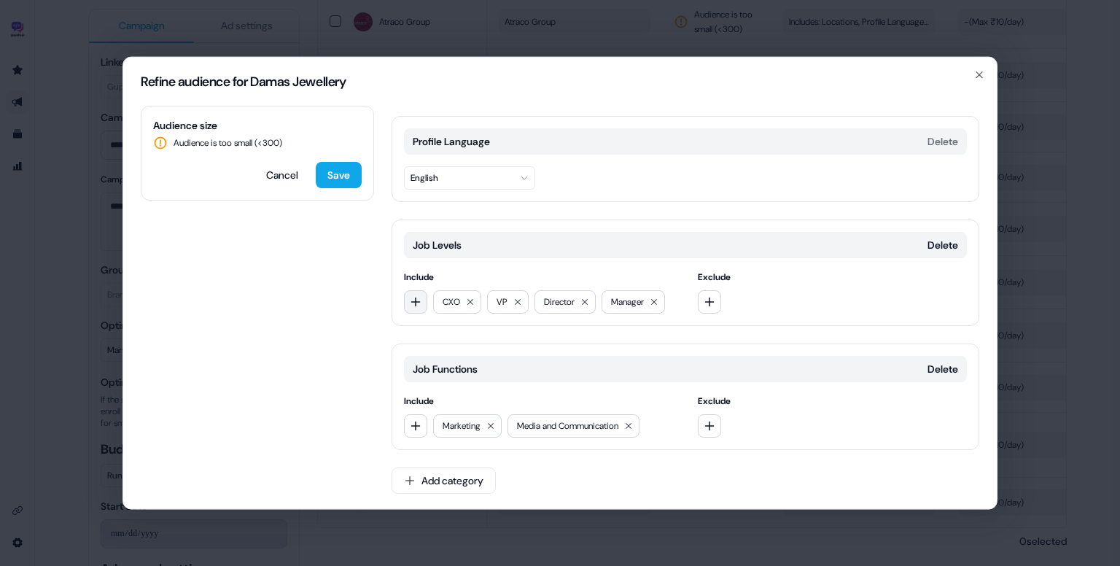
click at [411, 298] on icon "button" at bounding box center [416, 302] width 12 height 12
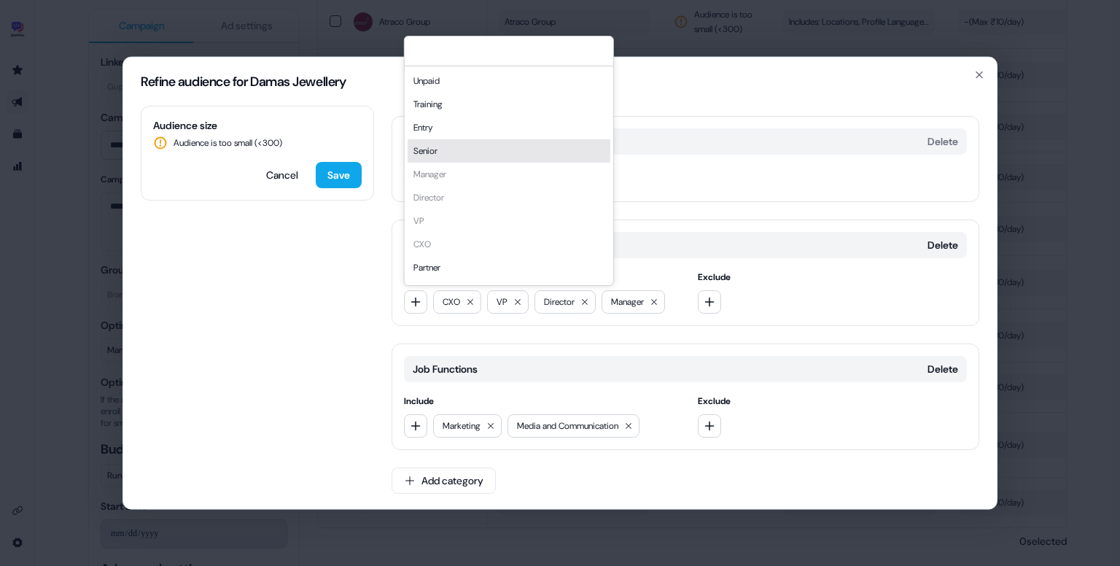
click at [437, 153] on div "Senior" at bounding box center [509, 150] width 203 height 23
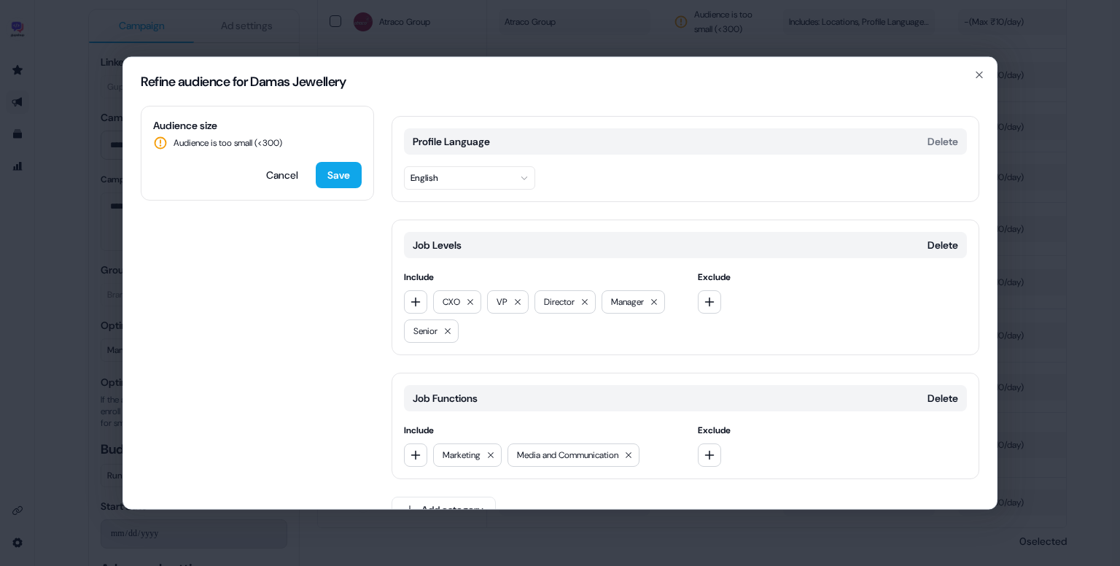
scroll to position [143, 0]
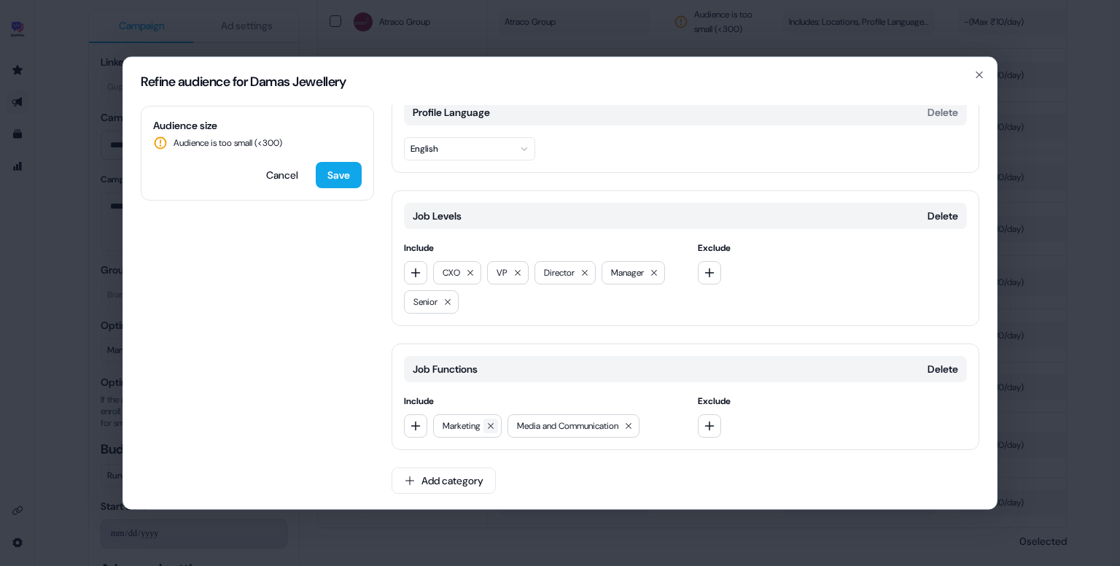
click at [495, 421] on icon at bounding box center [490, 425] width 9 height 9
click at [558, 426] on icon at bounding box center [554, 425] width 9 height 9
click at [430, 424] on div at bounding box center [539, 425] width 270 height 23
click at [420, 424] on icon "button" at bounding box center [416, 426] width 12 height 12
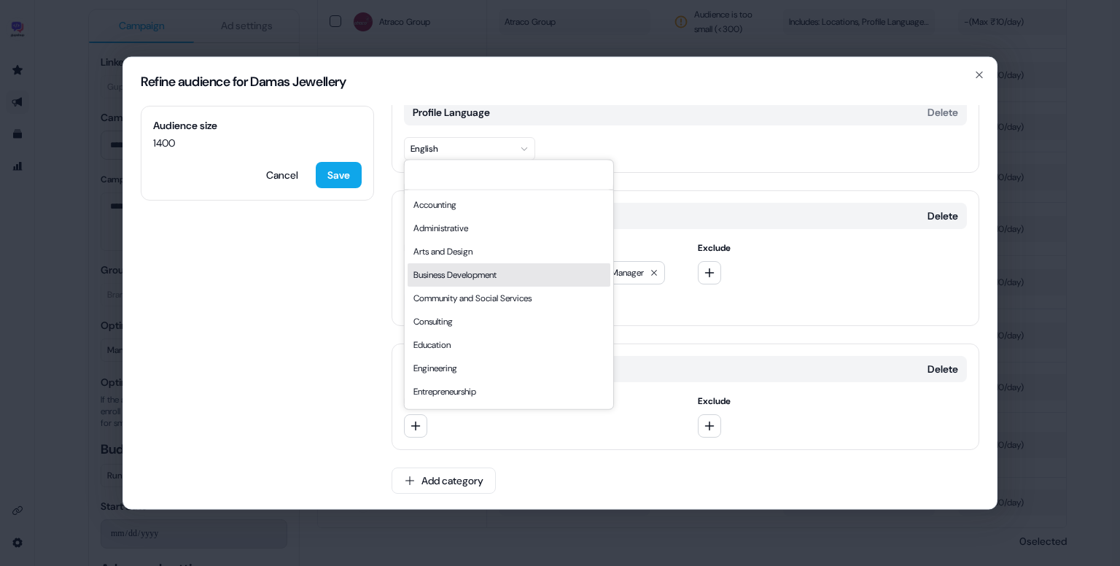
click at [516, 266] on div "Business Development" at bounding box center [509, 274] width 203 height 23
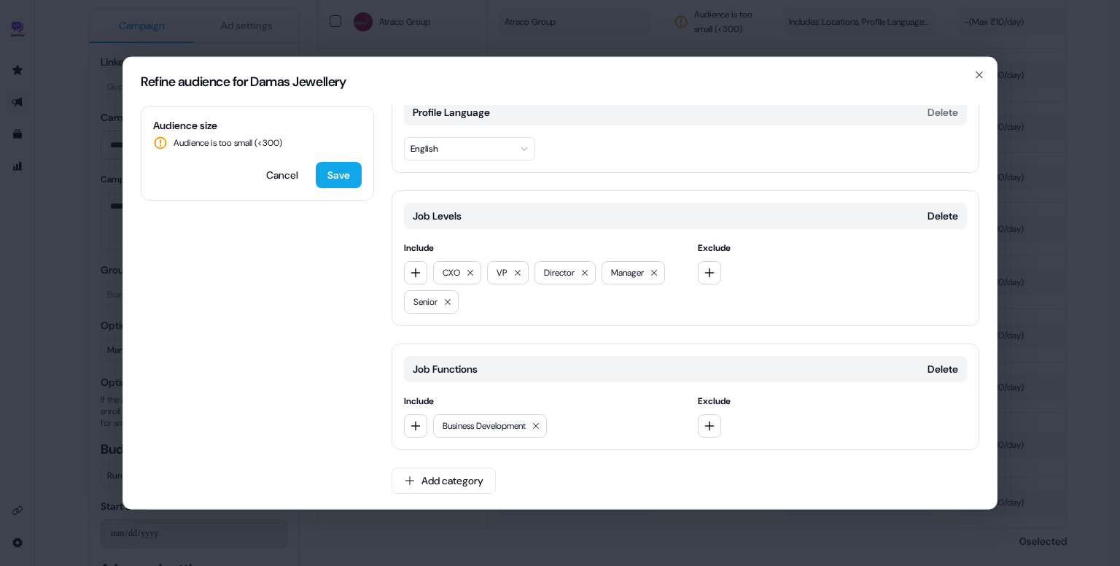
click at [428, 414] on div "Business Development" at bounding box center [539, 425] width 270 height 23
click at [405, 421] on button "button" at bounding box center [415, 425] width 23 height 23
type input "****"
click at [448, 482] on div "Marketing" at bounding box center [509, 483] width 203 height 23
click at [416, 420] on icon "button" at bounding box center [416, 426] width 12 height 12
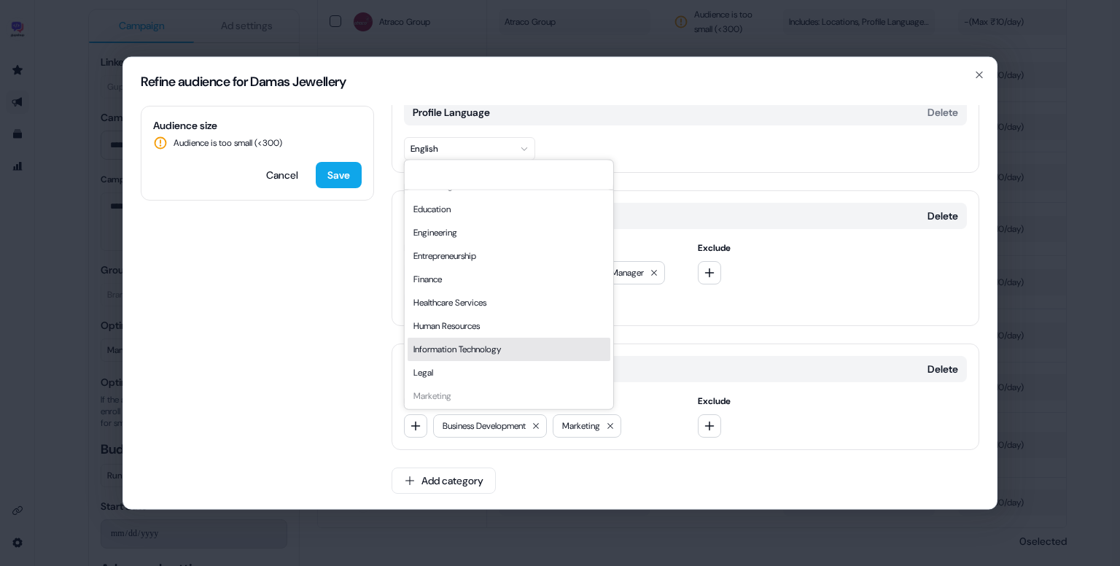
scroll to position [394, 0]
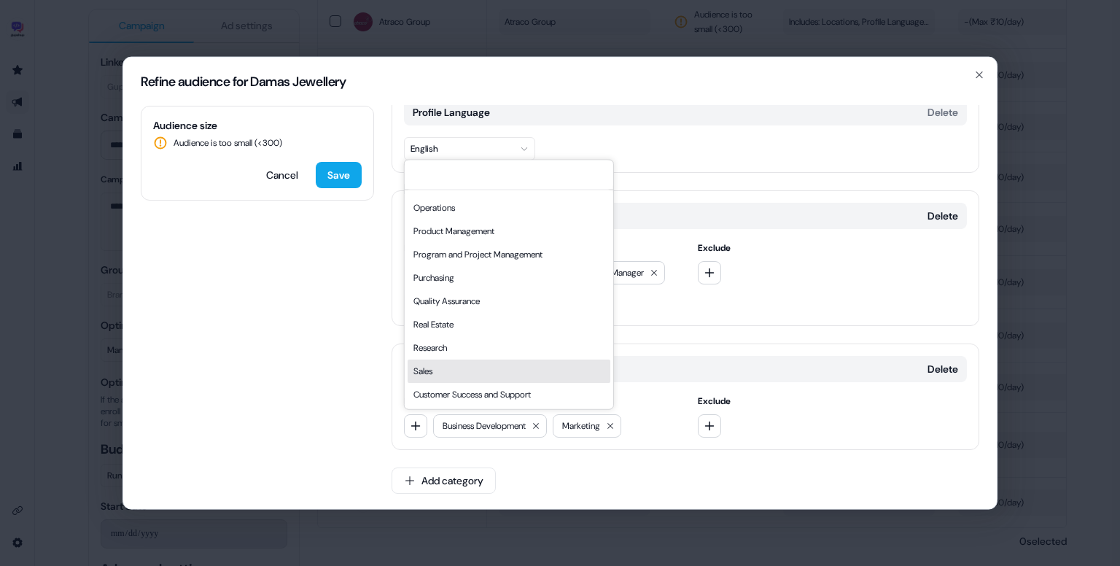
click at [449, 371] on div "Sales" at bounding box center [509, 370] width 203 height 23
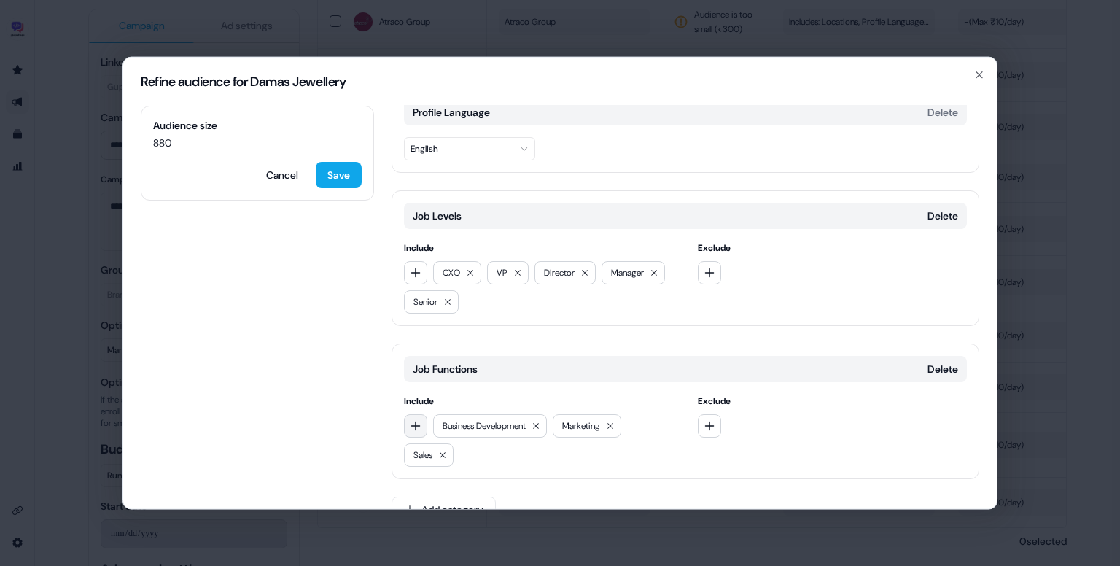
click at [408, 424] on button "button" at bounding box center [415, 425] width 23 height 23
type input "*****"
click at [486, 487] on div "Media and Communication" at bounding box center [509, 483] width 203 height 23
click at [540, 426] on icon at bounding box center [535, 425] width 9 height 9
click at [548, 418] on button at bounding box center [546, 425] width 15 height 15
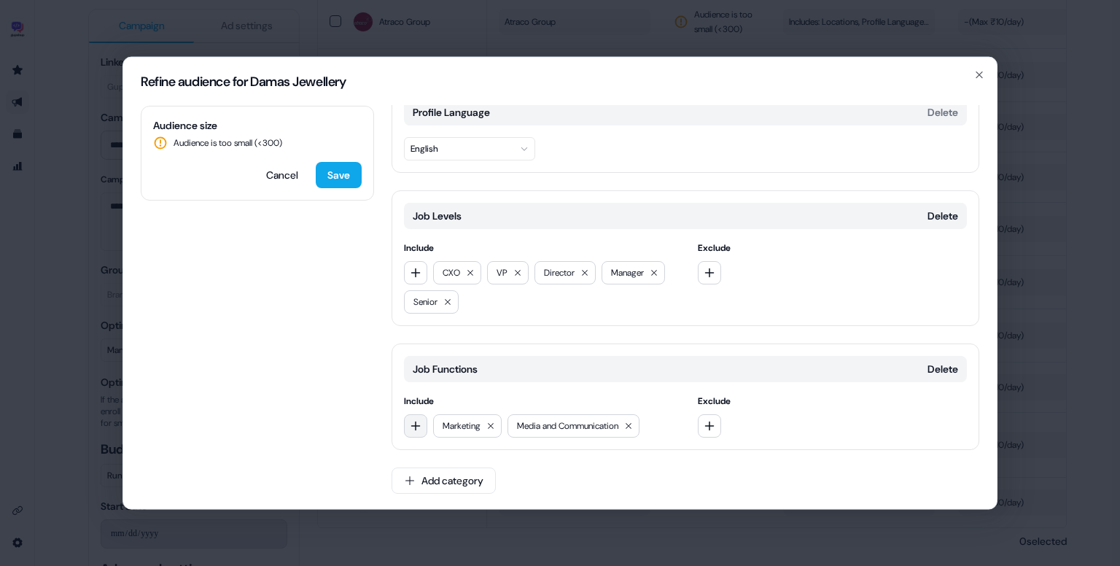
click at [421, 430] on button "button" at bounding box center [415, 425] width 23 height 23
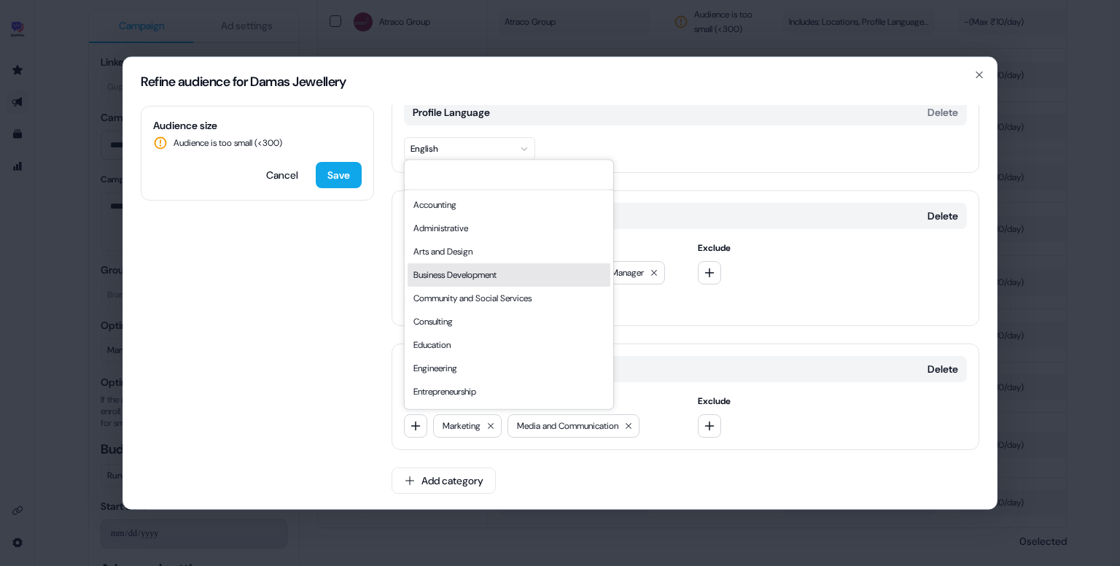
click at [502, 276] on div "Business Development" at bounding box center [509, 274] width 203 height 23
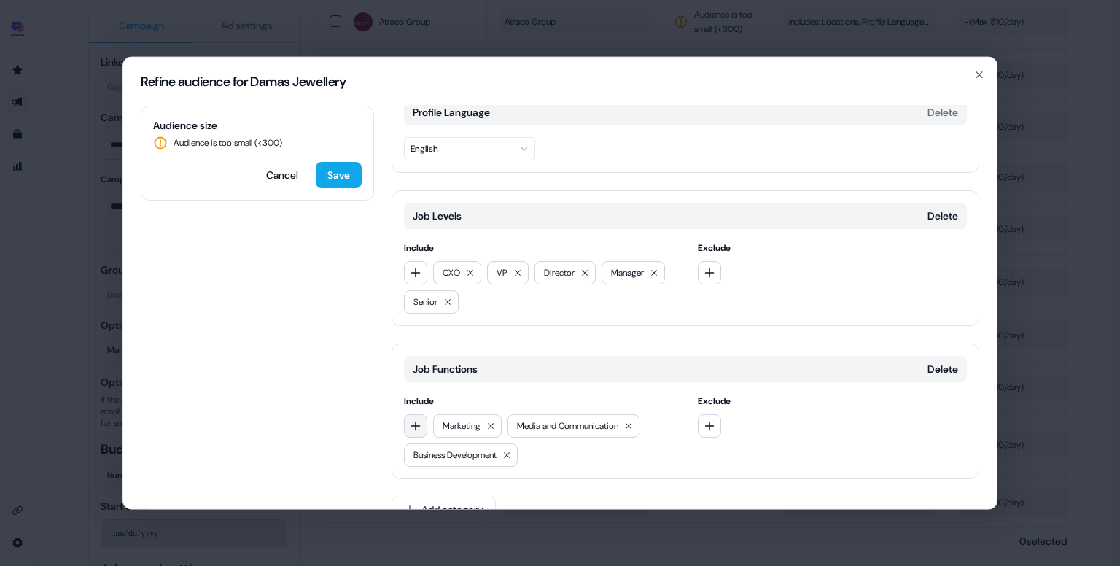
click at [412, 423] on icon "button" at bounding box center [416, 426] width 12 height 12
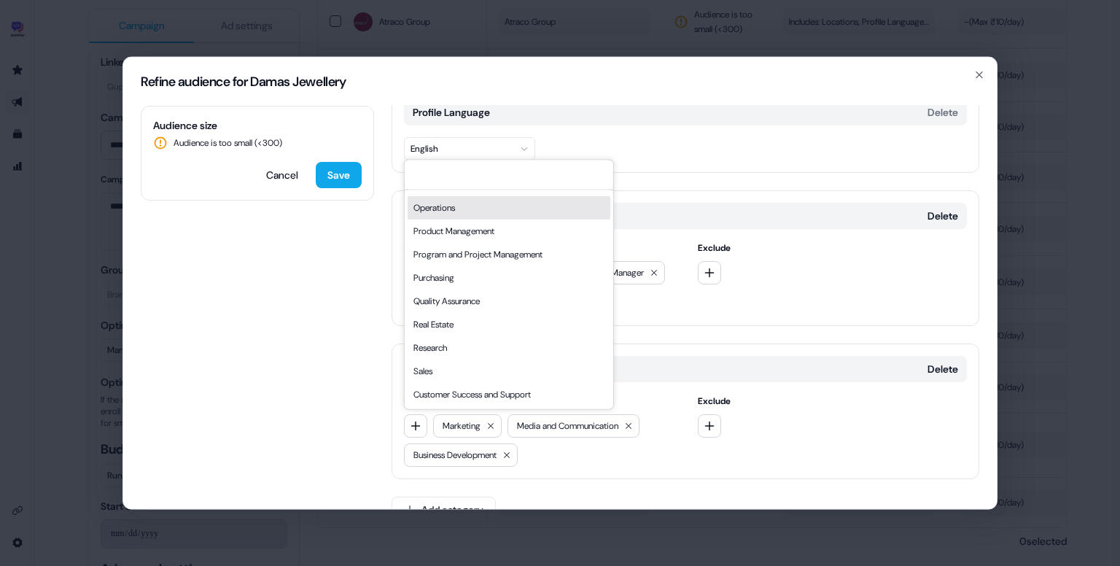
click at [486, 216] on div "Operations" at bounding box center [509, 207] width 203 height 23
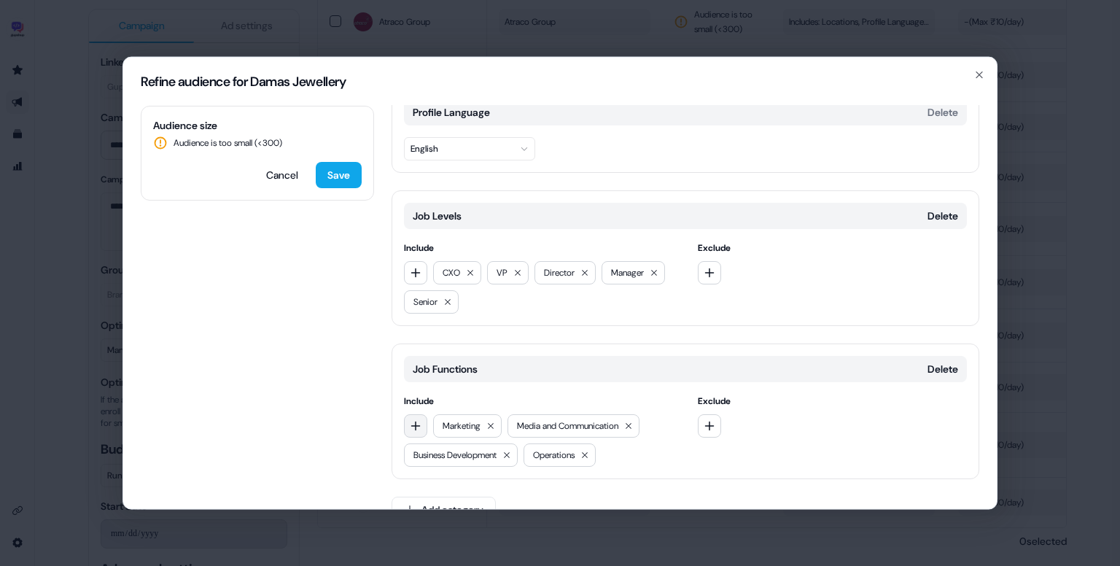
click at [421, 426] on button "button" at bounding box center [415, 425] width 23 height 23
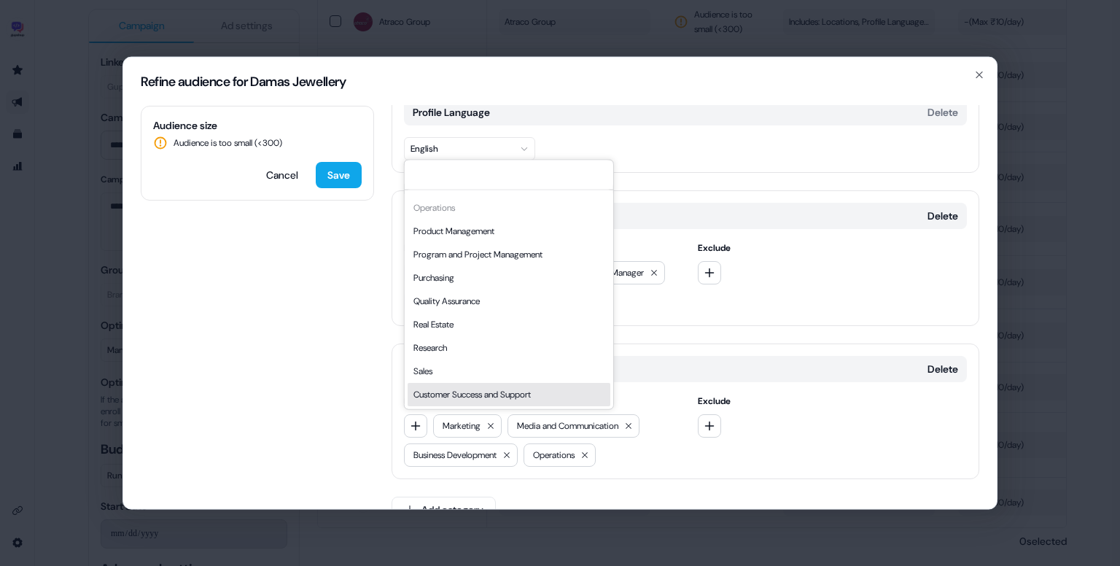
click at [504, 398] on div "Customer Success and Support" at bounding box center [509, 394] width 203 height 23
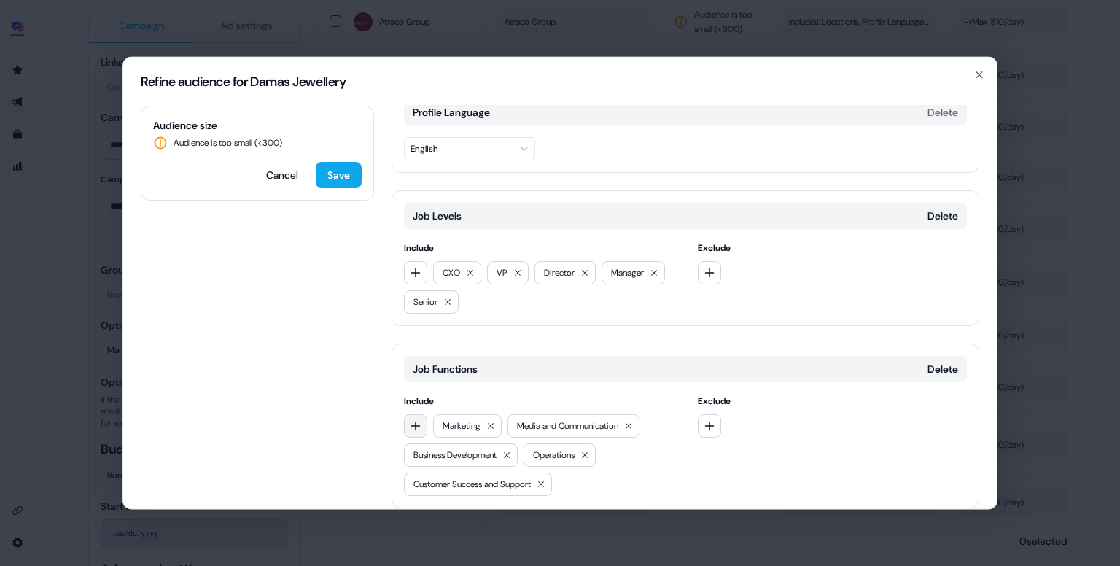
click at [420, 429] on icon "button" at bounding box center [416, 426] width 12 height 12
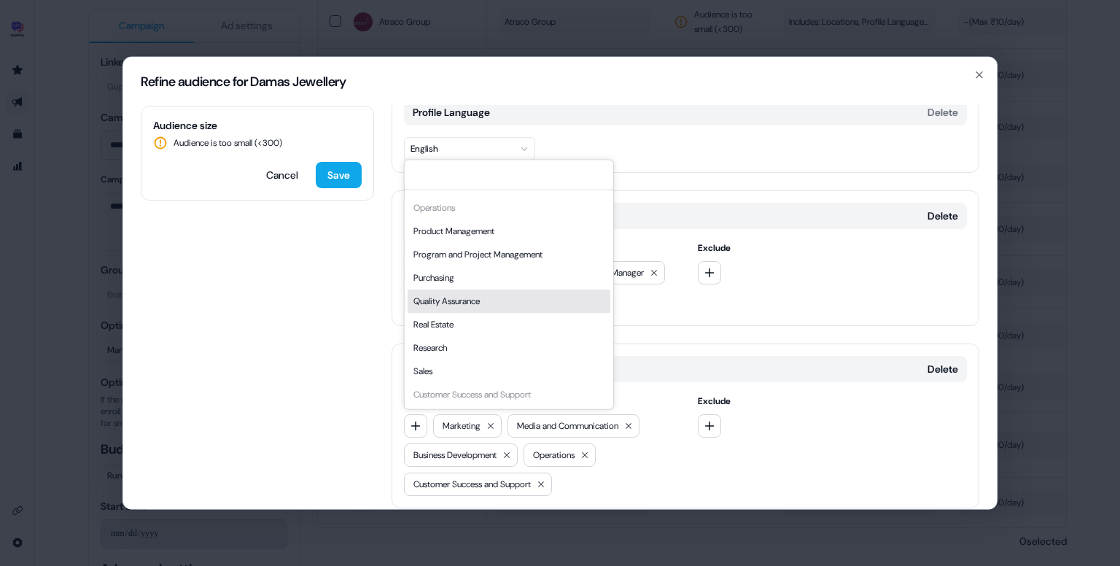
click at [496, 293] on div "Quality Assurance" at bounding box center [509, 300] width 203 height 23
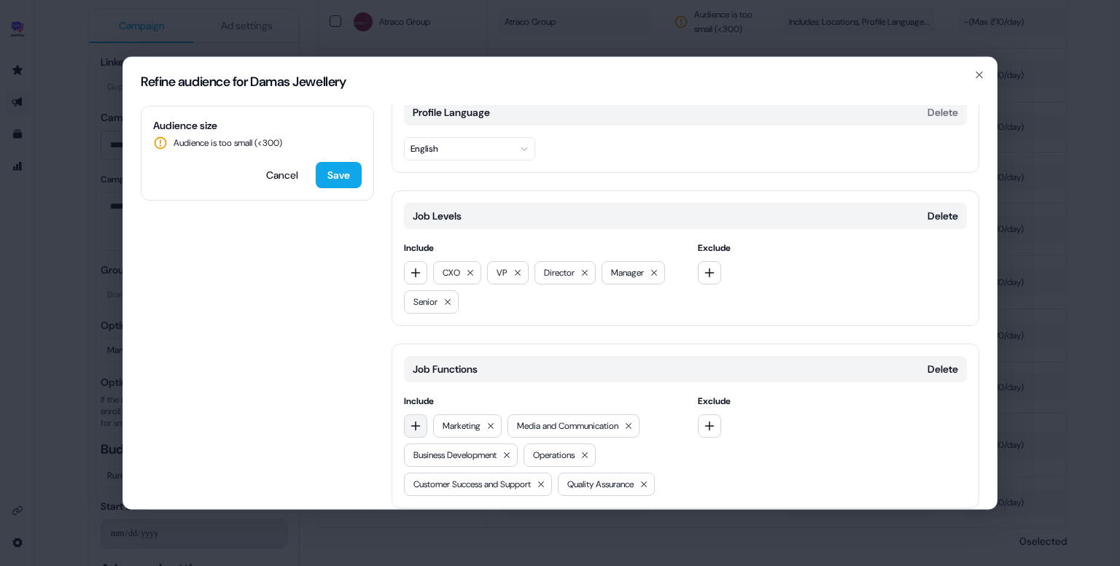
click at [417, 420] on icon "button" at bounding box center [416, 426] width 12 height 12
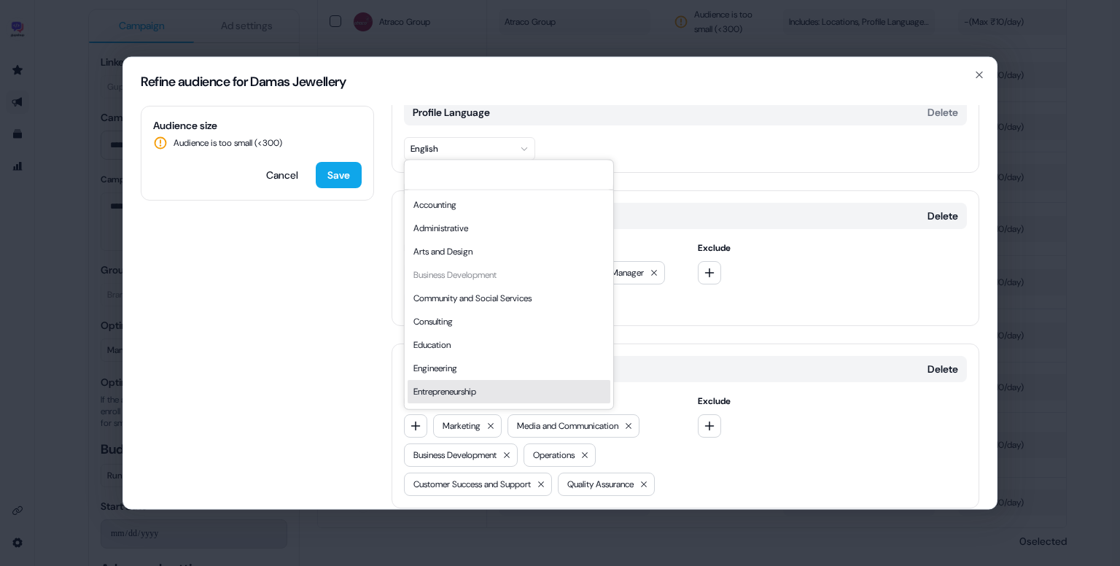
click at [659, 461] on div "Accounting Administrative Arts and Design Business Development Community and So…" at bounding box center [539, 455] width 270 height 82
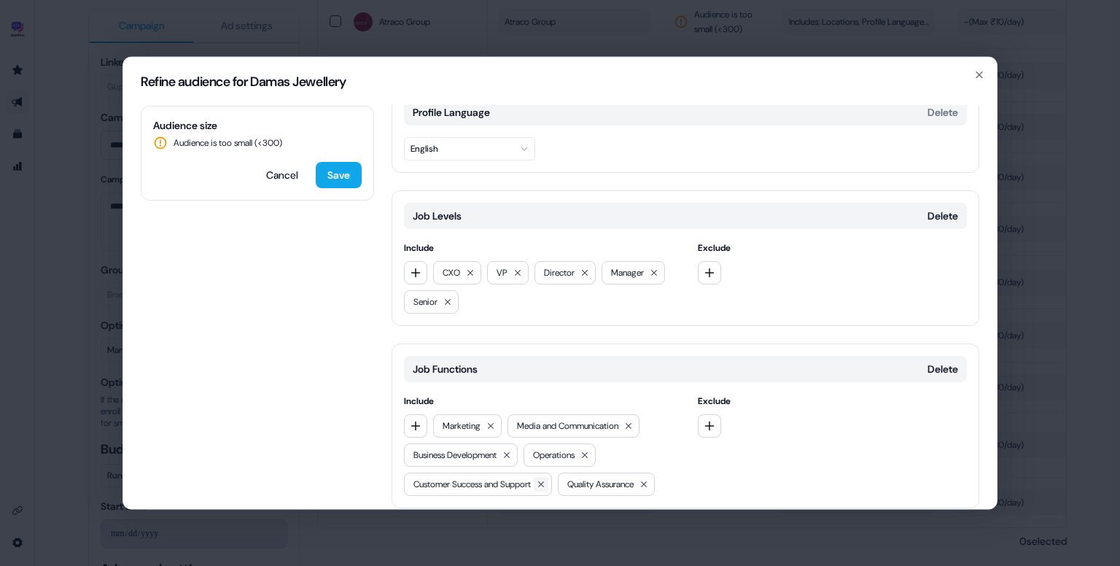
click at [545, 486] on icon at bounding box center [541, 484] width 9 height 9
click at [511, 451] on icon at bounding box center [506, 455] width 9 height 9
click at [572, 453] on icon at bounding box center [568, 455] width 9 height 9
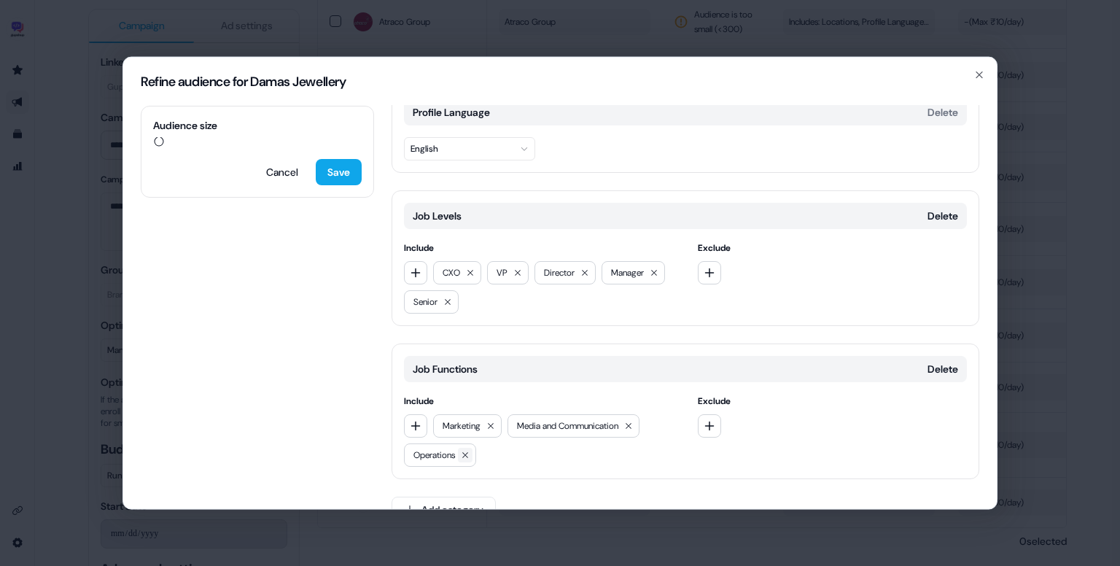
click at [469, 453] on icon at bounding box center [465, 455] width 9 height 9
click at [406, 421] on button "button" at bounding box center [415, 425] width 23 height 23
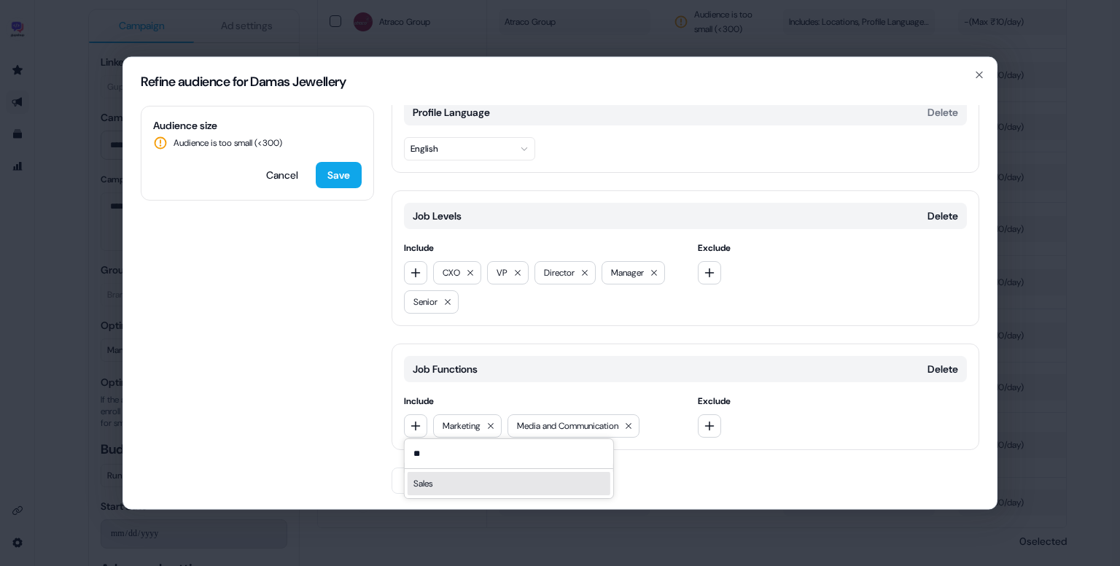
type input "**"
click at [502, 484] on div "Sales" at bounding box center [509, 483] width 203 height 23
click at [323, 166] on button "Save" at bounding box center [339, 172] width 46 height 26
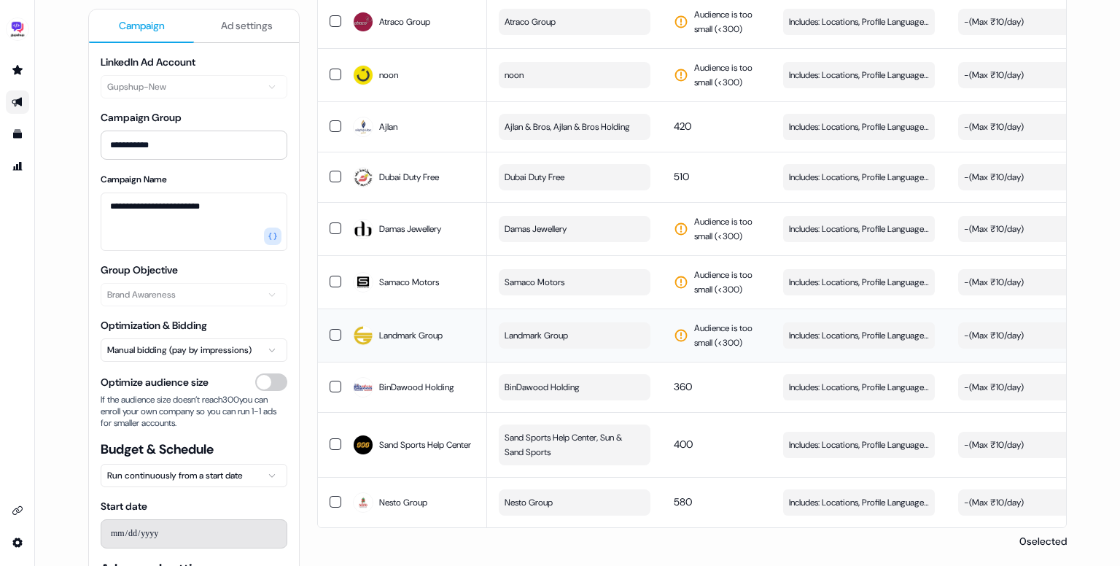
scroll to position [1146, 0]
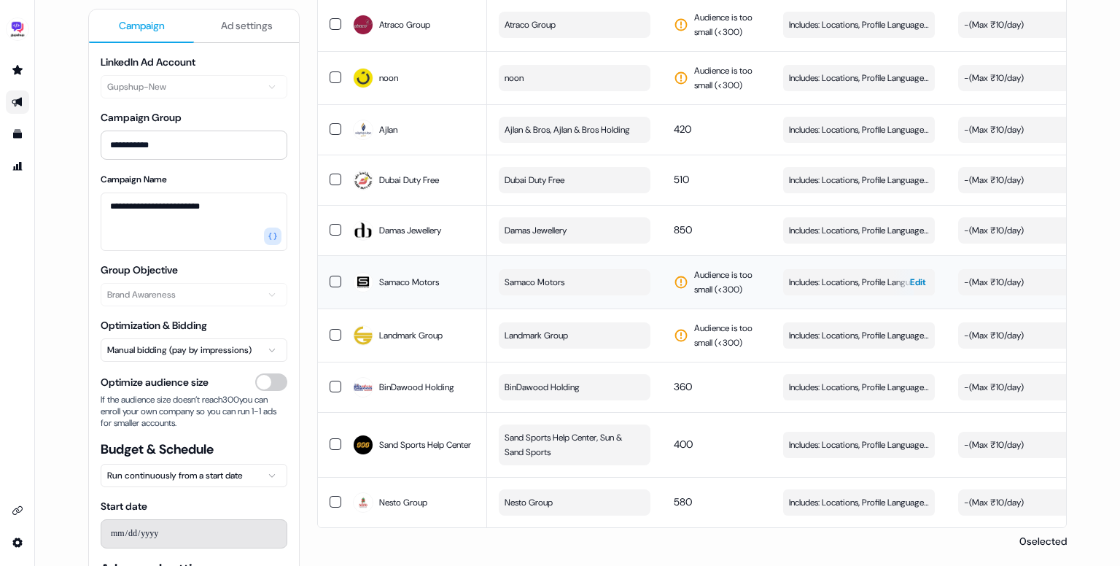
click at [821, 276] on span "Includes: Locations, Profile Language, Job Levels, Job Functions" at bounding box center [859, 282] width 140 height 15
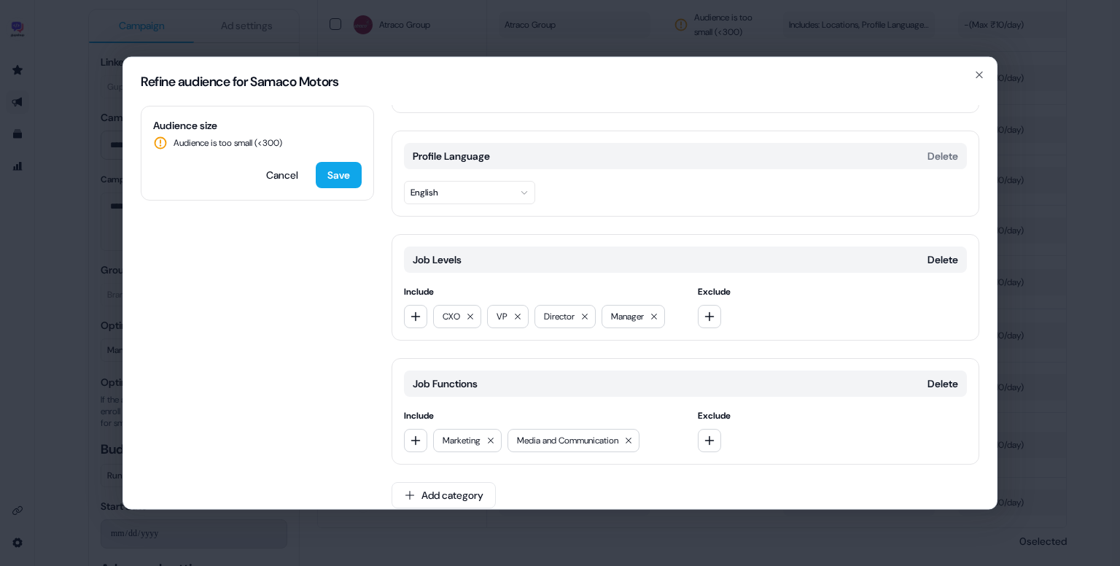
scroll to position [111, 0]
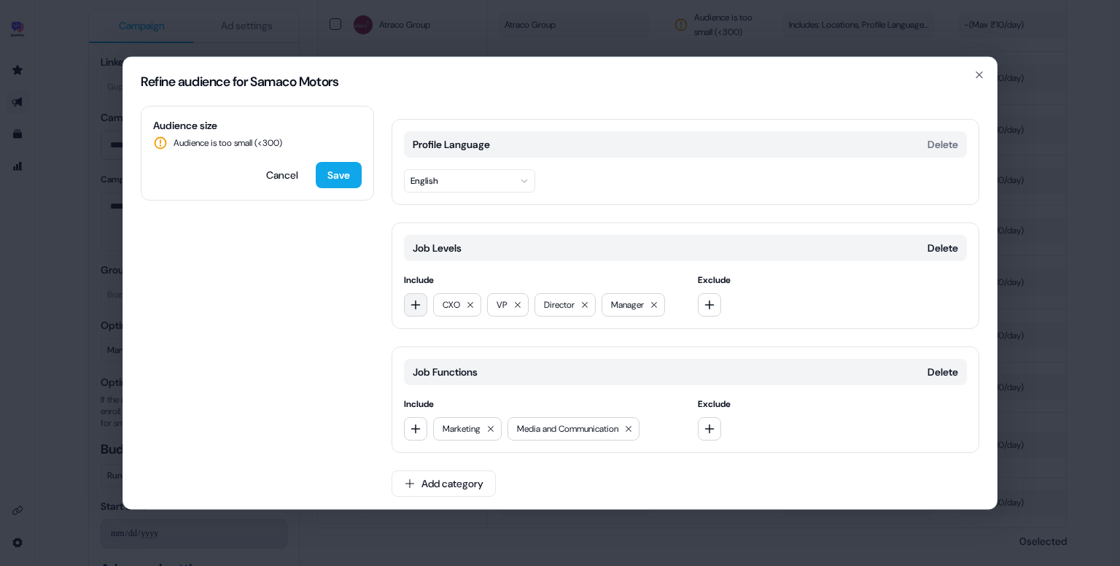
click at [419, 313] on button "button" at bounding box center [415, 304] width 23 height 23
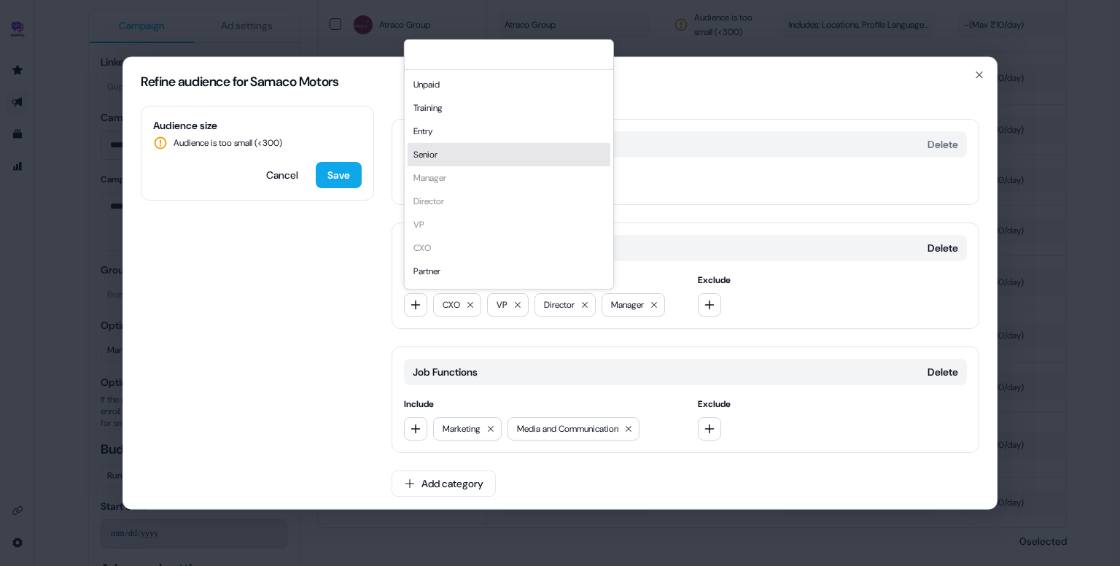
click at [472, 149] on div "Senior" at bounding box center [509, 154] width 203 height 23
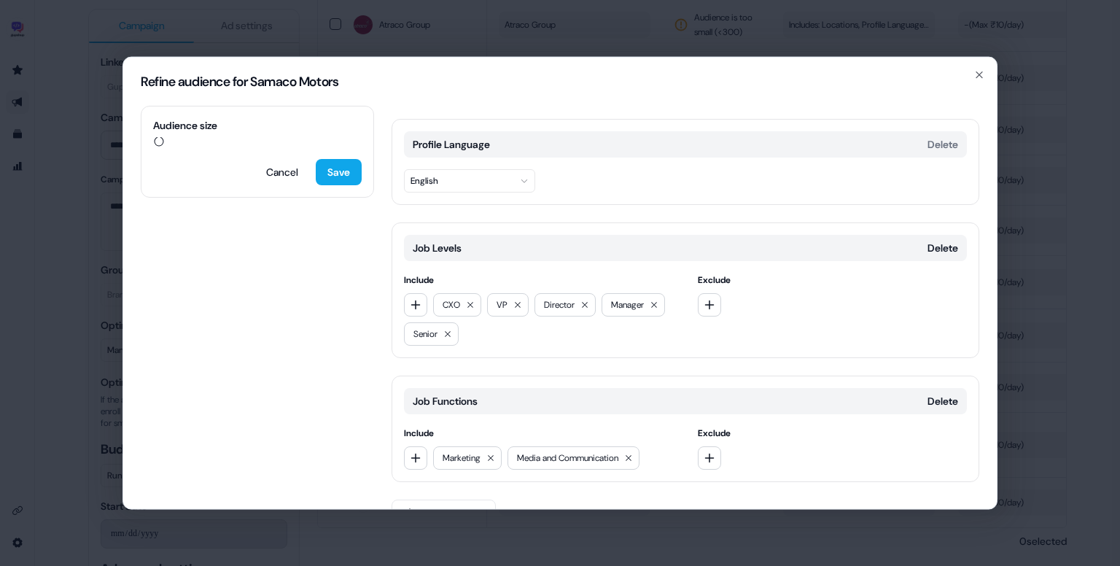
scroll to position [143, 0]
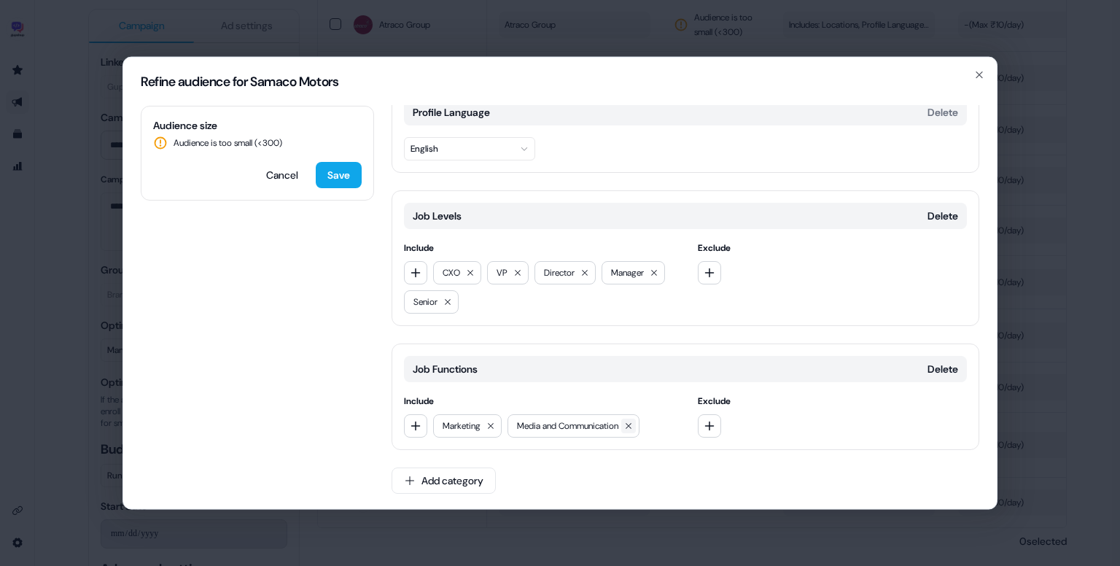
click at [636, 429] on button at bounding box center [628, 425] width 15 height 15
click at [492, 421] on icon at bounding box center [490, 425] width 9 height 9
click at [346, 179] on button "Save" at bounding box center [339, 175] width 46 height 26
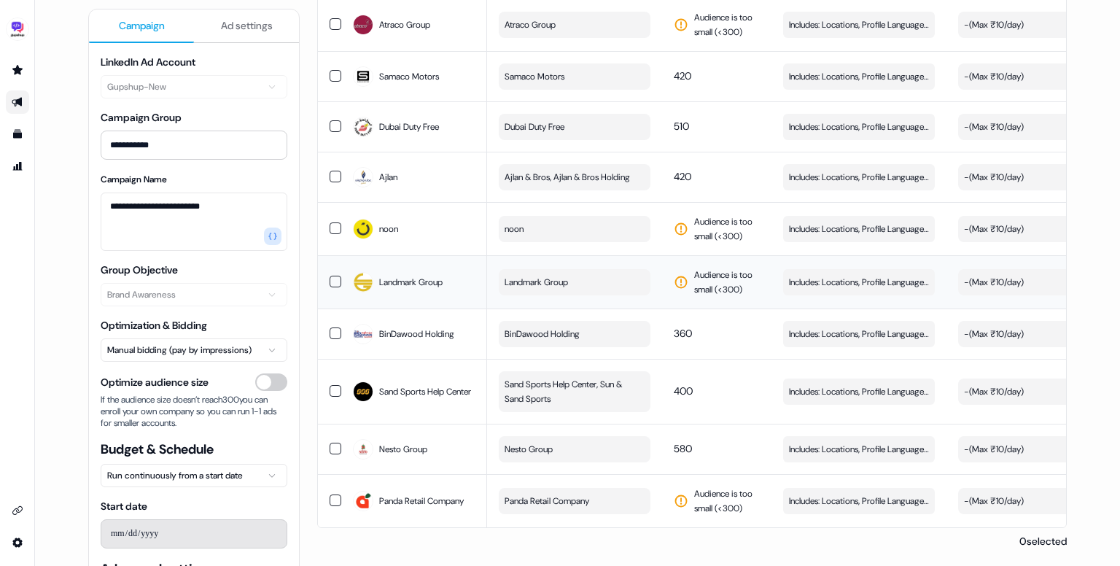
scroll to position [1143, 0]
click at [841, 496] on span "Includes: Locations, Profile Language, Job Levels, Job Functions" at bounding box center [859, 501] width 140 height 15
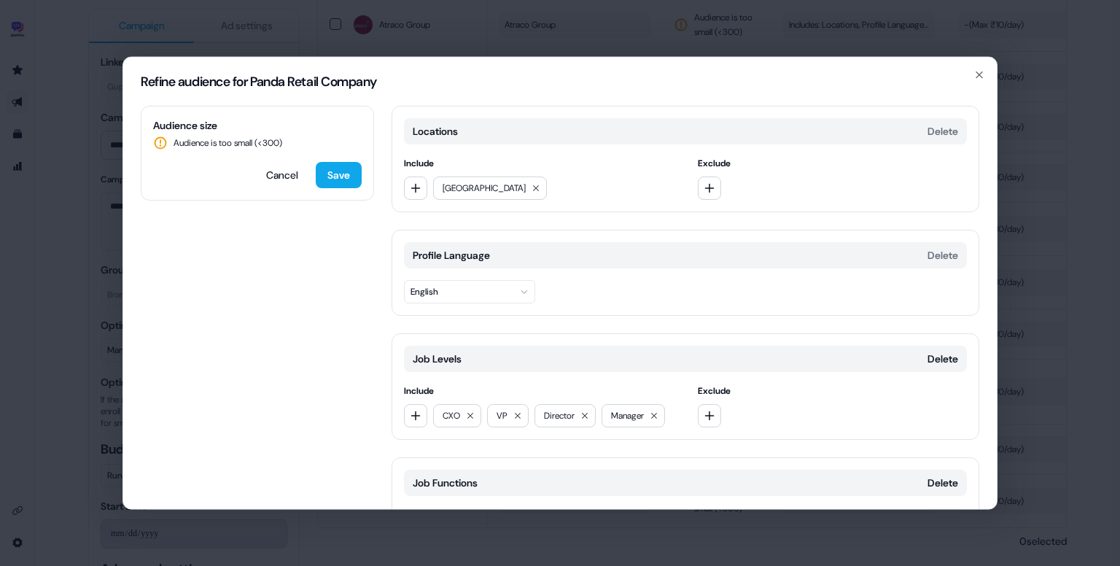
scroll to position [114, 0]
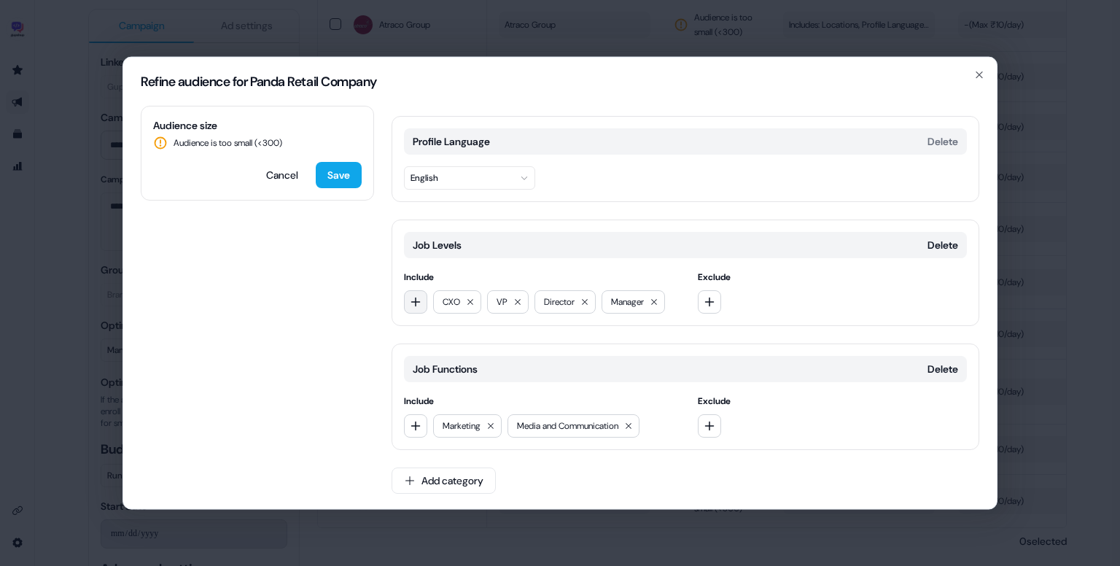
click at [412, 303] on icon "button" at bounding box center [416, 302] width 12 height 12
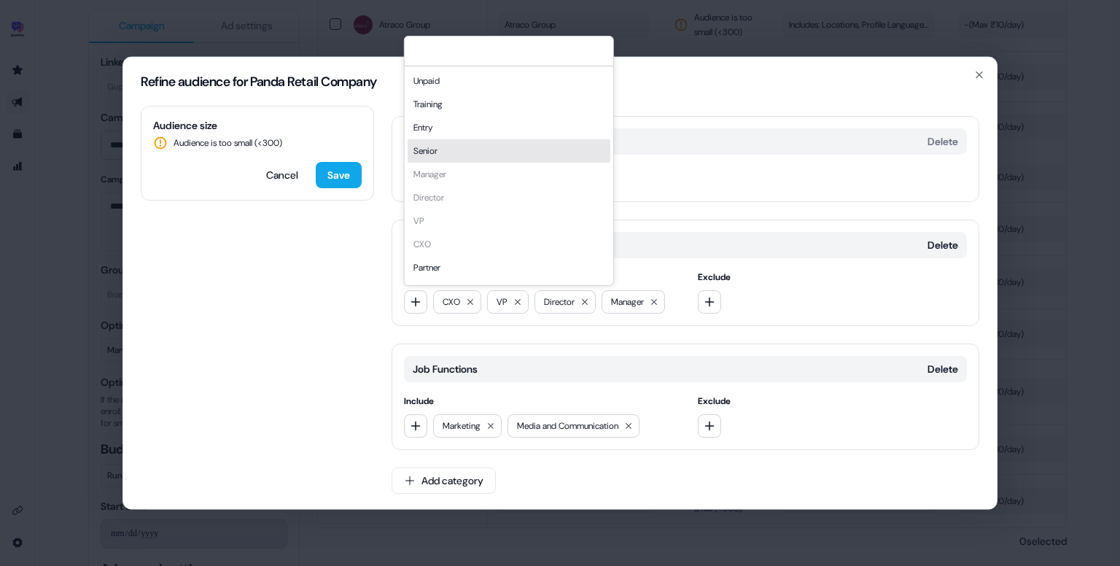
click at [459, 144] on div "Senior" at bounding box center [509, 150] width 203 height 23
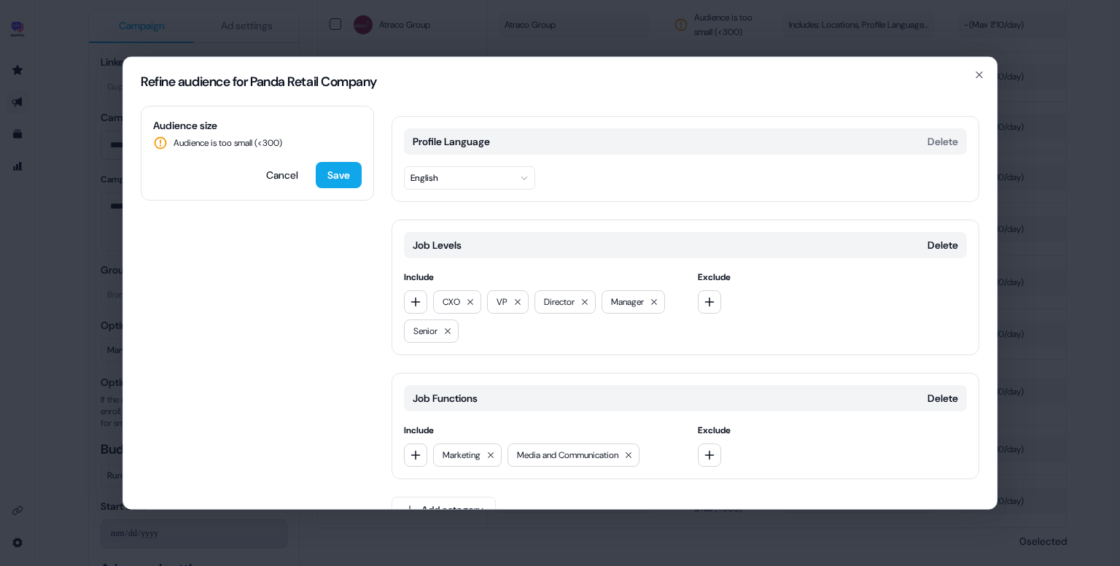
scroll to position [143, 0]
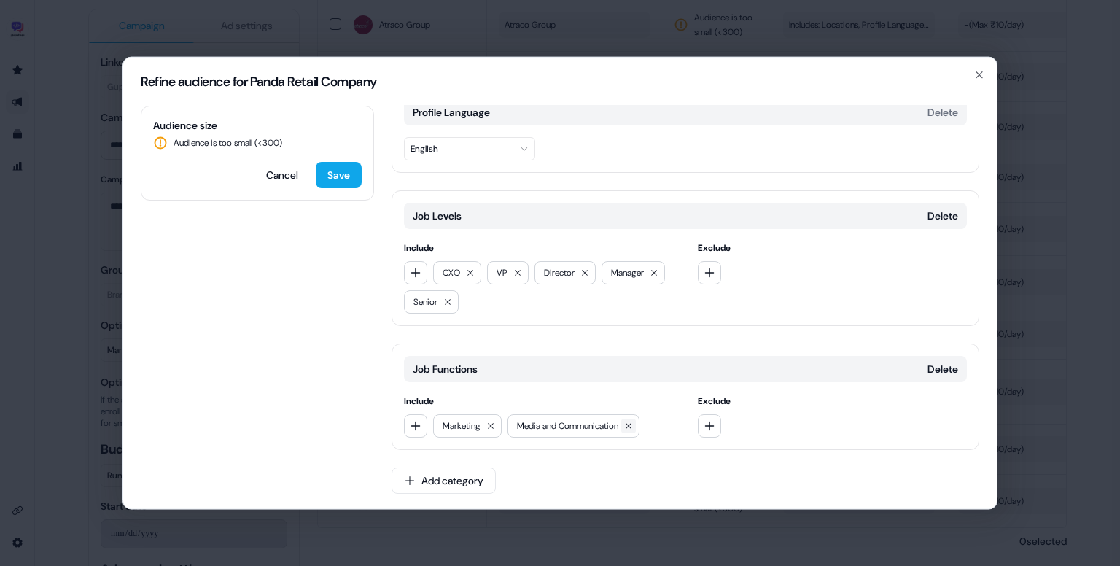
click at [633, 421] on icon at bounding box center [628, 425] width 9 height 9
click at [487, 425] on icon at bounding box center [490, 425] width 9 height 9
click at [424, 429] on button "button" at bounding box center [415, 425] width 23 height 23
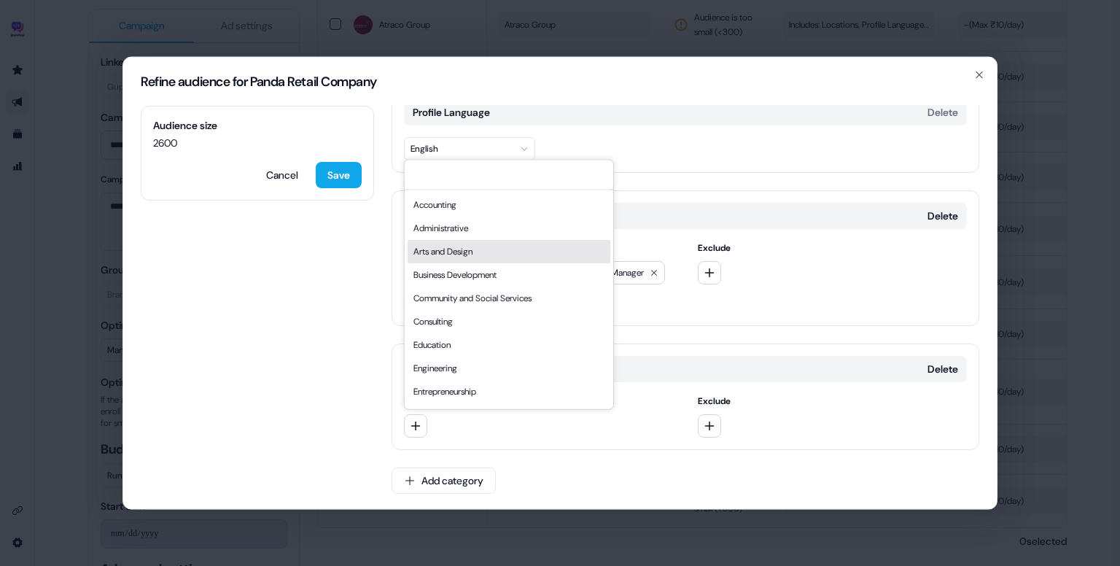
click at [487, 276] on div "Business Development" at bounding box center [509, 274] width 203 height 23
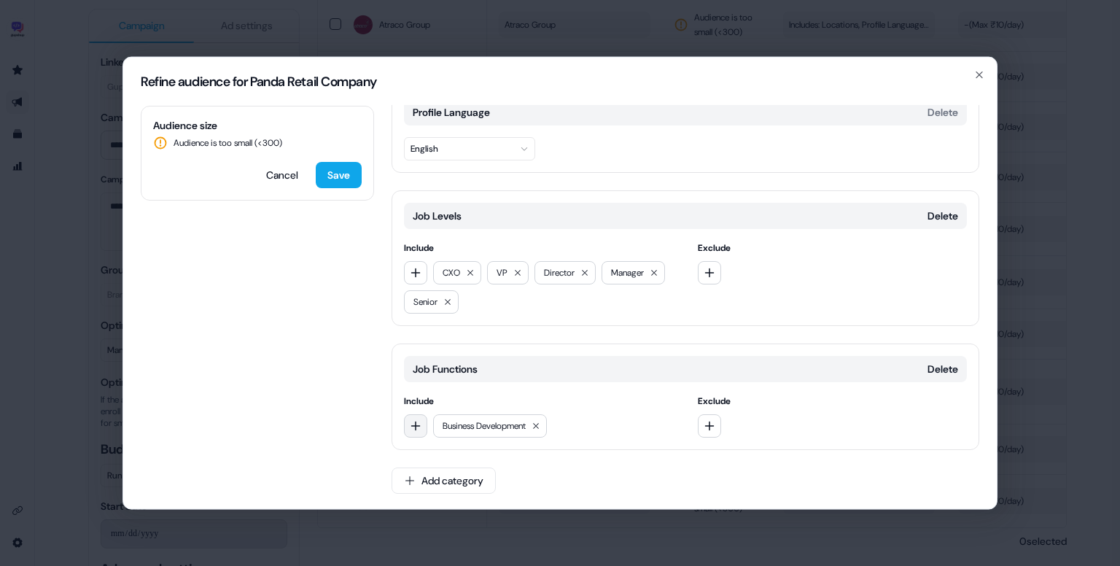
click at [414, 421] on icon "button" at bounding box center [416, 426] width 12 height 12
type input "***"
click at [488, 472] on div "Marketing" at bounding box center [509, 483] width 203 height 23
click at [420, 431] on button "button" at bounding box center [415, 425] width 23 height 23
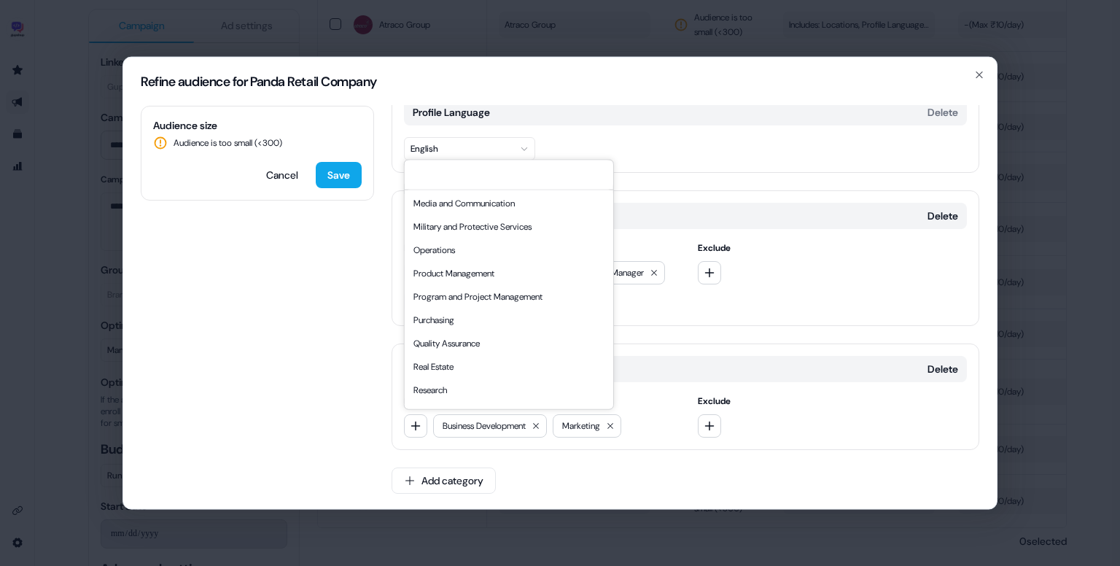
scroll to position [394, 0]
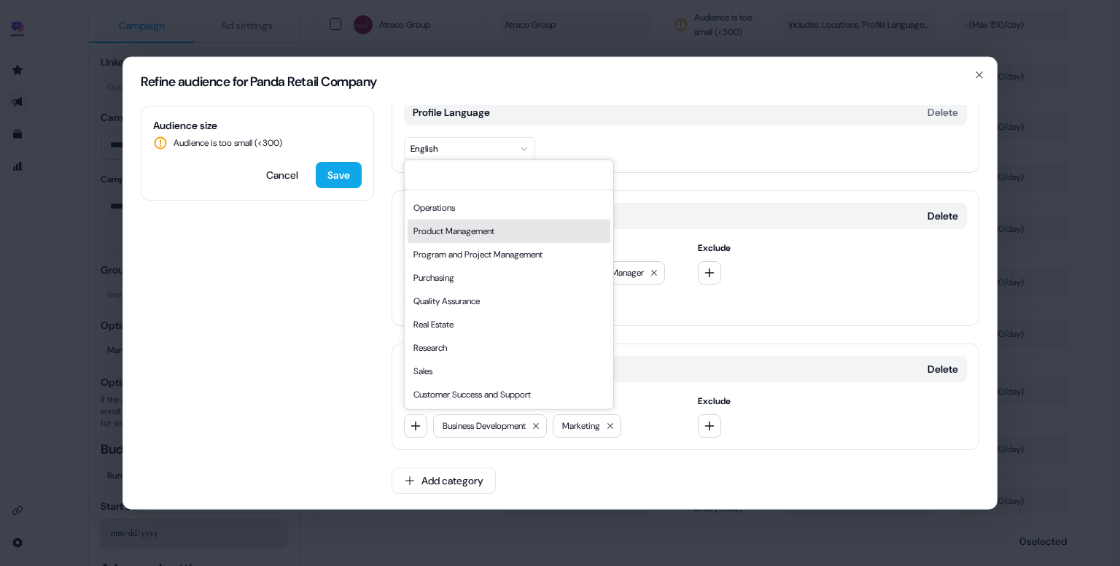
click at [494, 226] on div "Product Management" at bounding box center [509, 230] width 203 height 23
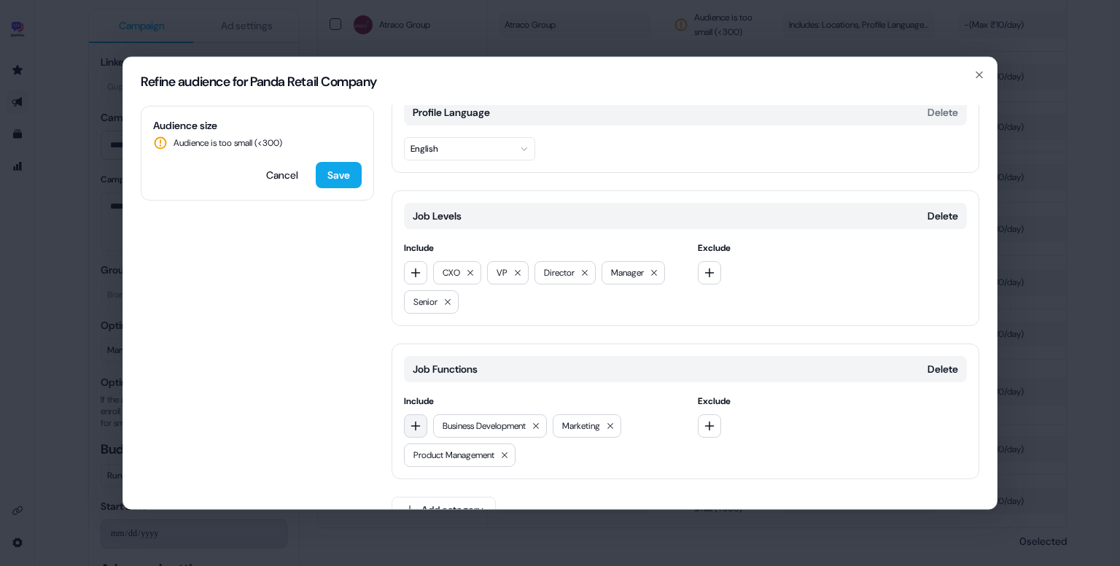
click at [411, 421] on icon "button" at bounding box center [416, 426] width 12 height 12
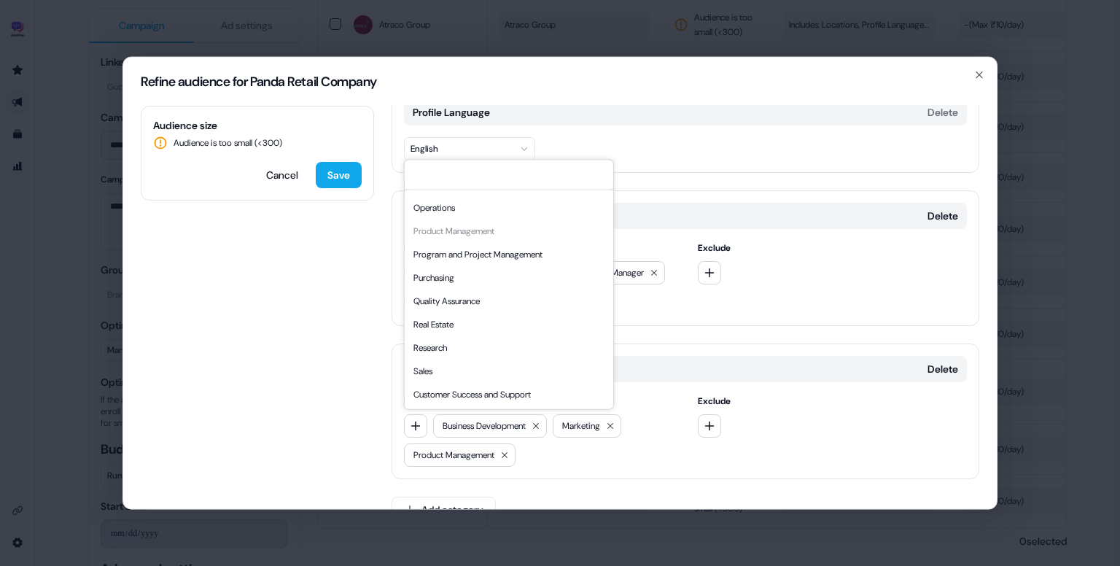
click at [537, 305] on div "Quality Assurance" at bounding box center [509, 300] width 203 height 23
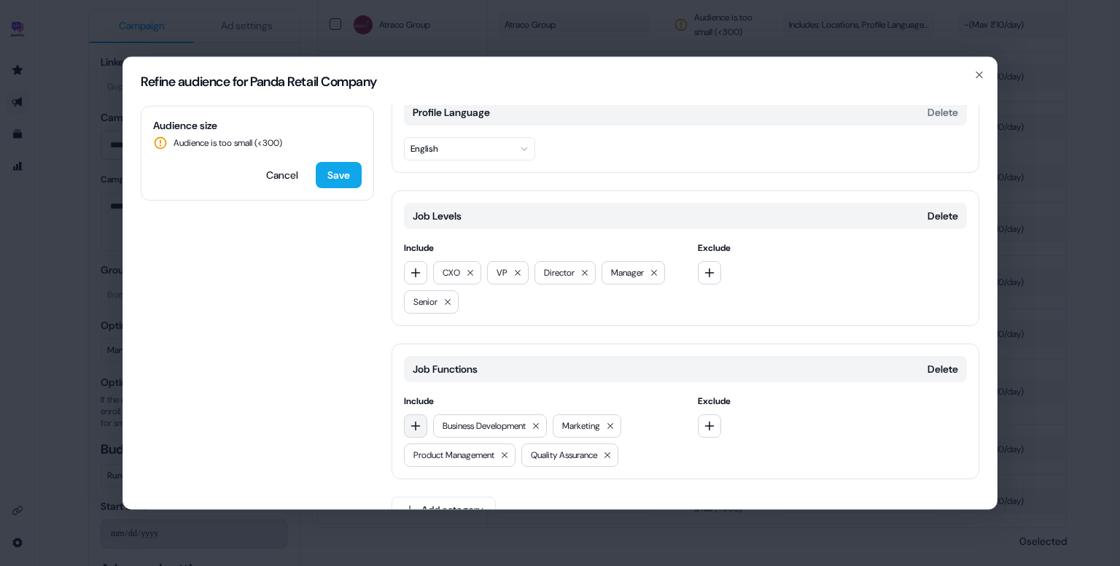
click at [413, 420] on icon "button" at bounding box center [416, 426] width 12 height 12
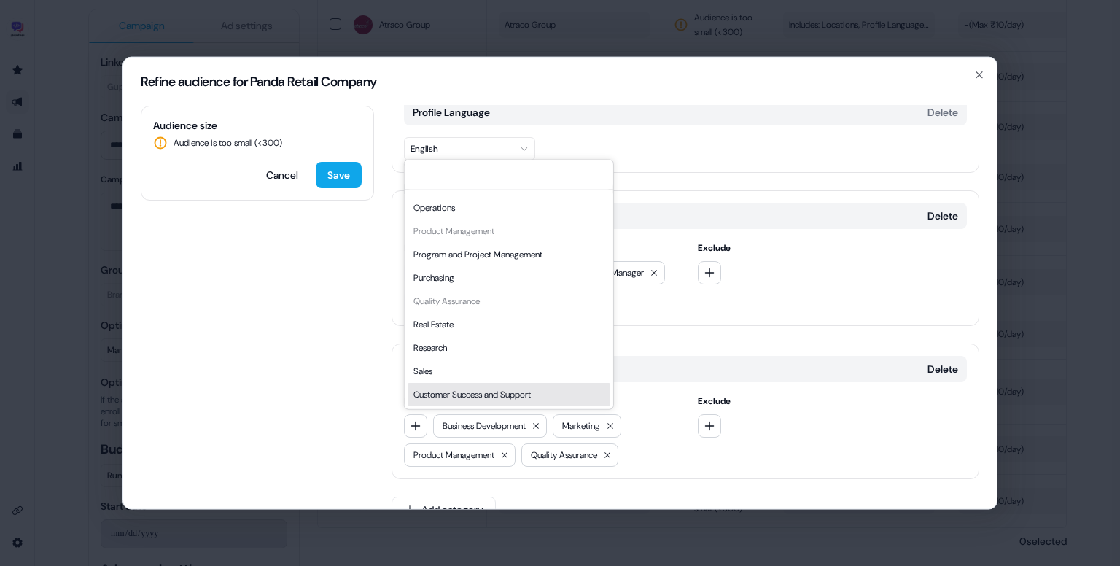
click at [472, 400] on div "Customer Success and Support" at bounding box center [509, 394] width 203 height 23
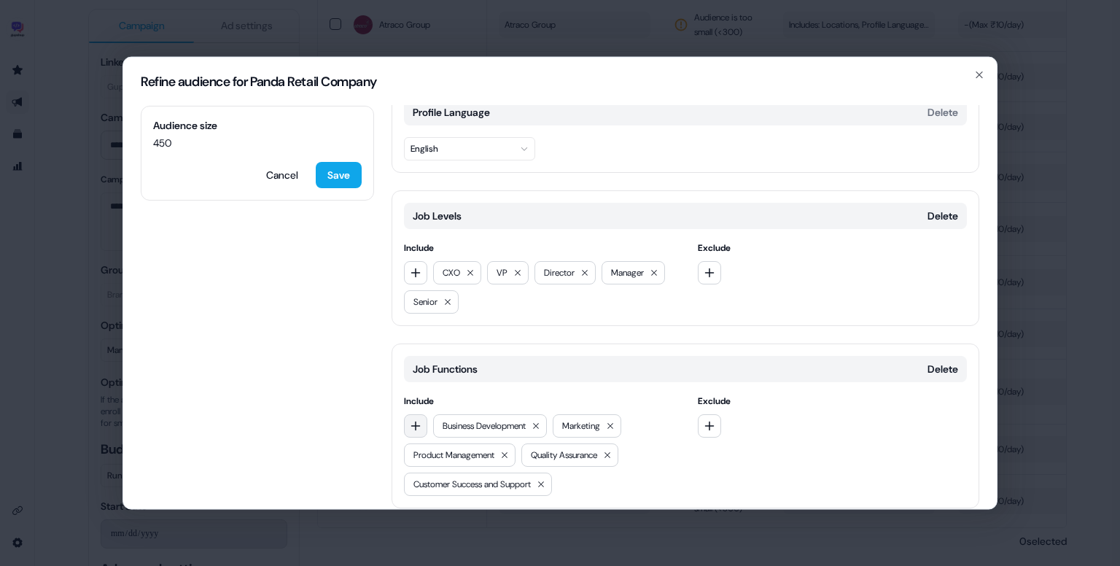
click at [418, 420] on icon "button" at bounding box center [416, 426] width 12 height 12
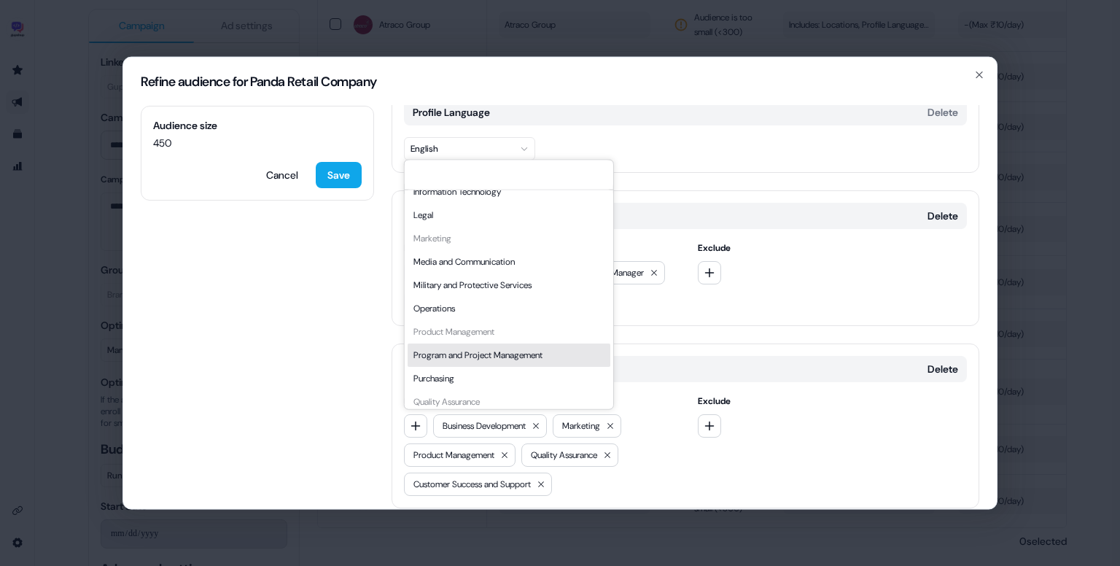
scroll to position [302, 0]
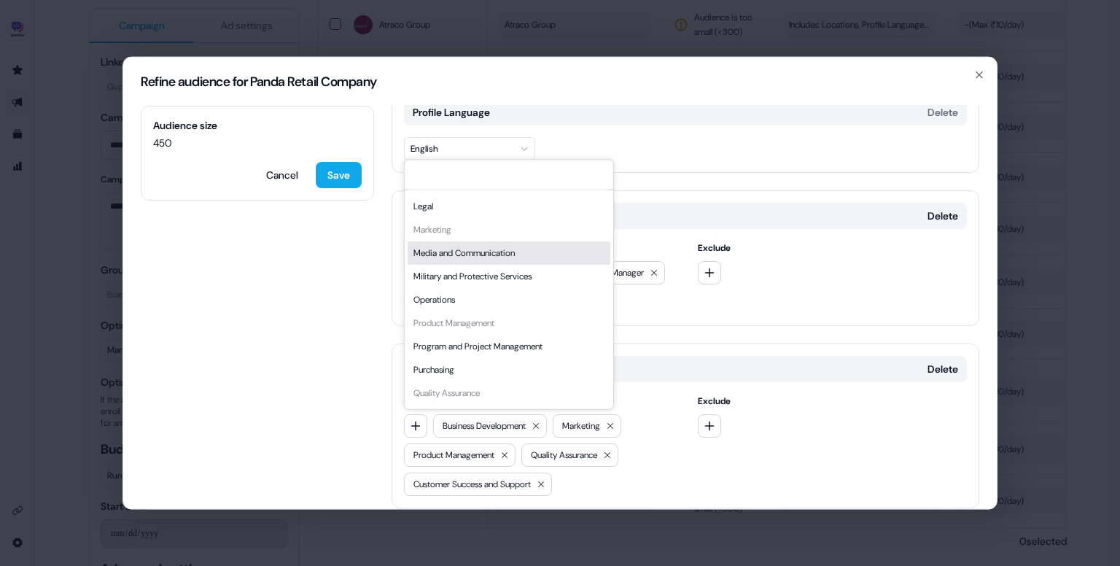
click at [487, 254] on div "Media and Communication" at bounding box center [509, 252] width 203 height 23
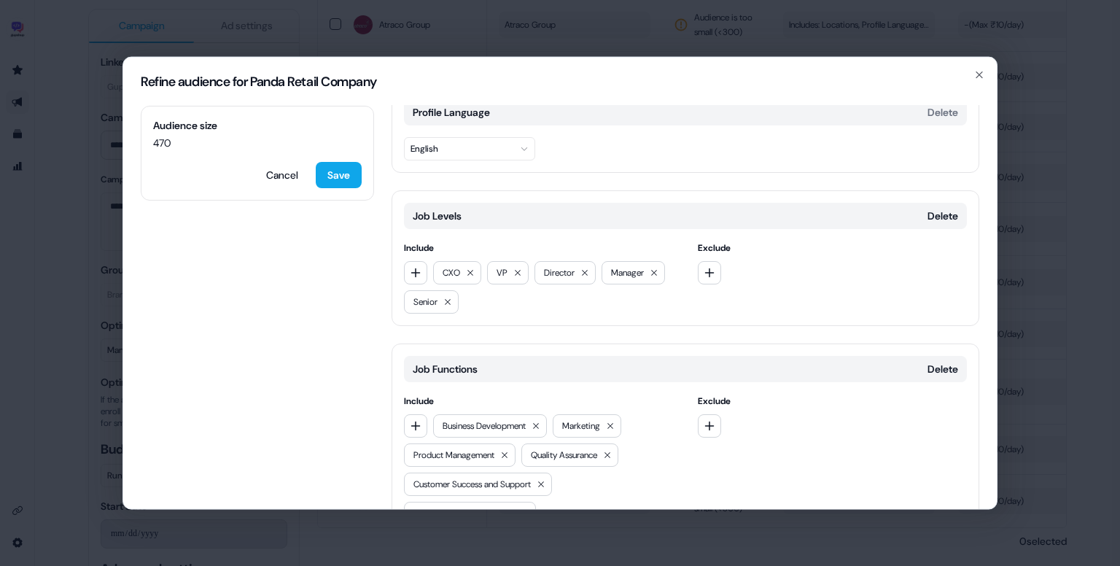
scroll to position [230, 0]
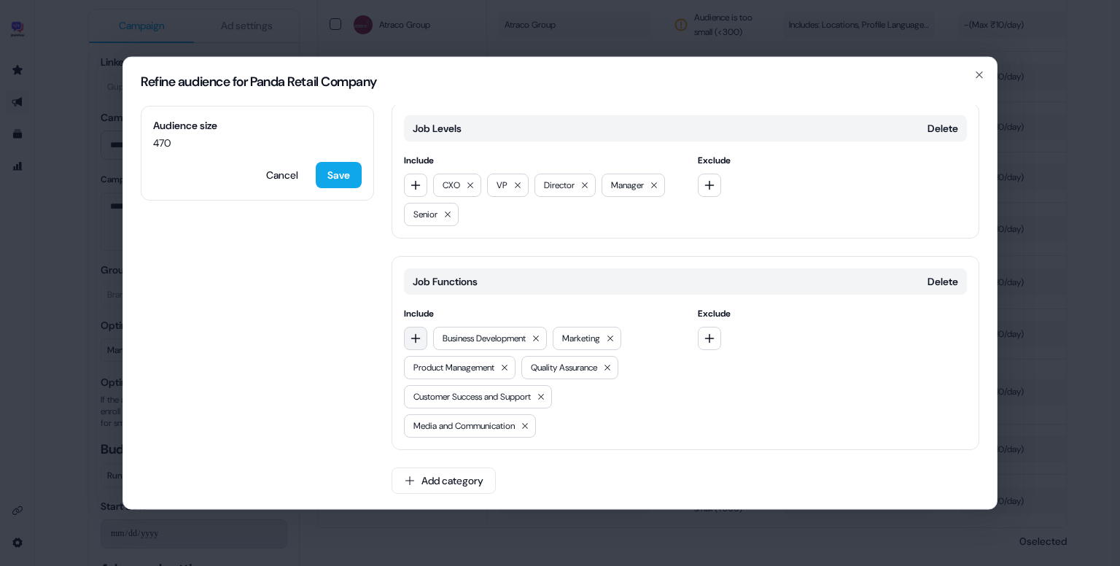
click at [410, 334] on icon "button" at bounding box center [416, 338] width 12 height 12
type input "*****"
click at [445, 394] on div "Sales" at bounding box center [509, 395] width 203 height 23
click at [612, 363] on icon at bounding box center [607, 367] width 9 height 9
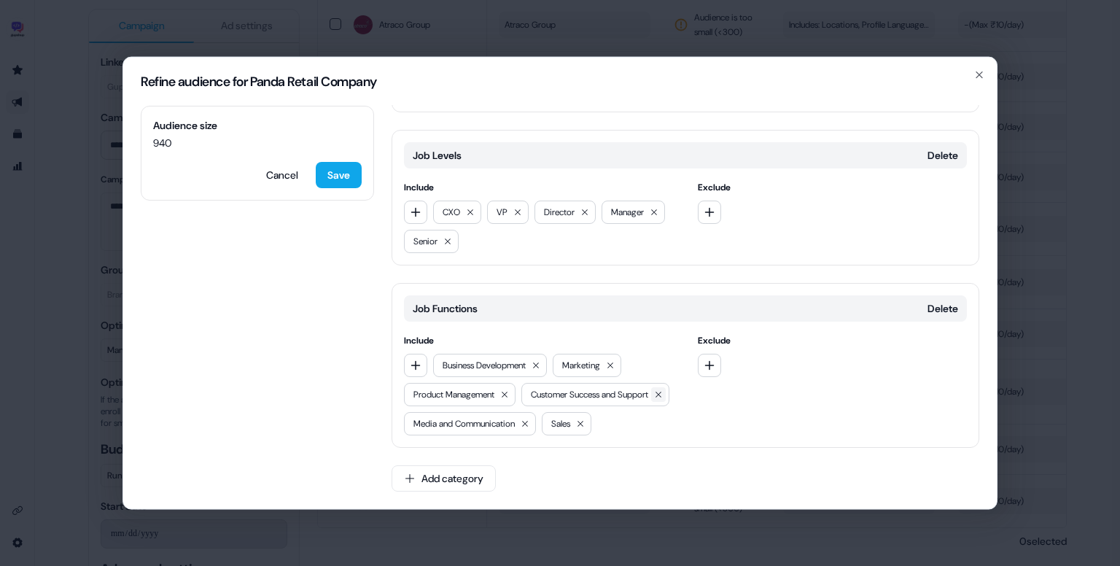
click at [655, 396] on icon at bounding box center [658, 394] width 6 height 6
click at [351, 177] on button "Save" at bounding box center [339, 175] width 46 height 26
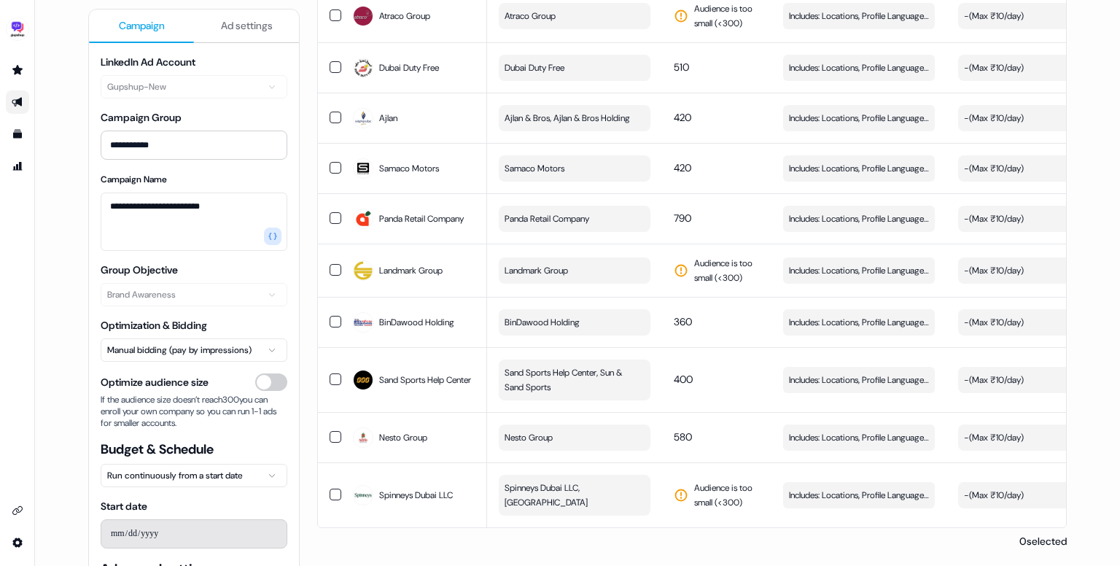
scroll to position [1140, 0]
click at [825, 494] on span "Includes: Locations, Profile Language, Job Levels, Job Functions" at bounding box center [859, 495] width 140 height 15
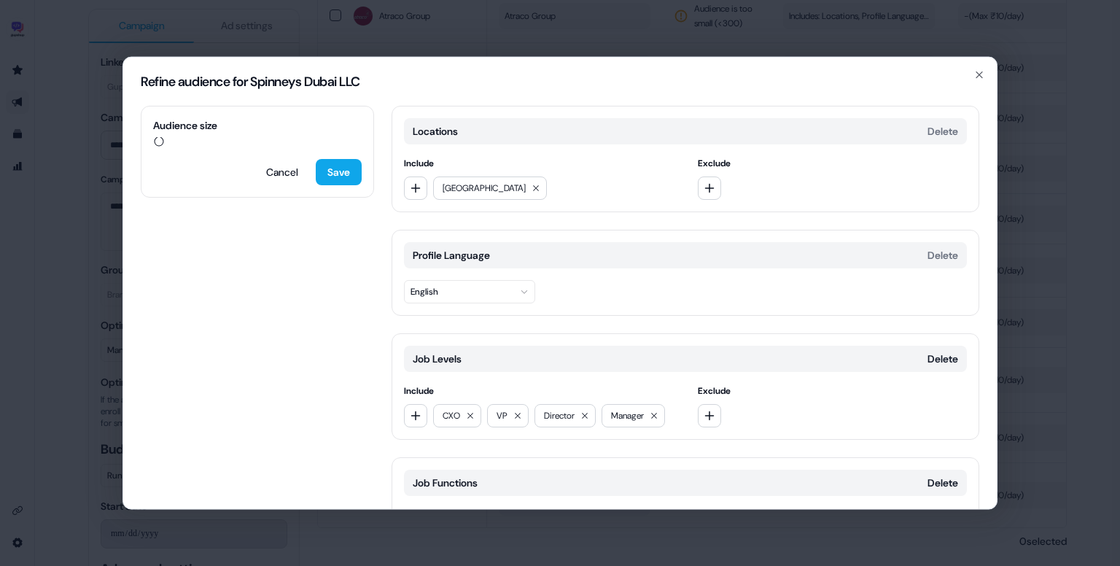
scroll to position [114, 0]
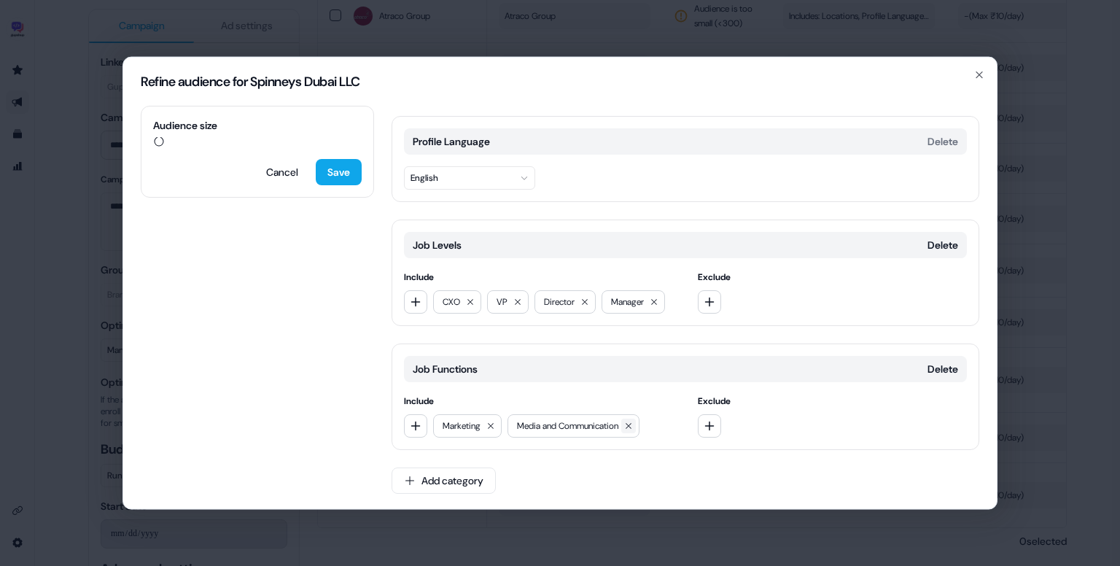
click at [633, 426] on icon at bounding box center [628, 425] width 9 height 9
click at [491, 427] on icon at bounding box center [490, 425] width 9 height 9
click at [334, 183] on button "Save" at bounding box center [339, 175] width 46 height 26
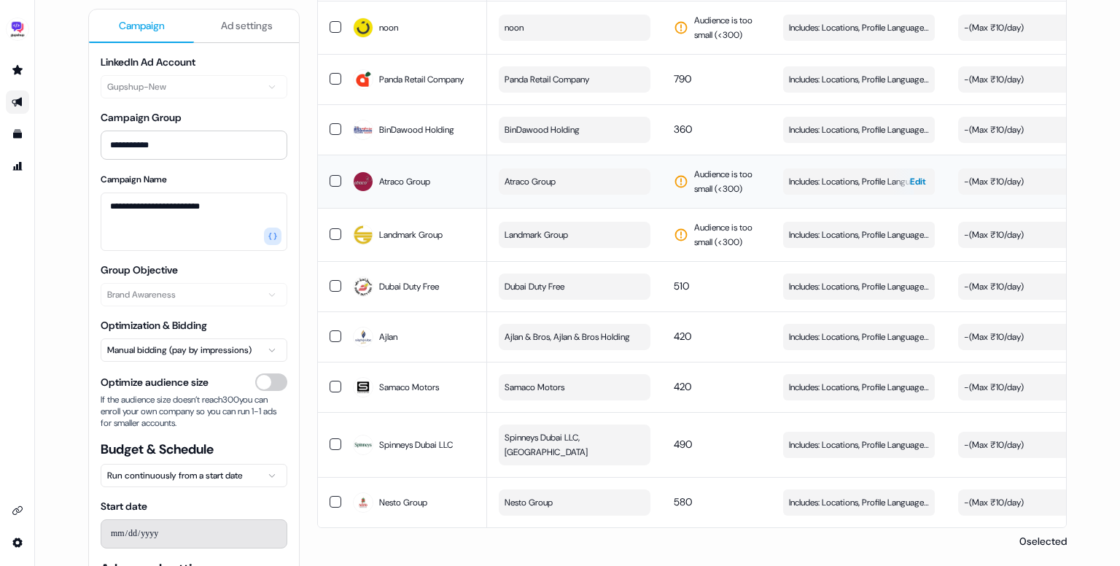
click at [834, 179] on span "Includes: Locations, Profile Language, Job Levels, Job Functions" at bounding box center [859, 181] width 140 height 15
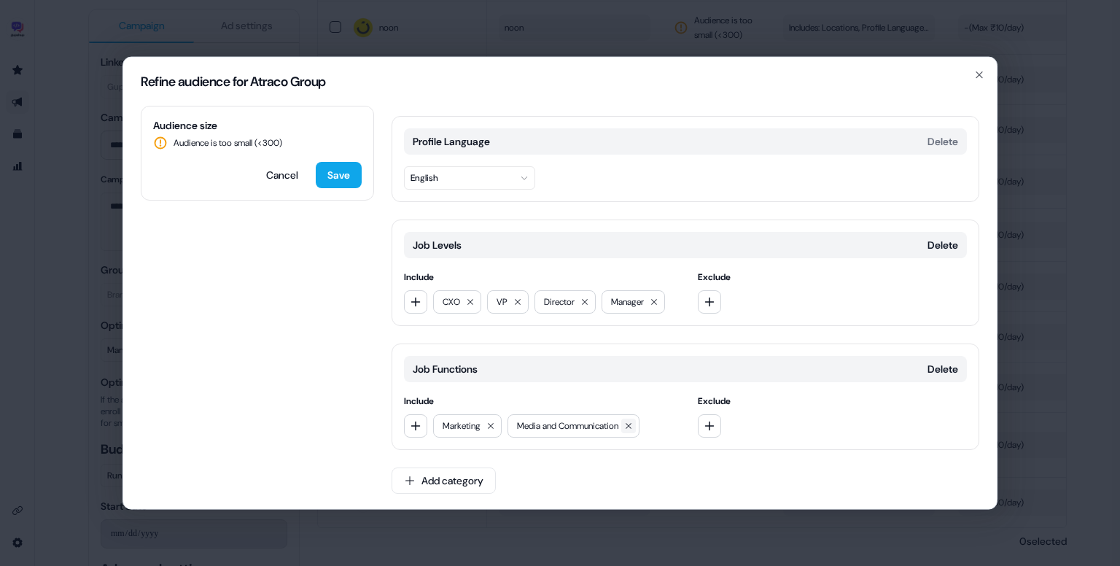
click at [633, 426] on icon at bounding box center [628, 425] width 9 height 9
click at [498, 425] on button at bounding box center [490, 425] width 15 height 15
click at [413, 304] on icon "button" at bounding box center [416, 302] width 12 height 12
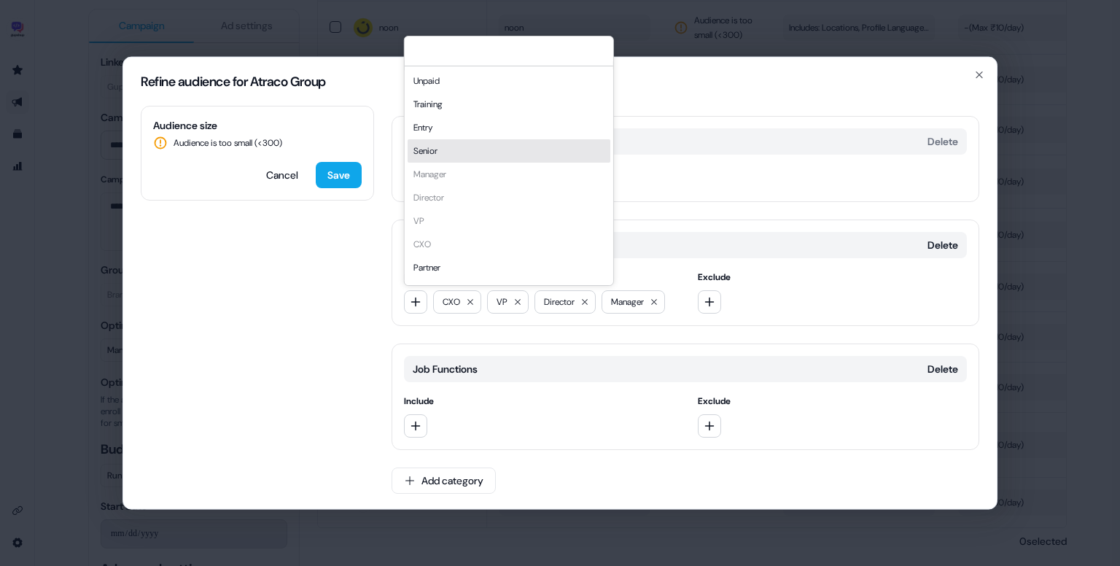
click at [452, 157] on div "Senior" at bounding box center [509, 150] width 203 height 23
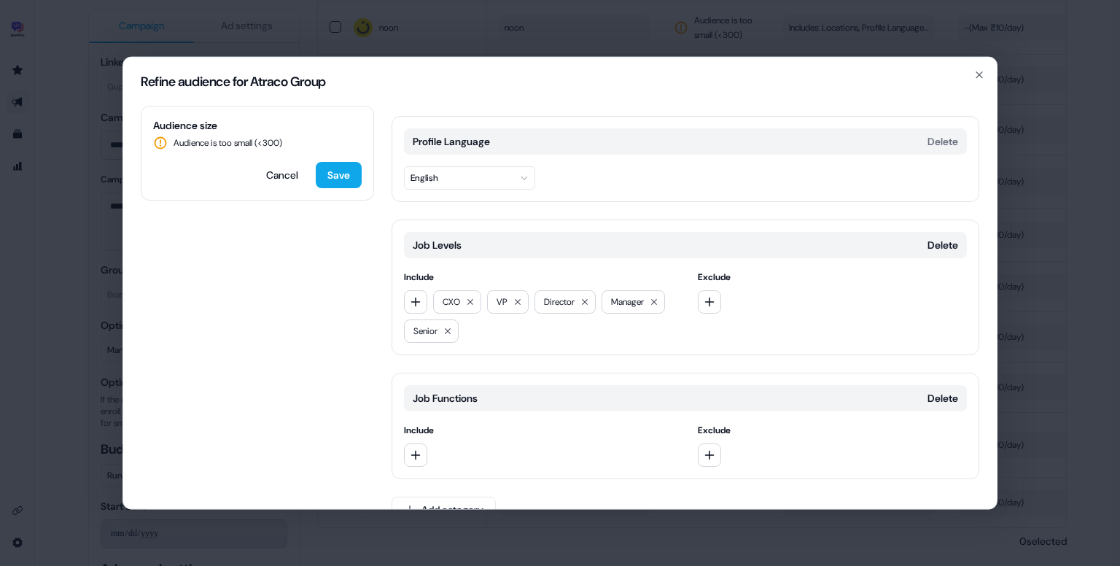
scroll to position [0, 0]
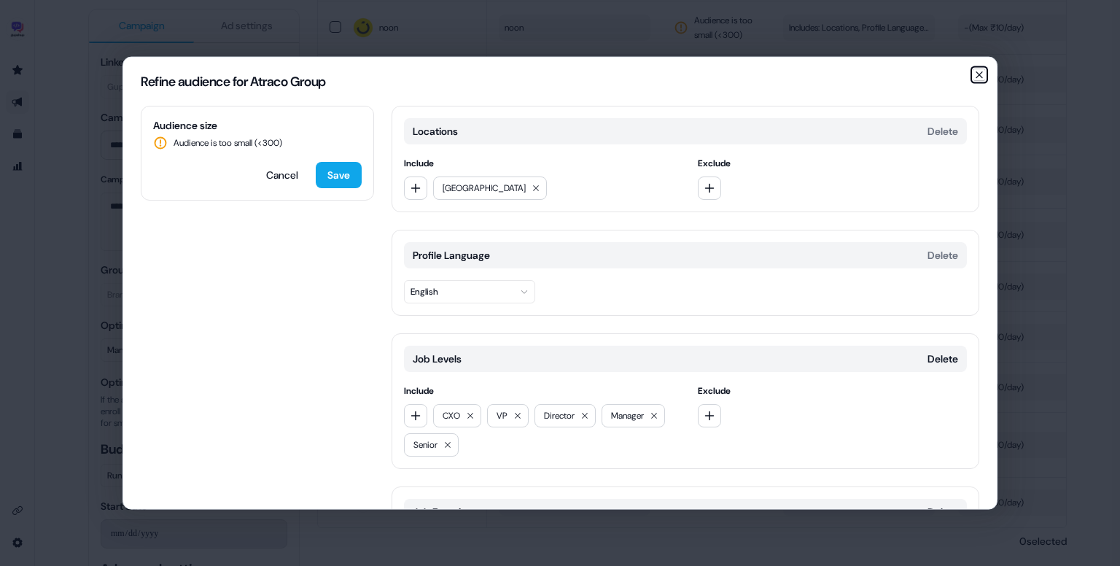
click at [981, 77] on icon "button" at bounding box center [979, 75] width 12 height 12
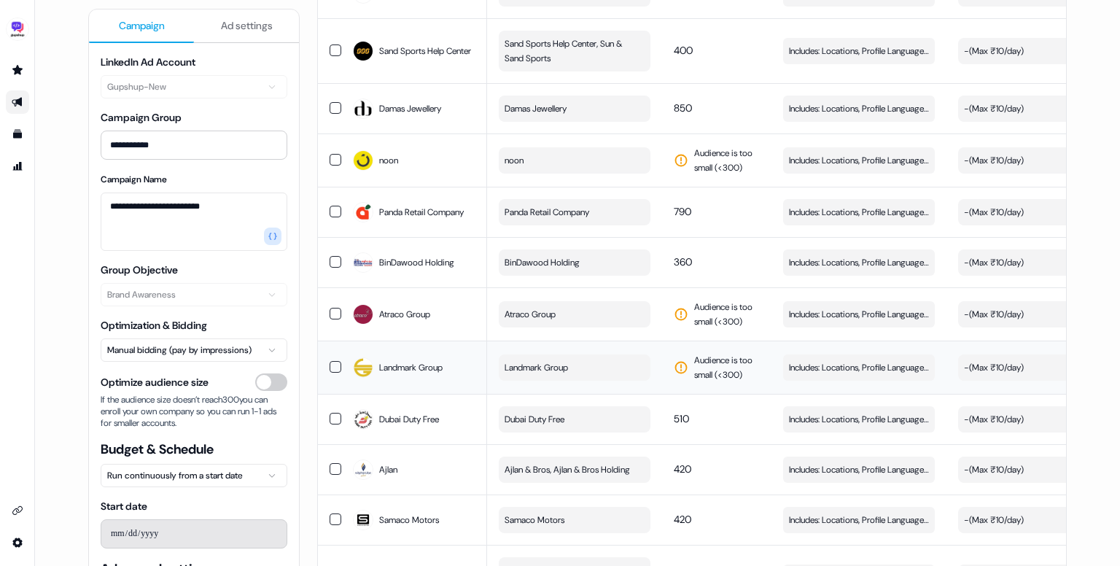
scroll to position [966, 0]
click at [814, 169] on span "Includes: Locations, Profile Language, Job Levels, Job Functions" at bounding box center [859, 162] width 140 height 15
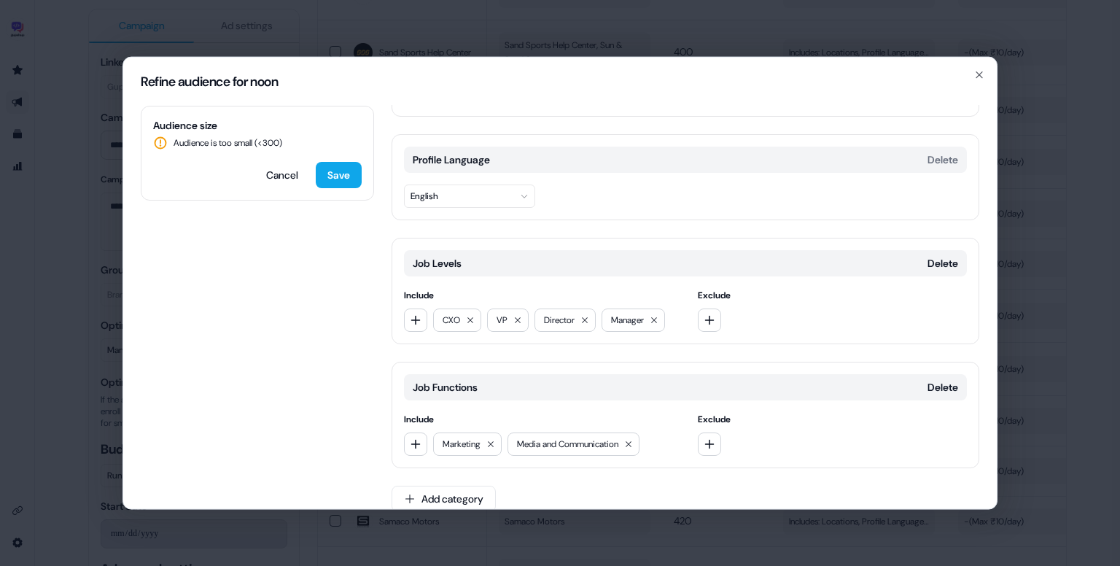
scroll to position [114, 0]
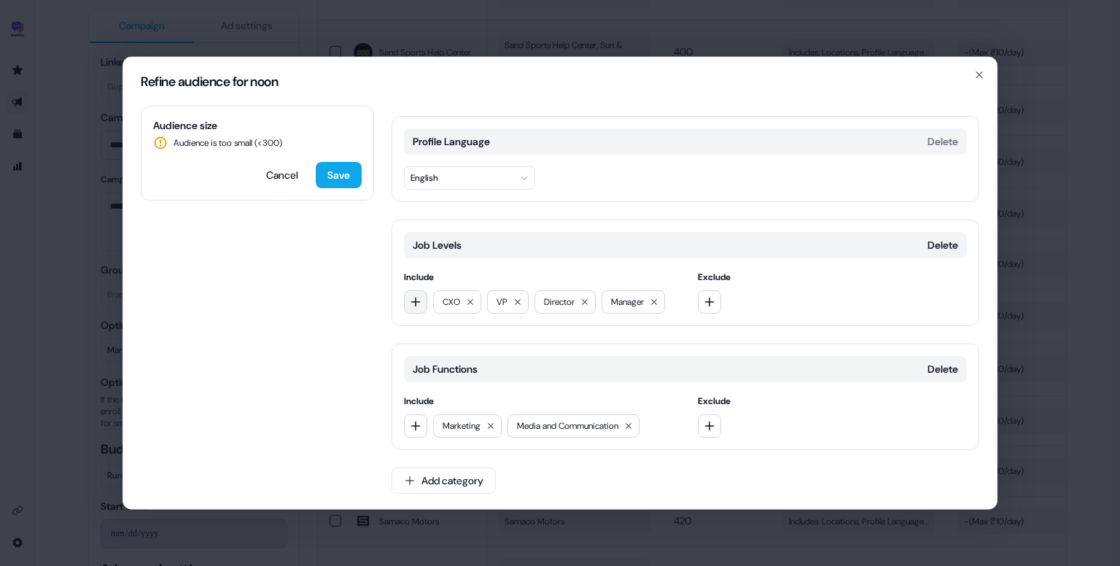
click at [413, 308] on button "button" at bounding box center [415, 301] width 23 height 23
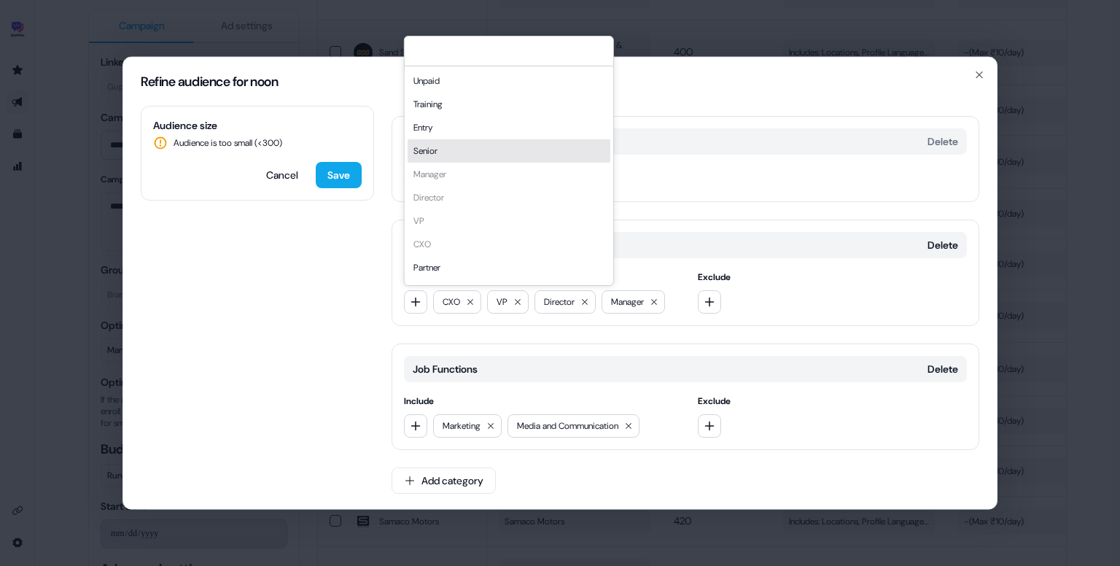
click at [455, 153] on div "Senior" at bounding box center [509, 150] width 203 height 23
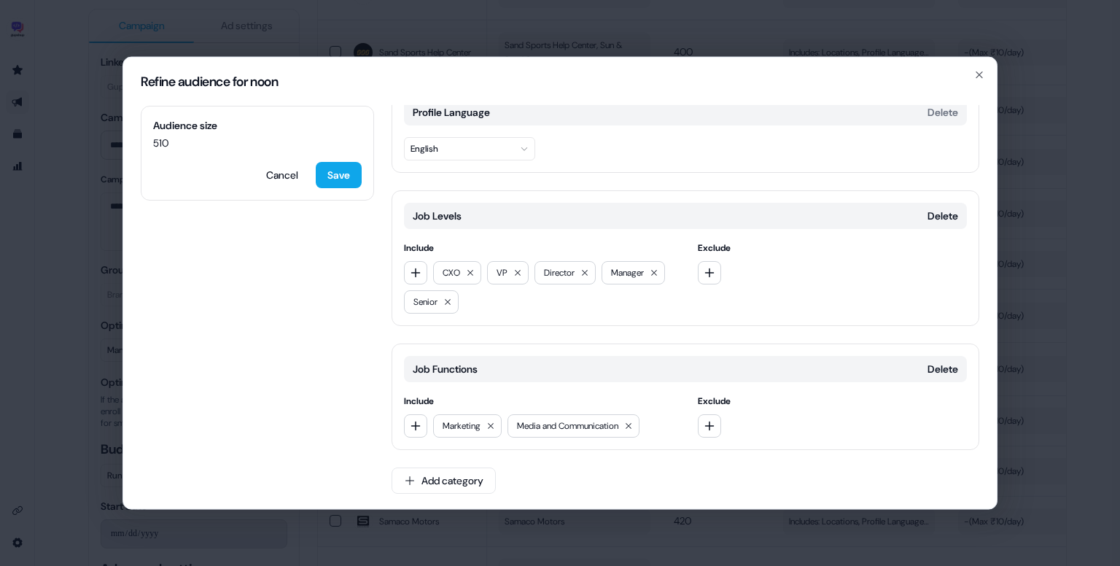
scroll to position [143, 0]
click at [334, 182] on button "Save" at bounding box center [339, 175] width 46 height 26
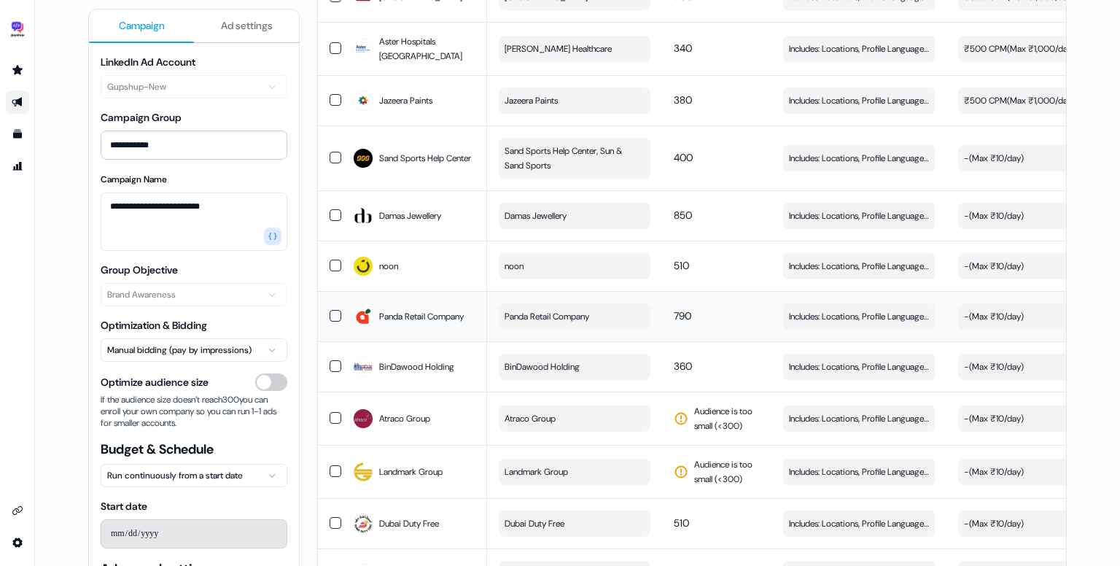
scroll to position [858, 0]
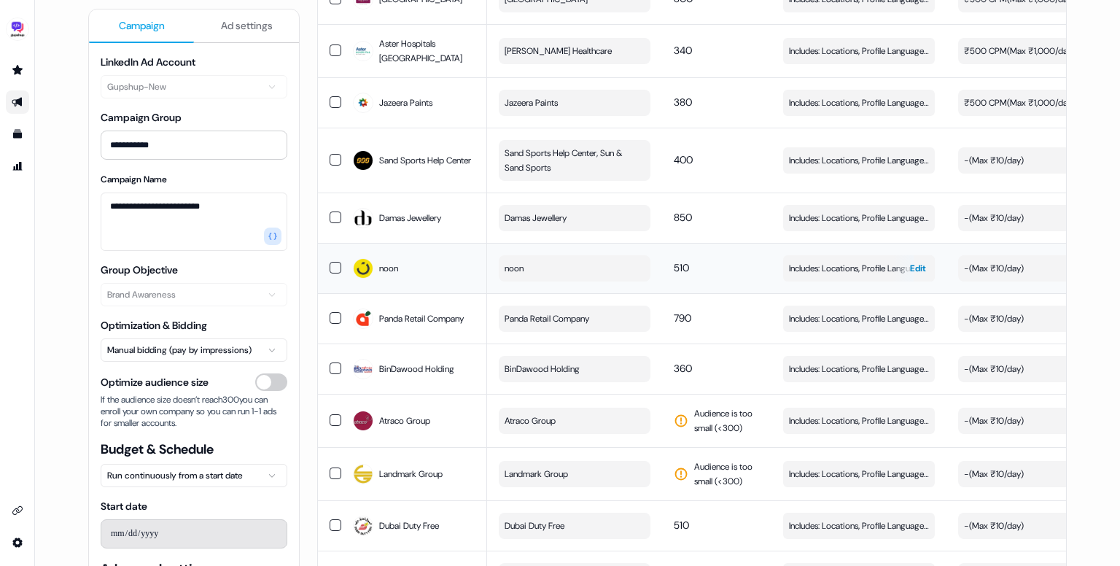
click at [846, 276] on span "Includes: Locations, Profile Language, Job Levels, Job Functions" at bounding box center [859, 268] width 140 height 15
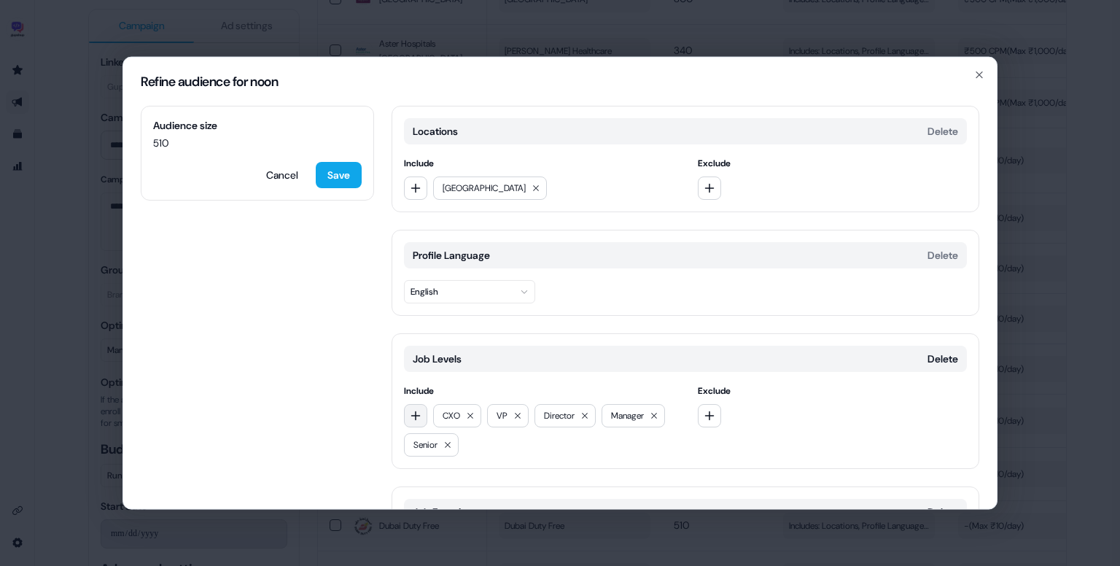
click at [421, 415] on button "button" at bounding box center [415, 415] width 23 height 23
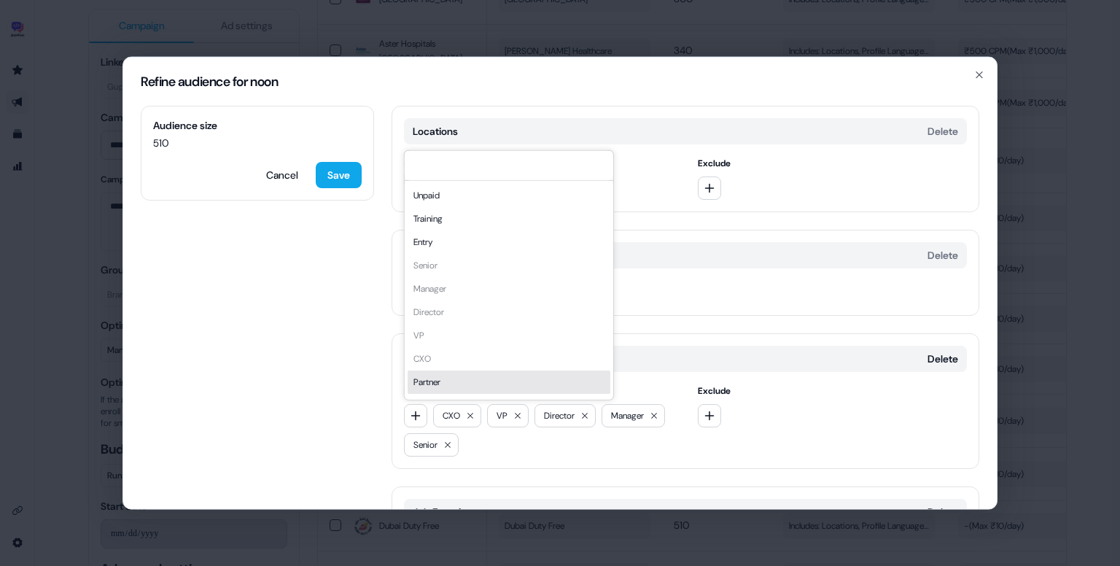
scroll to position [20, 0]
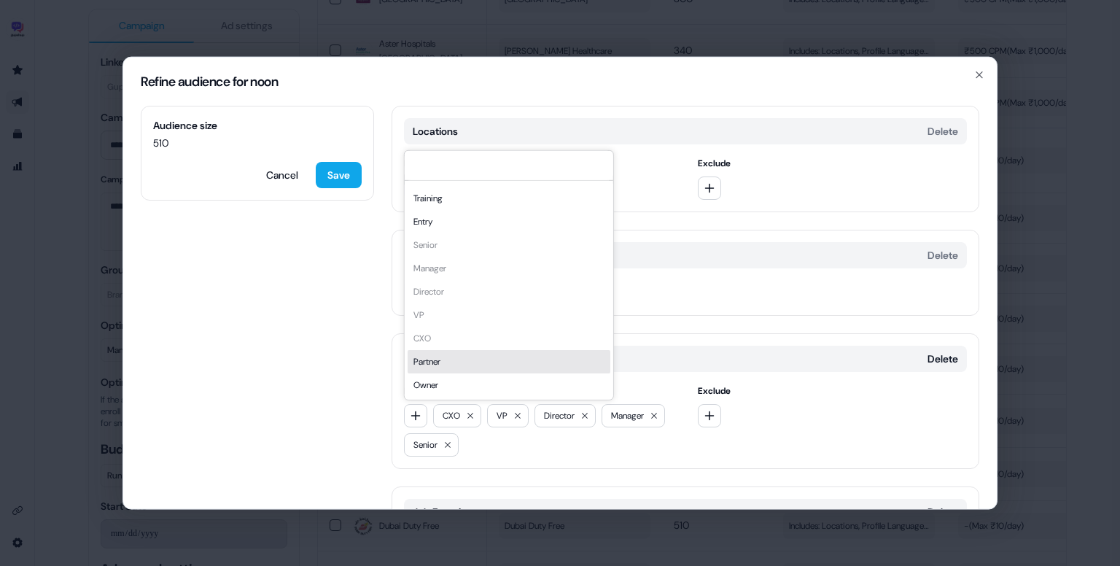
click at [662, 321] on div "Locations Delete Include Middle East Exclude Profile Language Delete English Jo…" at bounding box center [685, 380] width 588 height 548
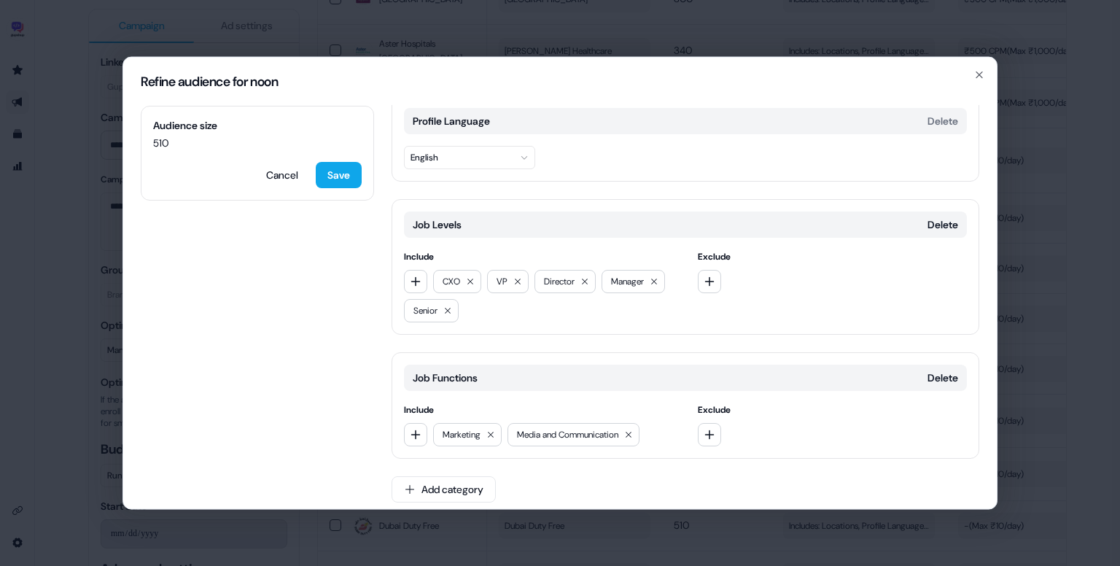
scroll to position [143, 0]
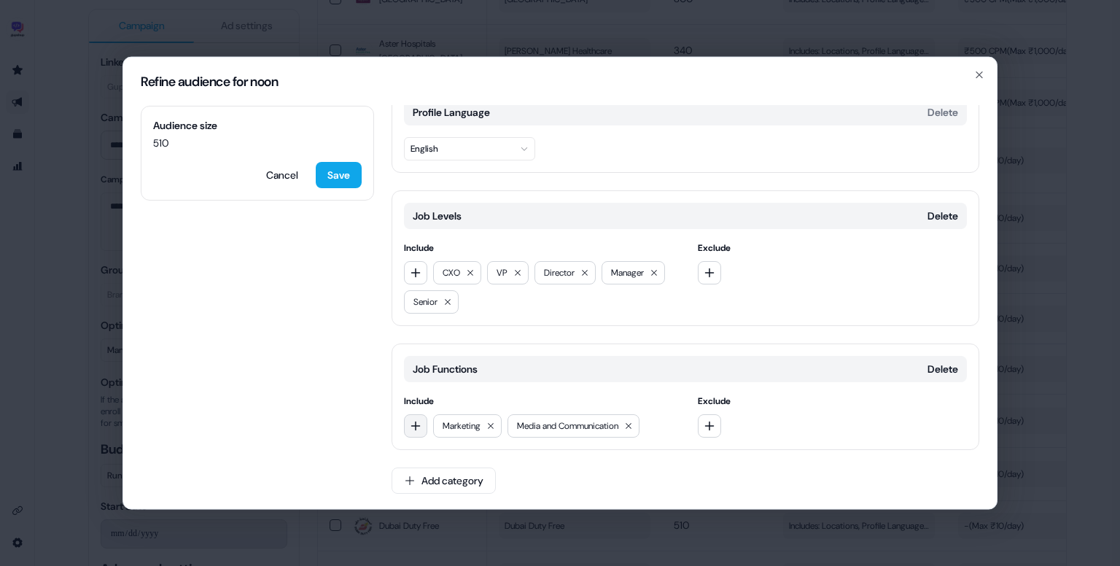
click at [406, 426] on button "button" at bounding box center [415, 425] width 23 height 23
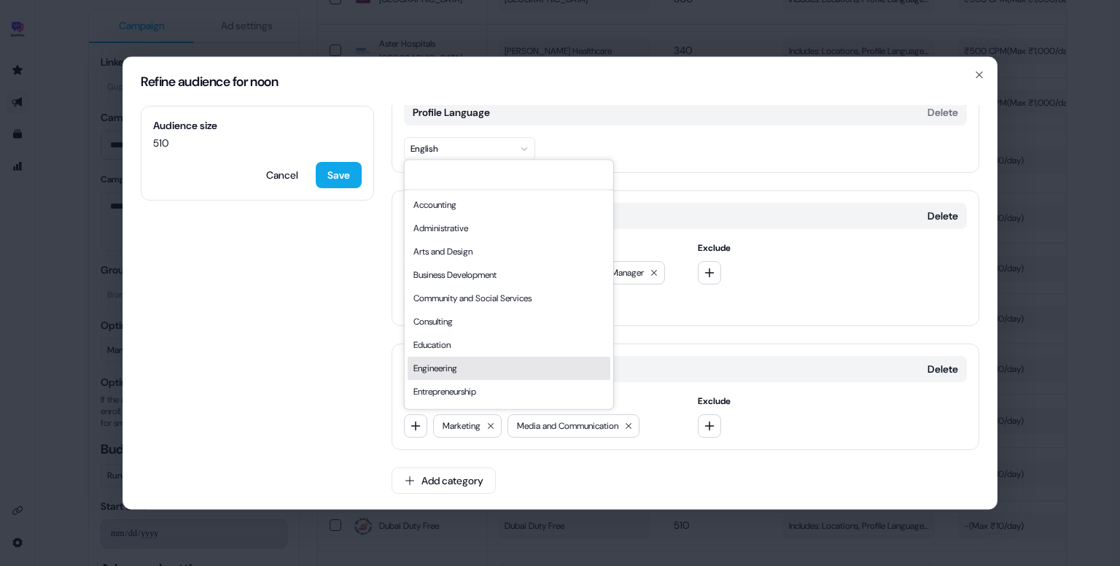
scroll to position [394, 0]
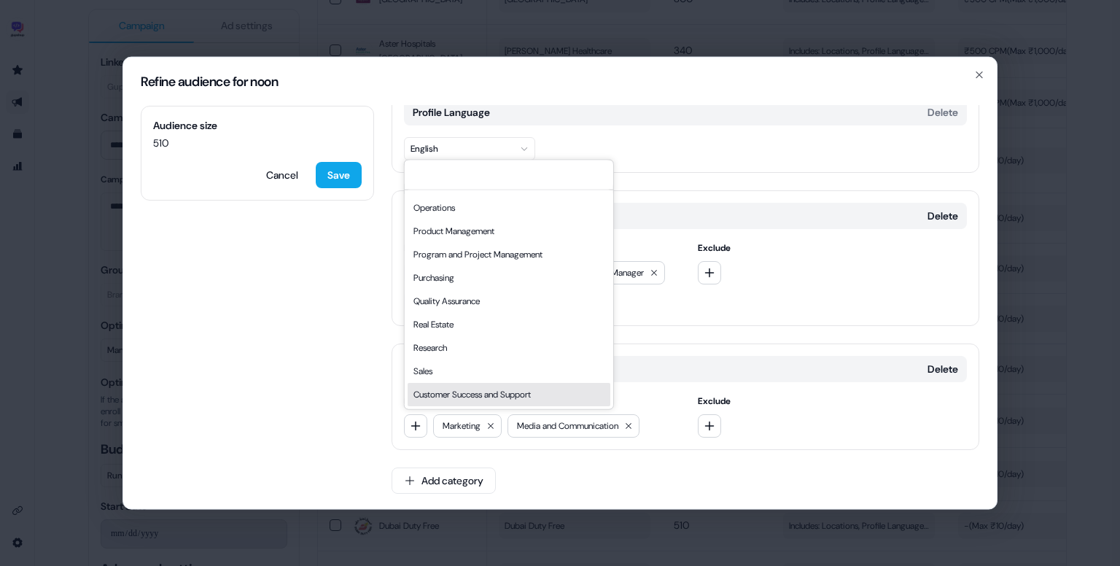
click at [469, 390] on div "Customer Success and Support" at bounding box center [509, 394] width 203 height 23
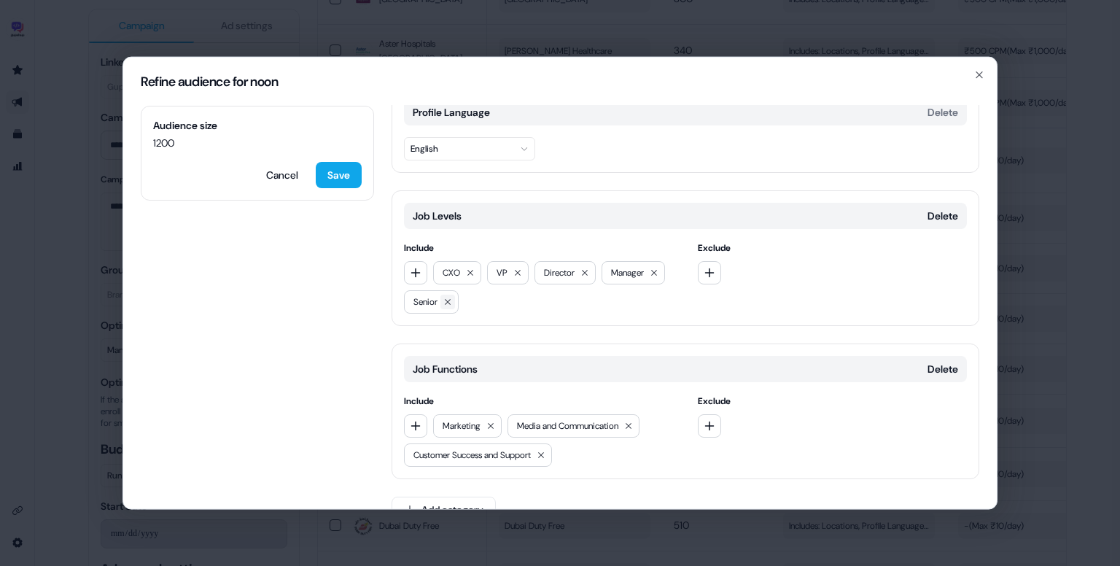
click at [448, 303] on icon at bounding box center [447, 301] width 9 height 9
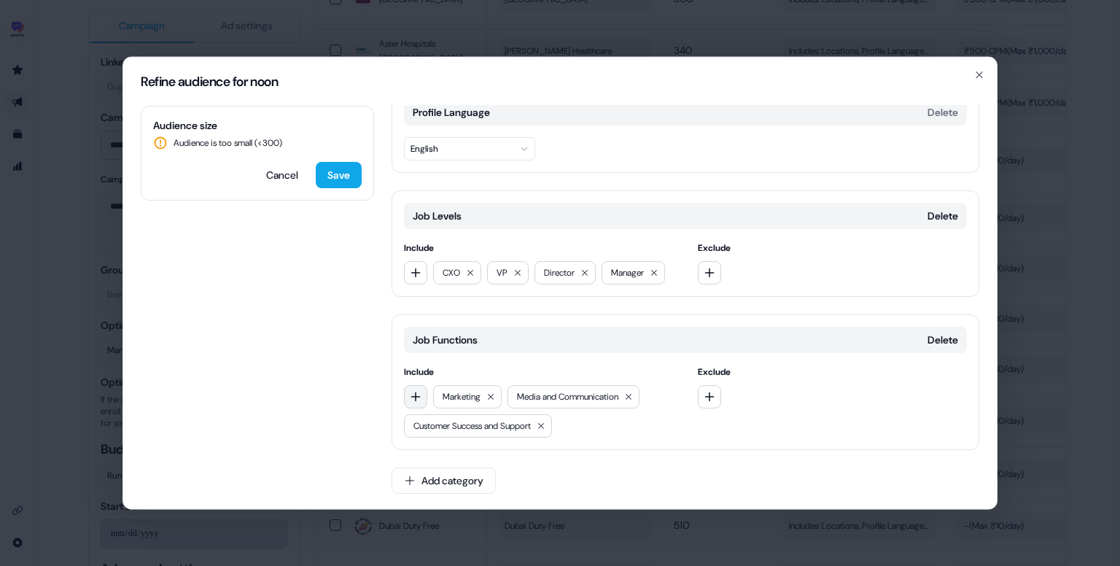
click at [418, 391] on icon "button" at bounding box center [416, 397] width 12 height 12
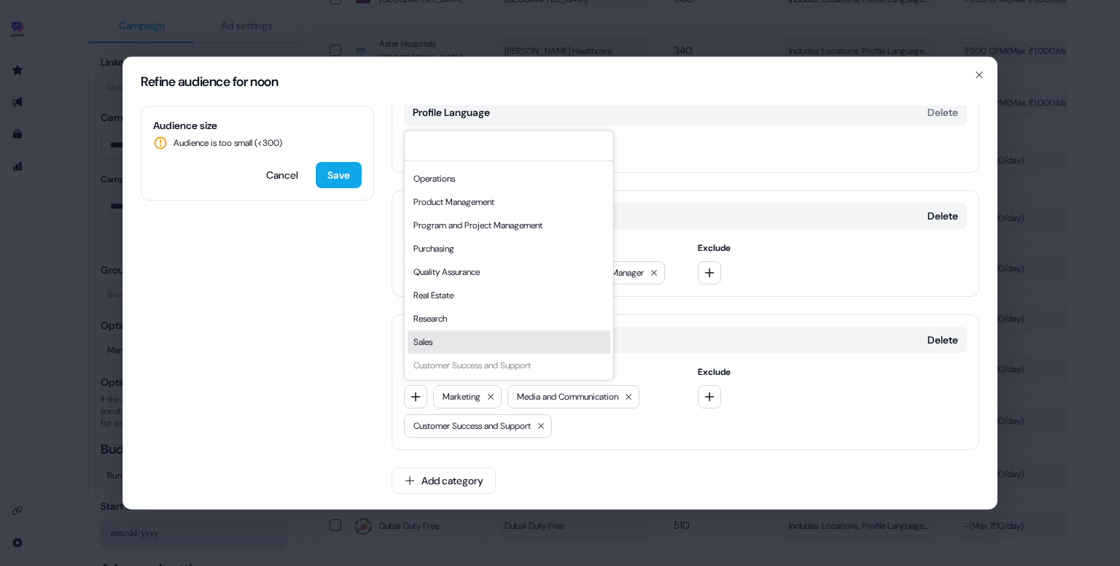
click at [451, 337] on div "Sales" at bounding box center [509, 341] width 203 height 23
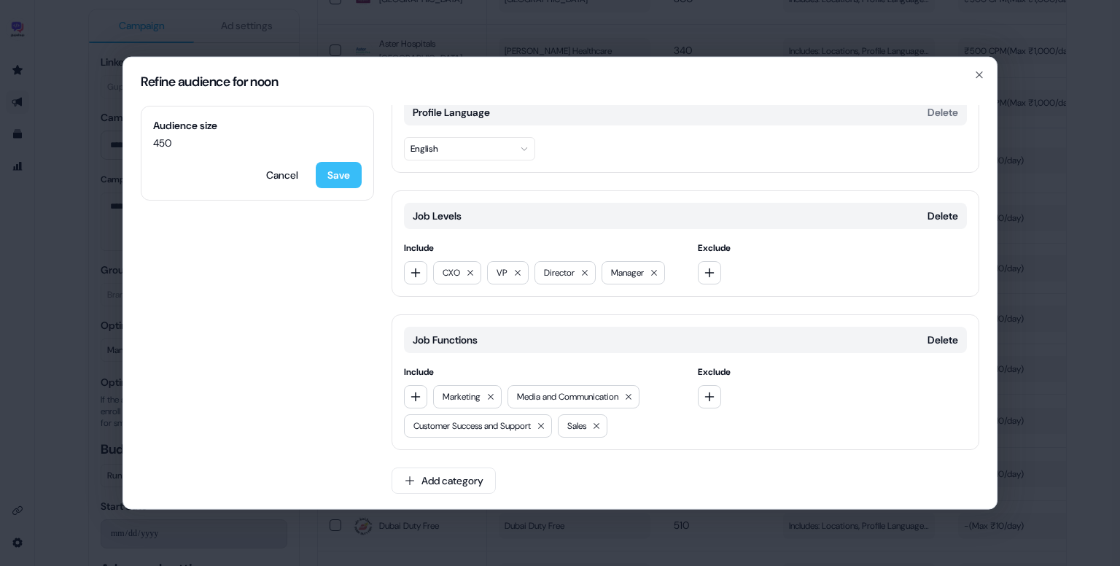
click at [338, 179] on button "Save" at bounding box center [339, 175] width 46 height 26
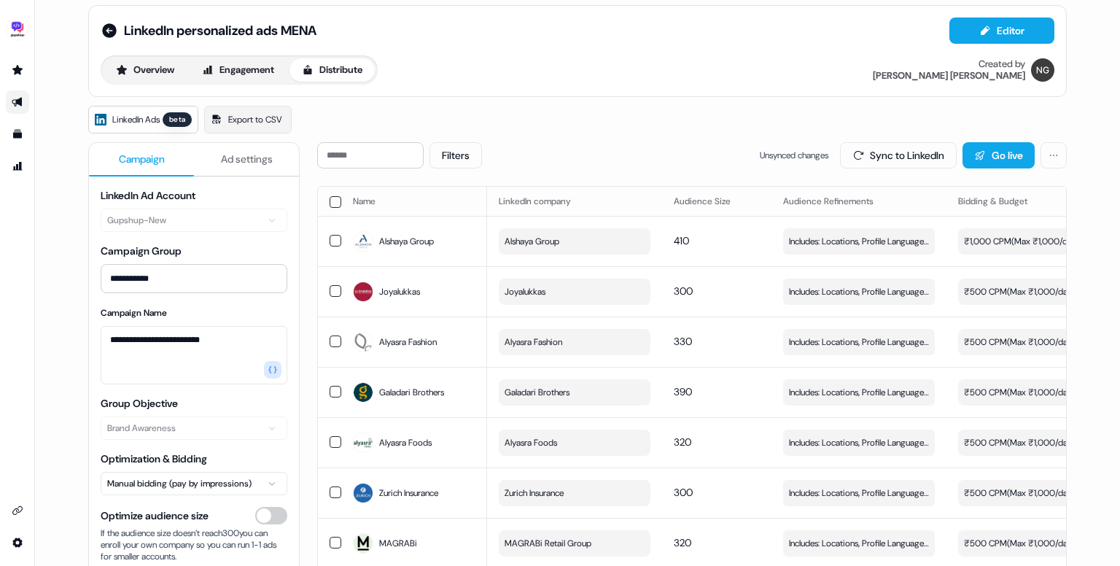
scroll to position [0, 0]
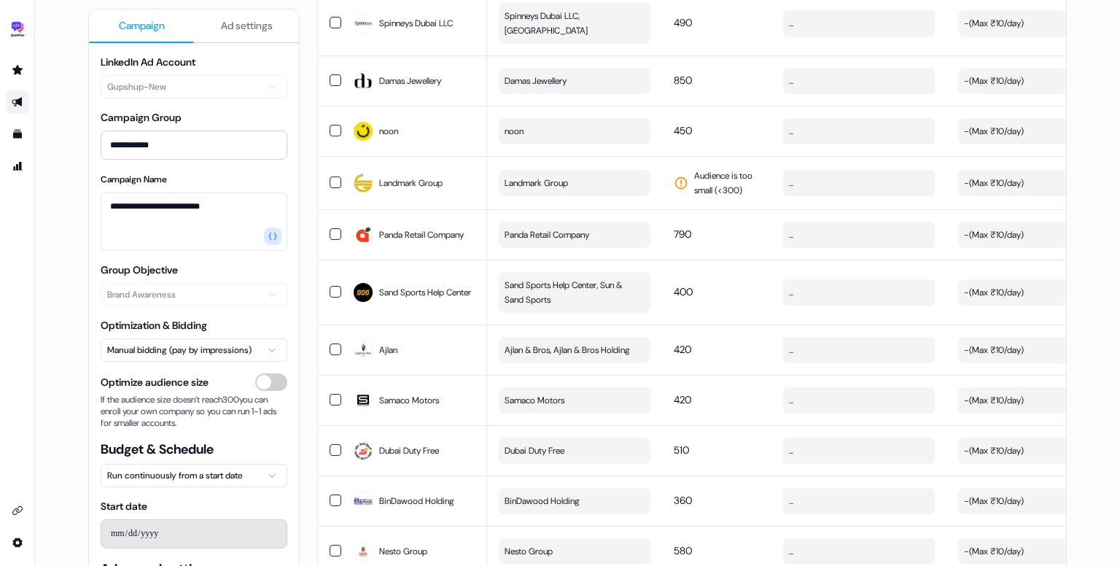
scroll to position [1085, 0]
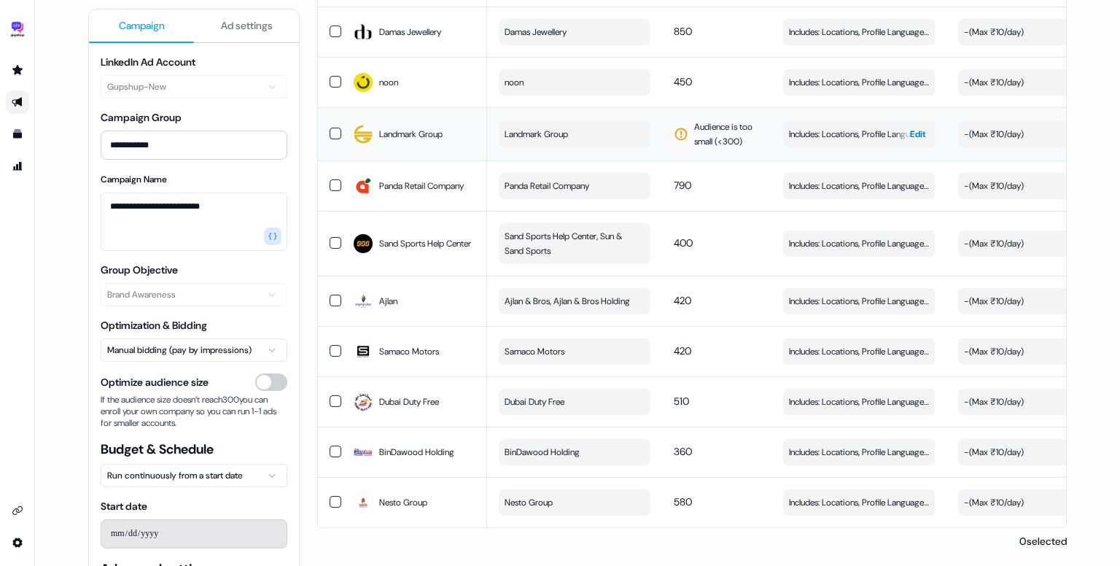
click at [799, 129] on span "Includes: Locations, Profile Language, Job Levels, Job Functions" at bounding box center [859, 134] width 140 height 15
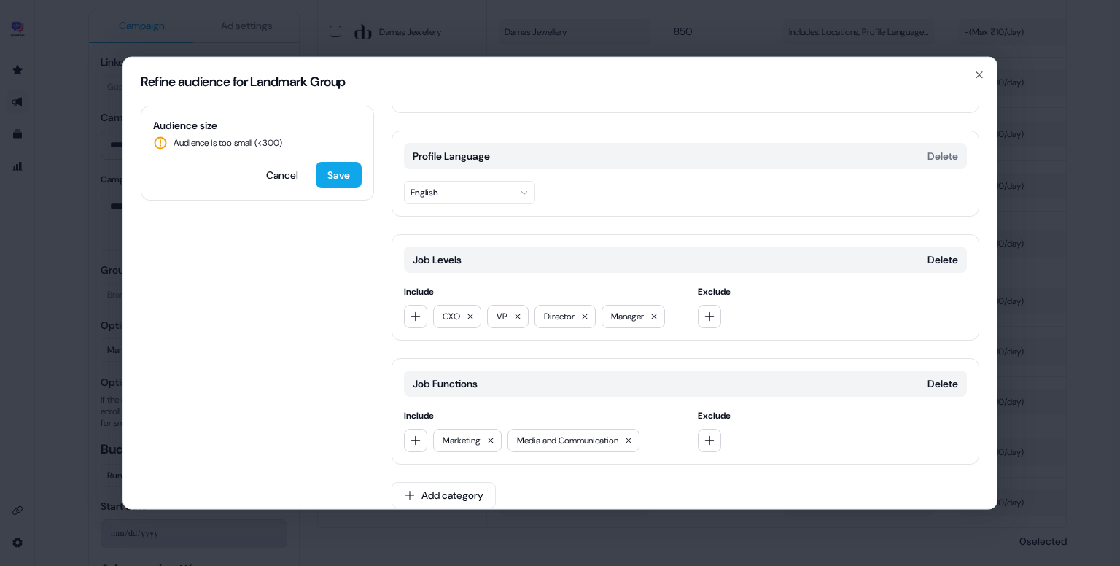
scroll to position [114, 0]
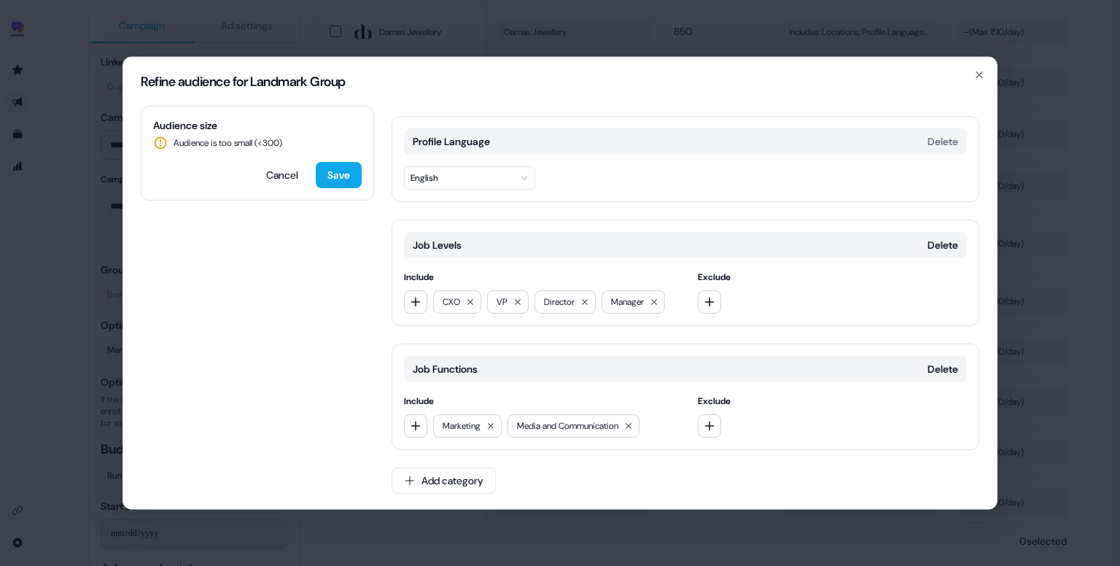
click at [629, 432] on div "Media and Communication" at bounding box center [573, 425] width 132 height 23
click at [633, 427] on icon at bounding box center [628, 425] width 9 height 9
click at [494, 424] on icon at bounding box center [490, 425] width 9 height 9
click at [412, 304] on icon "button" at bounding box center [416, 302] width 12 height 12
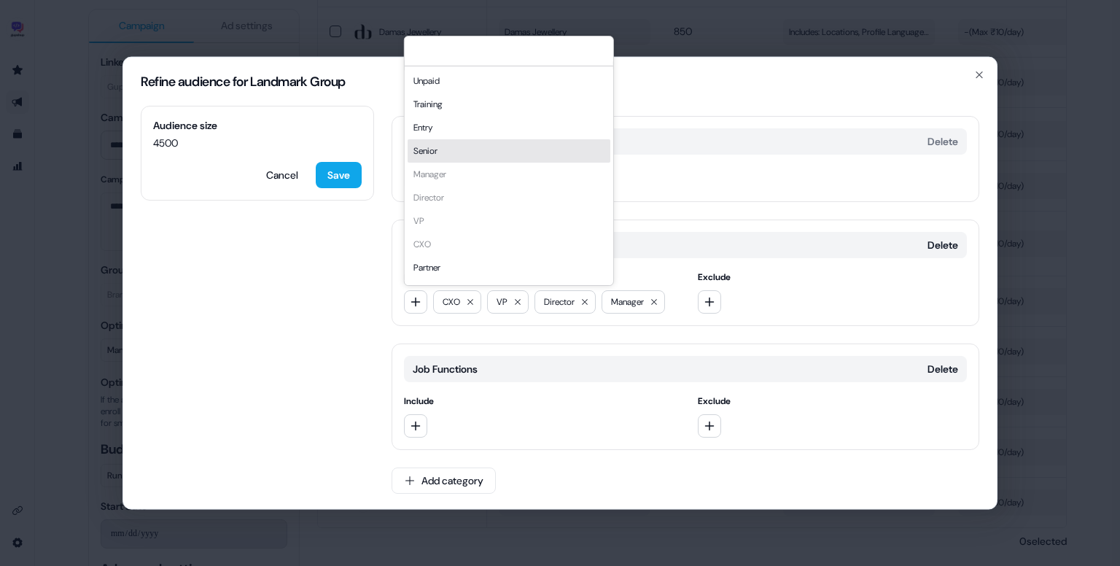
click at [444, 147] on div "Senior" at bounding box center [509, 150] width 203 height 23
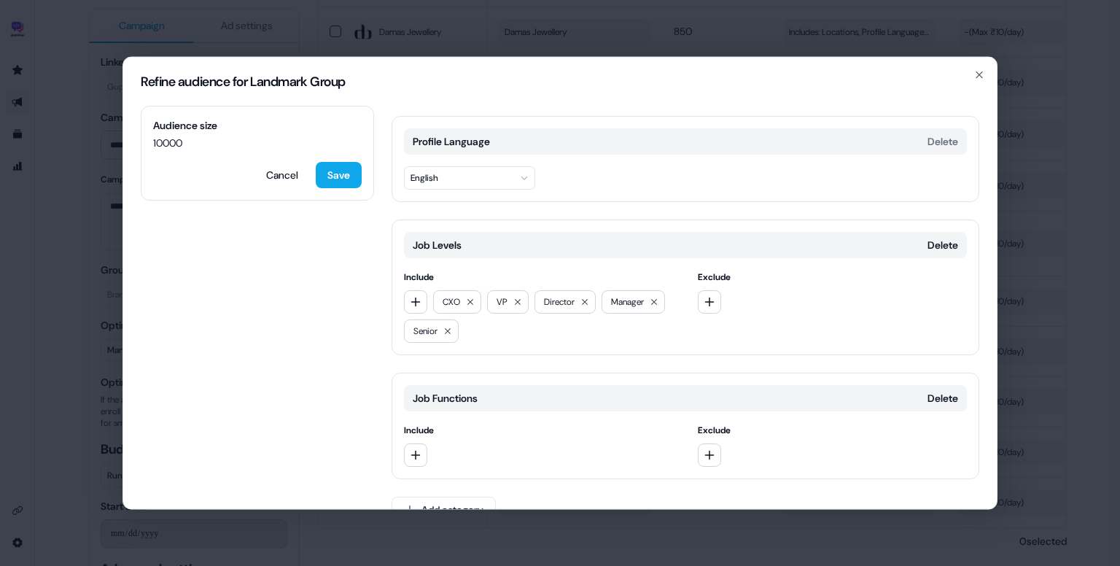
click at [426, 440] on div "Include" at bounding box center [539, 445] width 270 height 44
click at [421, 444] on button "button" at bounding box center [415, 454] width 23 height 23
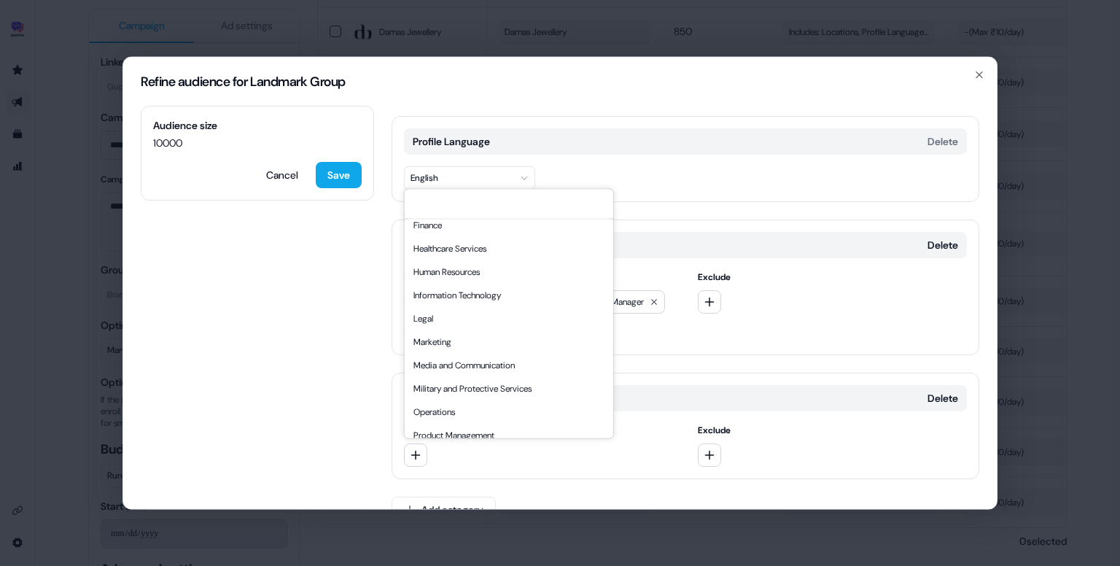
scroll to position [222, 0]
click at [472, 351] on div "Media and Communication" at bounding box center [509, 362] width 203 height 23
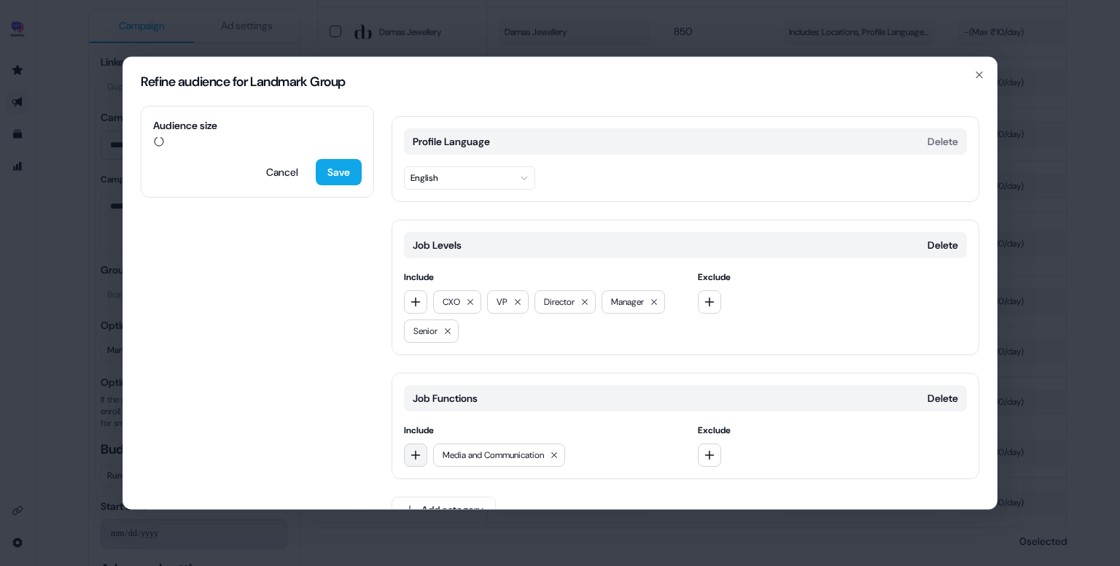
click at [416, 461] on button "button" at bounding box center [415, 454] width 23 height 23
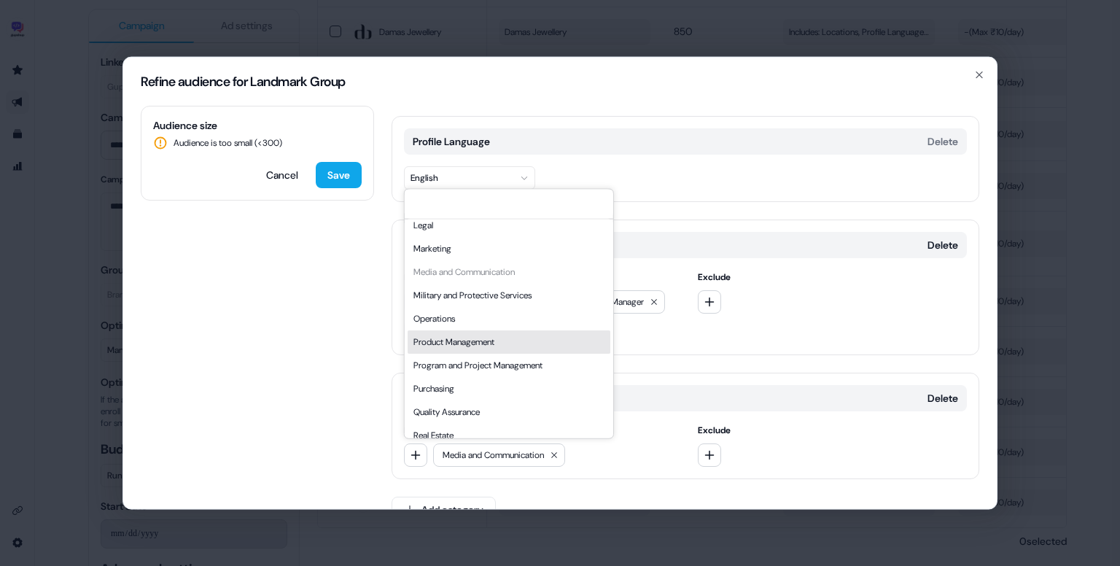
scroll to position [296, 0]
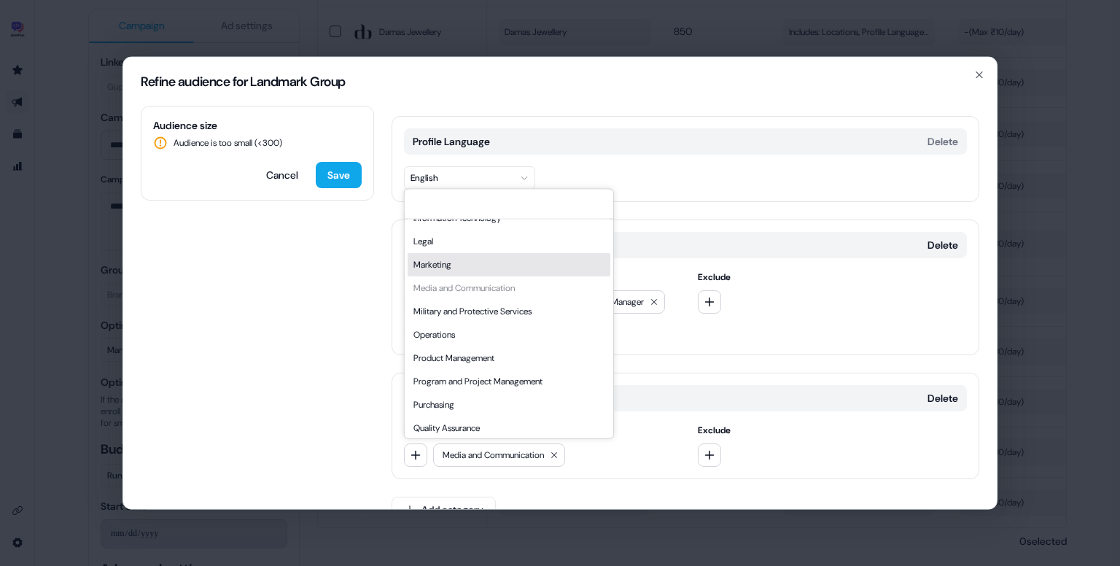
click at [472, 268] on div "Marketing" at bounding box center [509, 264] width 203 height 23
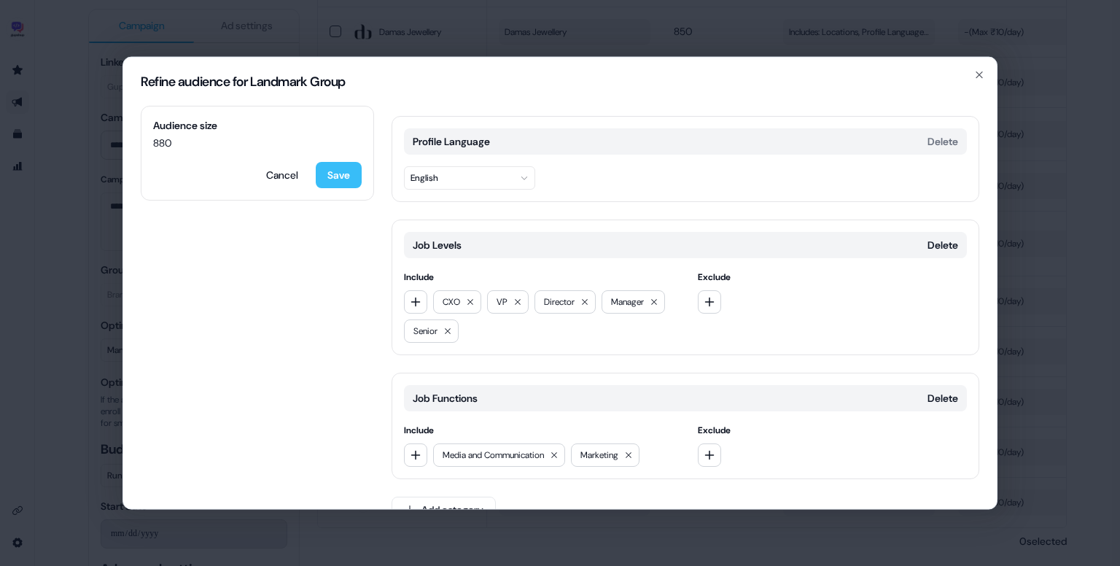
click at [348, 179] on button "Save" at bounding box center [339, 175] width 46 height 26
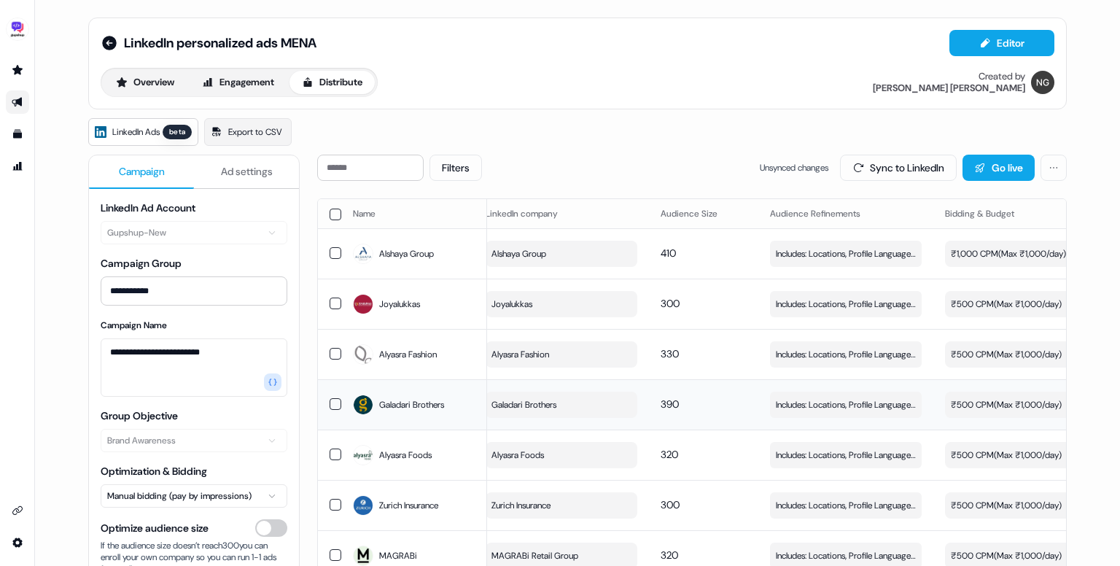
scroll to position [0, 0]
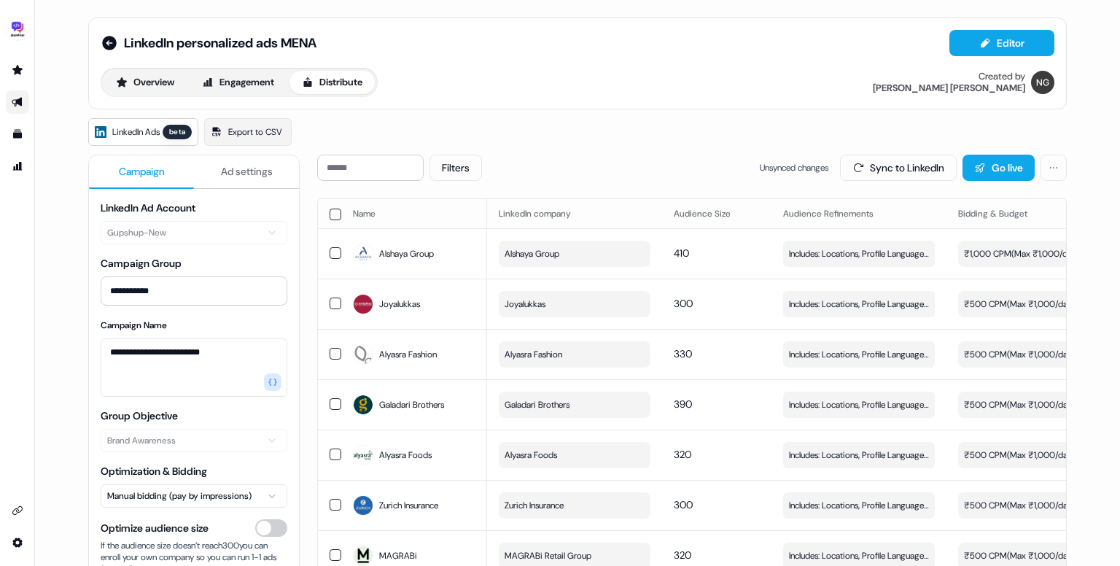
click at [332, 209] on button "button" at bounding box center [336, 214] width 12 height 12
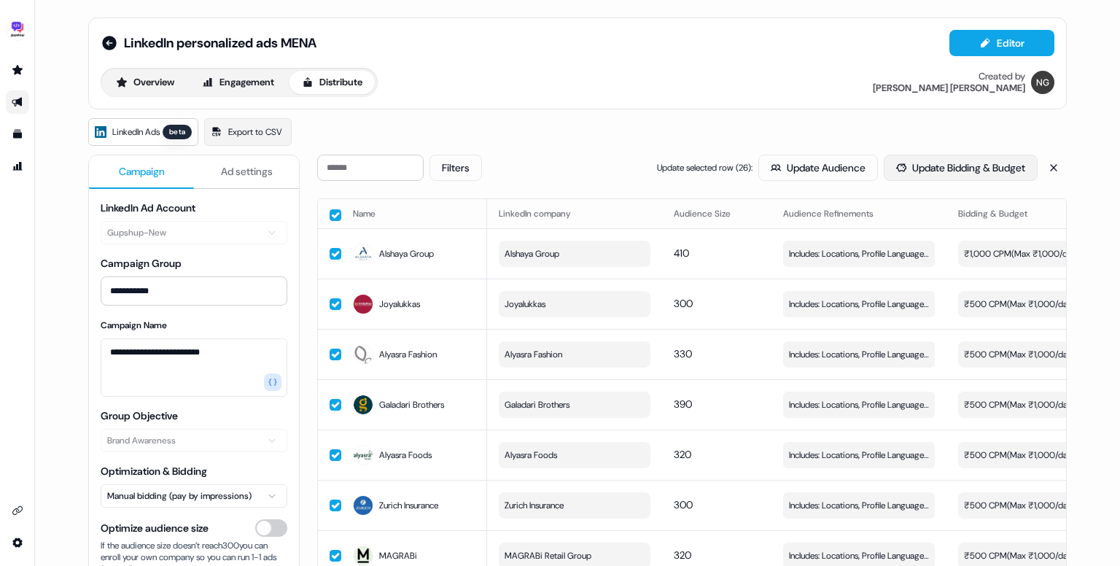
click at [913, 164] on button "Update Bidding & Budget" at bounding box center [961, 168] width 154 height 26
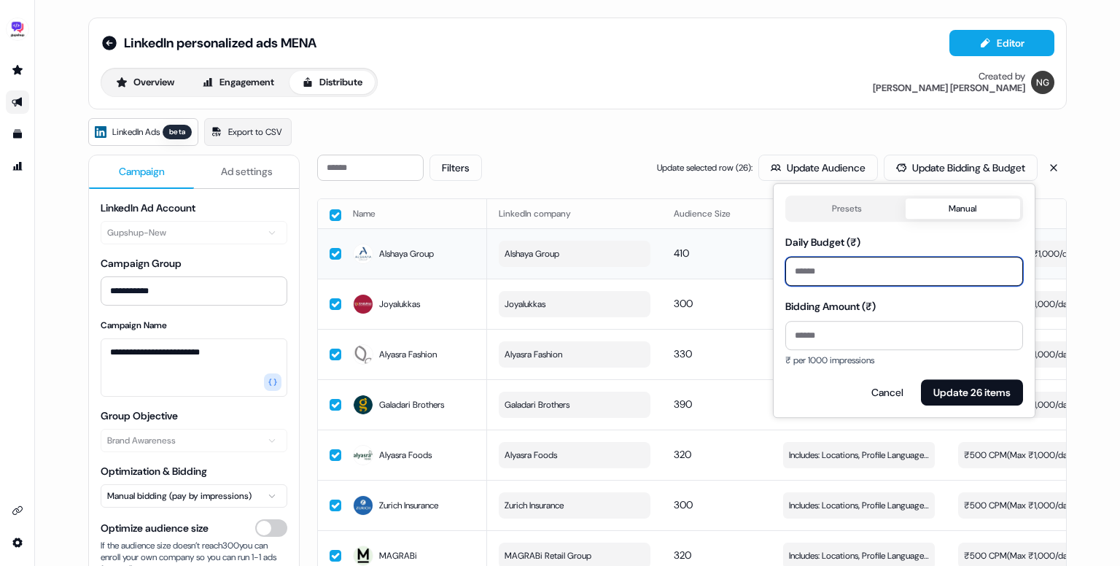
drag, startPoint x: 845, startPoint y: 272, endPoint x: 735, endPoint y: 273, distance: 110.1
click at [735, 273] on body "**********" at bounding box center [560, 283] width 1120 height 566
type input "***"
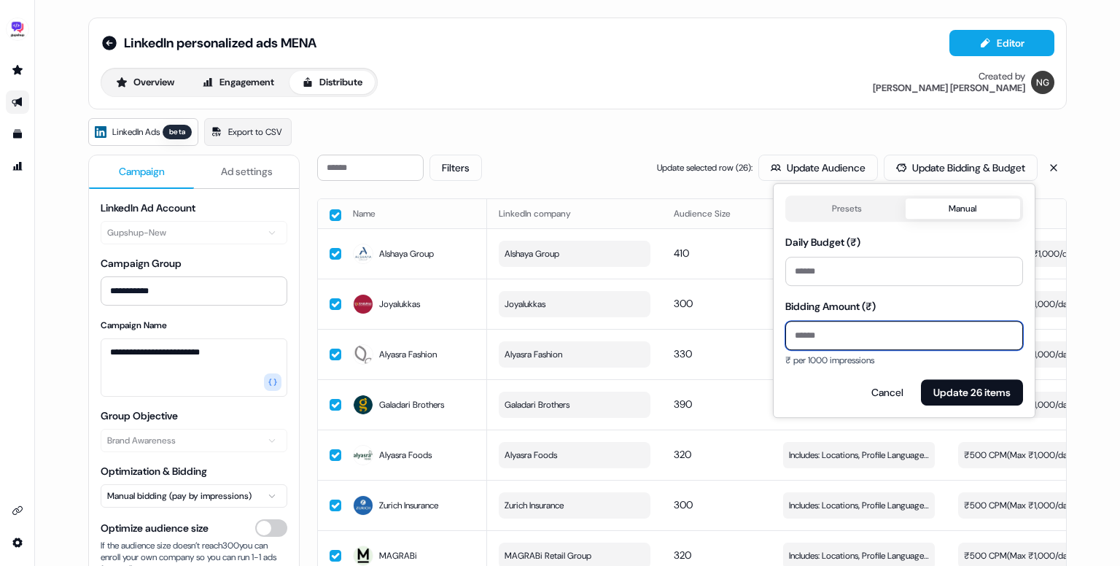
type input "***"
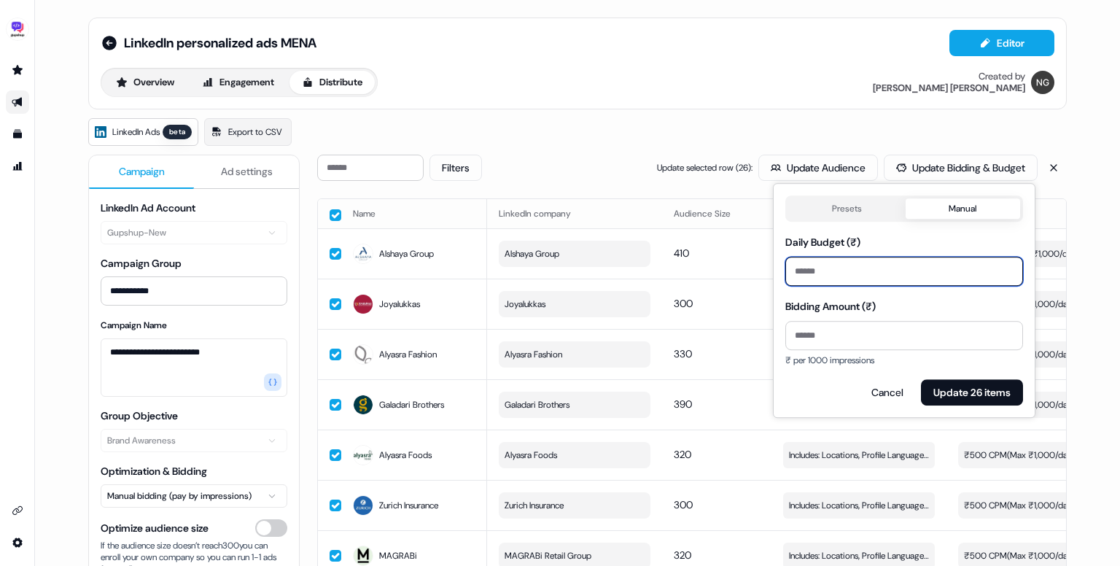
drag, startPoint x: 800, startPoint y: 272, endPoint x: 787, endPoint y: 272, distance: 13.9
click at [787, 272] on input "***" at bounding box center [904, 271] width 238 height 29
type input "***"
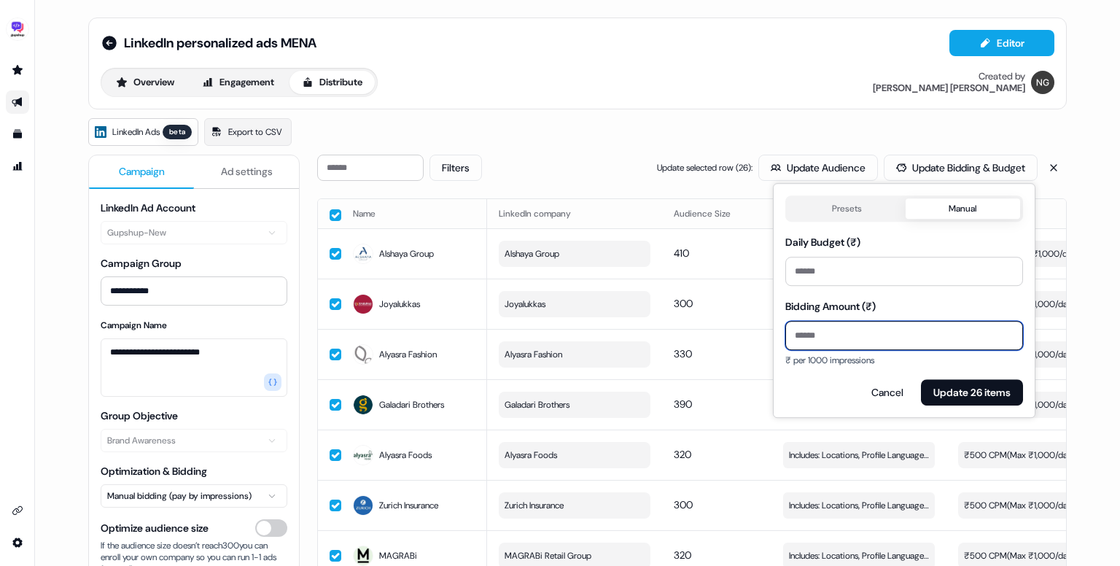
drag, startPoint x: 799, startPoint y: 336, endPoint x: 790, endPoint y: 336, distance: 8.7
click at [790, 336] on input "***" at bounding box center [904, 335] width 238 height 29
type input "***"
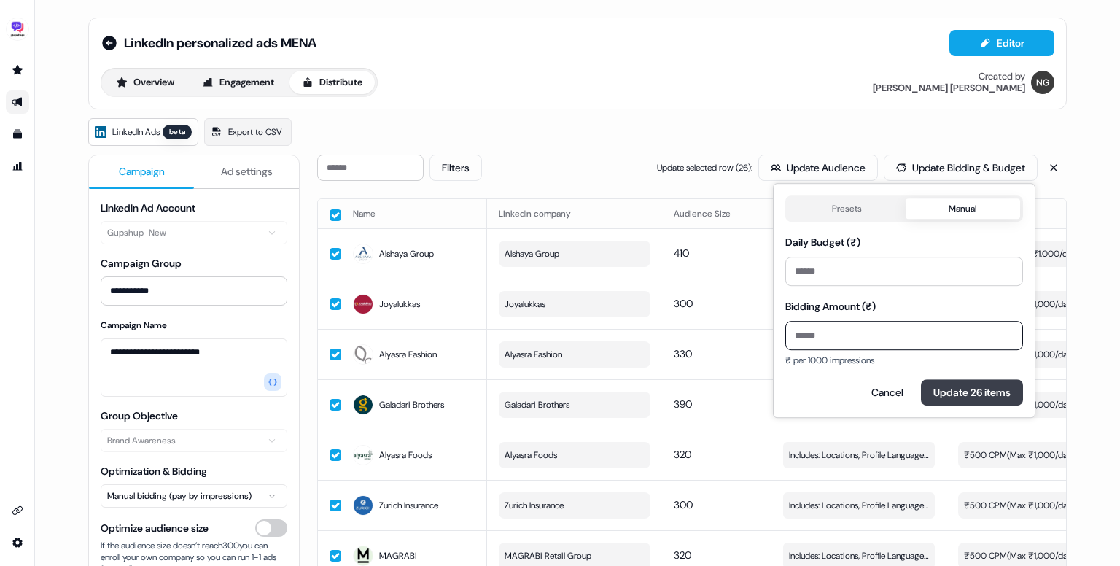
click at [954, 382] on button "Update 26 items" at bounding box center [972, 392] width 102 height 26
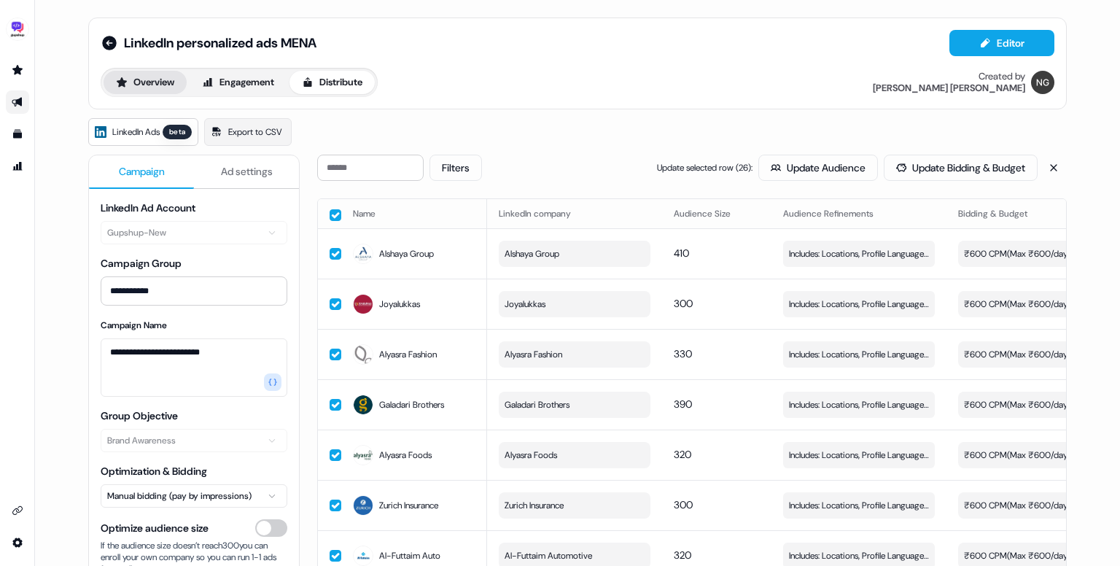
click at [141, 86] on button "Overview" at bounding box center [145, 82] width 83 height 23
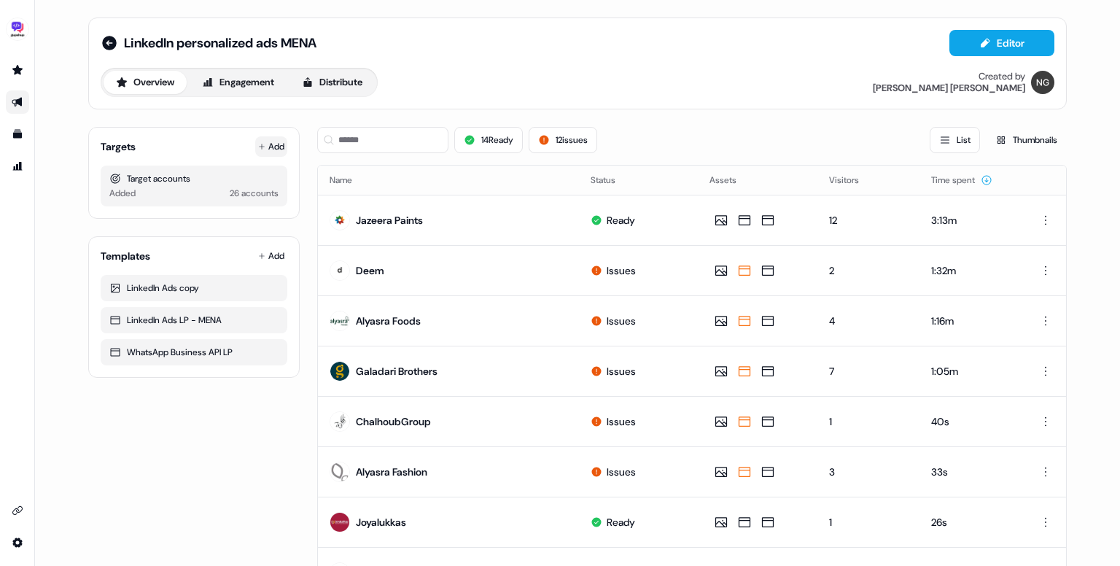
click at [281, 148] on button "Add" at bounding box center [271, 146] width 32 height 20
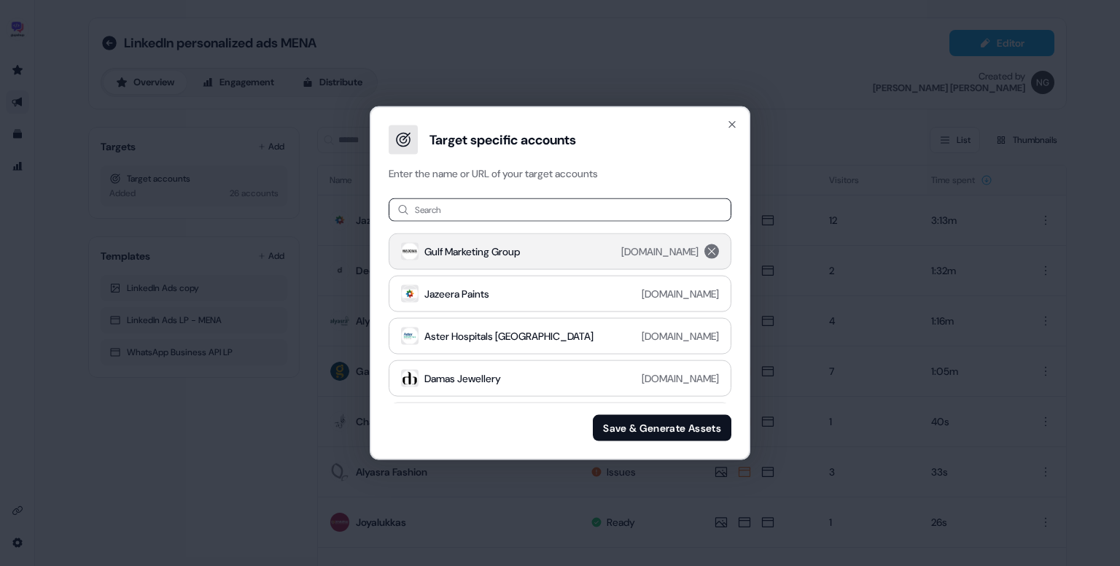
type input "**********"
click at [565, 240] on div "Cenomi Centers [DOMAIN_NAME]" at bounding box center [572, 247] width 296 height 17
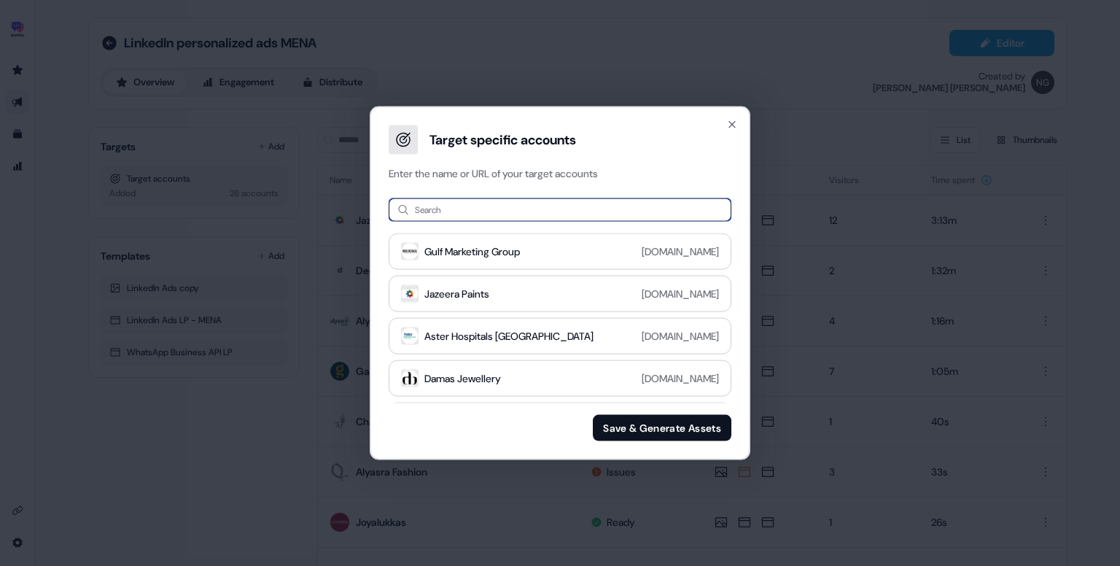
paste input "**********"
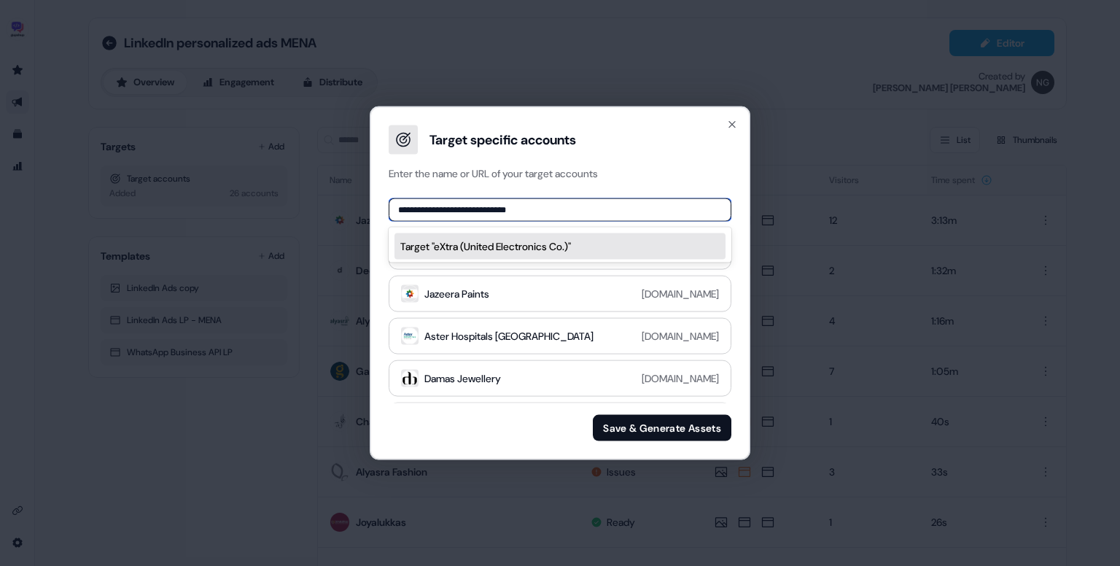
drag, startPoint x: 420, startPoint y: 208, endPoint x: 548, endPoint y: 214, distance: 128.4
click at [548, 214] on input "**********" at bounding box center [560, 209] width 343 height 23
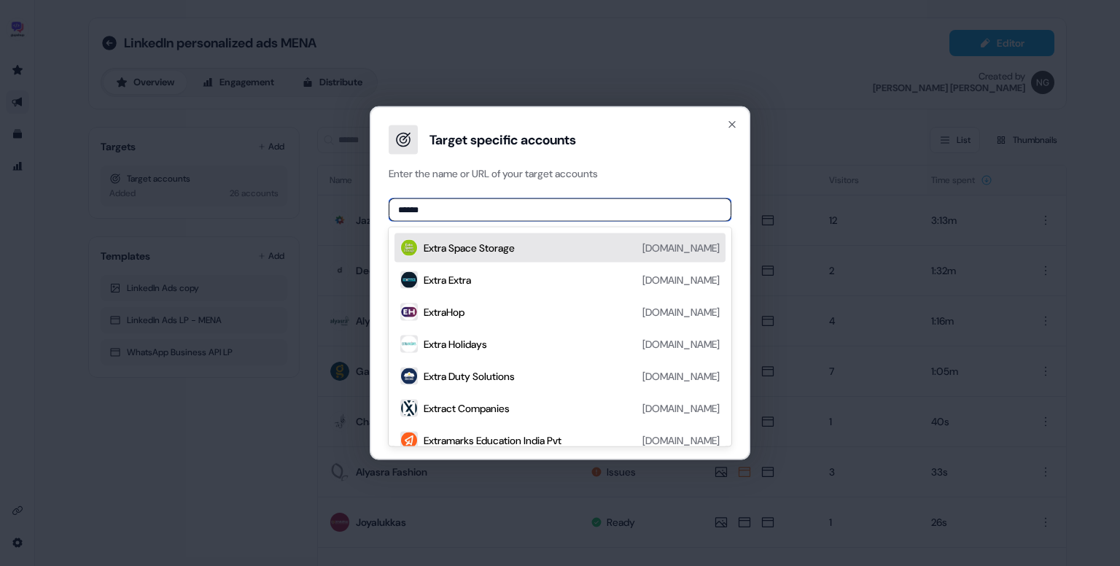
paste input "**********"
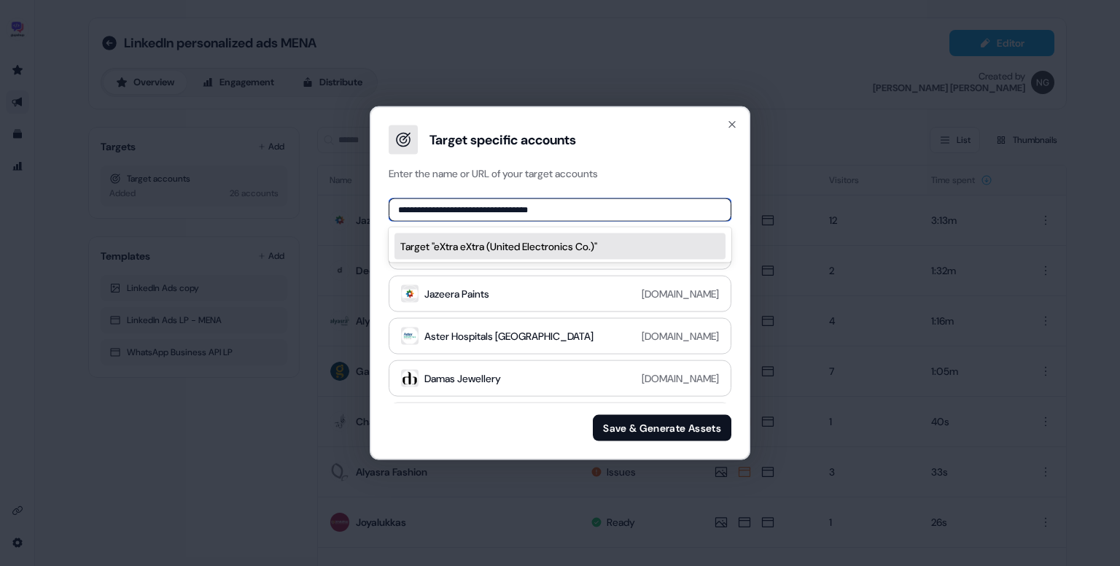
click at [446, 208] on input "**********" at bounding box center [560, 209] width 343 height 23
type input "**********"
click at [491, 241] on div "Target " eXtra (United Electronics Co.) "" at bounding box center [559, 246] width 319 height 15
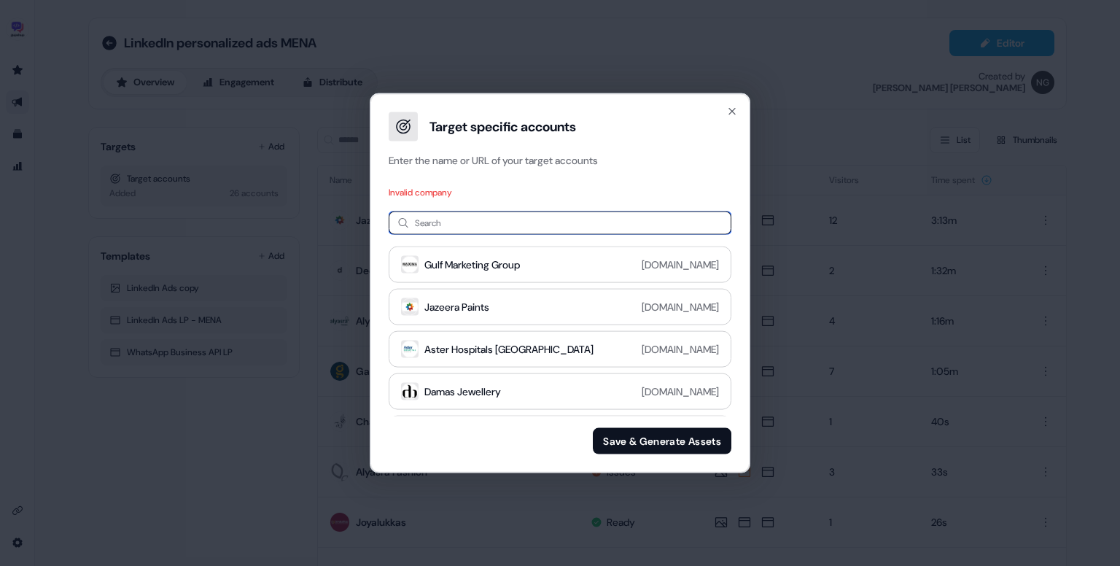
click at [537, 219] on input at bounding box center [560, 222] width 343 height 23
paste input "**********"
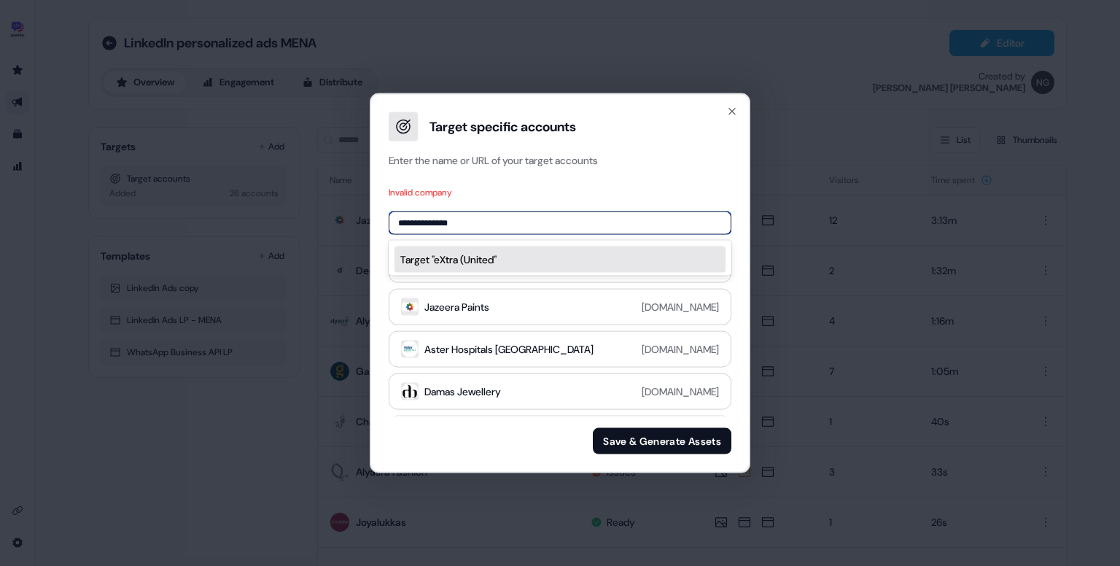
paste input "**********"
type input "**********"
click at [553, 267] on div "Target " [URL][DOMAIN_NAME] "" at bounding box center [559, 259] width 319 height 15
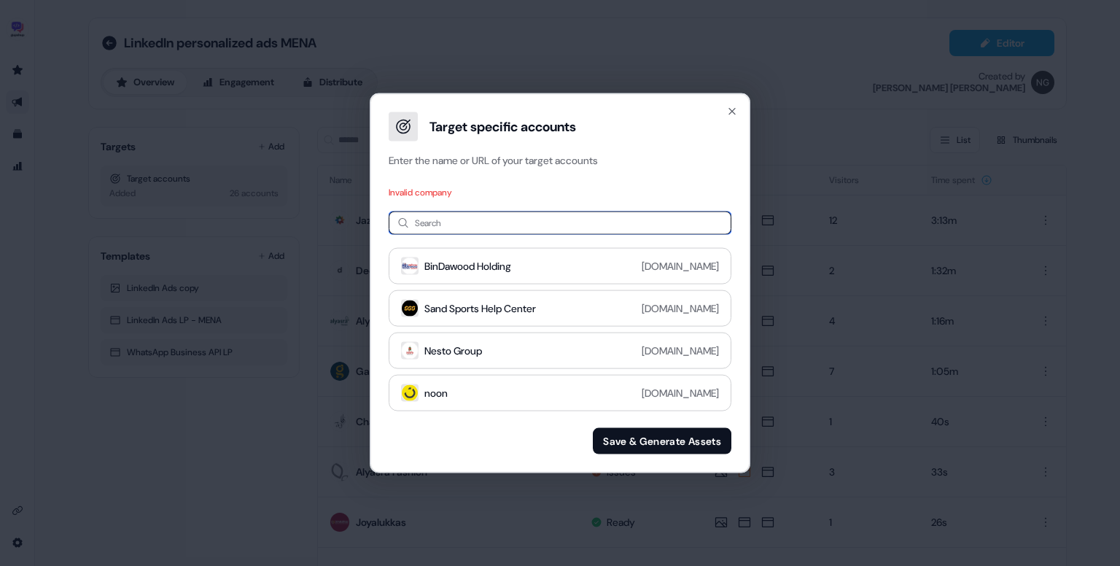
scroll to position [436, 0]
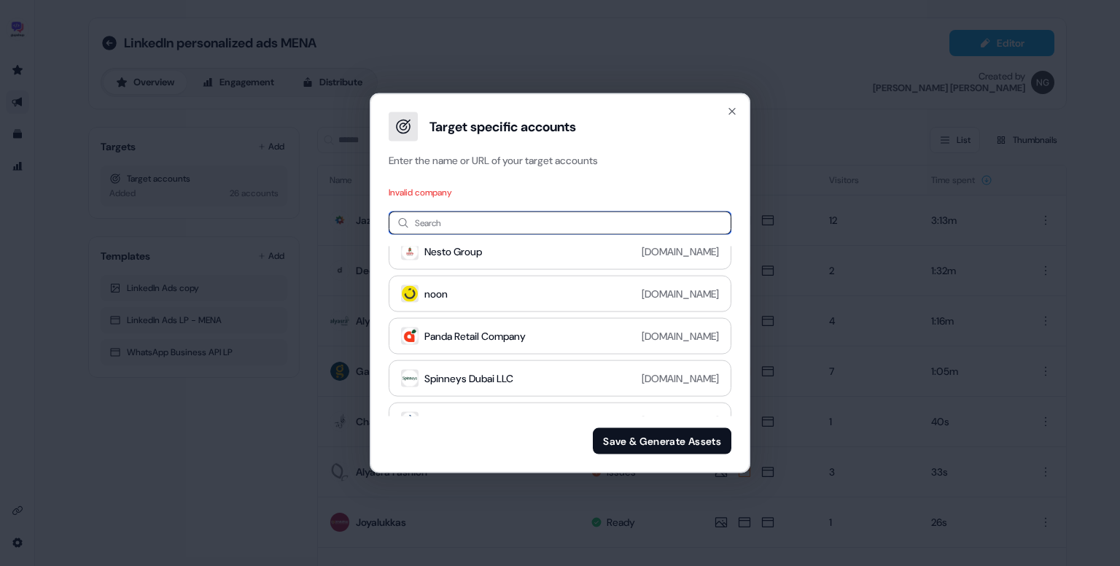
paste input "*********"
type input "*********"
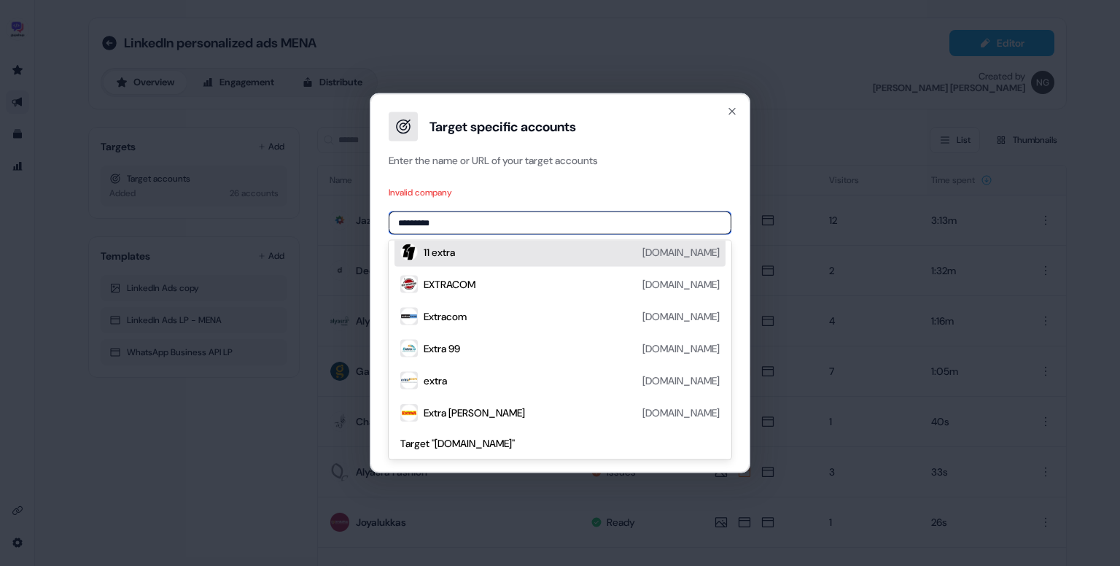
scroll to position [0, 0]
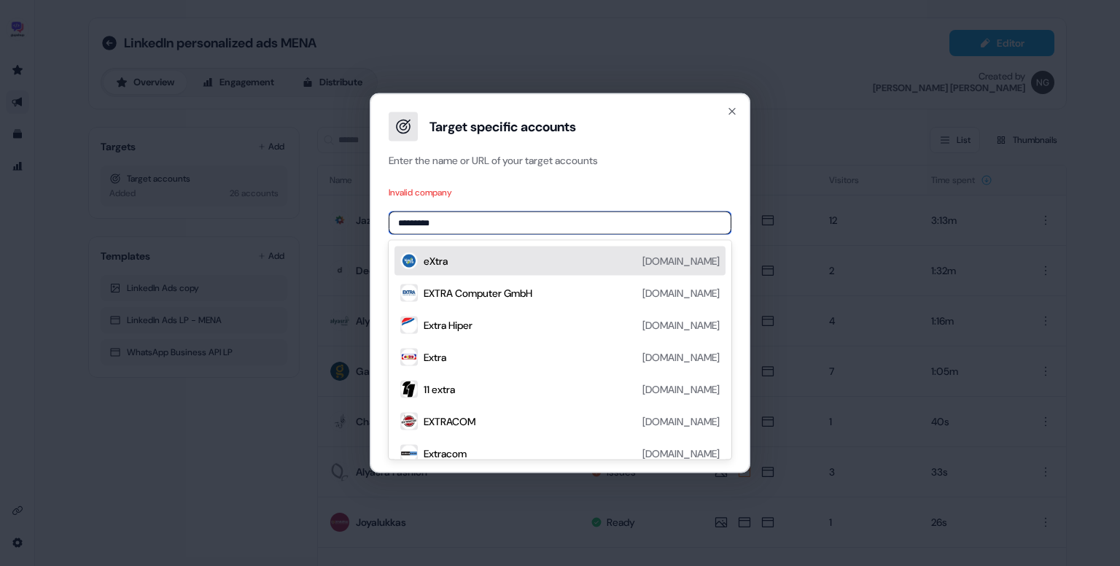
click at [523, 263] on div "eXtra [DOMAIN_NAME]" at bounding box center [572, 260] width 296 height 17
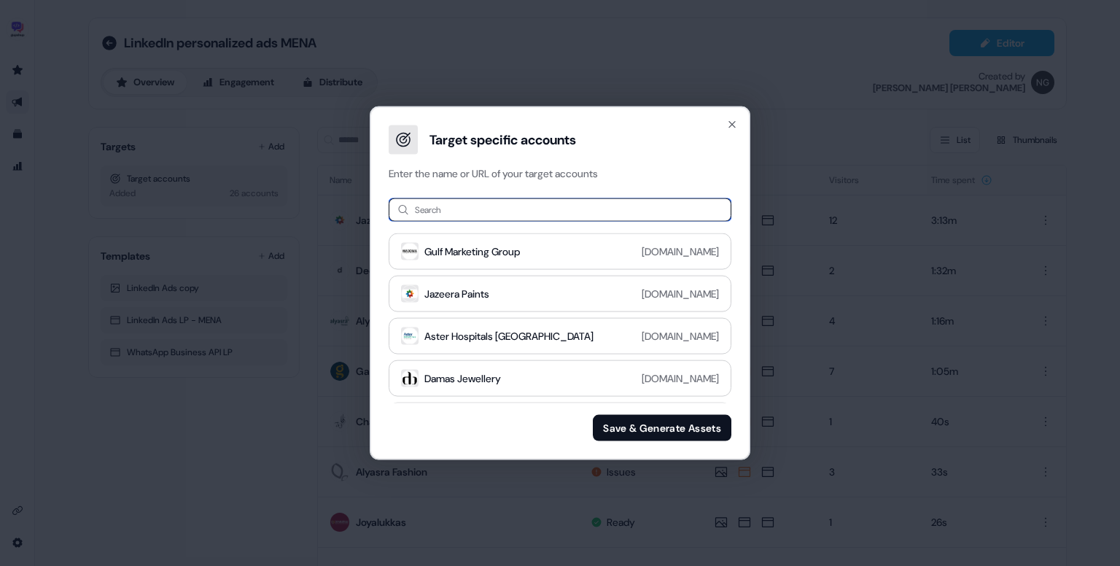
paste input "**********"
type input "**********"
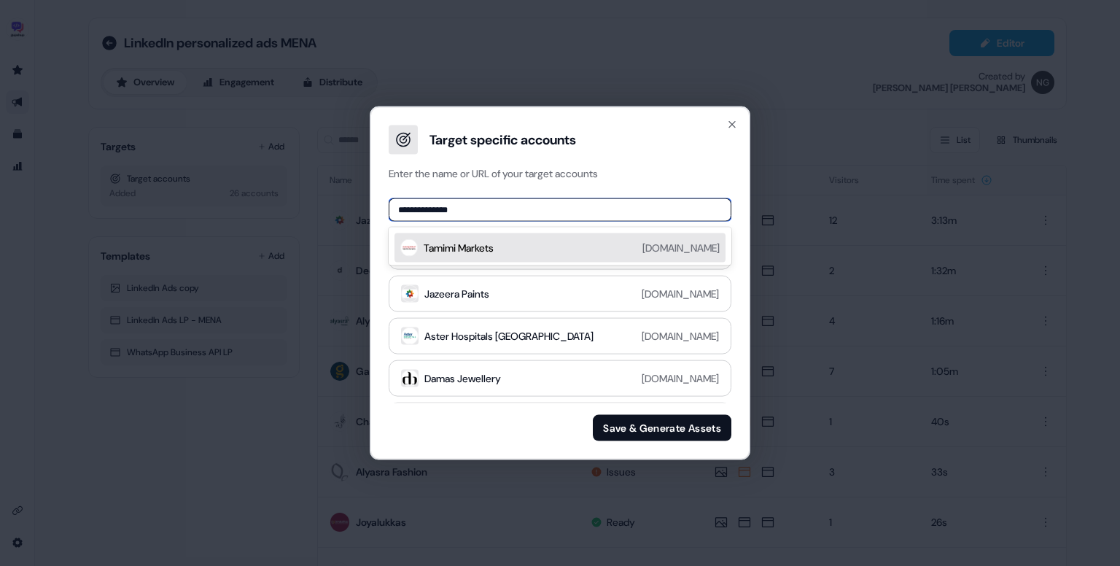
click at [526, 245] on div "Tamimi Markets [DOMAIN_NAME]" at bounding box center [572, 247] width 296 height 17
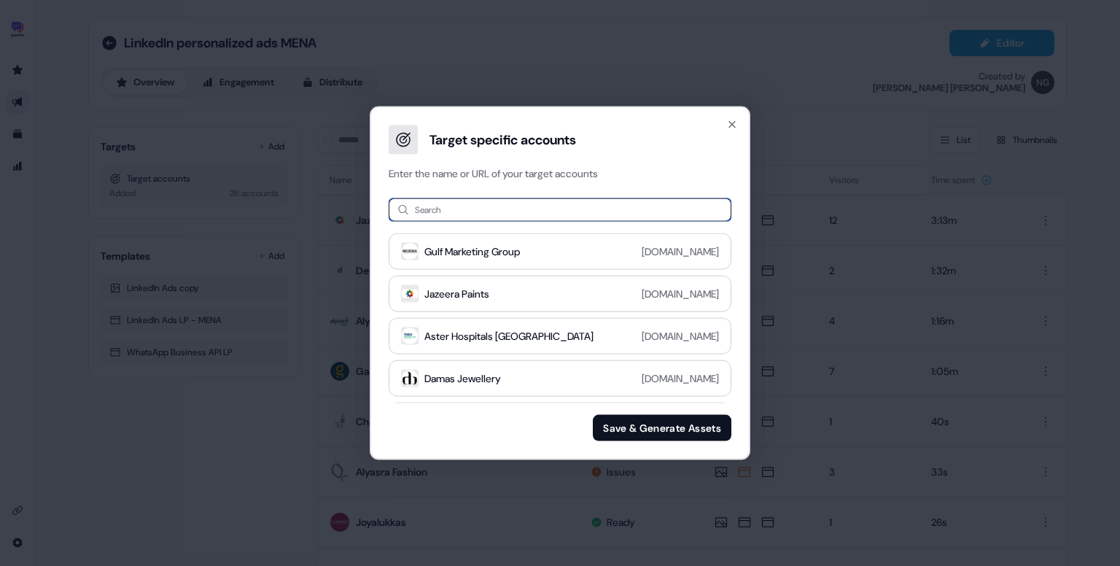
paste input "******"
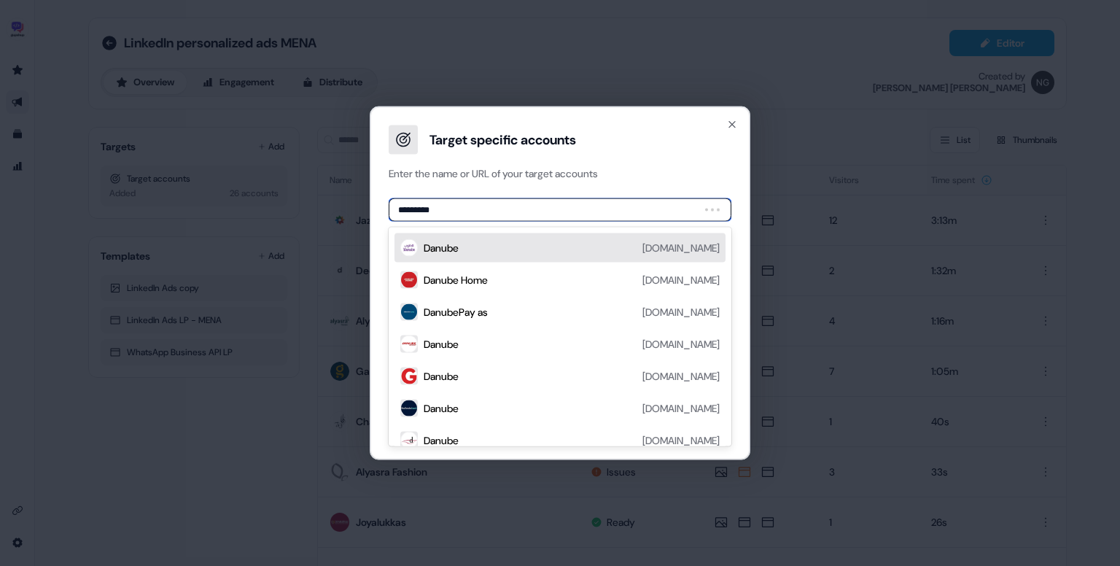
type input "**********"
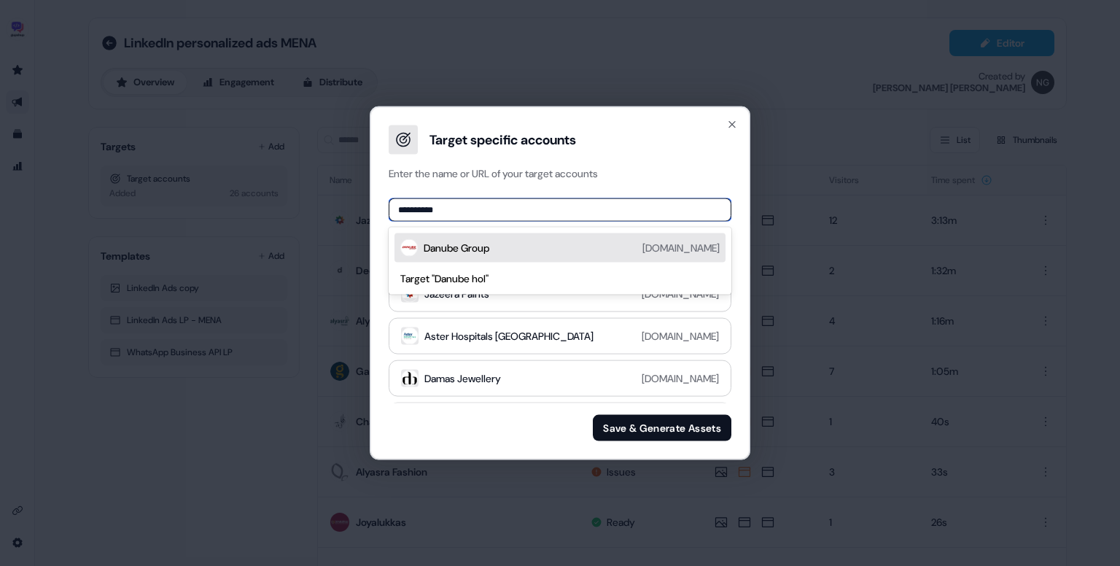
click at [534, 247] on div "Danube Group [DOMAIN_NAME]" at bounding box center [572, 247] width 296 height 17
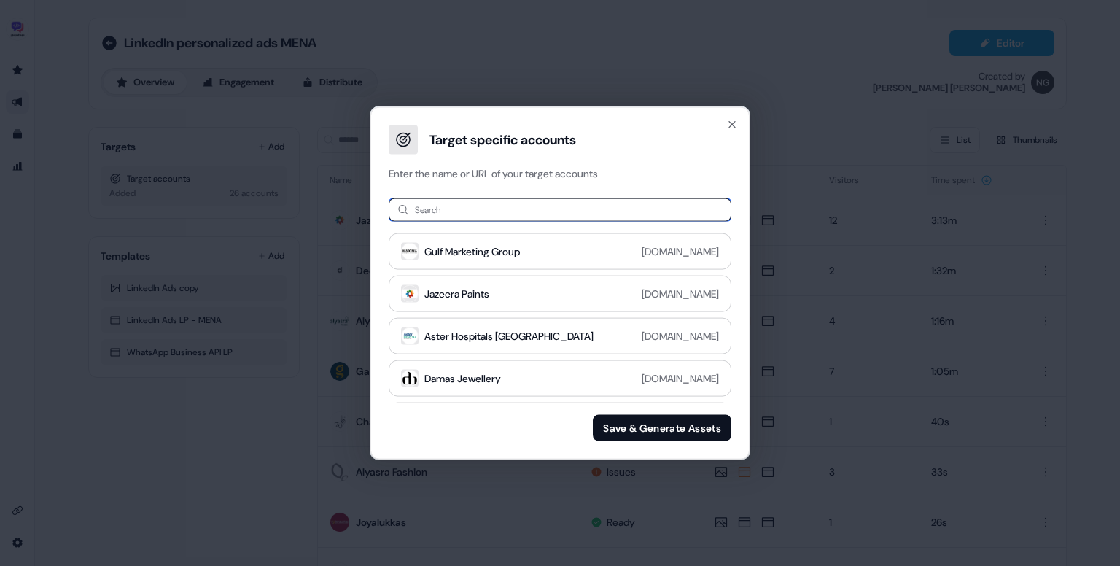
paste input "**********"
type input "**********"
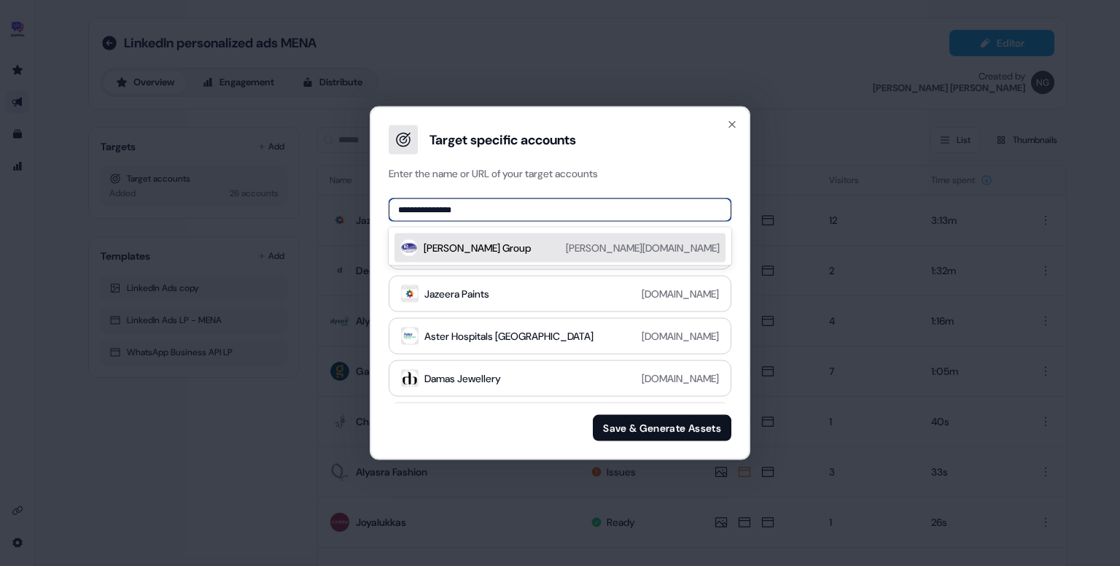
click at [531, 247] on div "[PERSON_NAME] Group [PERSON_NAME][DOMAIN_NAME]" at bounding box center [572, 247] width 296 height 17
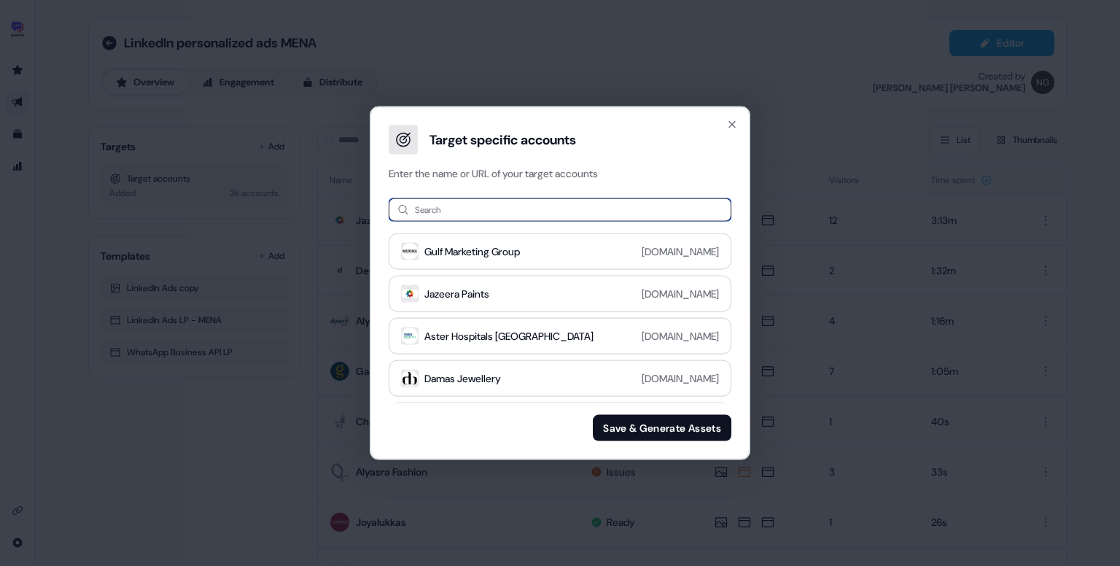
paste input "**********"
type input "**********"
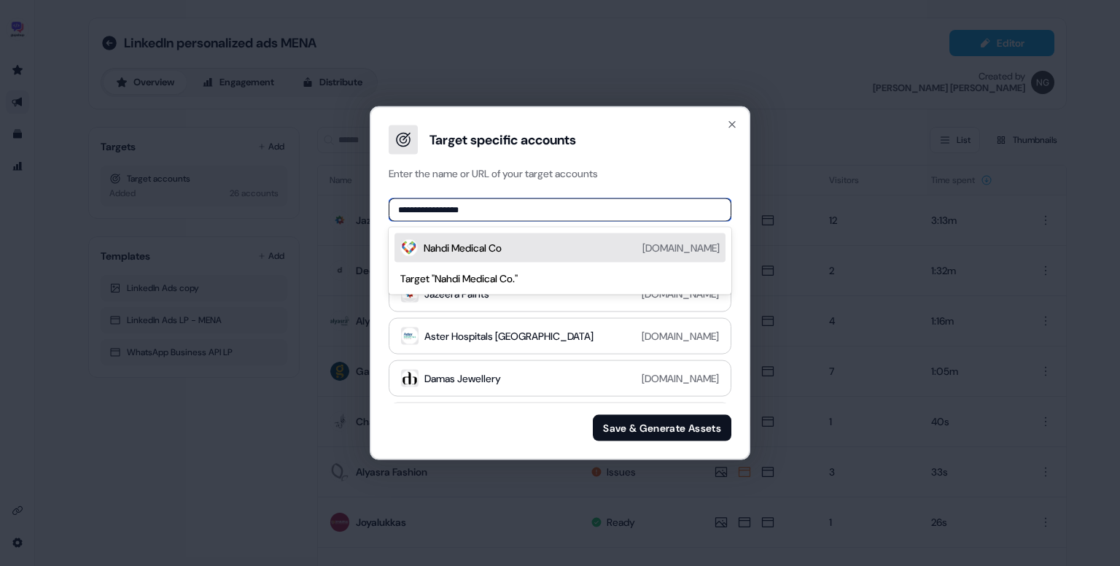
click at [542, 249] on div "Nahdi Medical Co [DOMAIN_NAME]" at bounding box center [572, 247] width 296 height 17
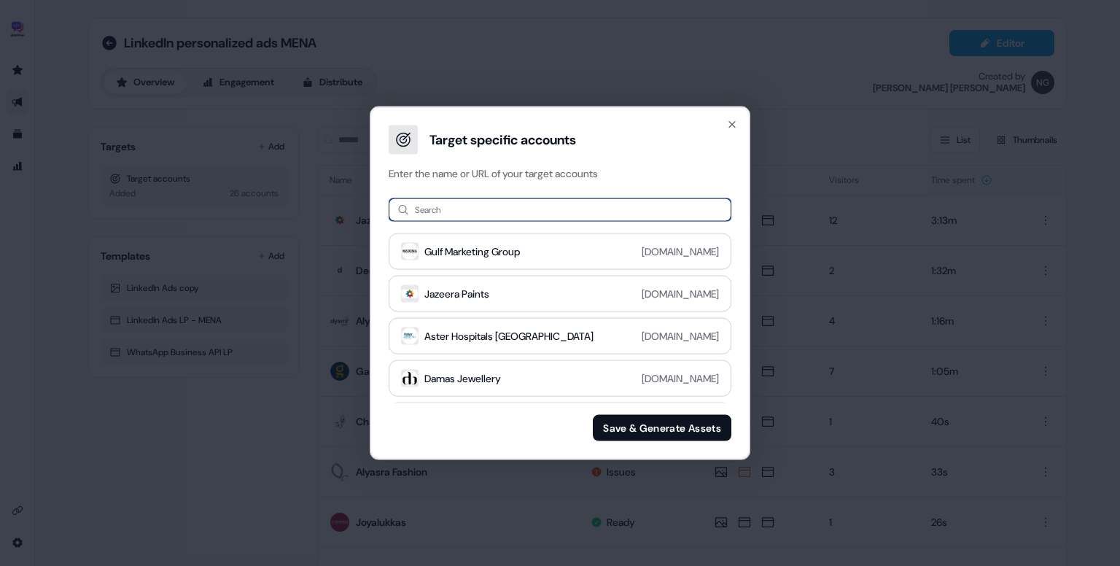
paste input "**********"
type input "**********"
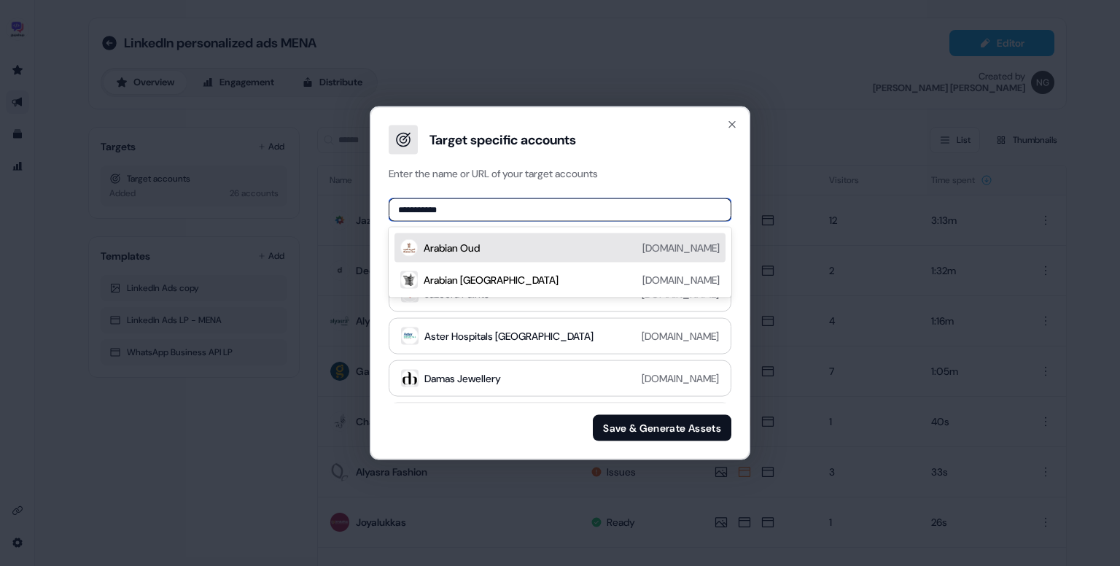
click at [537, 249] on div "Arabian Oud [DOMAIN_NAME]" at bounding box center [572, 247] width 296 height 17
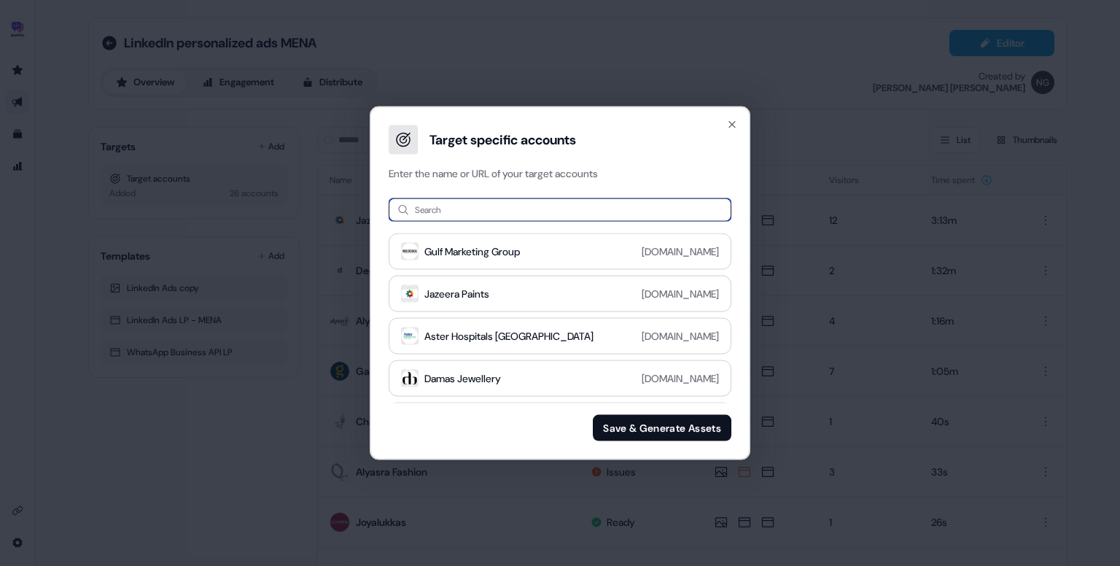
paste input "**********"
type input "**********"
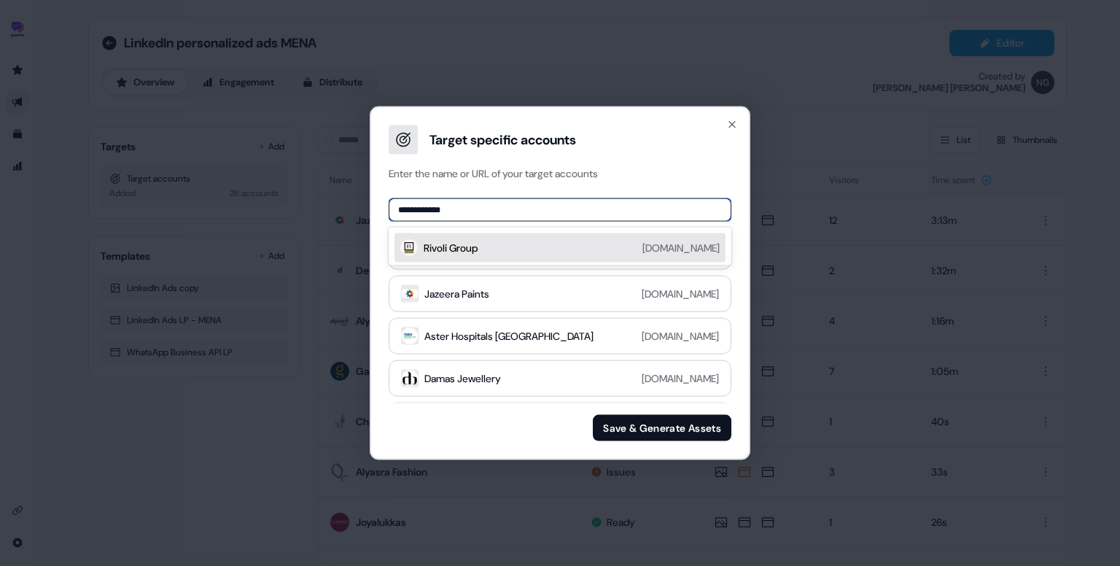
click at [547, 243] on div "Rivoli Group [DOMAIN_NAME]" at bounding box center [572, 247] width 296 height 17
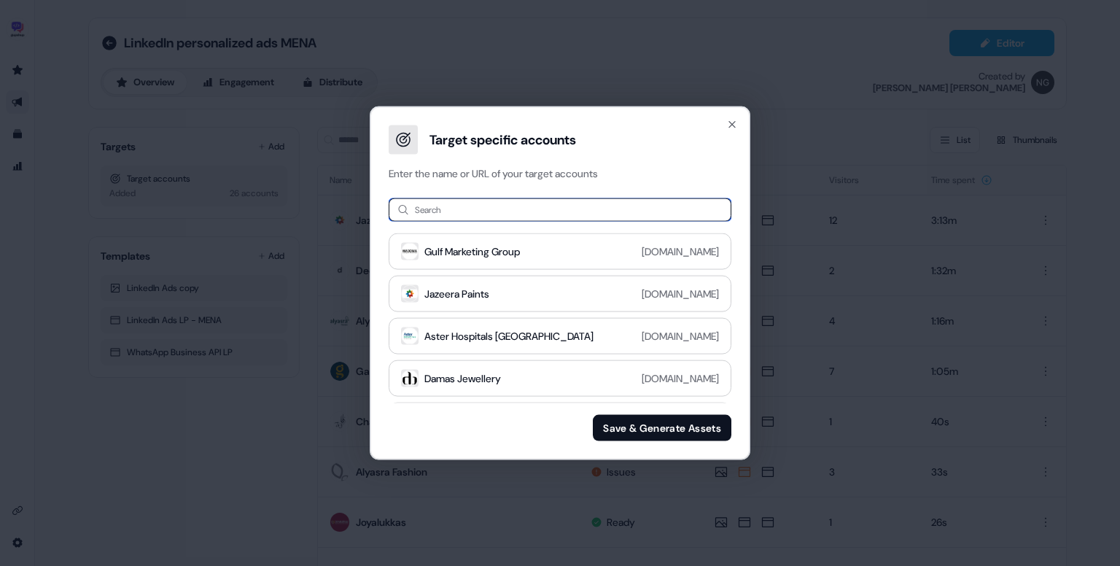
paste input "**********"
type input "**********"
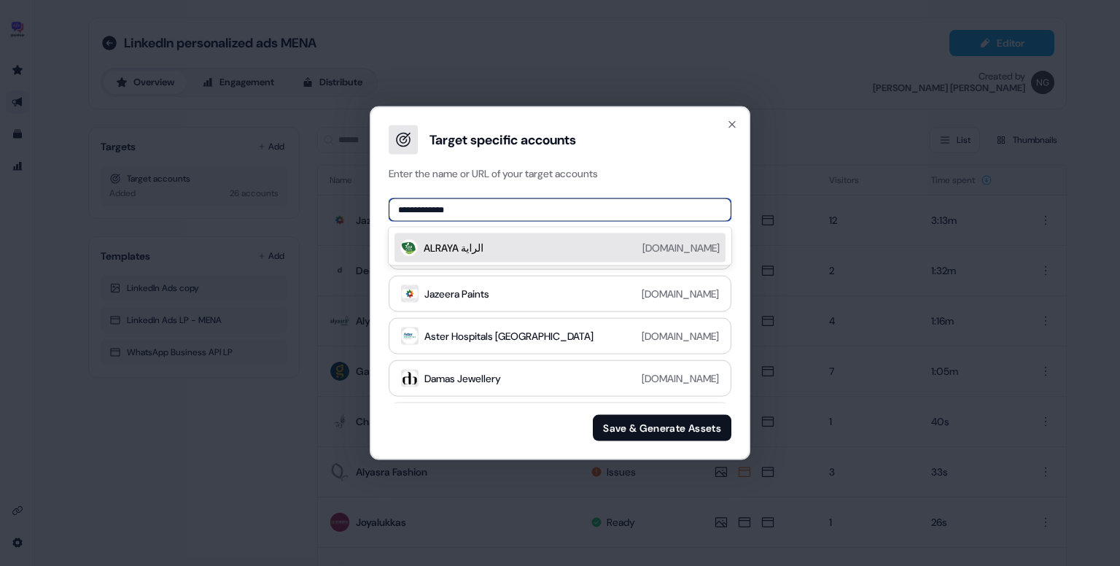
click at [561, 240] on div "ALRAYA الراية alraya.com.sa" at bounding box center [572, 247] width 296 height 17
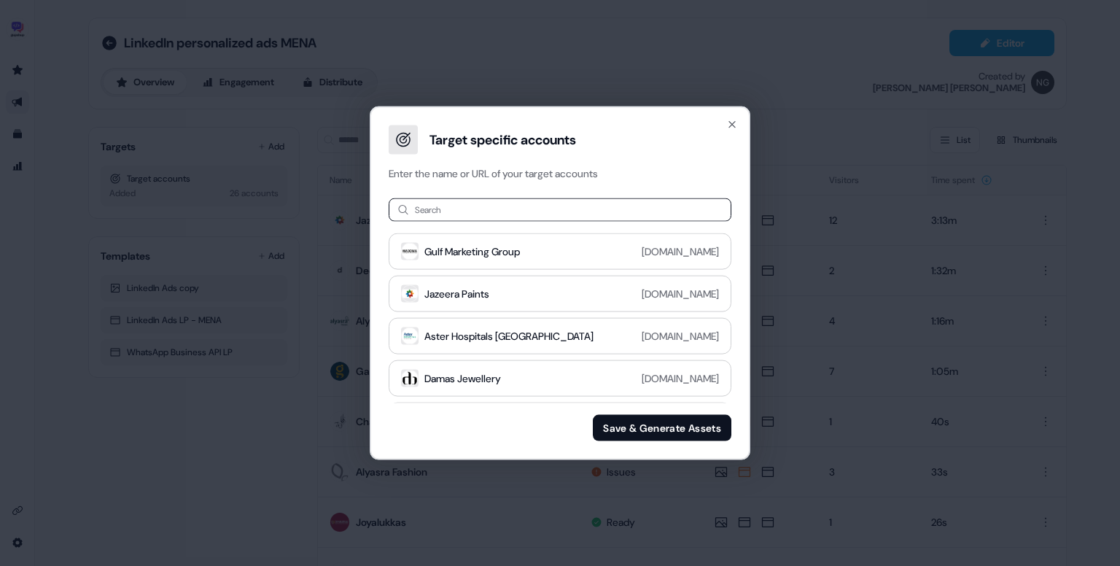
click at [643, 432] on button "Save & Generate Assets" at bounding box center [662, 427] width 139 height 26
click at [640, 423] on button "Save & Generate Assets" at bounding box center [662, 427] width 139 height 26
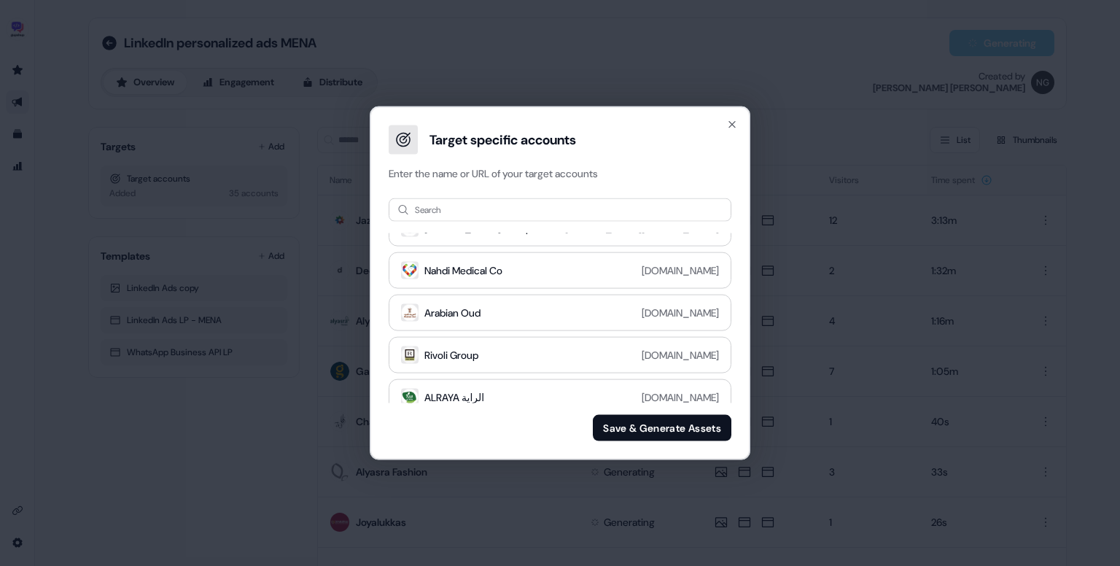
scroll to position [1294, 0]
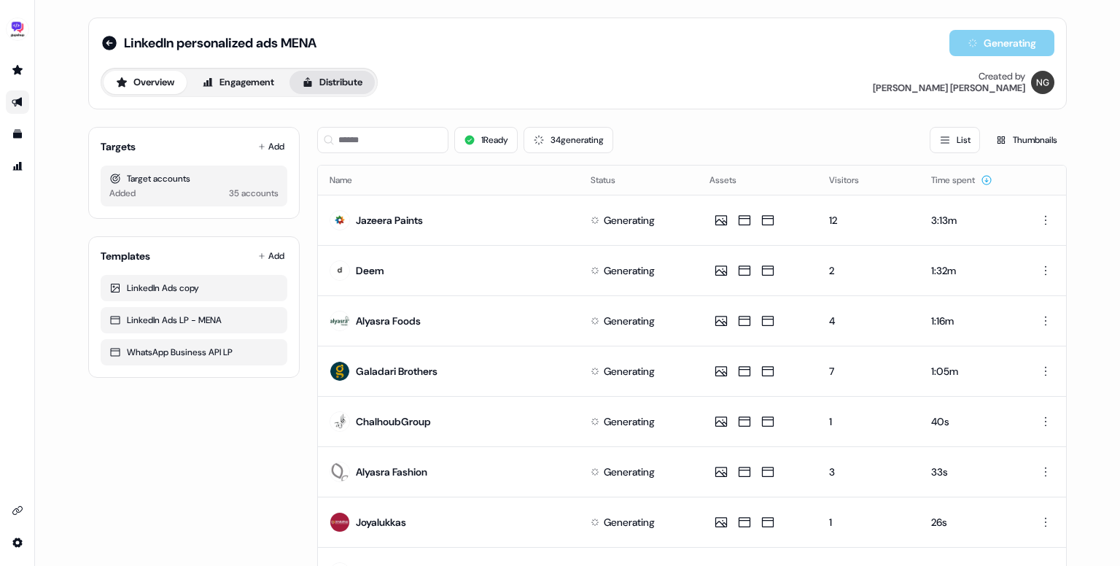
click at [332, 82] on button "Distribute" at bounding box center [331, 82] width 85 height 23
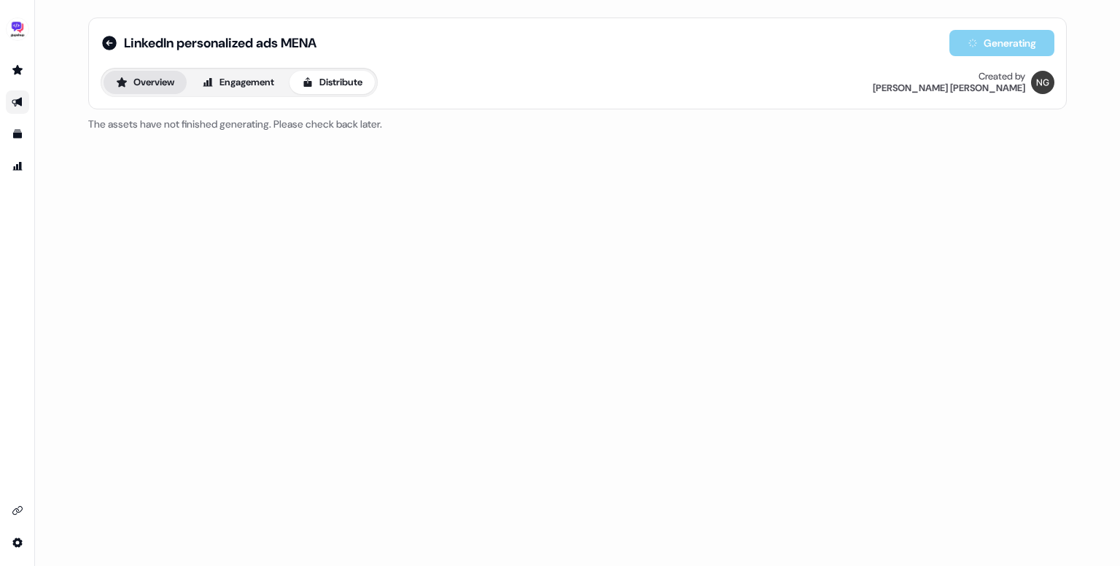
click at [130, 93] on button "Overview" at bounding box center [145, 82] width 83 height 23
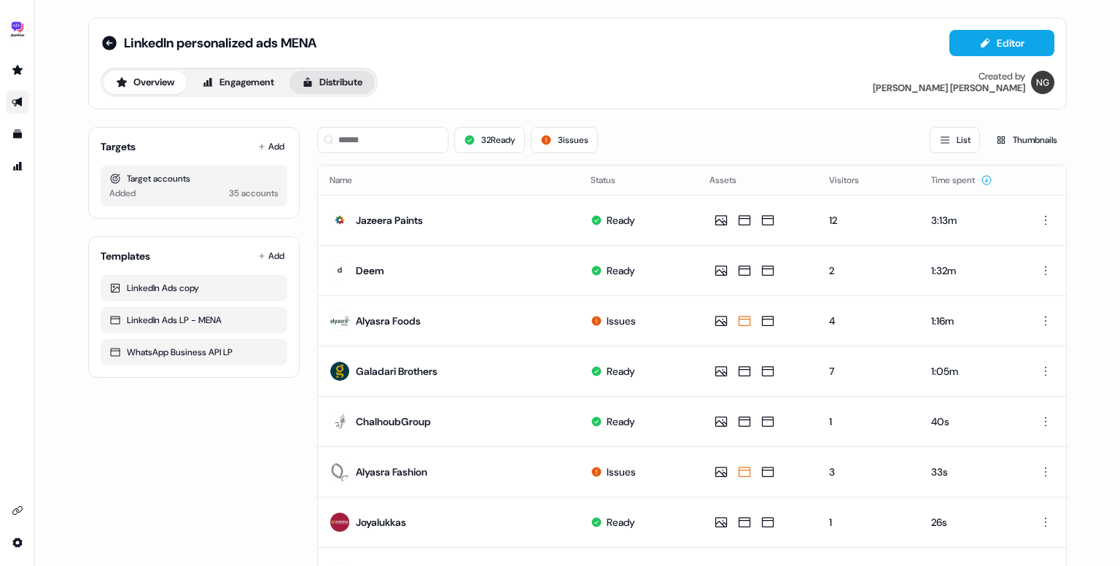
click at [362, 71] on button "Distribute" at bounding box center [331, 82] width 85 height 23
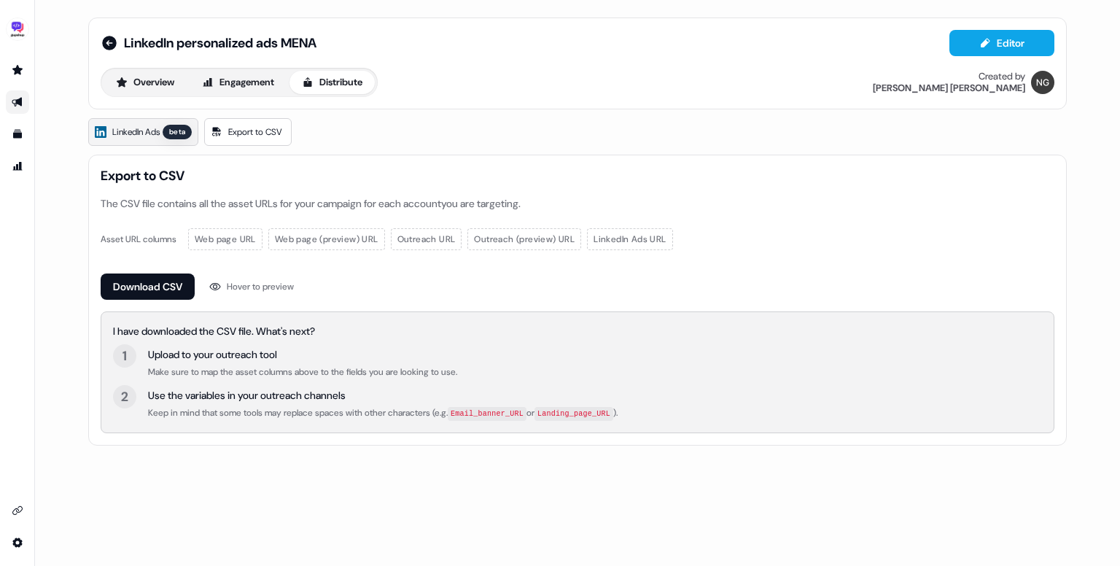
click at [108, 133] on link "LinkedIn Ads beta" at bounding box center [143, 132] width 110 height 28
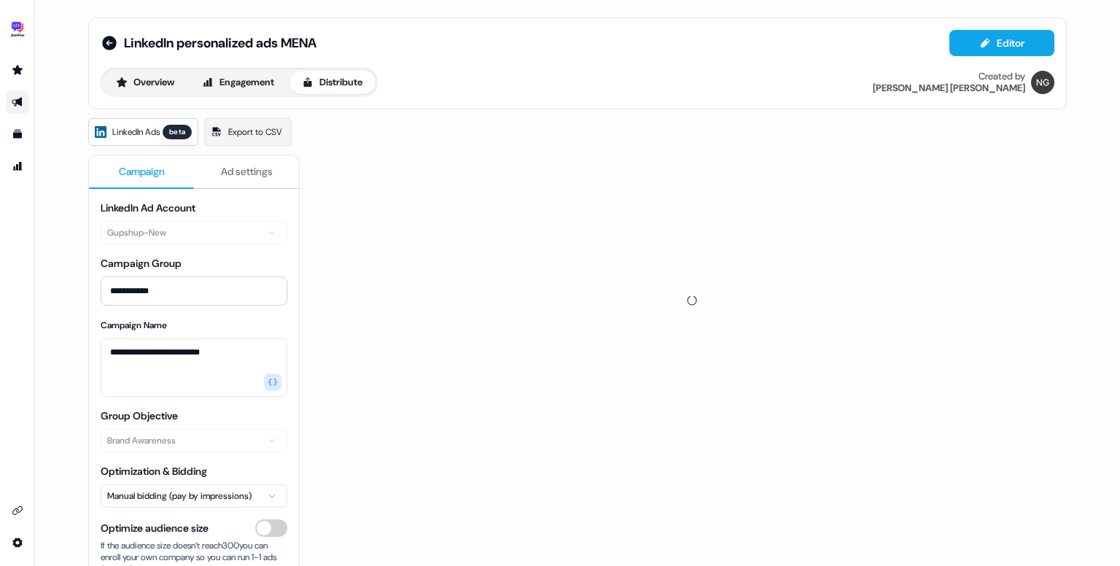
click at [259, 173] on span "Ad settings" at bounding box center [247, 171] width 52 height 15
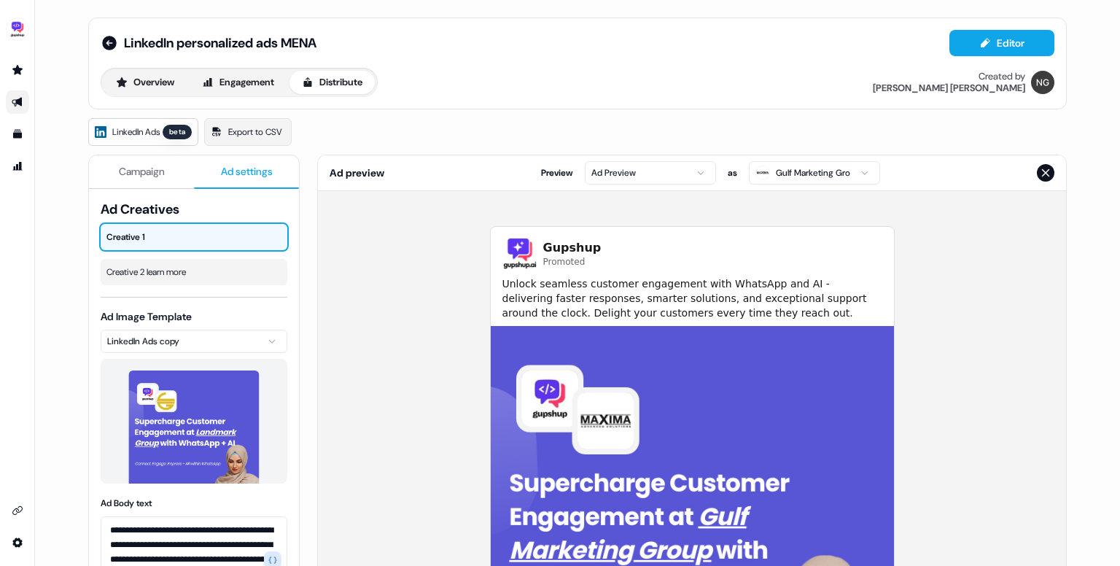
click at [149, 170] on span "Campaign" at bounding box center [142, 171] width 46 height 15
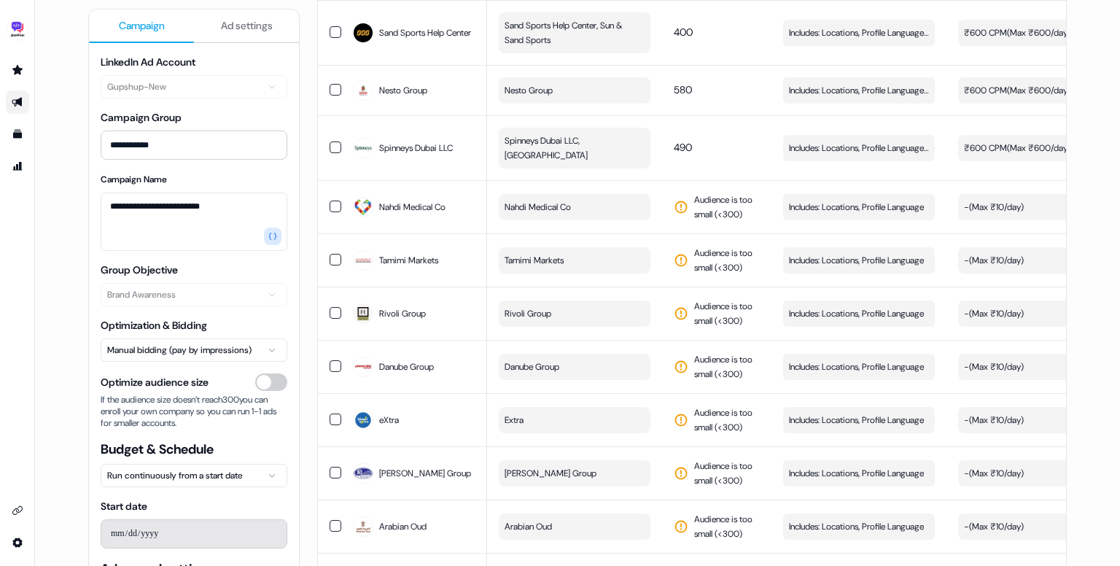
scroll to position [1384, 0]
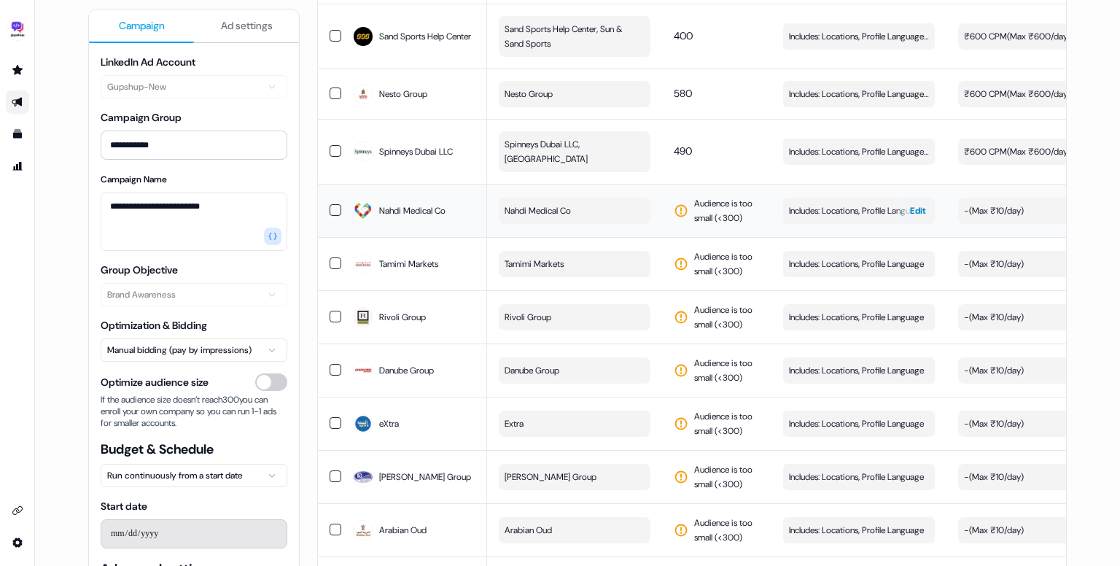
click at [821, 218] on span "Includes: Locations, Profile Language" at bounding box center [856, 210] width 135 height 15
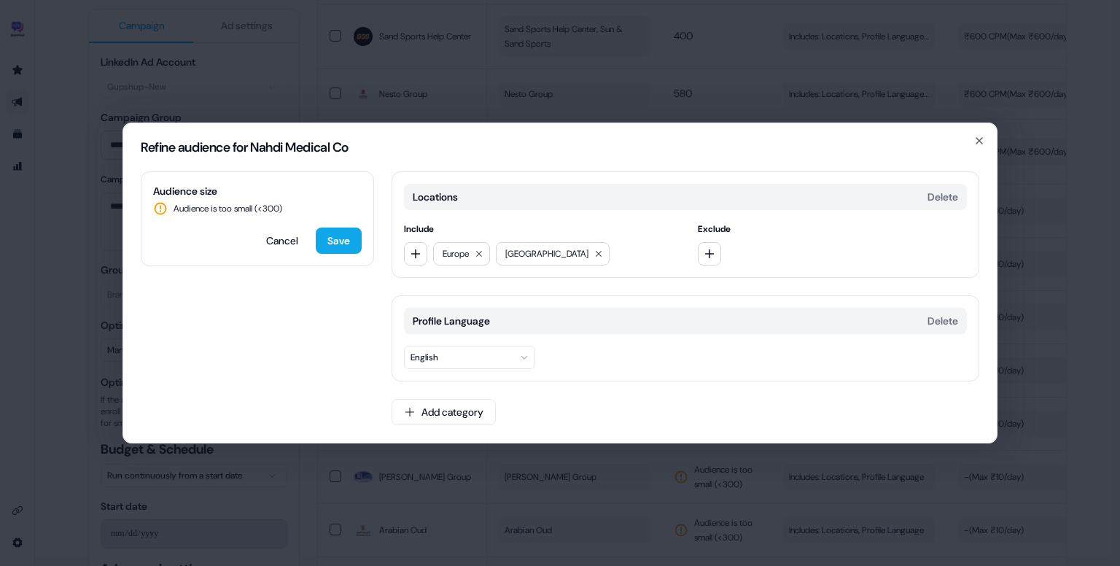
click at [986, 138] on div "Refine audience for Nahdi Medical Co" at bounding box center [559, 147] width 873 height 48
click at [980, 139] on icon "button" at bounding box center [979, 141] width 6 height 6
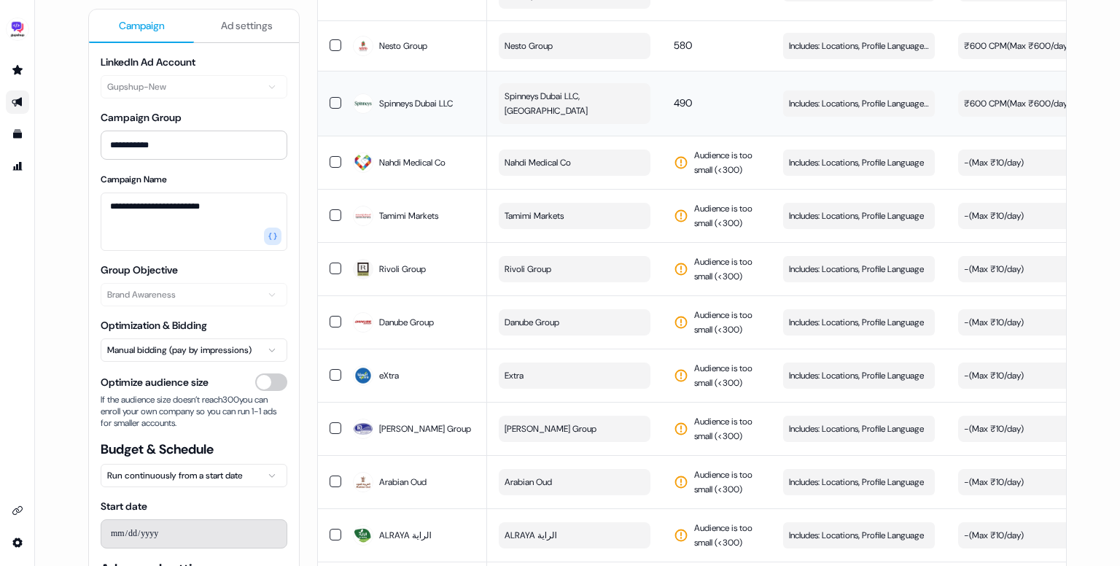
scroll to position [1435, 0]
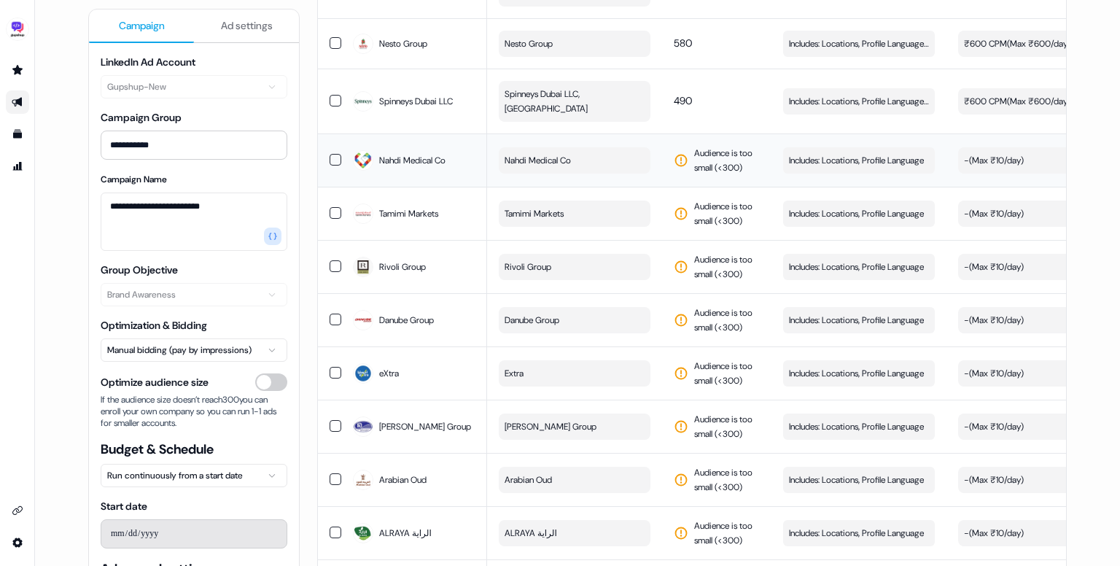
click at [338, 165] on button "button" at bounding box center [336, 160] width 12 height 12
click at [332, 219] on button "button" at bounding box center [336, 213] width 12 height 12
click at [332, 272] on button "button" at bounding box center [336, 266] width 12 height 12
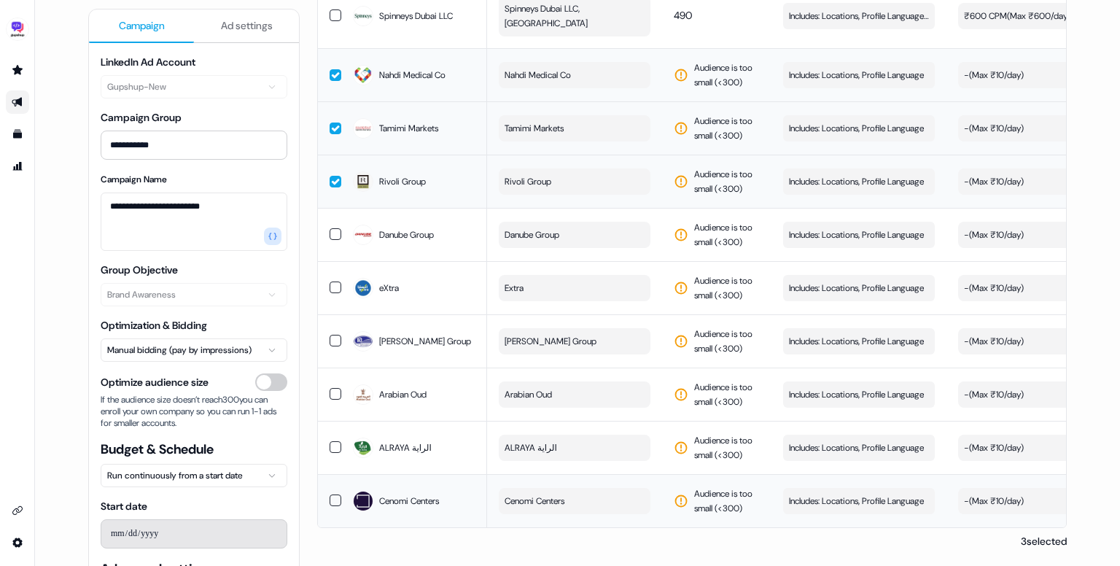
click at [332, 494] on button "button" at bounding box center [336, 500] width 12 height 12
click at [332, 447] on button "button" at bounding box center [336, 447] width 12 height 12
click at [330, 394] on button "button" at bounding box center [336, 394] width 12 height 12
click at [335, 335] on button "button" at bounding box center [336, 341] width 12 height 12
click at [330, 285] on button "button" at bounding box center [336, 287] width 12 height 12
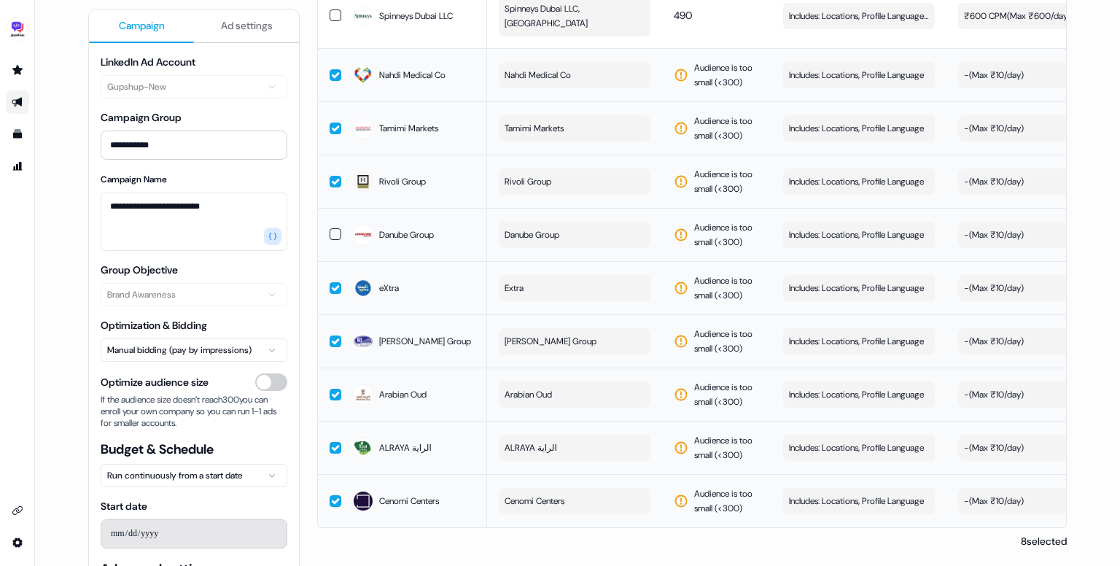
click at [332, 230] on button "button" at bounding box center [336, 234] width 12 height 12
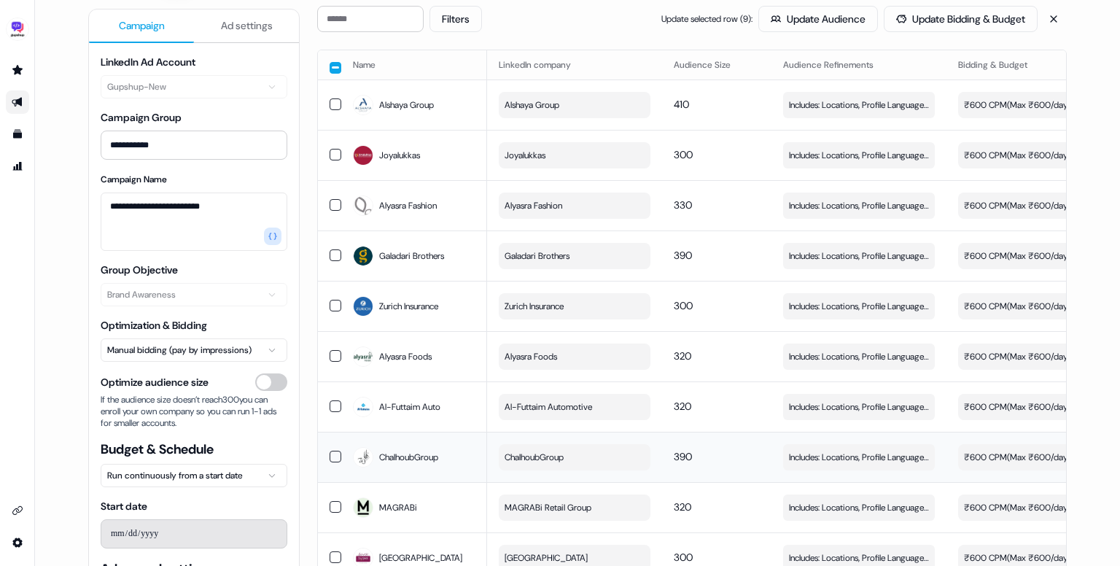
scroll to position [0, 0]
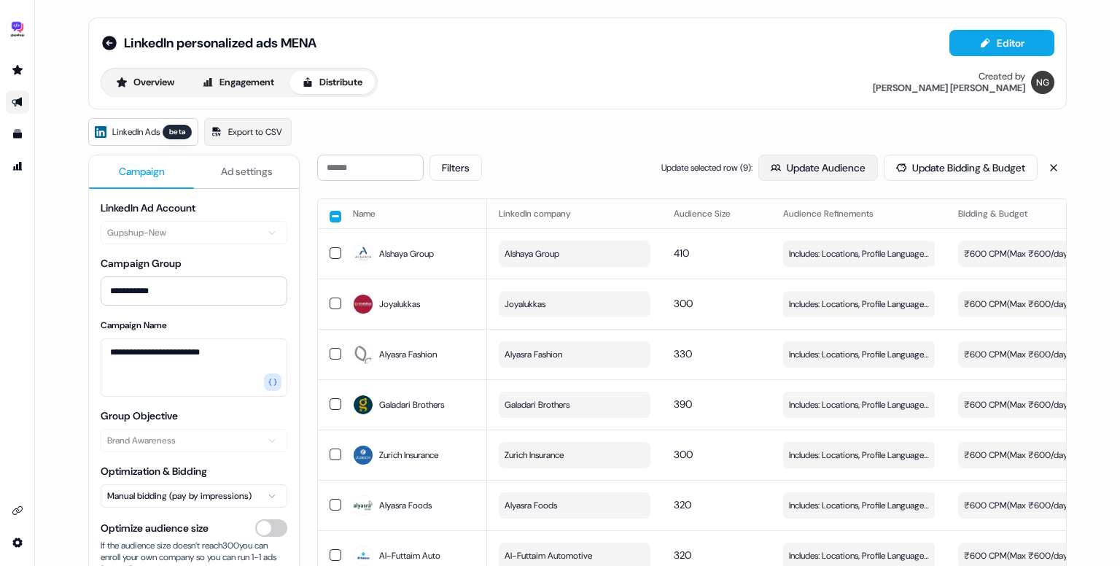
click at [837, 162] on button "Update Audience" at bounding box center [818, 168] width 120 height 26
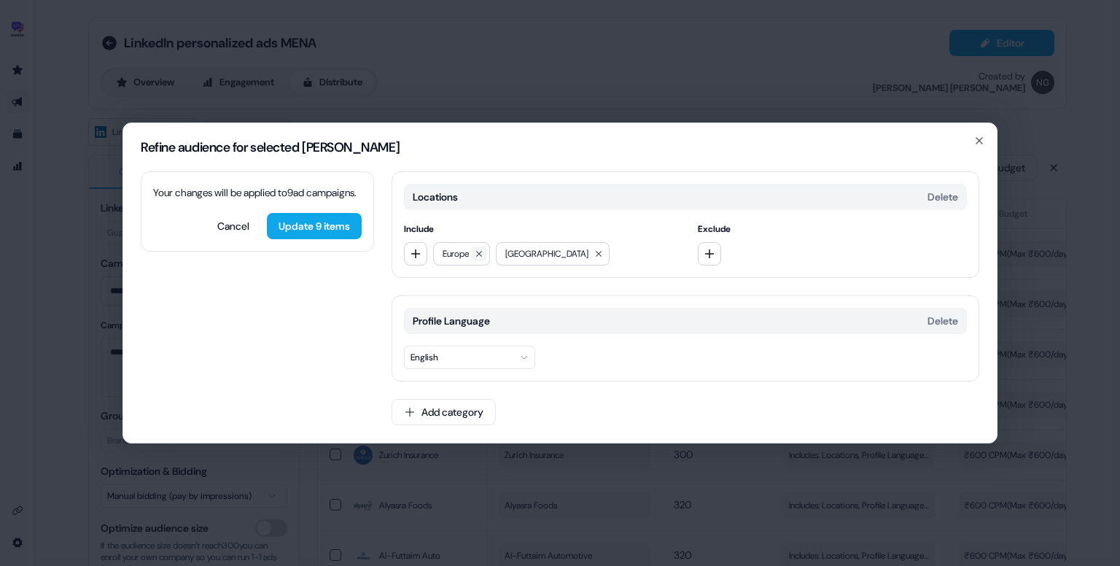
click at [484, 259] on button at bounding box center [479, 253] width 15 height 15
click at [533, 255] on icon at bounding box center [536, 254] width 6 height 6
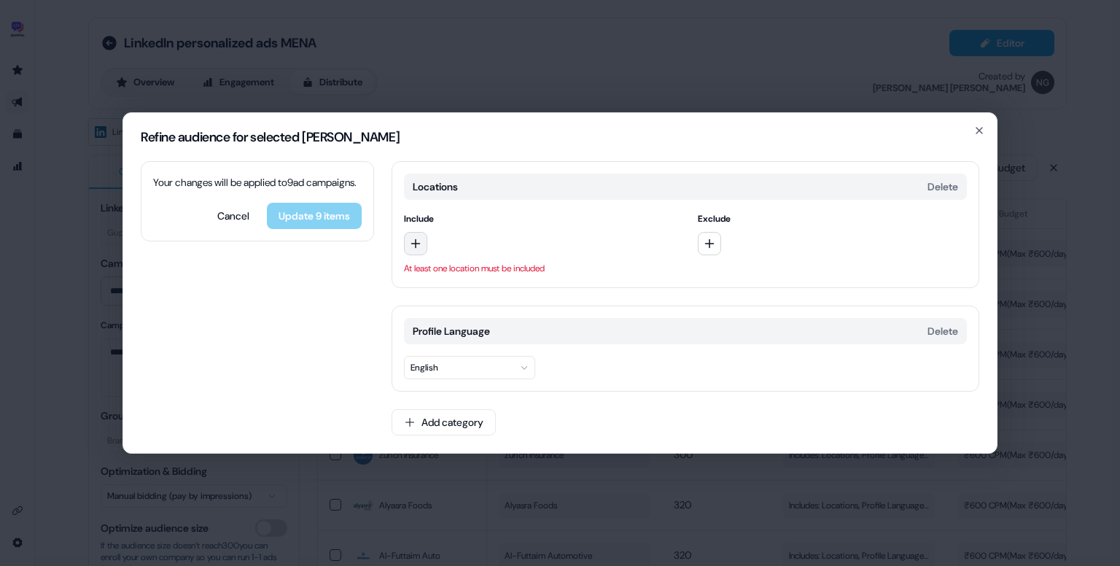
click at [424, 244] on button "button" at bounding box center [415, 243] width 23 height 23
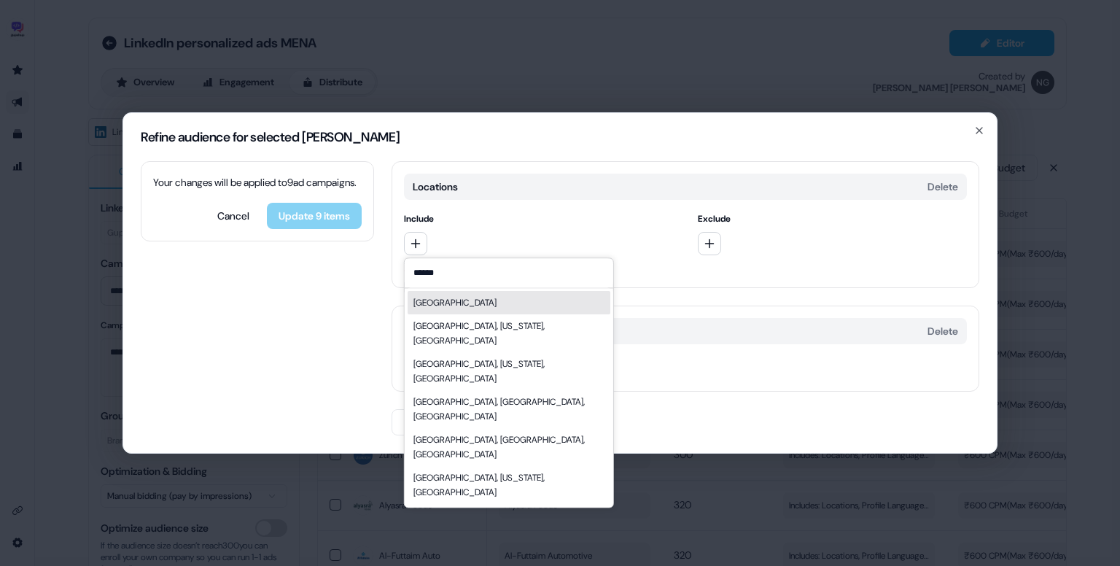
type input "******"
click at [464, 308] on div "Middle East" at bounding box center [509, 302] width 203 height 23
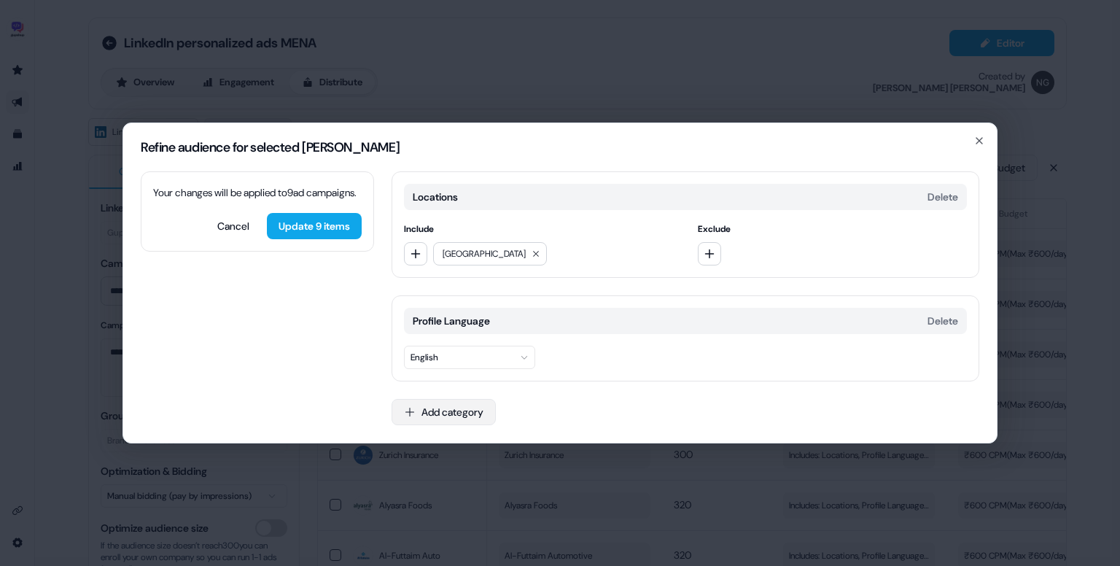
click at [456, 414] on button "Add category" at bounding box center [443, 412] width 104 height 26
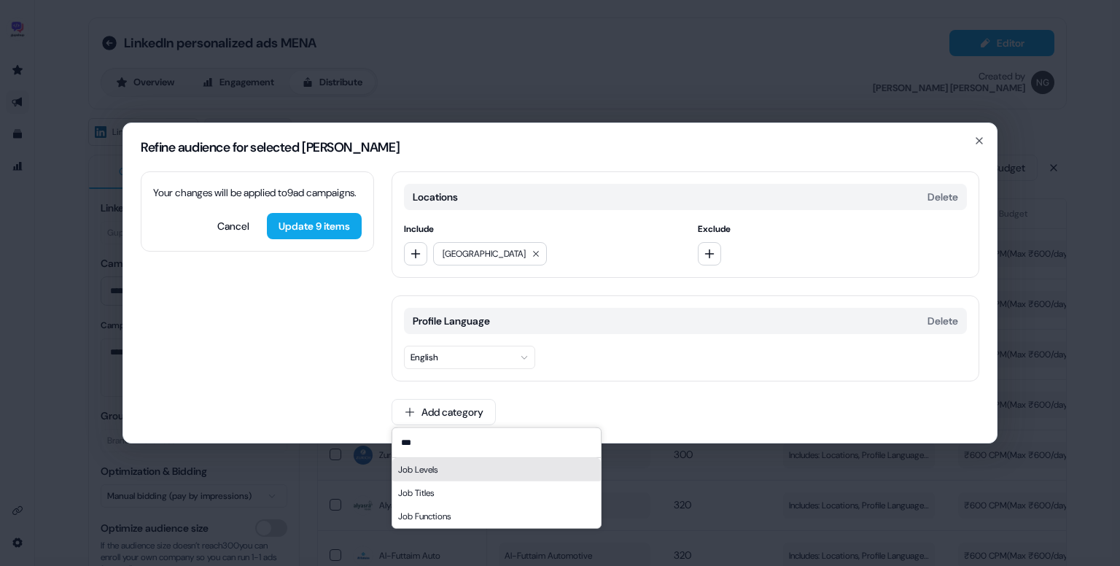
type input "***"
click at [467, 464] on div "Job Levels" at bounding box center [496, 469] width 208 height 23
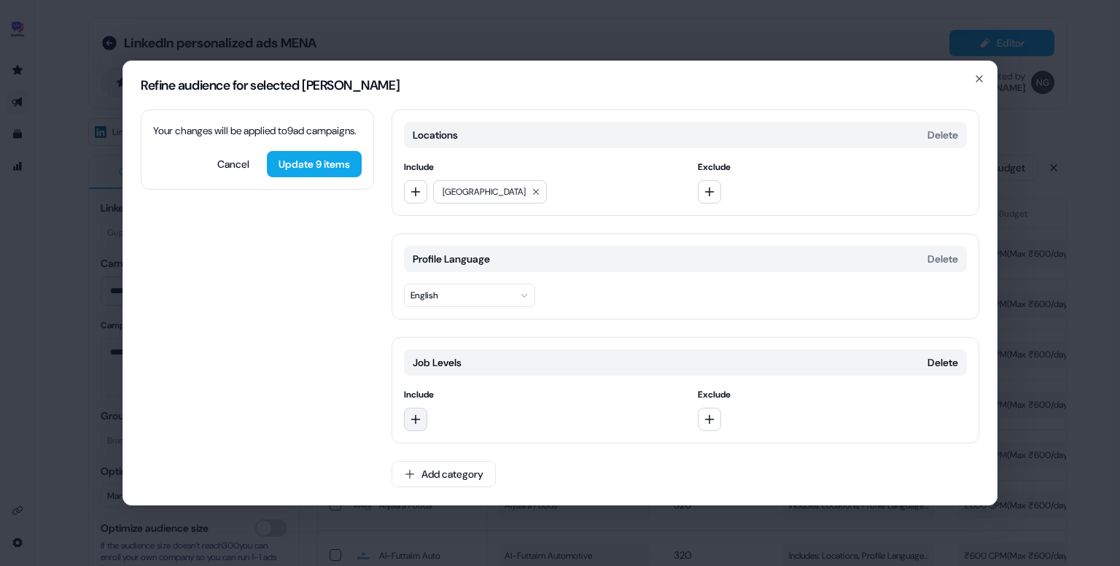
click at [412, 410] on button "button" at bounding box center [415, 419] width 23 height 23
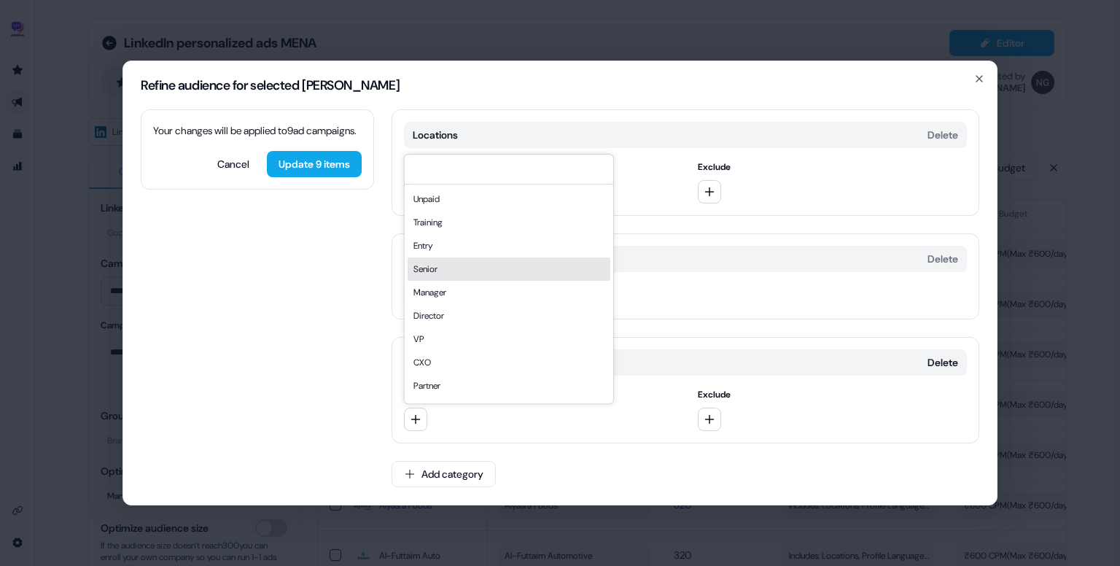
click at [469, 269] on div "Senior" at bounding box center [509, 268] width 203 height 23
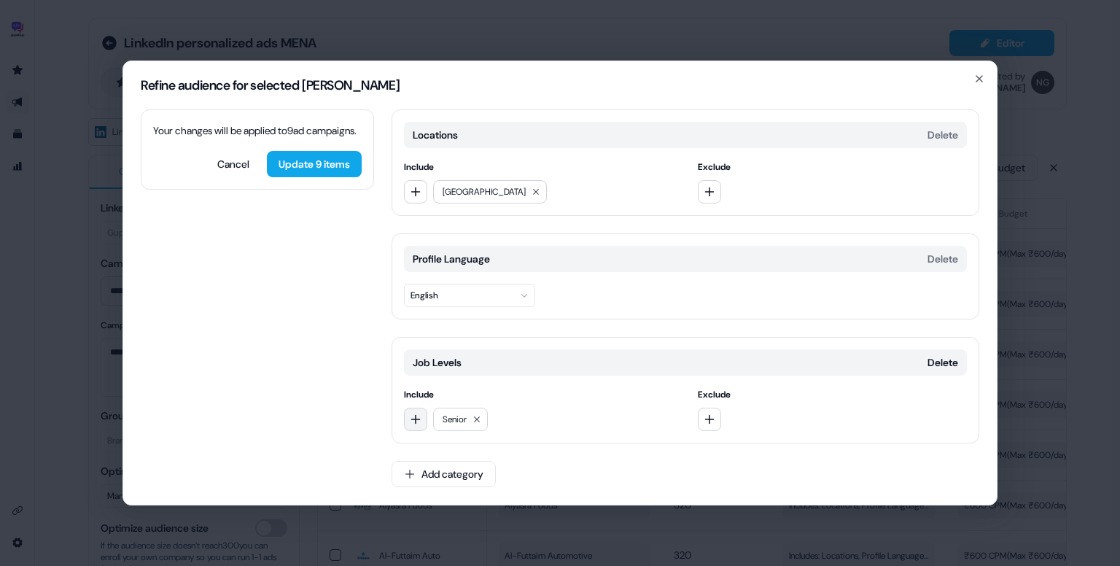
click at [411, 420] on icon "button" at bounding box center [416, 419] width 12 height 12
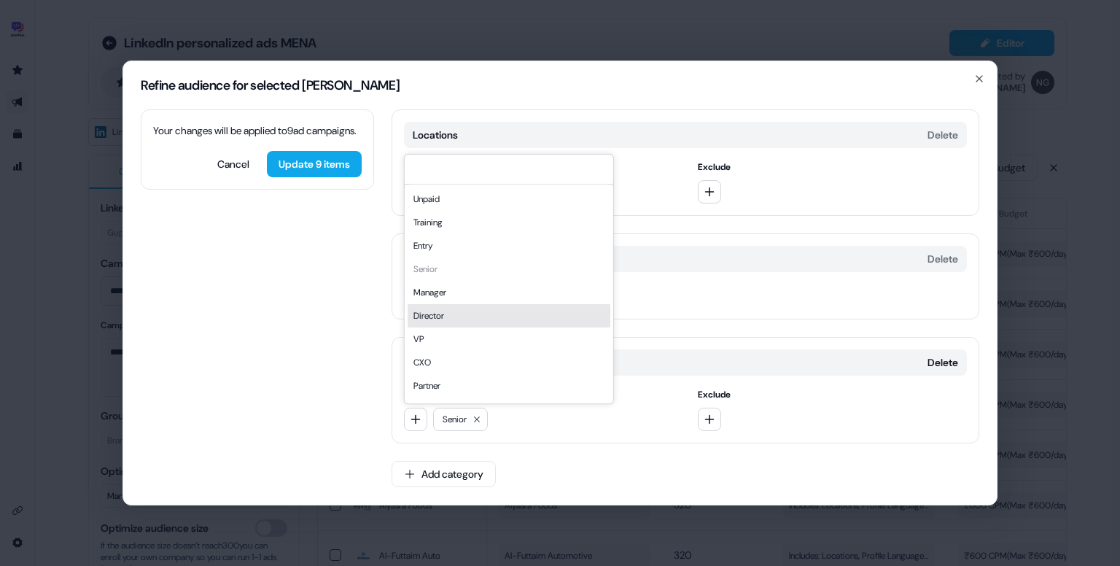
click at [451, 316] on div "Director" at bounding box center [509, 315] width 203 height 23
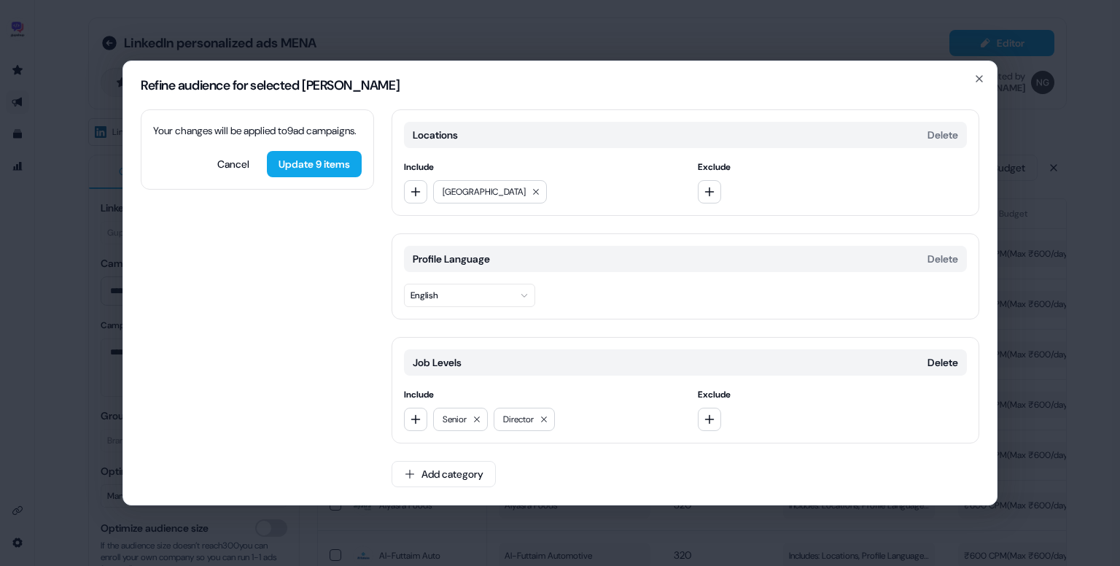
click at [415, 406] on div "Include Senior Director" at bounding box center [539, 409] width 270 height 44
click at [413, 411] on button "button" at bounding box center [415, 419] width 23 height 23
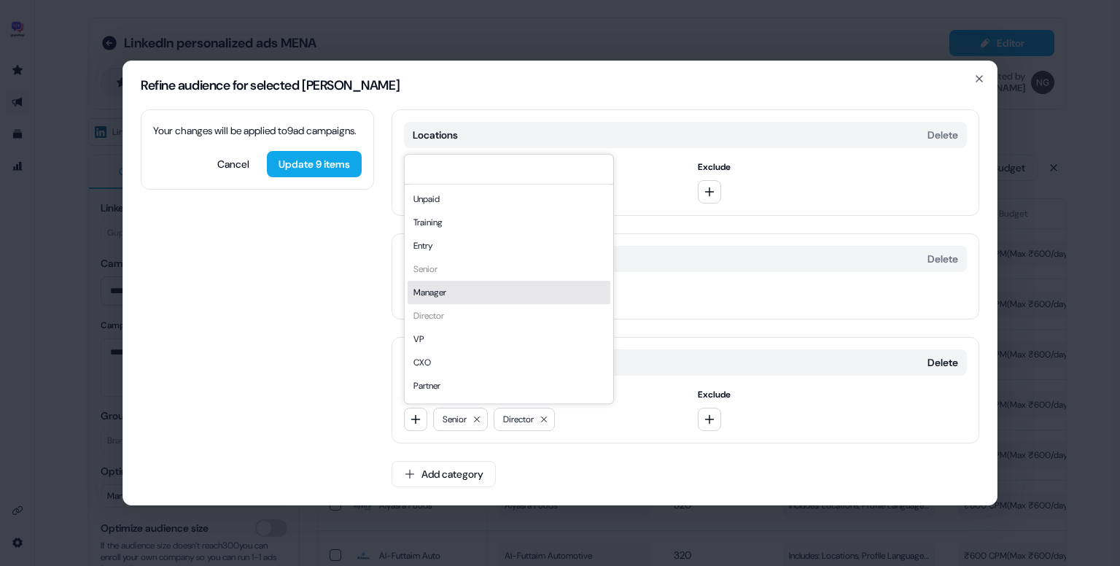
click at [449, 299] on div "Manager" at bounding box center [509, 292] width 203 height 23
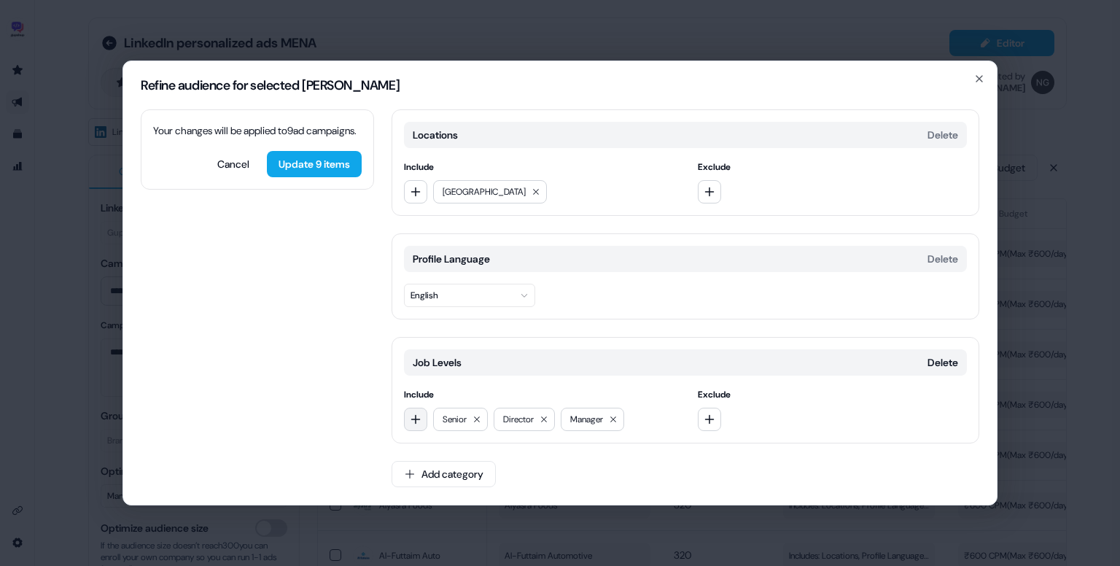
click at [416, 413] on icon "button" at bounding box center [416, 419] width 12 height 12
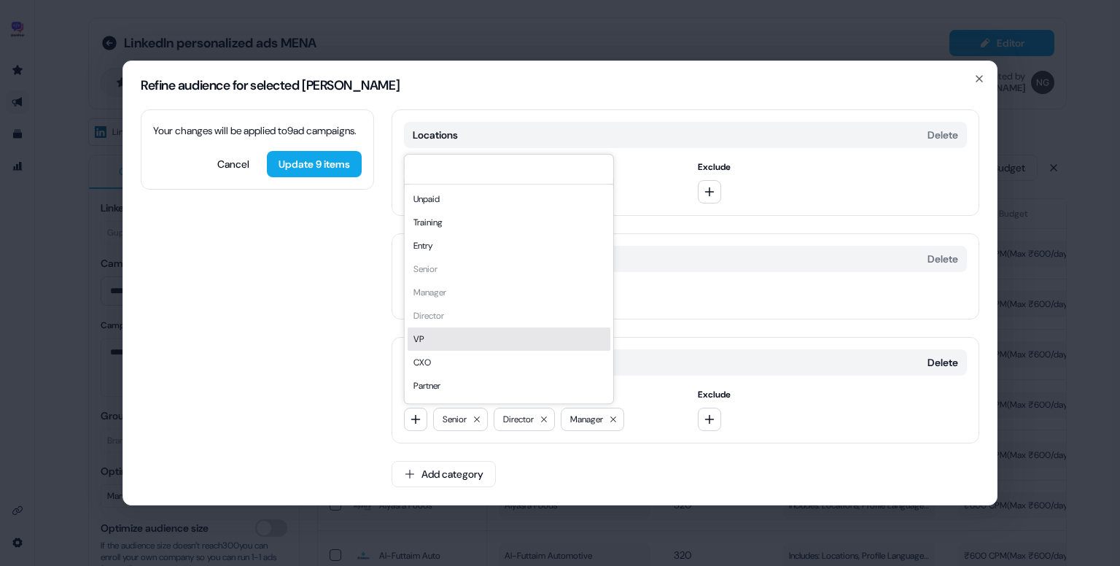
click at [456, 348] on div "VP" at bounding box center [509, 338] width 203 height 23
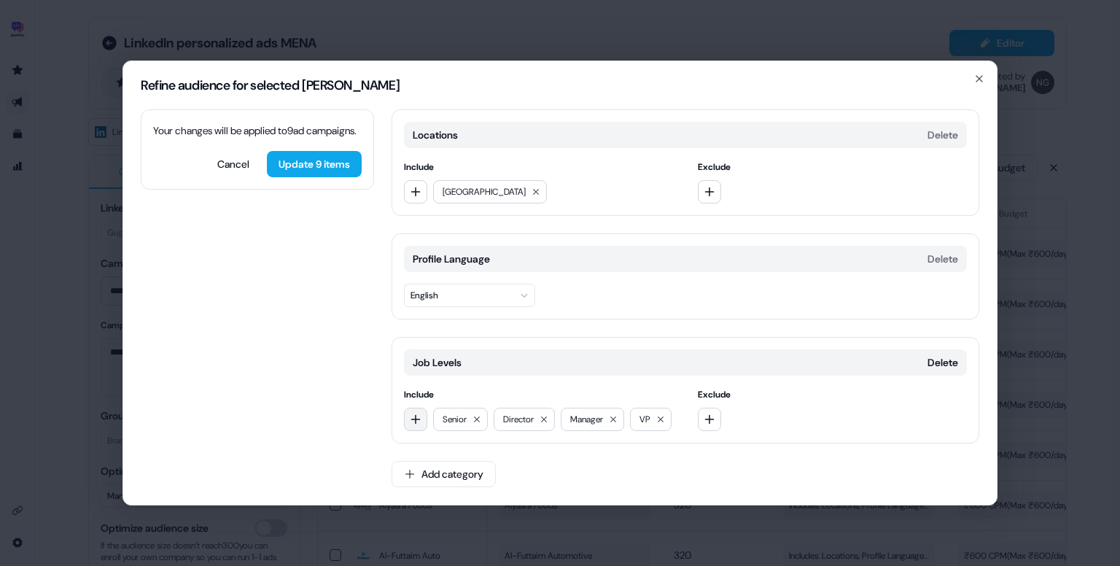
click at [414, 418] on icon "button" at bounding box center [416, 419] width 12 height 12
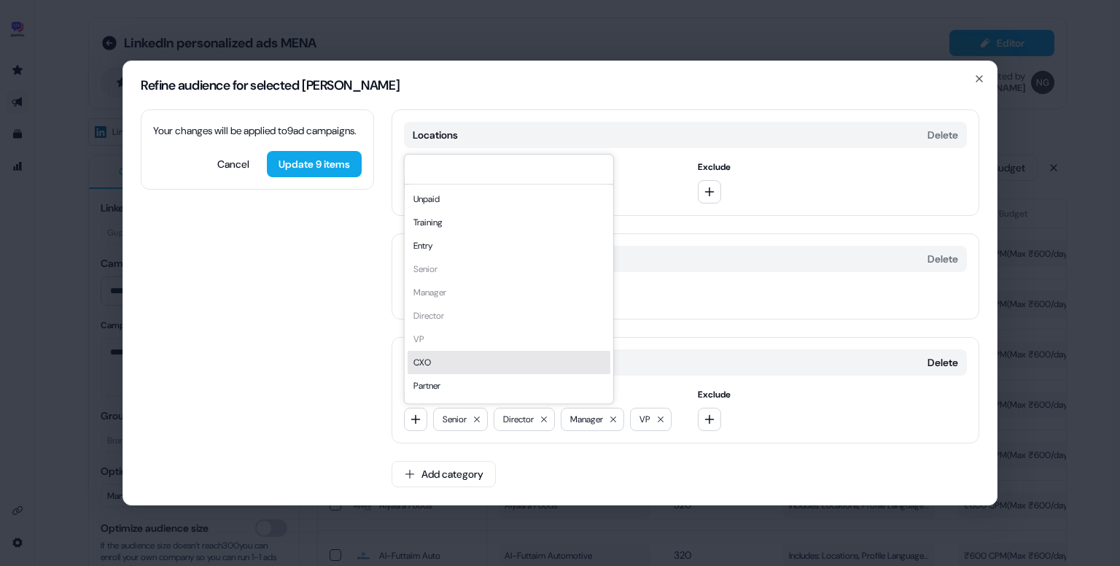
click at [439, 358] on div "CXO" at bounding box center [509, 362] width 203 height 23
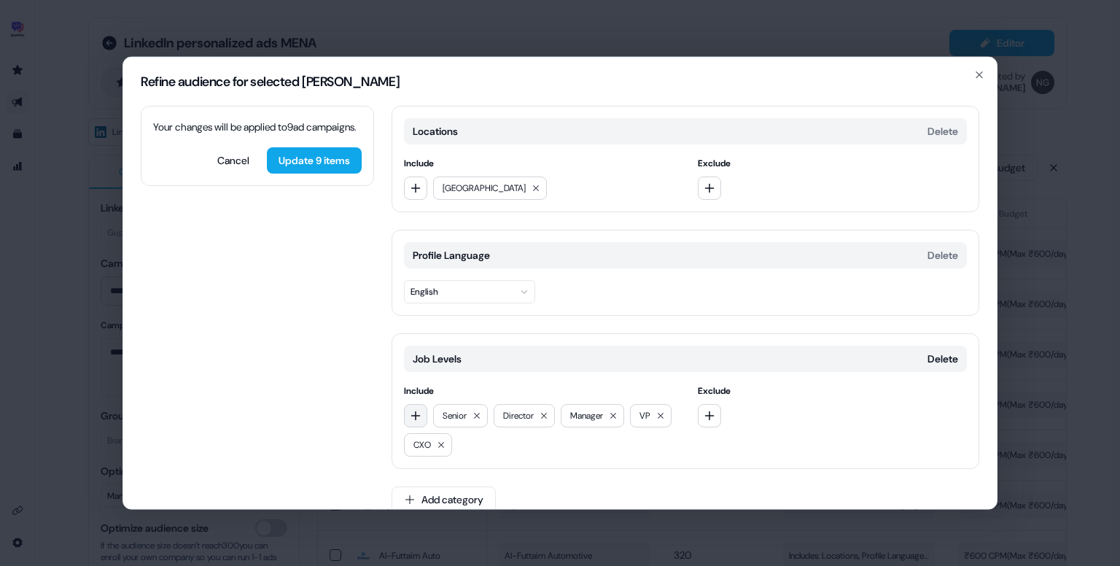
click at [416, 421] on button "button" at bounding box center [415, 415] width 23 height 23
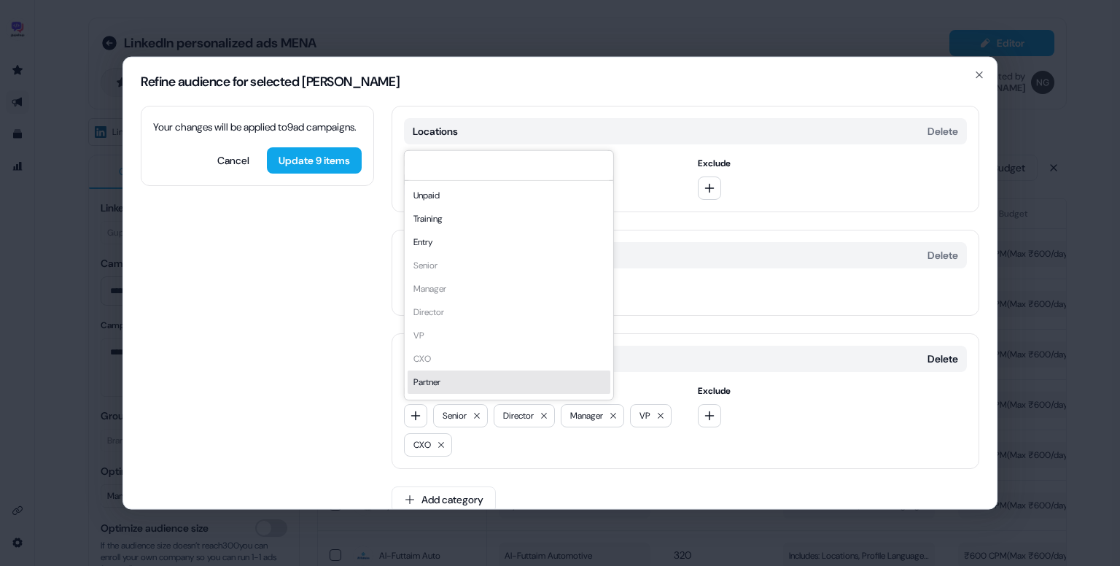
click at [437, 389] on div "Partner" at bounding box center [509, 381] width 203 height 23
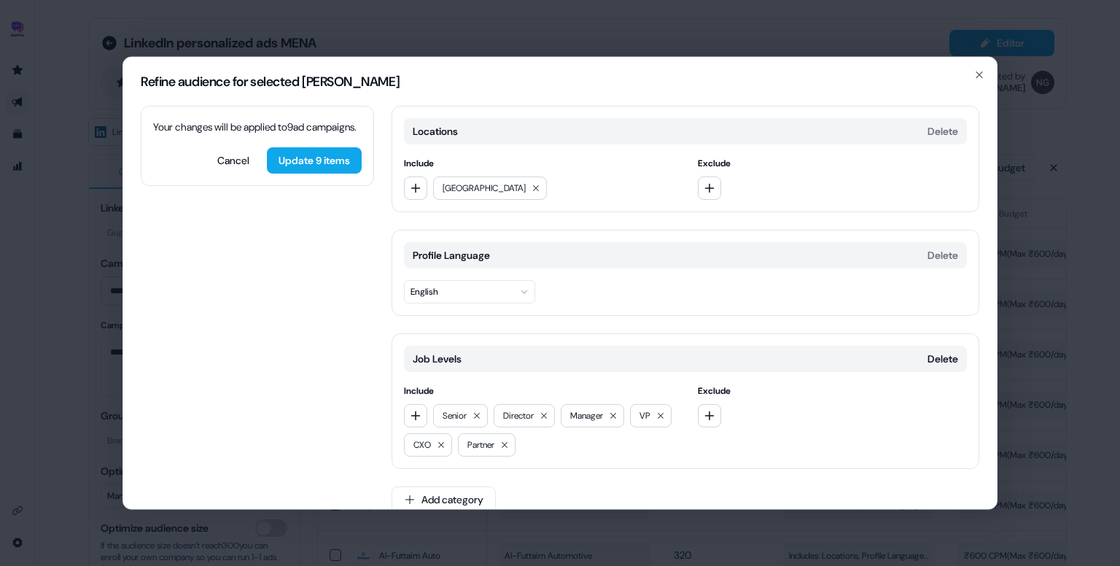
scroll to position [20, 0]
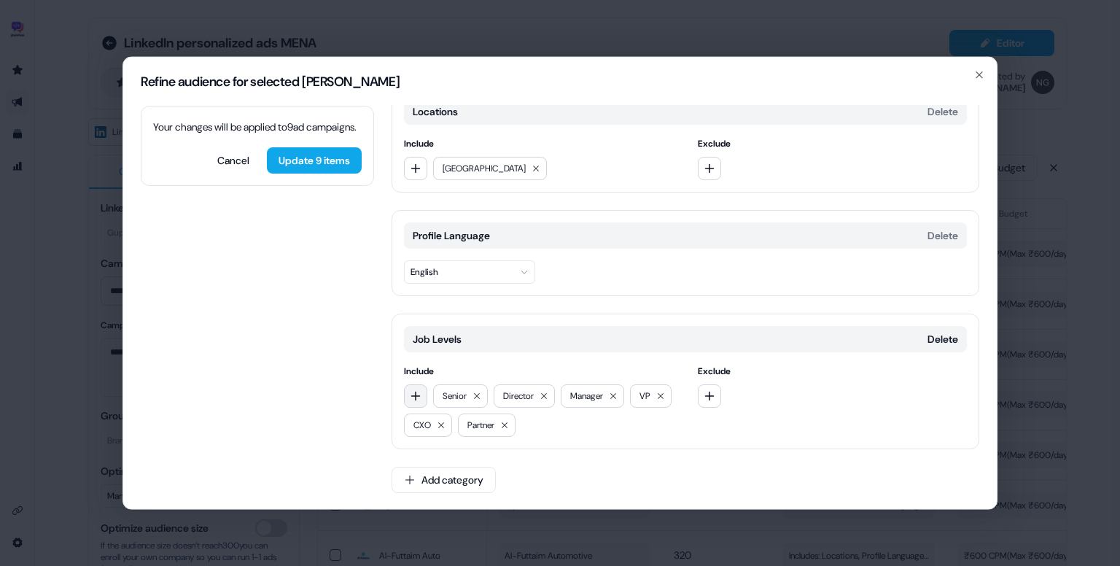
click at [417, 390] on icon "button" at bounding box center [416, 396] width 12 height 12
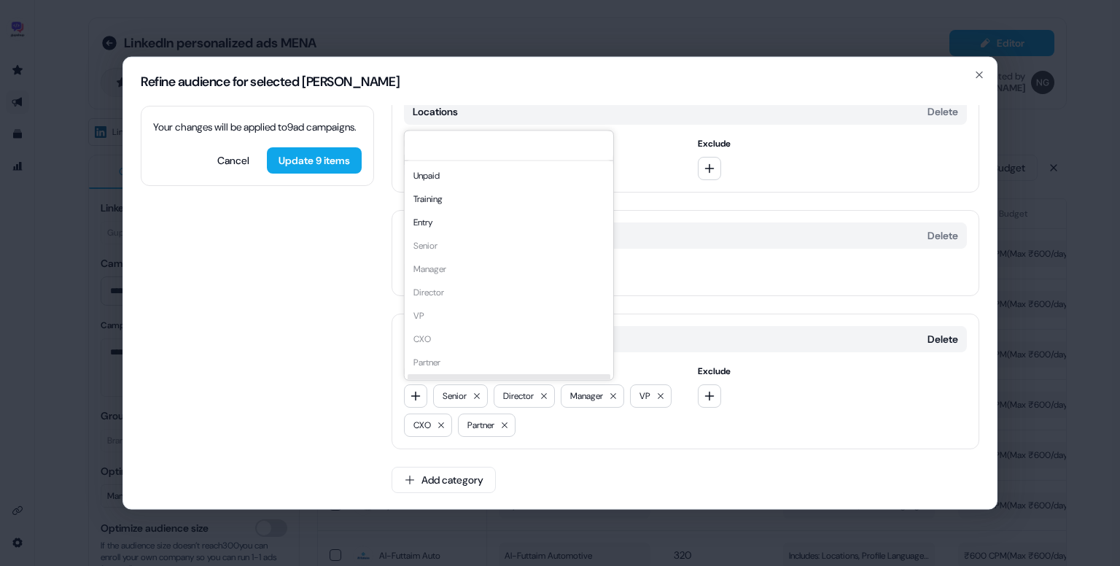
scroll to position [20, 0]
click at [445, 362] on div "Owner" at bounding box center [509, 365] width 203 height 23
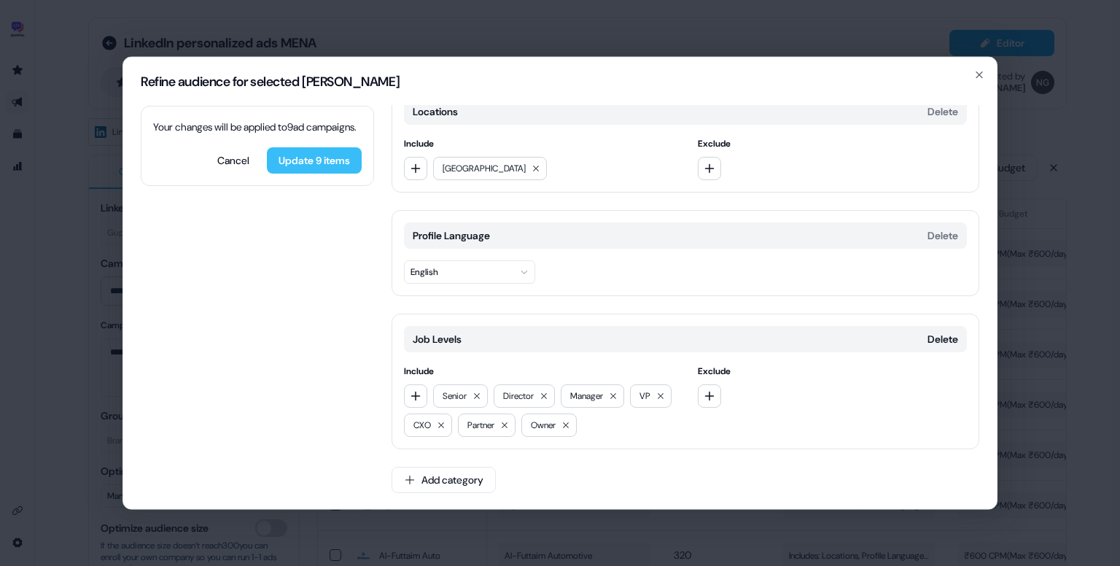
click at [304, 174] on button "Update 9 items" at bounding box center [314, 160] width 95 height 26
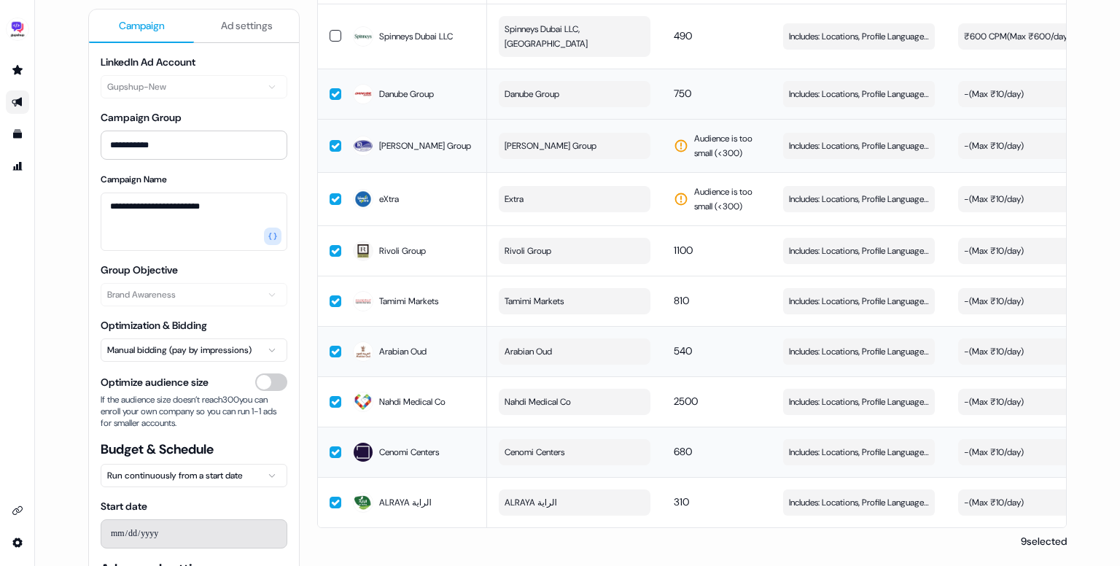
scroll to position [1539, 0]
click at [838, 394] on span "Includes: Locations, Profile Language, Job Levels" at bounding box center [859, 401] width 140 height 15
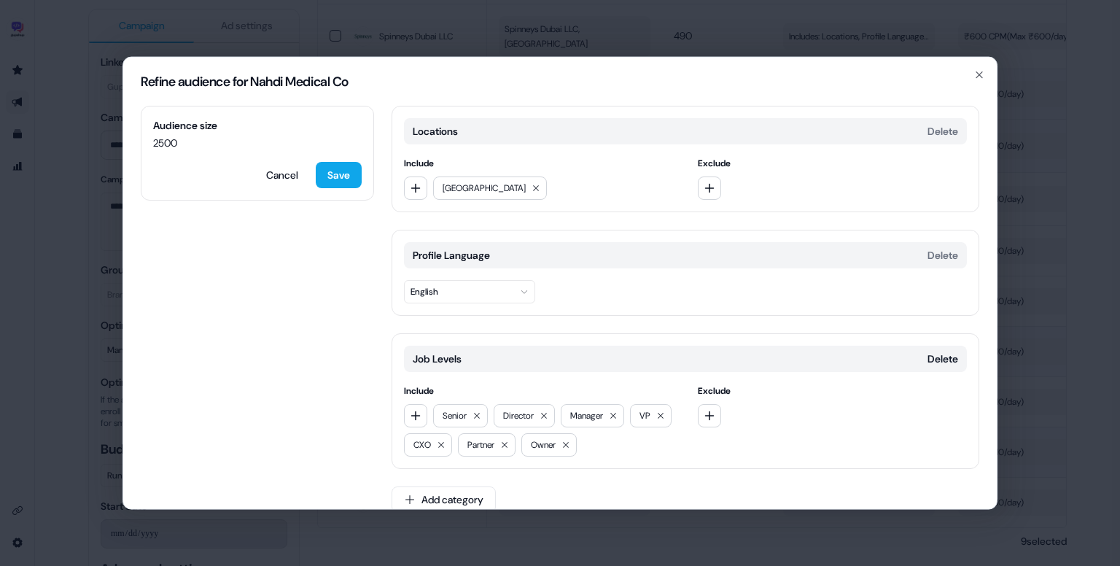
scroll to position [20, 0]
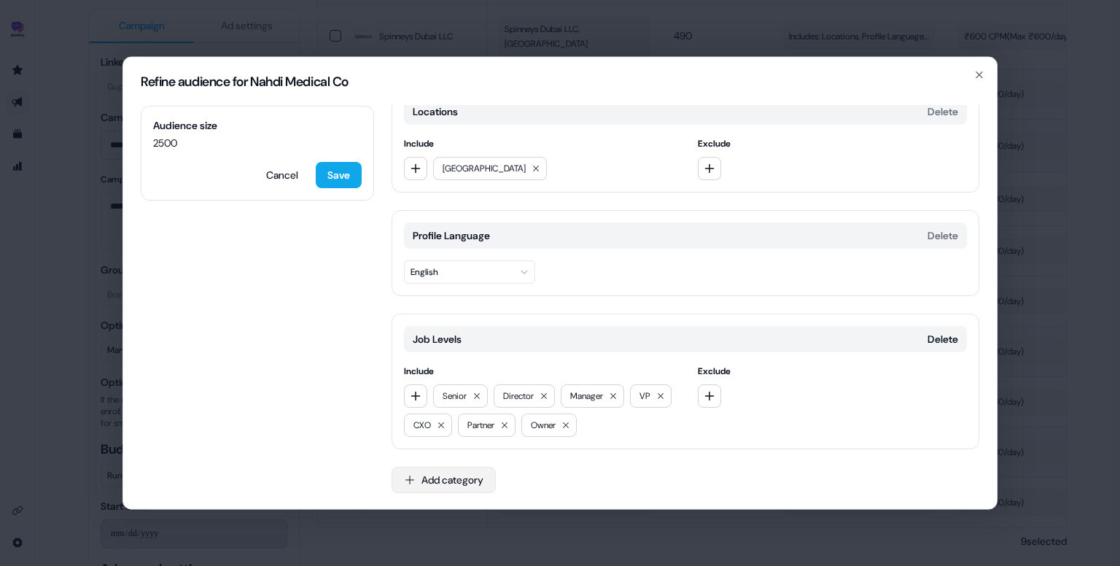
click at [455, 475] on button "Add category" at bounding box center [443, 480] width 104 height 26
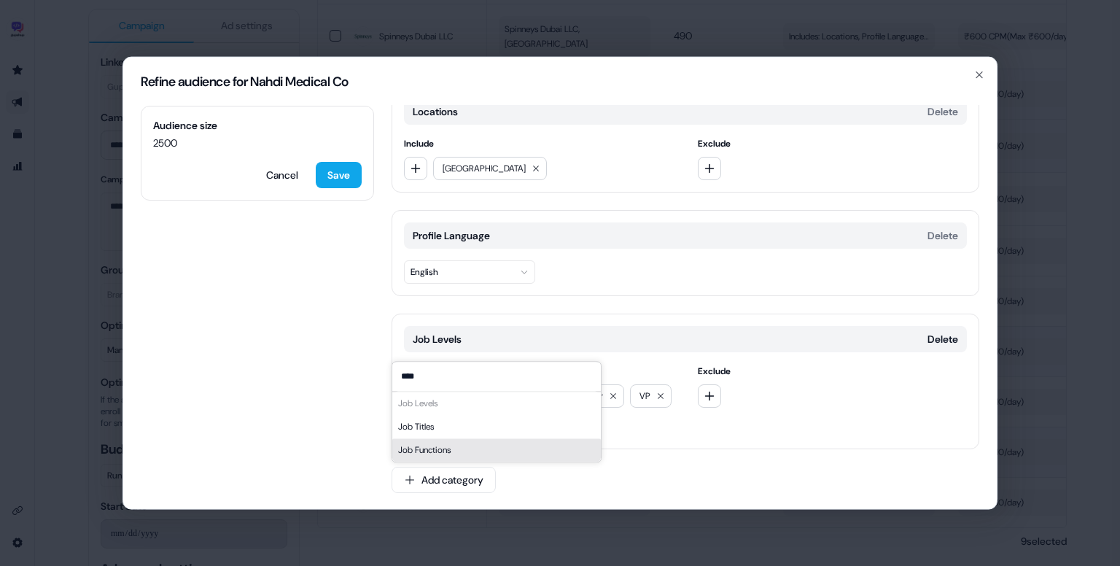
type input "***"
click at [461, 447] on div "Job Functions" at bounding box center [496, 449] width 208 height 23
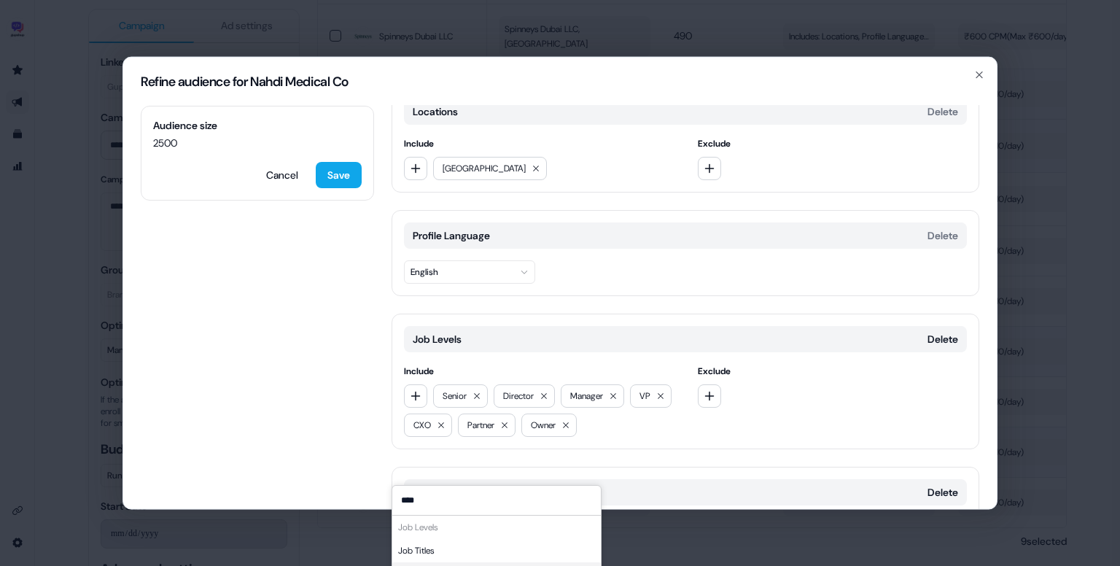
scroll to position [143, 0]
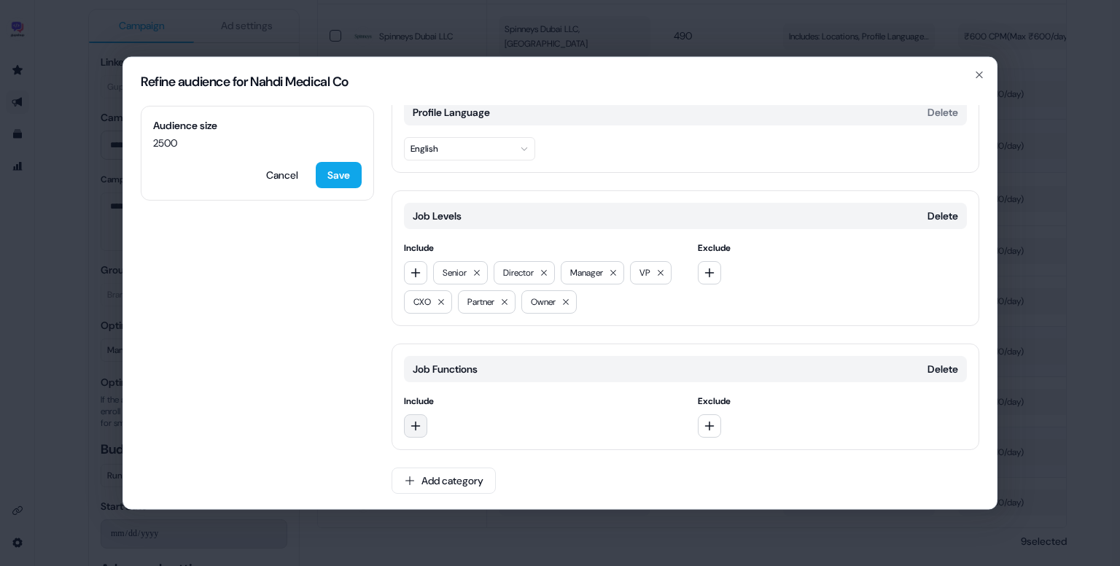
click at [407, 422] on button "button" at bounding box center [415, 425] width 23 height 23
type input "****"
click at [485, 485] on div "Marketing" at bounding box center [509, 483] width 203 height 23
click at [416, 425] on icon "button" at bounding box center [416, 426] width 12 height 12
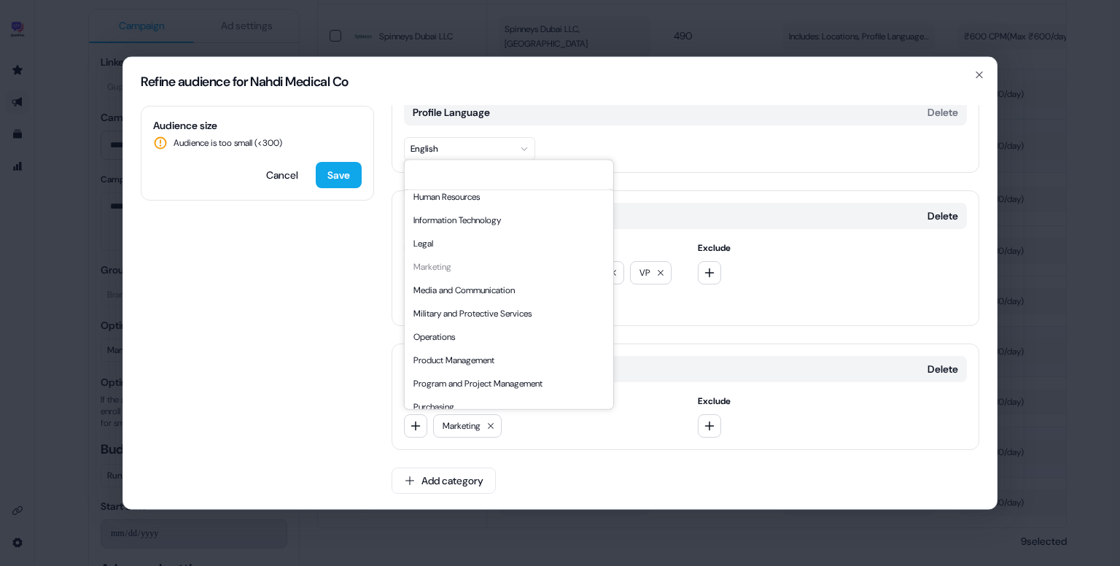
scroll to position [394, 0]
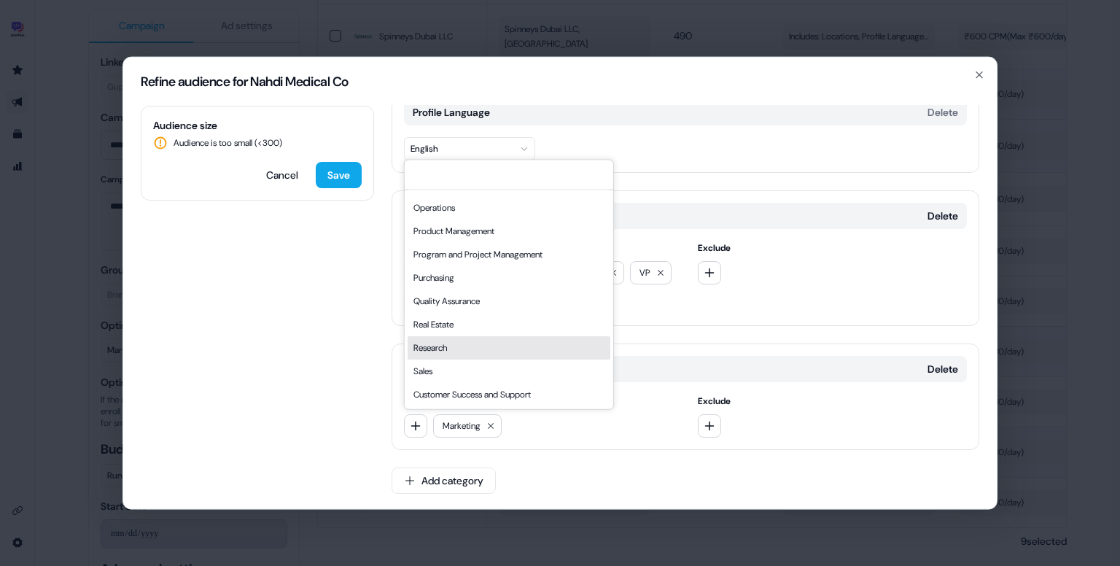
click at [458, 373] on div "Sales" at bounding box center [509, 370] width 203 height 23
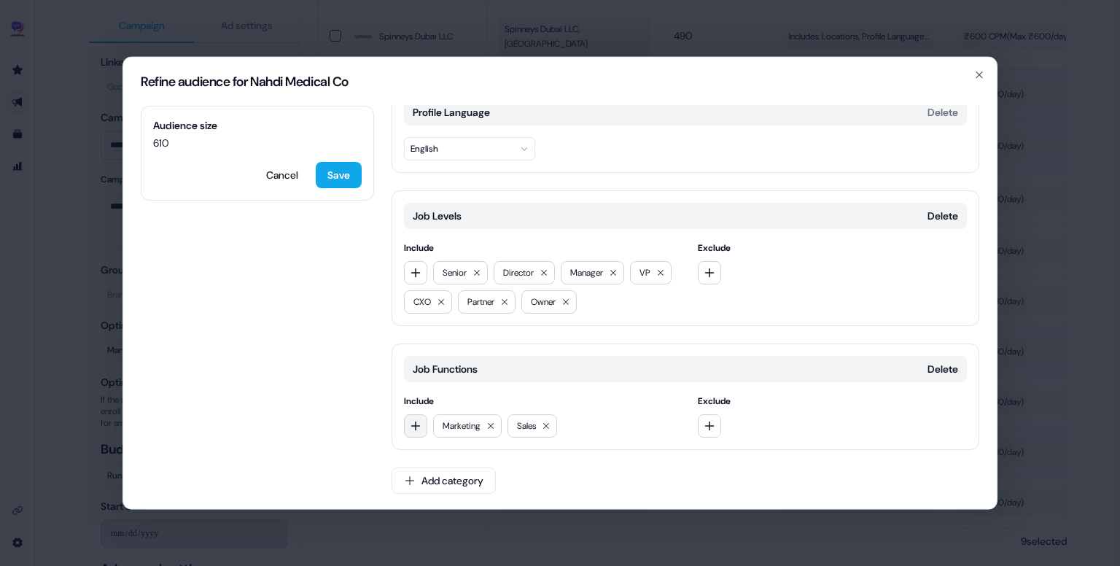
click at [414, 422] on icon "button" at bounding box center [416, 426] width 12 height 12
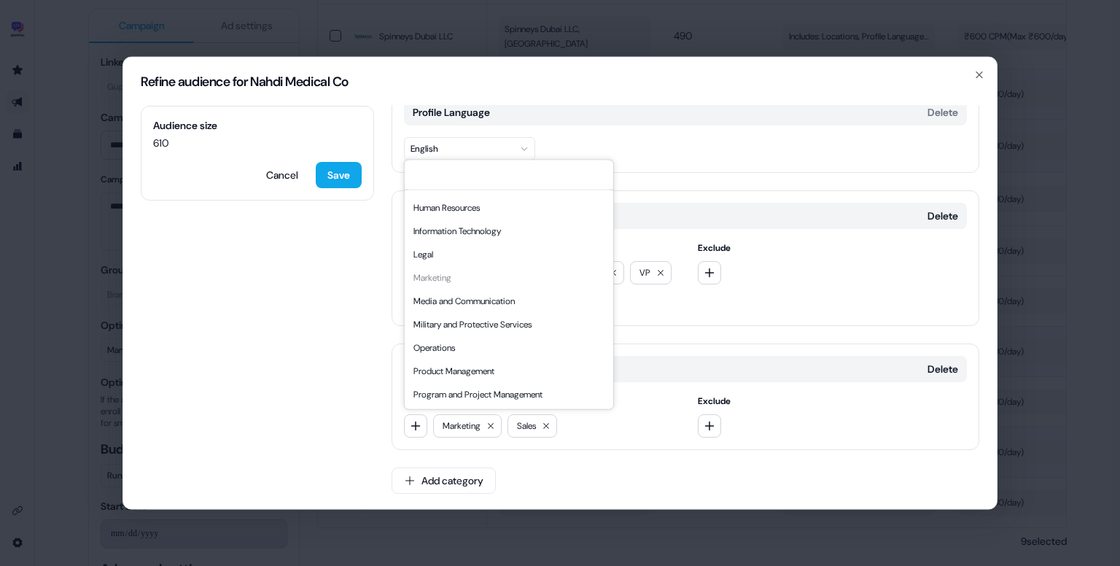
scroll to position [253, 0]
click at [465, 298] on div "Media and Communication" at bounding box center [509, 301] width 203 height 23
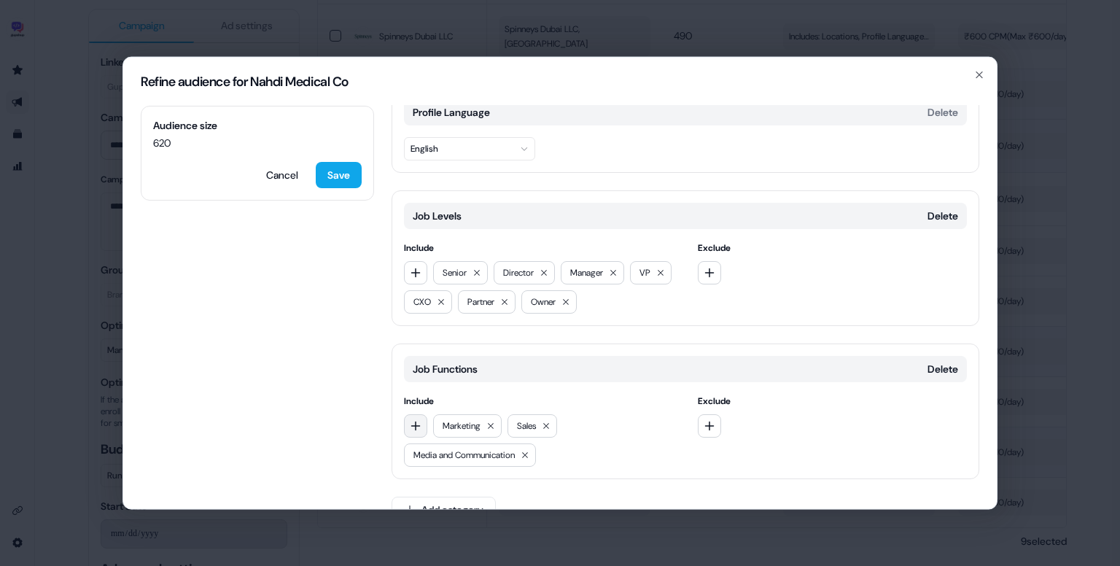
click at [419, 421] on icon "button" at bounding box center [416, 426] width 12 height 12
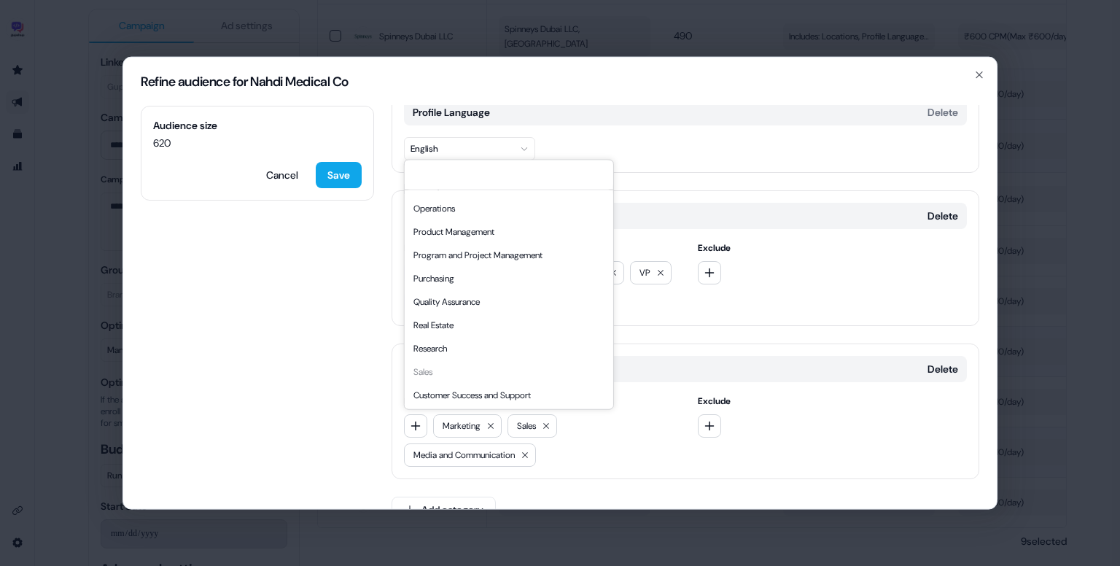
scroll to position [394, 0]
click at [488, 391] on div "Customer Success and Support" at bounding box center [509, 394] width 203 height 23
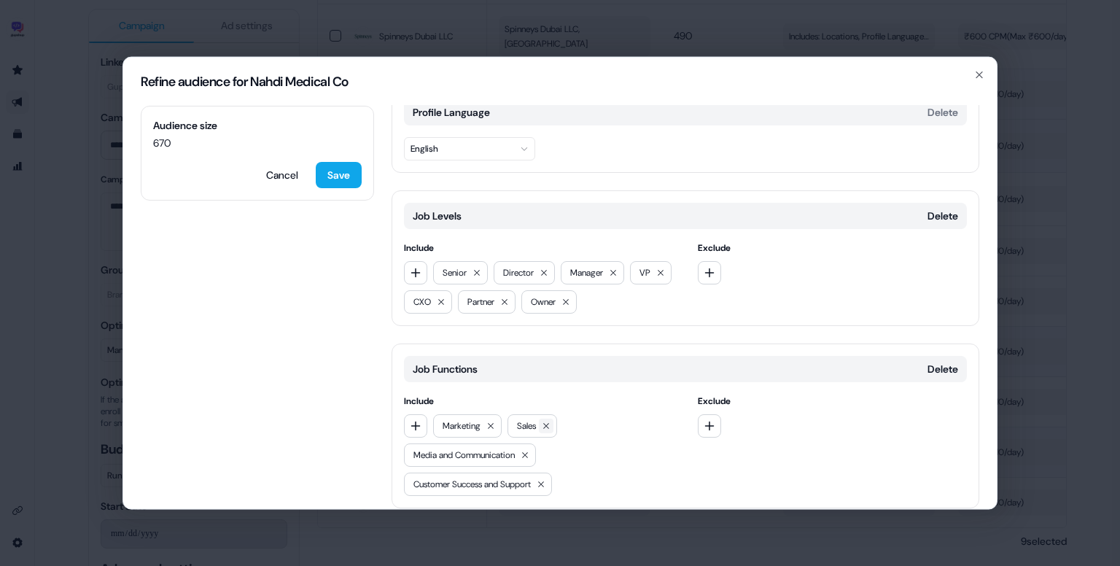
click at [550, 428] on button at bounding box center [546, 425] width 15 height 15
click at [421, 418] on button "button" at bounding box center [415, 425] width 23 height 23
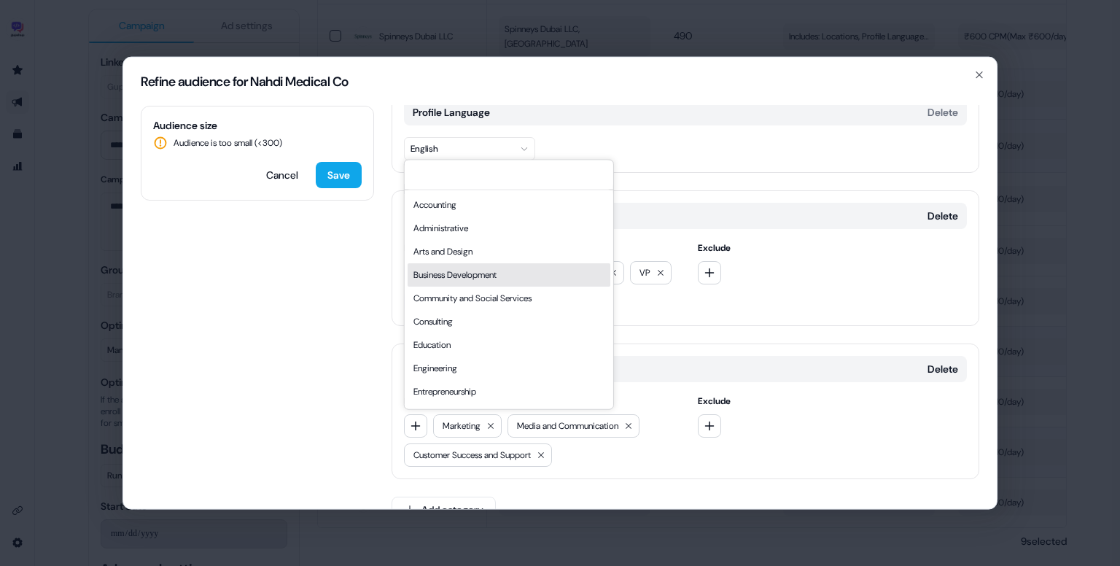
click at [499, 268] on div "Business Development" at bounding box center [509, 274] width 203 height 23
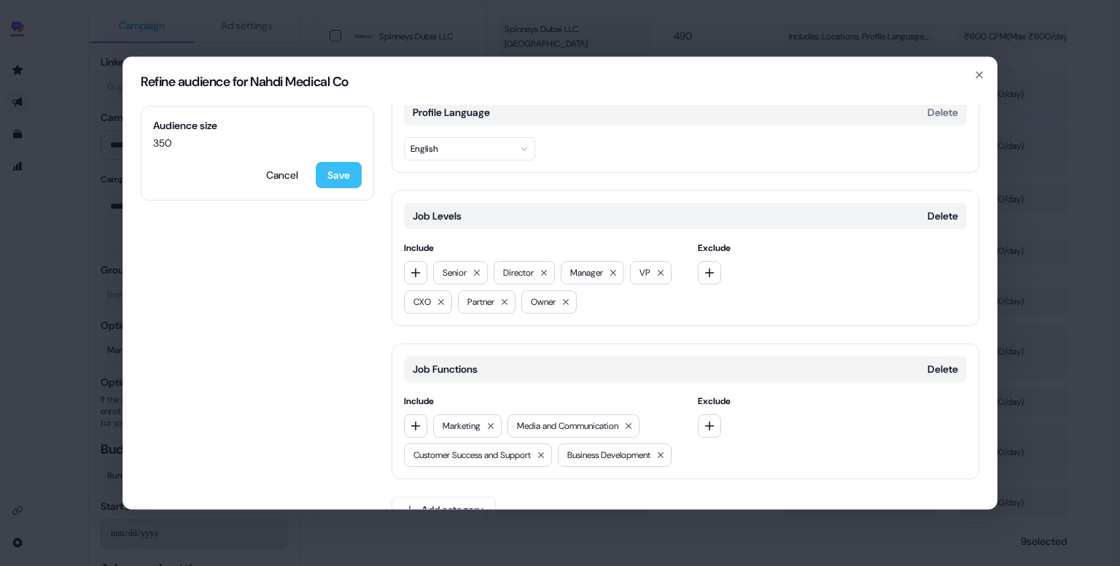
click at [341, 182] on button "Save" at bounding box center [339, 175] width 46 height 26
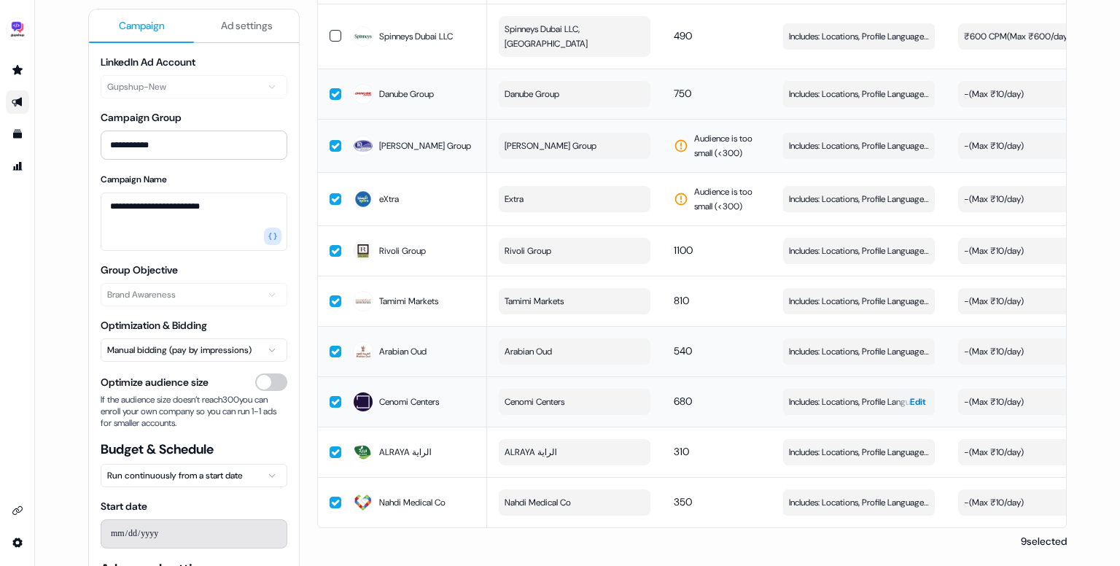
click at [835, 394] on span "Includes: Locations, Profile Language, Job Levels" at bounding box center [859, 401] width 140 height 15
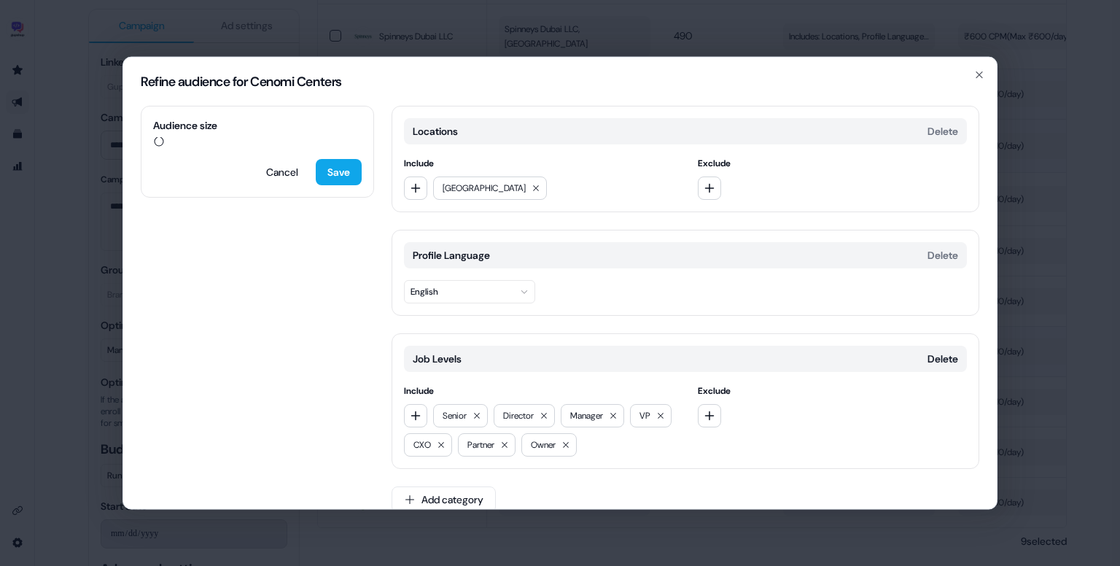
scroll to position [20, 0]
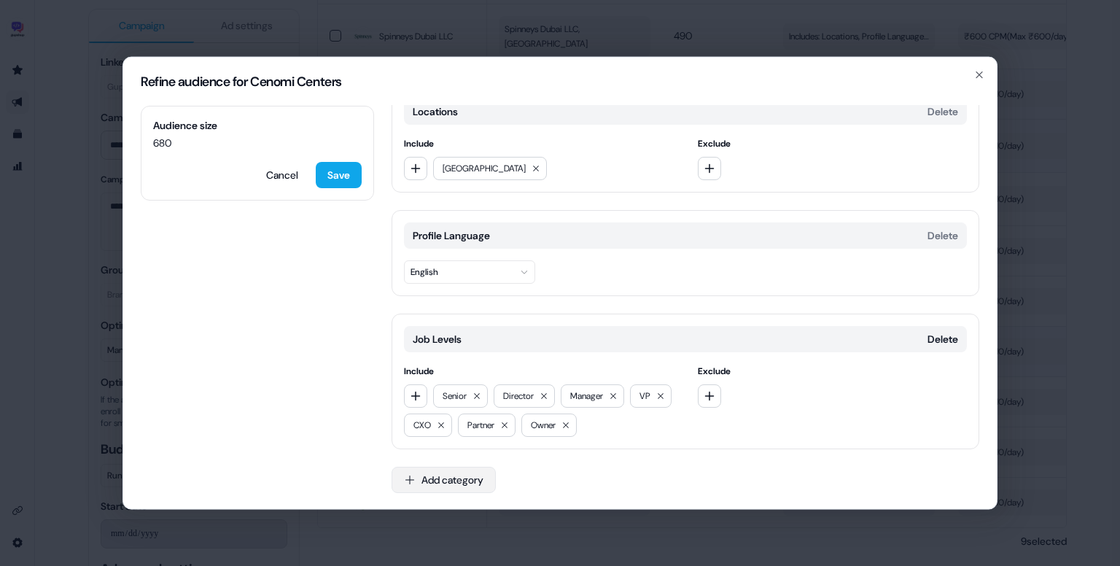
click at [443, 482] on button "Add category" at bounding box center [443, 480] width 104 height 26
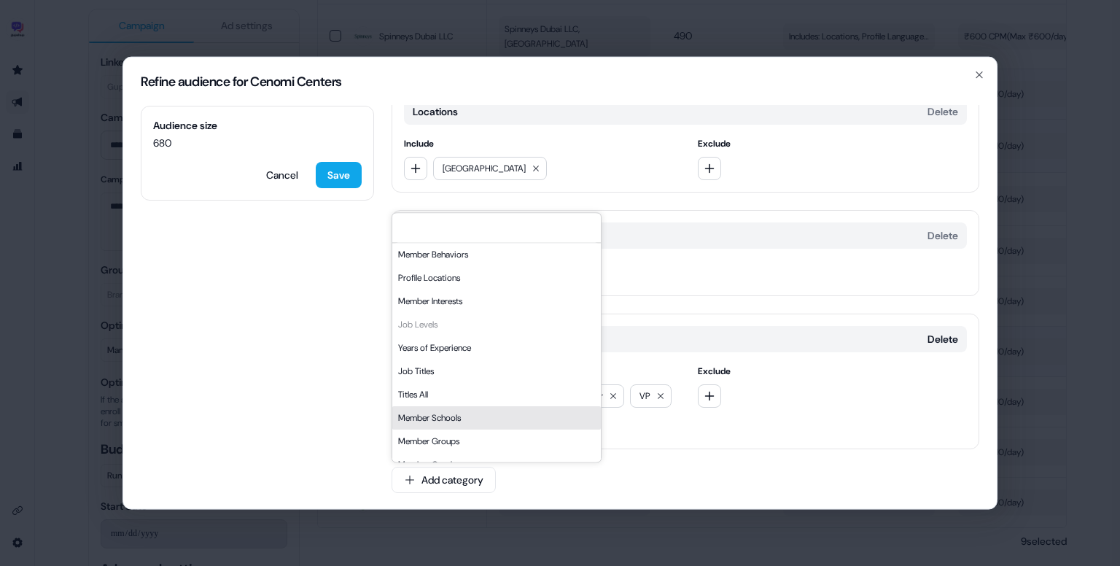
scroll to position [248, 0]
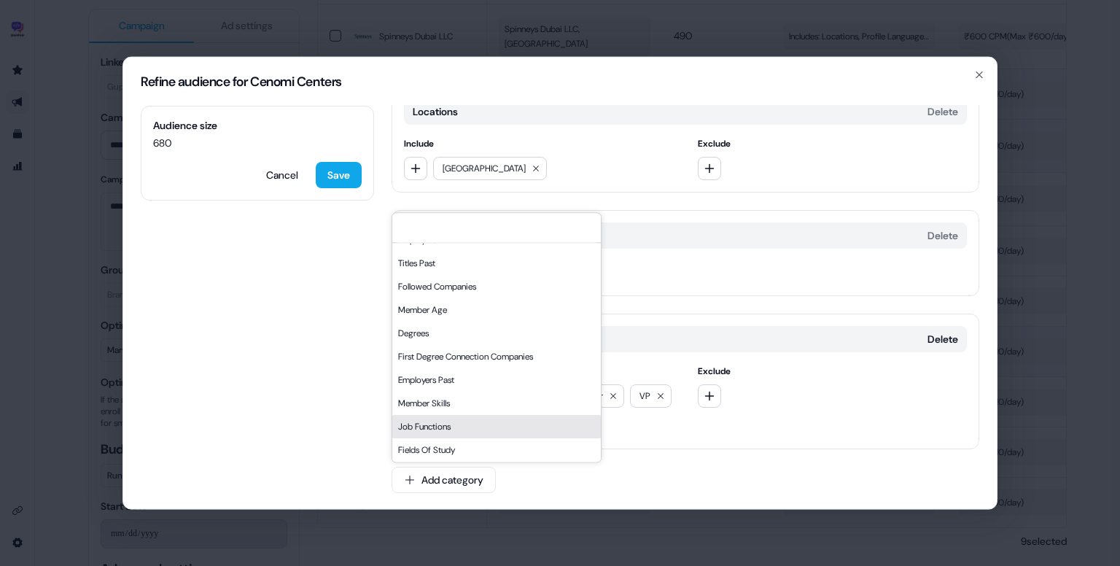
click at [489, 428] on div "Job Functions" at bounding box center [496, 426] width 208 height 23
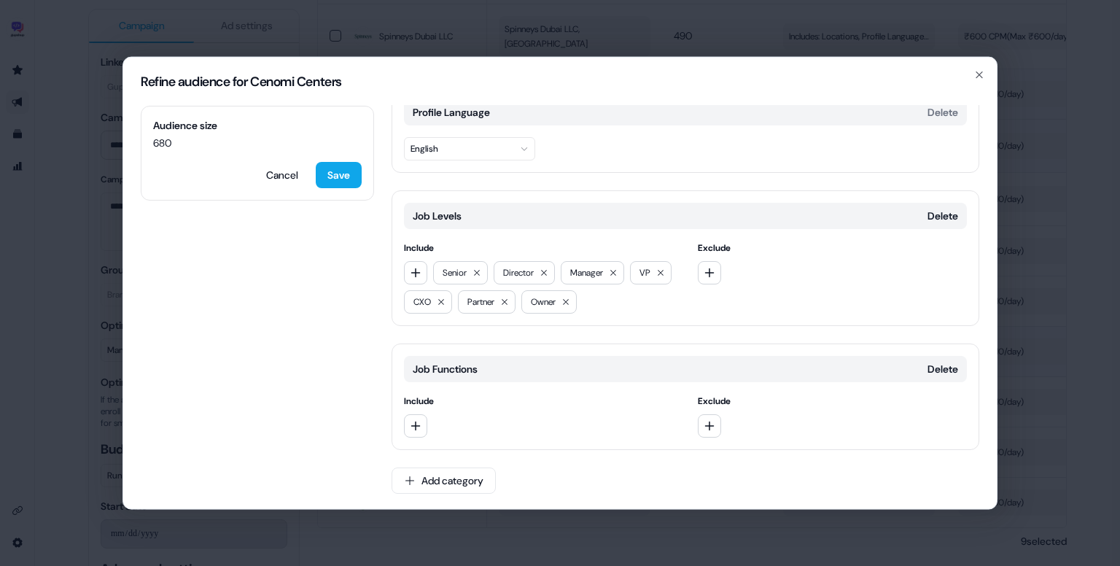
scroll to position [143, 0]
click at [426, 426] on button "button" at bounding box center [415, 425] width 23 height 23
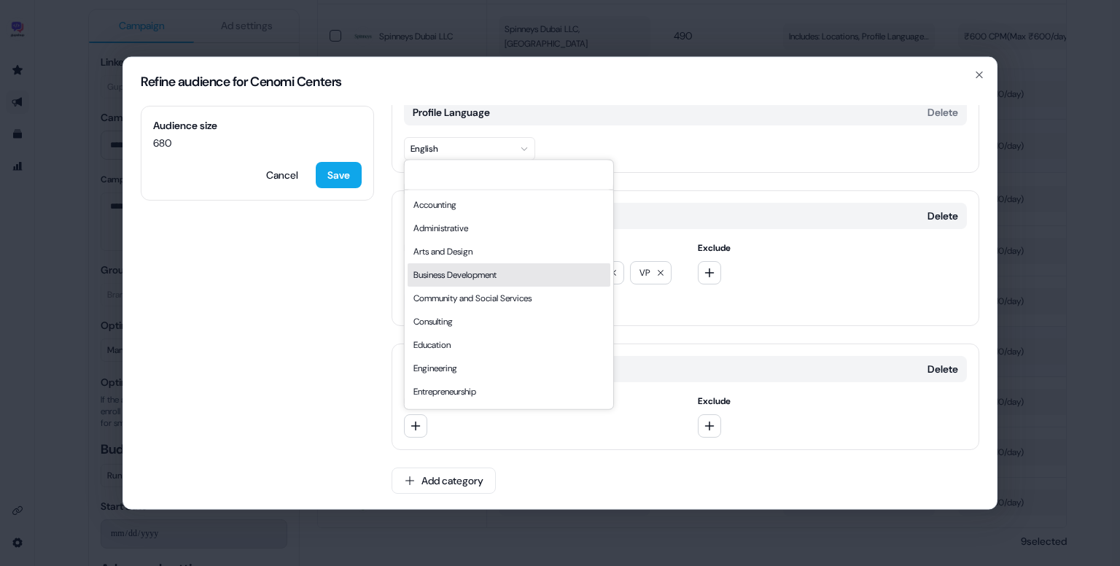
click at [496, 279] on div "Business Development" at bounding box center [509, 274] width 203 height 23
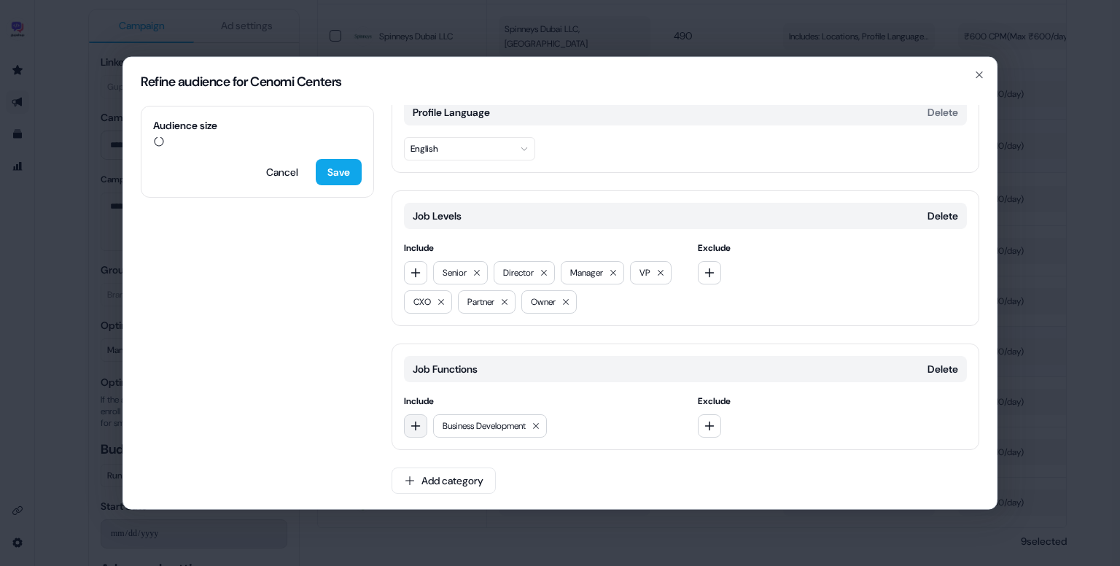
click at [417, 422] on icon "button" at bounding box center [416, 426] width 12 height 12
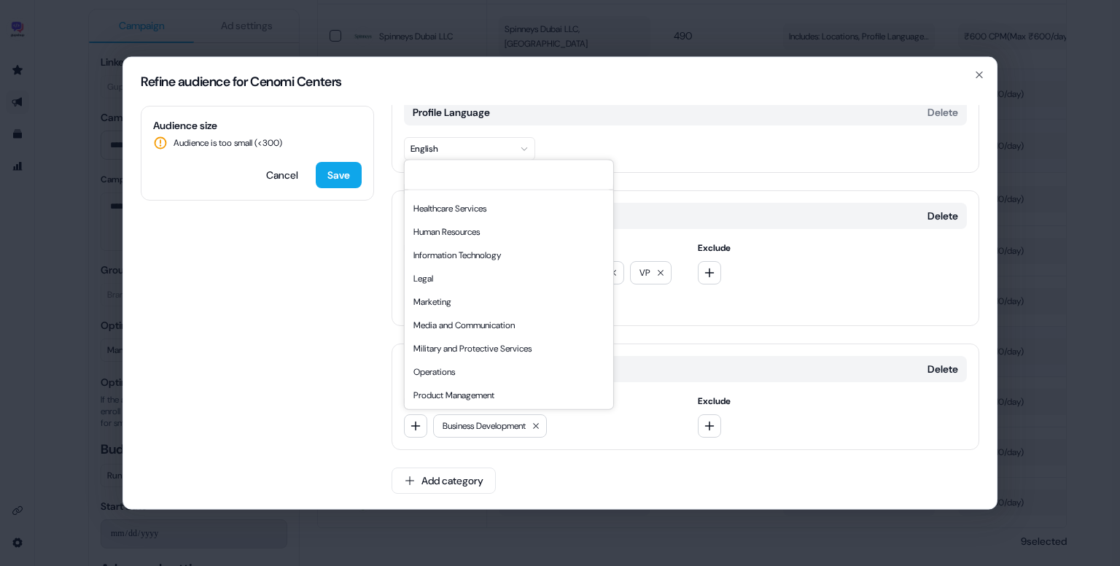
scroll to position [230, 0]
click at [493, 324] on div "Media and Communication" at bounding box center [509, 324] width 203 height 23
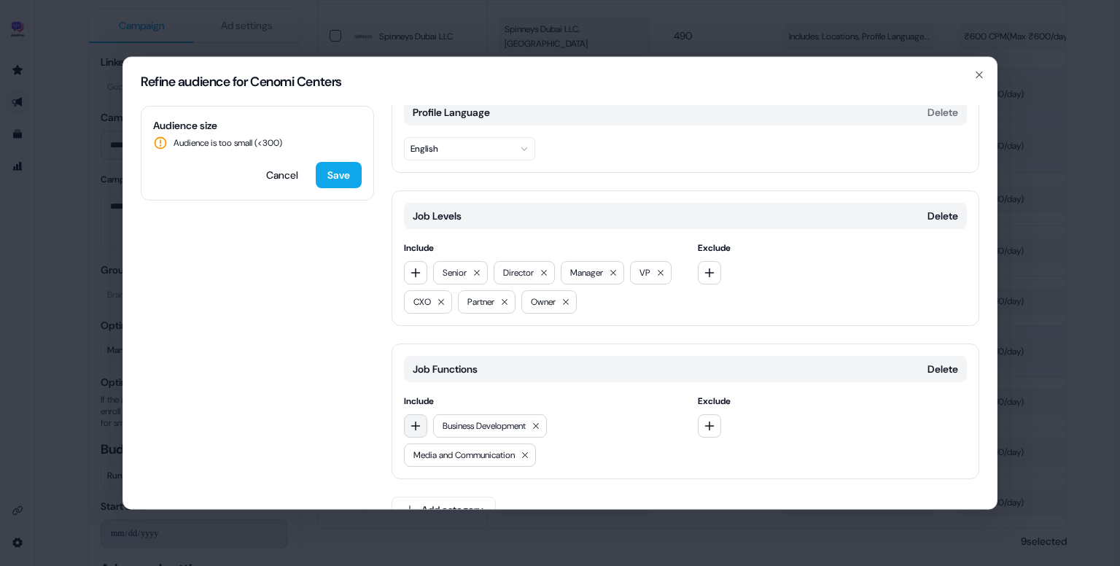
click at [416, 421] on icon "button" at bounding box center [416, 426] width 12 height 12
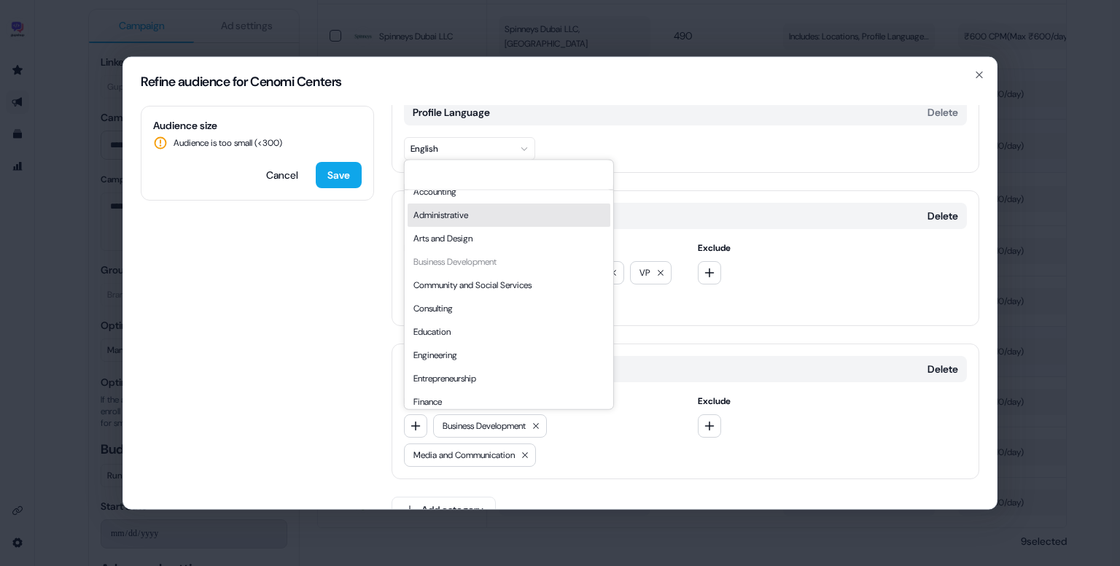
scroll to position [0, 0]
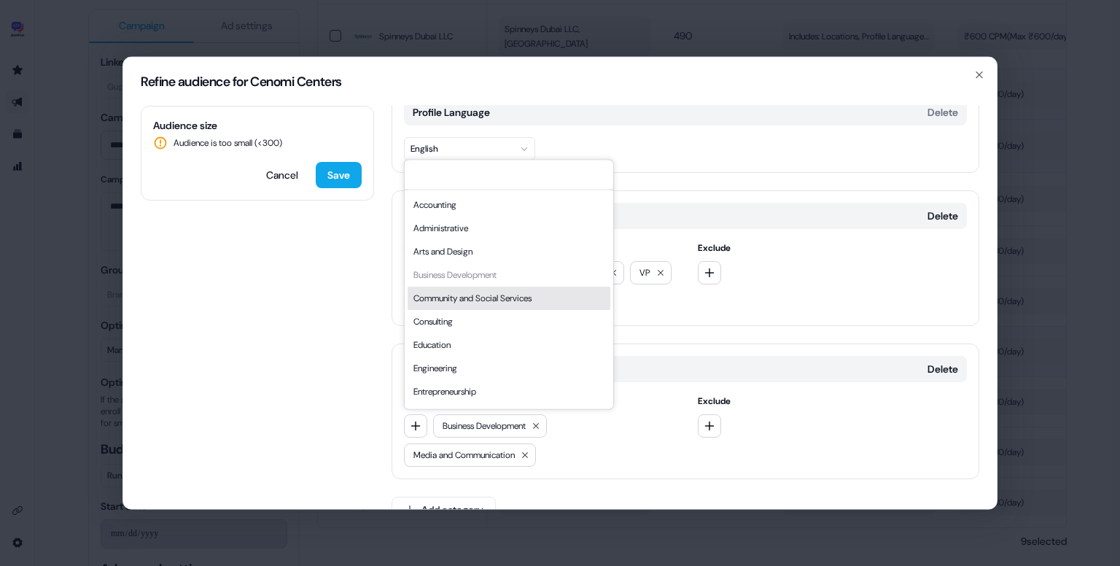
click at [496, 307] on div "Community and Social Services" at bounding box center [509, 298] width 203 height 23
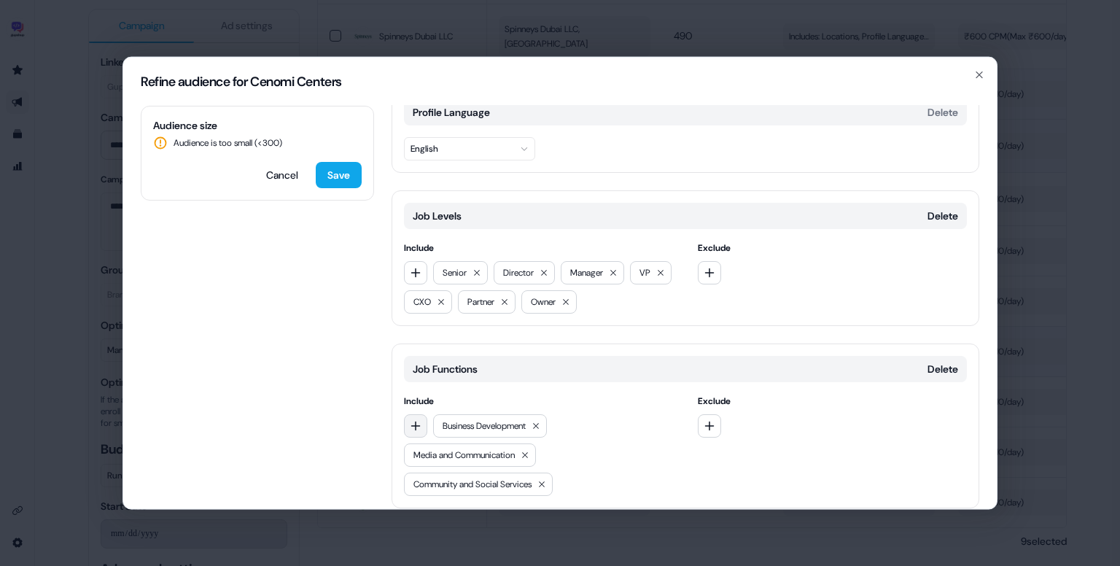
click at [417, 426] on icon "button" at bounding box center [416, 426] width 12 height 12
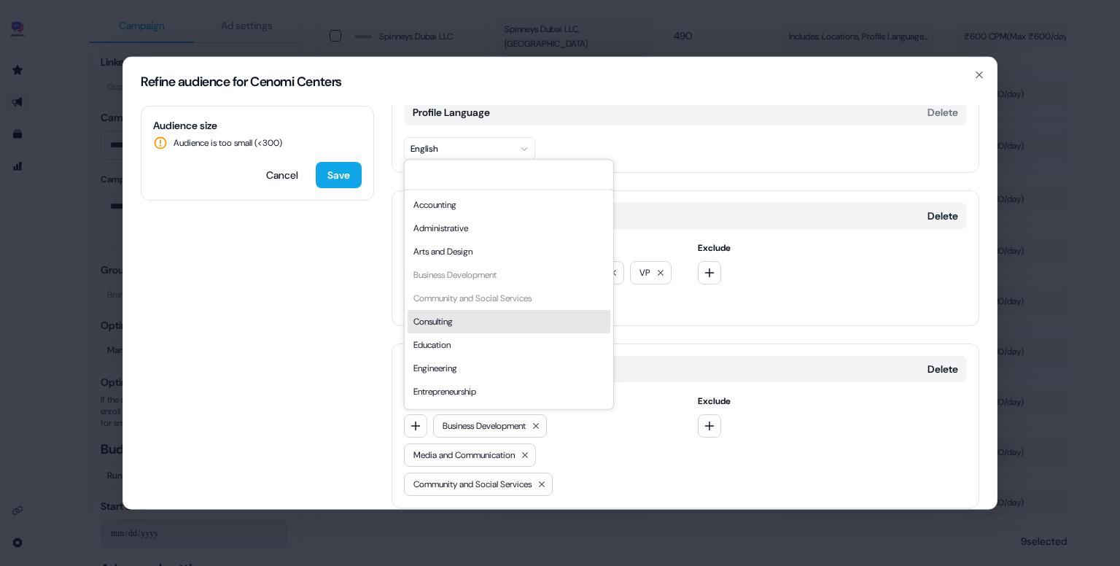
type input "*"
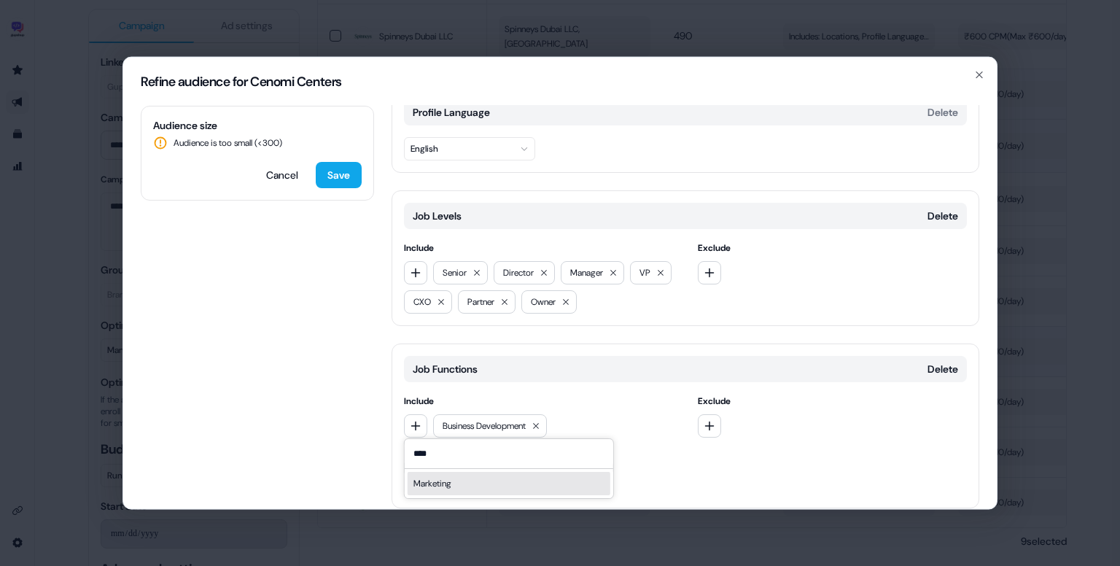
type input "****"
click at [442, 479] on div "Marketing" at bounding box center [509, 483] width 203 height 23
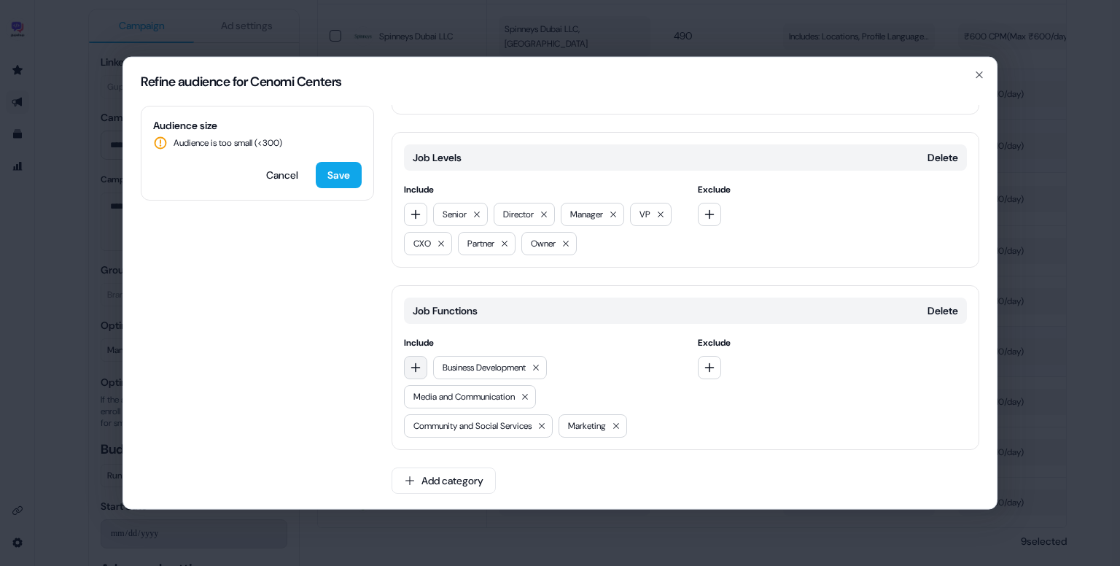
click at [419, 365] on icon "button" at bounding box center [415, 366] width 9 height 9
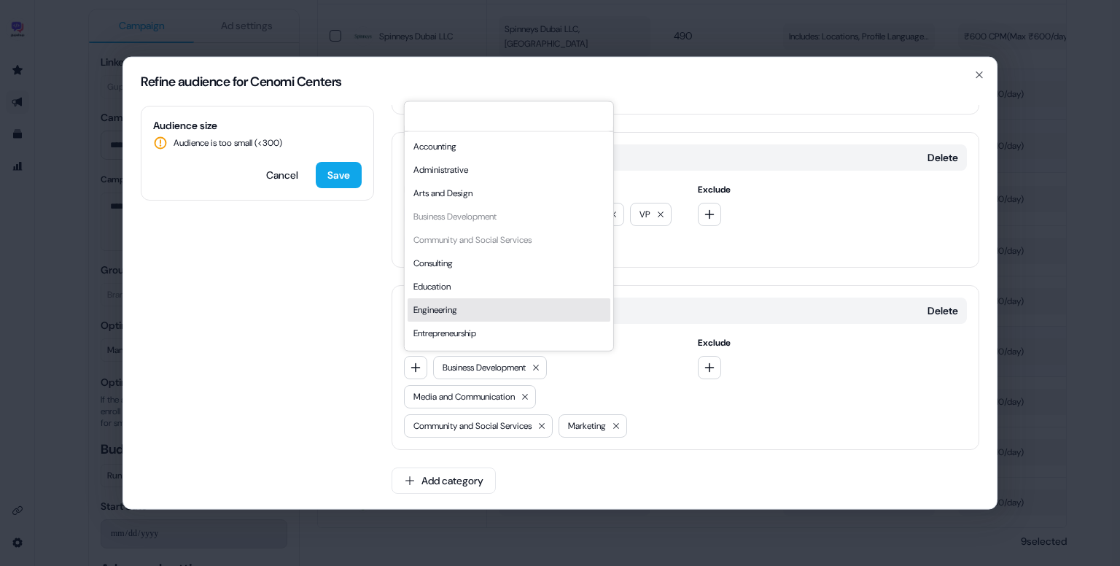
scroll to position [394, 0]
click at [504, 317] on div "Sales" at bounding box center [509, 312] width 203 height 23
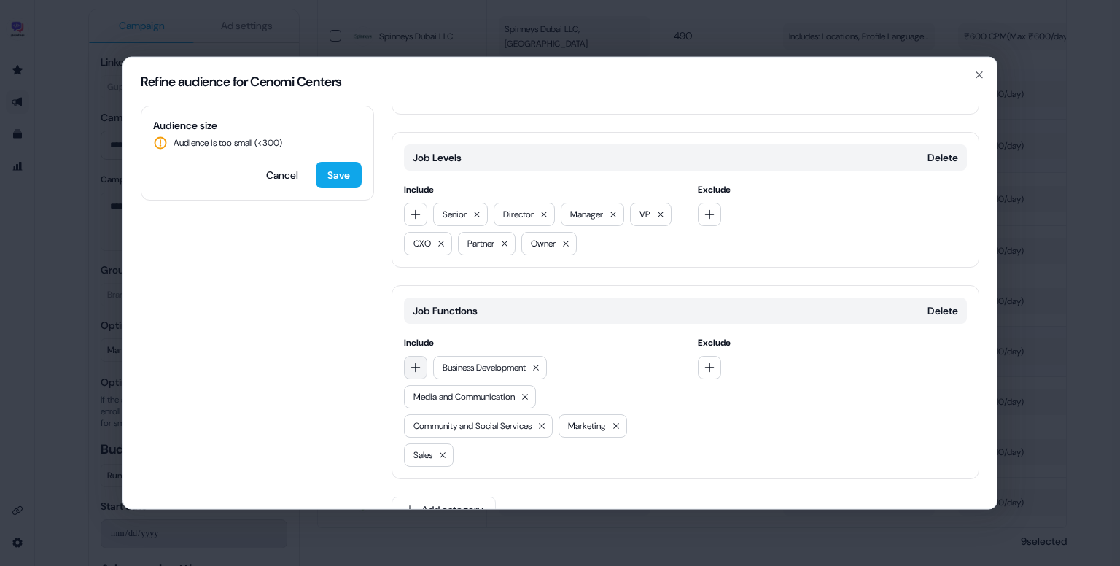
click at [422, 363] on button "button" at bounding box center [415, 367] width 23 height 23
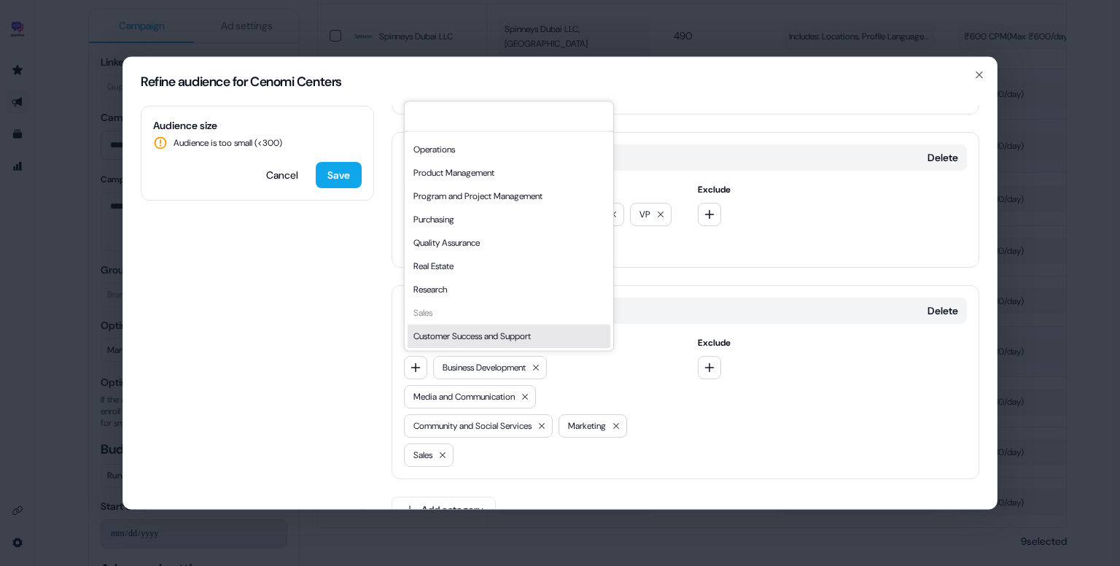
click at [493, 336] on div "Customer Success and Support" at bounding box center [509, 335] width 203 height 23
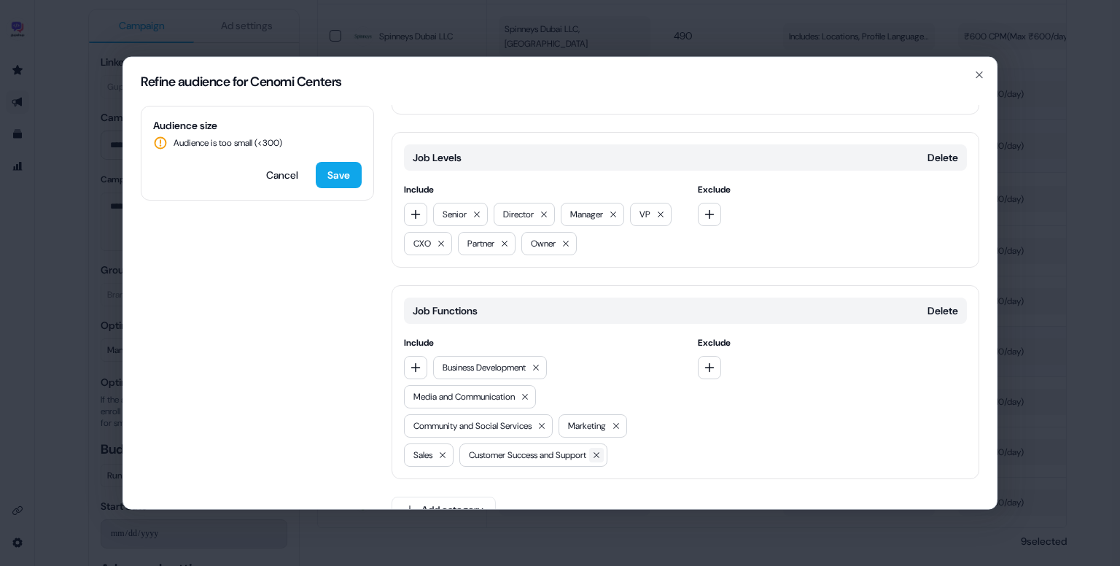
click at [601, 456] on icon at bounding box center [596, 455] width 9 height 9
click at [448, 457] on button at bounding box center [442, 455] width 15 height 15
click at [620, 421] on icon at bounding box center [616, 425] width 9 height 9
click at [549, 418] on button at bounding box center [541, 425] width 15 height 15
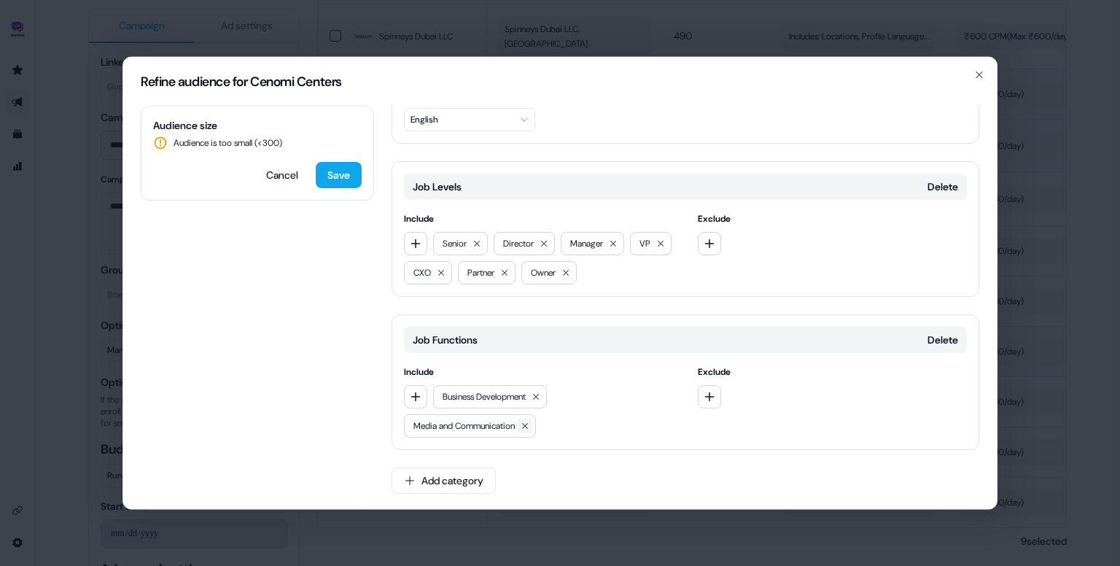
click at [528, 423] on icon at bounding box center [525, 426] width 6 height 6
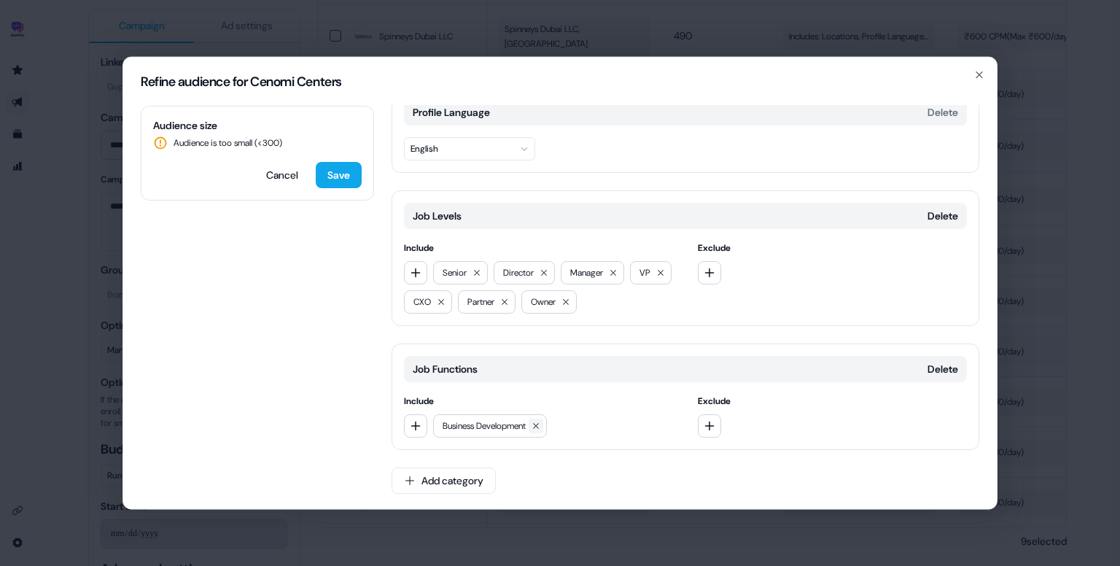
click at [540, 425] on icon at bounding box center [535, 425] width 9 height 9
click at [332, 178] on button "Save" at bounding box center [339, 175] width 46 height 26
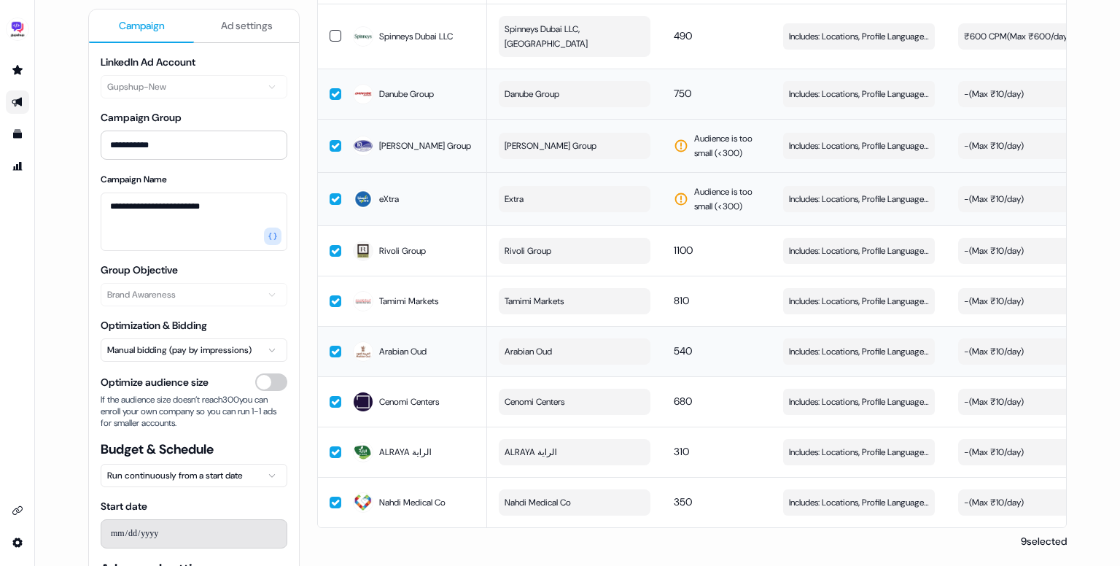
click at [585, 193] on button "Extra" at bounding box center [575, 199] width 152 height 26
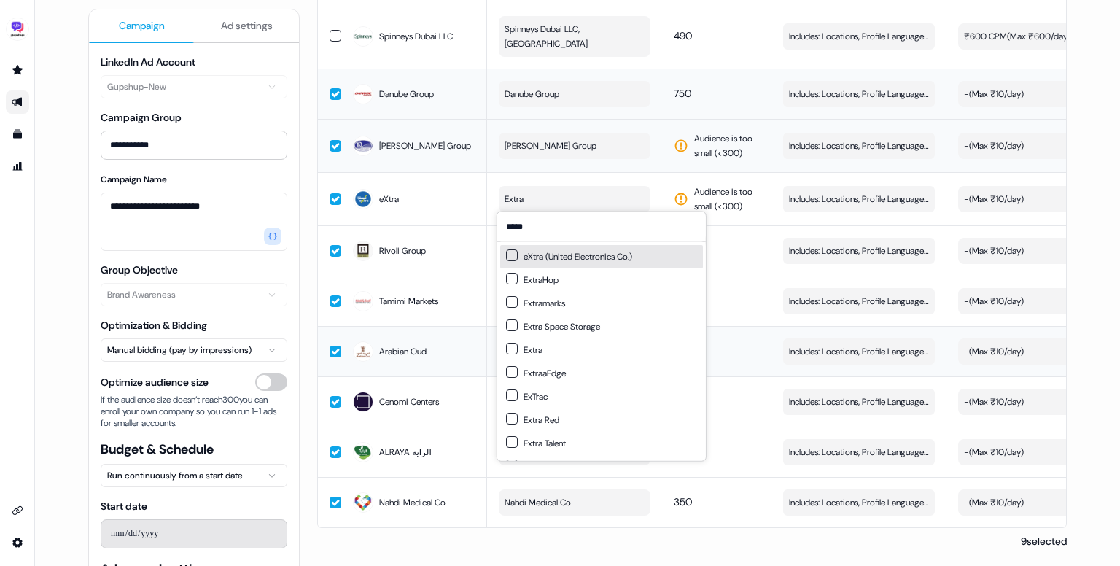
type input "*****"
click at [507, 253] on button "Suggestions" at bounding box center [512, 255] width 12 height 12
click at [685, 243] on div "eXtra (United Electronics Co.) ExtraHop Extramarks Extra Space Storage Extra Ex…" at bounding box center [601, 351] width 208 height 219
click at [715, 236] on td "1100" at bounding box center [716, 250] width 109 height 50
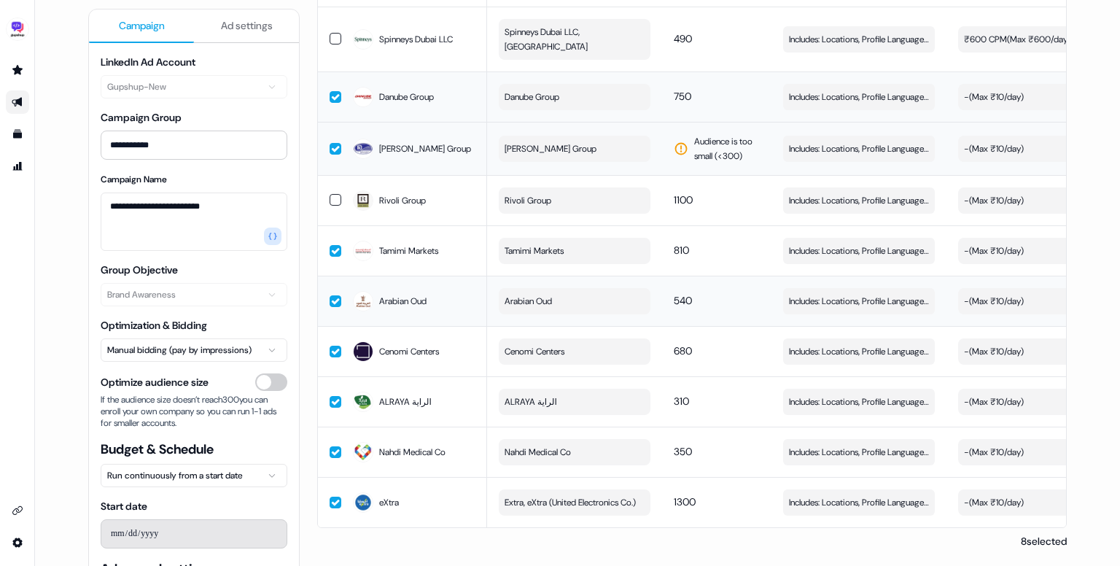
click at [571, 148] on span "Neelkamal Group" at bounding box center [550, 148] width 92 height 15
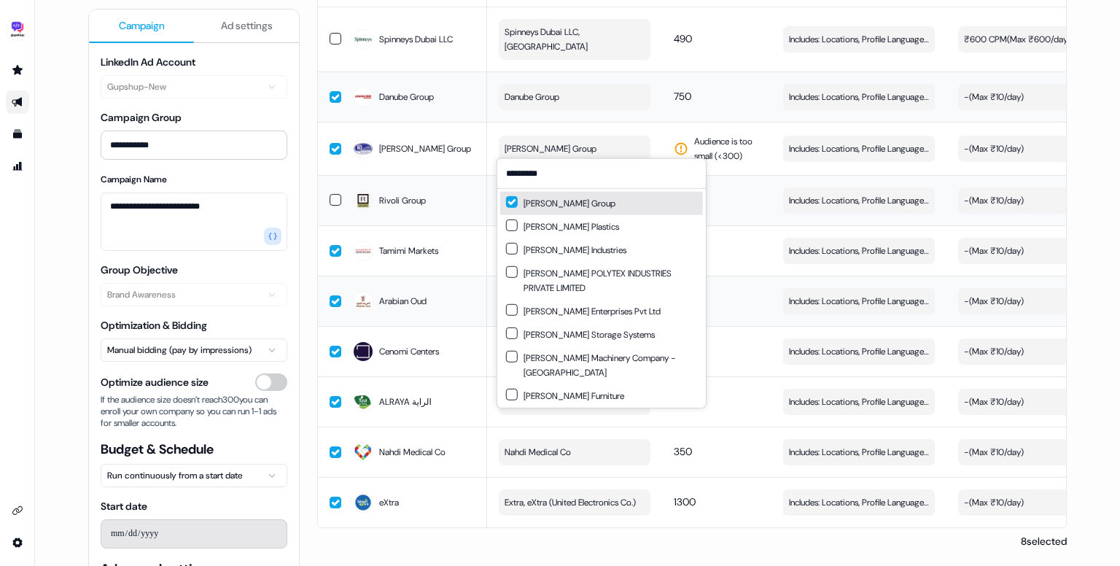
type input "*********"
click at [762, 206] on td "1100" at bounding box center [716, 200] width 109 height 50
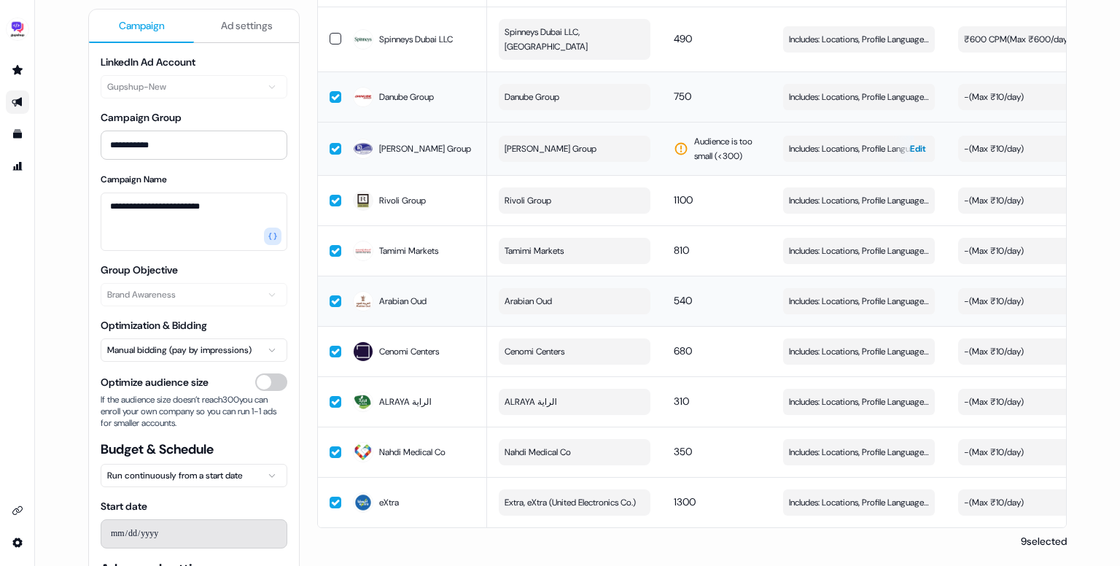
click at [811, 155] on button "Includes: Locations, Profile Language, Job Levels Edit" at bounding box center [859, 149] width 152 height 26
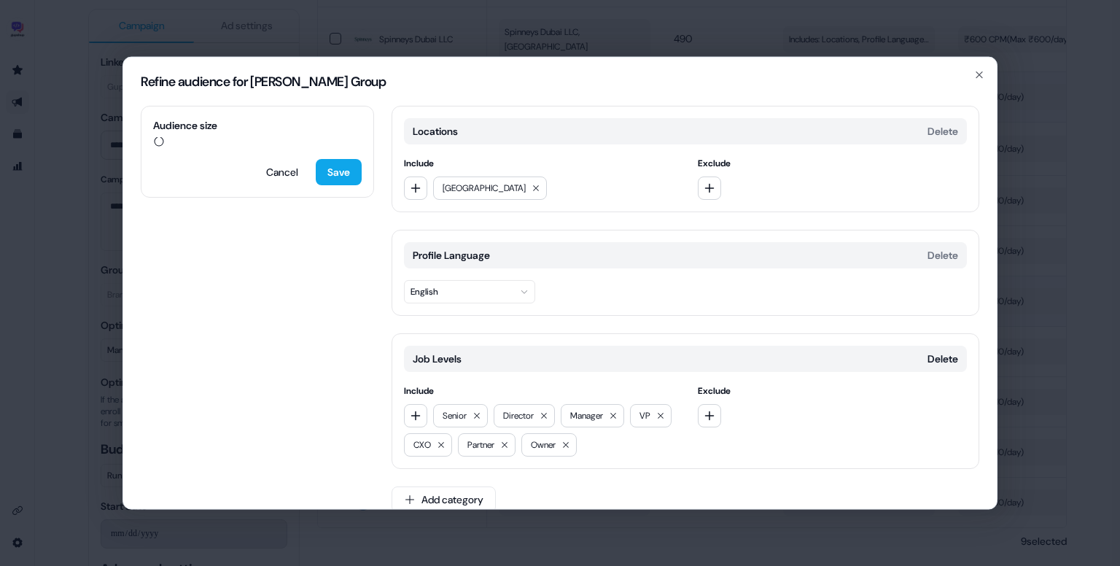
scroll to position [20, 0]
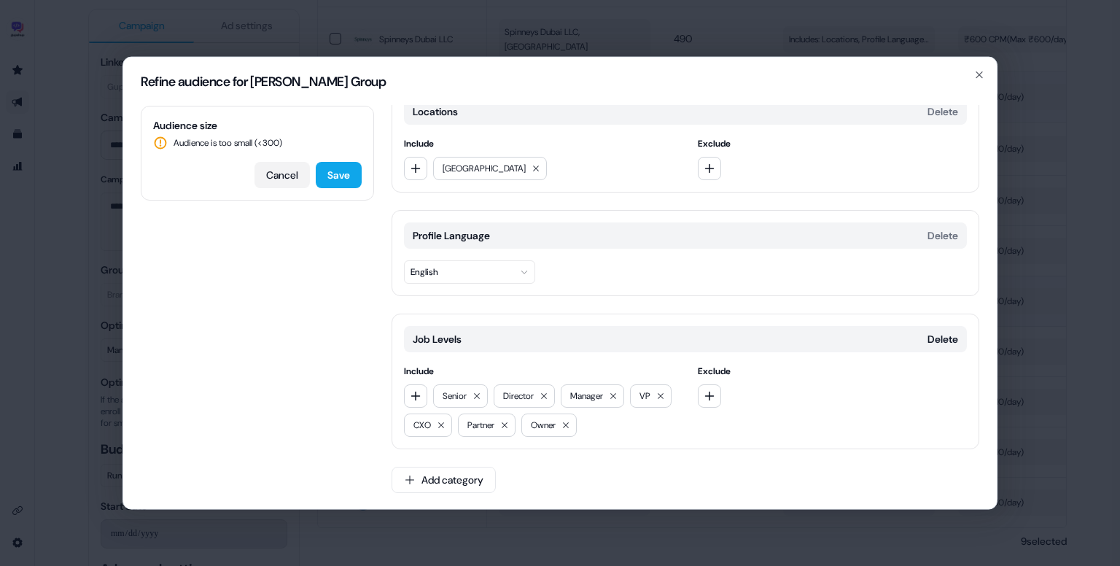
click at [286, 179] on button "Cancel" at bounding box center [281, 175] width 55 height 26
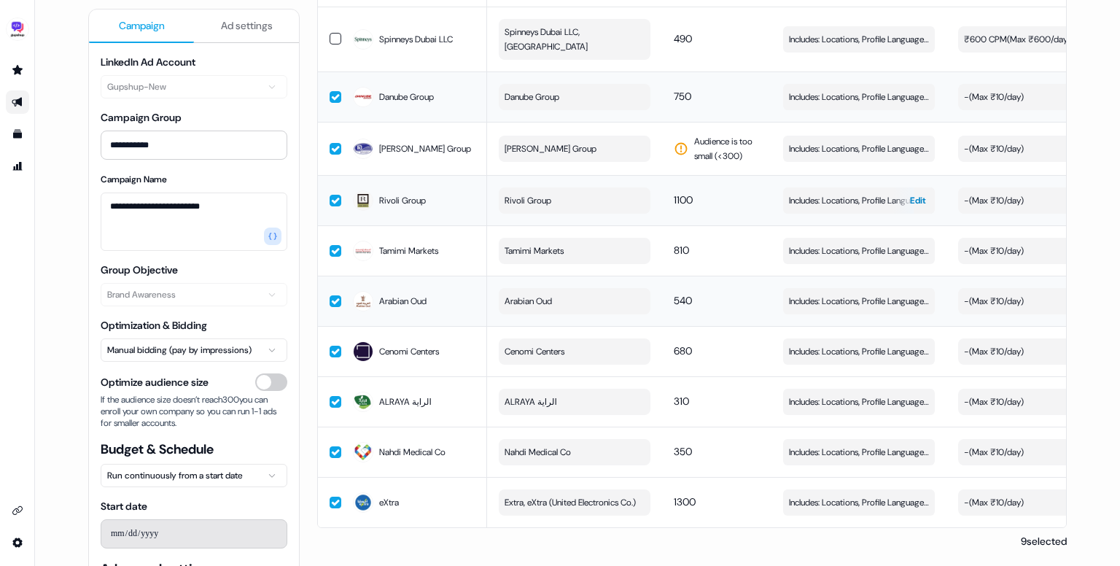
click at [799, 195] on span "Includes: Locations, Profile Language, Job Levels" at bounding box center [859, 200] width 140 height 15
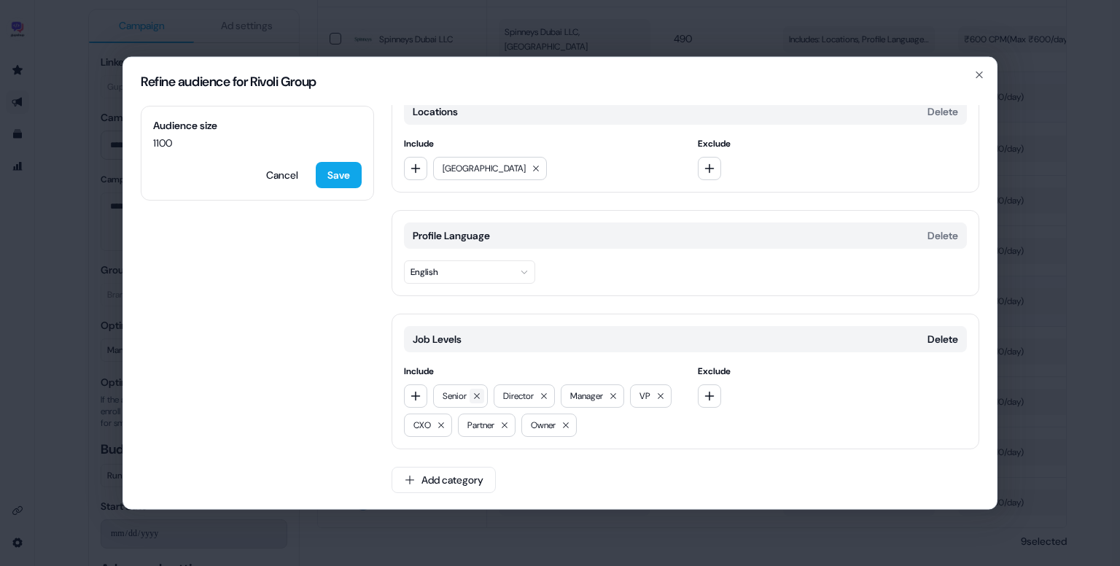
click at [477, 394] on icon at bounding box center [476, 395] width 9 height 9
click at [327, 184] on button "Save" at bounding box center [339, 175] width 46 height 26
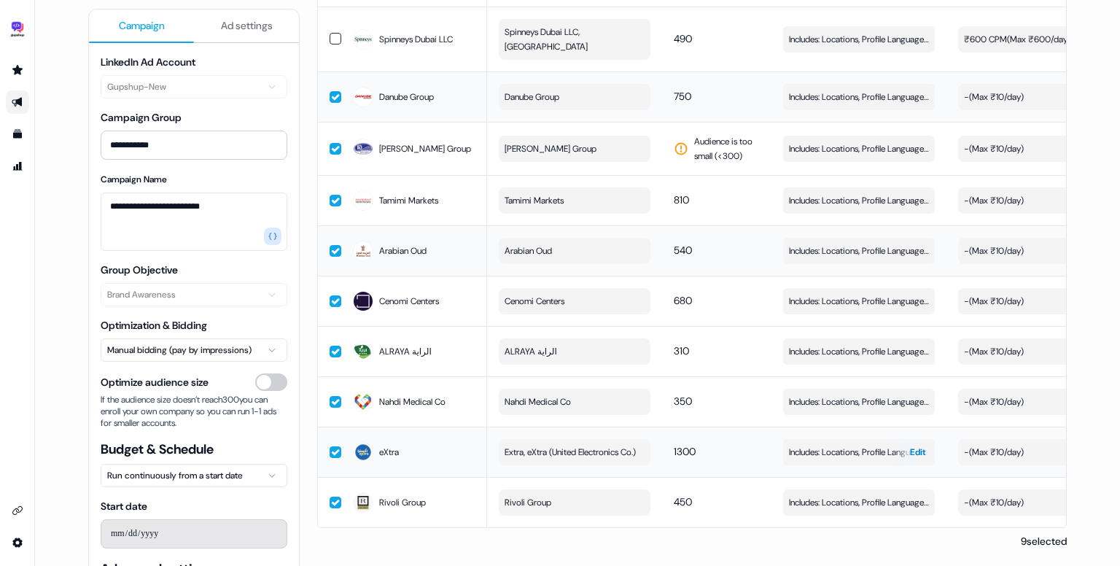
click at [837, 460] on button "Includes: Locations, Profile Language, Job Levels Edit" at bounding box center [859, 452] width 152 height 26
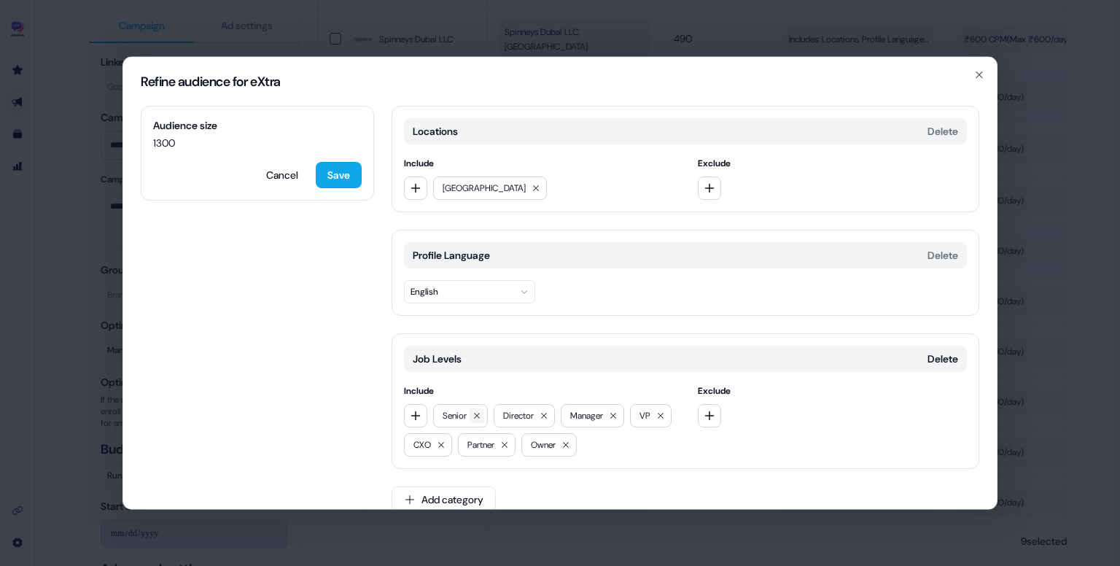
click at [480, 412] on icon at bounding box center [476, 415] width 9 height 9
click at [324, 175] on button "Save" at bounding box center [339, 175] width 46 height 26
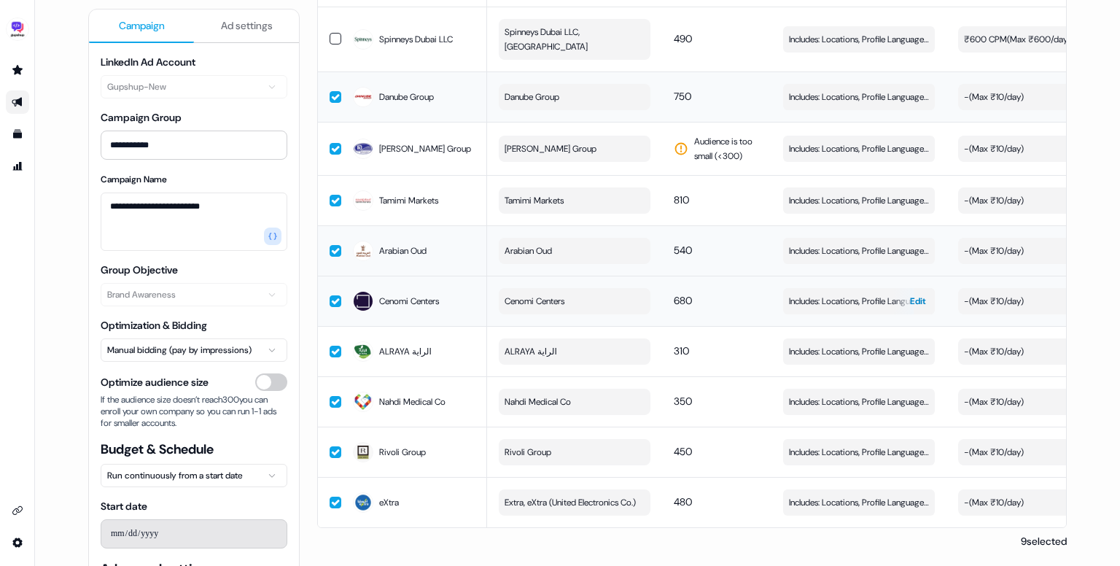
click at [830, 294] on span "Includes: Locations, Profile Language, Job Levels" at bounding box center [859, 301] width 140 height 15
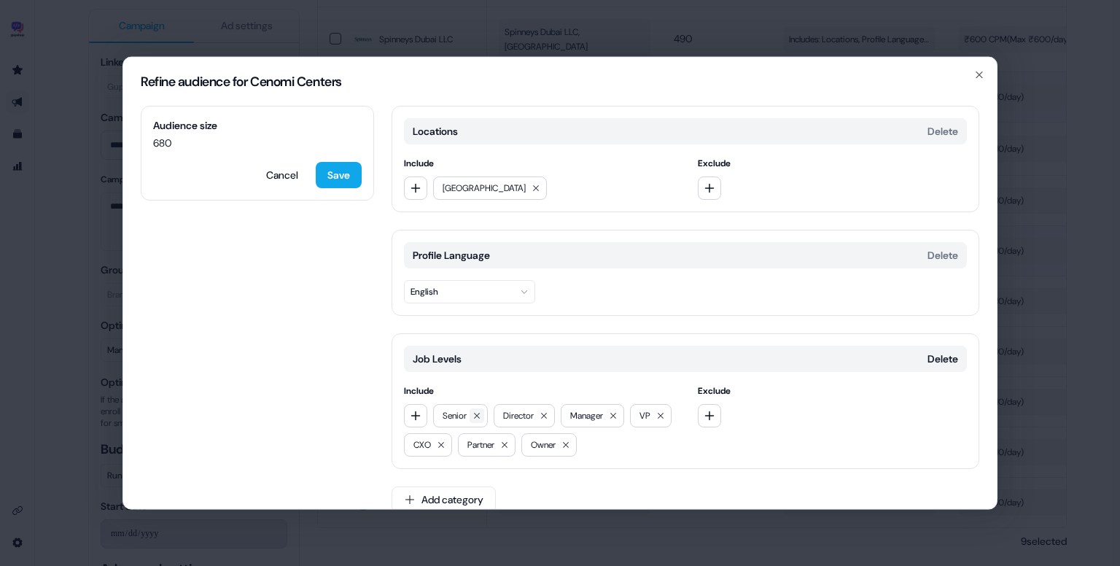
click at [483, 416] on button at bounding box center [476, 415] width 15 height 15
click at [340, 172] on button "Save" at bounding box center [339, 175] width 46 height 26
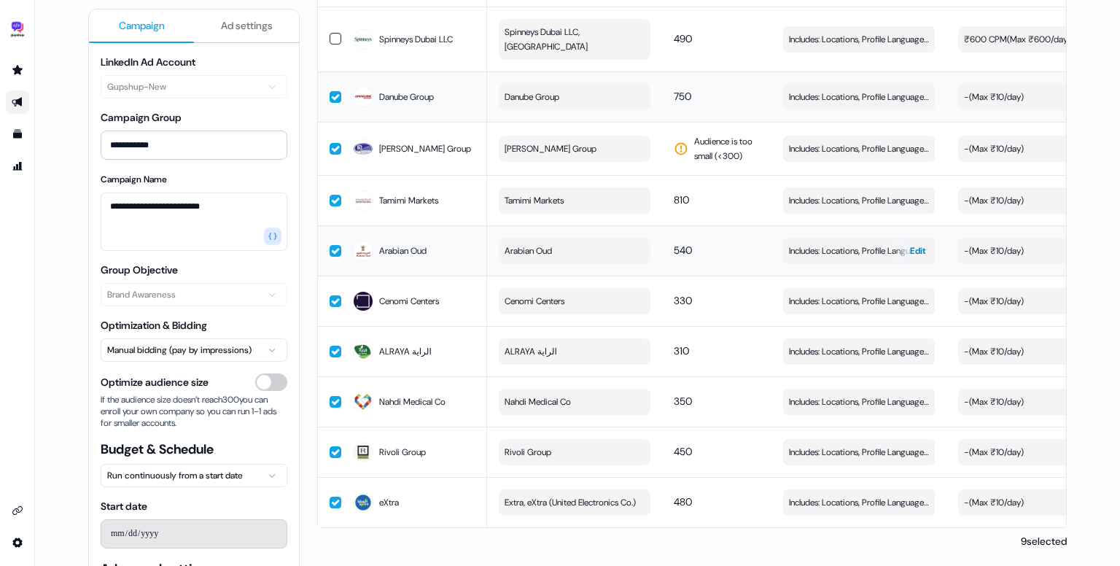
click at [866, 243] on span "Includes: Locations, Profile Language, Job Levels" at bounding box center [859, 250] width 140 height 15
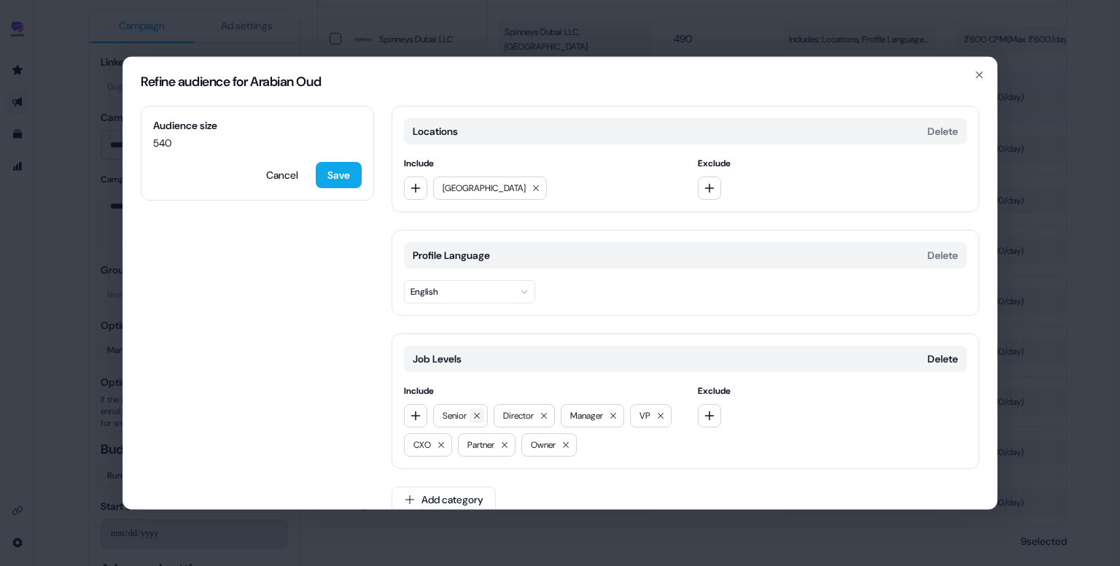
click at [480, 411] on icon at bounding box center [476, 415] width 9 height 9
click at [421, 410] on button "button" at bounding box center [415, 415] width 23 height 23
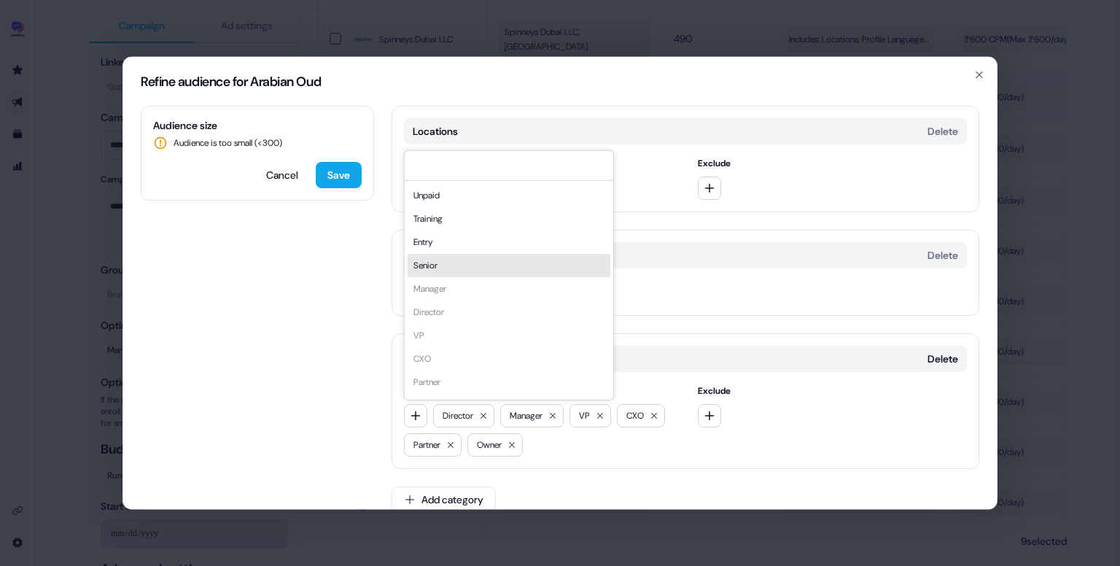
click at [474, 269] on div "Senior" at bounding box center [509, 265] width 203 height 23
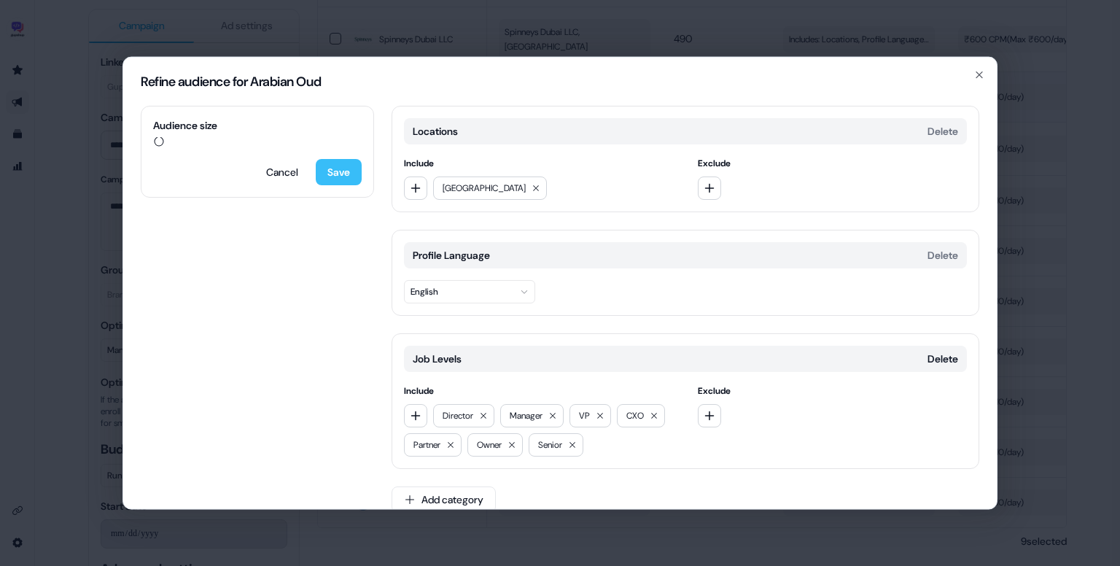
click at [338, 171] on button "Save" at bounding box center [339, 172] width 46 height 26
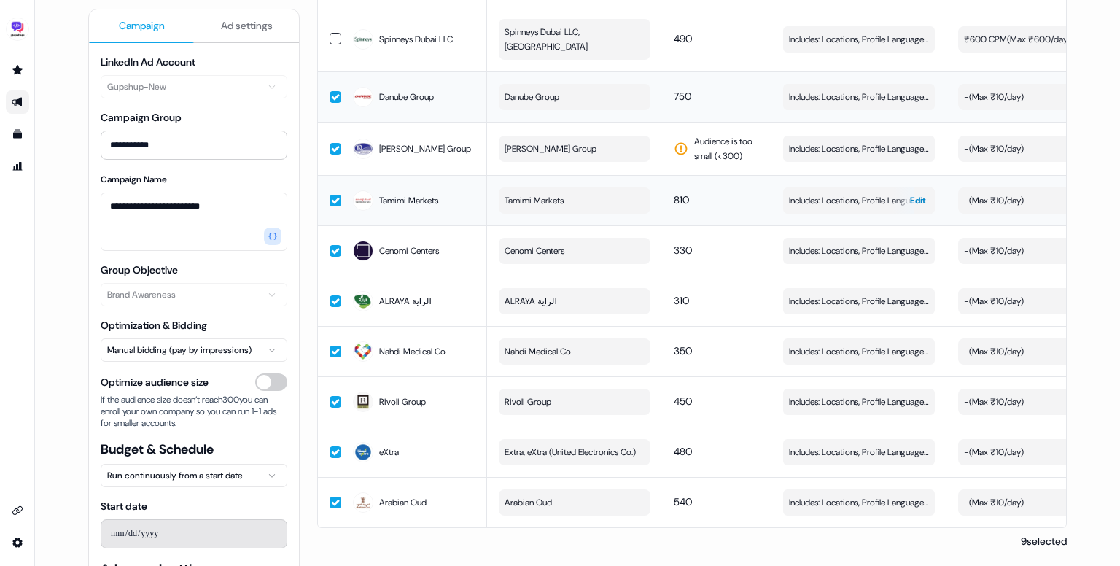
click at [849, 193] on span "Includes: Locations, Profile Language, Job Levels" at bounding box center [859, 200] width 140 height 15
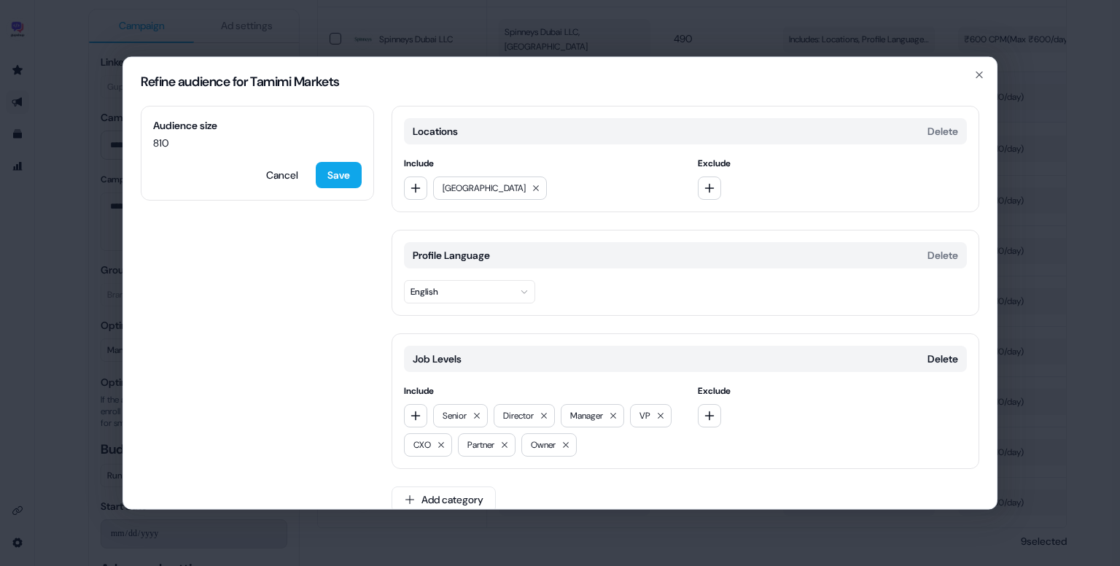
click at [493, 414] on div "Senior Director Manager VP CXO Partner Owner" at bounding box center [539, 430] width 270 height 52
click at [478, 414] on icon at bounding box center [477, 416] width 6 height 6
click at [342, 181] on button "Save" at bounding box center [339, 175] width 46 height 26
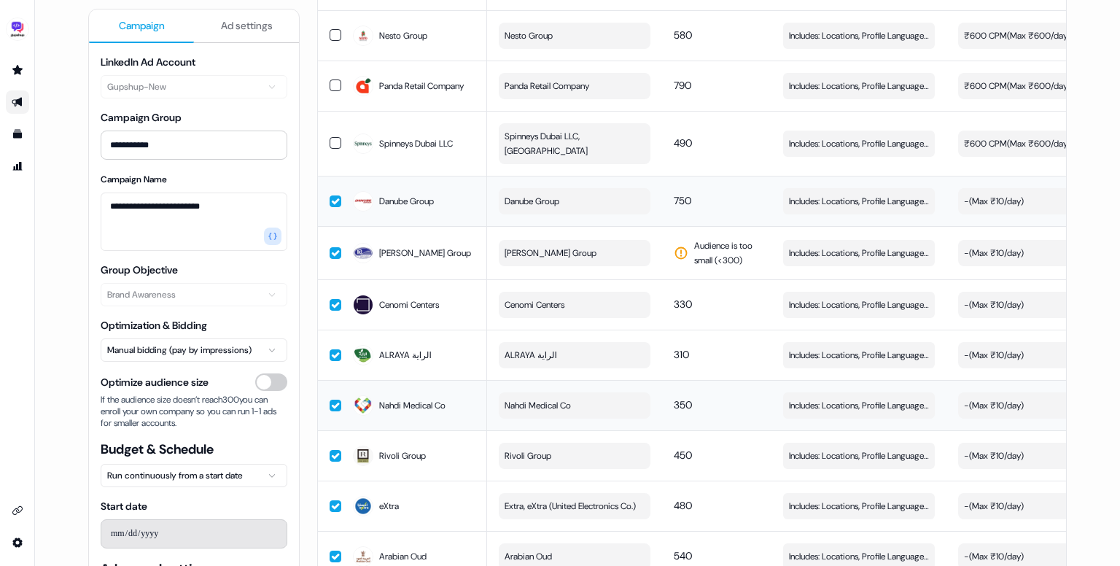
scroll to position [1391, 0]
click at [825, 210] on span "Includes: Locations, Profile Language, Job Levels" at bounding box center [859, 202] width 140 height 15
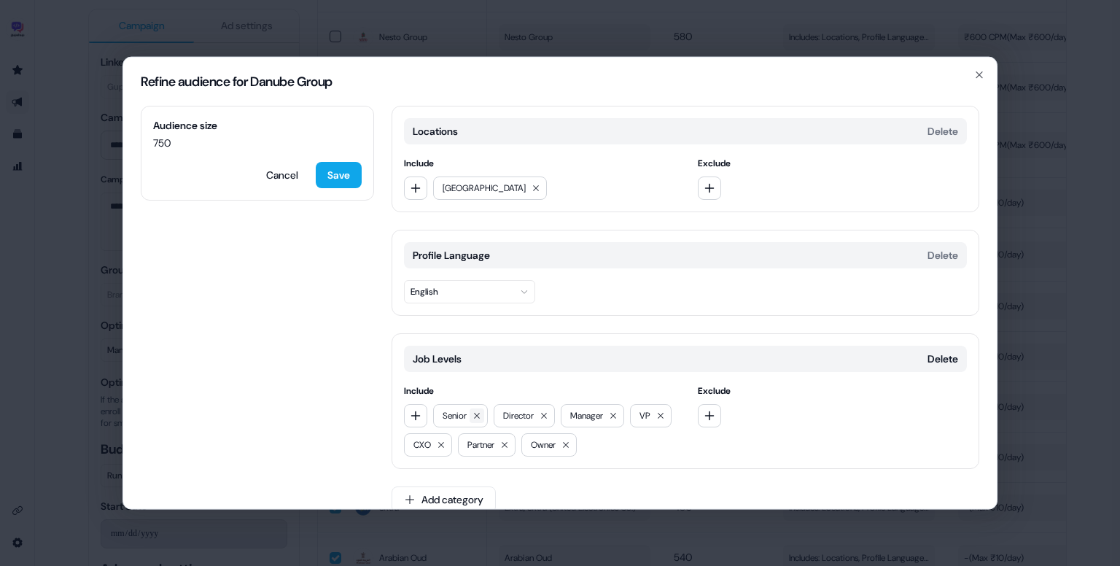
click at [480, 417] on icon at bounding box center [476, 415] width 9 height 9
click at [414, 415] on icon "button" at bounding box center [416, 416] width 12 height 12
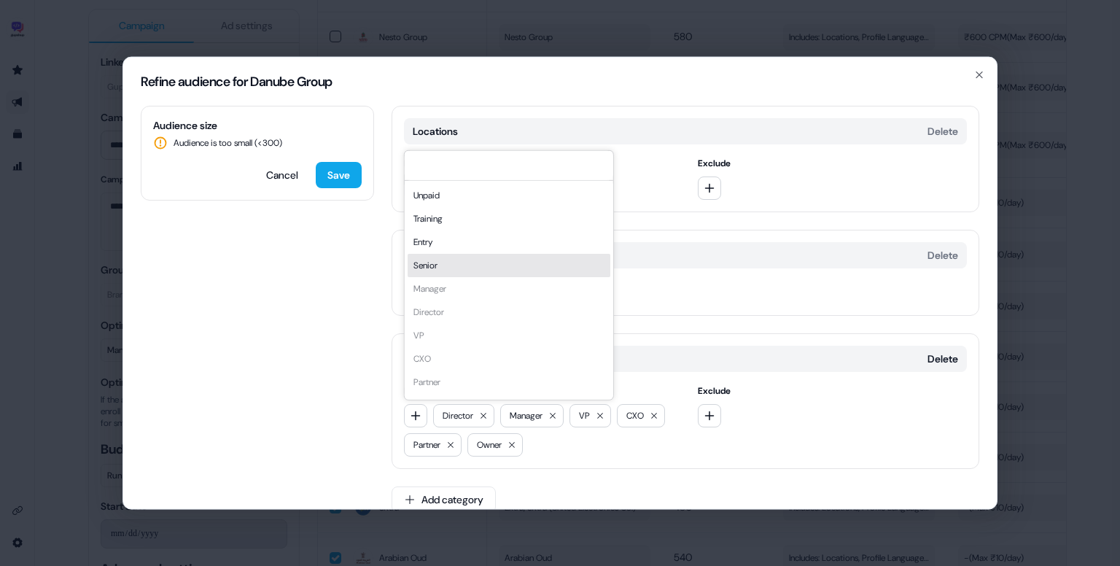
click at [461, 271] on div "Senior" at bounding box center [509, 265] width 203 height 23
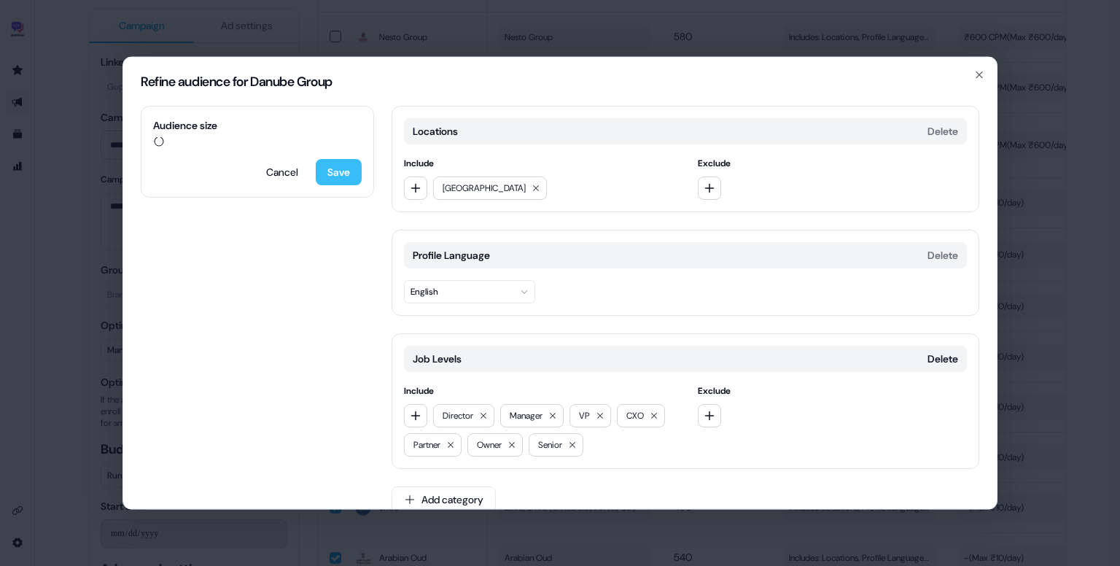
click at [335, 180] on button "Save" at bounding box center [339, 172] width 46 height 26
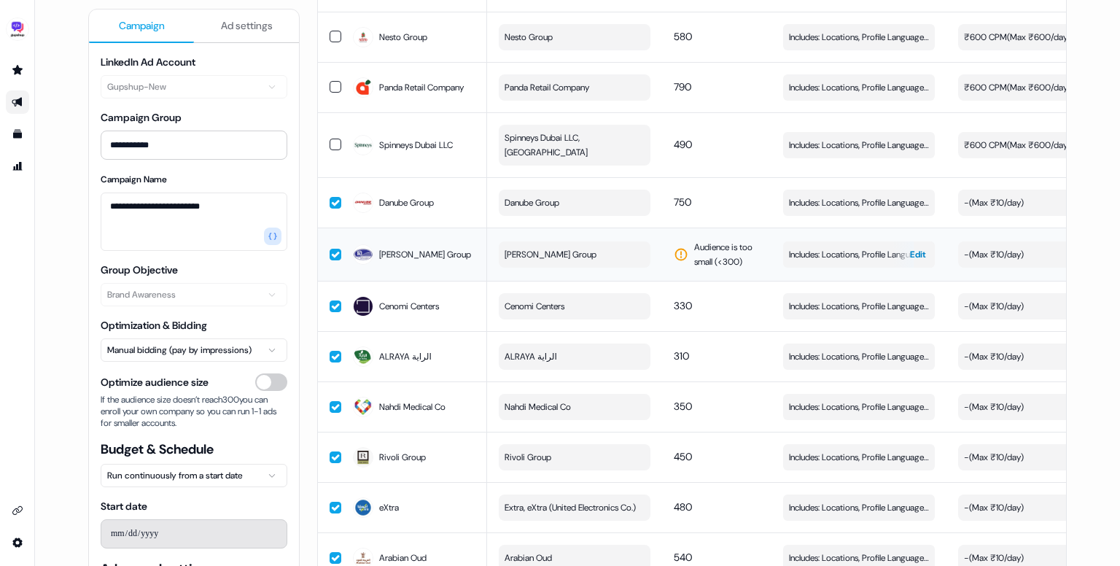
click at [830, 268] on button "Includes: Locations, Profile Language, Job Levels Edit" at bounding box center [859, 254] width 152 height 26
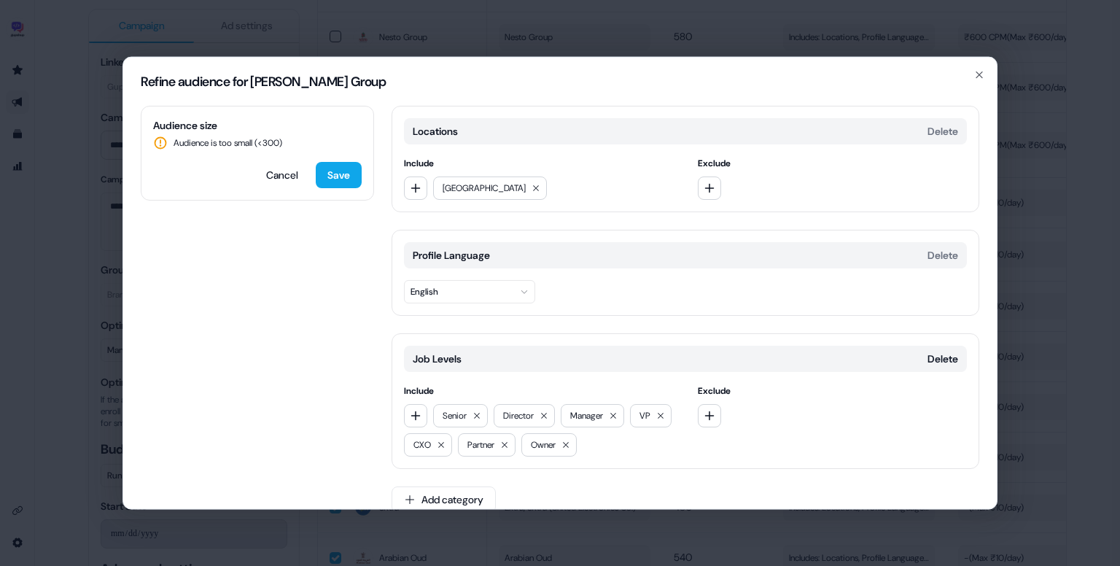
scroll to position [20, 0]
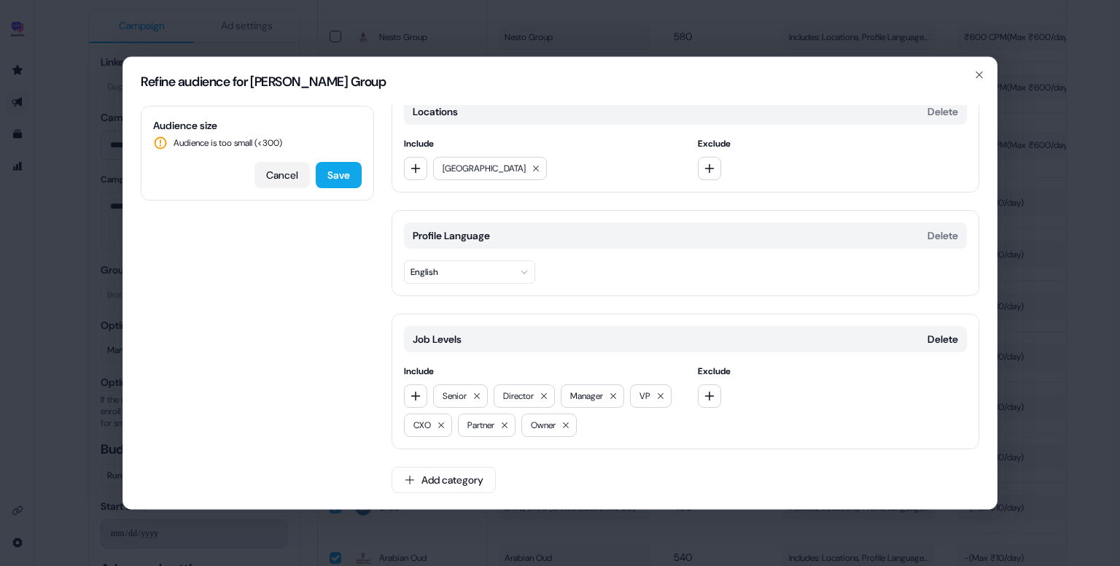
click at [283, 173] on button "Cancel" at bounding box center [281, 175] width 55 height 26
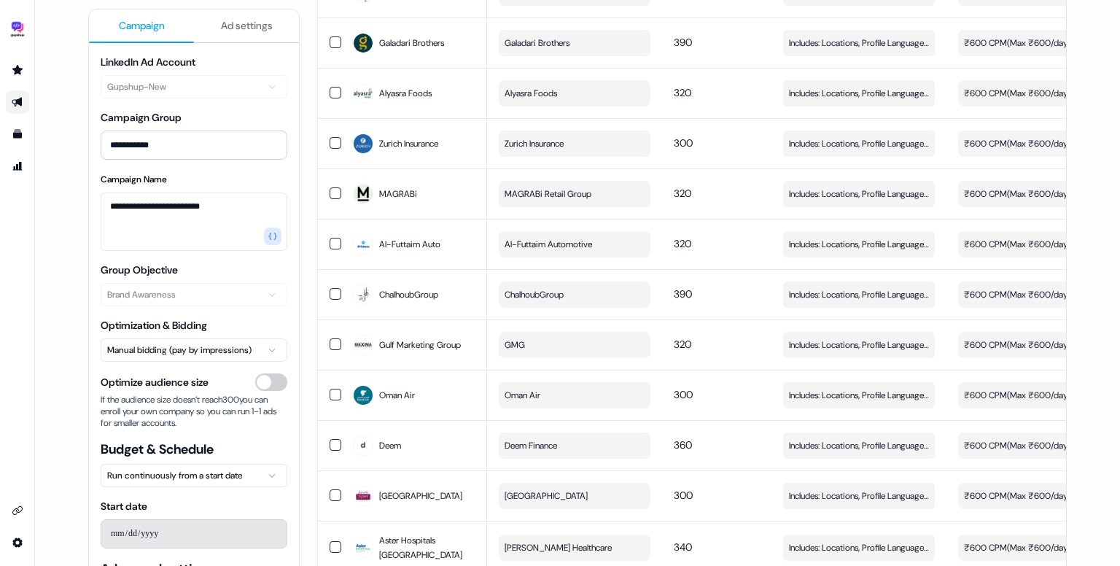
scroll to position [0, 0]
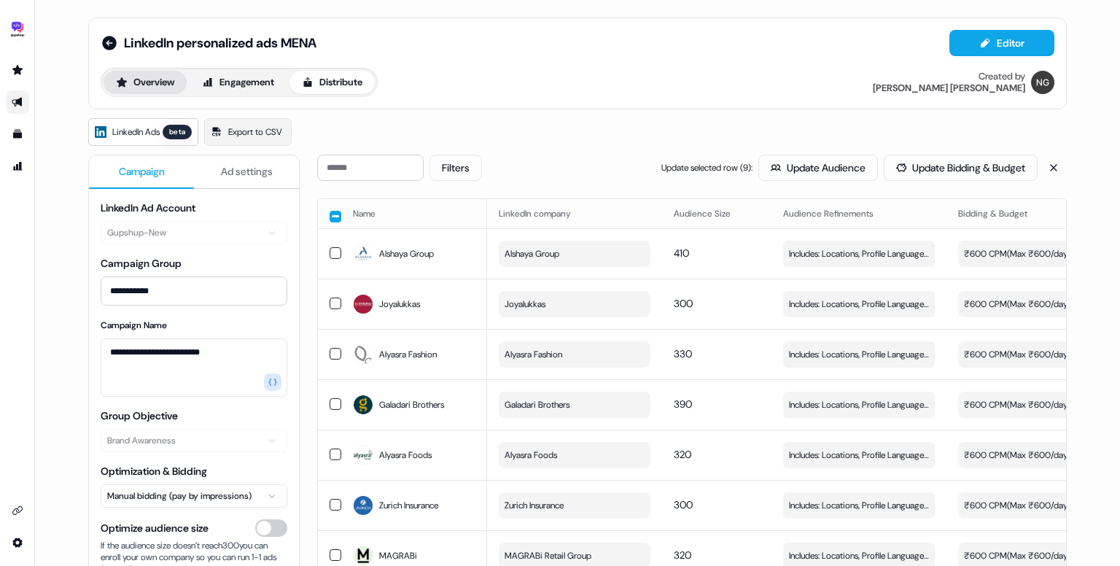
click at [152, 88] on button "Overview" at bounding box center [145, 82] width 83 height 23
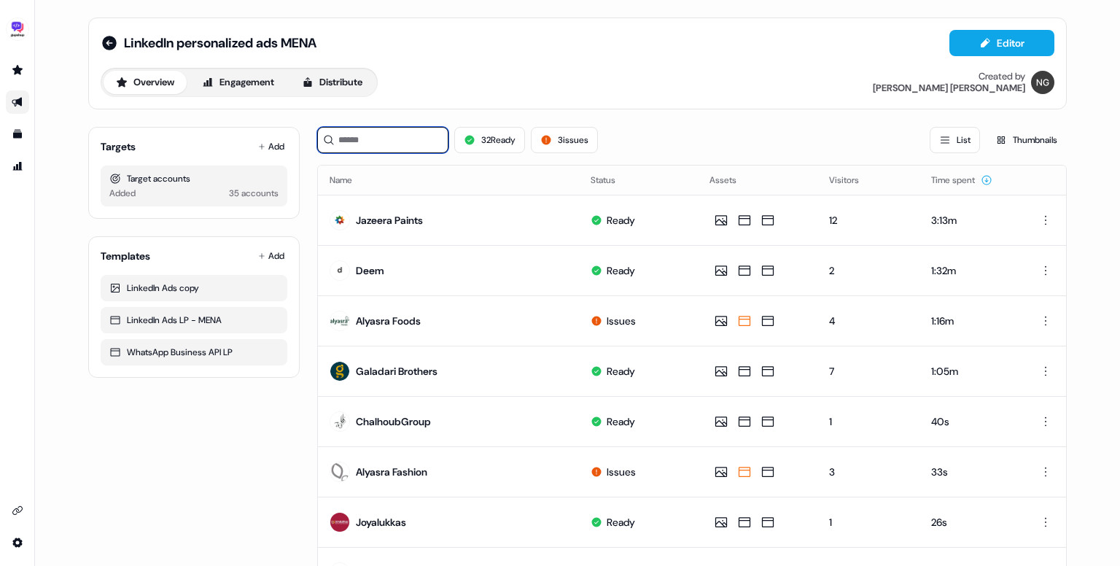
click at [400, 132] on input at bounding box center [382, 140] width 131 height 26
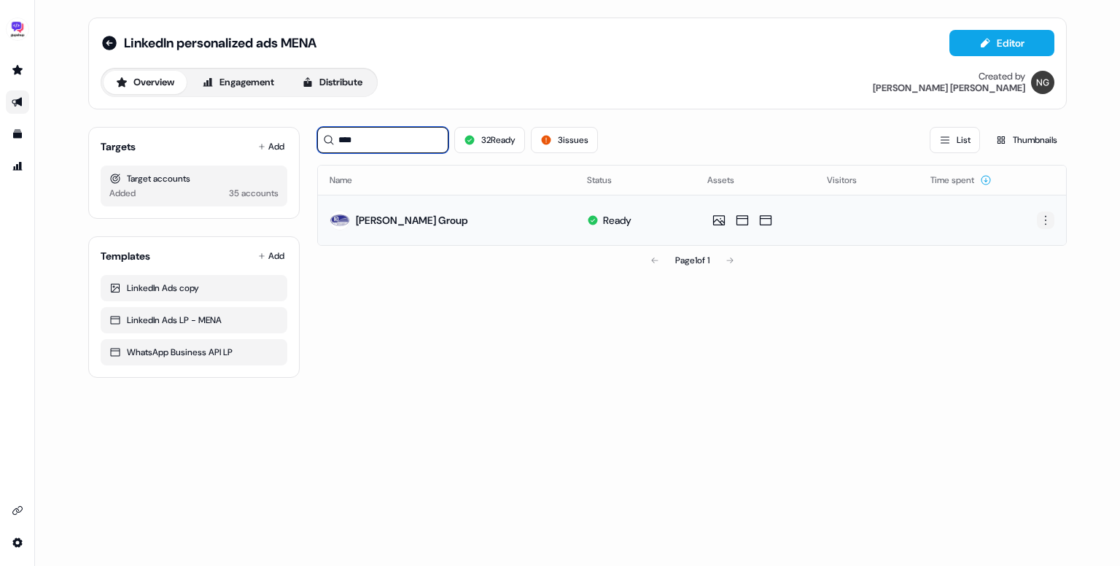
type input "****"
click at [1042, 219] on html "For the best experience switch devices to a bigger screen. Go to Userled.io Lin…" at bounding box center [560, 283] width 1120 height 566
click at [1021, 265] on span "Delete" at bounding box center [1020, 270] width 26 height 12
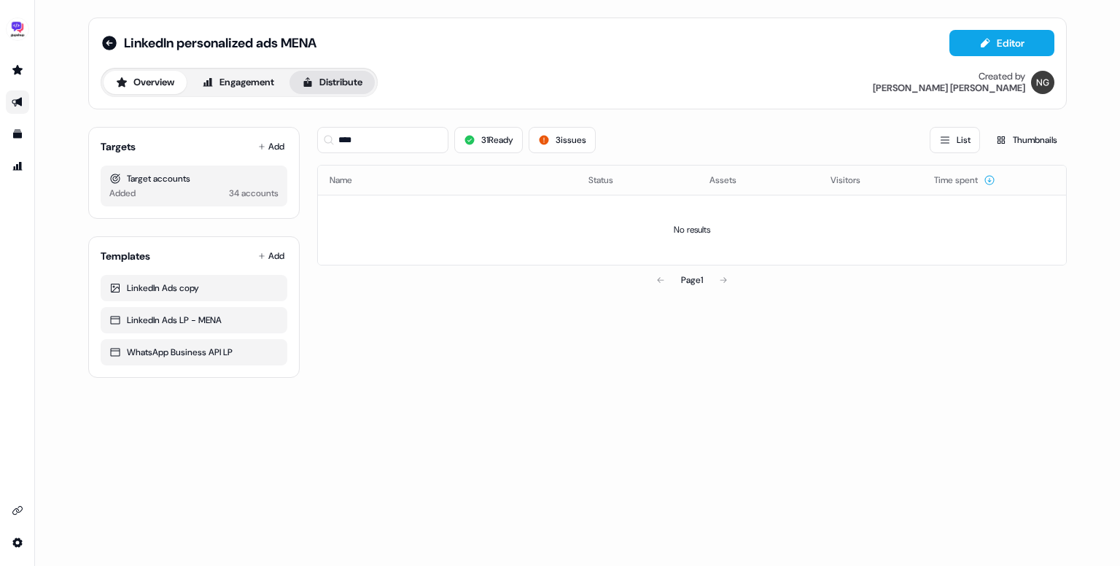
click at [344, 86] on button "Distribute" at bounding box center [331, 82] width 85 height 23
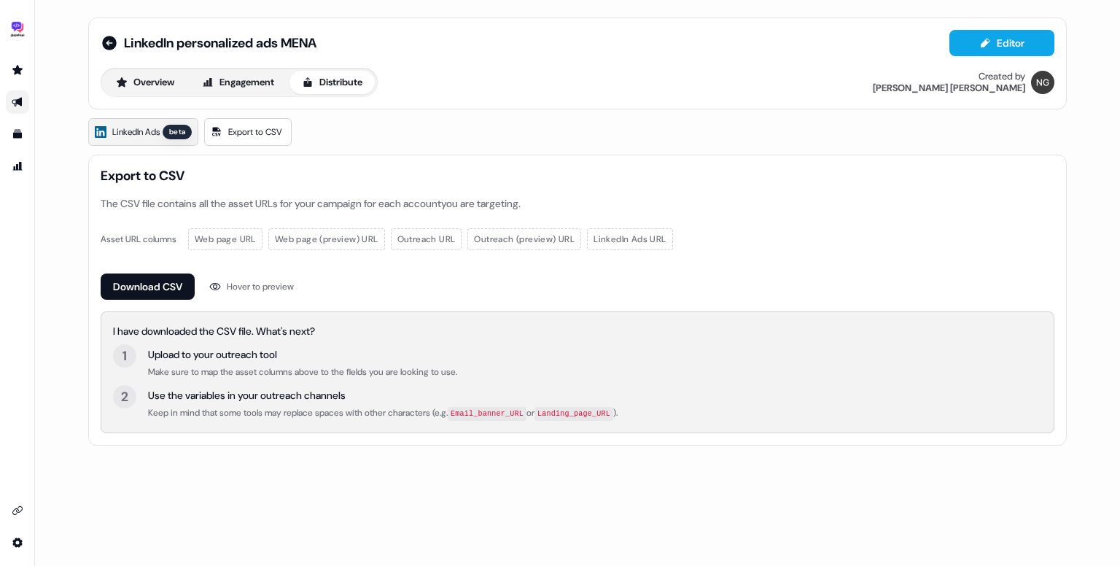
click at [170, 128] on div "beta" at bounding box center [177, 132] width 29 height 15
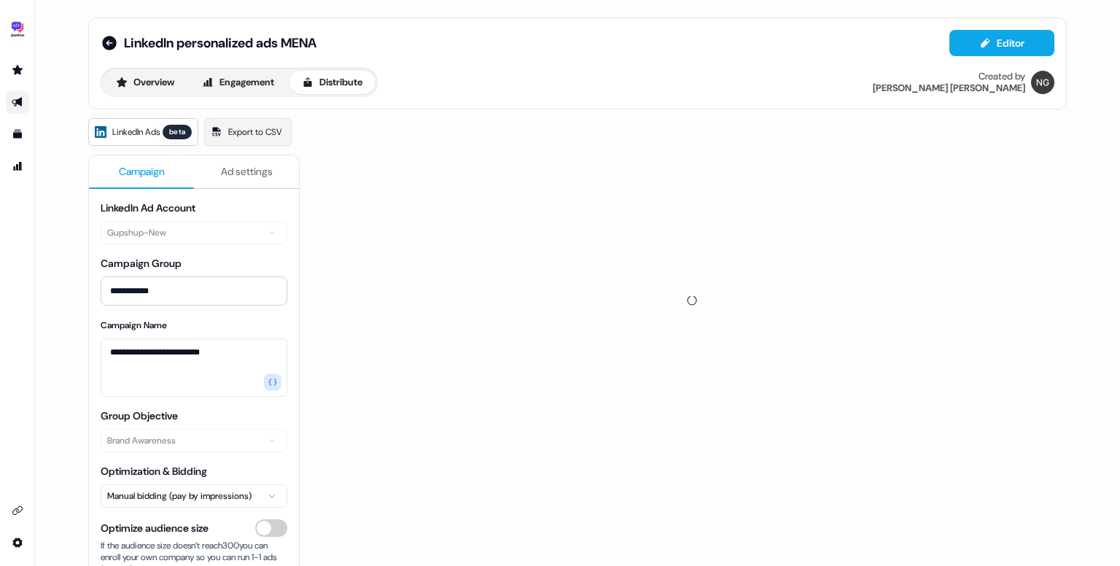
click at [255, 171] on span "Ad settings" at bounding box center [247, 171] width 52 height 15
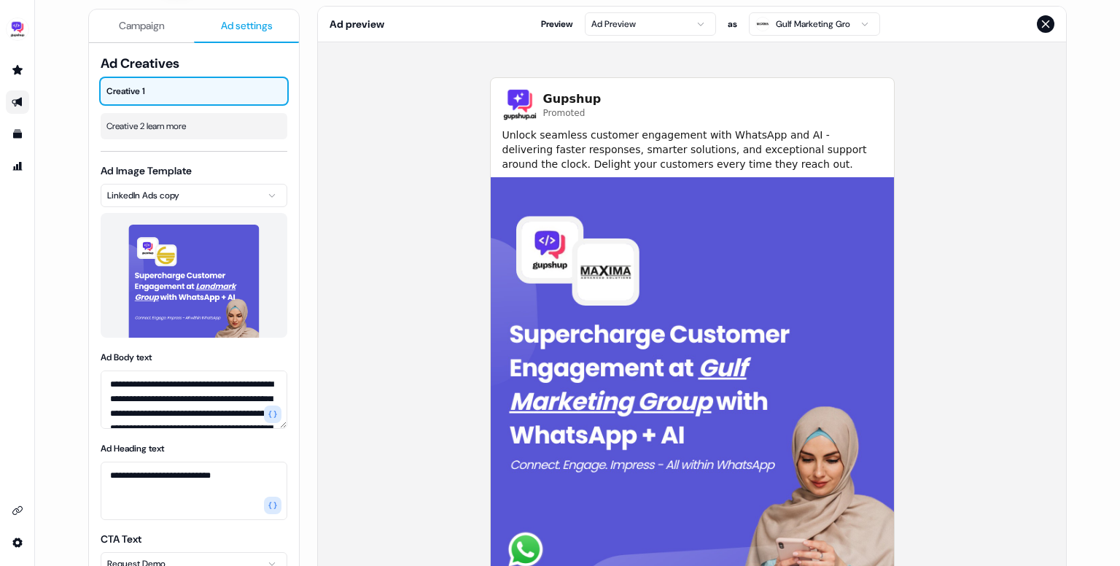
scroll to position [149, 0]
drag, startPoint x: 248, startPoint y: 128, endPoint x: 328, endPoint y: 165, distance: 88.1
click at [328, 165] on div "**********" at bounding box center [577, 331] width 978 height 651
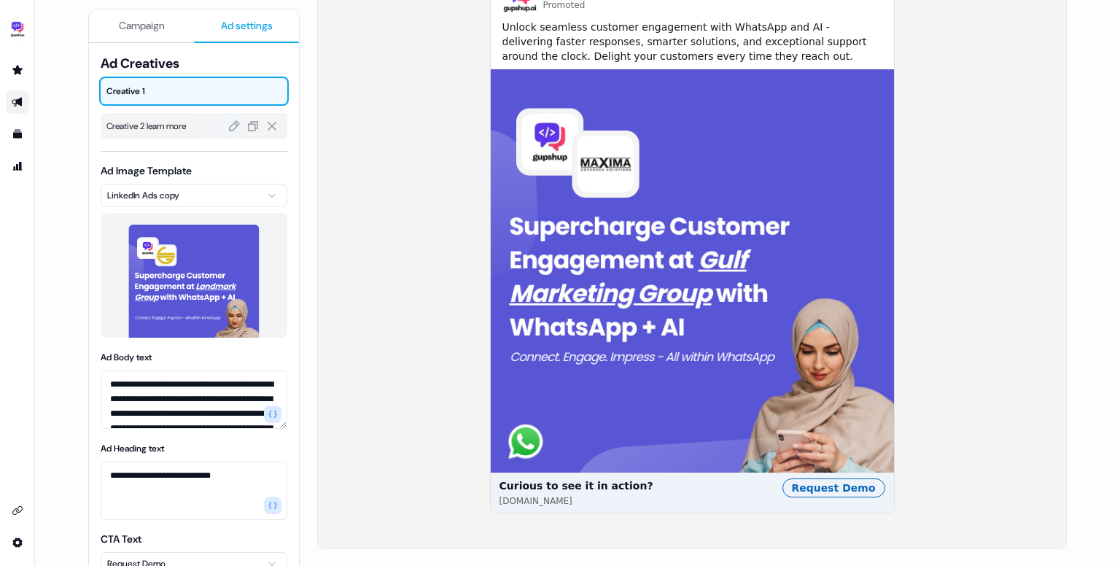
click at [203, 124] on div at bounding box center [218, 126] width 46 height 26
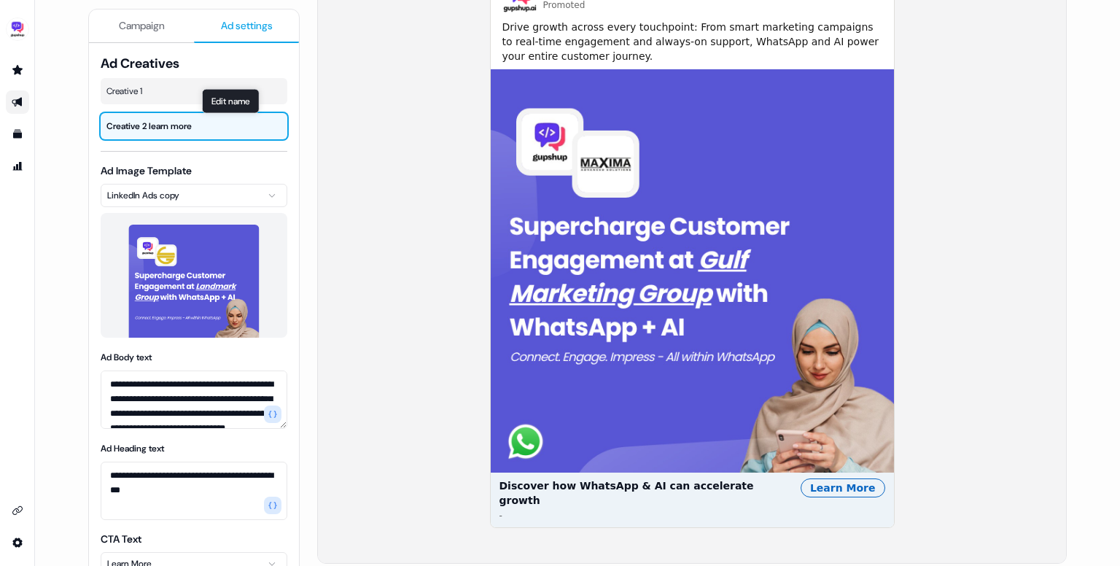
scroll to position [187, 0]
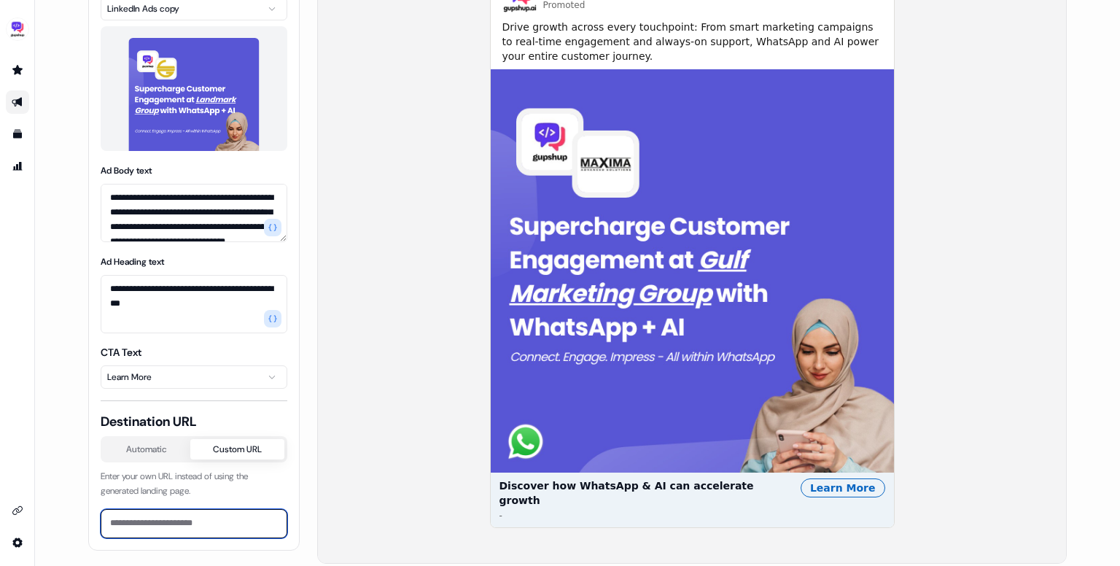
click at [219, 512] on input at bounding box center [194, 523] width 187 height 29
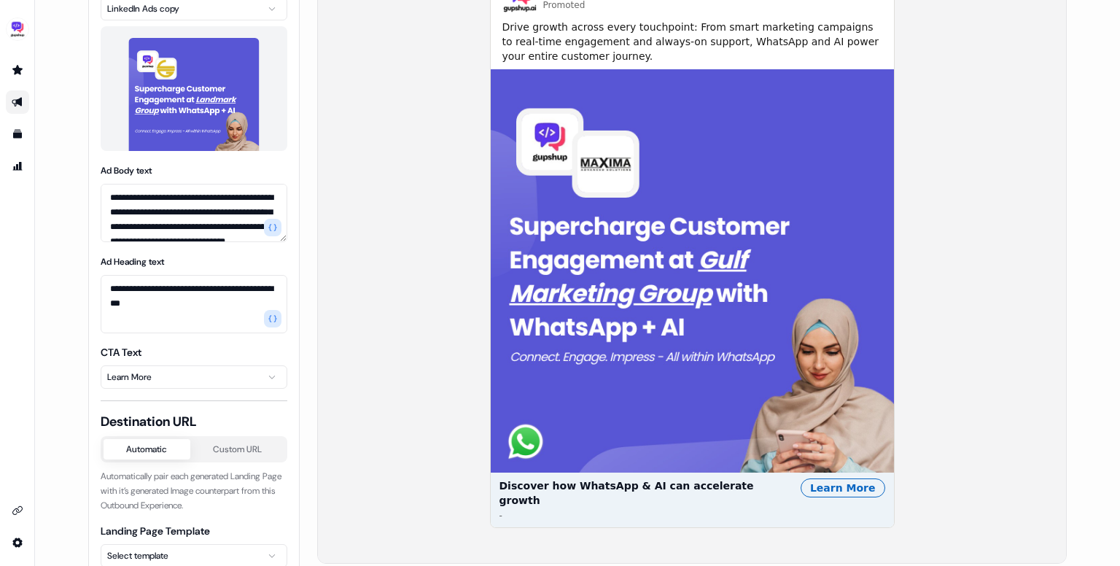
click at [160, 453] on button "Automatic" at bounding box center [147, 449] width 87 height 20
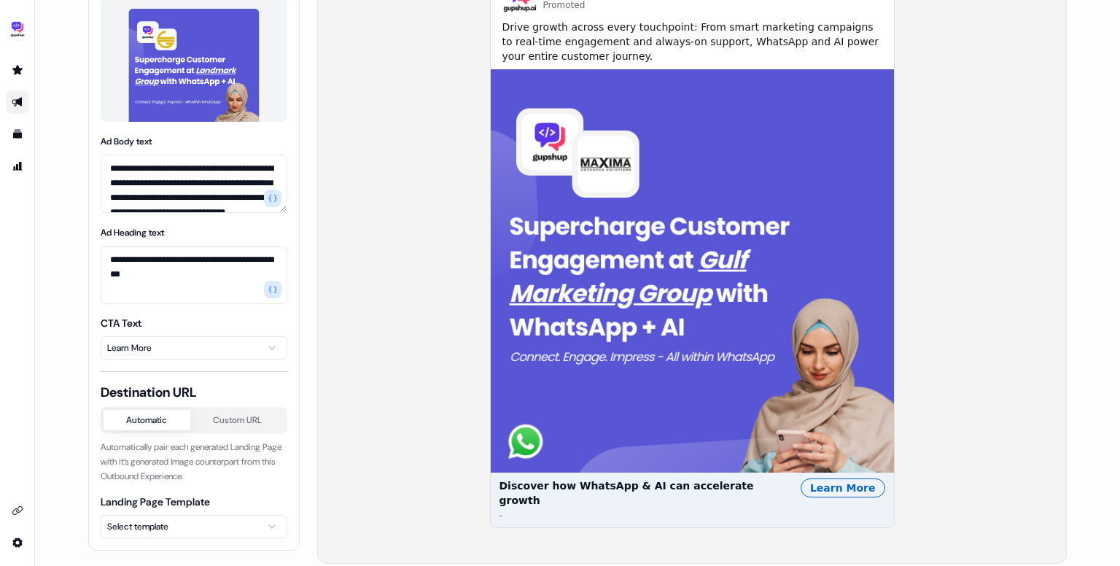
click at [194, 515] on html "**********" at bounding box center [560, 283] width 1120 height 566
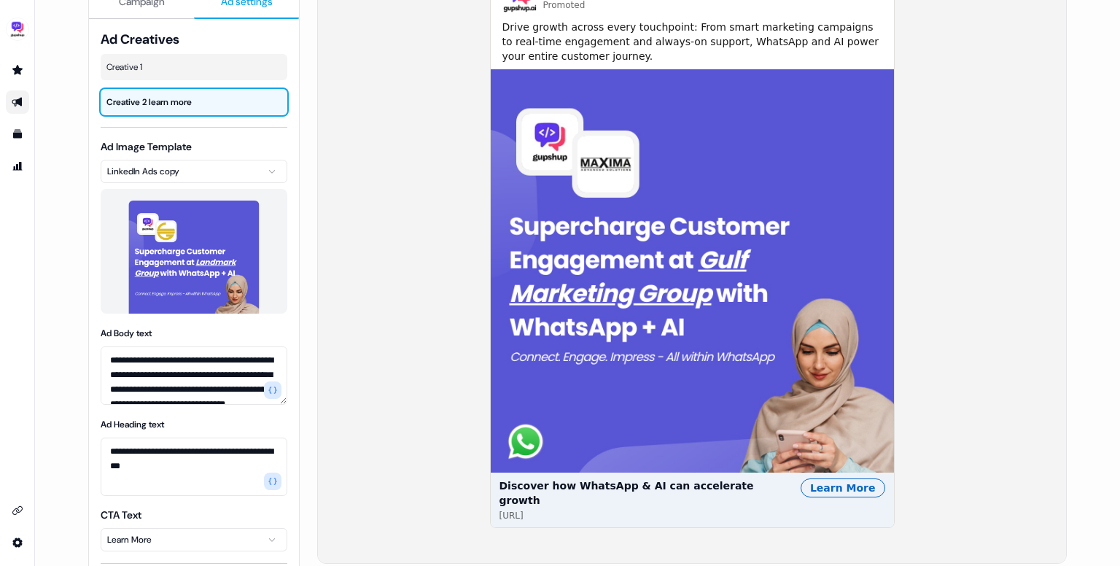
scroll to position [0, 0]
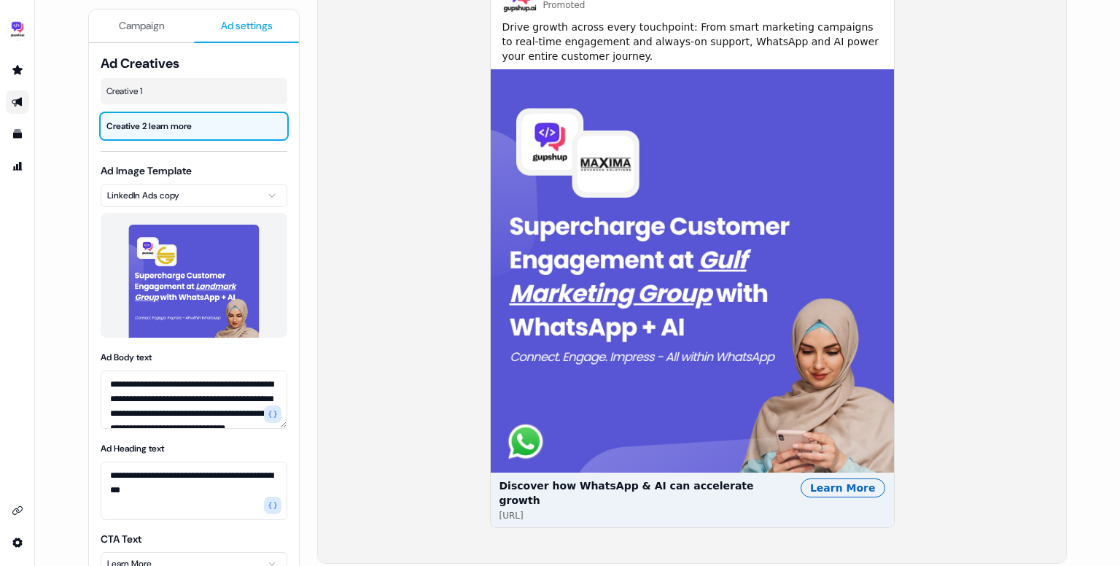
click at [178, 104] on div "Creative 1 Creative 2 learn more" at bounding box center [194, 108] width 187 height 61
click at [167, 91] on span "Creative 1" at bounding box center [193, 91] width 175 height 15
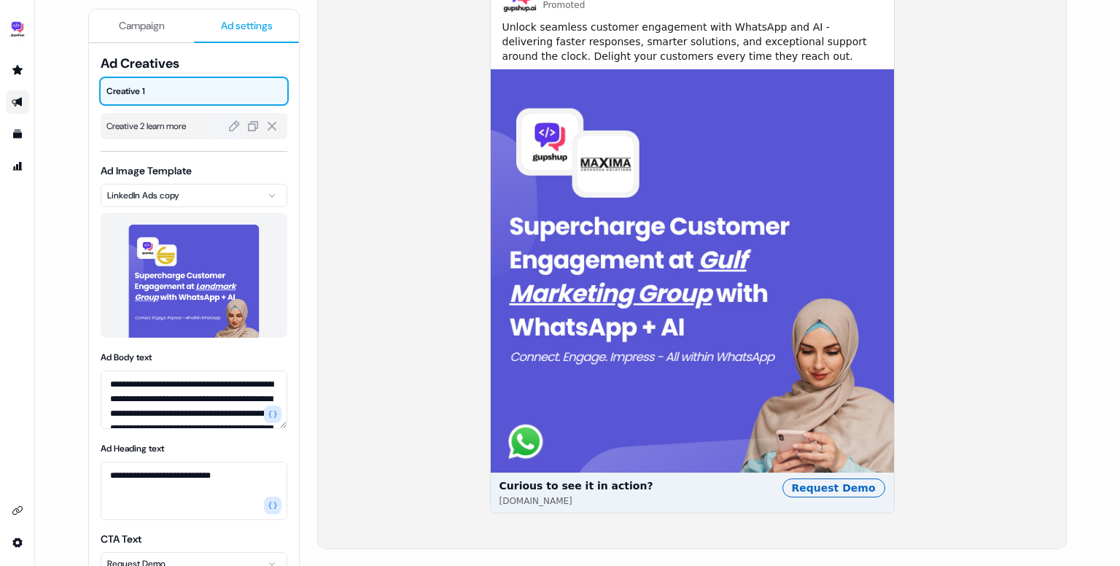
click at [163, 130] on span "Creative 2 learn more" at bounding box center [193, 126] width 175 height 15
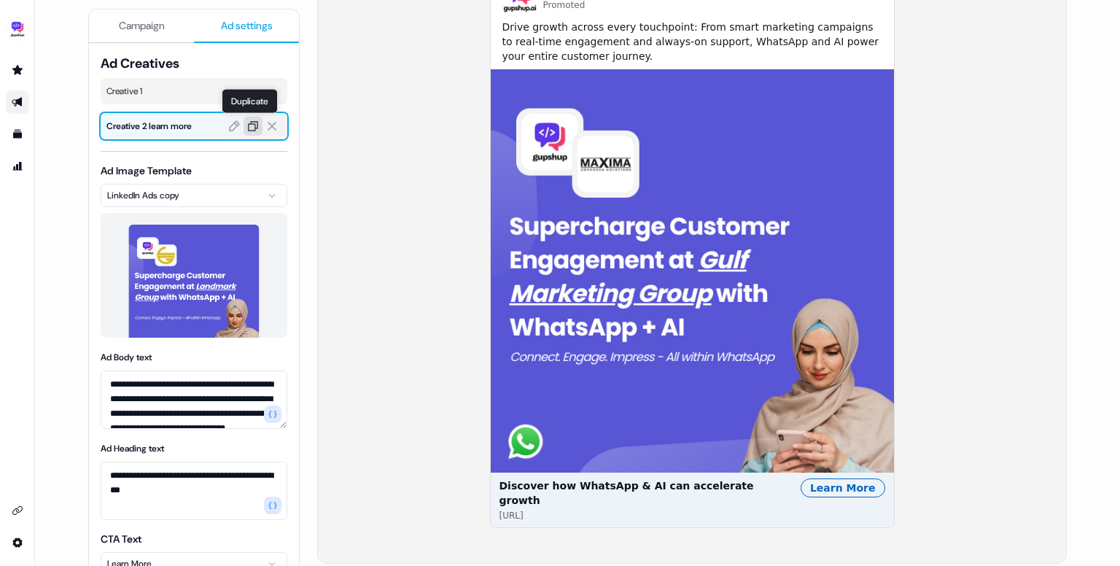
click at [250, 129] on icon at bounding box center [253, 126] width 10 height 10
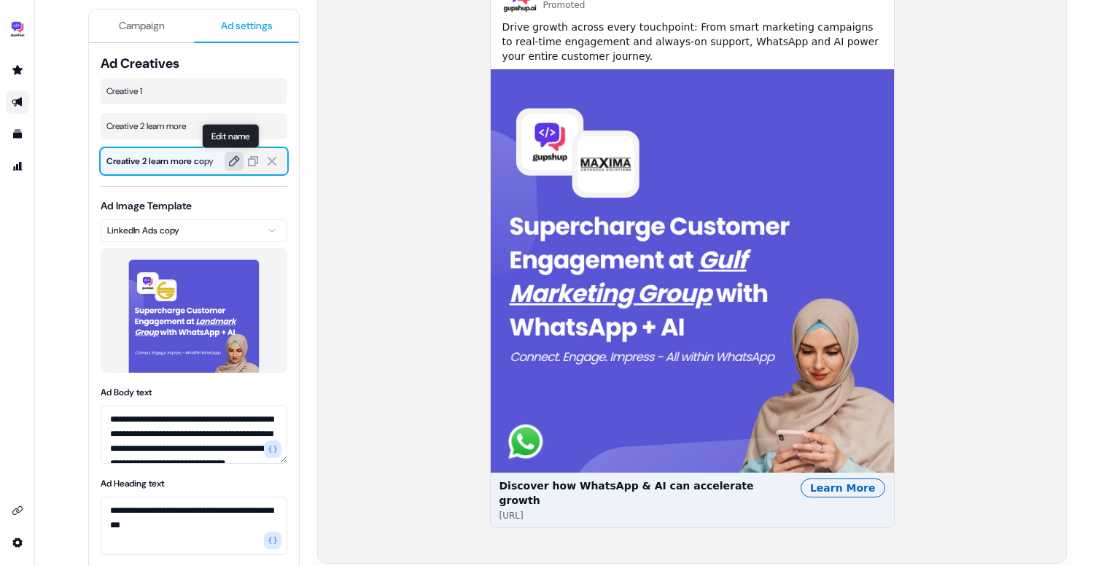
click at [230, 160] on icon at bounding box center [233, 161] width 13 height 13
click at [332, 181] on div "Gupshup Promoted Drive growth across every touchpoint: From smart marketing cam…" at bounding box center [692, 248] width 748 height 628
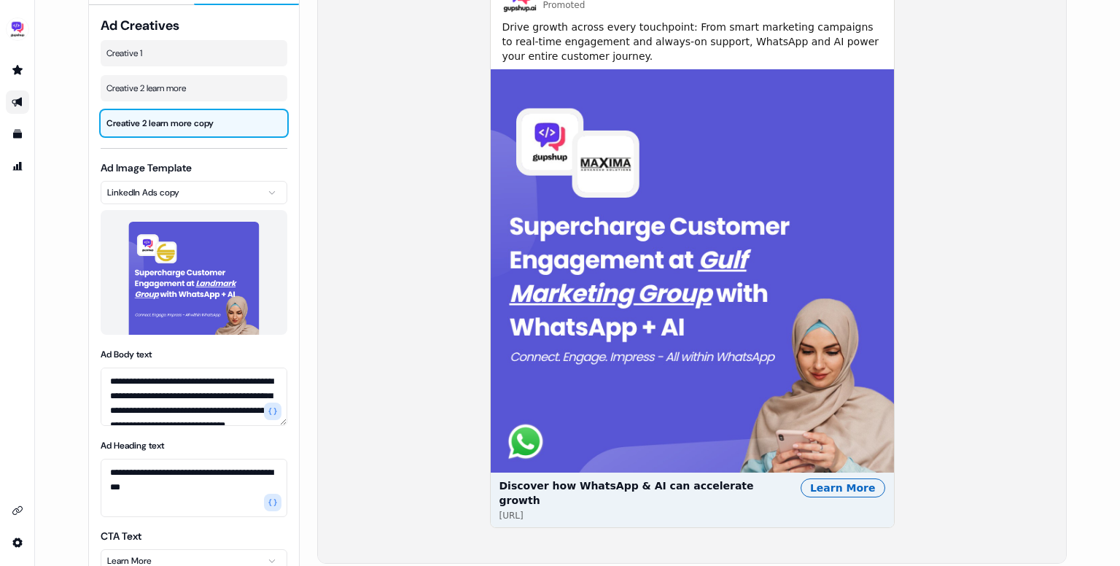
scroll to position [0, 0]
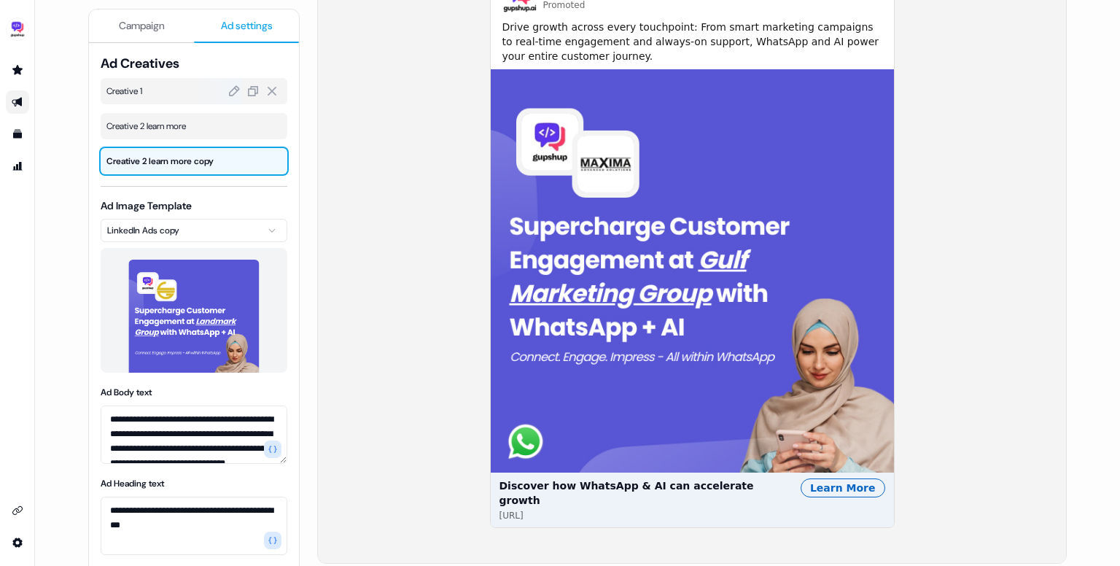
click at [155, 86] on span "Creative 1" at bounding box center [193, 91] width 175 height 15
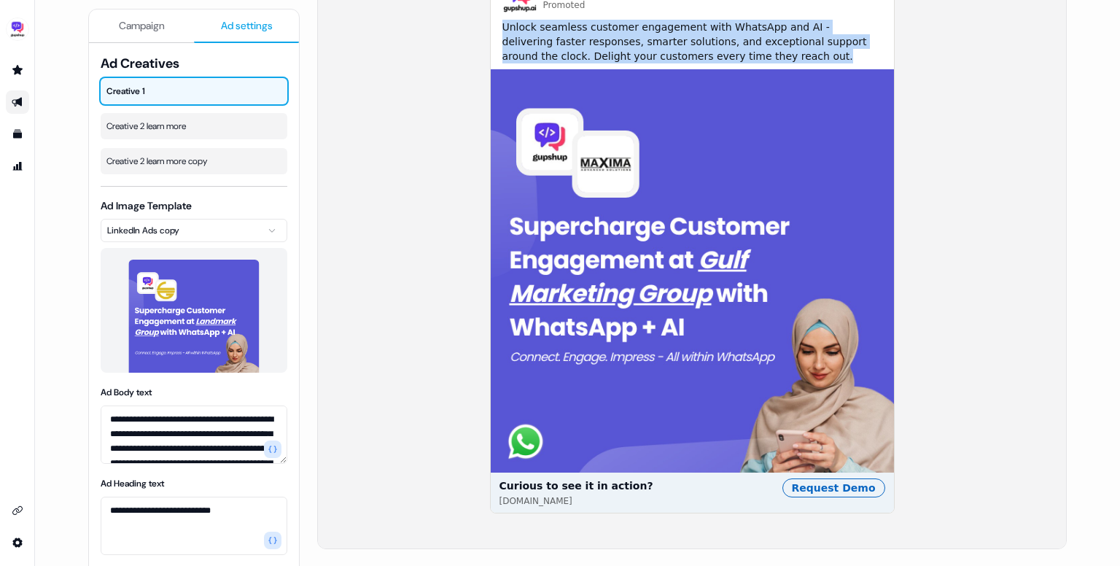
drag, startPoint x: 688, startPoint y: 56, endPoint x: 493, endPoint y: 28, distance: 197.4
click at [493, 28] on div "Gupshup Promoted Unlock seamless customer engagement with WhatsApp and AI - del…" at bounding box center [692, 19] width 403 height 99
copy span "Unlock seamless customer engagement with WhatsApp and AI - delivering faster re…"
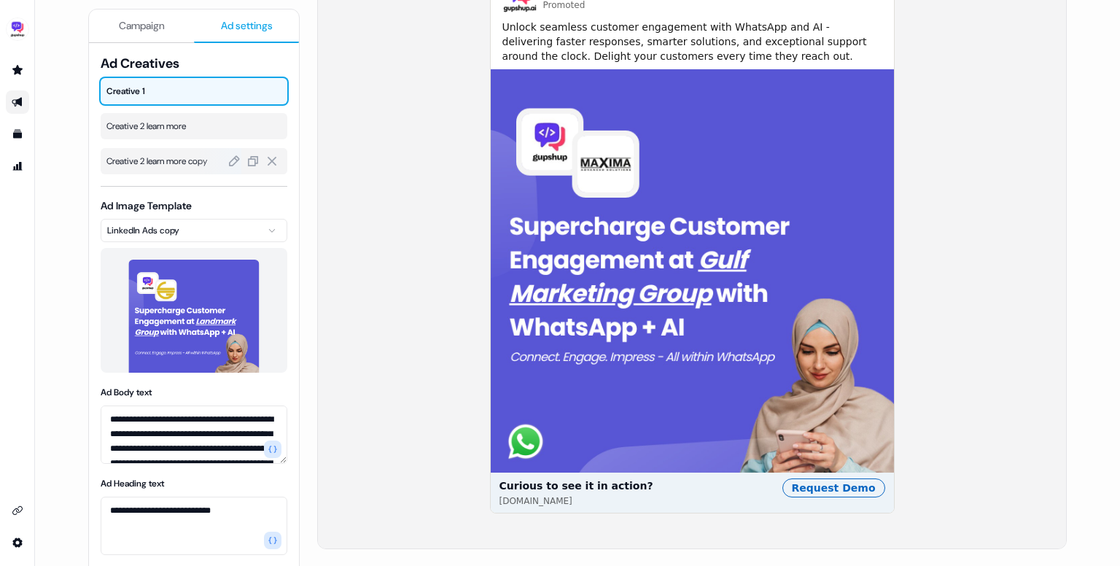
click at [162, 167] on div "Creative 2 learn more copy" at bounding box center [194, 161] width 187 height 26
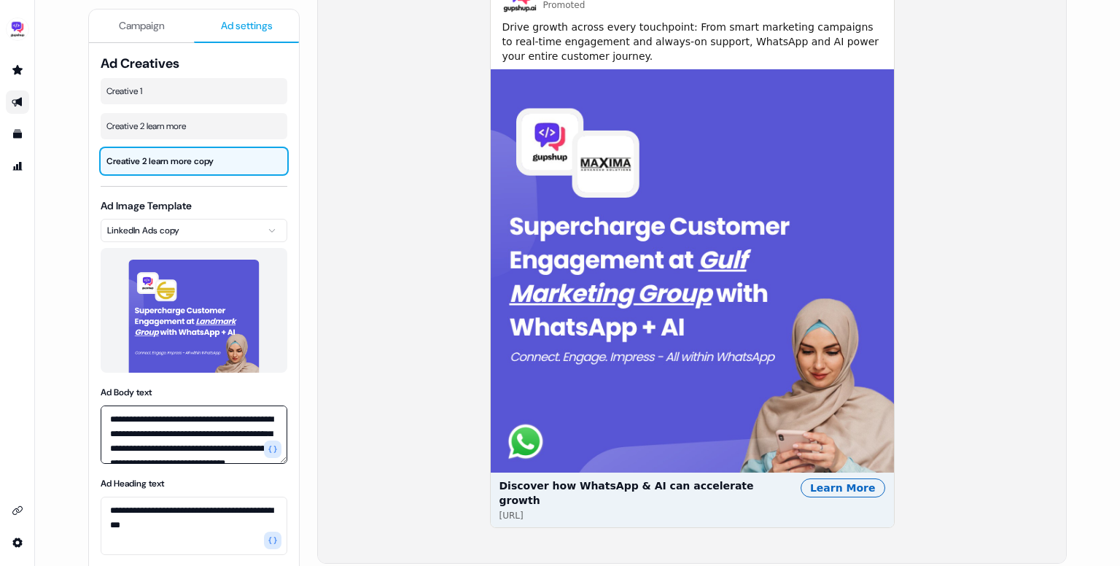
click at [225, 434] on textarea "**********" at bounding box center [194, 434] width 187 height 58
paste textarea "**********"
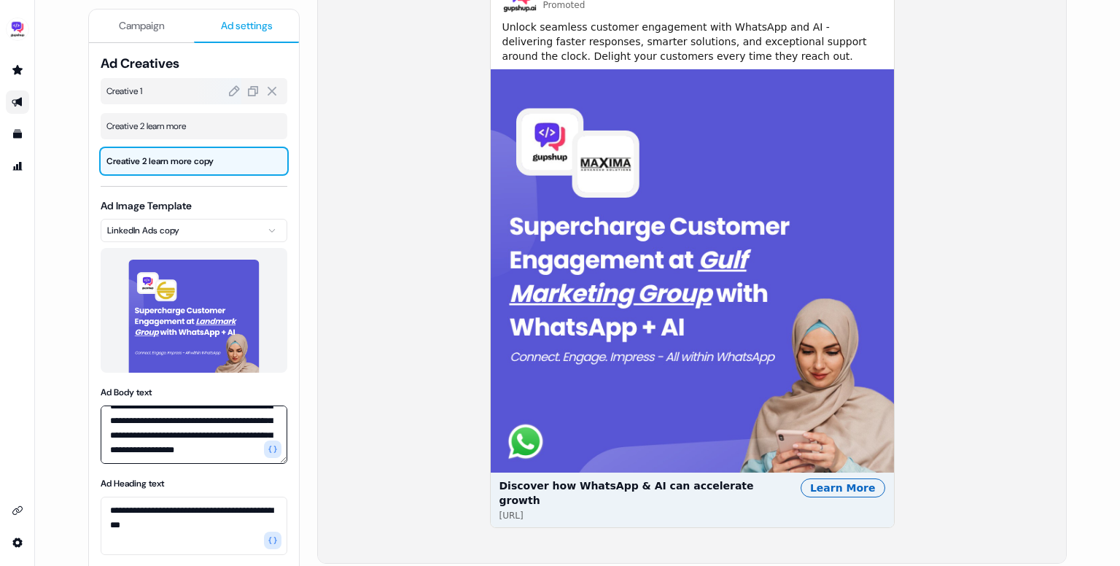
type textarea "**********"
click at [152, 93] on span "Creative 1" at bounding box center [193, 91] width 175 height 15
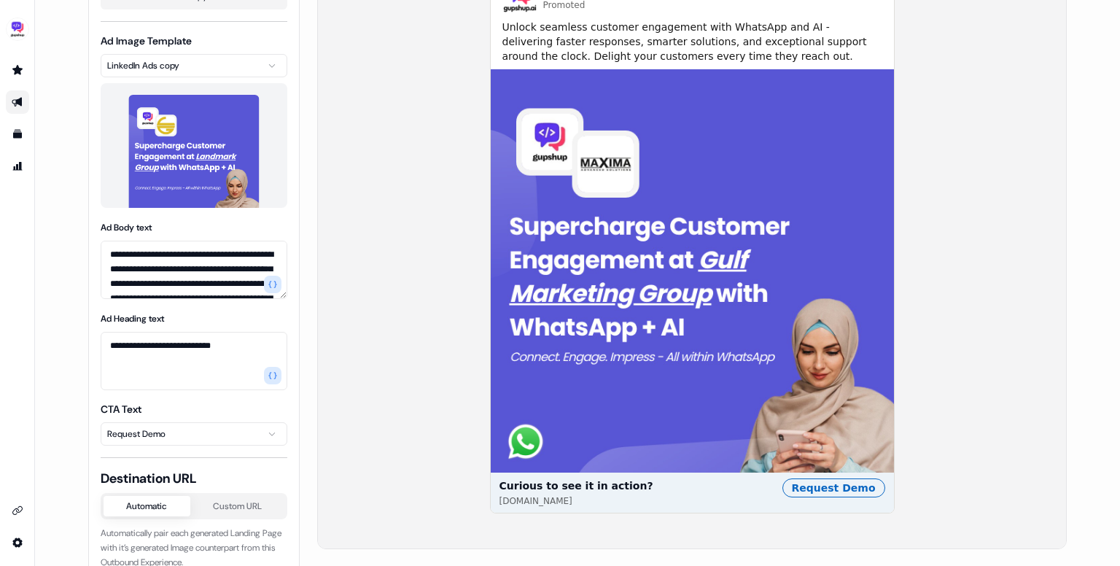
scroll to position [0, 0]
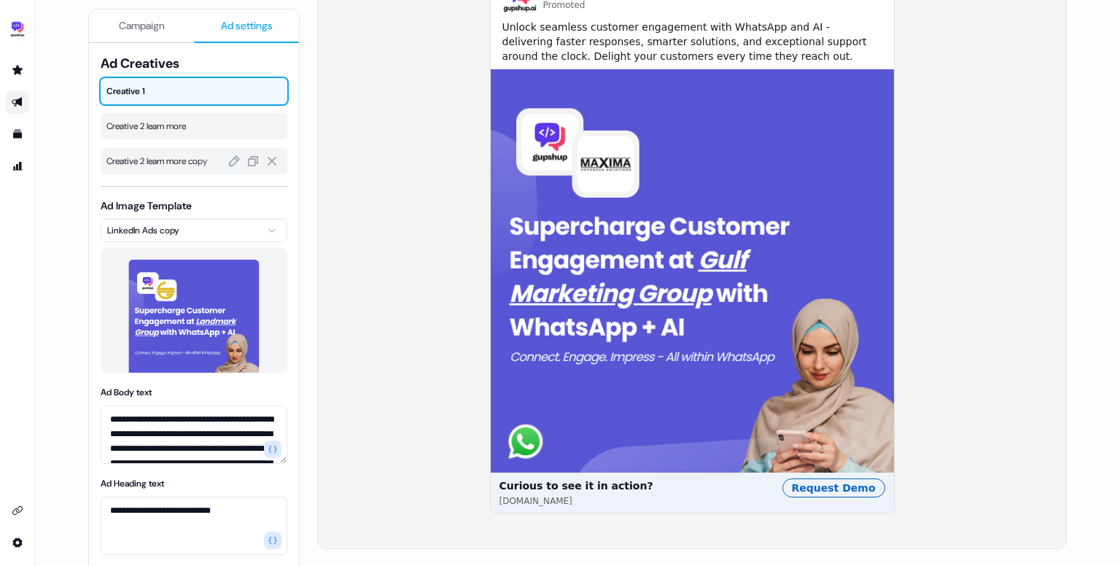
click at [144, 159] on span "Creative 2 learn more copy" at bounding box center [193, 161] width 175 height 15
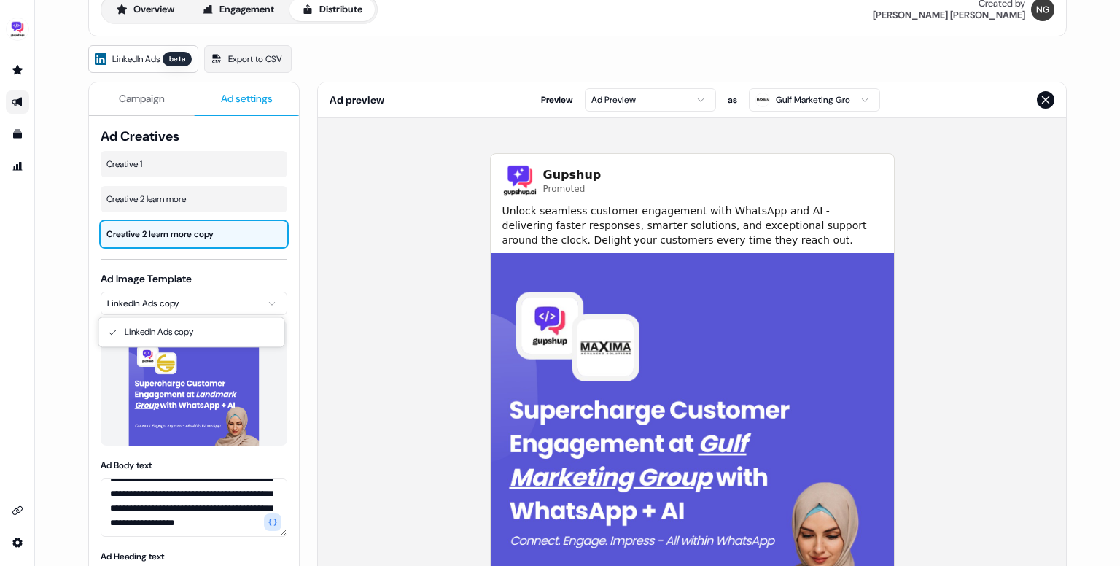
click at [254, 305] on html "**********" at bounding box center [560, 283] width 1120 height 566
click at [362, 294] on html "**********" at bounding box center [560, 283] width 1120 height 566
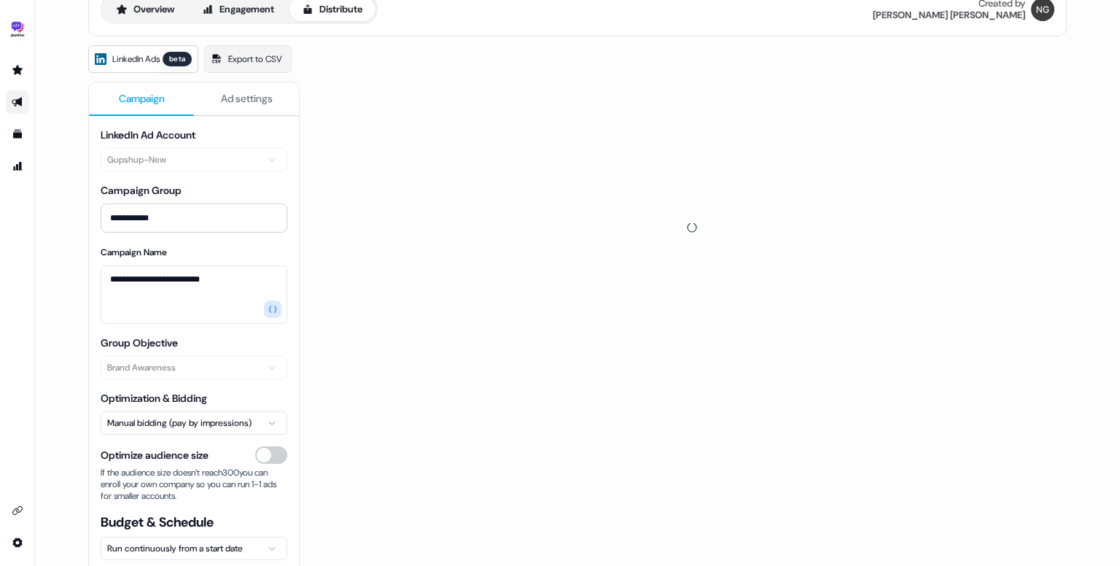
click at [143, 91] on span "Campaign" at bounding box center [142, 98] width 46 height 15
click at [150, 7] on button "Overview" at bounding box center [145, 9] width 83 height 23
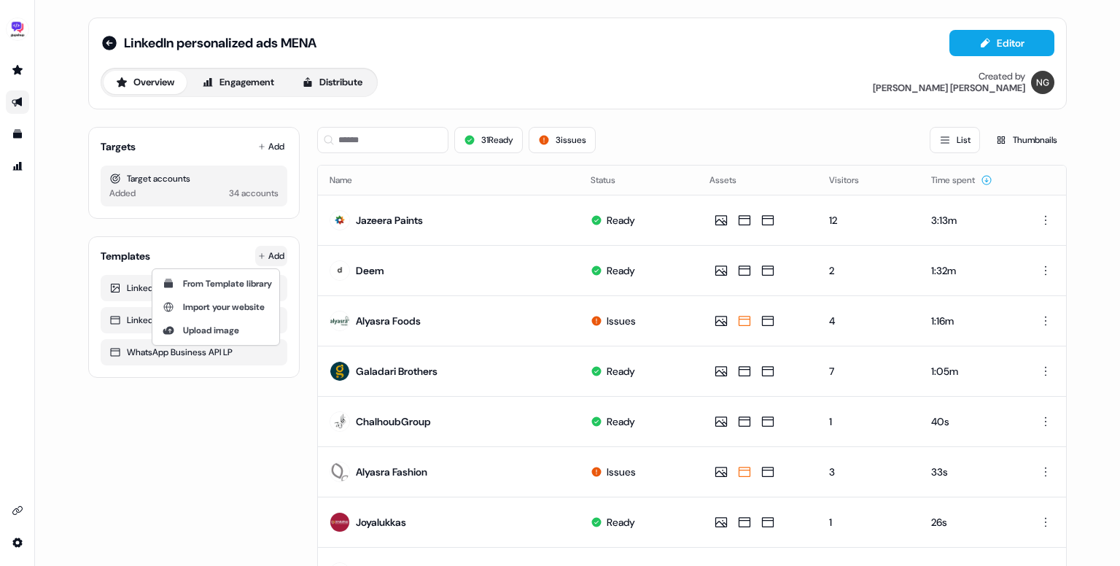
click at [270, 253] on html "For the best experience switch devices to a bigger screen. Go to Userled.io Lin…" at bounding box center [560, 283] width 1120 height 566
click at [225, 284] on span "From Template library" at bounding box center [227, 284] width 89 height 12
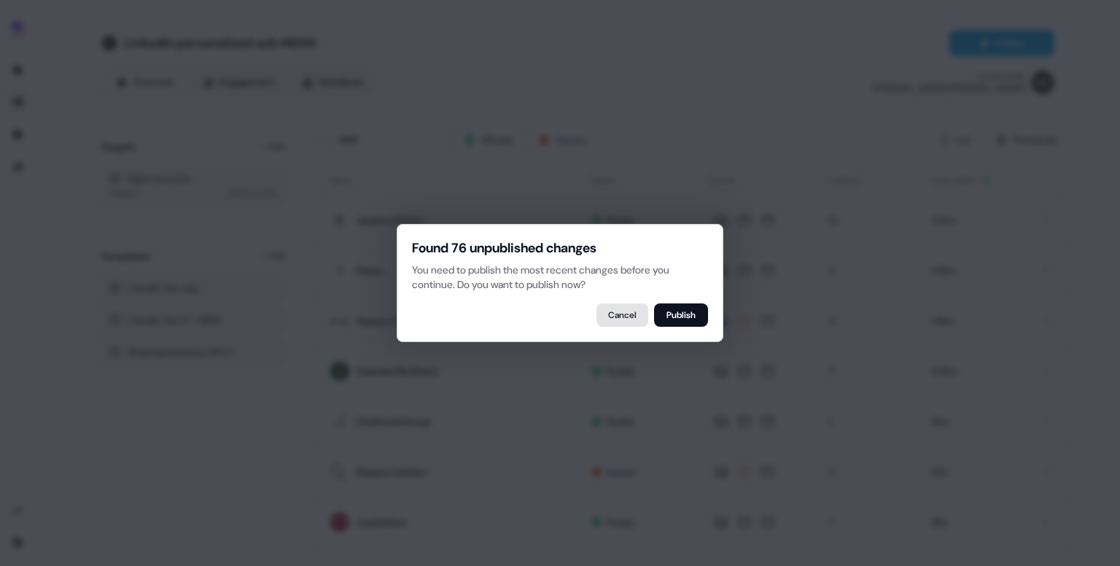
click at [627, 314] on button "Cancel" at bounding box center [622, 314] width 52 height 23
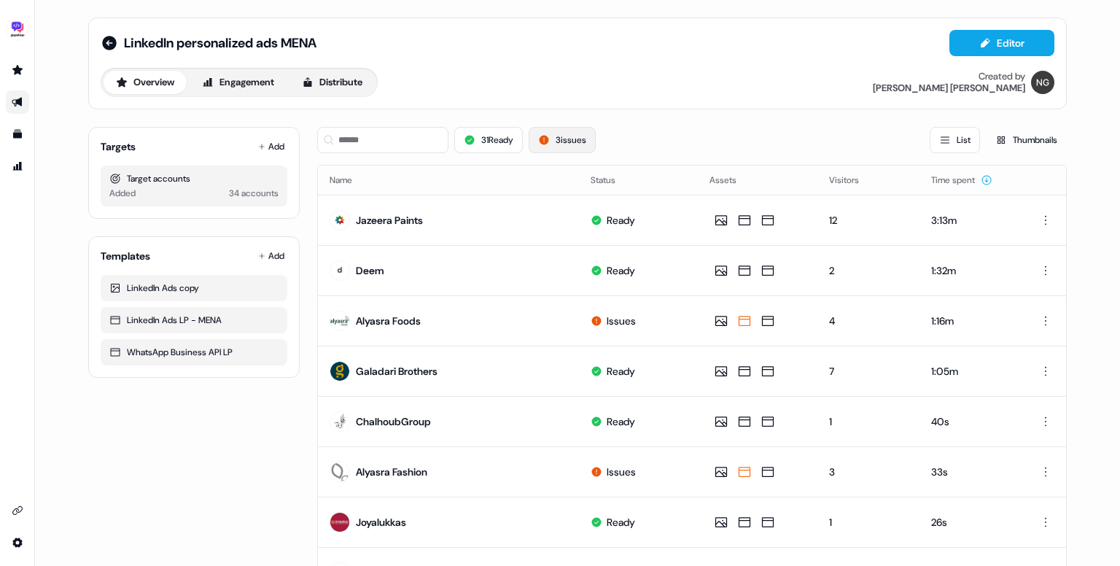
click at [548, 142] on icon at bounding box center [544, 140] width 12 height 12
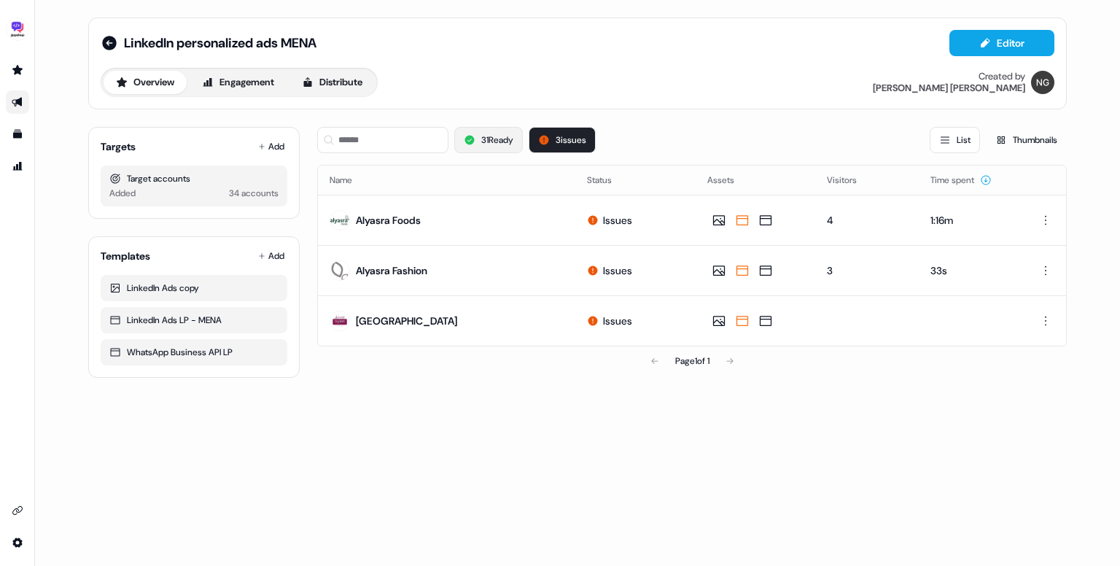
click at [502, 142] on button "31 Ready" at bounding box center [488, 140] width 69 height 26
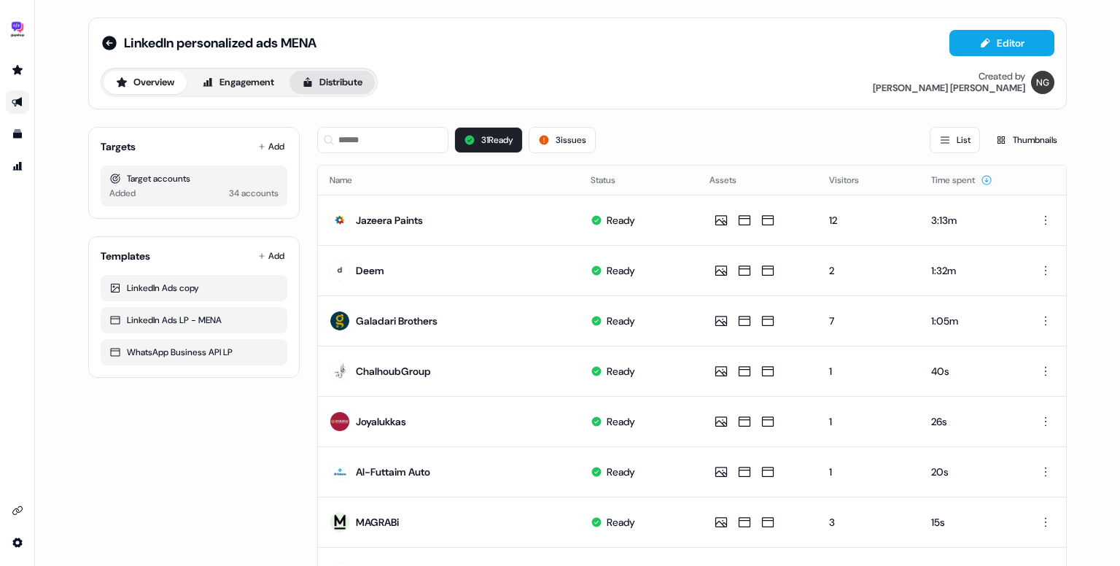
click at [318, 88] on button "Distribute" at bounding box center [331, 82] width 85 height 23
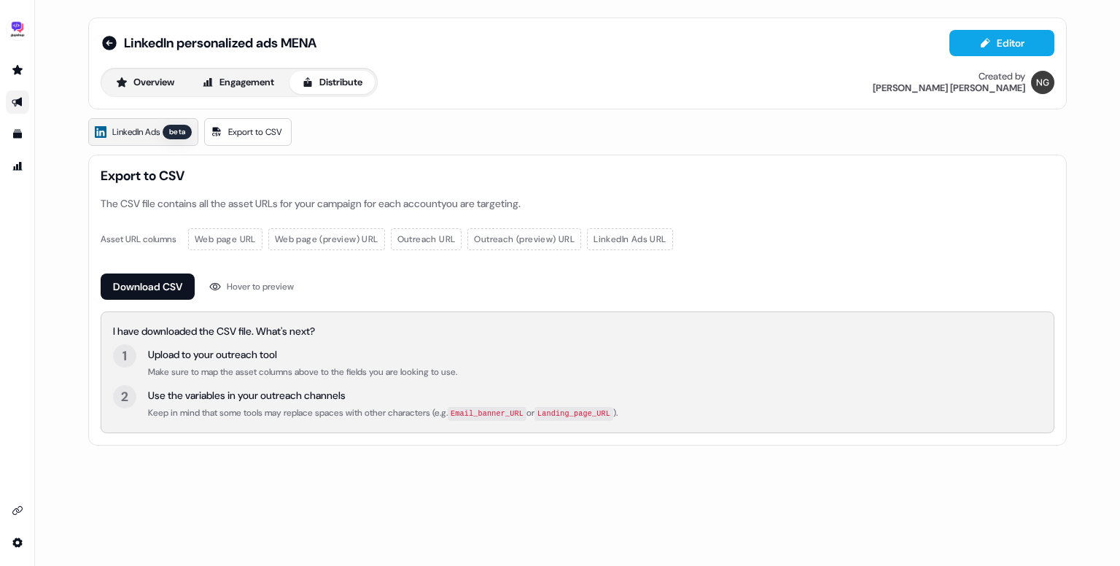
click at [149, 129] on span "LinkedIn Ads" at bounding box center [135, 132] width 47 height 15
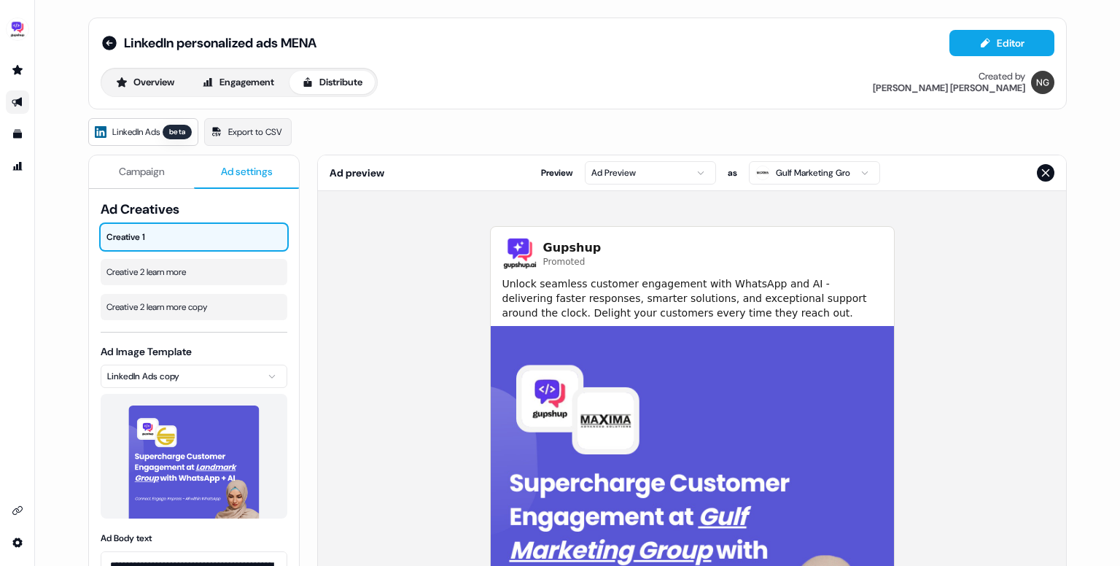
click at [243, 165] on span "Ad settings" at bounding box center [247, 171] width 52 height 15
click at [271, 307] on icon at bounding box center [272, 307] width 9 height 9
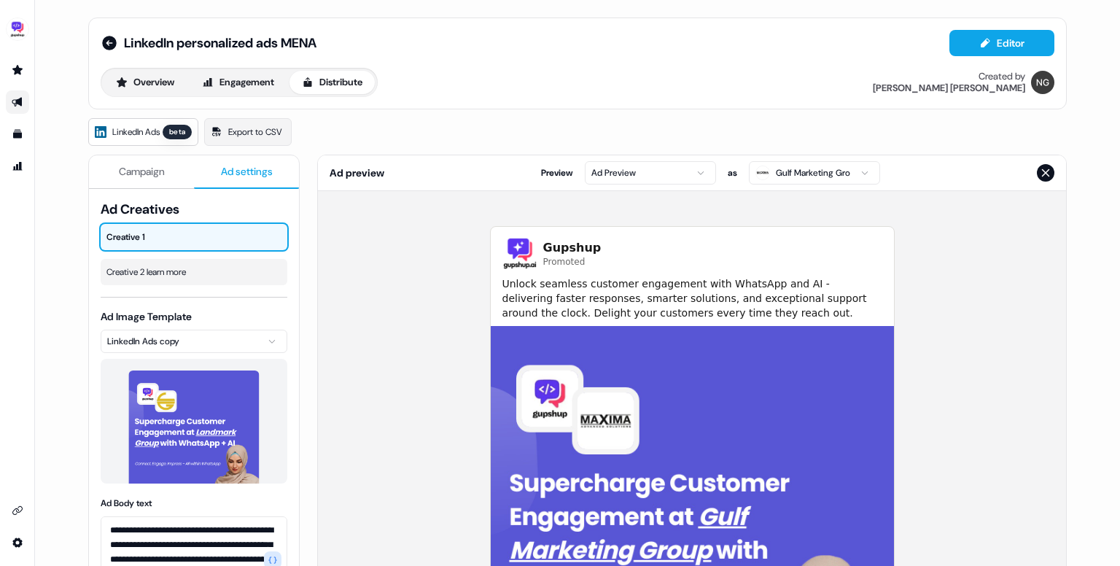
click at [141, 65] on div "LinkedIn personalized ads MENA Editor Overview Engagement Distribute Created by…" at bounding box center [578, 63] width 954 height 67
click at [134, 74] on button "Overview" at bounding box center [145, 82] width 83 height 23
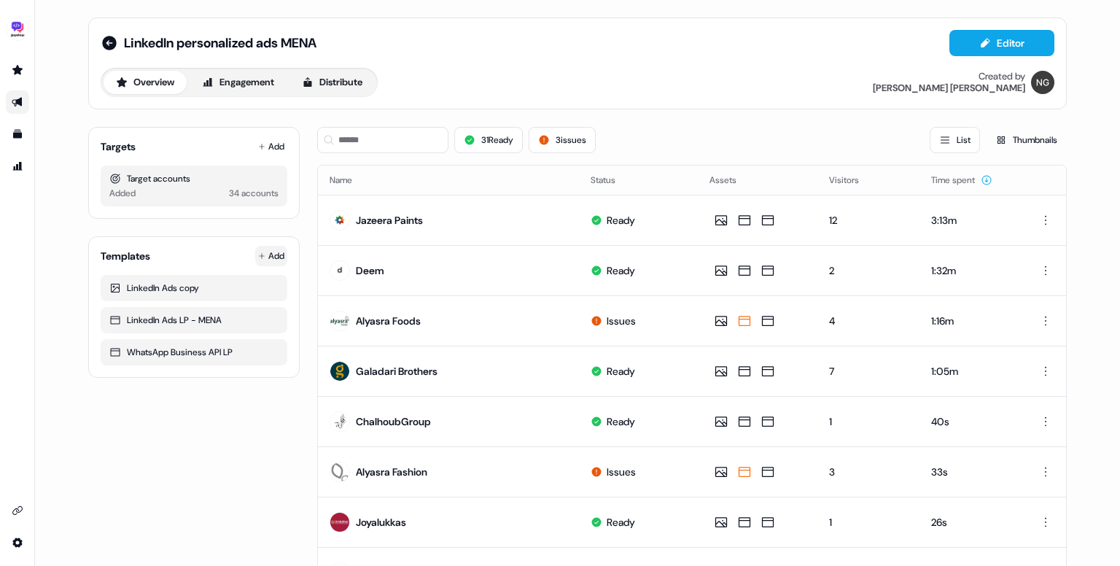
click at [268, 257] on html "For the best experience switch devices to a bigger screen. Go to [DOMAIN_NAME] …" at bounding box center [560, 283] width 1120 height 566
click at [249, 278] on span "From Template library" at bounding box center [227, 284] width 89 height 12
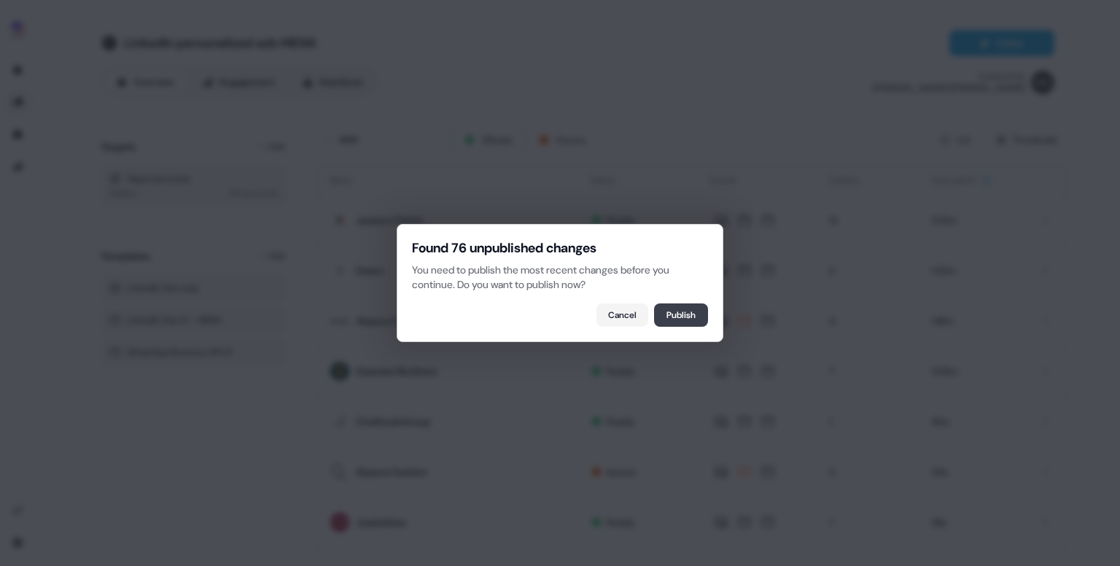
click at [690, 313] on button "Publish" at bounding box center [681, 314] width 54 height 23
click at [671, 316] on button "Refresh" at bounding box center [679, 314] width 55 height 23
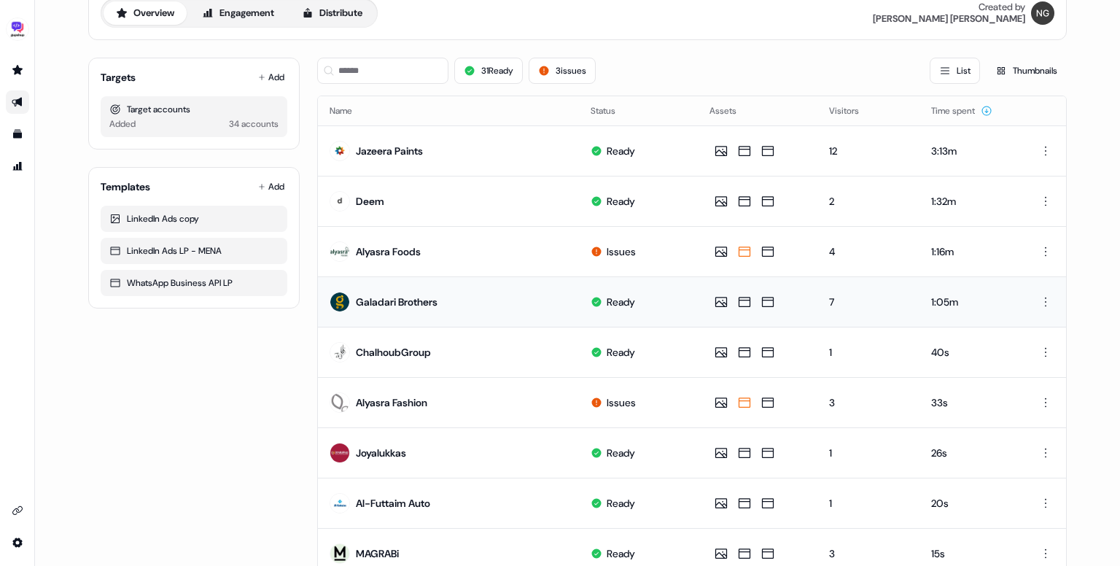
scroll to position [34, 0]
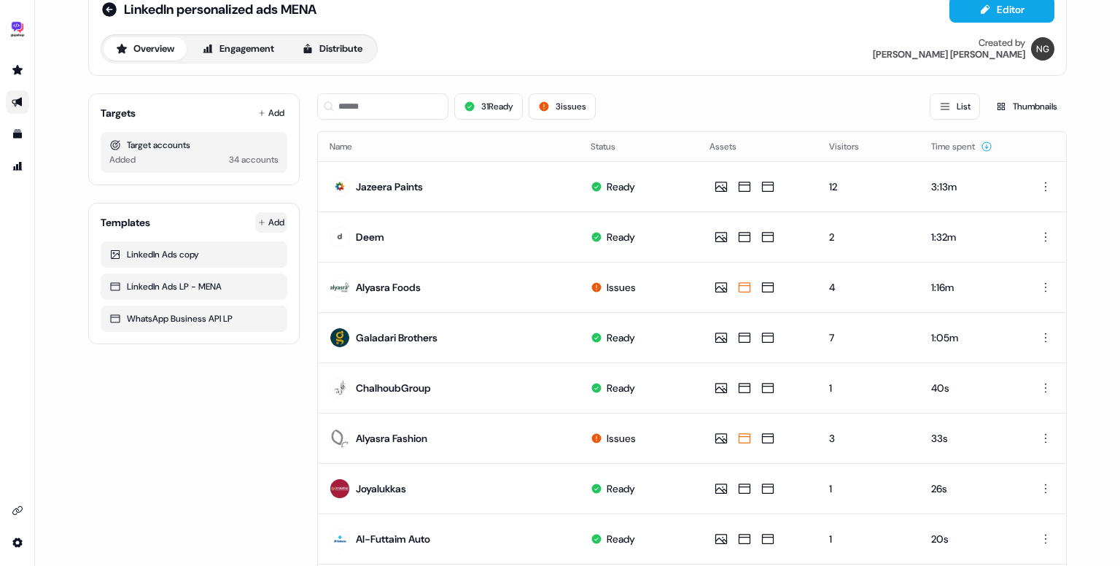
click at [265, 219] on html "For the best experience switch devices to a bigger screen. Go to [DOMAIN_NAME] …" at bounding box center [560, 283] width 1120 height 566
click at [246, 246] on span "From Template library" at bounding box center [227, 250] width 89 height 12
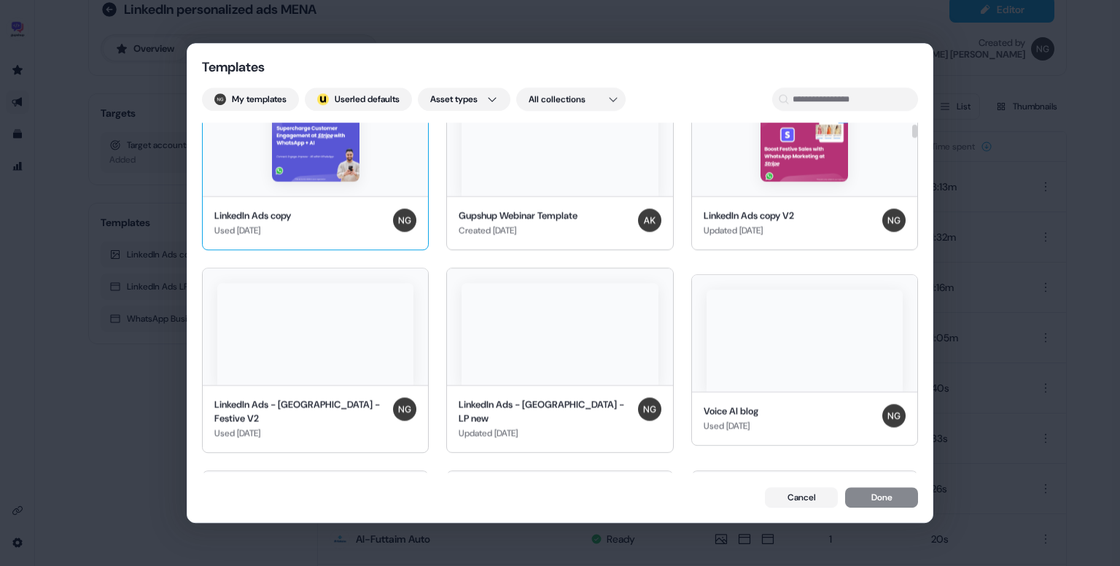
scroll to position [26, 0]
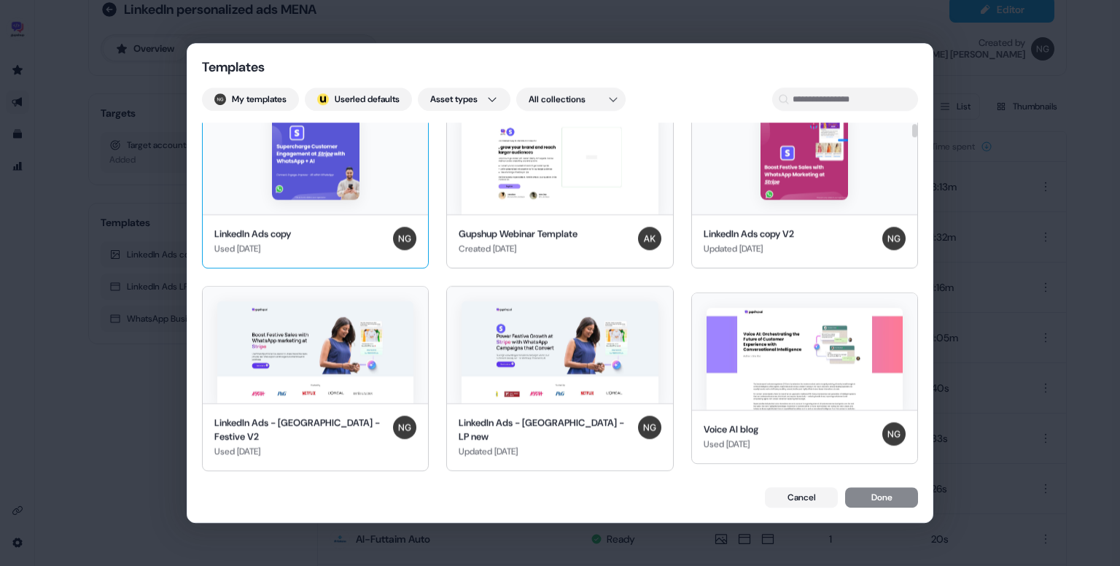
click at [332, 206] on div at bounding box center [315, 156] width 225 height 117
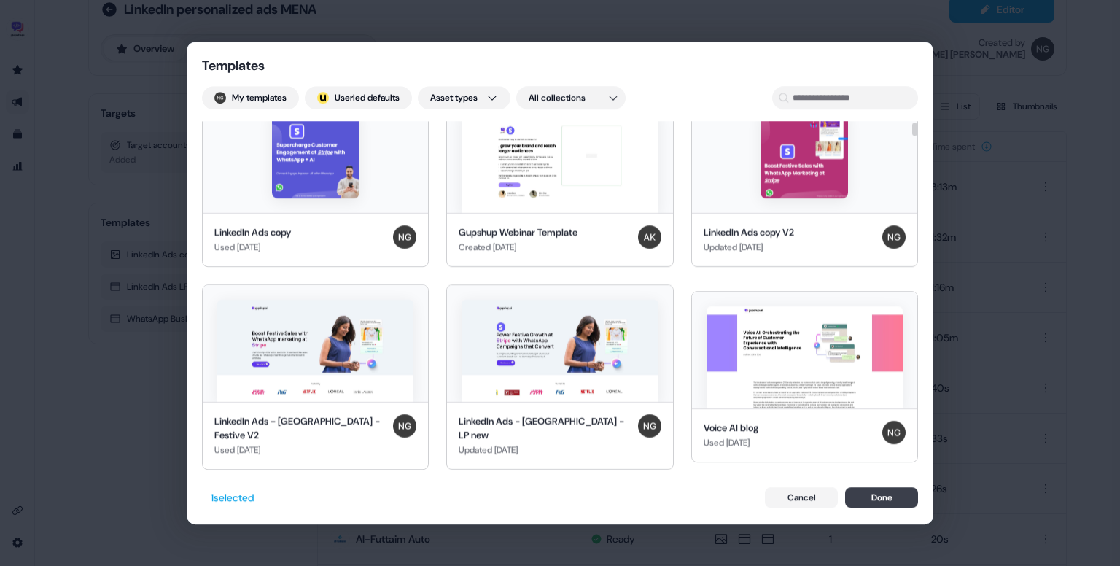
click at [872, 497] on button "Done" at bounding box center [881, 497] width 73 height 20
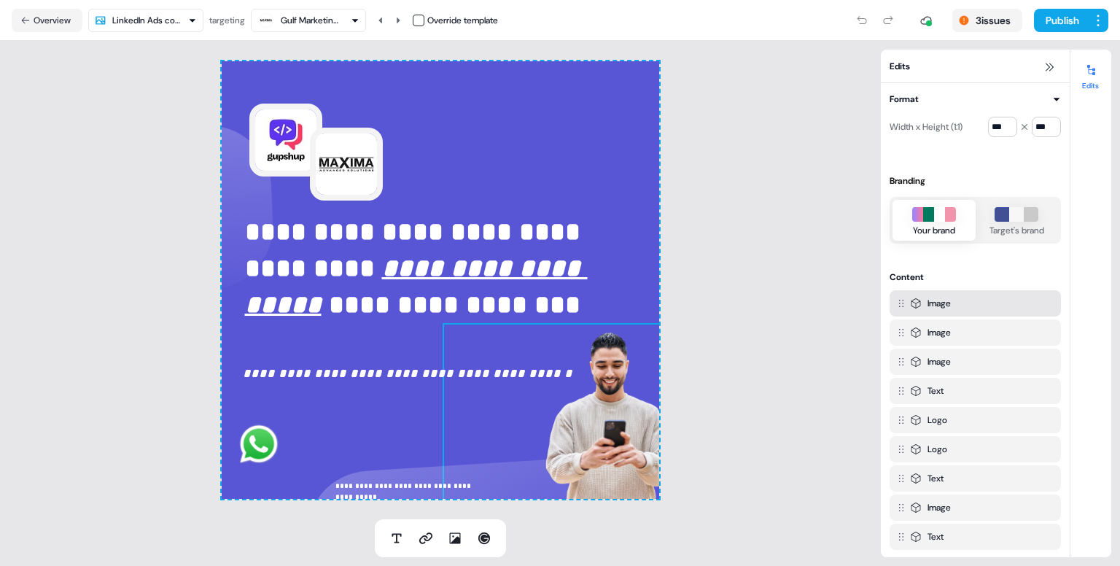
click at [609, 425] on img at bounding box center [585, 418] width 284 height 190
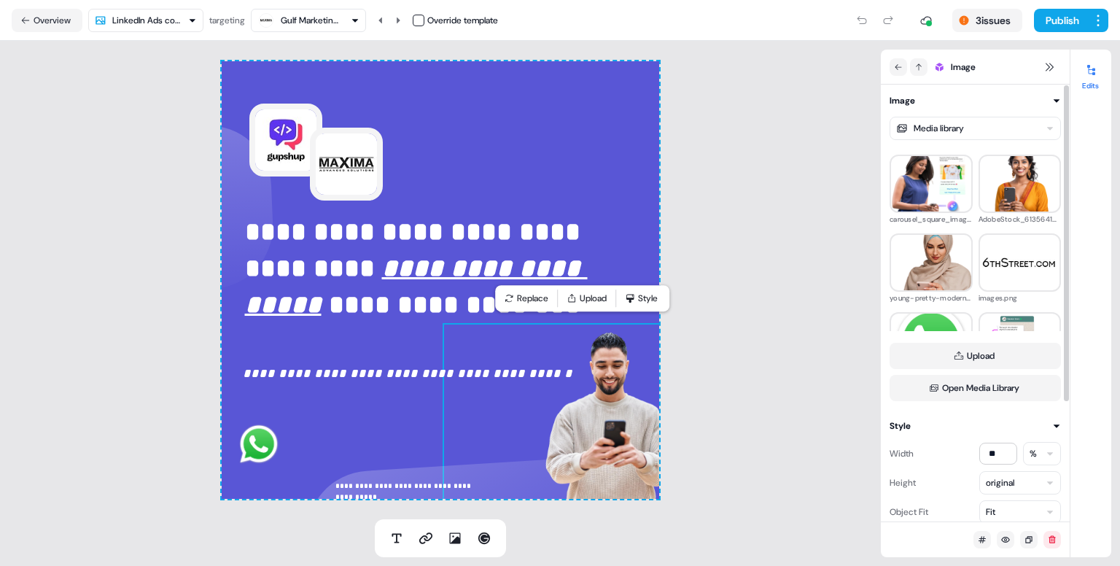
scroll to position [305, 0]
click at [929, 272] on img at bounding box center [931, 263] width 80 height 77
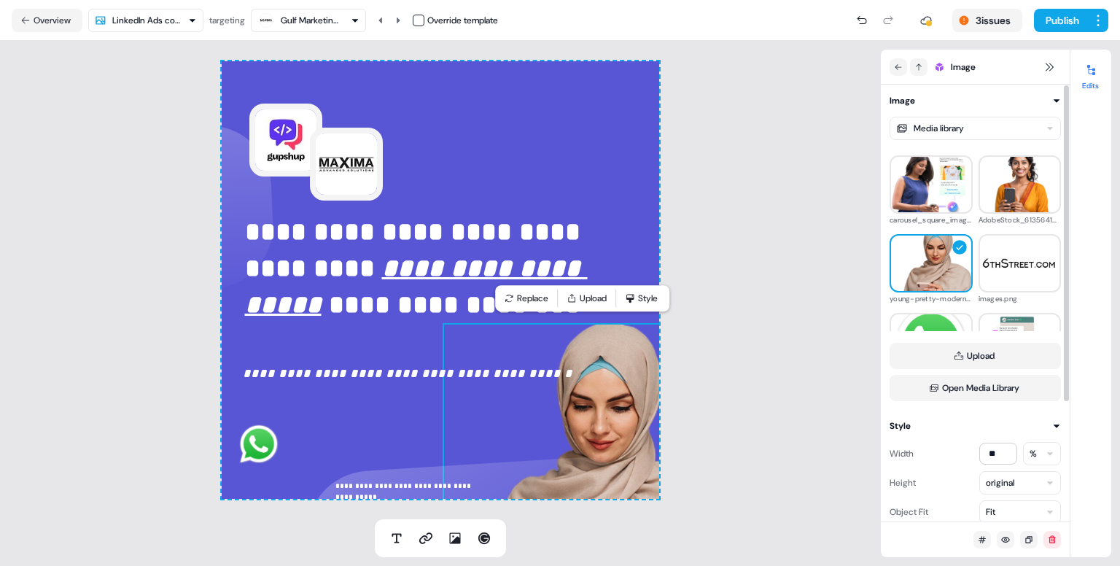
click at [619, 411] on img at bounding box center [585, 461] width 284 height 276
drag, startPoint x: 1004, startPoint y: 454, endPoint x: 969, endPoint y: 453, distance: 35.0
click at [969, 453] on div "Width ** %" at bounding box center [974, 453] width 171 height 23
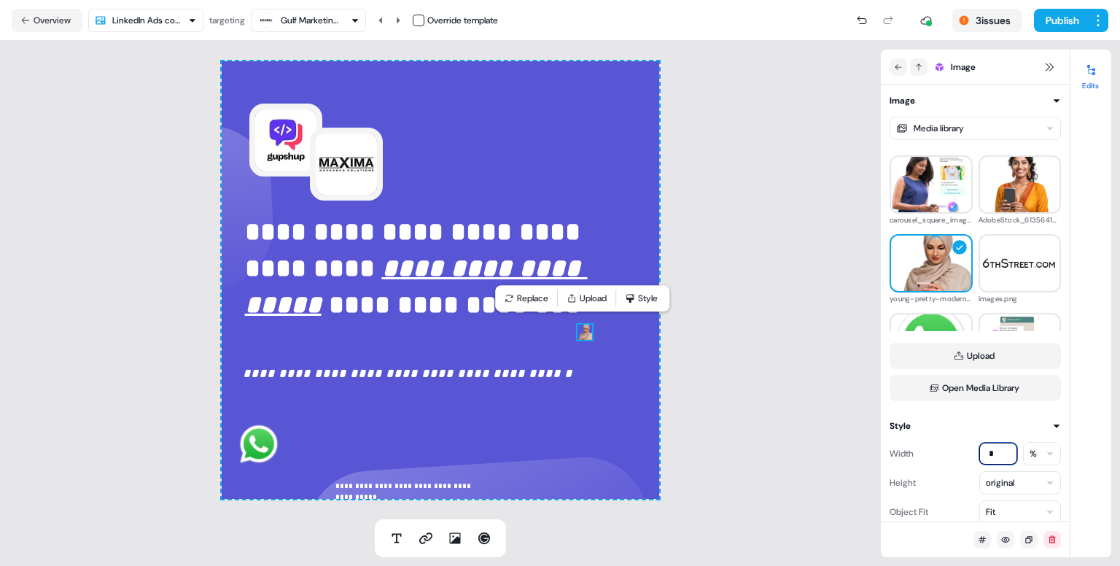
type input "**"
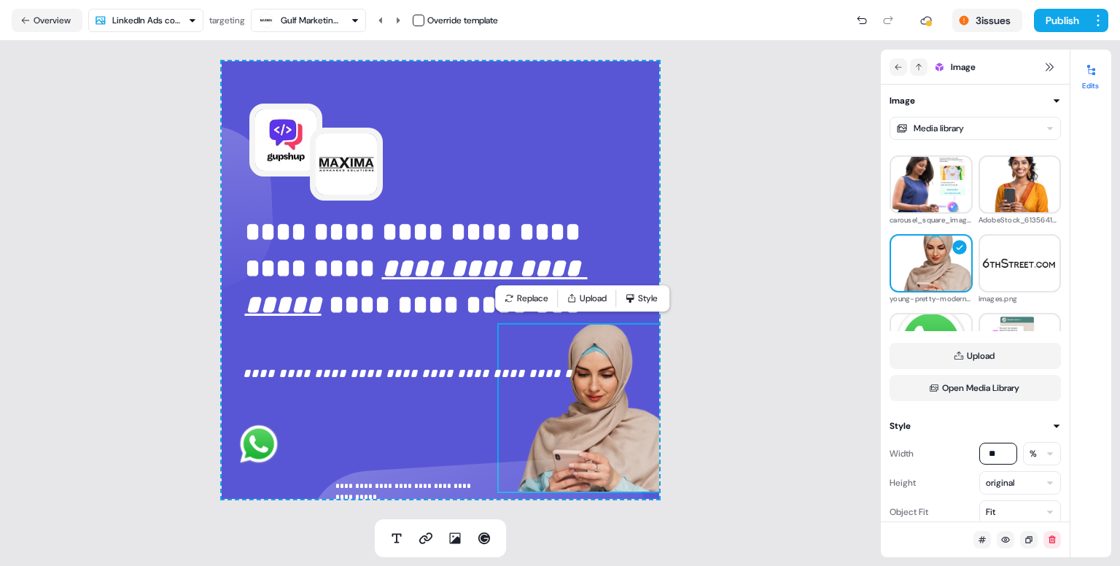
click at [604, 424] on img at bounding box center [584, 408] width 175 height 170
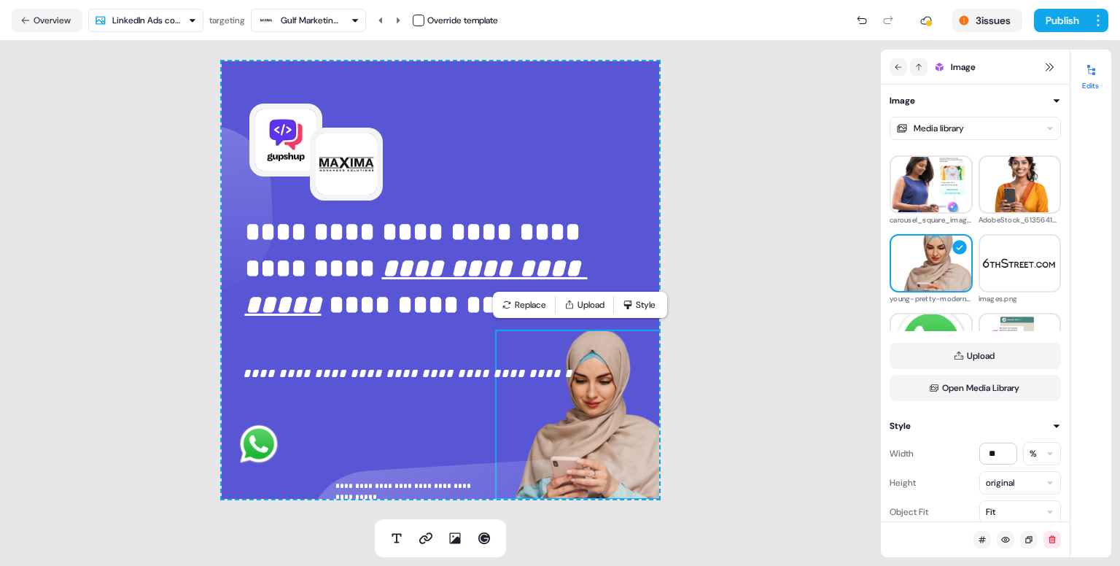
click at [744, 433] on div "**********" at bounding box center [440, 280] width 881 height 478
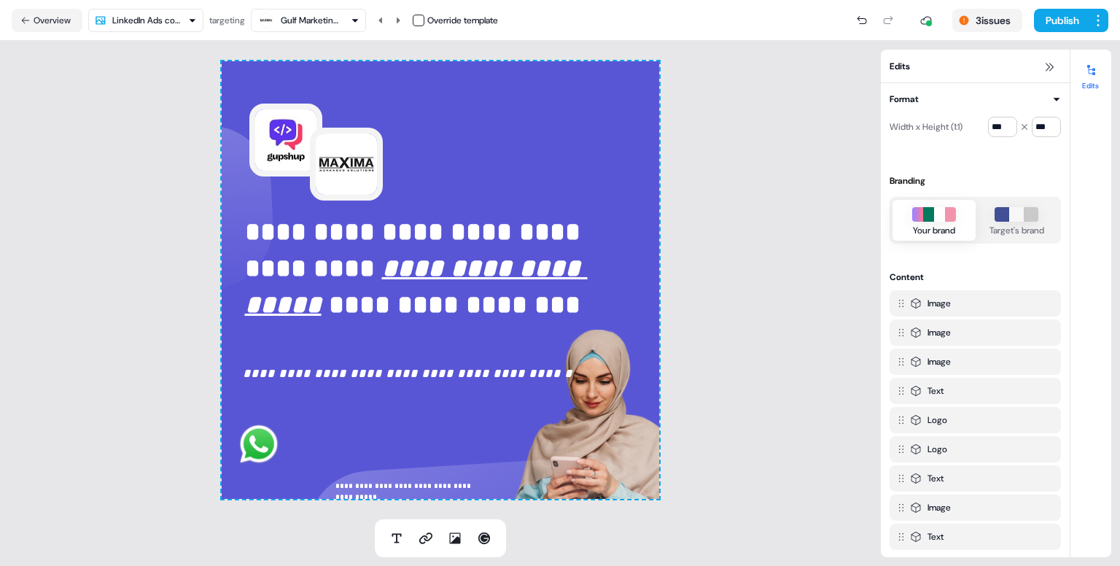
click at [589, 127] on div "**********" at bounding box center [440, 279] width 437 height 437
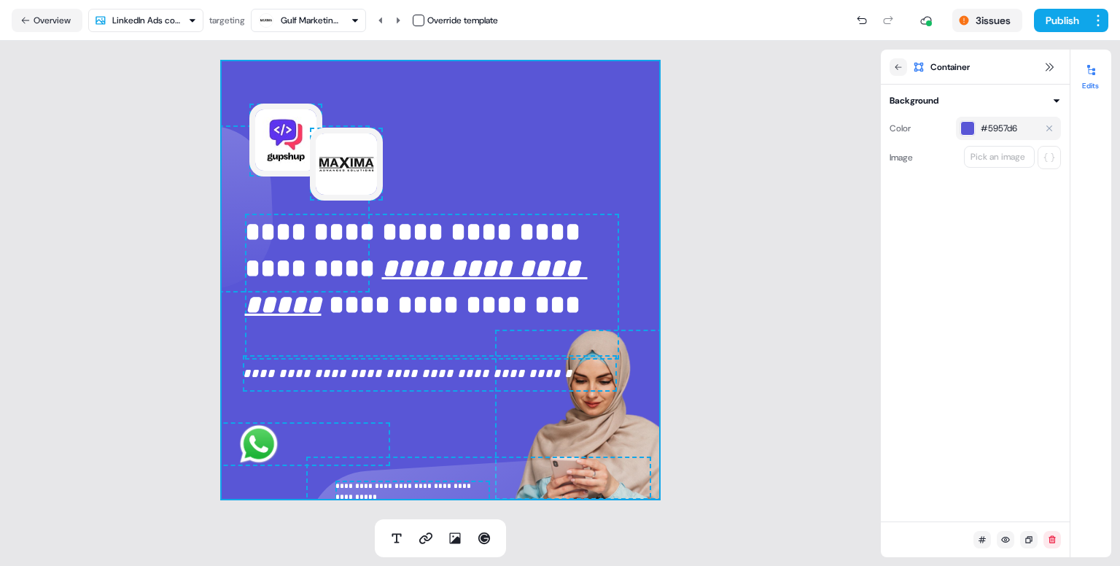
click at [991, 126] on span "#5957d6" at bounding box center [999, 128] width 36 height 15
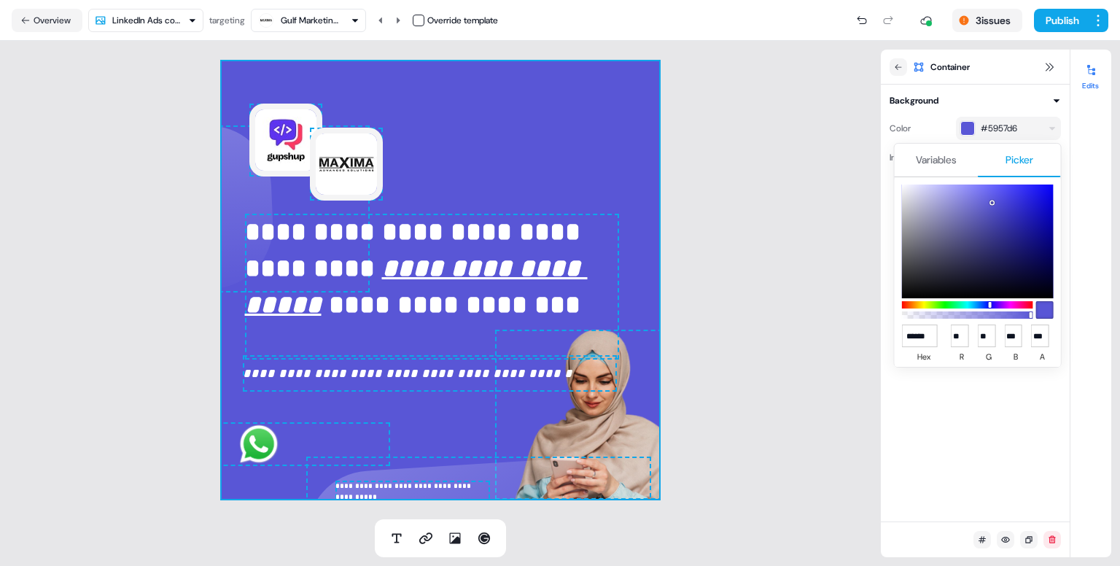
click at [1025, 305] on div at bounding box center [967, 304] width 131 height 7
type input "******"
type input "***"
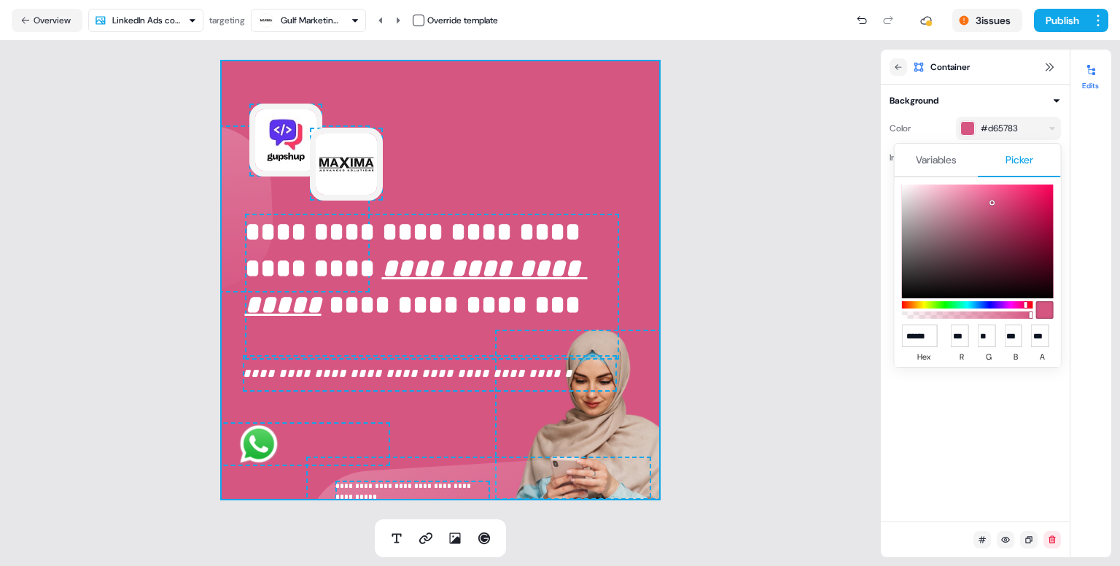
type input "******"
type input "***"
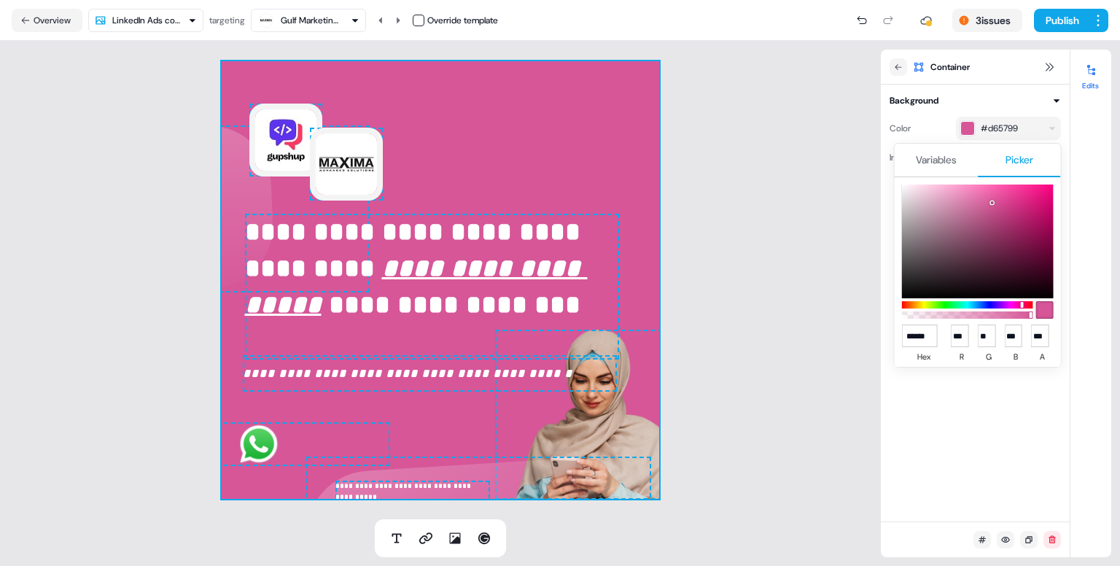
type input "******"
type input "***"
click at [1021, 305] on div at bounding box center [1020, 305] width 3 height 6
click at [704, 222] on html "**********" at bounding box center [560, 283] width 1120 height 566
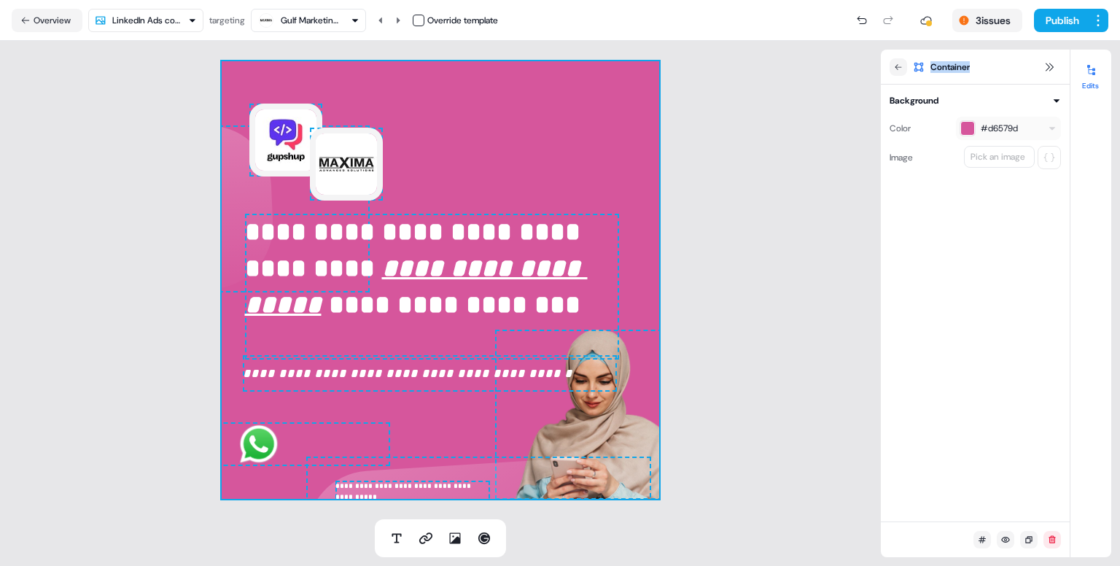
click at [704, 222] on div "**********" at bounding box center [440, 280] width 881 height 478
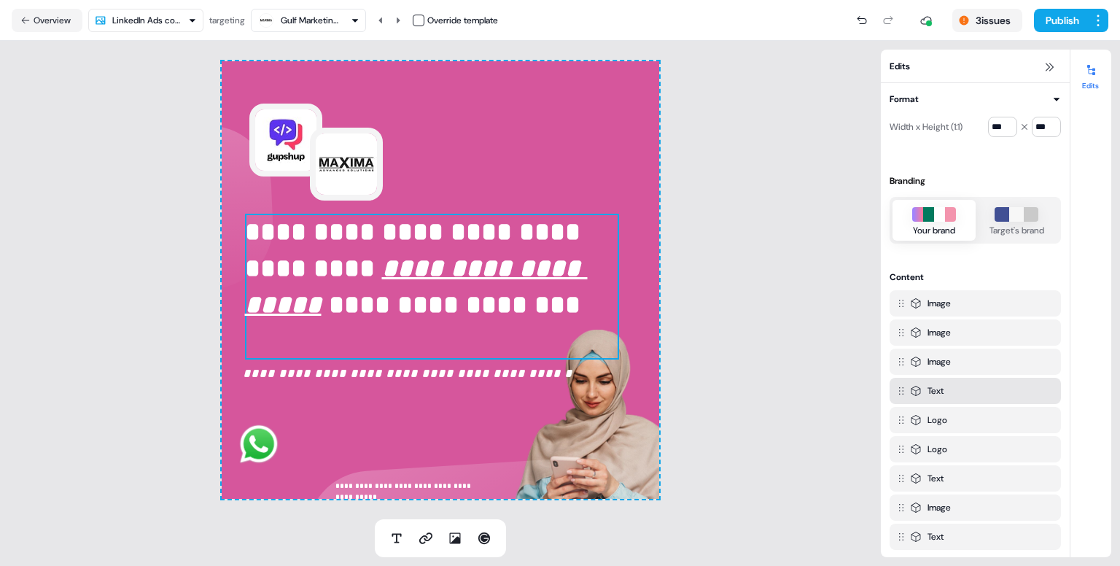
click at [499, 285] on em "**********" at bounding box center [416, 286] width 343 height 63
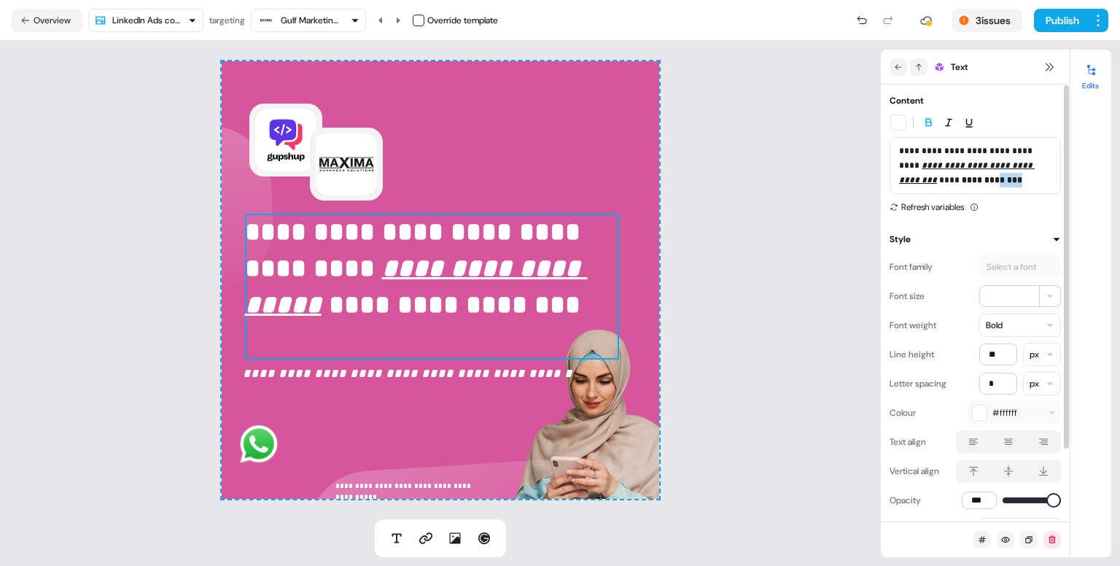
drag, startPoint x: 974, startPoint y: 179, endPoint x: 1008, endPoint y: 180, distance: 34.3
click at [1008, 180] on p "**********" at bounding box center [975, 166] width 153 height 44
click at [916, 178] on p "**********" at bounding box center [975, 166] width 153 height 44
click at [796, 240] on div "**********" at bounding box center [440, 280] width 881 height 478
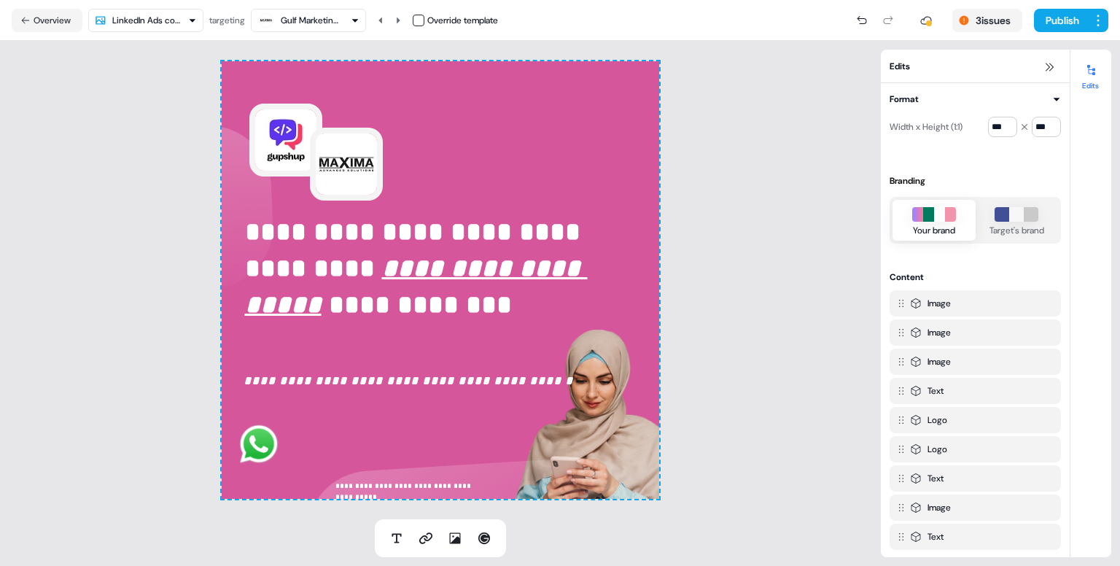
click at [706, 308] on div "**********" at bounding box center [440, 280] width 881 height 478
click at [408, 487] on p "**********" at bounding box center [412, 485] width 154 height 11
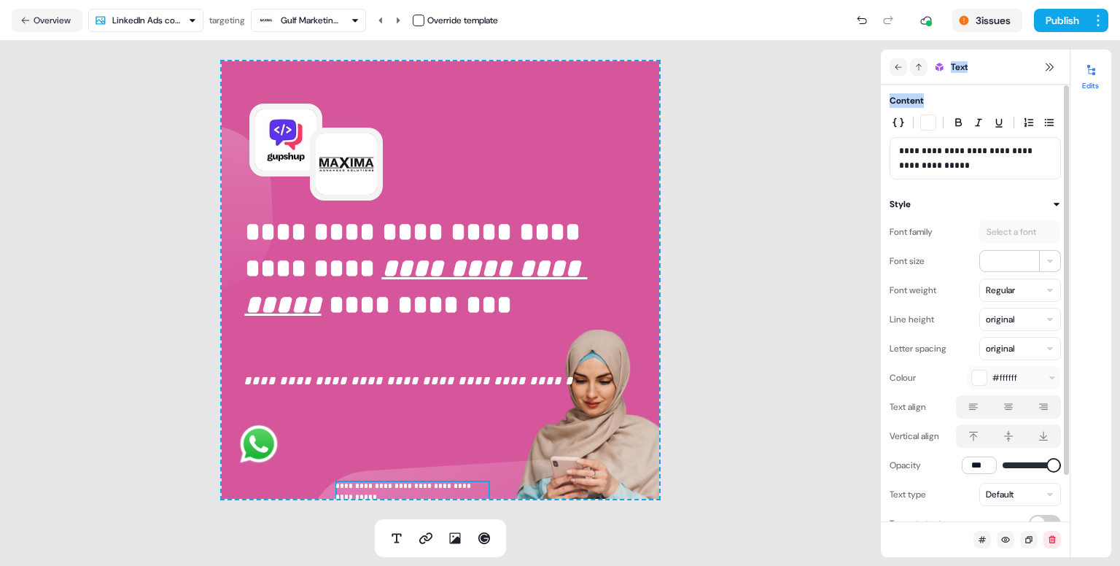
drag, startPoint x: 953, startPoint y: 174, endPoint x: 876, endPoint y: 154, distance: 79.0
click at [876, 154] on section "**********" at bounding box center [560, 303] width 1120 height 525
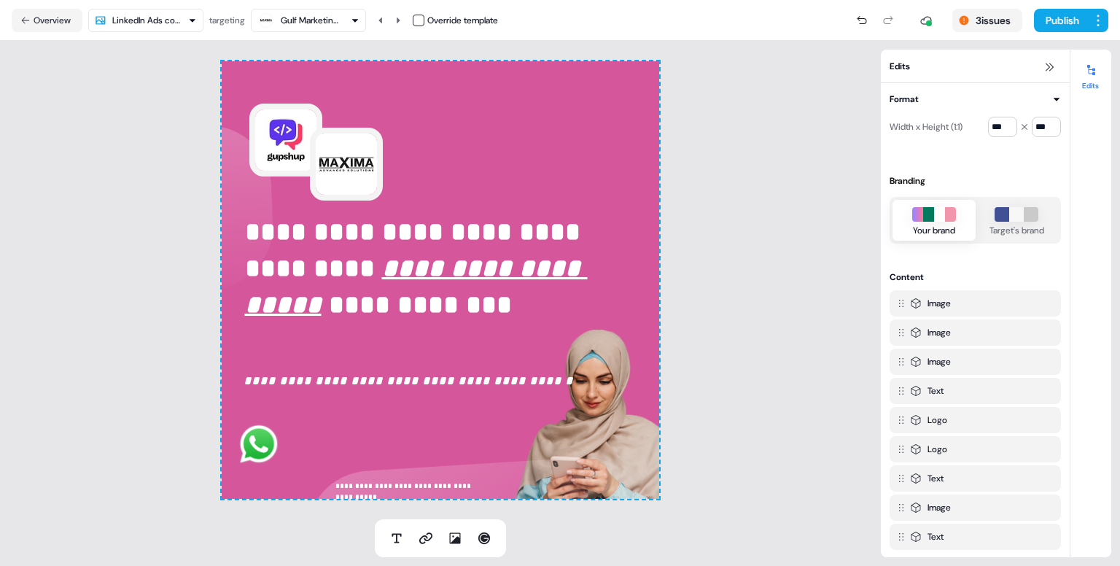
click at [956, 167] on div "Branding Your brand Target's brand" at bounding box center [974, 204] width 171 height 79
click at [448, 491] on p "**********" at bounding box center [412, 485] width 154 height 11
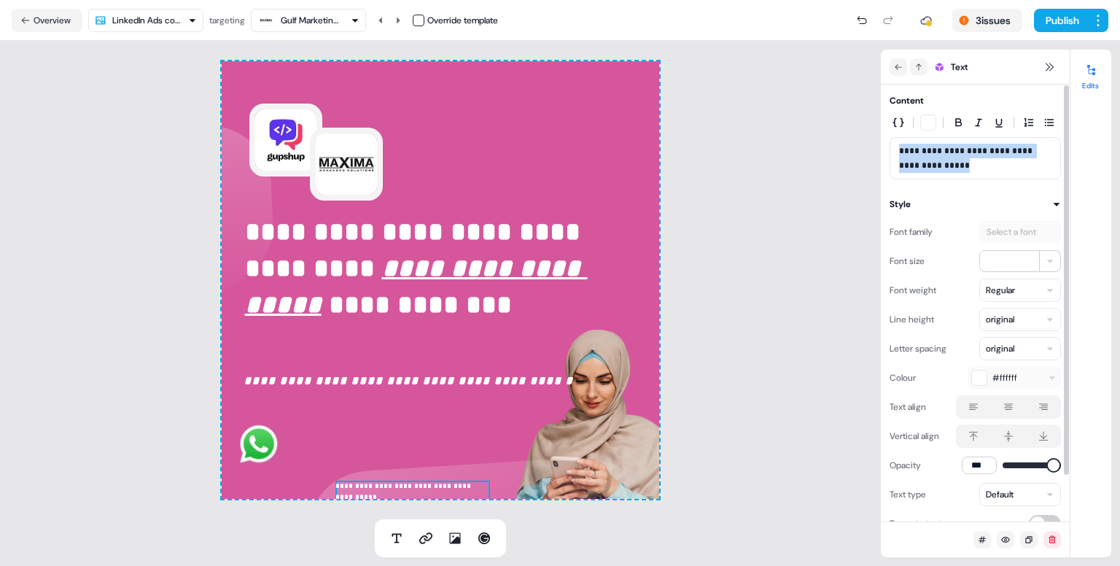
drag, startPoint x: 959, startPoint y: 163, endPoint x: 889, endPoint y: 150, distance: 70.4
click at [889, 150] on div "**********" at bounding box center [974, 158] width 171 height 42
copy p "**********"
click at [792, 212] on div "**********" at bounding box center [440, 280] width 881 height 478
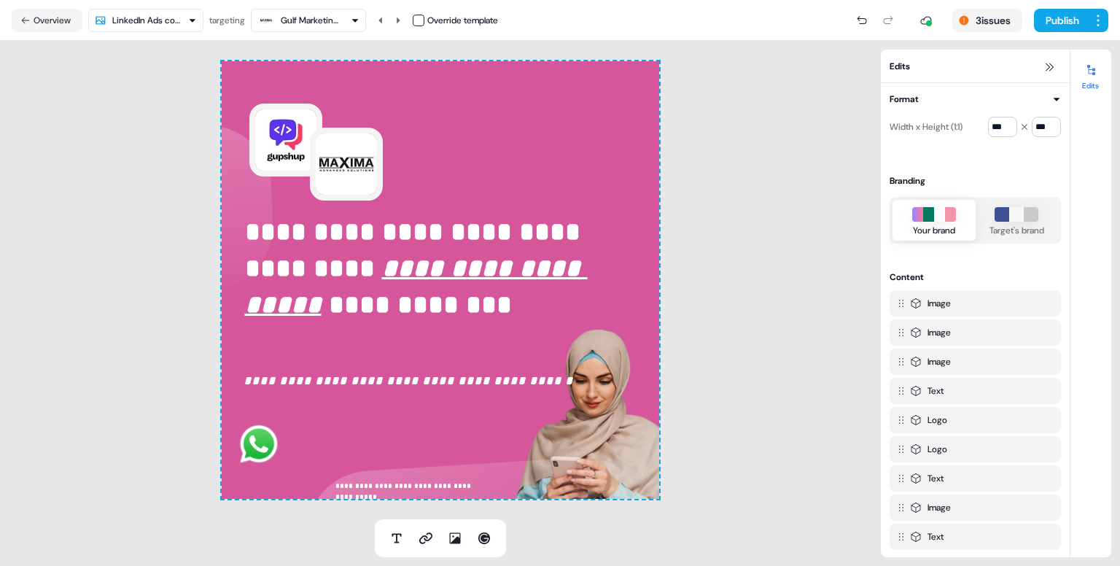
click at [184, 20] on html "**********" at bounding box center [560, 283] width 1120 height 566
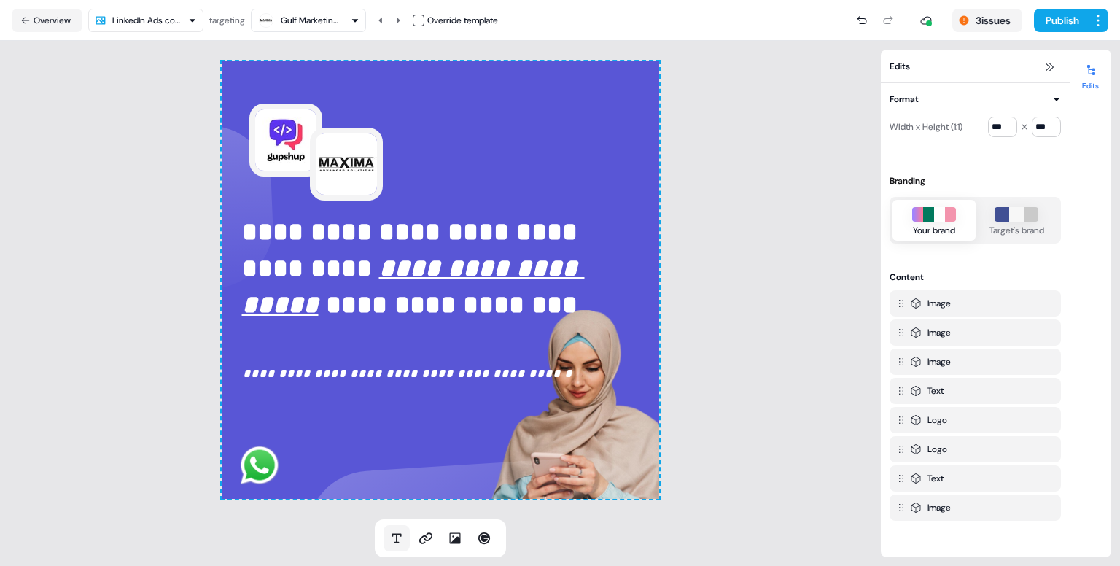
click at [397, 544] on icon at bounding box center [396, 538] width 15 height 15
click at [341, 471] on div at bounding box center [440, 279] width 437 height 437
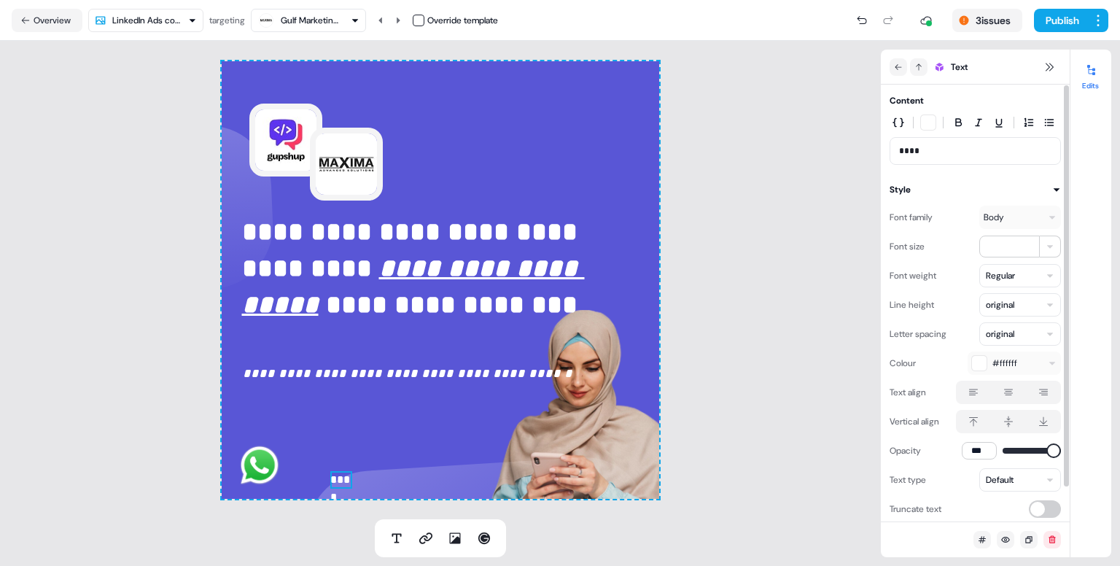
click at [966, 144] on p "****" at bounding box center [975, 151] width 153 height 15
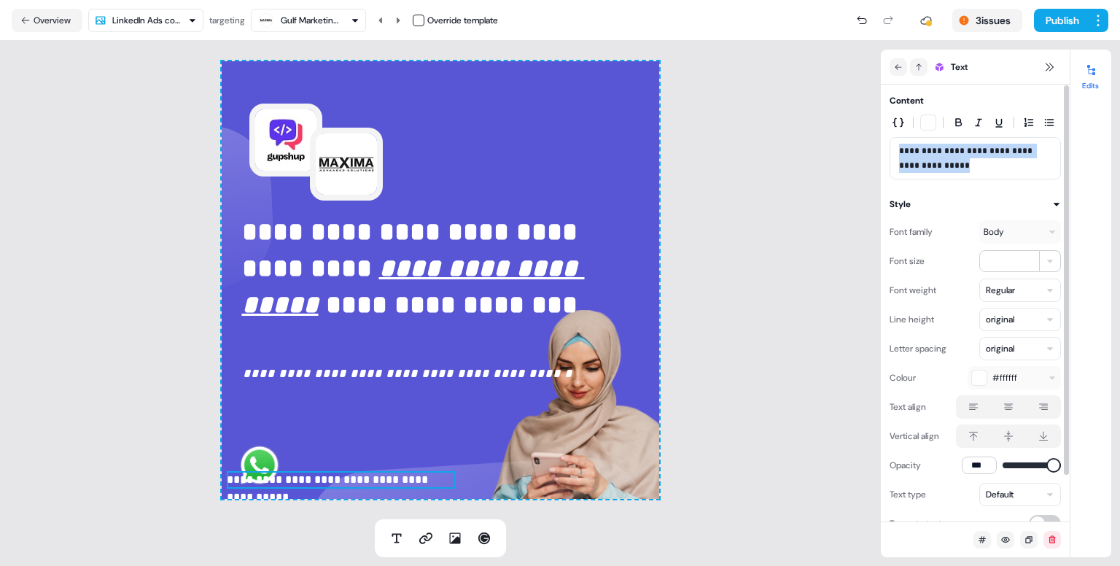
drag, startPoint x: 970, startPoint y: 165, endPoint x: 860, endPoint y: 144, distance: 112.8
click at [860, 144] on section "**********" at bounding box center [560, 303] width 1120 height 525
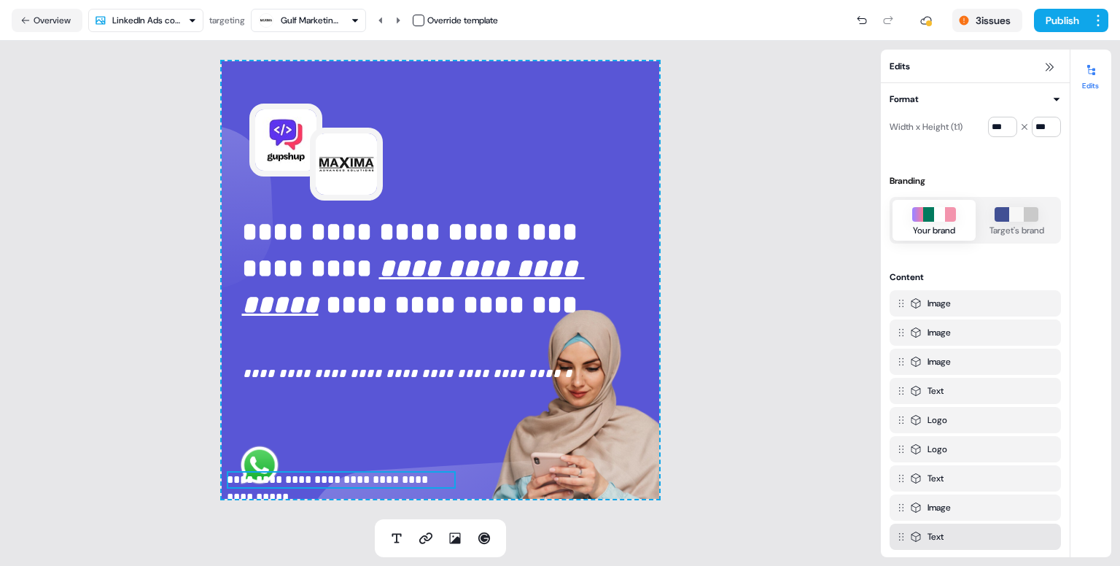
click at [341, 482] on p "**********" at bounding box center [342, 479] width 230 height 17
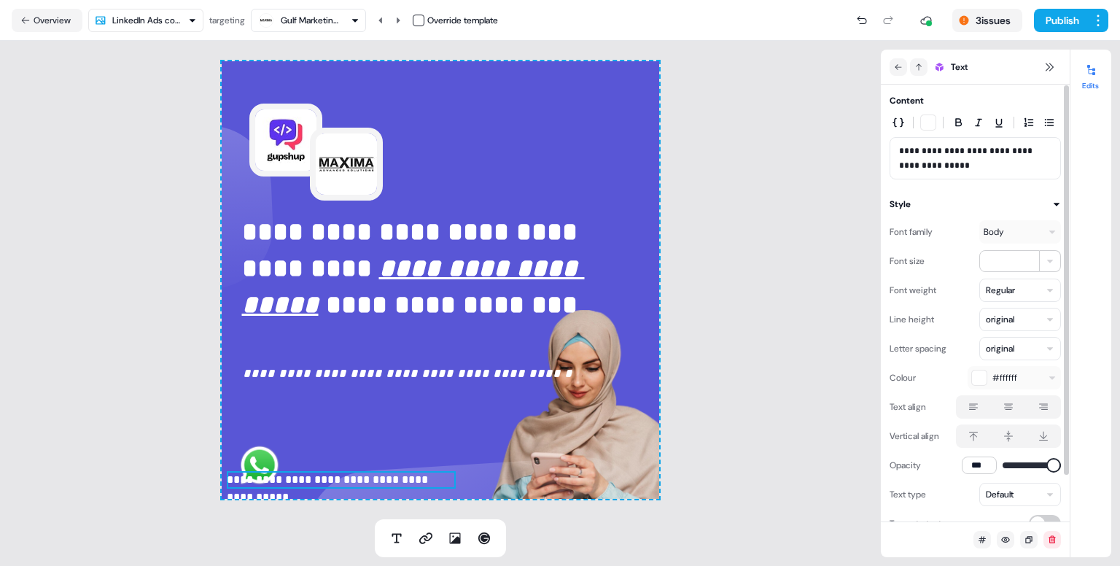
click at [970, 163] on p "**********" at bounding box center [975, 158] width 153 height 29
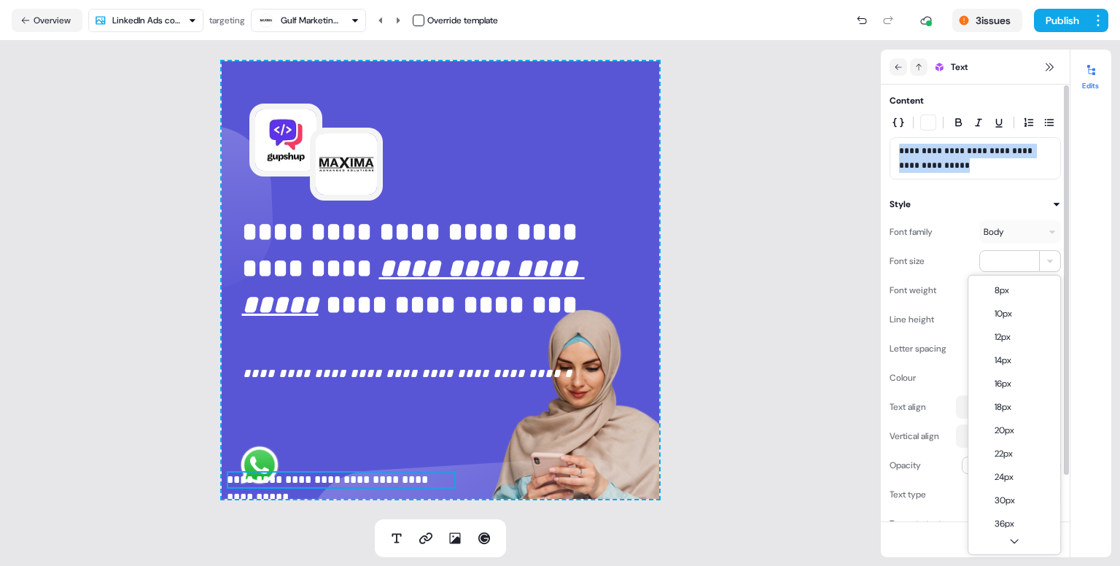
click at [1053, 262] on html "**********" at bounding box center [560, 283] width 1120 height 566
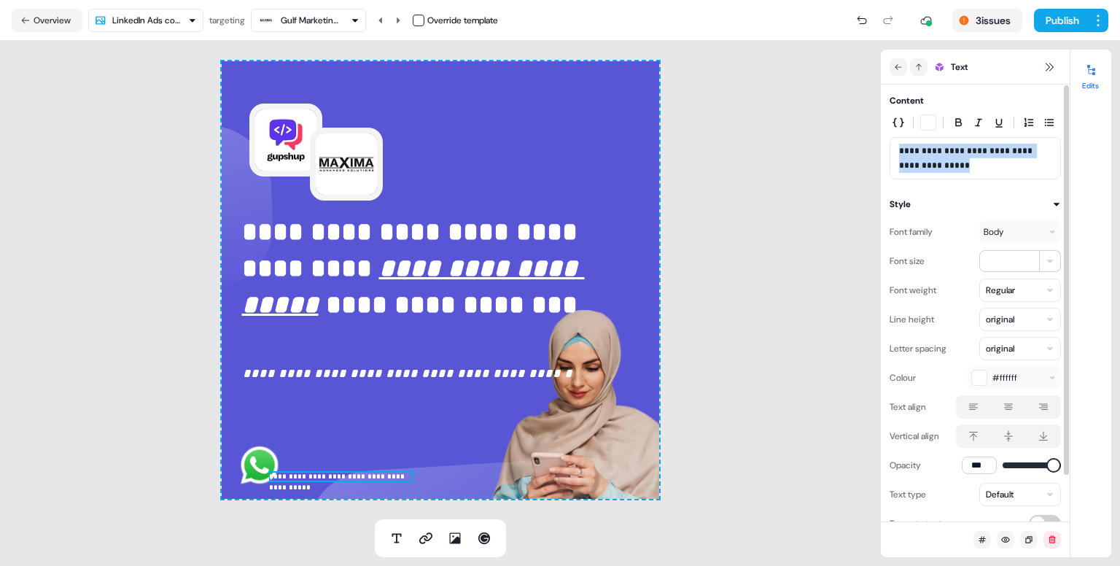
click at [1047, 262] on html "**********" at bounding box center [560, 283] width 1120 height 566
type input "**"
click at [978, 117] on icon at bounding box center [979, 123] width 12 height 12
click at [825, 321] on div "**********" at bounding box center [440, 280] width 881 height 478
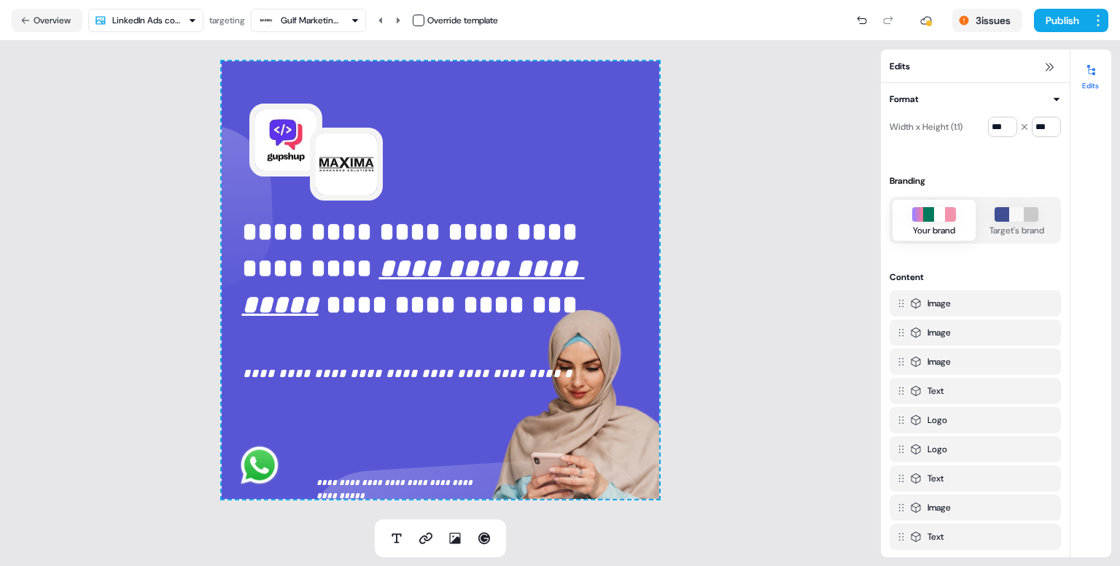
click at [715, 410] on div "**********" at bounding box center [440, 280] width 881 height 478
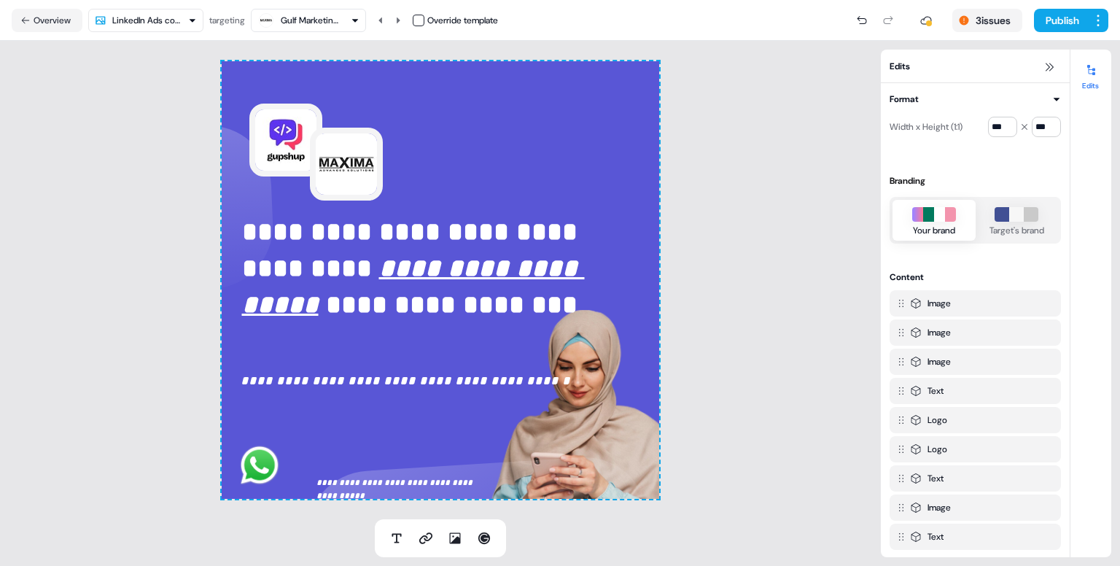
click at [739, 292] on div "**********" at bounding box center [440, 280] width 881 height 478
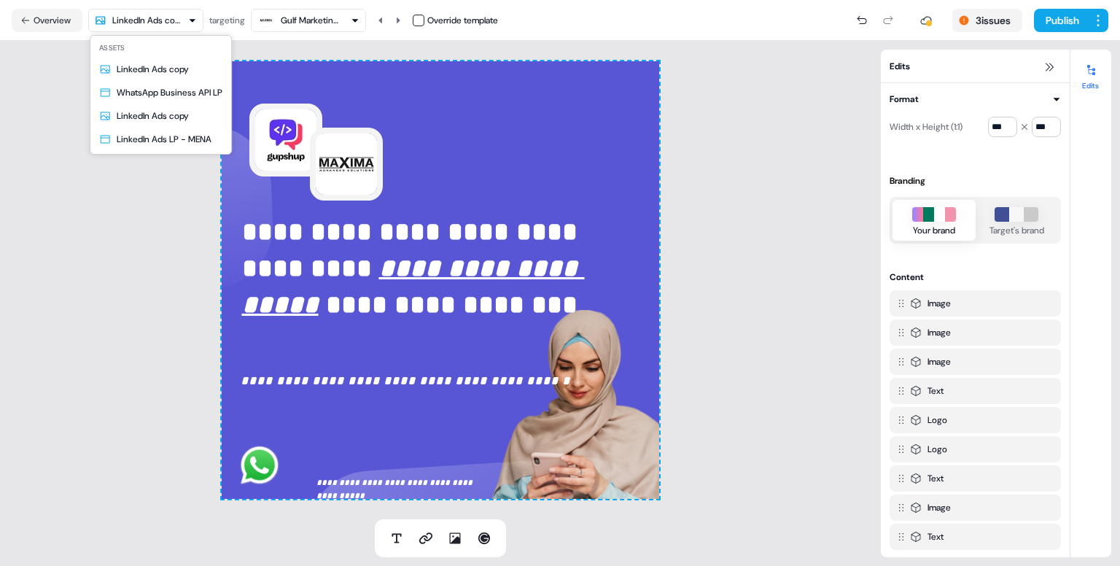
click at [157, 18] on html "**********" at bounding box center [560, 283] width 1120 height 566
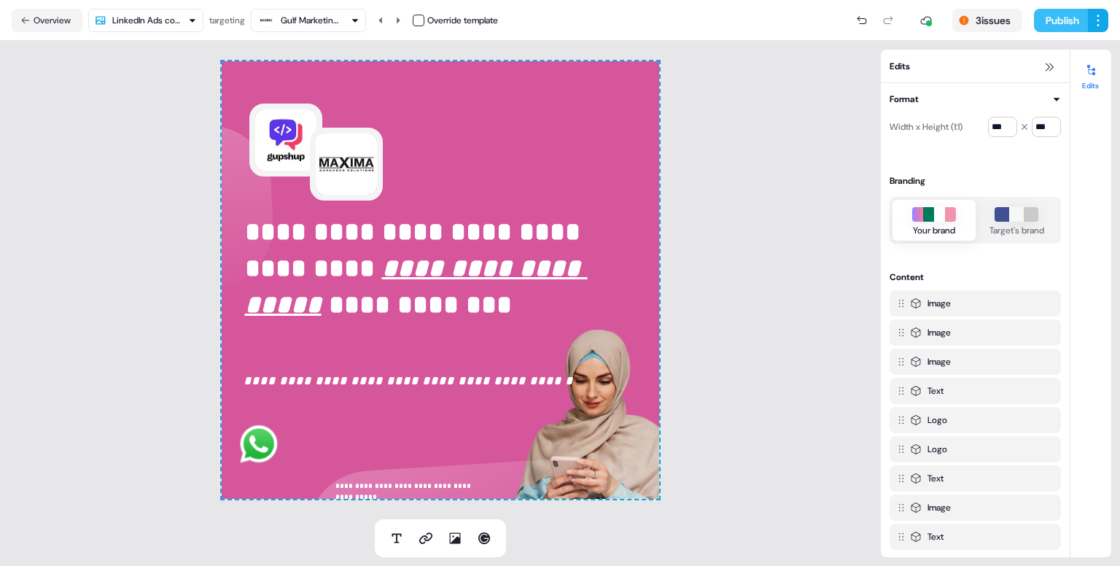
click at [1059, 15] on button "Publish" at bounding box center [1061, 20] width 54 height 23
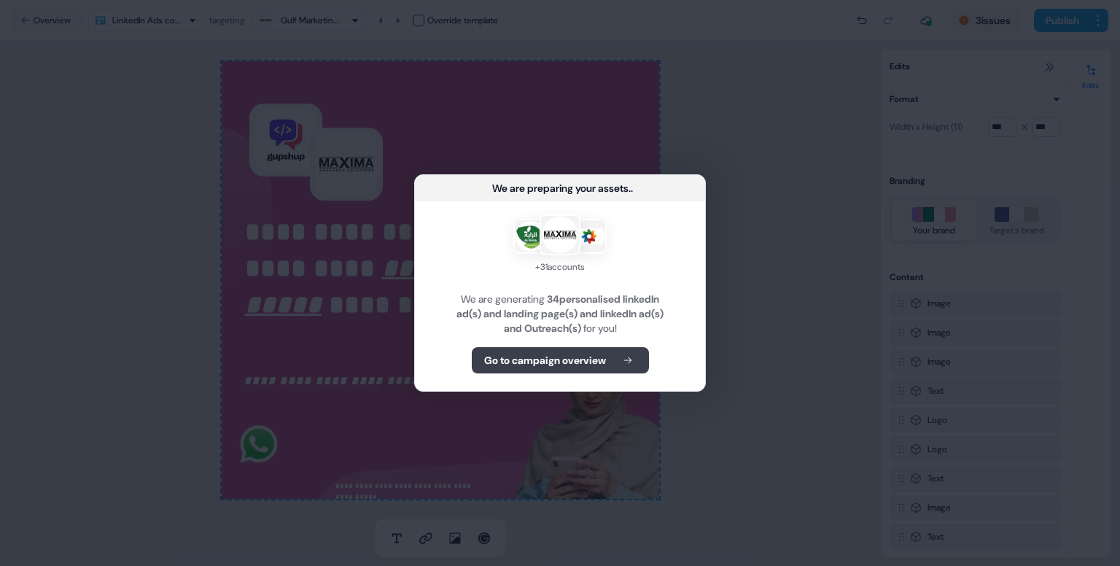
click at [587, 365] on b "Go to campaign overview" at bounding box center [545, 360] width 122 height 15
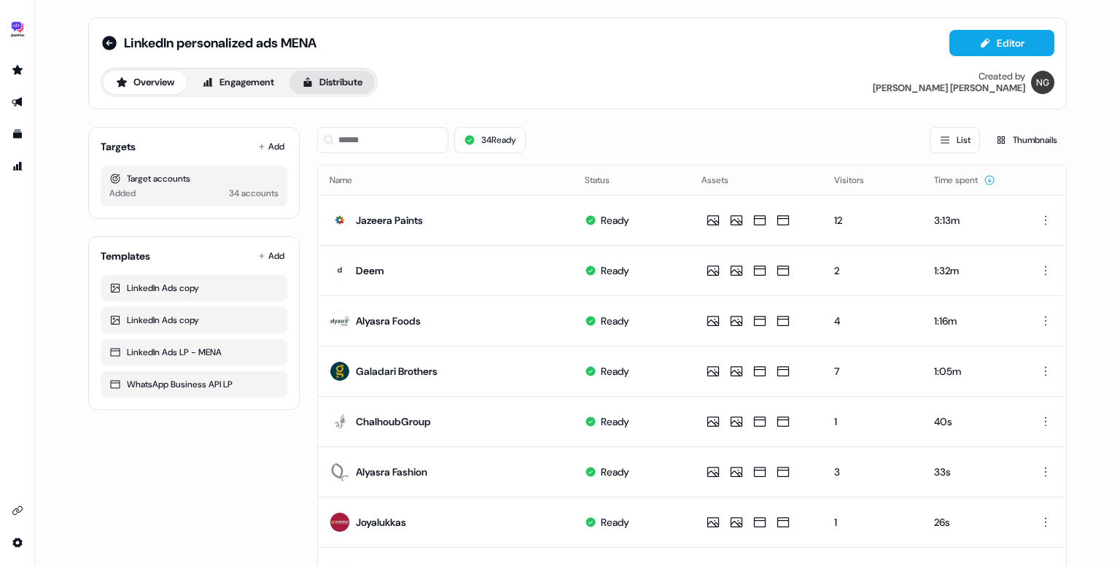
click at [340, 90] on button "Distribute" at bounding box center [331, 82] width 85 height 23
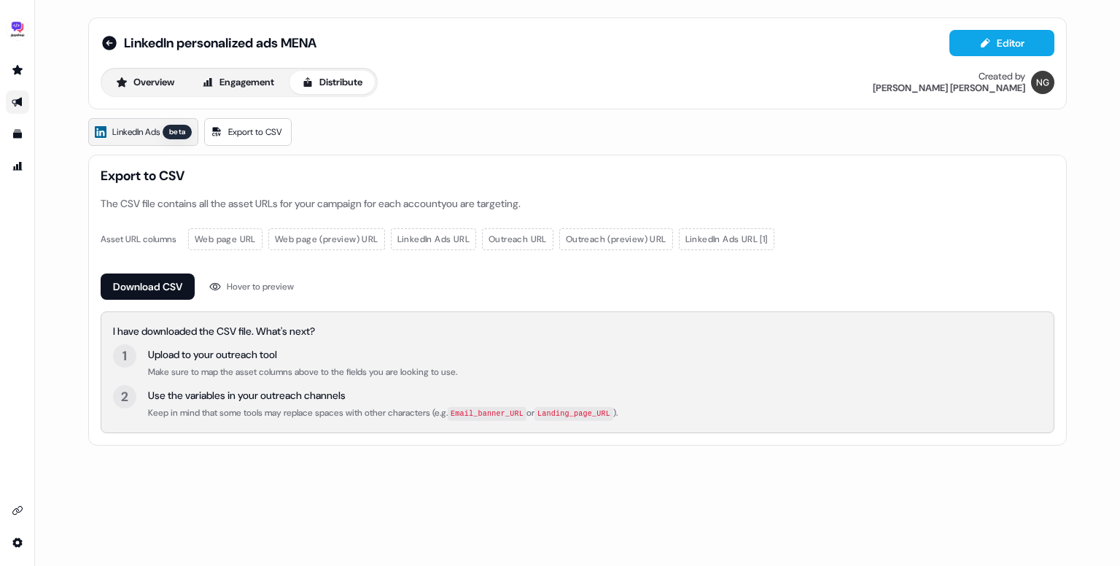
click at [149, 130] on span "LinkedIn Ads" at bounding box center [135, 132] width 47 height 15
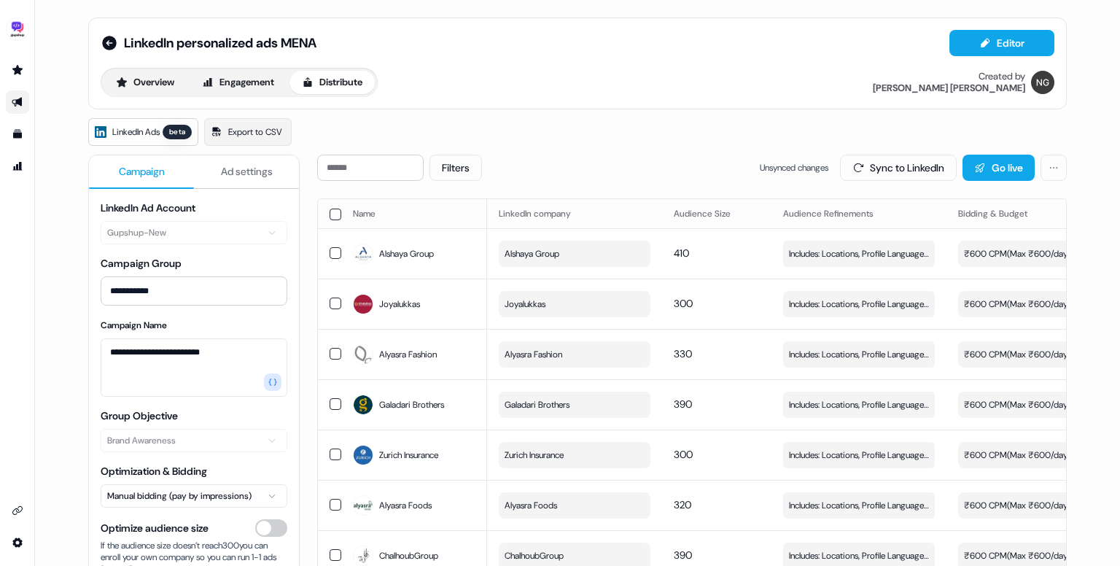
click at [248, 167] on span "Ad settings" at bounding box center [247, 171] width 52 height 15
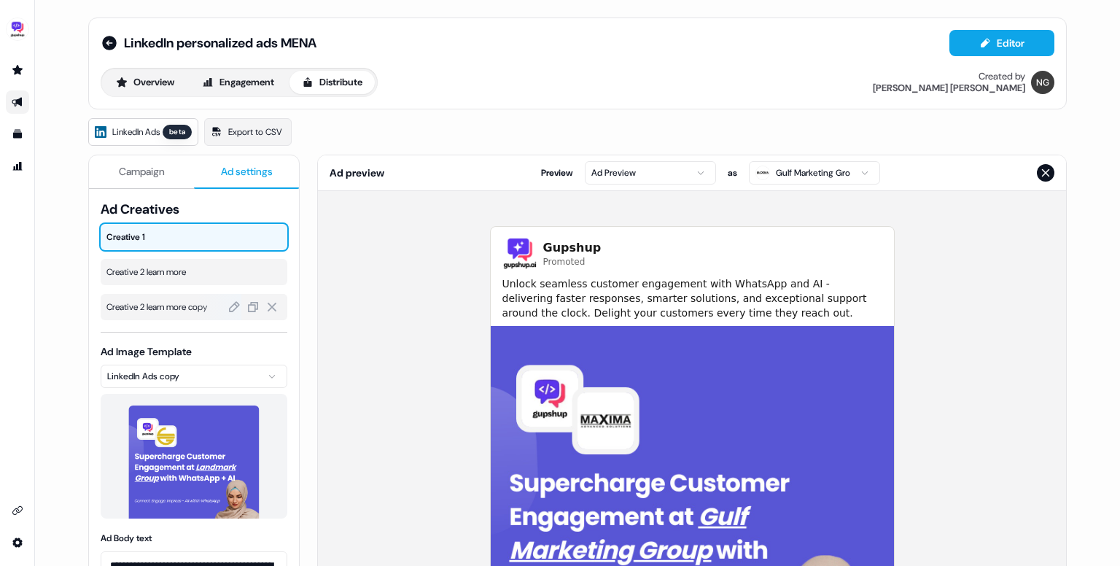
click at [178, 300] on span "Creative 2 learn more copy" at bounding box center [193, 307] width 175 height 15
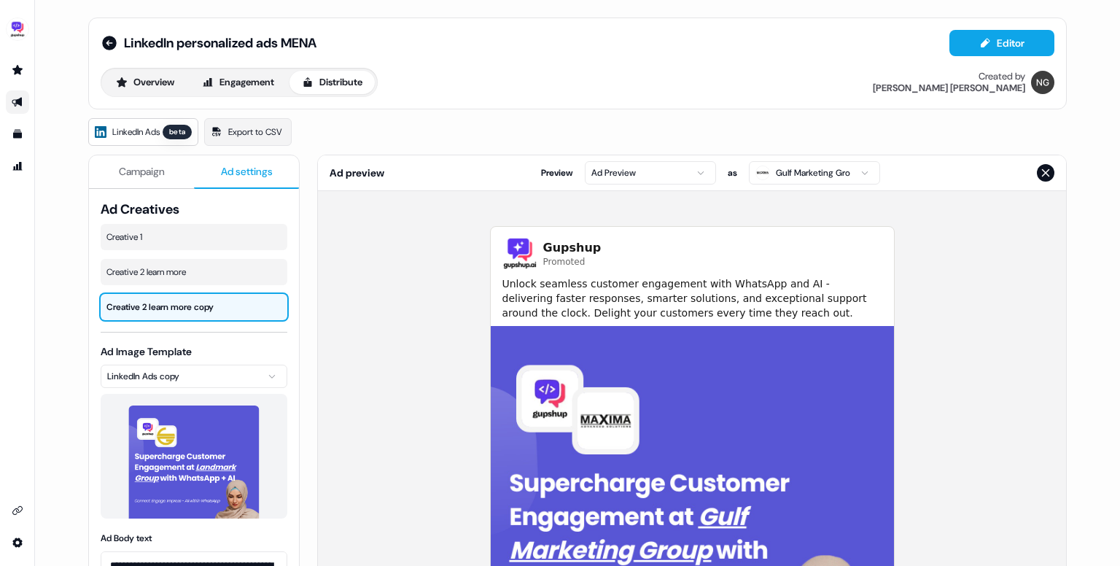
click at [229, 378] on html "**********" at bounding box center [560, 283] width 1120 height 566
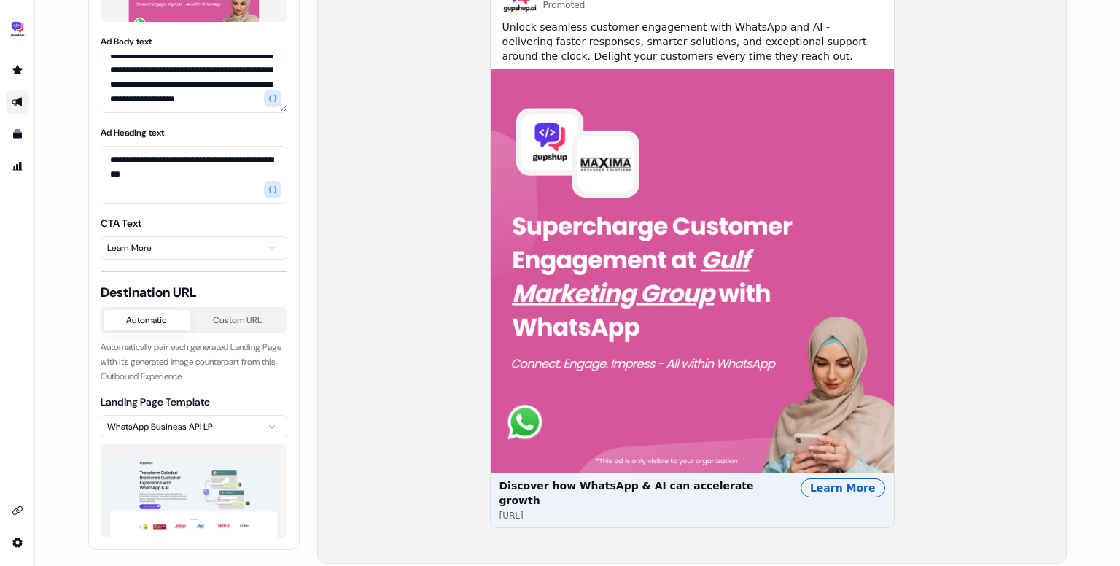
scroll to position [256, 0]
click at [225, 159] on textarea "**********" at bounding box center [194, 175] width 187 height 58
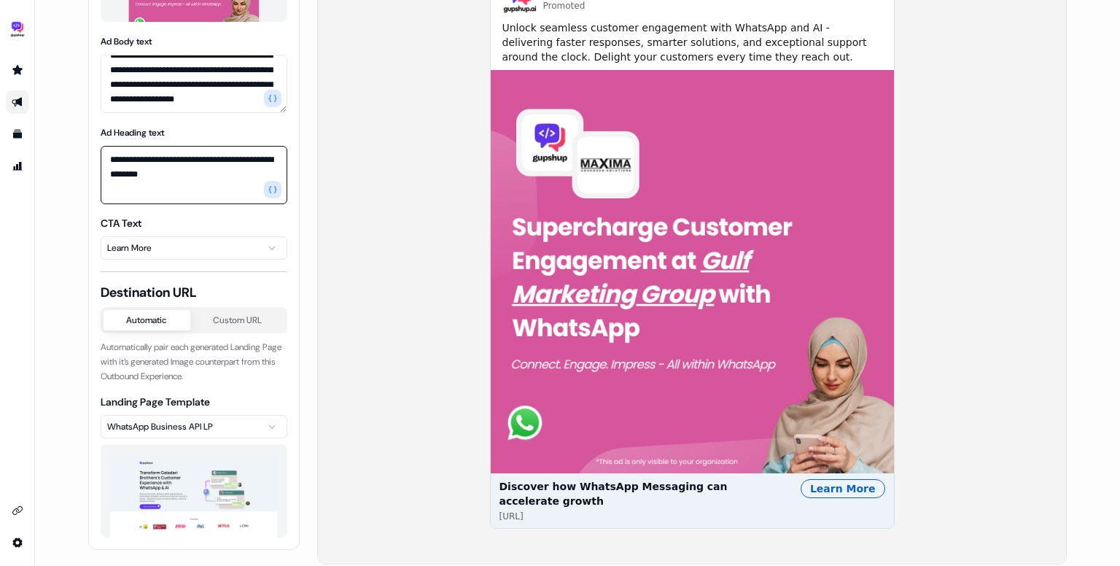
click at [236, 168] on textarea "**********" at bounding box center [194, 175] width 187 height 58
click at [230, 162] on textarea "**********" at bounding box center [194, 175] width 187 height 58
type textarea "**********"
click at [376, 289] on div "Gupshup Promoted Unlock seamless customer engagement with WhatsApp and AI - del…" at bounding box center [692, 249] width 748 height 628
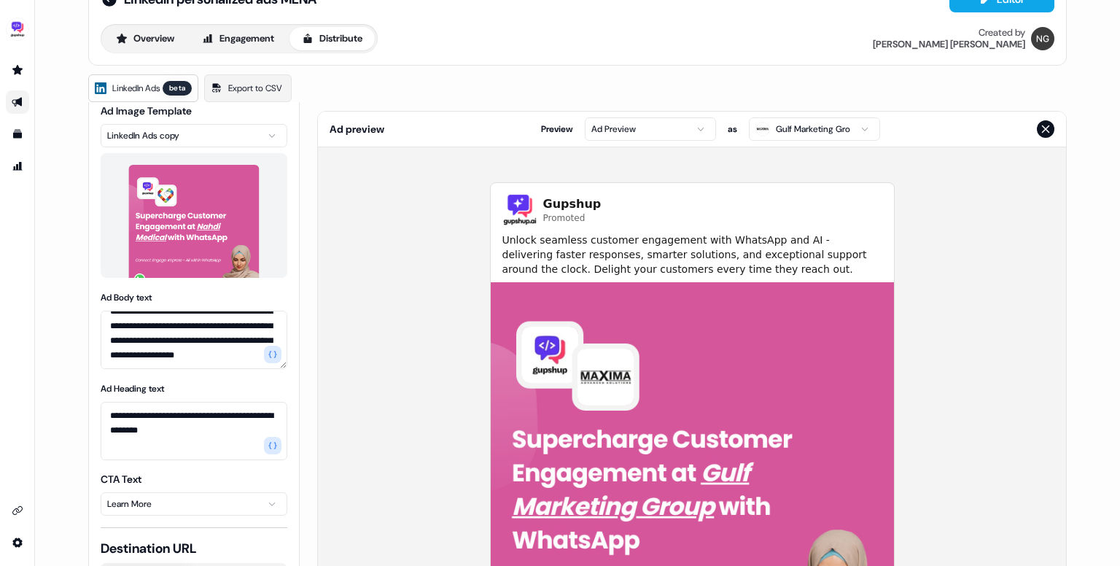
scroll to position [0, 0]
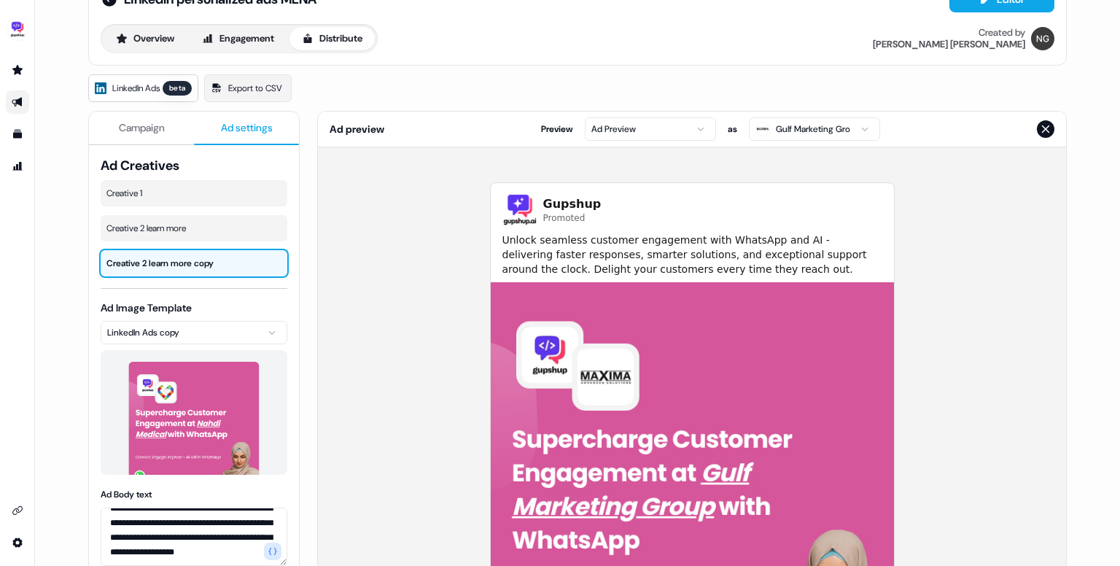
click at [143, 79] on link "LinkedIn Ads beta" at bounding box center [143, 88] width 110 height 28
click at [132, 132] on span "Campaign" at bounding box center [142, 127] width 46 height 15
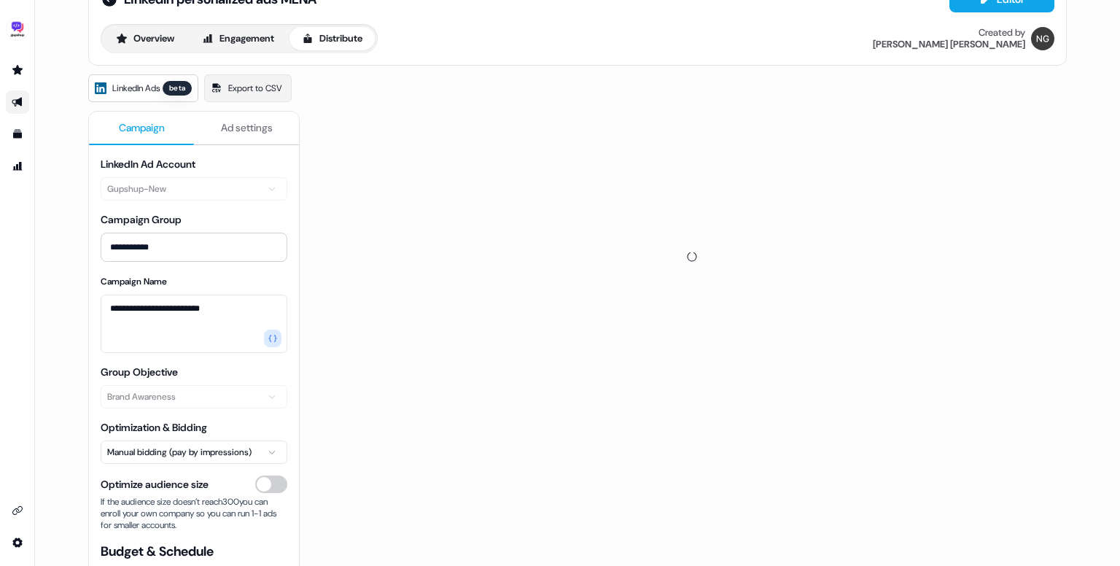
click at [251, 132] on span "Ad settings" at bounding box center [247, 127] width 52 height 15
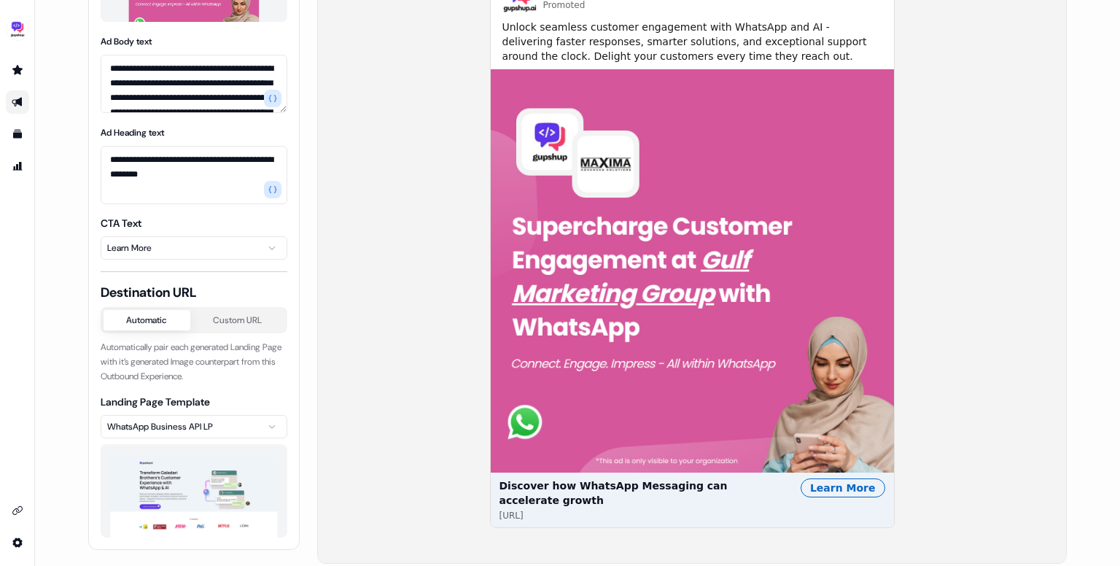
scroll to position [350, 0]
click at [206, 479] on img at bounding box center [194, 503] width 168 height 95
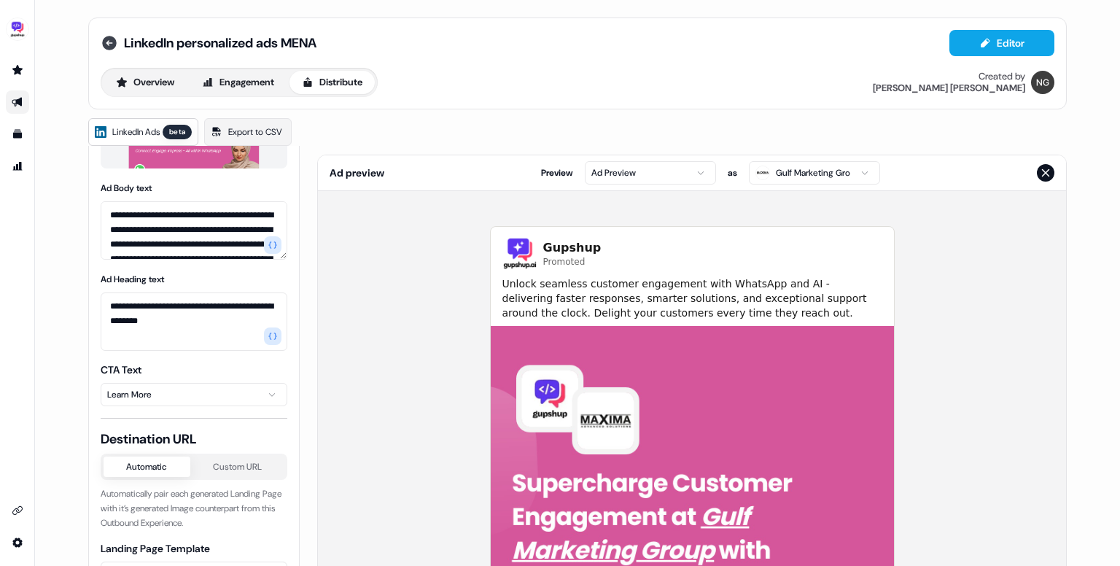
click at [109, 36] on icon at bounding box center [109, 43] width 15 height 15
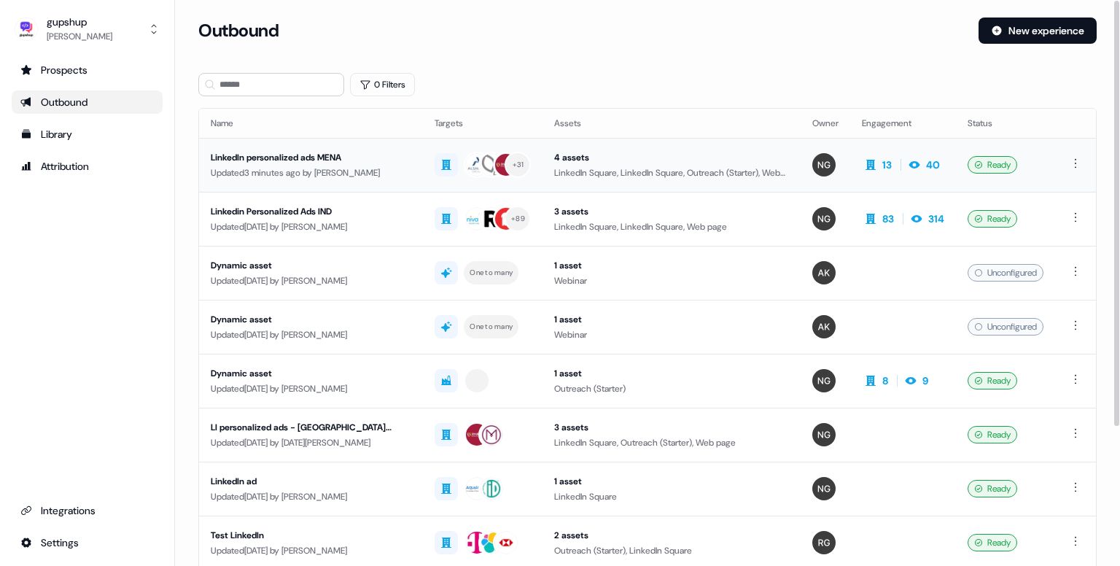
click at [319, 157] on div "LinkedIn personalized ads MENA" at bounding box center [311, 157] width 200 height 15
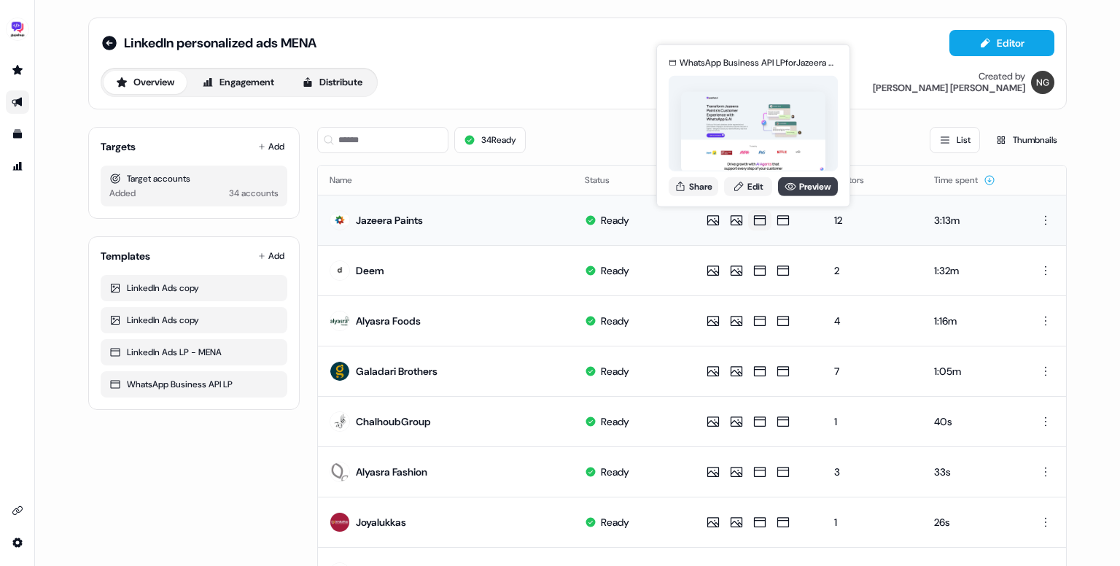
click at [803, 184] on link "Preview" at bounding box center [808, 185] width 60 height 19
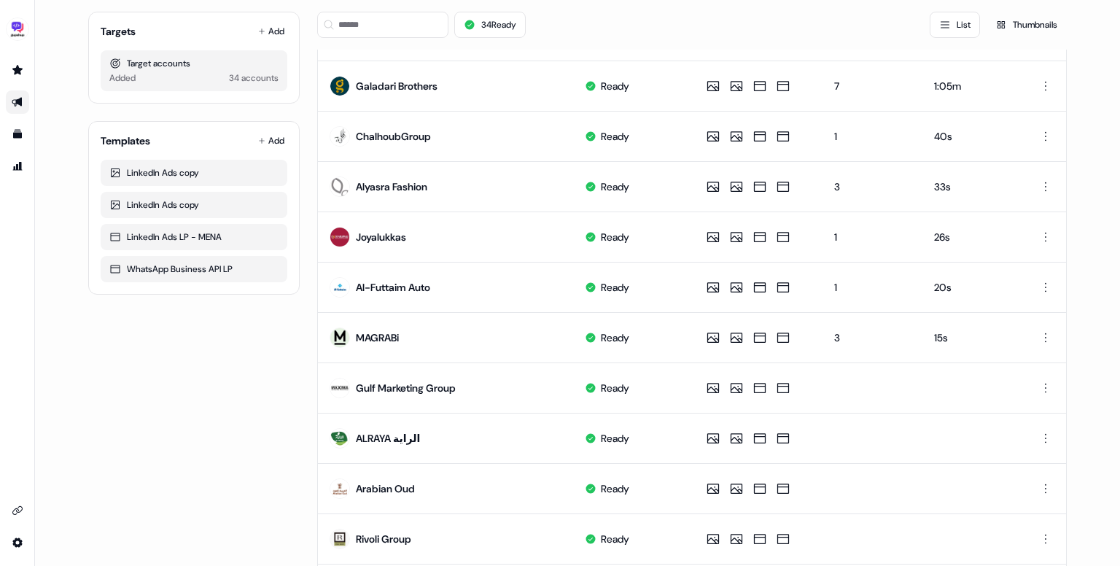
scroll to position [286, 0]
